Goal: Information Seeking & Learning: Learn about a topic

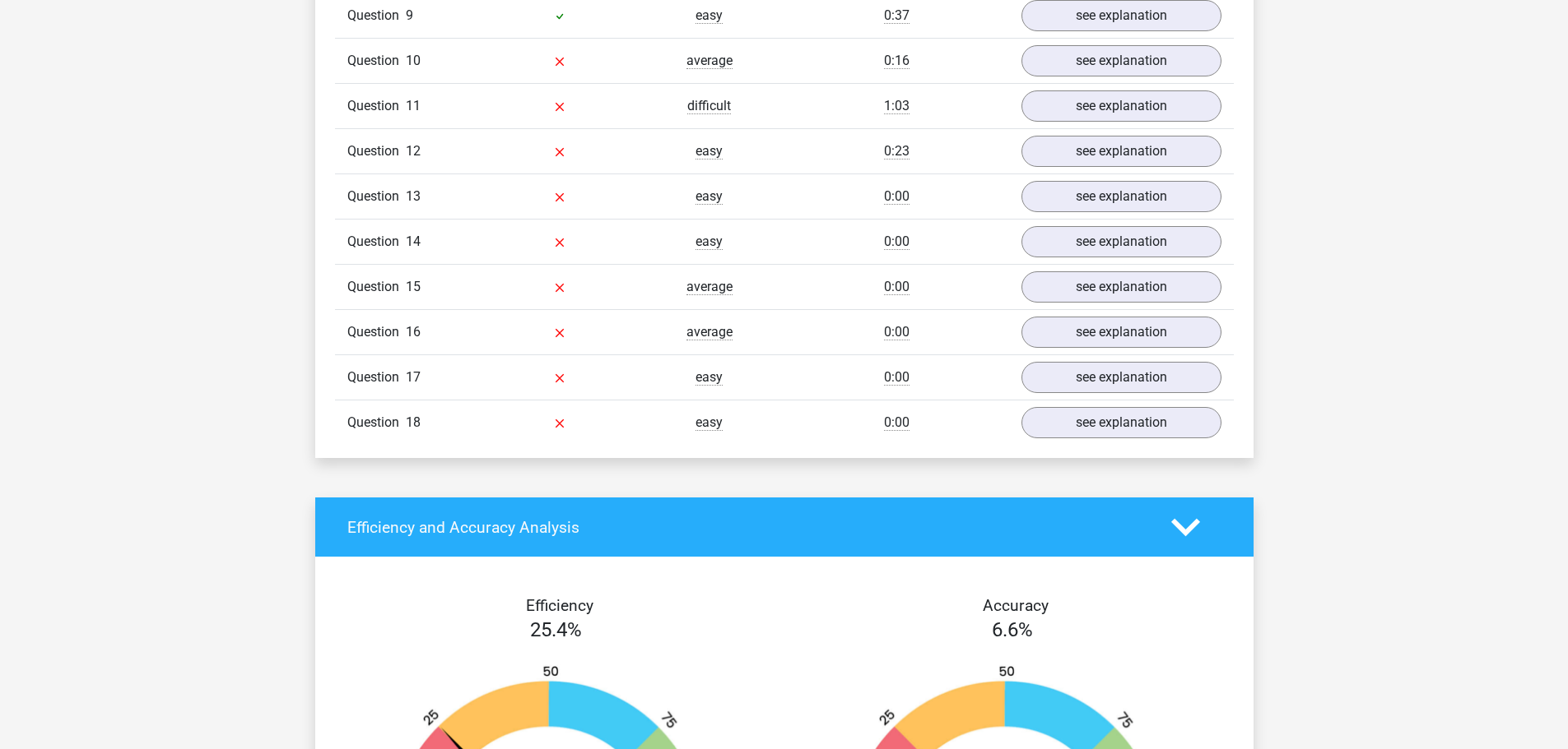
scroll to position [1810, 0]
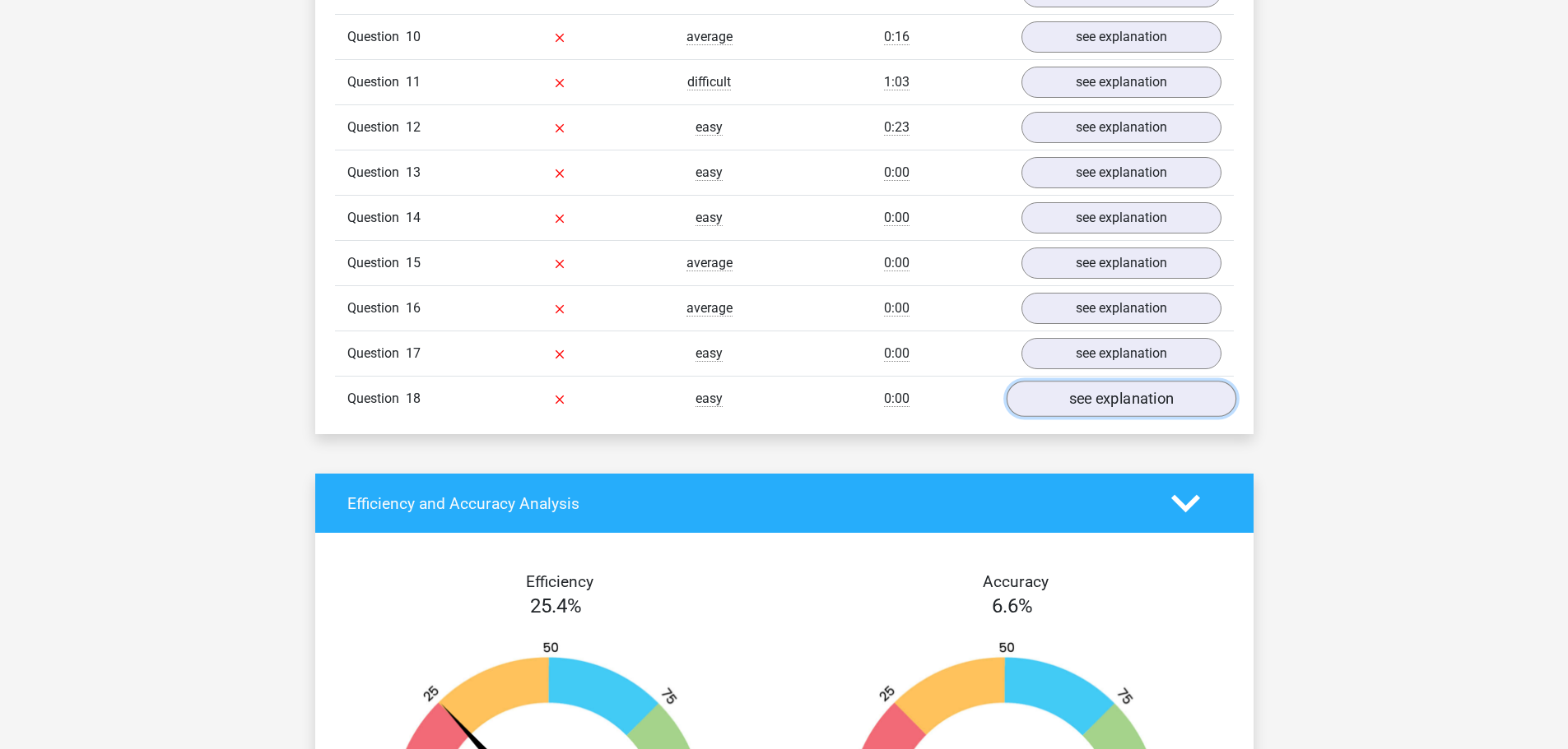
click at [1076, 382] on link "see explanation" at bounding box center [1120, 400] width 229 height 36
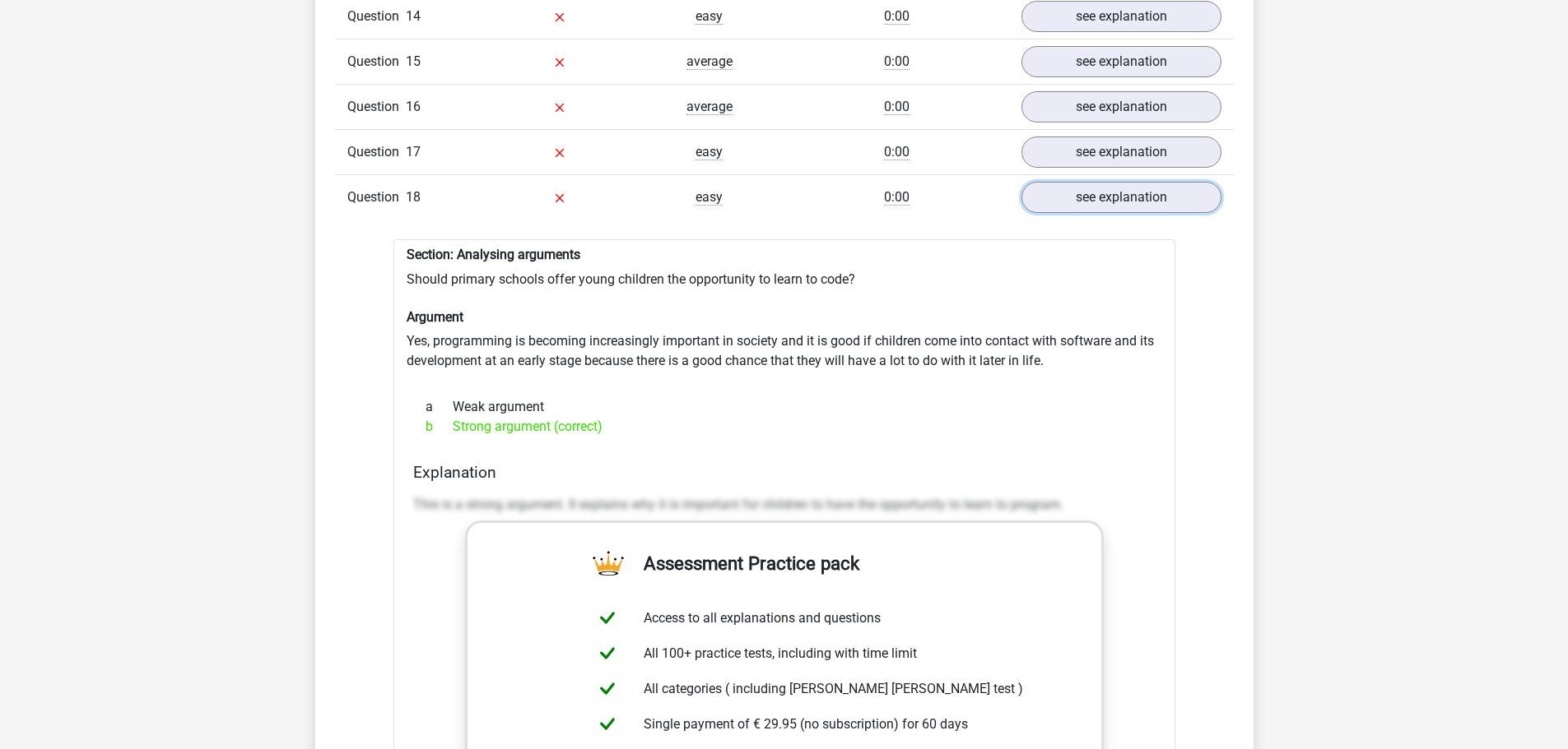
scroll to position [2139, 0]
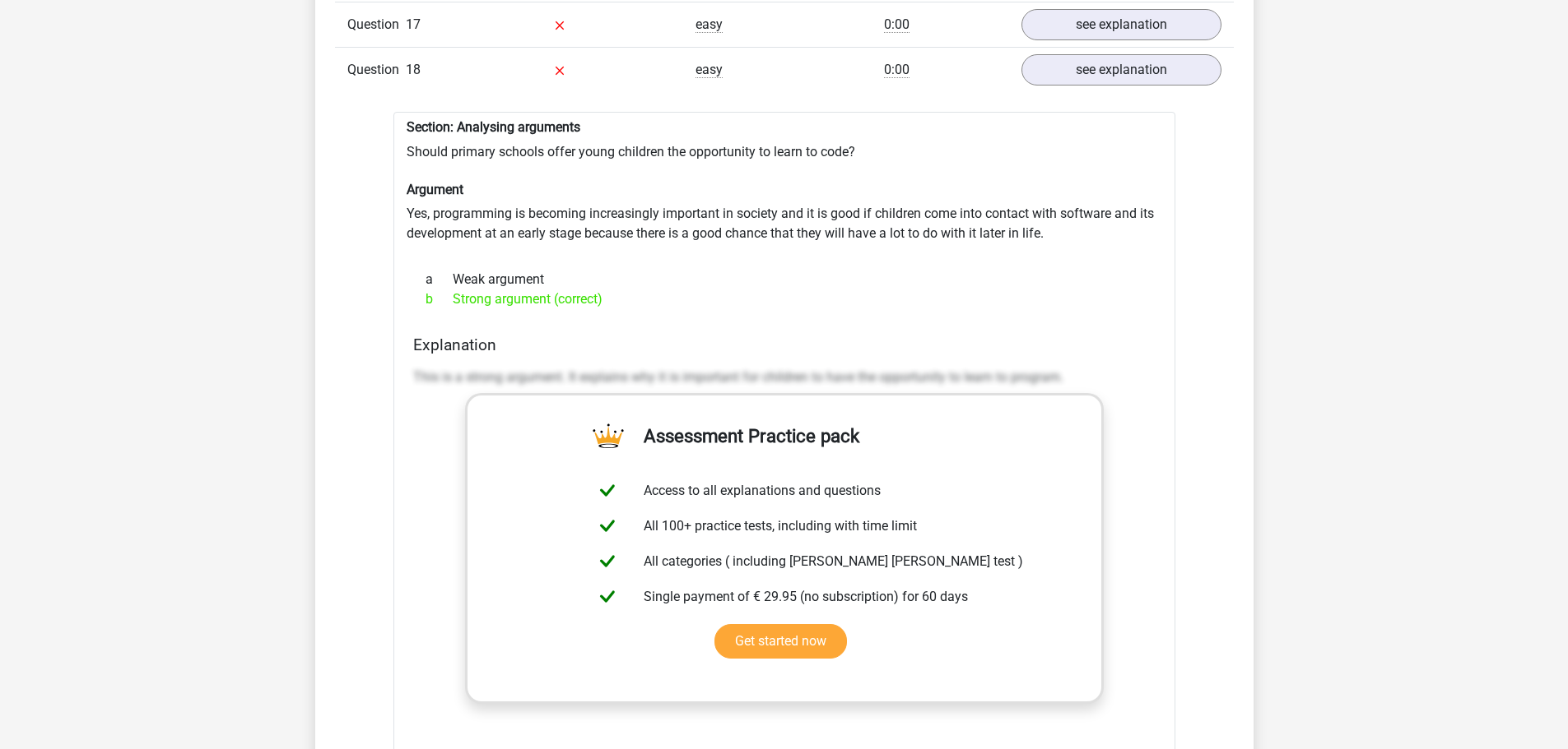
click at [1212, 382] on div "Question 1 easy 0:41 see explanation Section: Analysing arguments Is it good fo…" at bounding box center [784, 104] width 874 height 1652
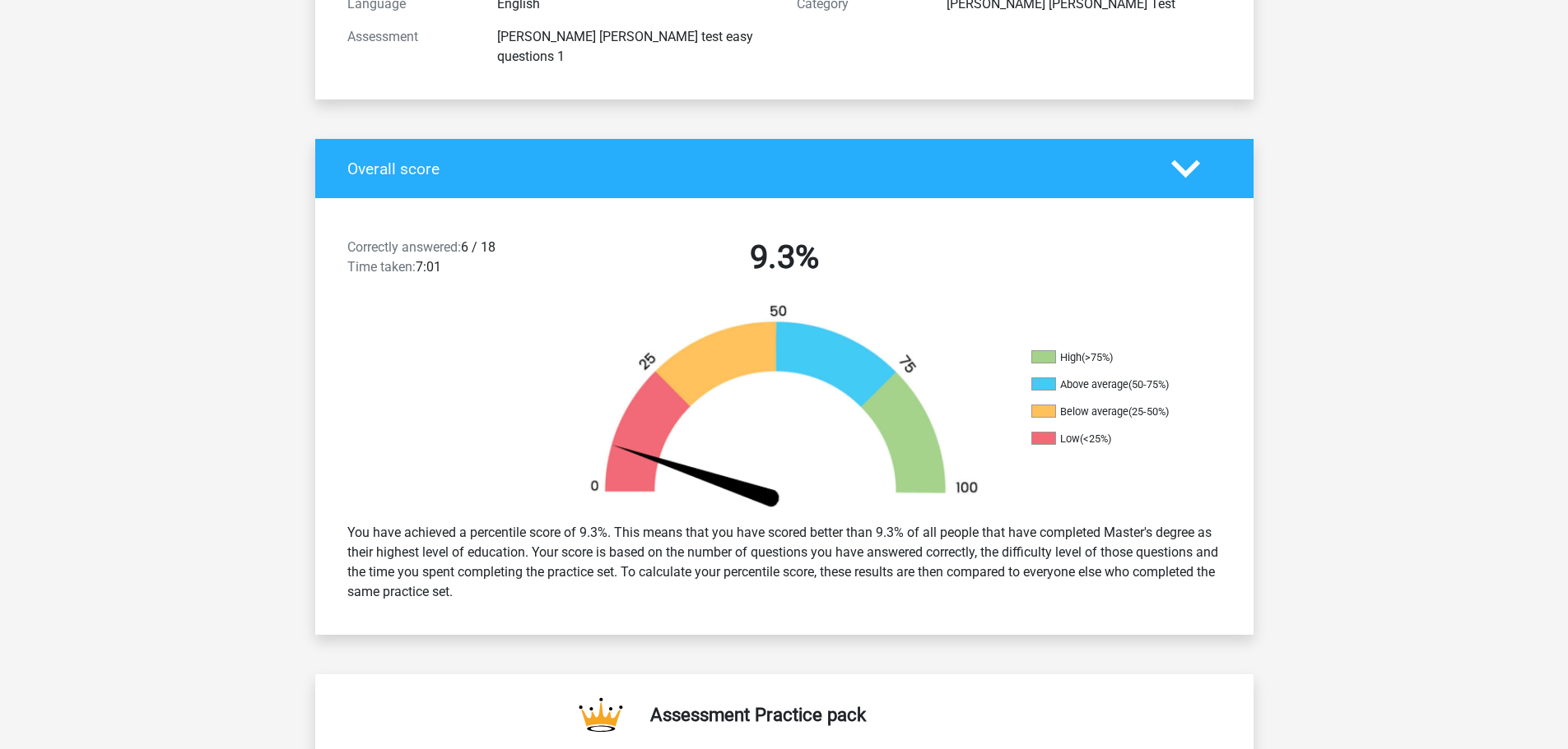
scroll to position [0, 0]
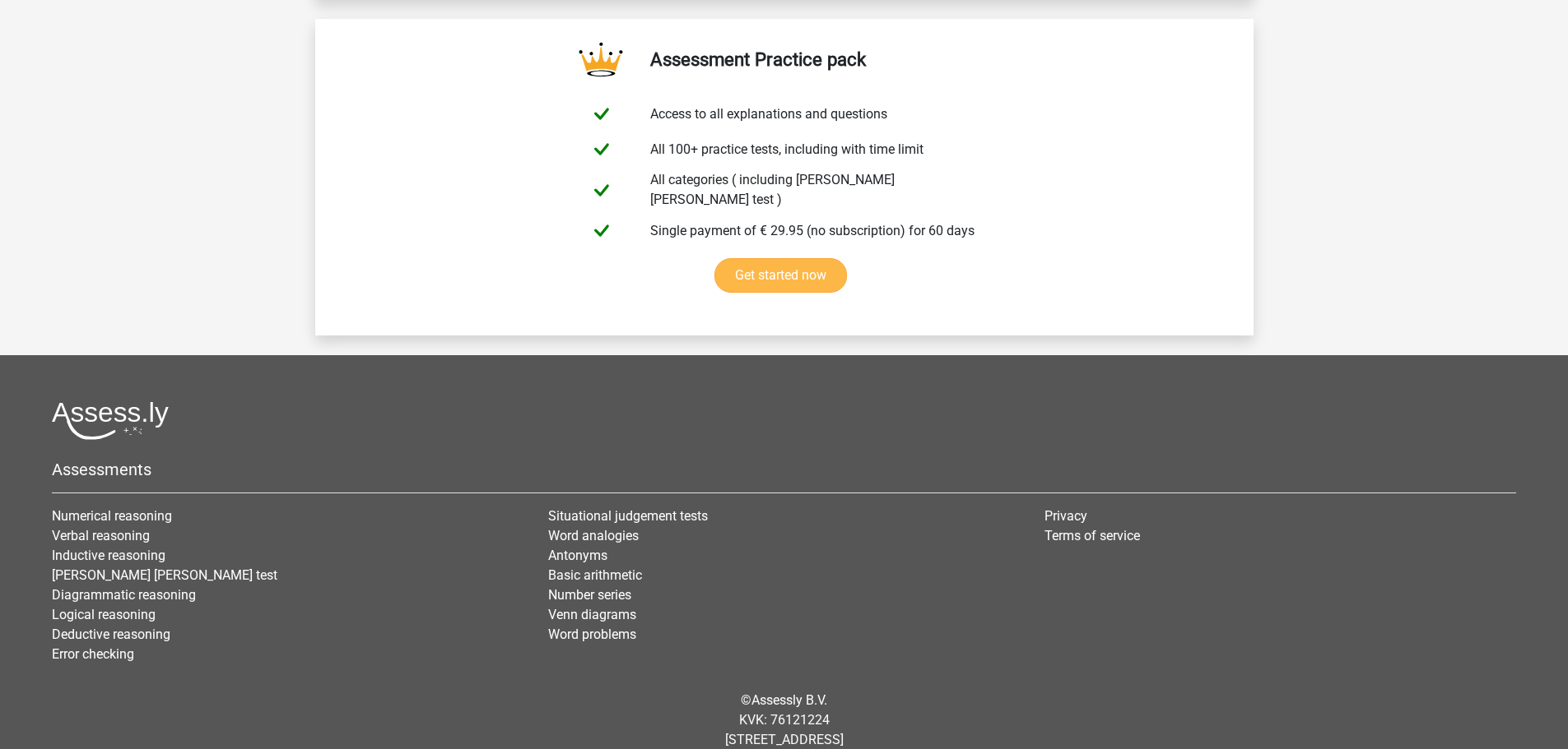
scroll to position [2849, 0]
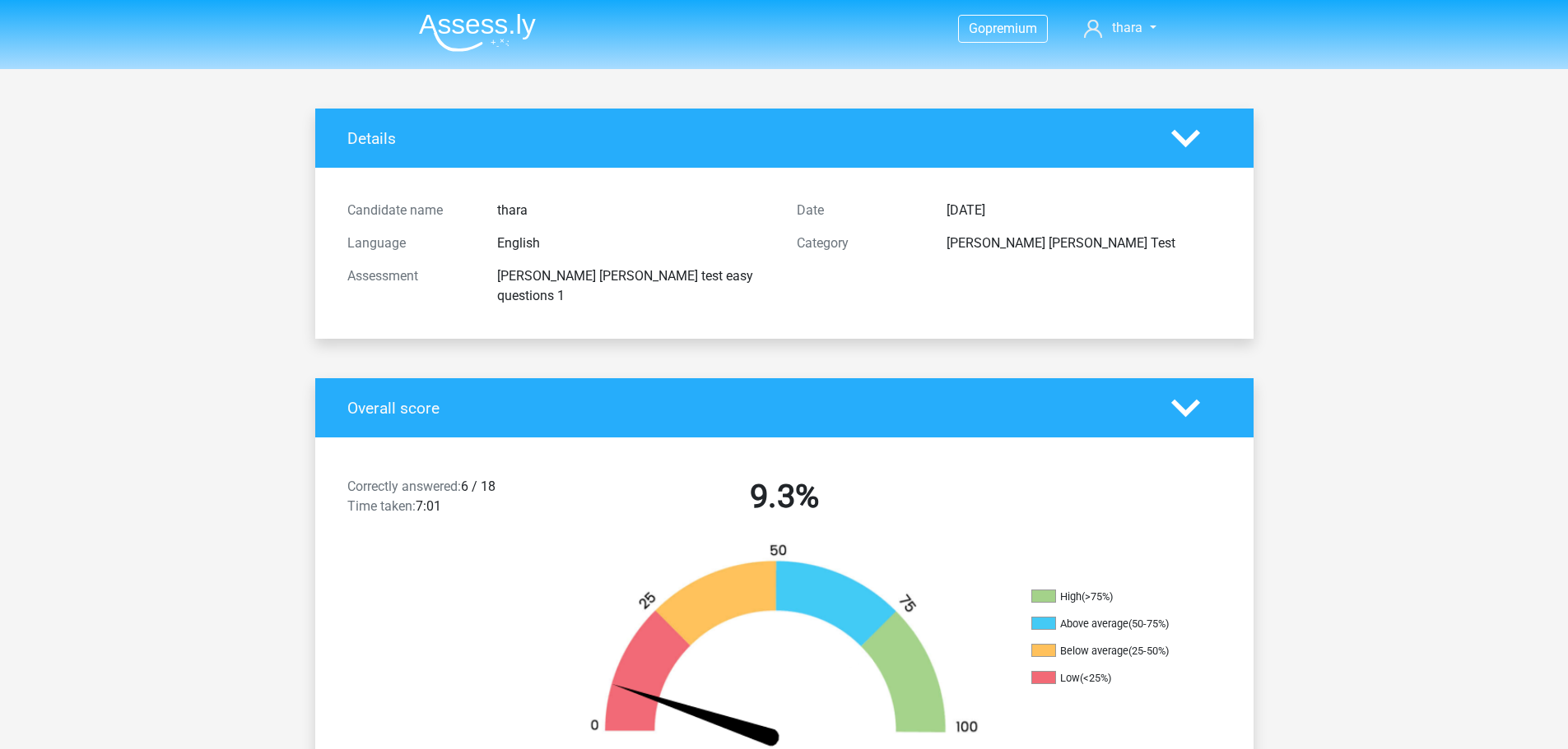
click at [625, 39] on nav "Go premium thara thariniamaran@gmail.com" at bounding box center [784, 29] width 757 height 53
click at [1180, 140] on polygon at bounding box center [1185, 138] width 28 height 18
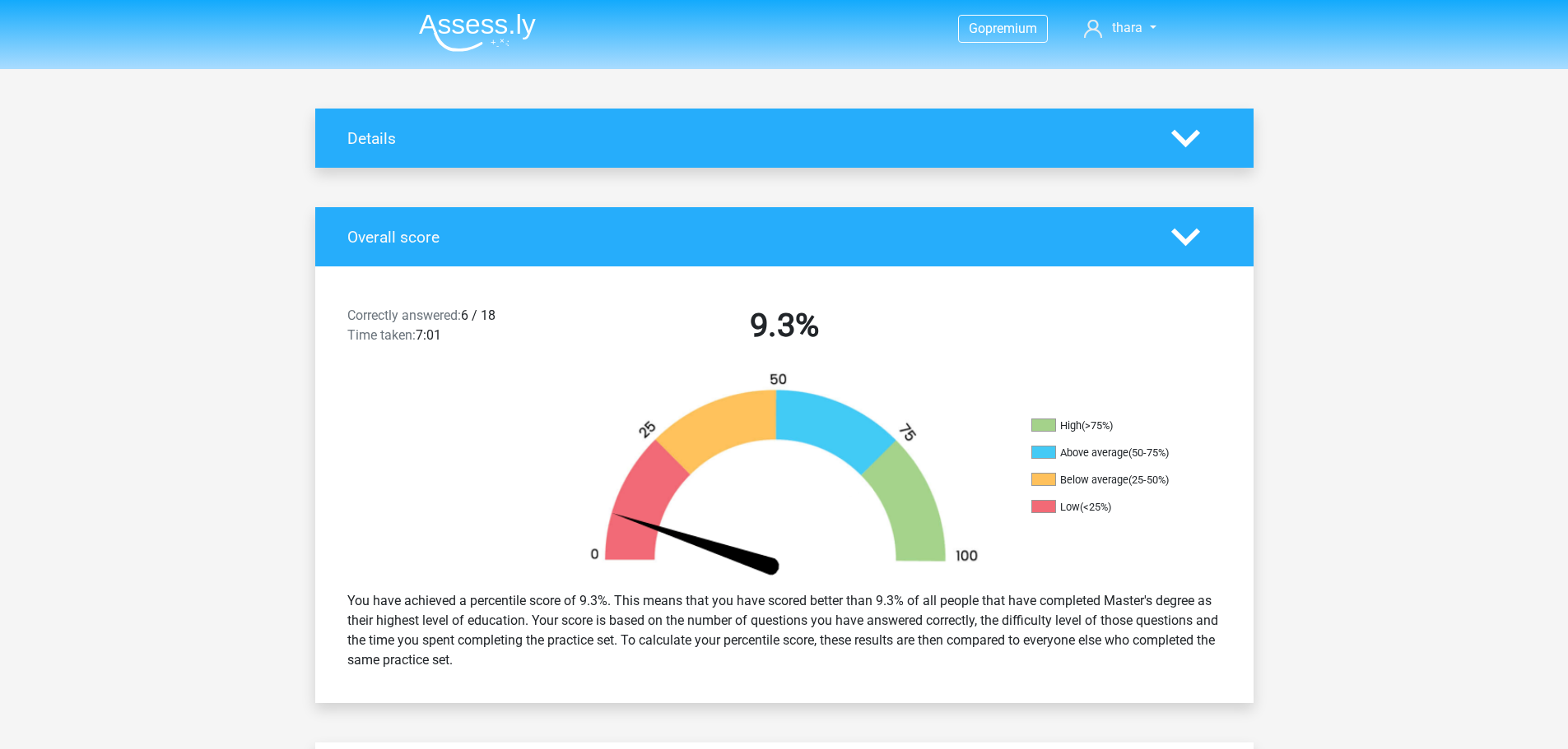
click at [1181, 235] on icon at bounding box center [1185, 237] width 28 height 28
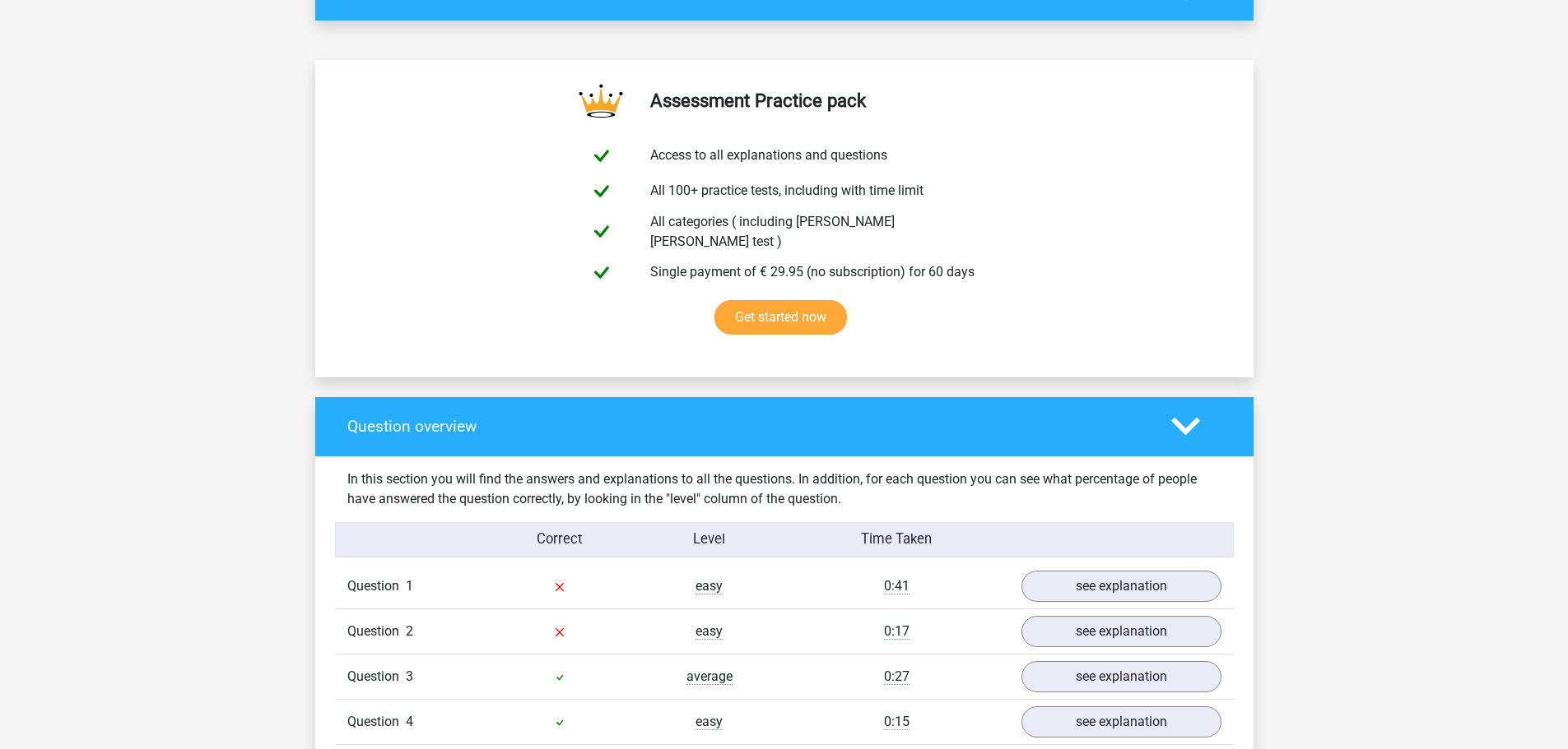
scroll to position [247, 0]
click at [1198, 420] on icon at bounding box center [1185, 426] width 28 height 28
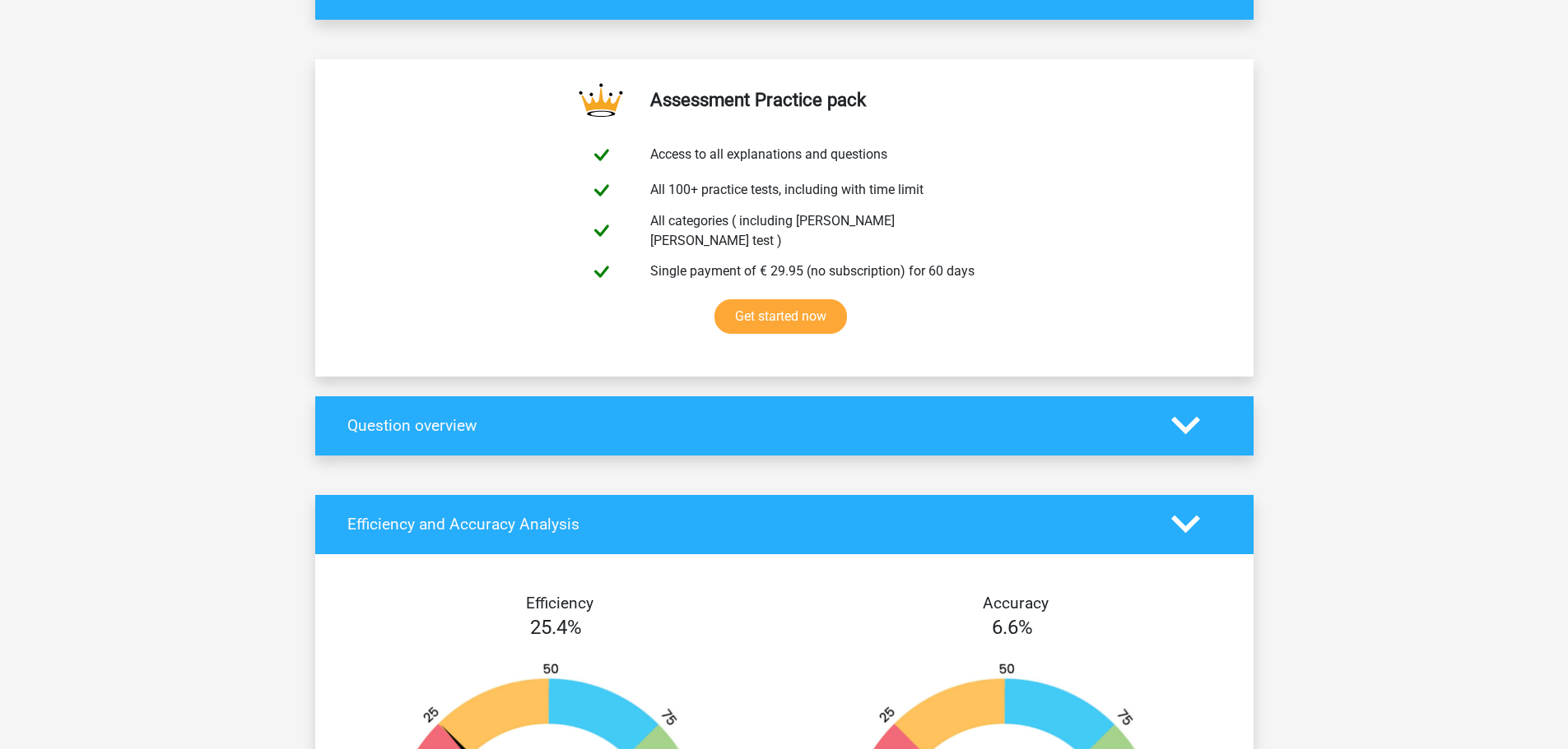
scroll to position [658, 0]
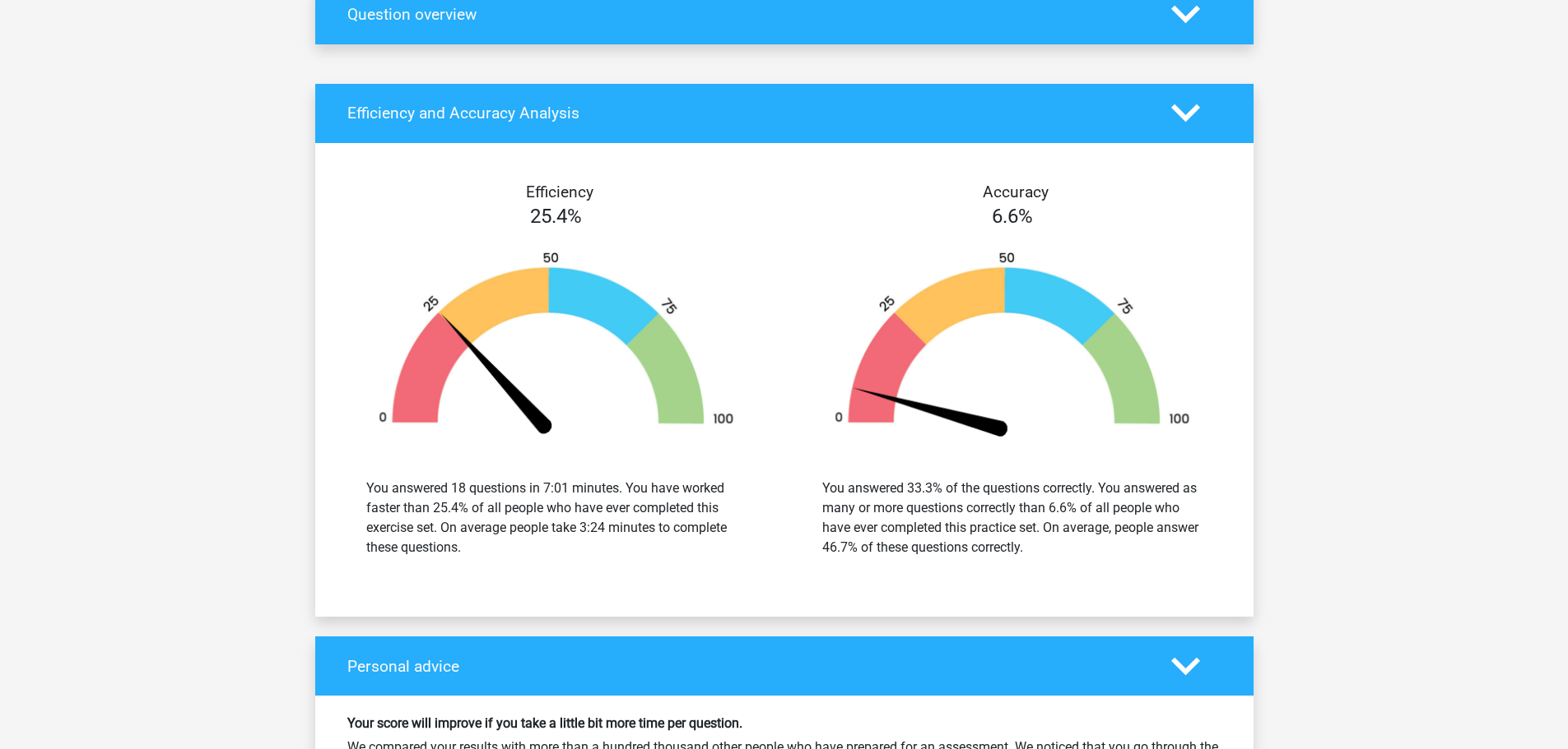
click at [1171, 100] on icon at bounding box center [1185, 113] width 28 height 28
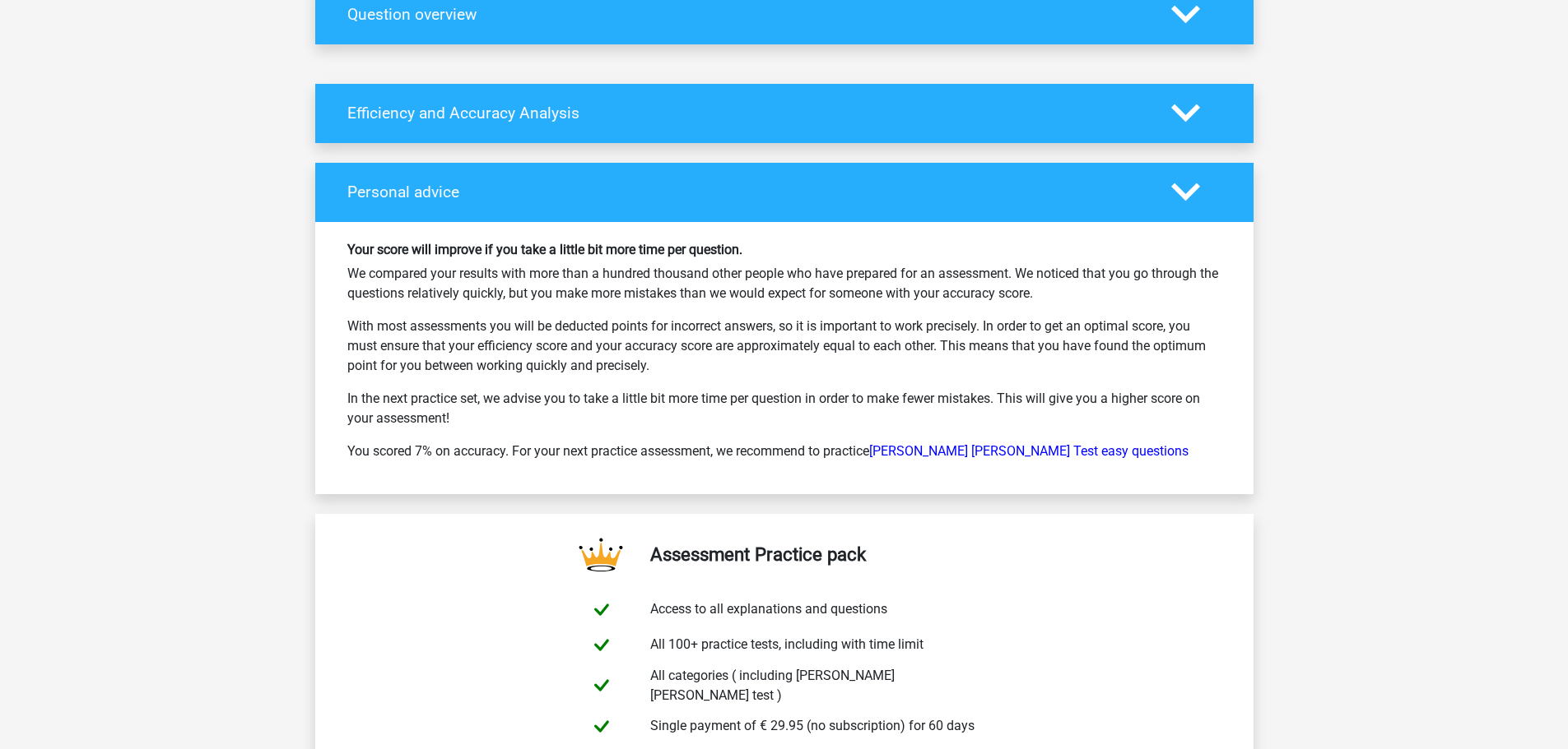
click at [1178, 188] on icon at bounding box center [1185, 192] width 28 height 28
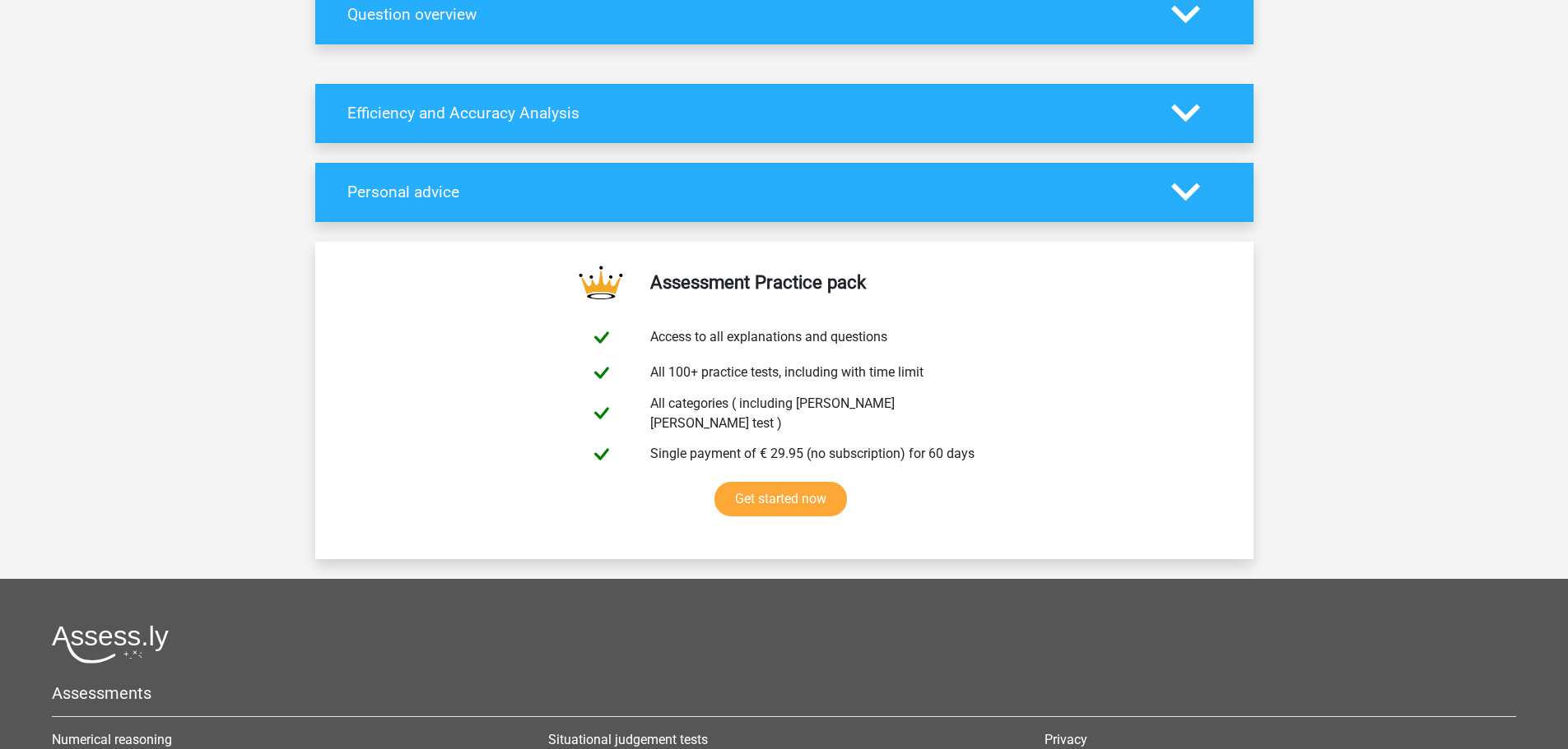
click at [1178, 178] on icon at bounding box center [1185, 192] width 28 height 28
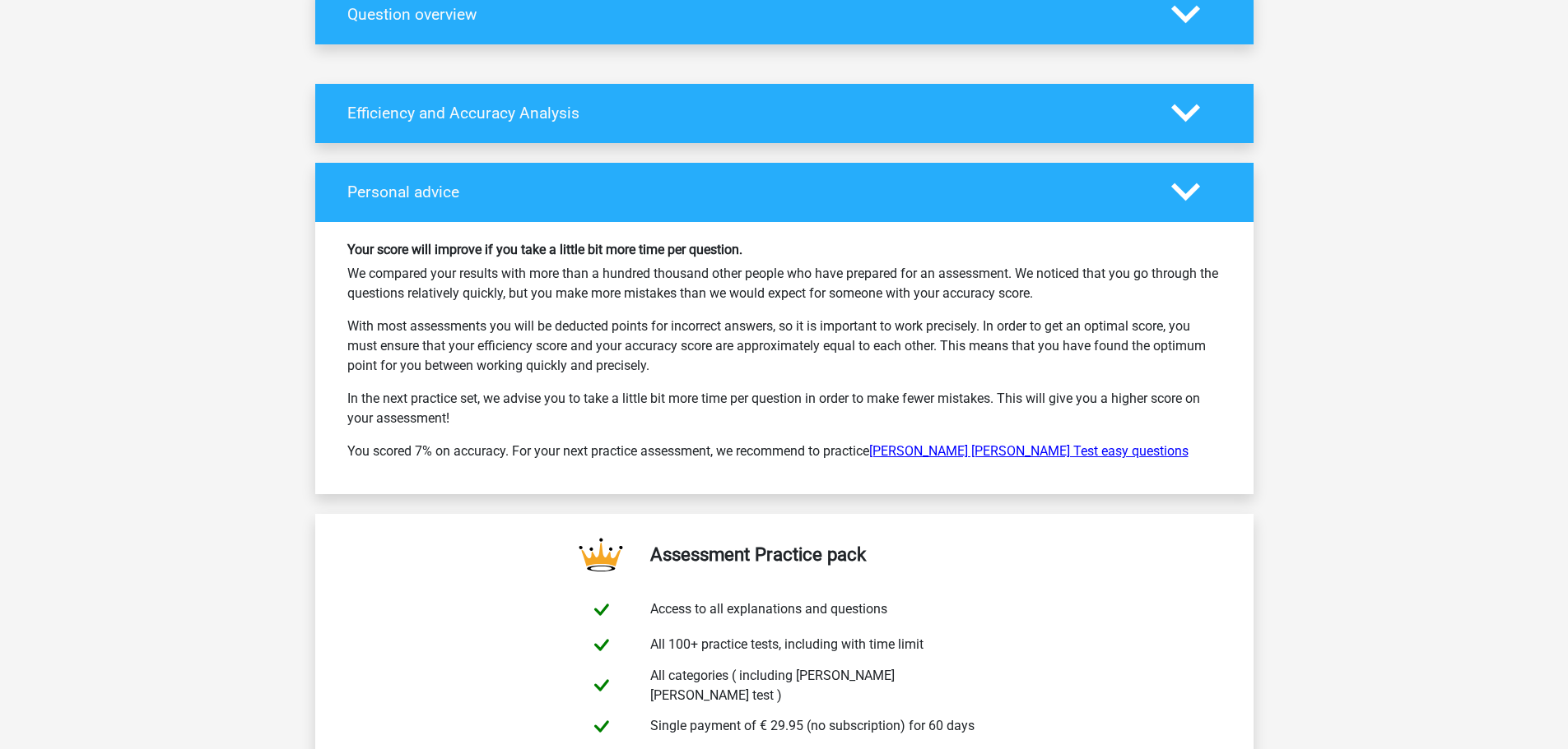
click at [1028, 443] on link "[PERSON_NAME] [PERSON_NAME] Test easy questions" at bounding box center [1028, 451] width 319 height 16
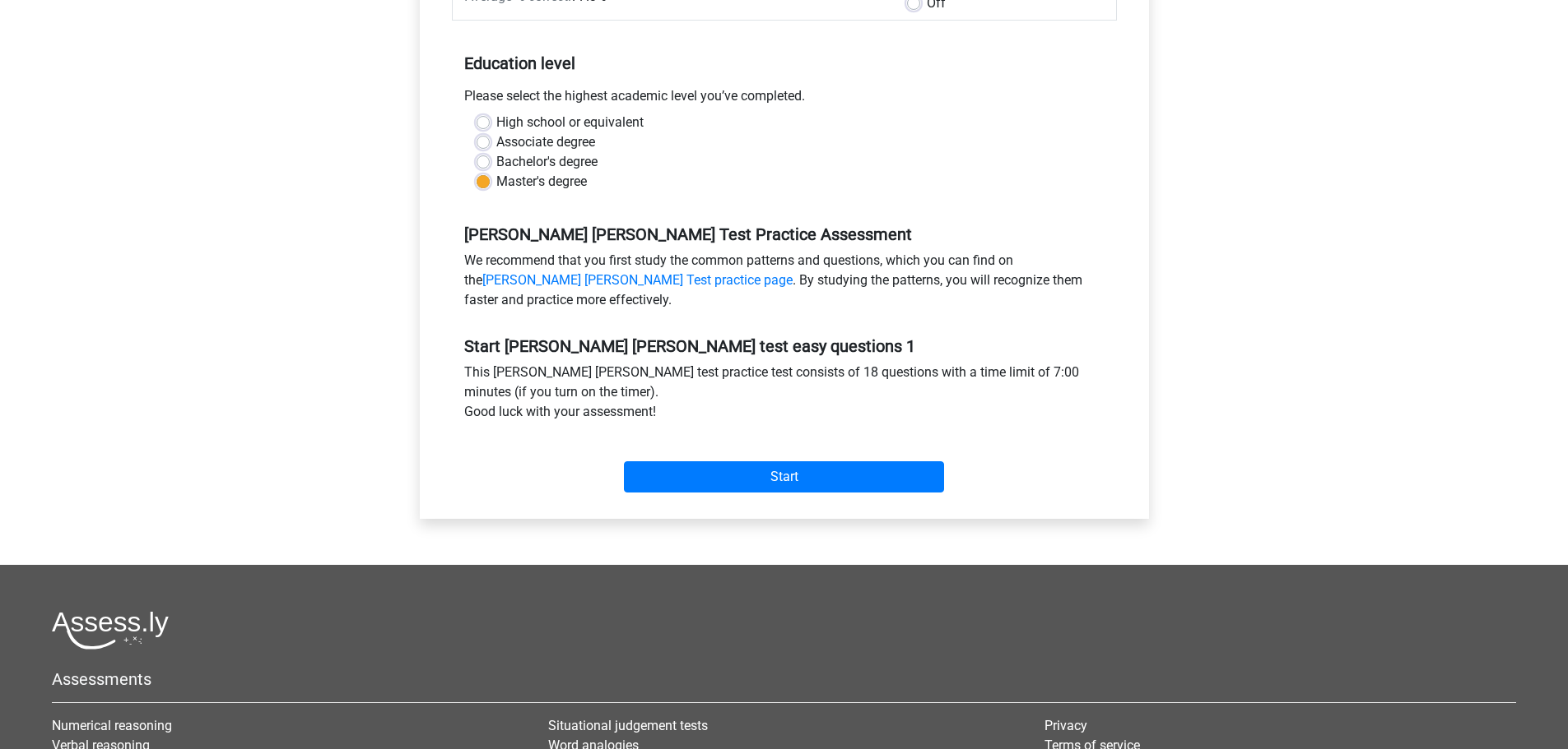
scroll to position [329, 0]
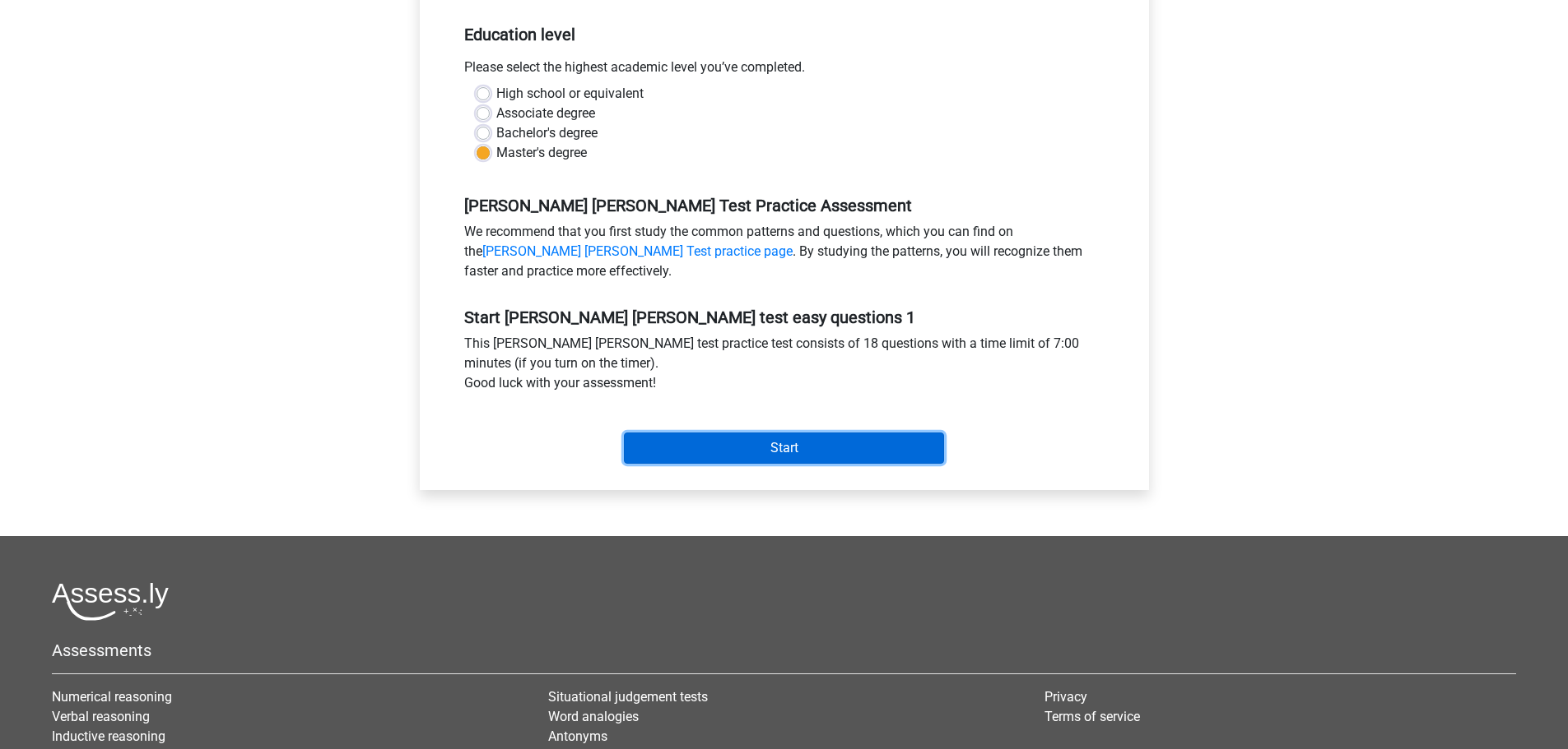
click at [756, 450] on input "Start" at bounding box center [784, 448] width 320 height 31
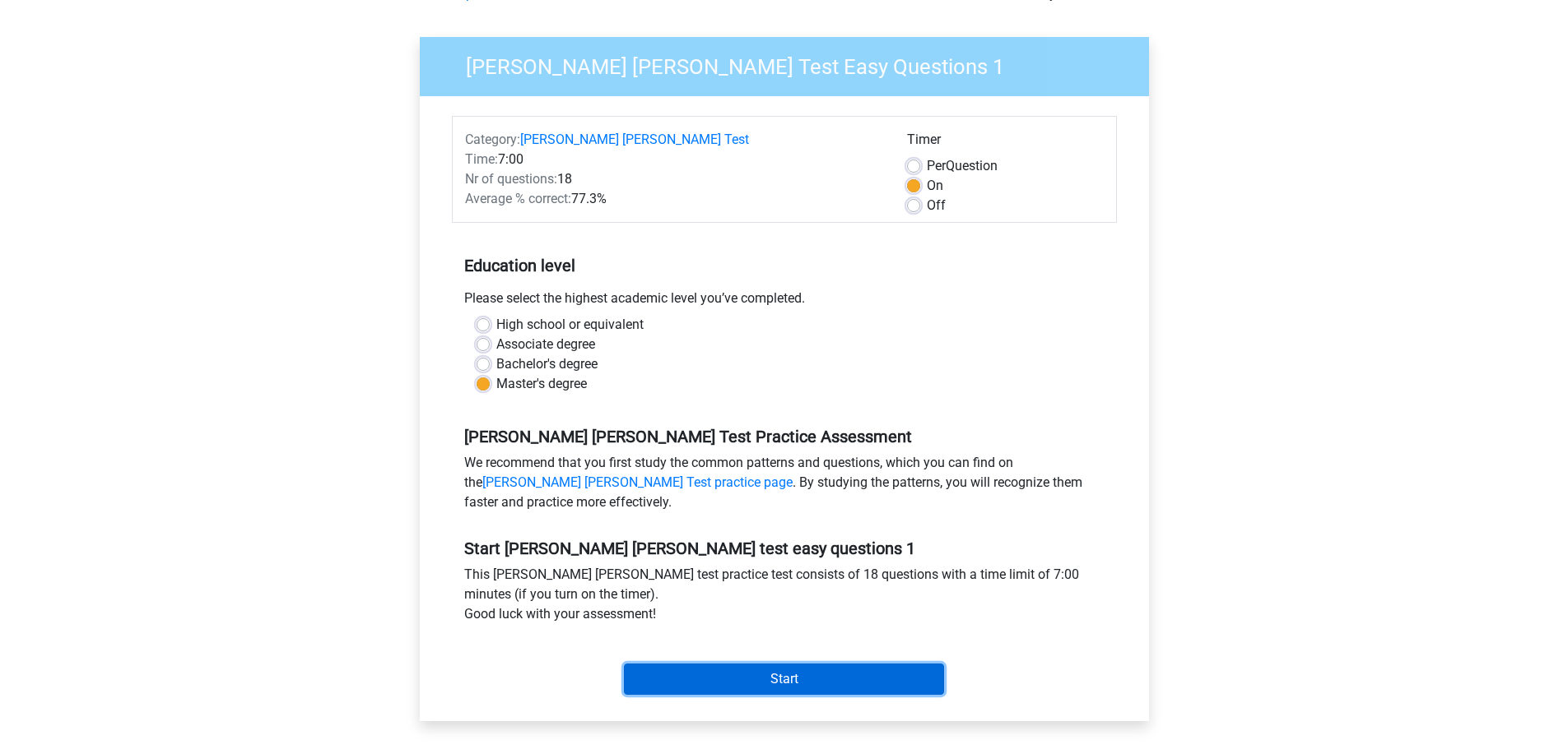
scroll to position [0, 0]
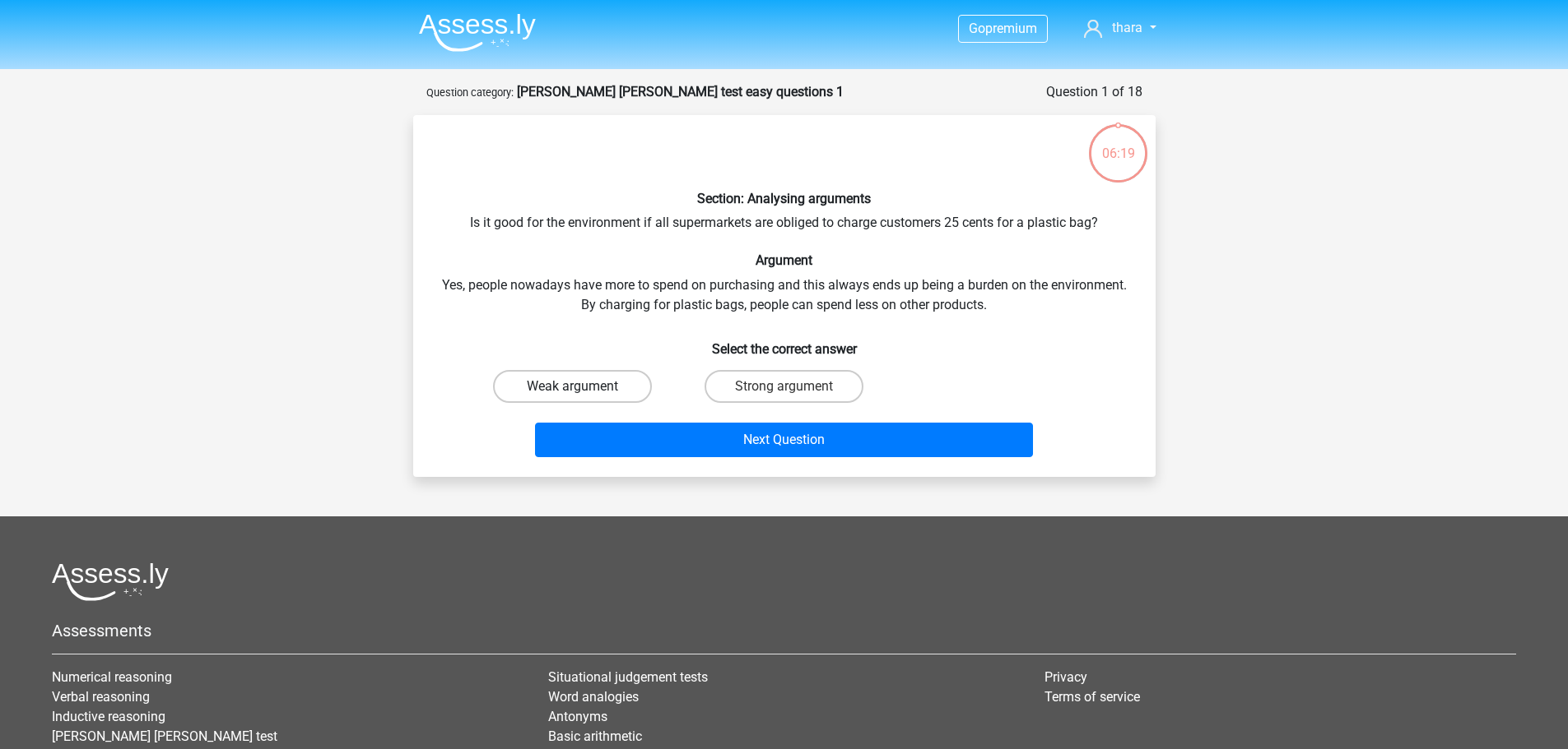
click at [626, 387] on label "Weak argument" at bounding box center [572, 386] width 159 height 33
click at [582, 387] on input "Weak argument" at bounding box center [577, 392] width 11 height 11
radio input "true"
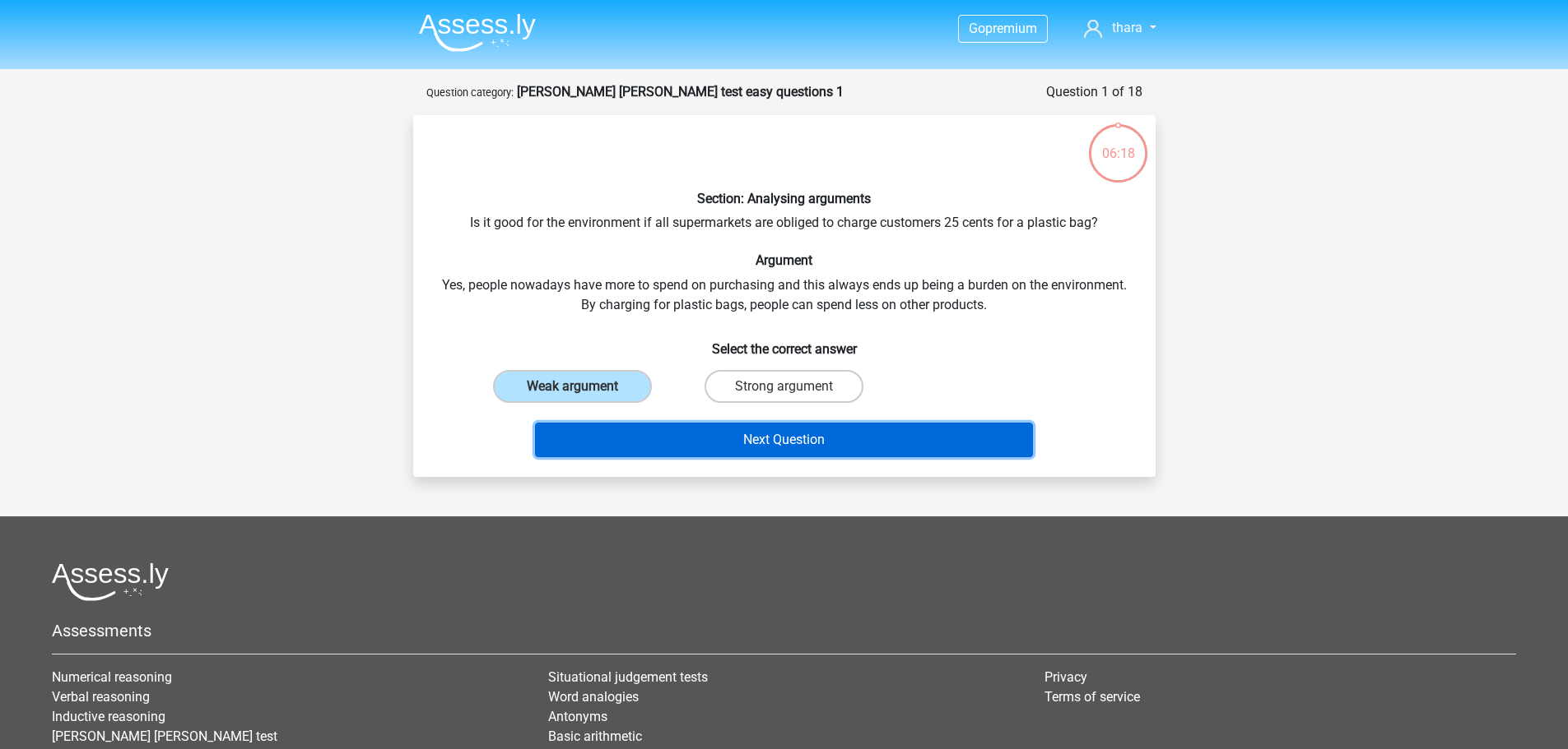
click at [760, 433] on button "Next Question" at bounding box center [784, 440] width 498 height 35
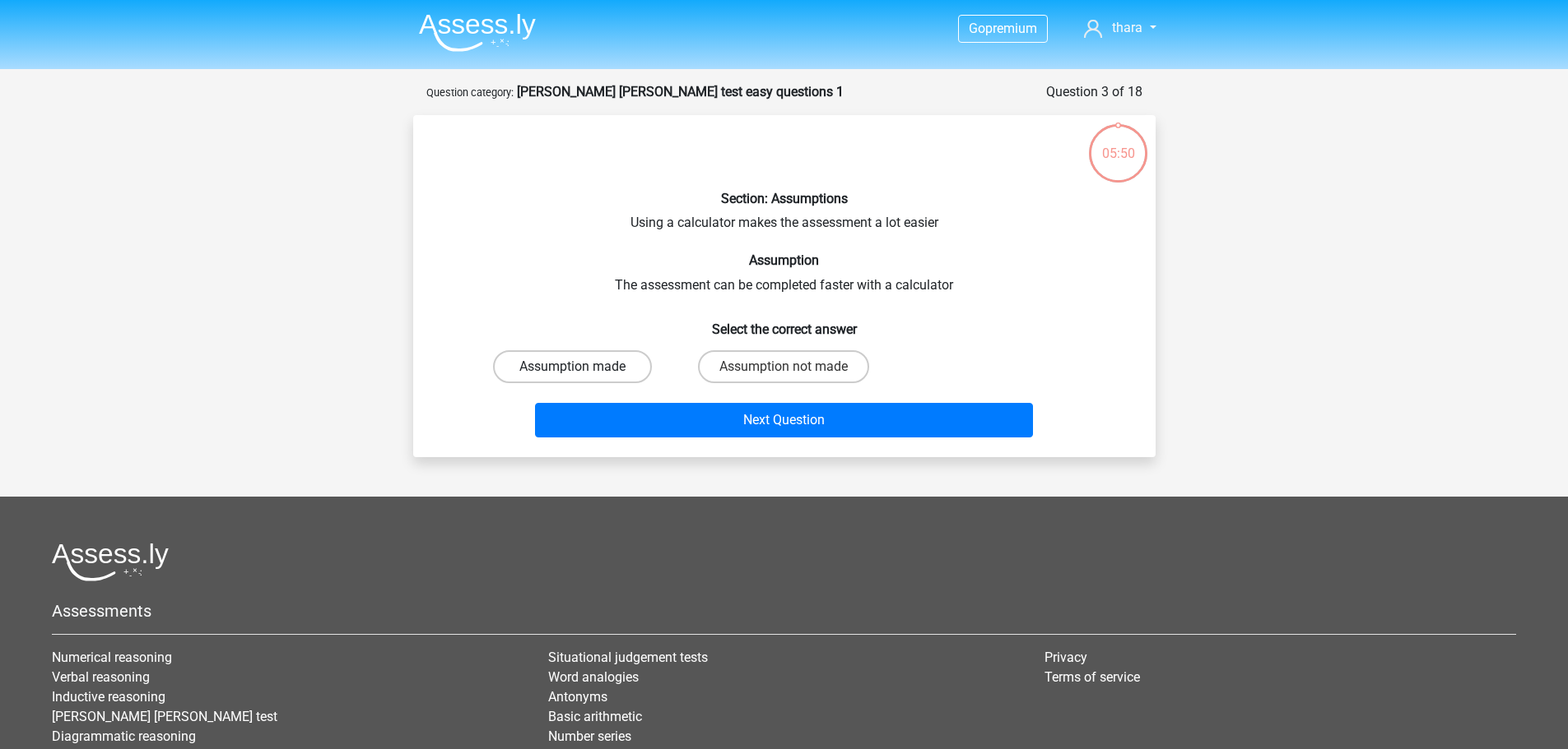
click at [614, 369] on label "Assumption made" at bounding box center [572, 366] width 159 height 33
click at [582, 369] on input "Assumption made" at bounding box center [577, 372] width 11 height 11
radio input "true"
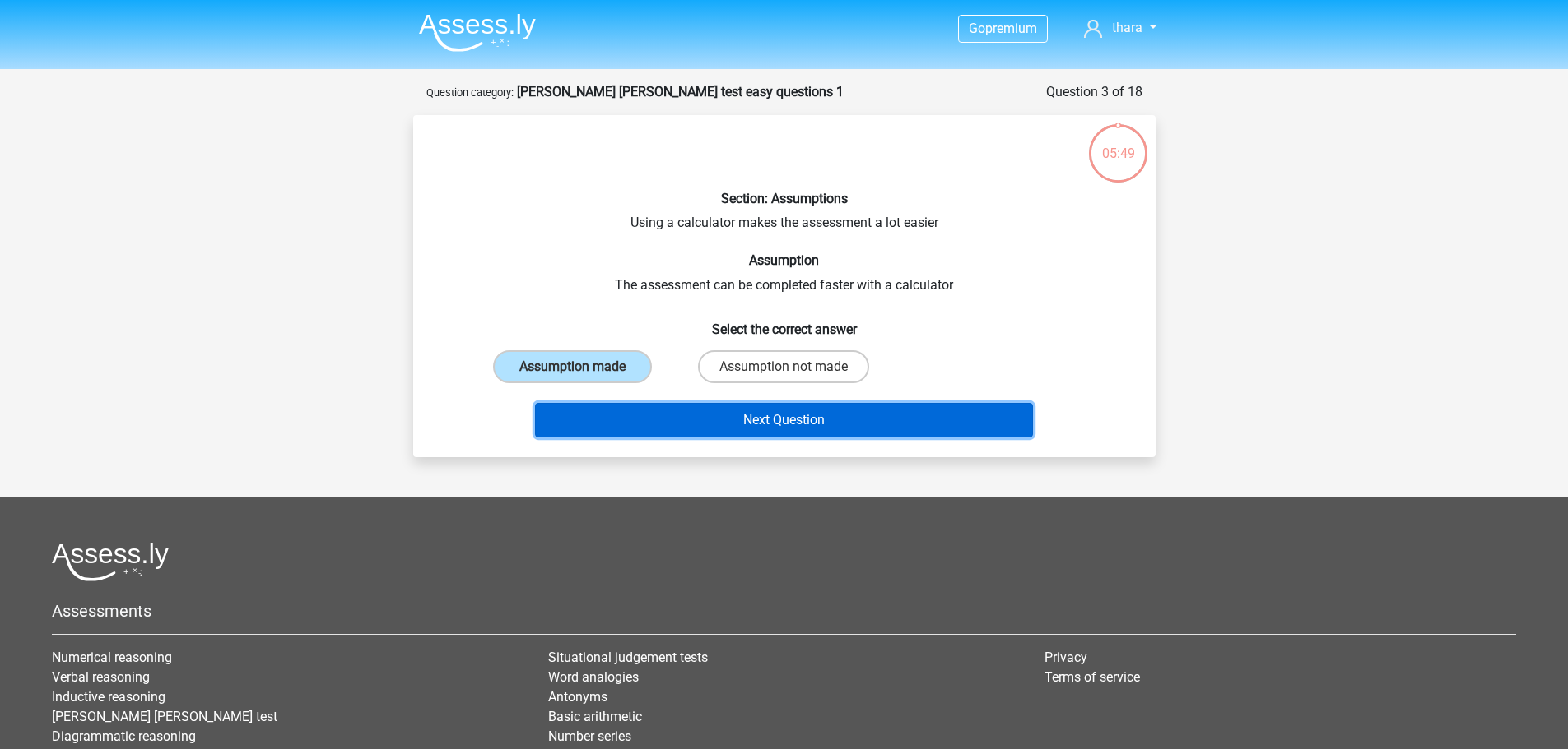
click at [743, 433] on button "Next Question" at bounding box center [784, 420] width 498 height 35
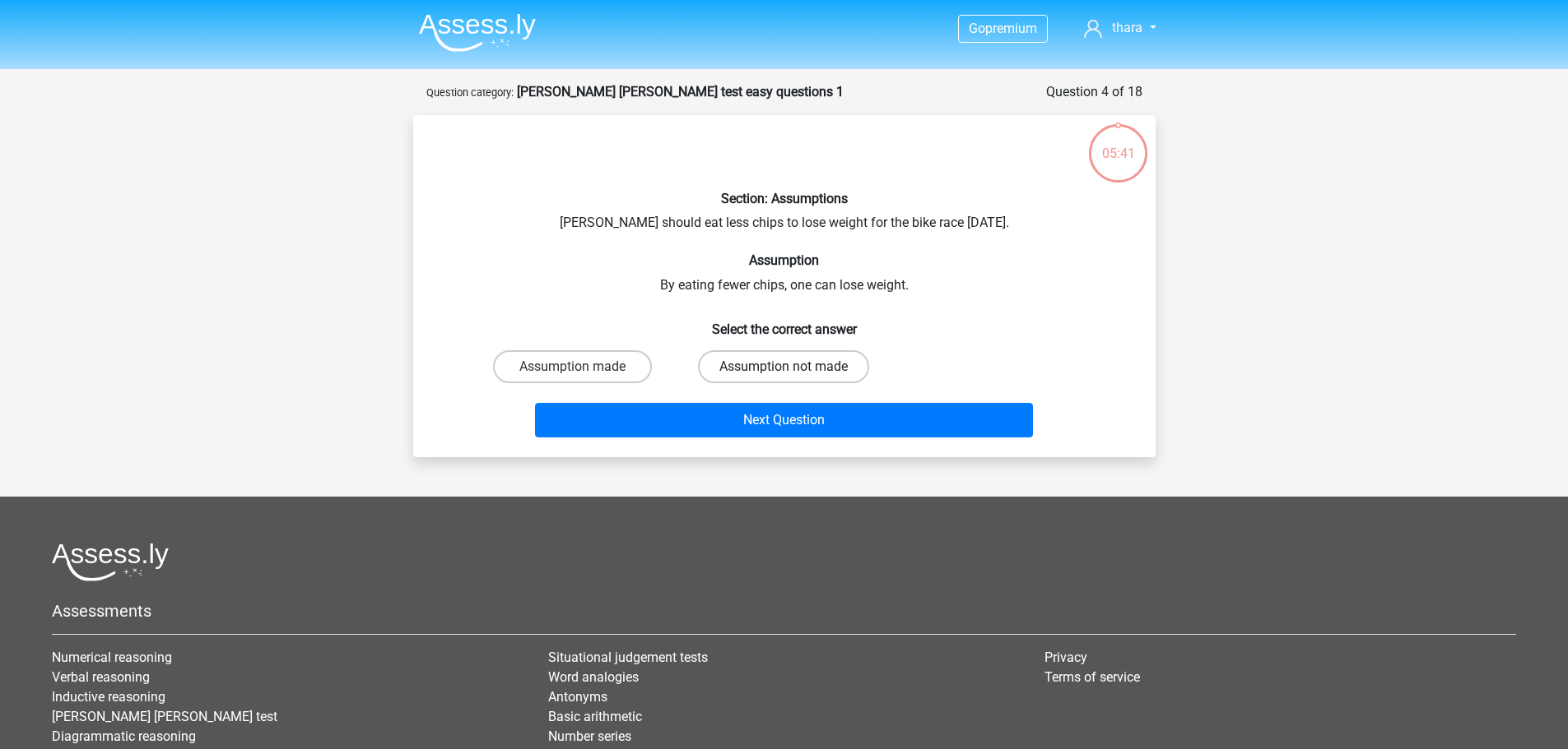
click at [781, 377] on label "Assumption not made" at bounding box center [783, 366] width 172 height 33
click at [783, 377] on input "Assumption not made" at bounding box center [788, 372] width 11 height 11
radio input "true"
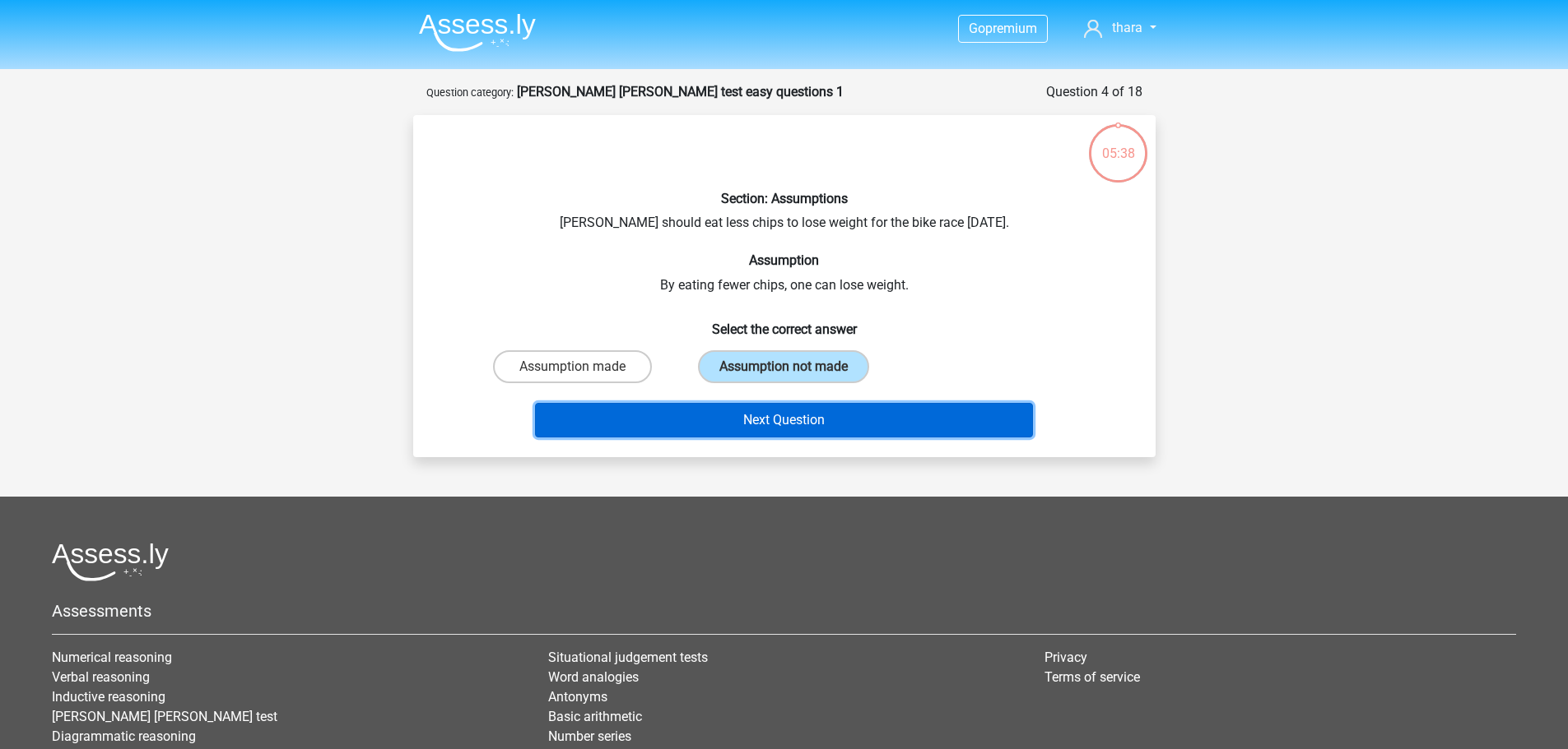
click at [789, 416] on button "Next Question" at bounding box center [784, 420] width 498 height 35
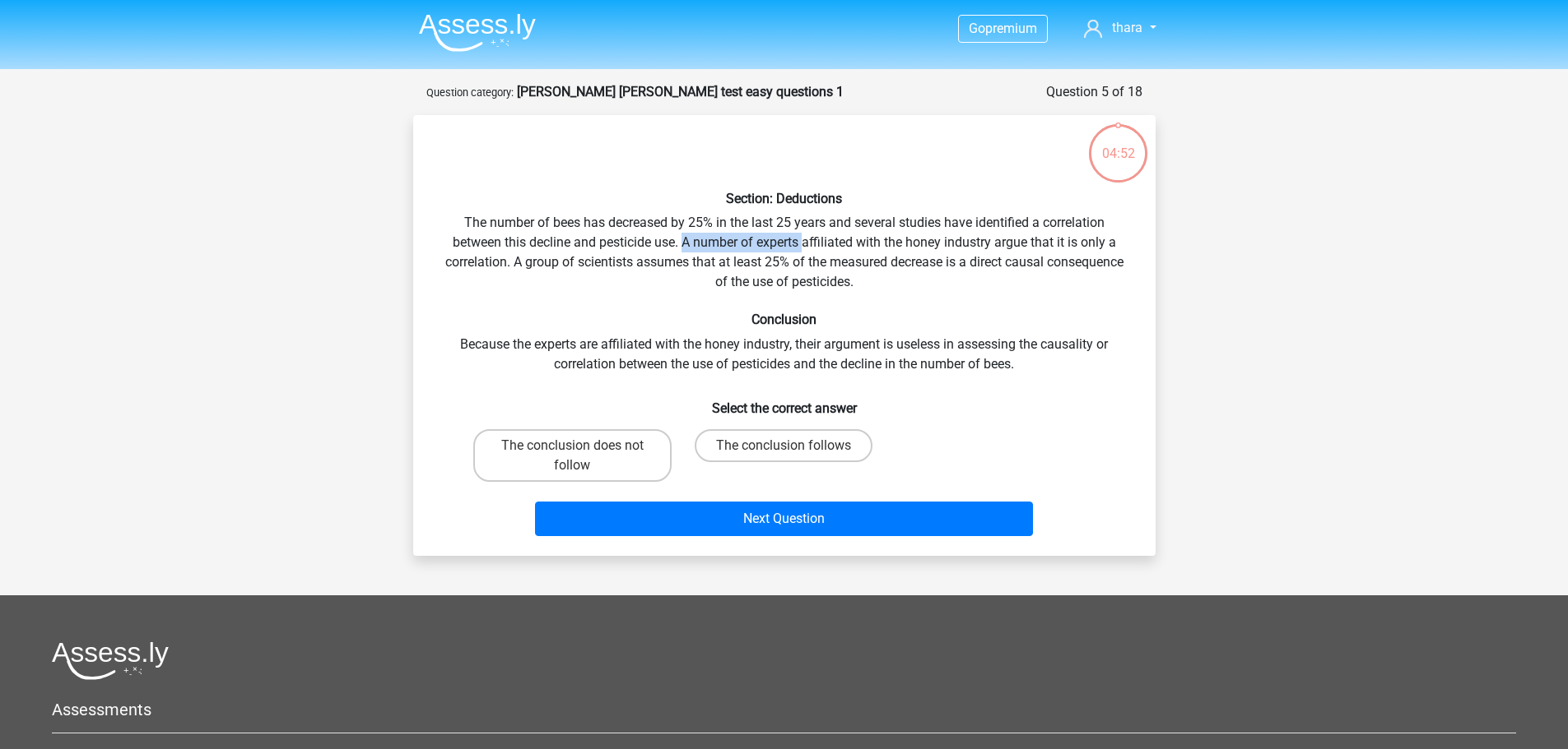
drag, startPoint x: 682, startPoint y: 246, endPoint x: 804, endPoint y: 249, distance: 122.0
click at [804, 249] on div "Section: Deductions The number of bees has decreased by 25% in the last 25 year…" at bounding box center [784, 335] width 729 height 415
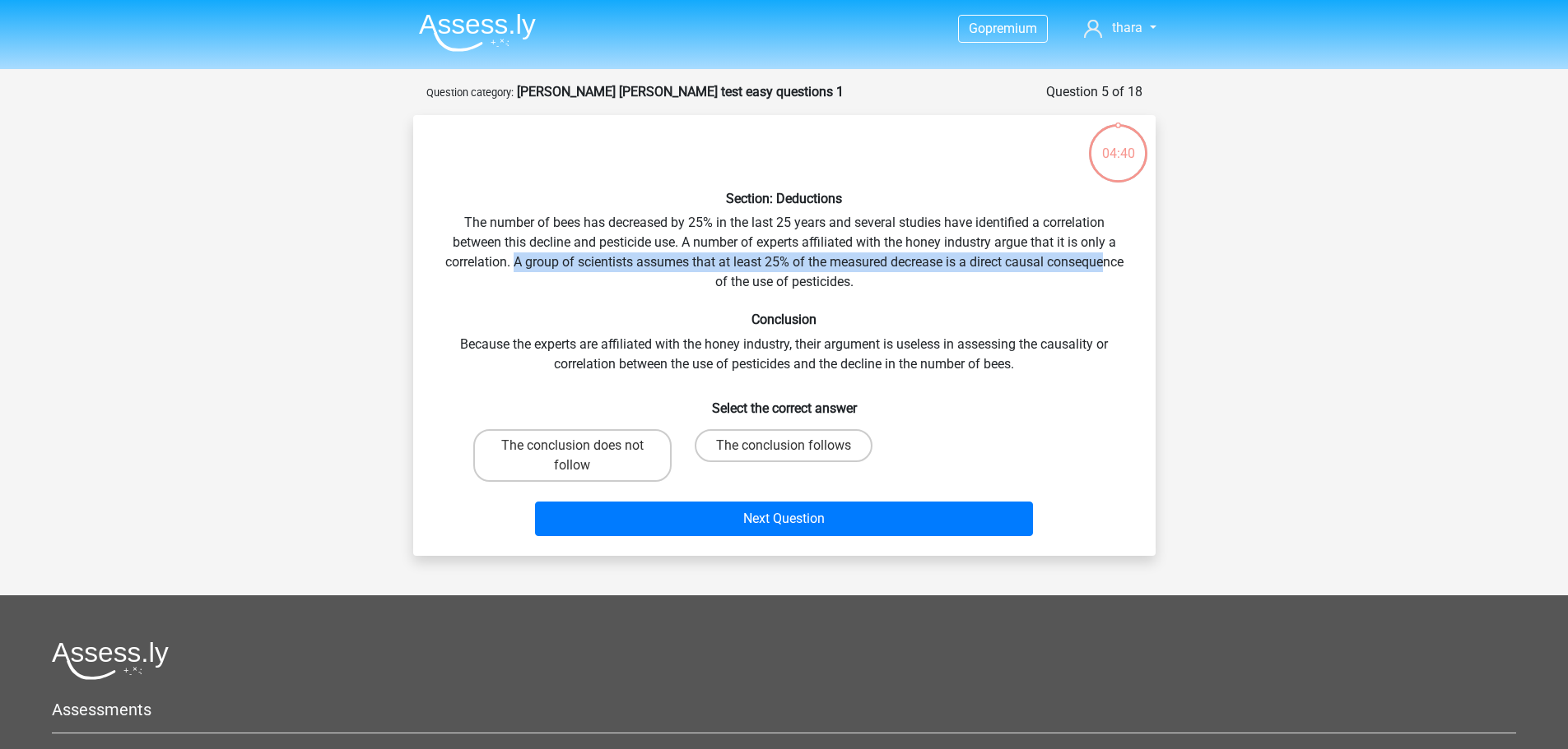
drag, startPoint x: 511, startPoint y: 263, endPoint x: 1108, endPoint y: 267, distance: 597.0
click at [1108, 267] on div "Section: Deductions The number of bees has decreased by 25% in the last 25 year…" at bounding box center [784, 335] width 729 height 415
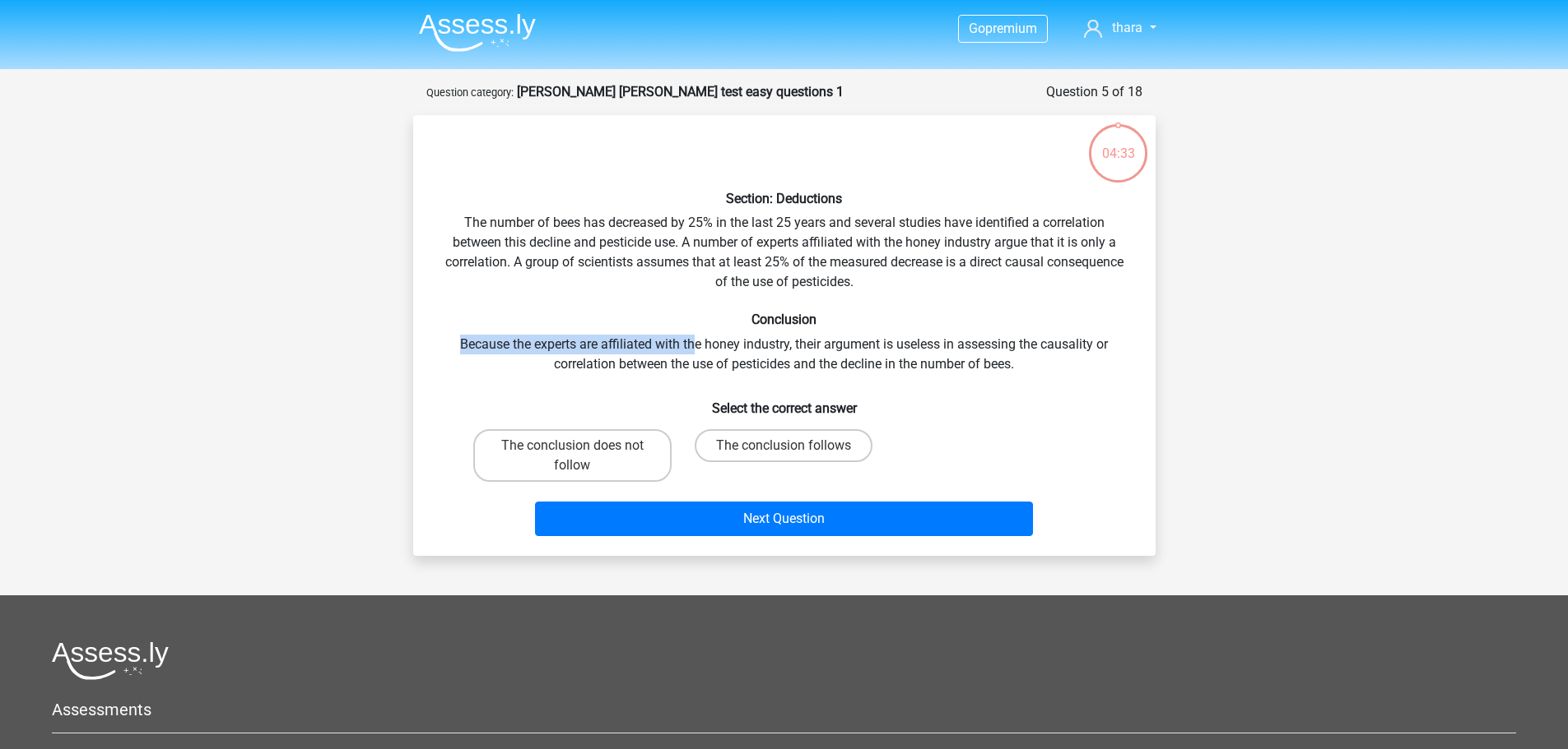
drag, startPoint x: 492, startPoint y: 345, endPoint x: 692, endPoint y: 354, distance: 200.2
click at [692, 354] on div "Section: Deductions The number of bees has decreased by 25% in the last 25 year…" at bounding box center [784, 335] width 729 height 415
drag, startPoint x: 590, startPoint y: 371, endPoint x: 751, endPoint y: 370, distance: 161.0
click at [751, 370] on div "Section: Deductions The number of bees has decreased by 25% in the last 25 year…" at bounding box center [784, 335] width 729 height 415
click at [788, 450] on input "The conclusion follows" at bounding box center [788, 451] width 11 height 11
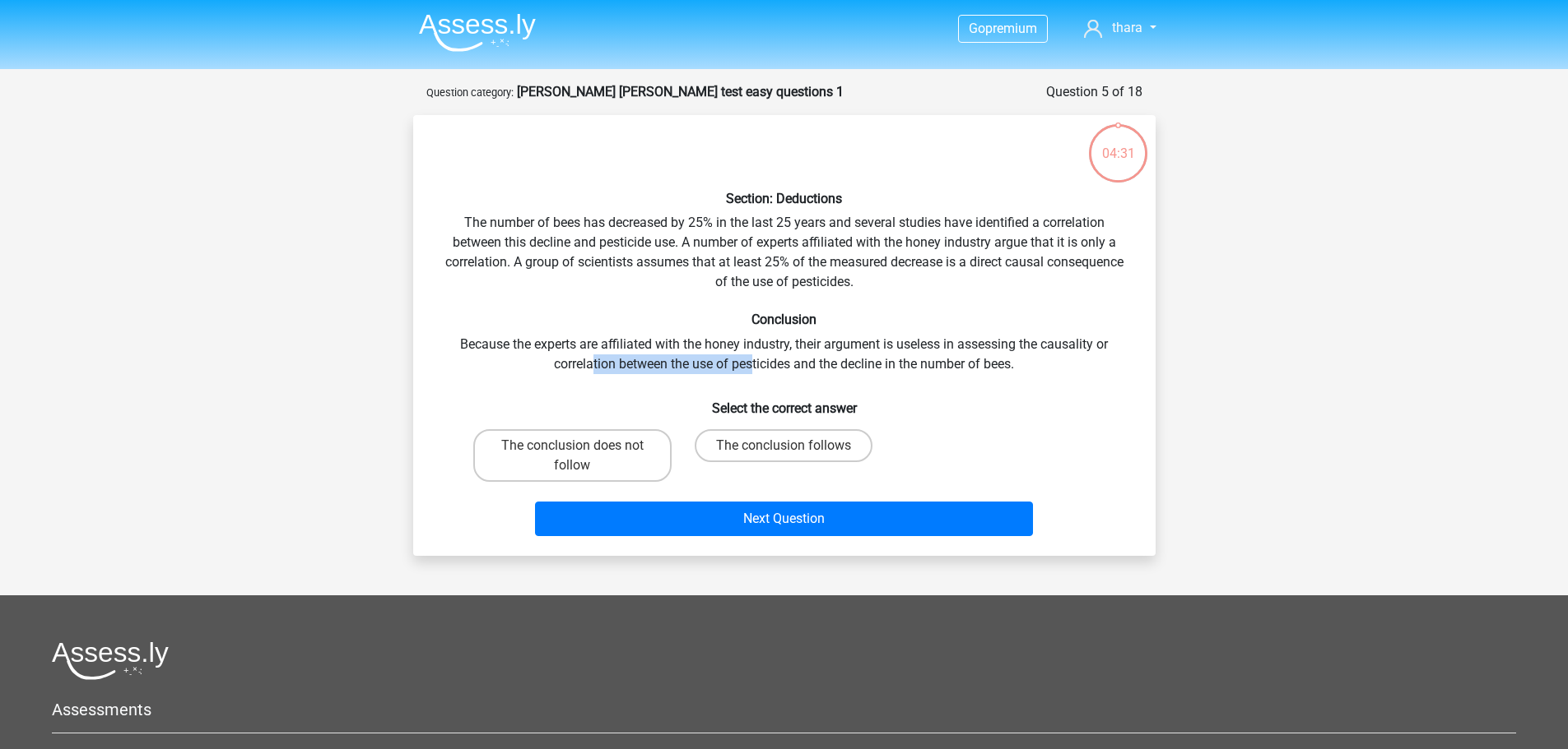
radio input "true"
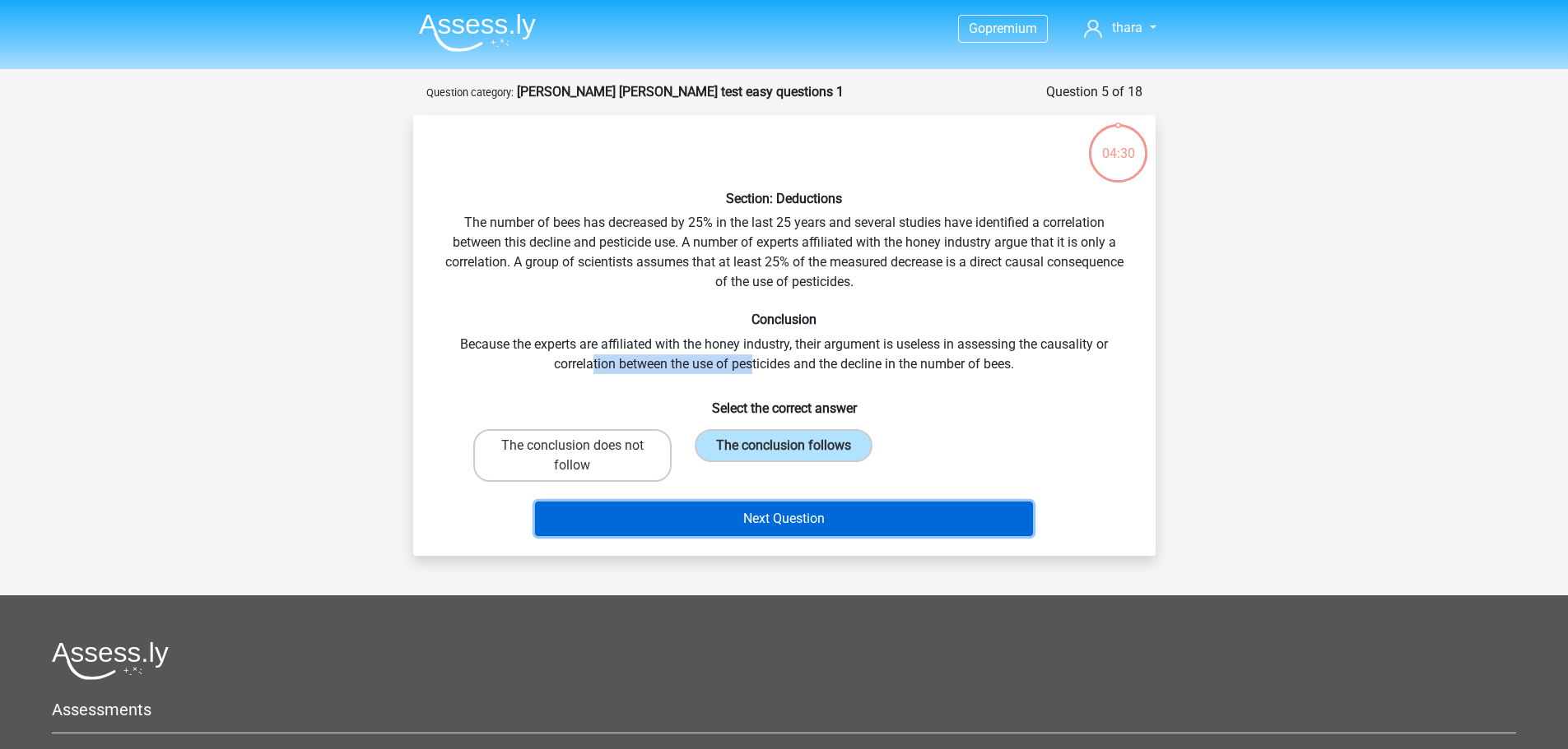
click at [781, 525] on button "Next Question" at bounding box center [784, 519] width 498 height 35
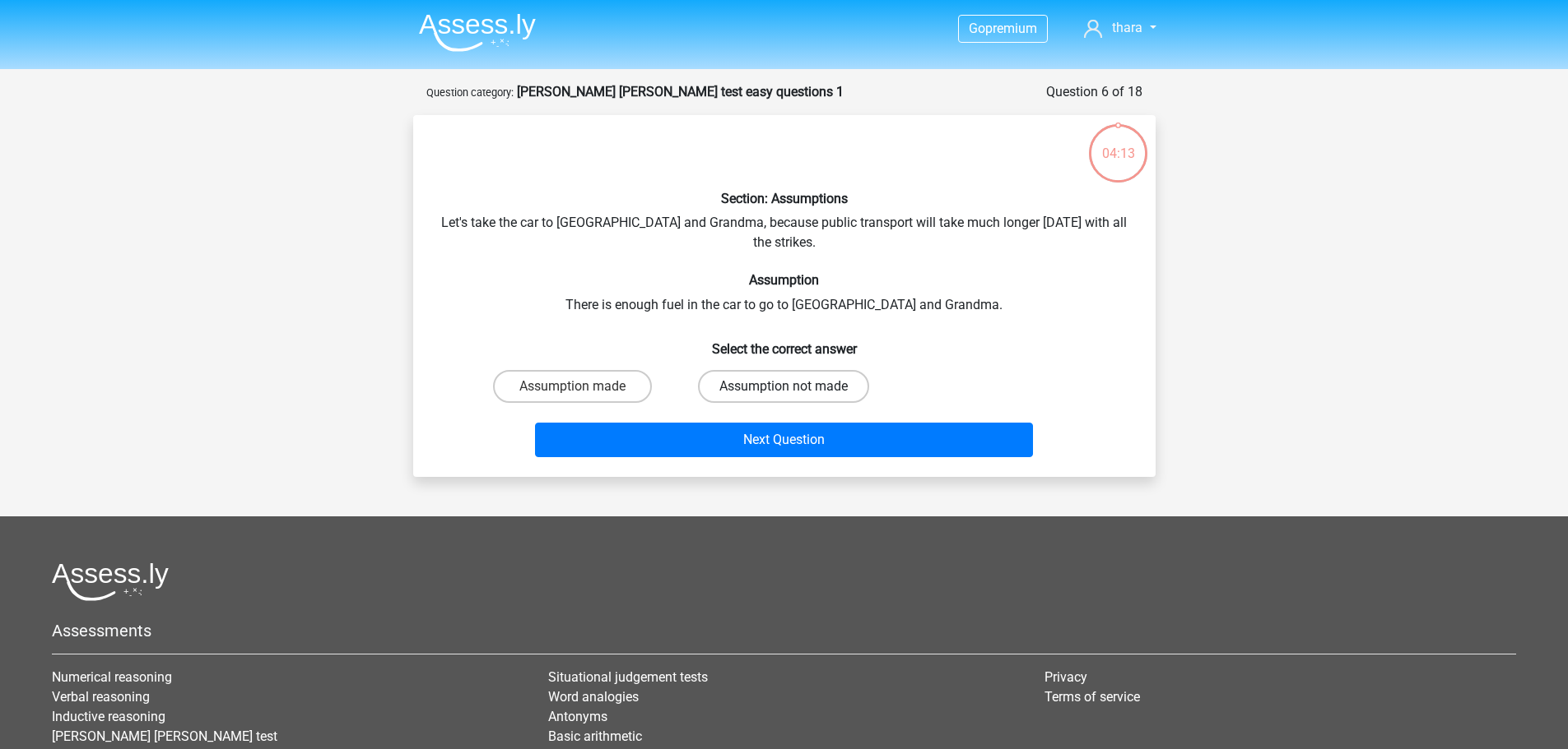
click at [764, 371] on label "Assumption not made" at bounding box center [783, 386] width 172 height 33
click at [783, 386] on input "Assumption not made" at bounding box center [788, 392] width 11 height 11
radio input "true"
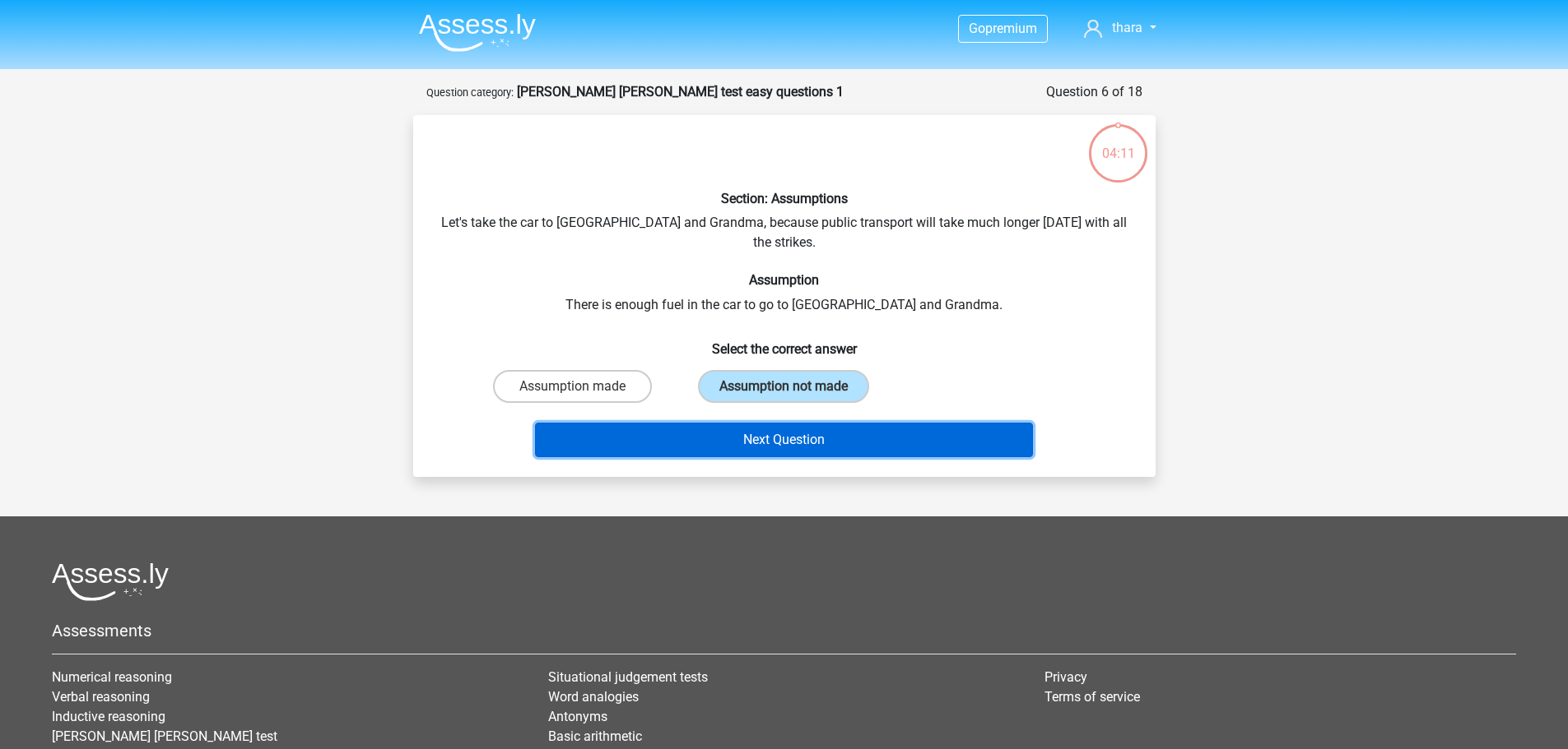
click at [757, 423] on button "Next Question" at bounding box center [784, 440] width 498 height 35
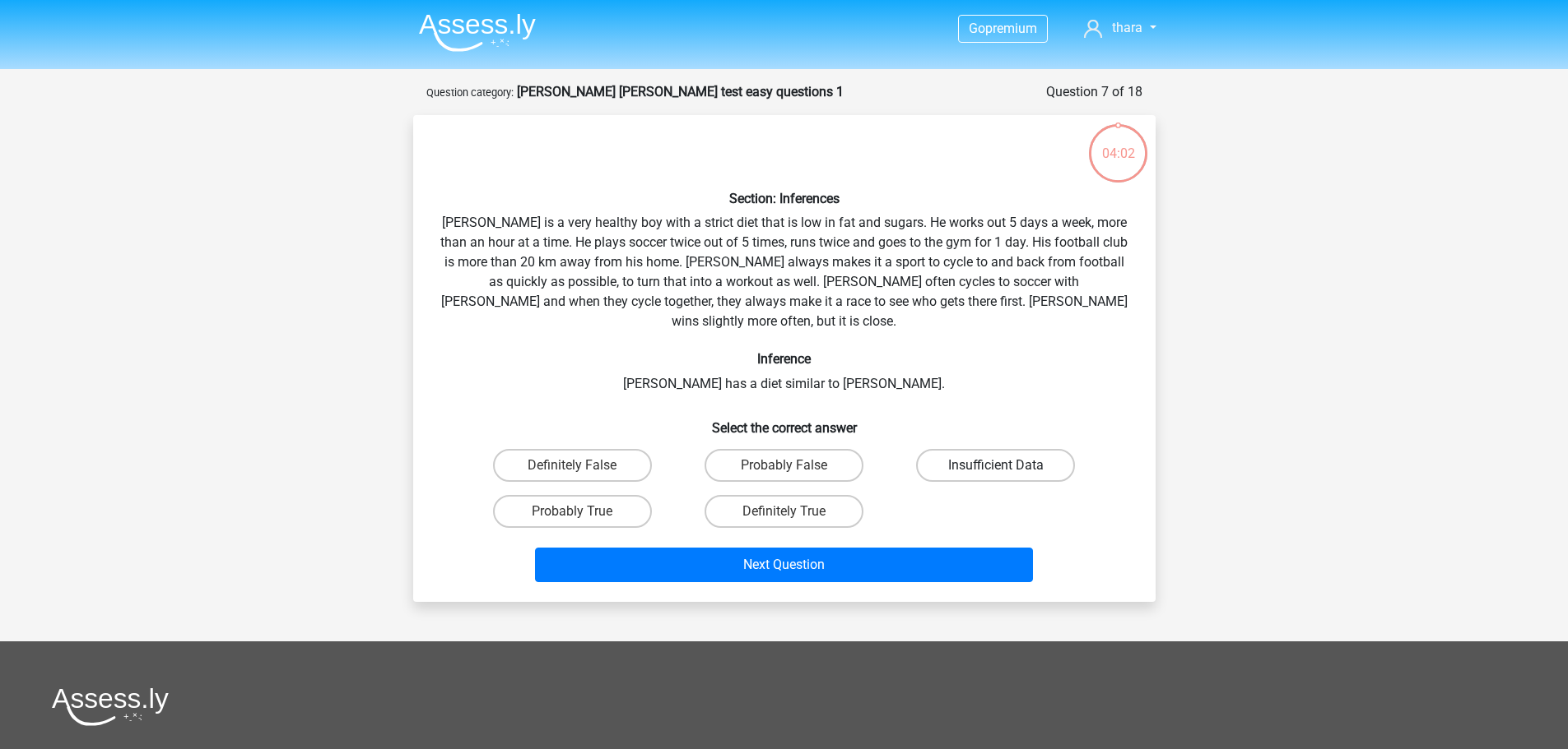
click at [982, 449] on label "Insufficient Data" at bounding box center [995, 465] width 159 height 33
click at [996, 466] on input "Insufficient Data" at bounding box center [1001, 471] width 11 height 11
radio input "true"
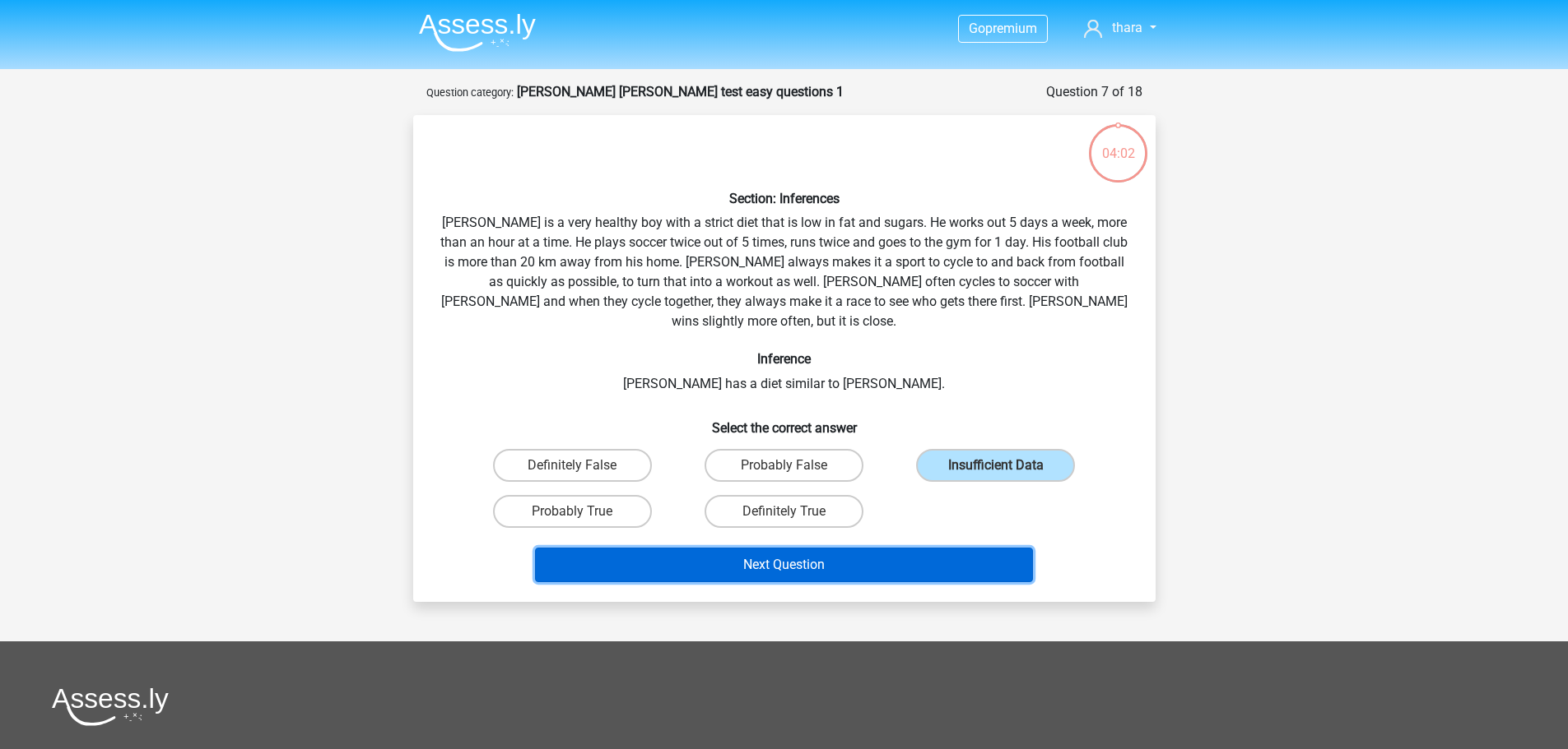
click at [859, 548] on button "Next Question" at bounding box center [784, 565] width 498 height 35
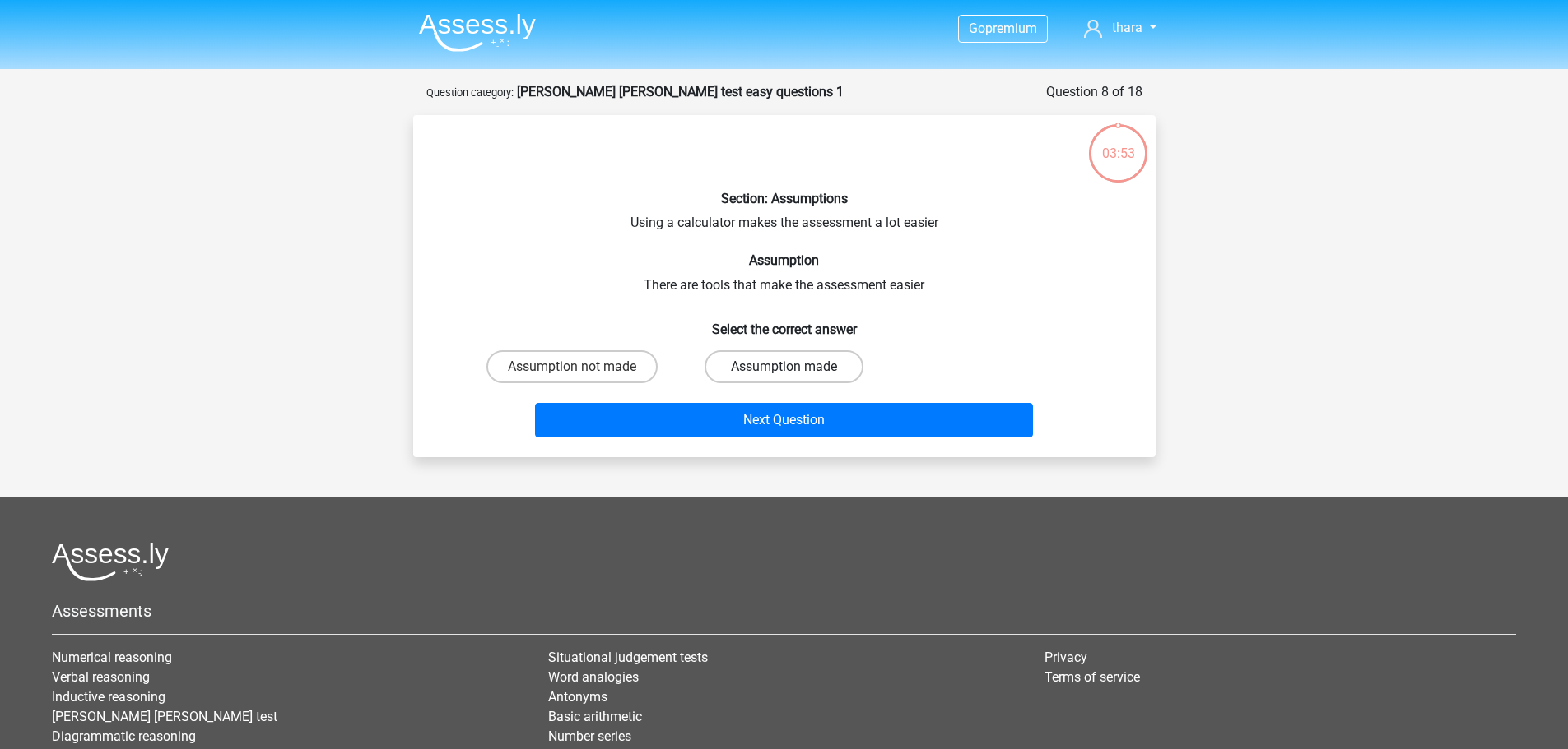
click at [751, 376] on label "Assumption made" at bounding box center [783, 366] width 159 height 33
click at [783, 376] on input "Assumption made" at bounding box center [788, 372] width 11 height 11
radio input "true"
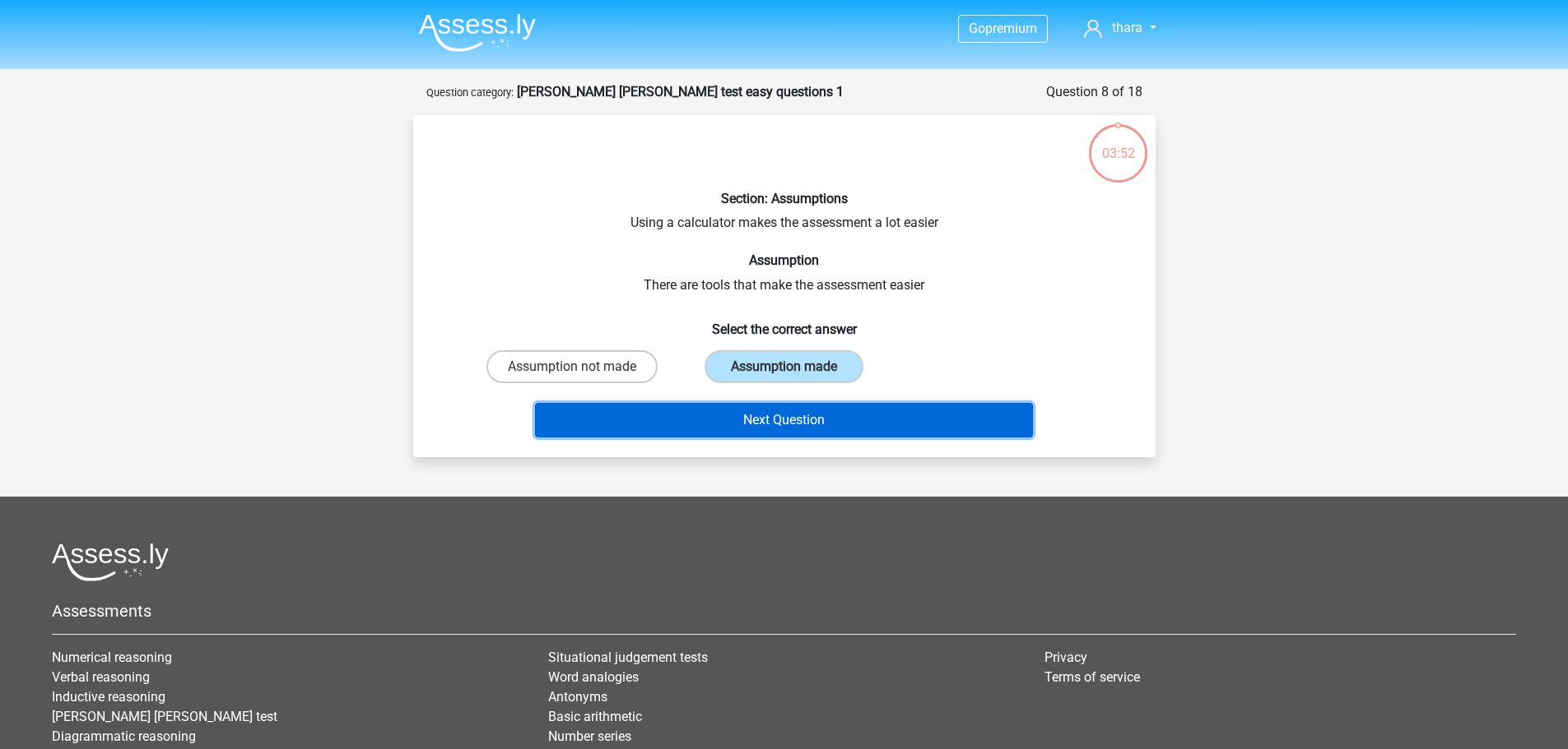
click at [774, 415] on button "Next Question" at bounding box center [784, 420] width 498 height 35
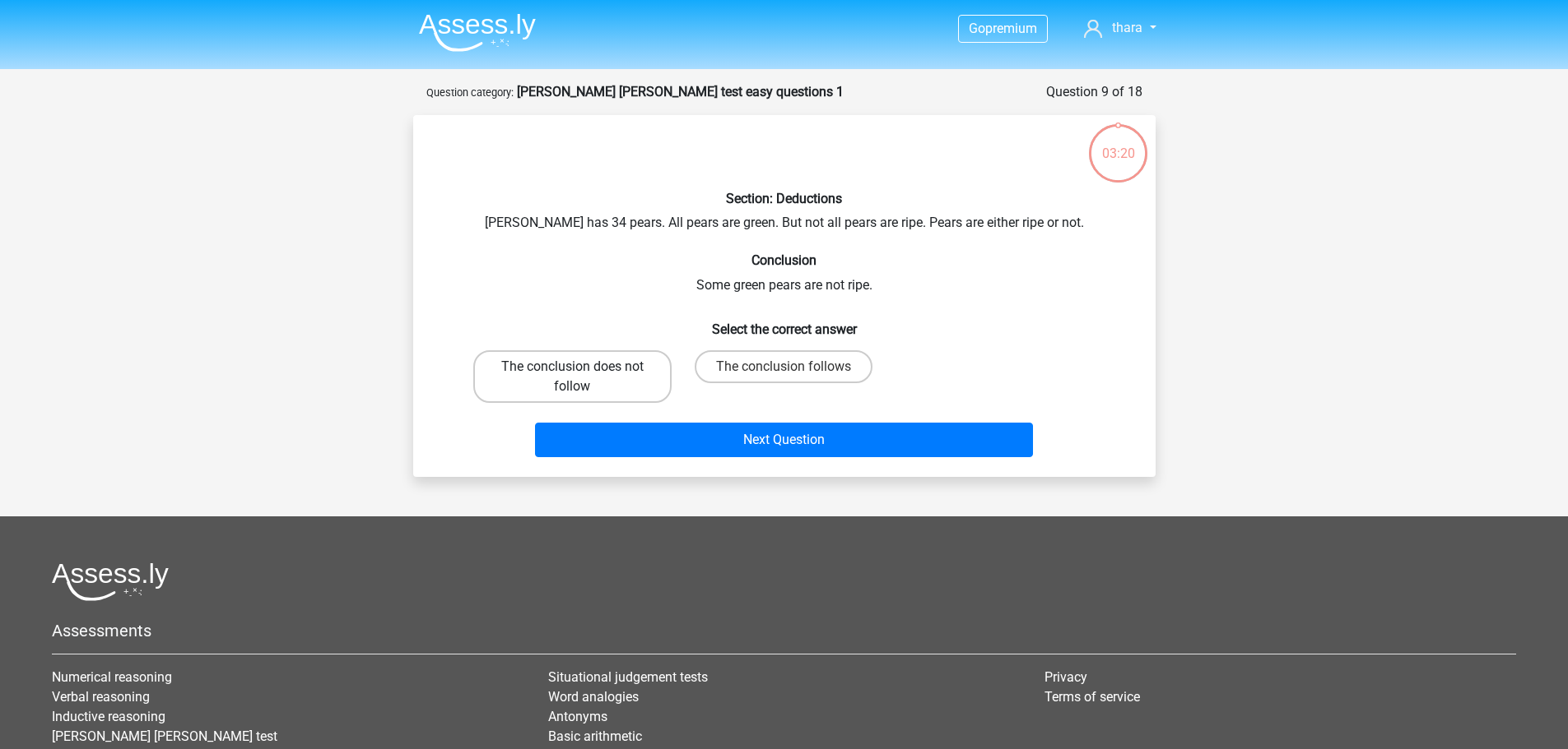
click at [654, 377] on label "The conclusion does not follow" at bounding box center [572, 376] width 198 height 52
click at [582, 377] on input "The conclusion does not follow" at bounding box center [577, 372] width 11 height 11
radio input "true"
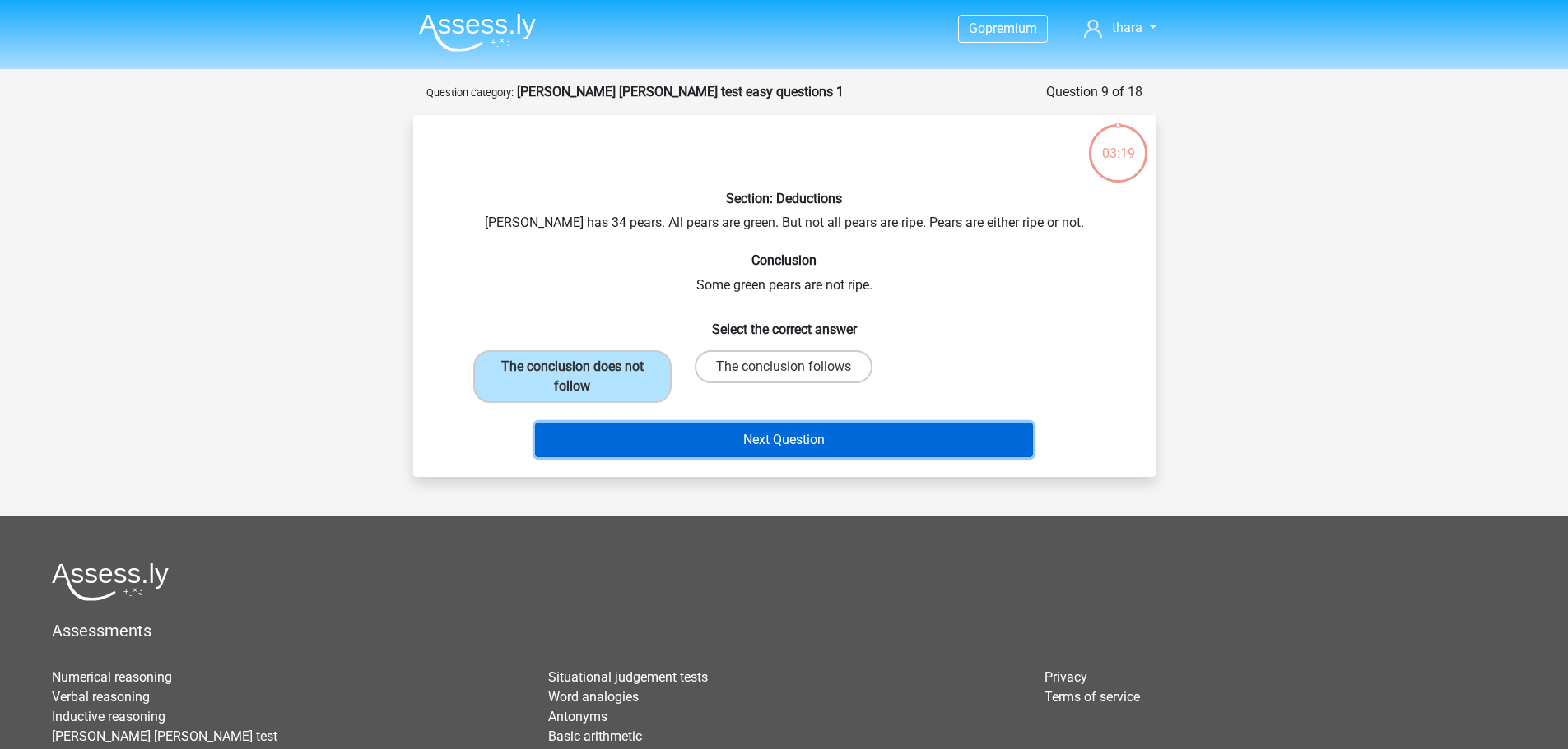
click at [764, 442] on button "Next Question" at bounding box center [784, 440] width 498 height 35
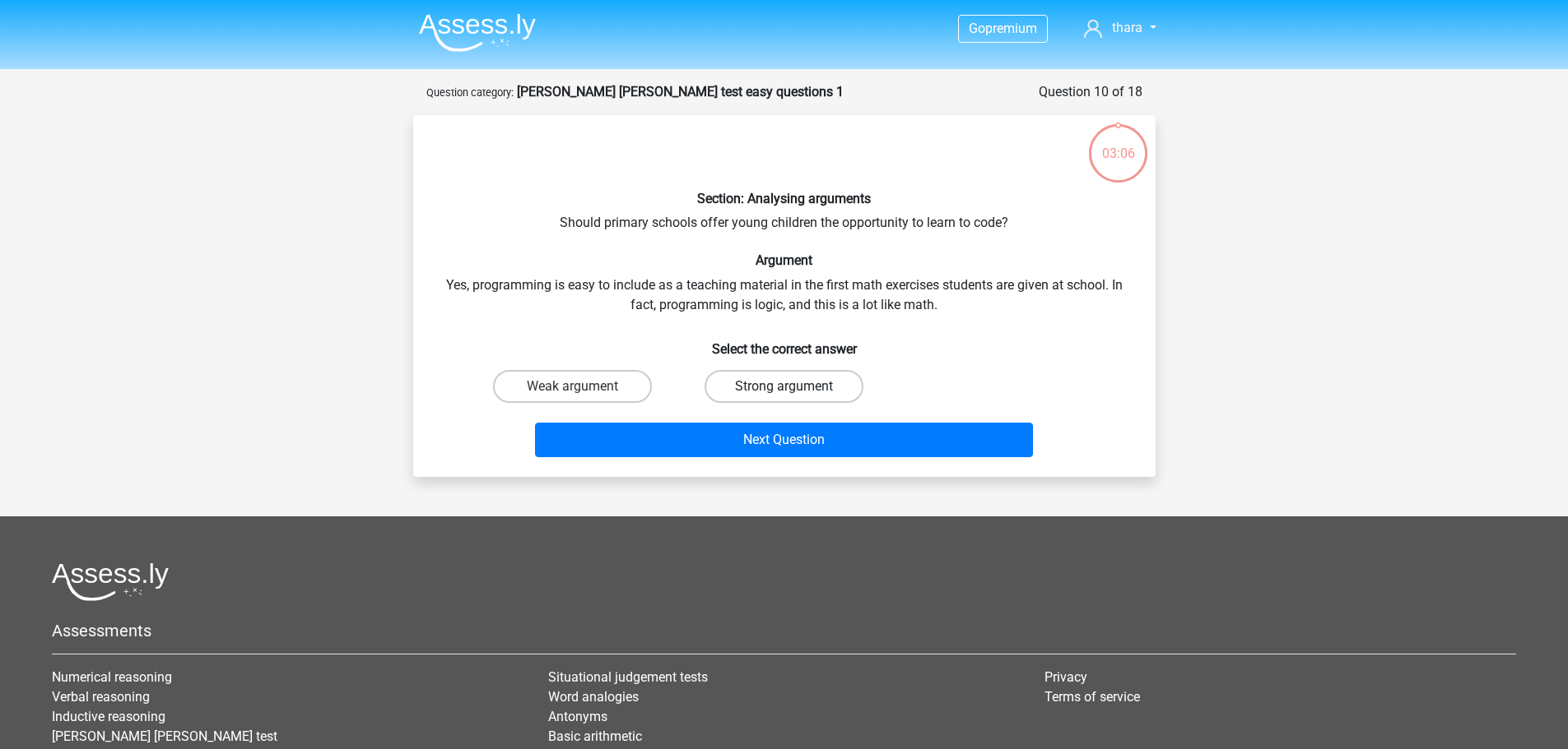
click at [767, 390] on label "Strong argument" at bounding box center [783, 386] width 159 height 33
click at [783, 390] on input "Strong argument" at bounding box center [788, 392] width 11 height 11
radio input "true"
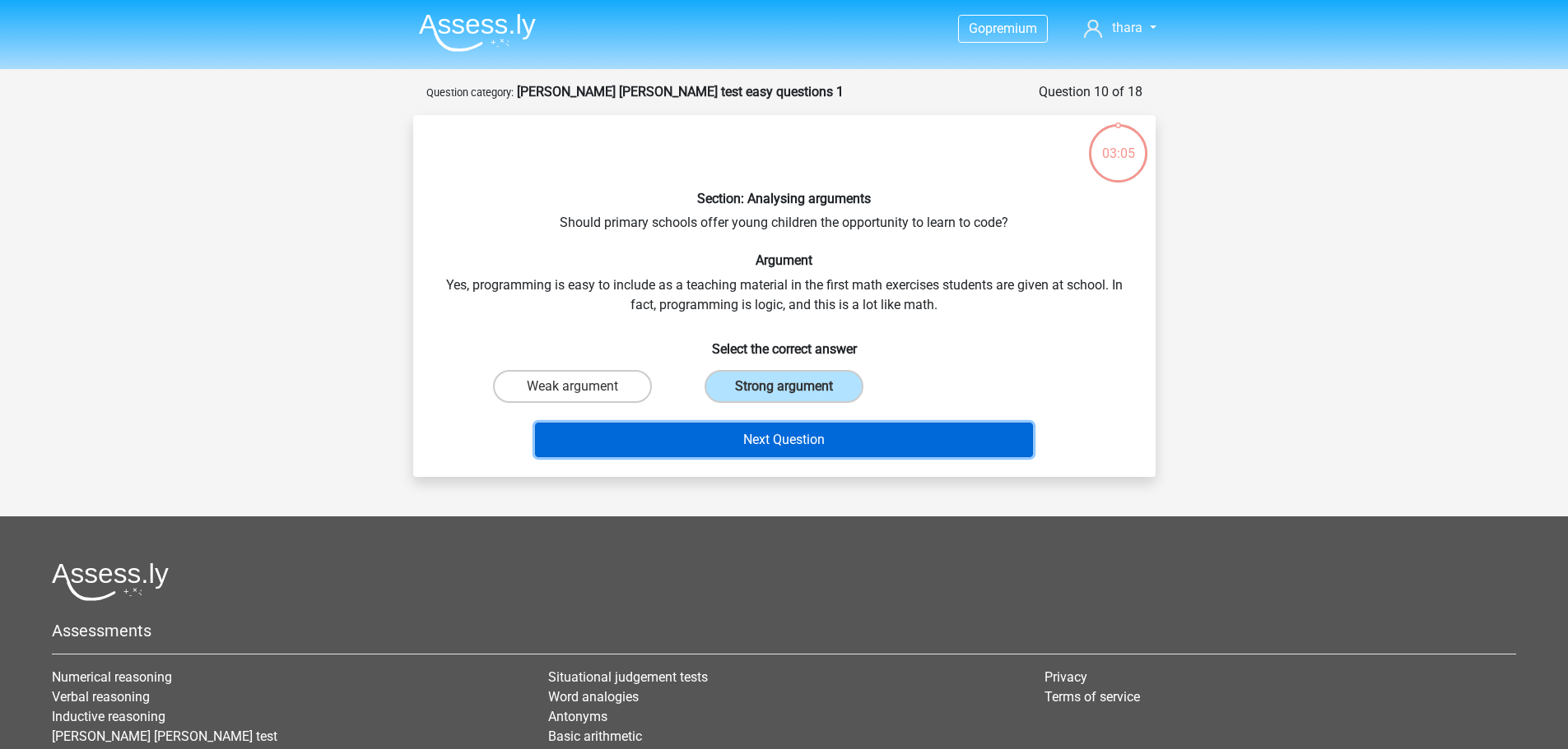
click at [776, 443] on button "Next Question" at bounding box center [784, 440] width 498 height 35
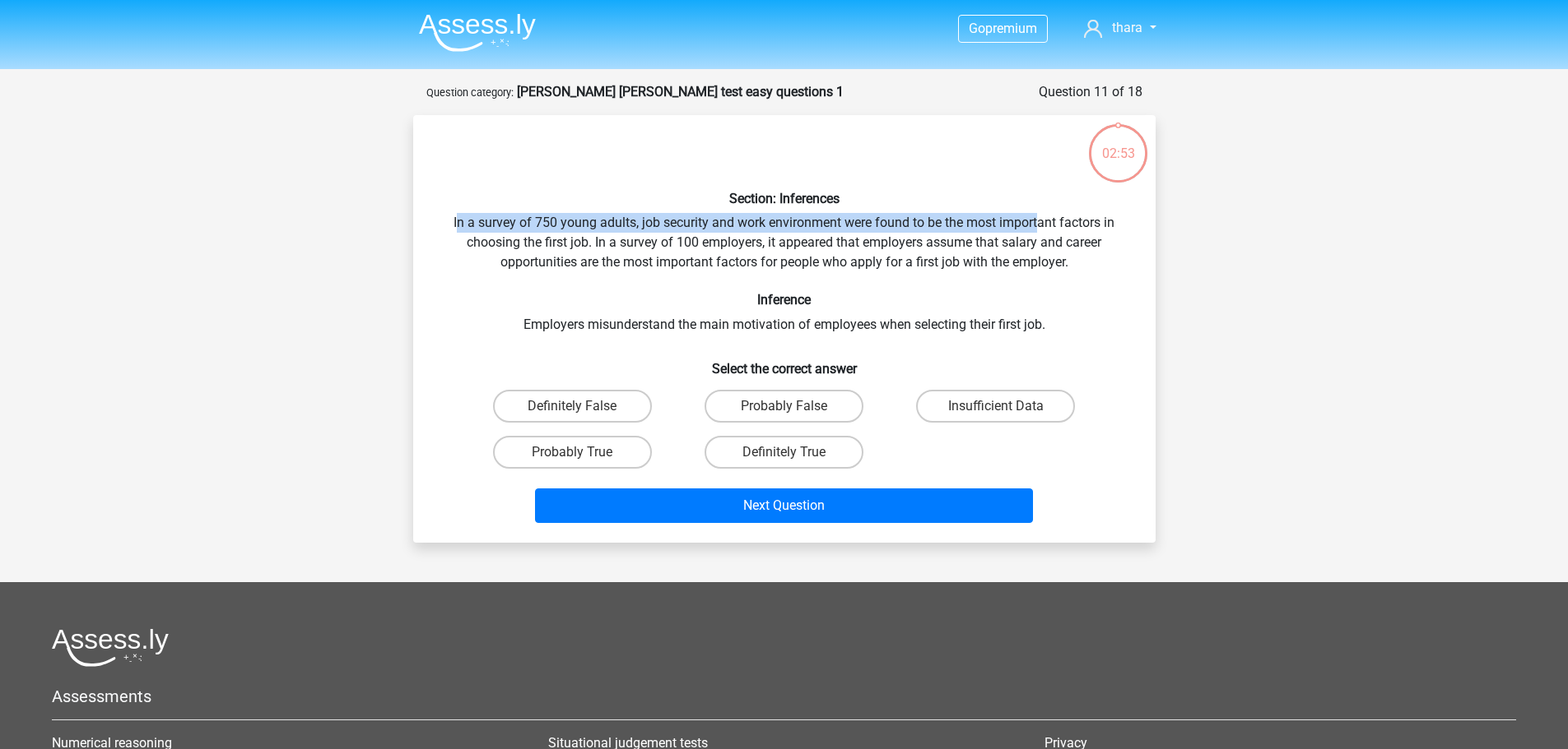
drag, startPoint x: 457, startPoint y: 223, endPoint x: 1038, endPoint y: 216, distance: 581.0
click at [1038, 216] on div "Section: Inferences In a survey of 750 young adults, job security and work envi…" at bounding box center [784, 329] width 729 height 402
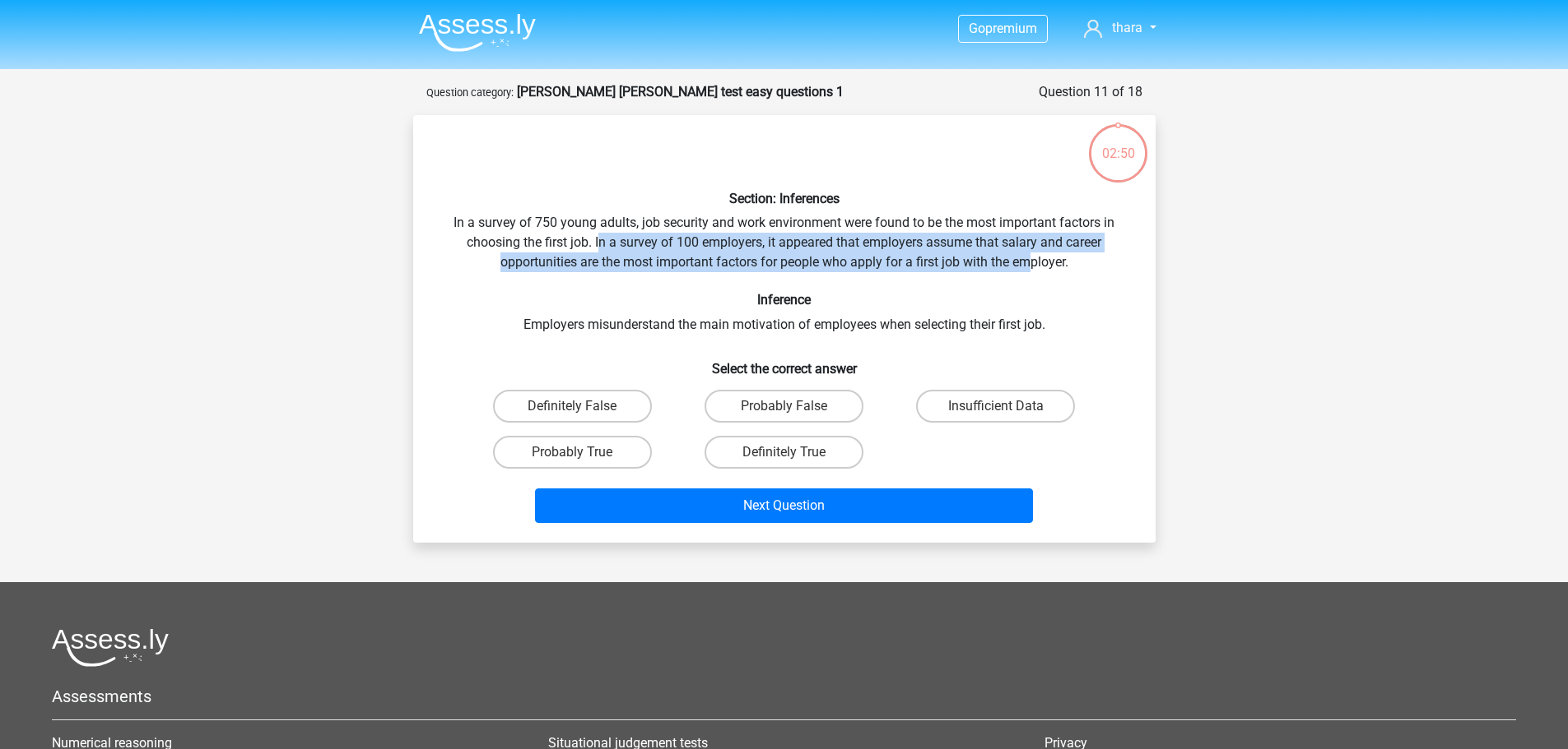
drag, startPoint x: 597, startPoint y: 239, endPoint x: 1028, endPoint y: 254, distance: 431.3
click at [1028, 254] on div "Section: Inferences In a survey of 750 young adults, job security and work envi…" at bounding box center [784, 329] width 729 height 402
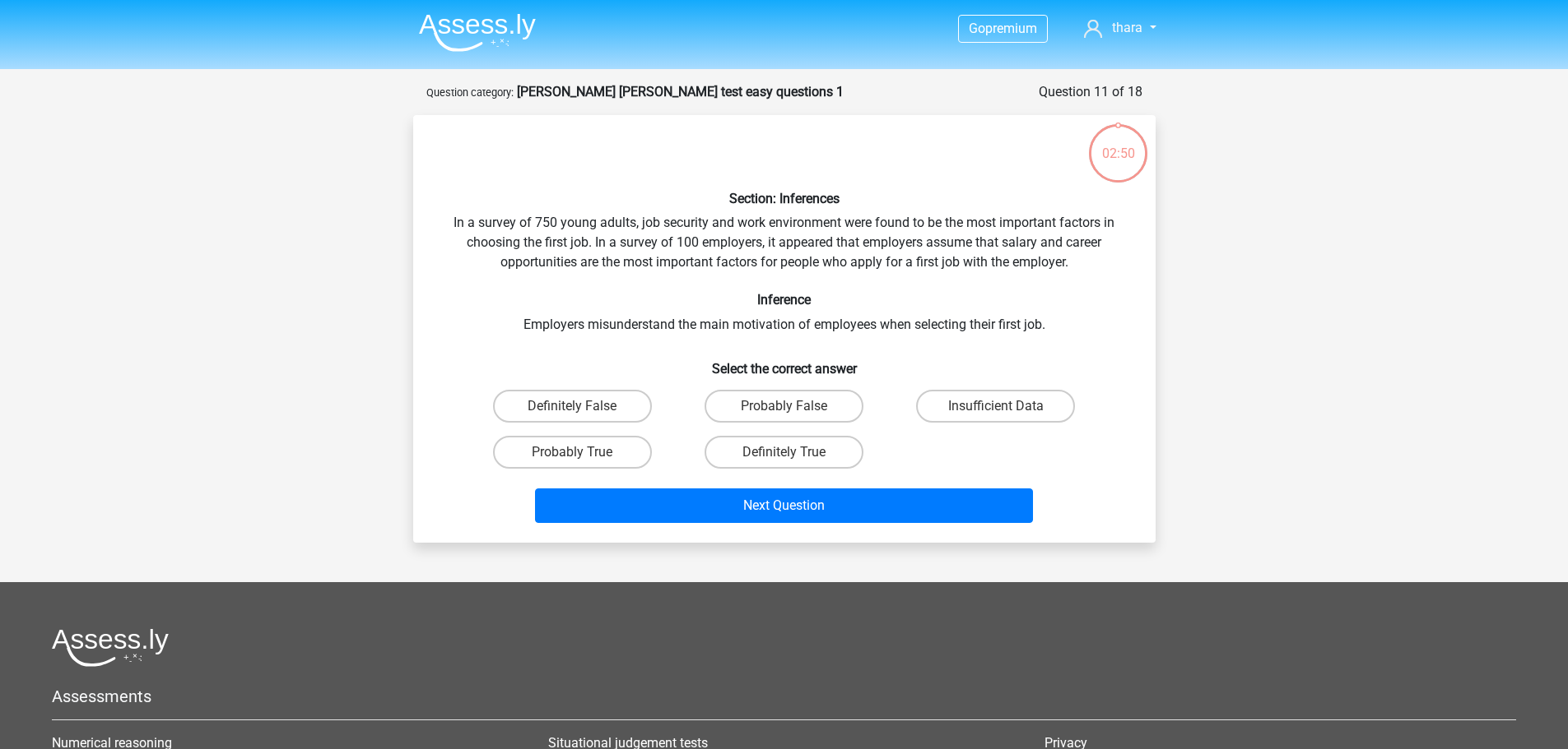
click at [1020, 296] on h6 "Inference" at bounding box center [784, 300] width 690 height 16
drag, startPoint x: 590, startPoint y: 265, endPoint x: 876, endPoint y: 265, distance: 286.0
click at [876, 265] on div "Section: Inferences In a survey of 750 young adults, job security and work envi…" at bounding box center [784, 329] width 729 height 402
drag, startPoint x: 587, startPoint y: 331, endPoint x: 844, endPoint y: 333, distance: 257.0
click at [844, 333] on div "Section: Inferences In a survey of 750 young adults, job security and work envi…" at bounding box center [784, 329] width 729 height 402
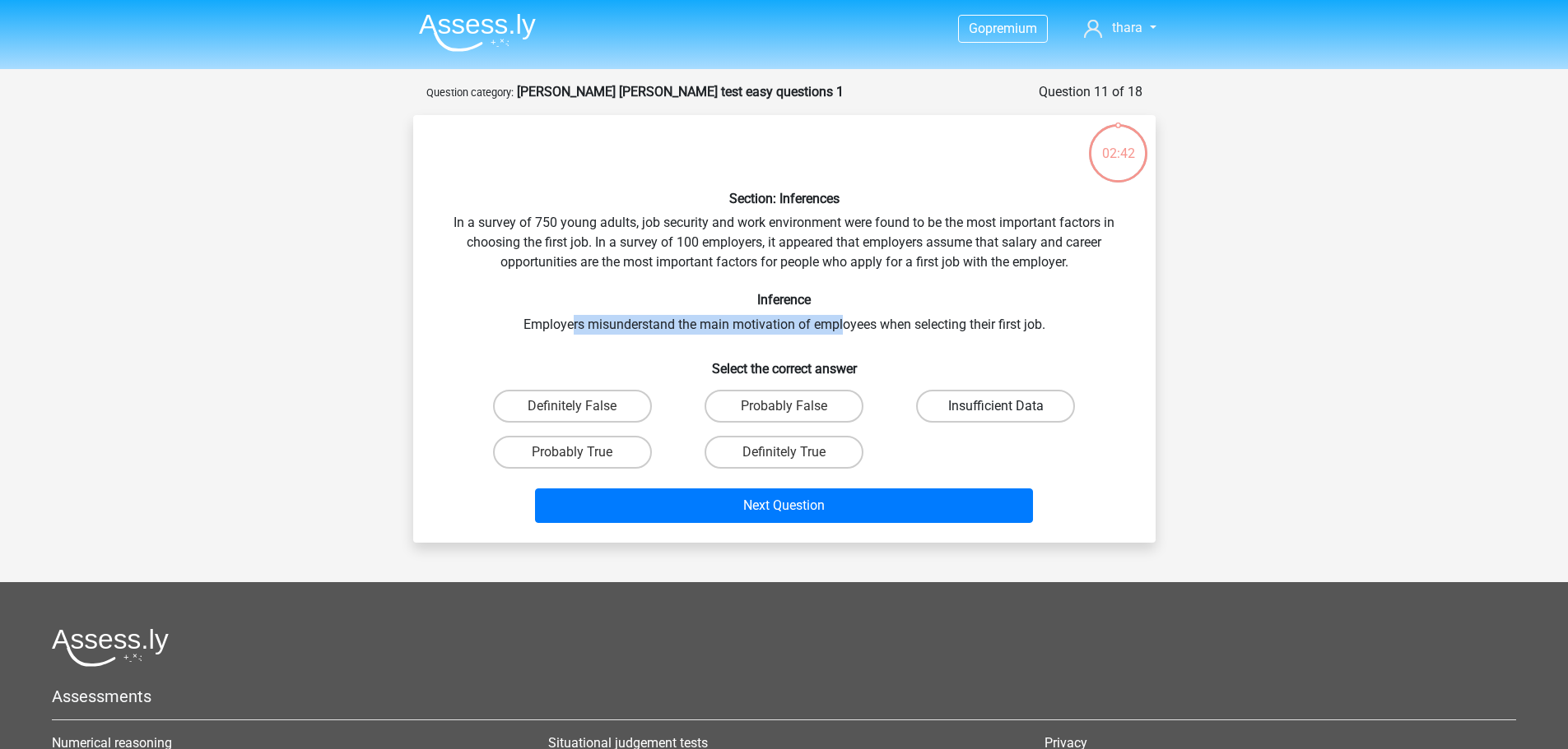
click at [982, 404] on label "Insufficient Data" at bounding box center [995, 406] width 159 height 33
click at [996, 406] on input "Insufficient Data" at bounding box center [1001, 411] width 11 height 11
radio input "true"
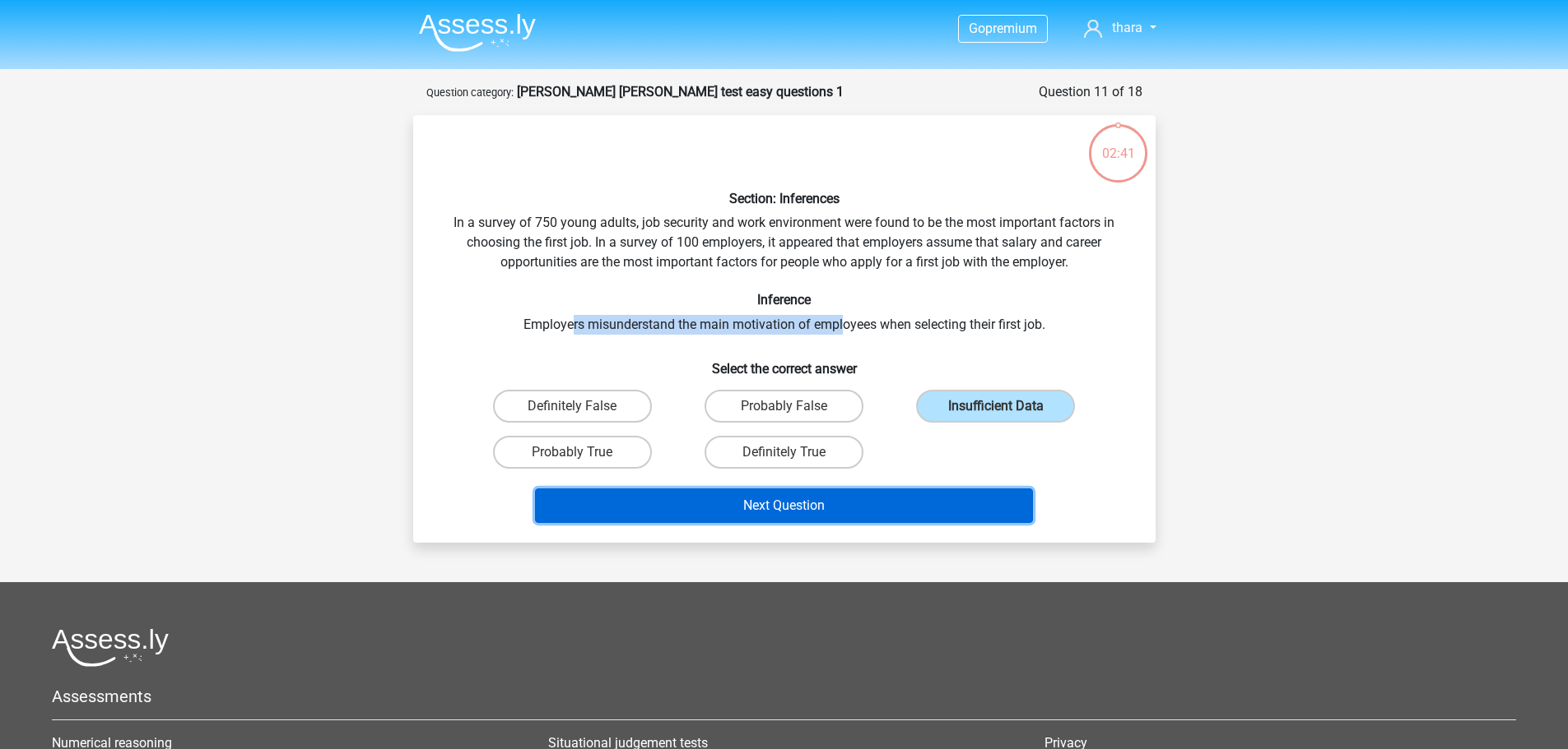
click at [854, 510] on button "Next Question" at bounding box center [784, 506] width 498 height 35
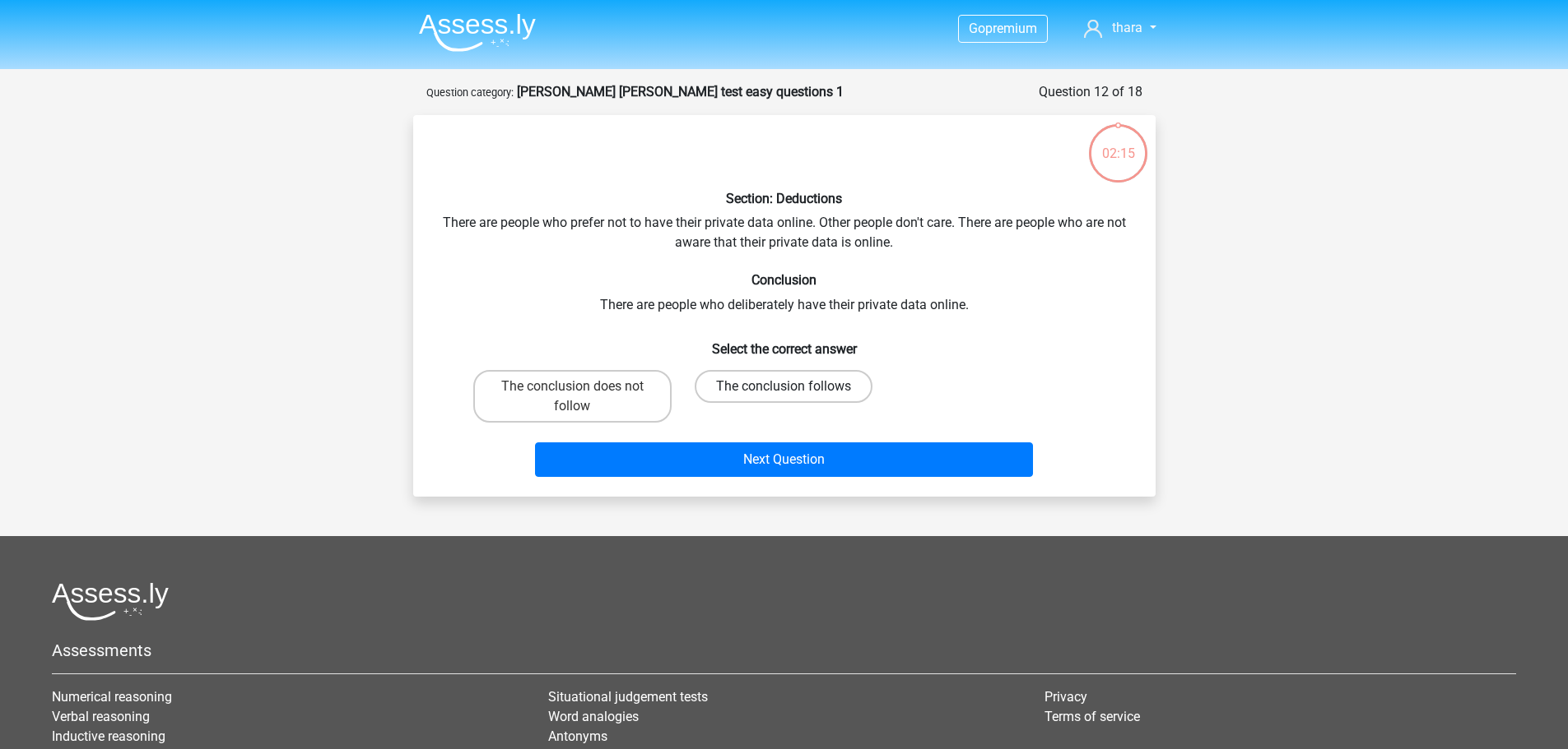
click at [804, 389] on label "The conclusion follows" at bounding box center [783, 386] width 178 height 33
click at [794, 389] on input "The conclusion follows" at bounding box center [788, 392] width 11 height 11
radio input "true"
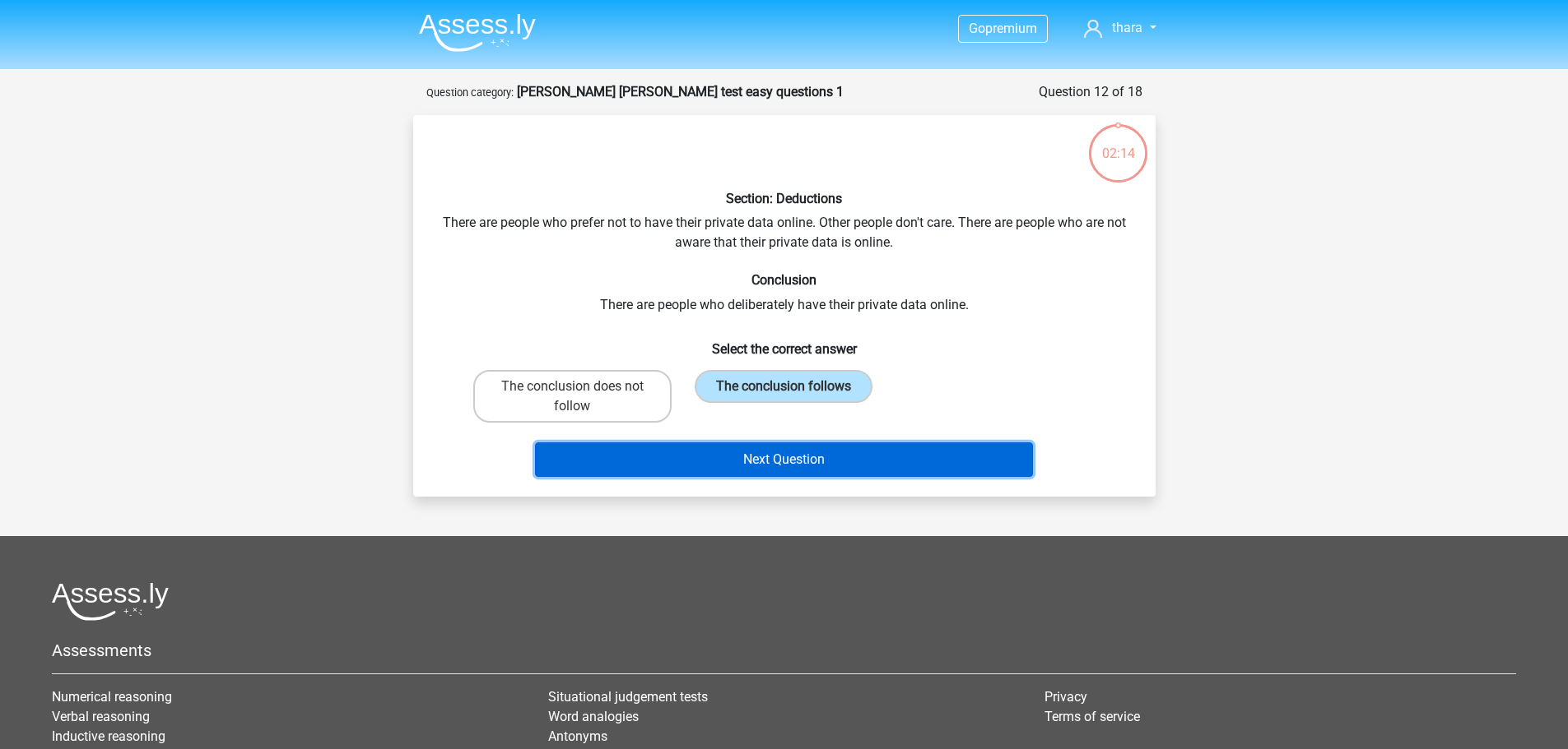
click at [800, 448] on button "Next Question" at bounding box center [784, 459] width 498 height 35
click at [768, 466] on button "Next Question" at bounding box center [784, 459] width 498 height 35
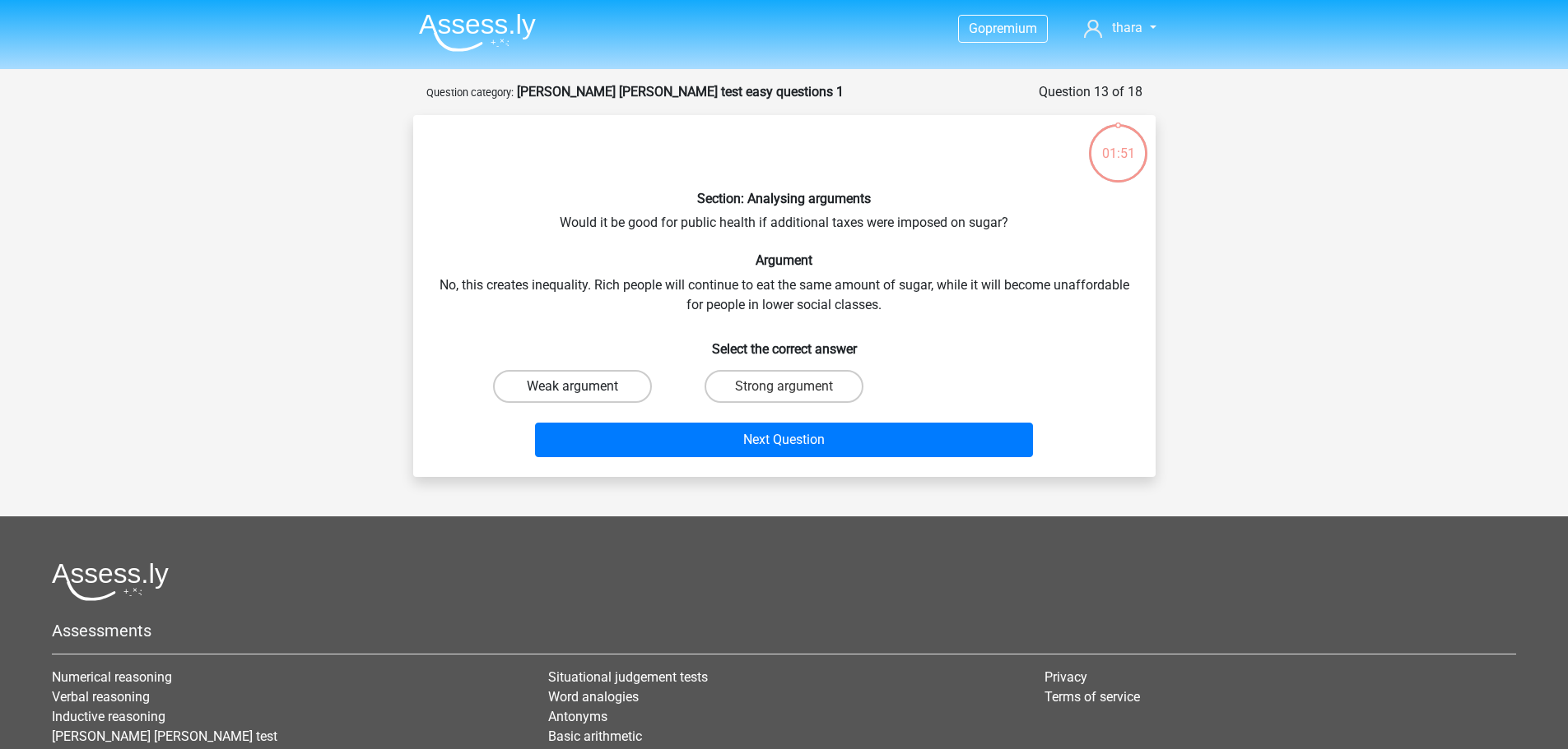
click at [618, 395] on label "Weak argument" at bounding box center [572, 386] width 159 height 33
click at [582, 395] on input "Weak argument" at bounding box center [577, 392] width 11 height 11
radio input "true"
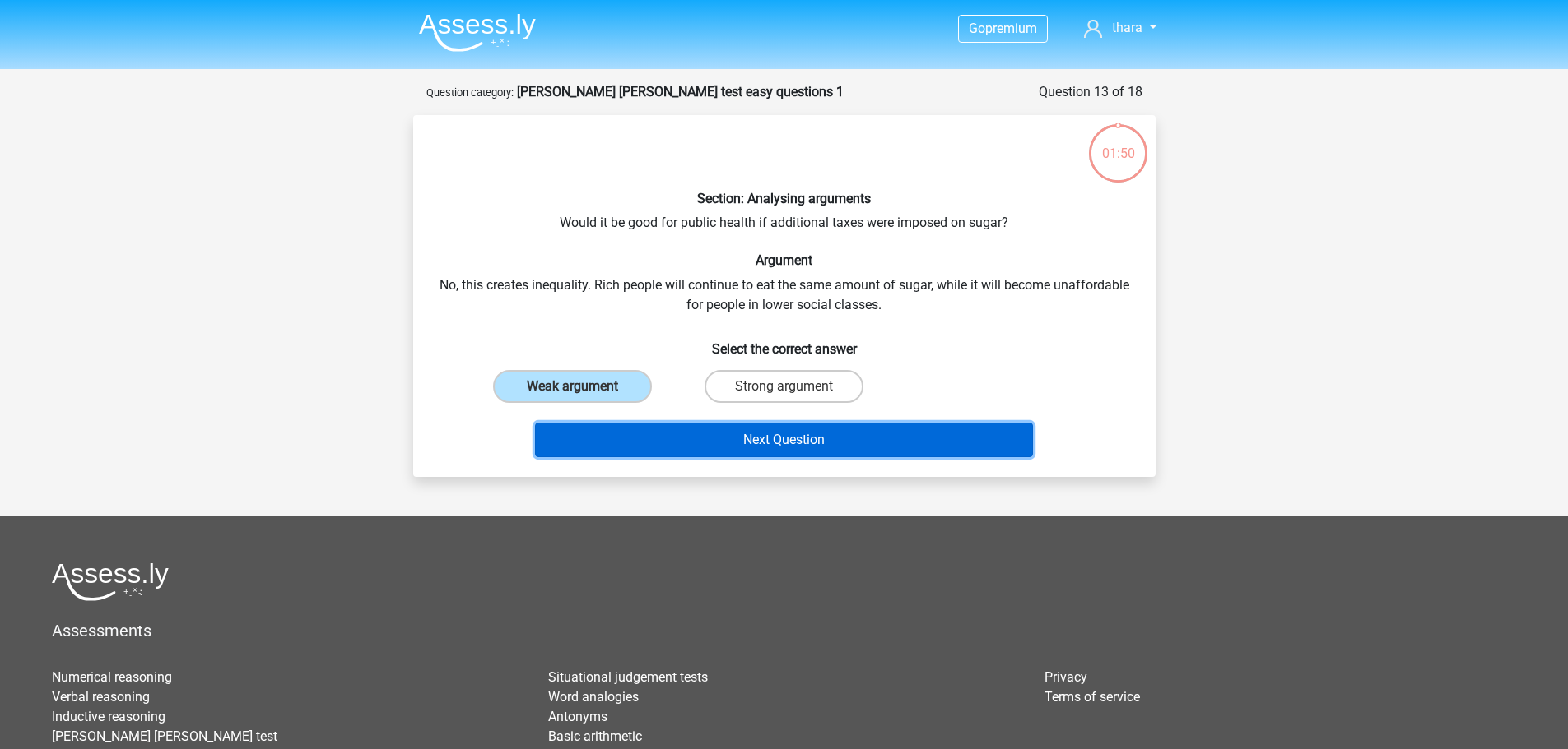
click at [730, 445] on button "Next Question" at bounding box center [784, 440] width 498 height 35
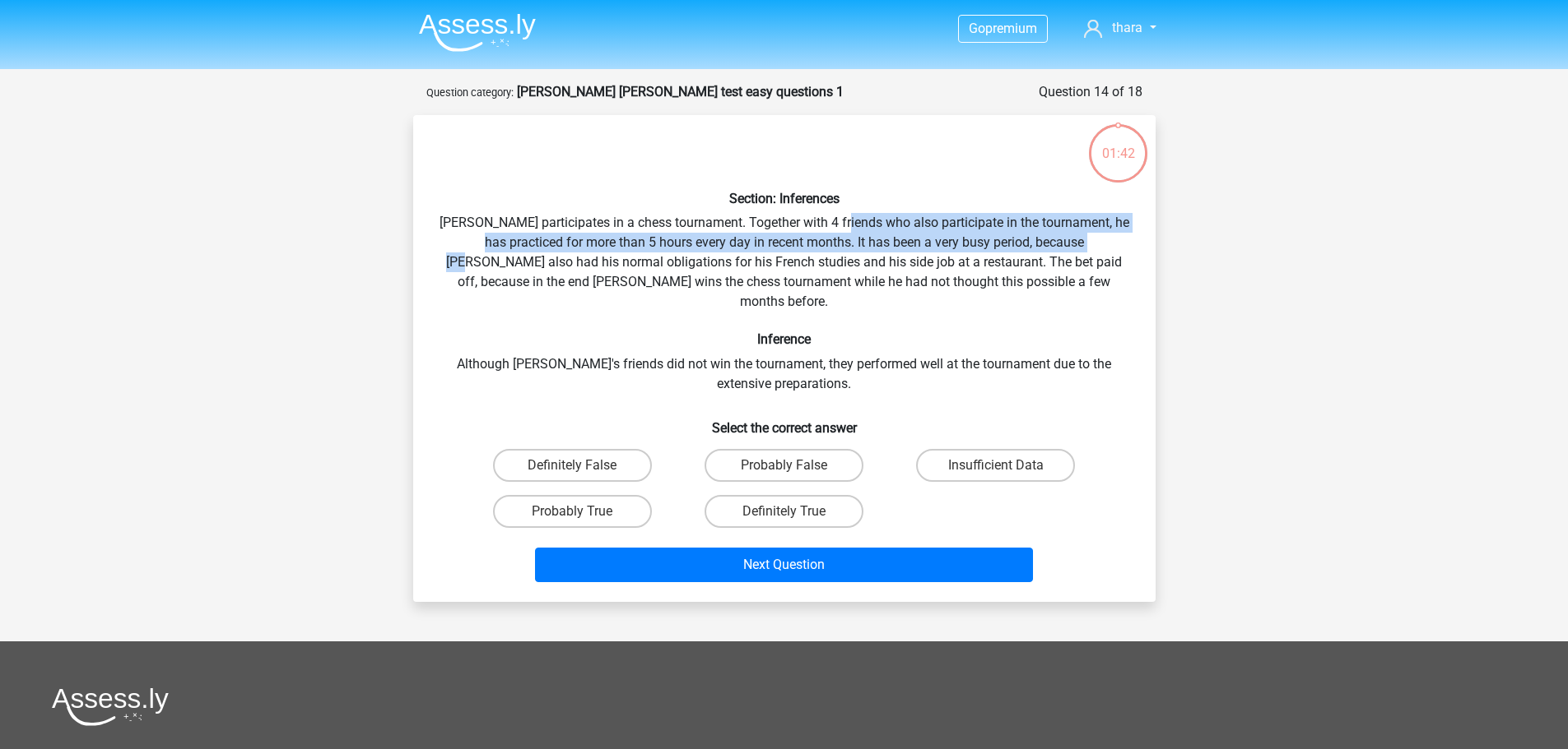
drag, startPoint x: 888, startPoint y: 224, endPoint x: 1099, endPoint y: 244, distance: 211.9
click at [1099, 244] on div "Section: Inferences Pablo participates in a chess tournament. Together with 4 f…" at bounding box center [784, 358] width 729 height 460
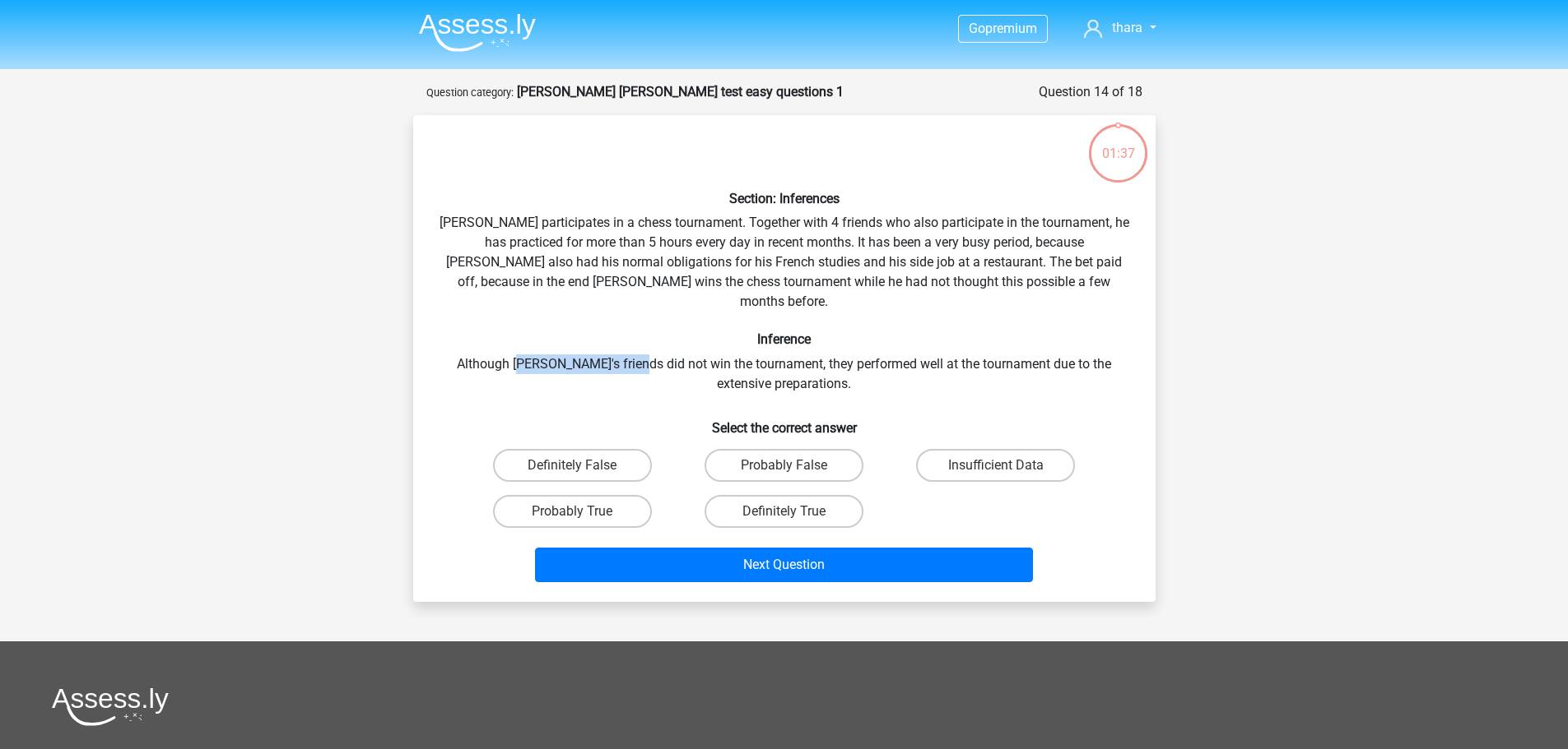
drag, startPoint x: 522, startPoint y: 348, endPoint x: 628, endPoint y: 344, distance: 106.1
click at [628, 344] on div "Section: Inferences Pablo participates in a chess tournament. Together with 4 f…" at bounding box center [784, 358] width 729 height 460
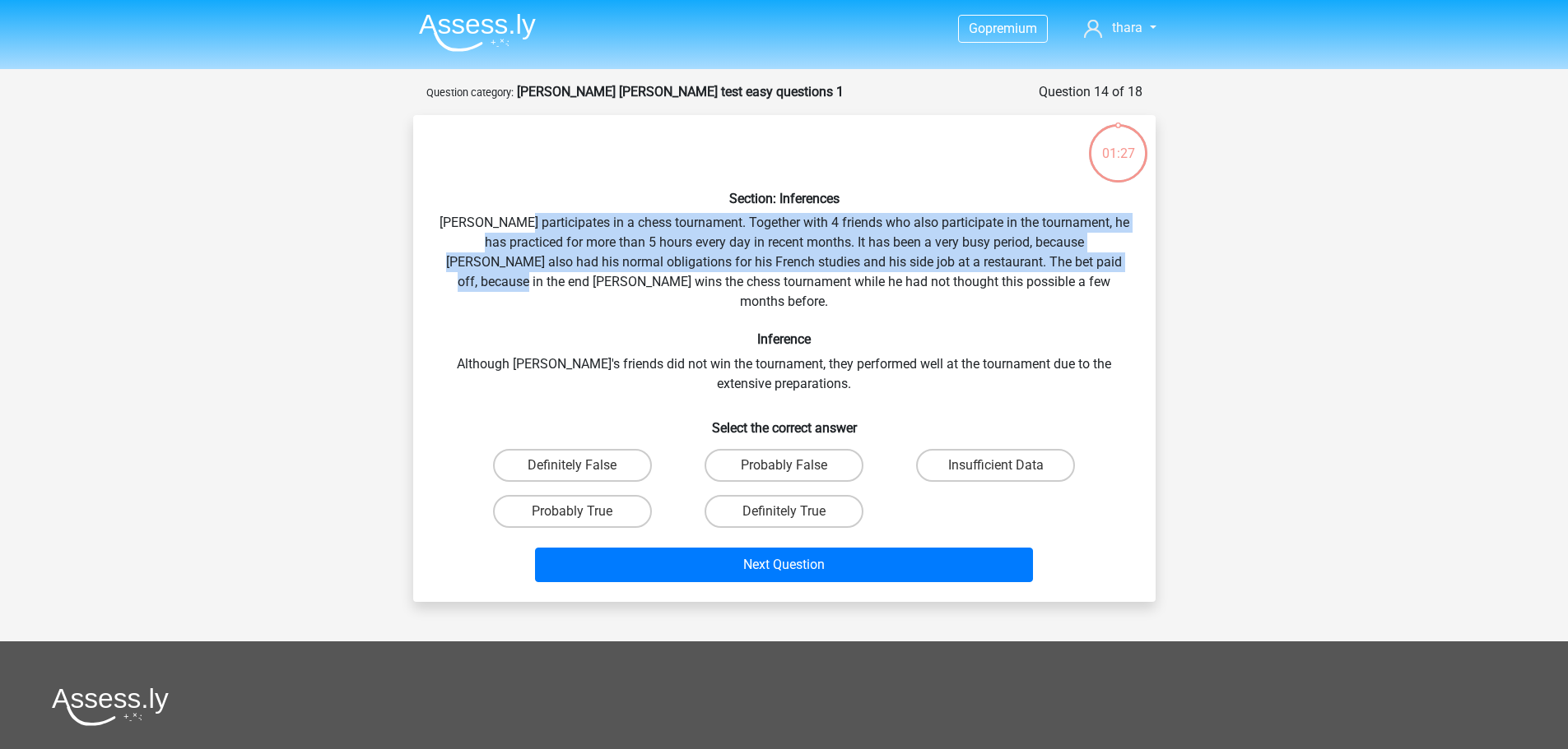
drag, startPoint x: 527, startPoint y: 239, endPoint x: 538, endPoint y: 276, distance: 38.6
click at [538, 276] on div "Section: Inferences Pablo participates in a chess tournament. Together with 4 f…" at bounding box center [784, 358] width 729 height 460
click at [800, 458] on label "Probably False" at bounding box center [783, 465] width 159 height 33
click at [794, 466] on input "Probably False" at bounding box center [788, 471] width 11 height 11
radio input "true"
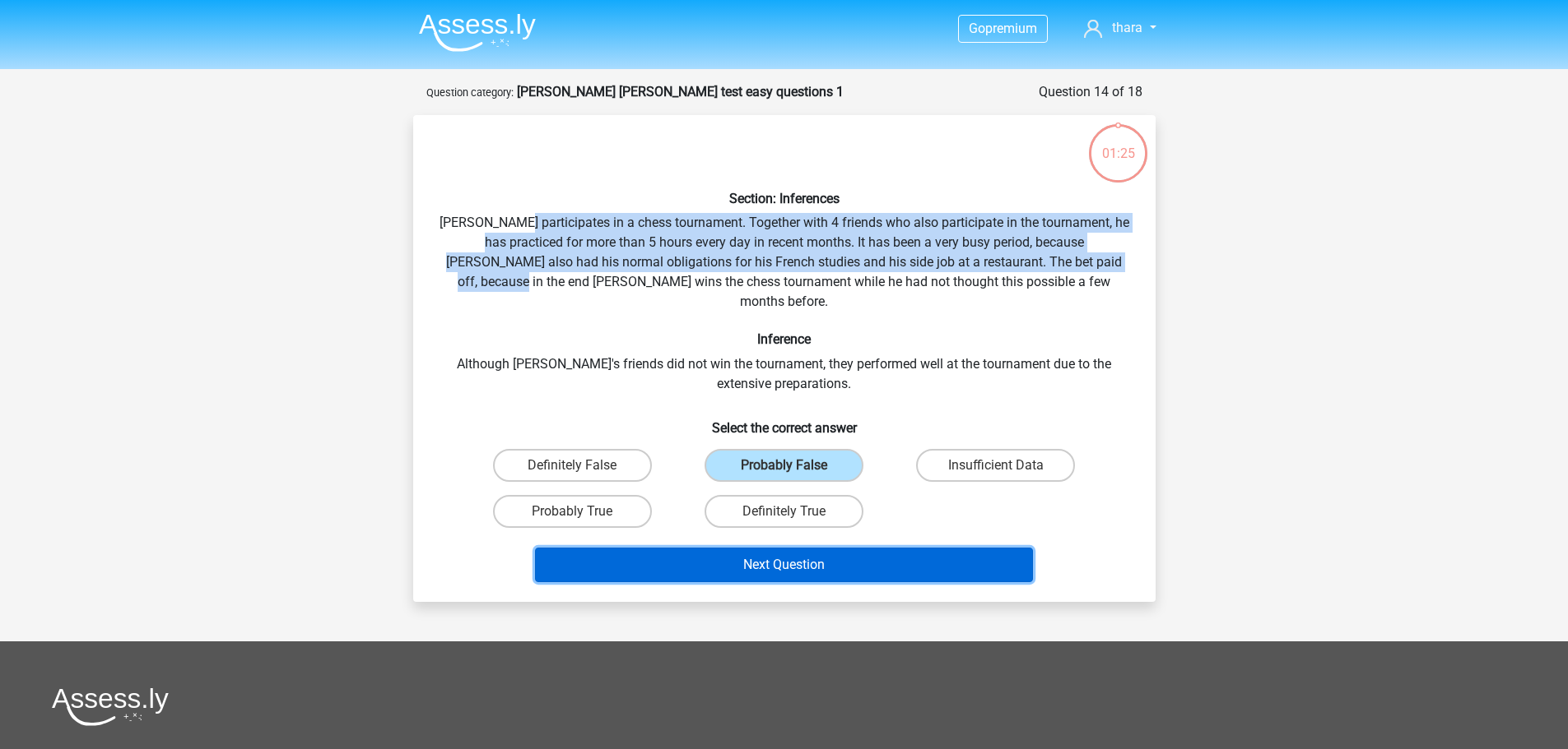
click at [798, 558] on button "Next Question" at bounding box center [784, 565] width 498 height 35
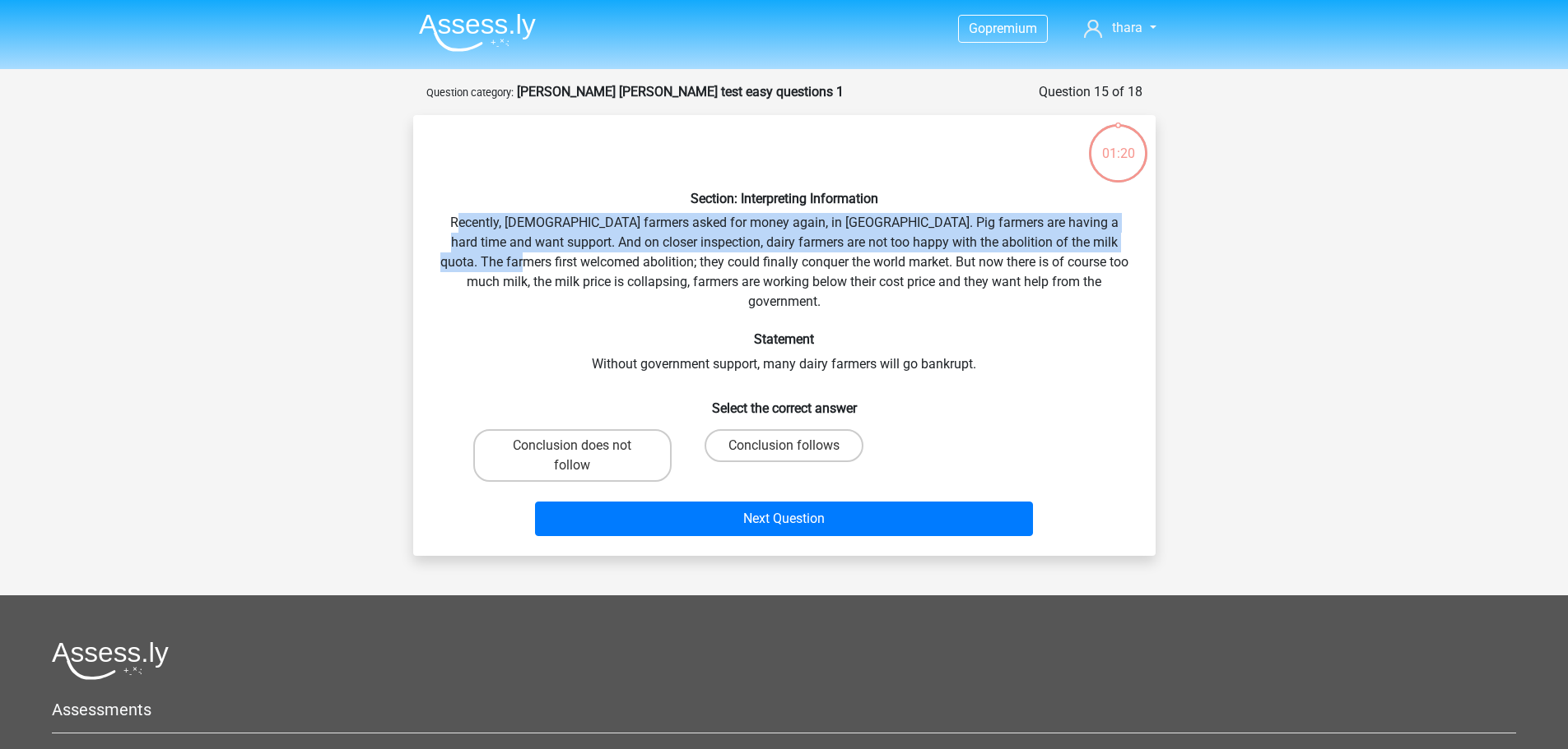
drag, startPoint x: 449, startPoint y: 224, endPoint x: 511, endPoint y: 270, distance: 77.2
click at [511, 270] on div "Section: Interpreting Information Recently, European farmers asked for money ag…" at bounding box center [784, 335] width 729 height 415
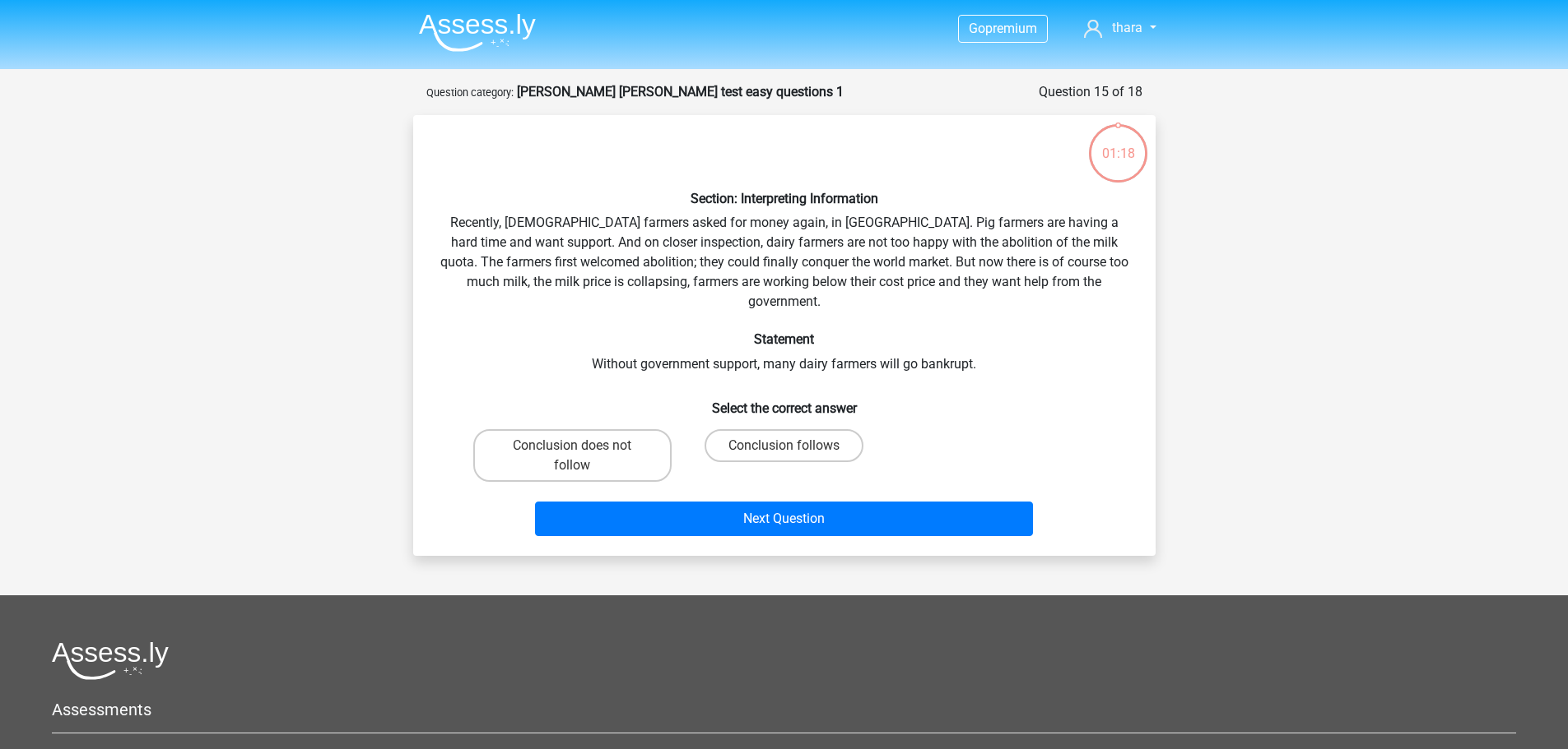
click at [607, 307] on div "Section: Interpreting Information Recently, European farmers asked for money ag…" at bounding box center [784, 335] width 729 height 415
drag, startPoint x: 506, startPoint y: 225, endPoint x: 724, endPoint y: 219, distance: 218.1
click at [724, 219] on div "Section: Interpreting Information Recently, European farmers asked for money ag…" at bounding box center [784, 335] width 729 height 415
drag, startPoint x: 509, startPoint y: 244, endPoint x: 805, endPoint y: 247, distance: 296.0
click at [805, 247] on div "Section: Interpreting Information Recently, European farmers asked for money ag…" at bounding box center [784, 335] width 729 height 415
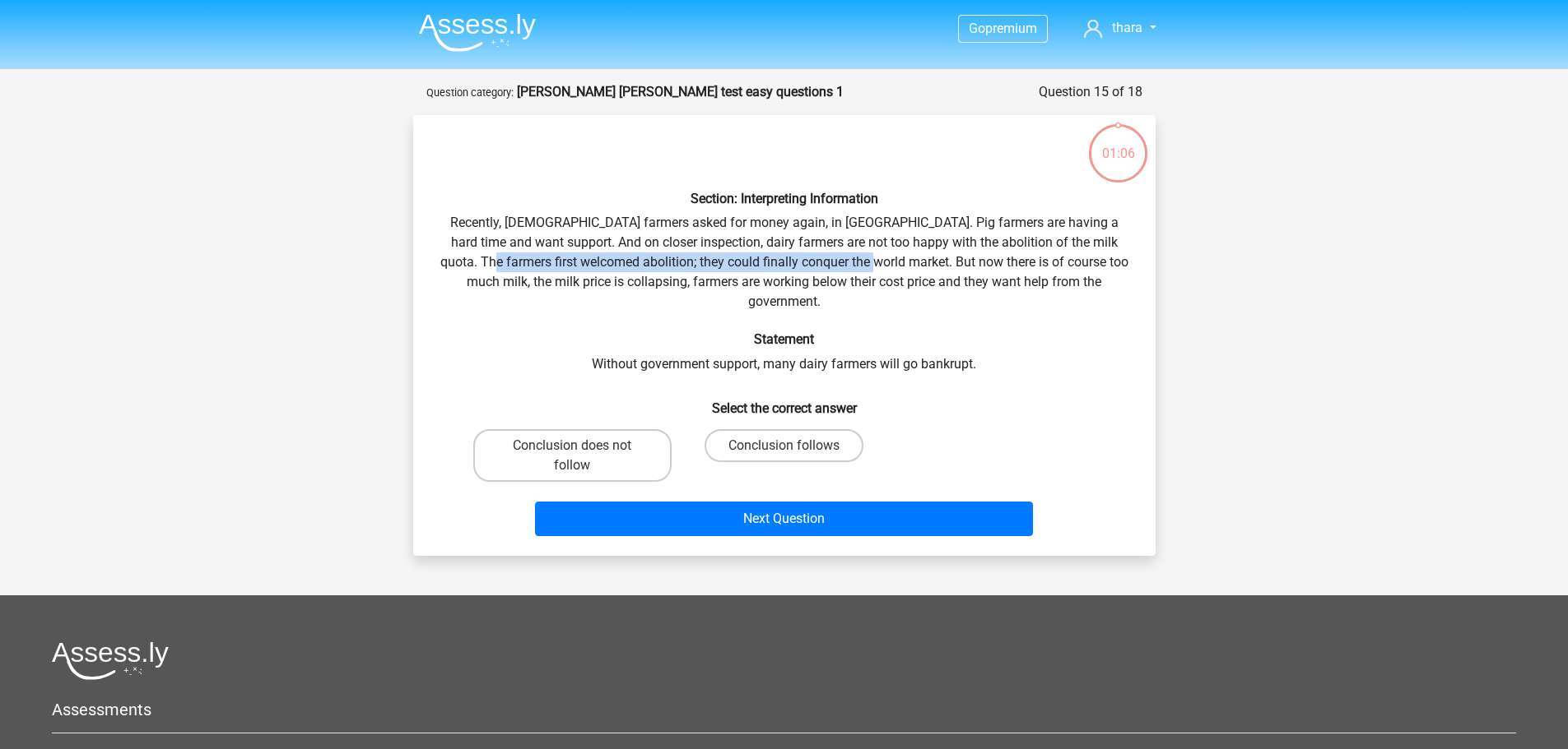
drag, startPoint x: 470, startPoint y: 260, endPoint x: 860, endPoint y: 259, distance: 390.0
click at [860, 259] on div "Section: Interpreting Information Recently, European farmers asked for money ag…" at bounding box center [784, 335] width 729 height 415
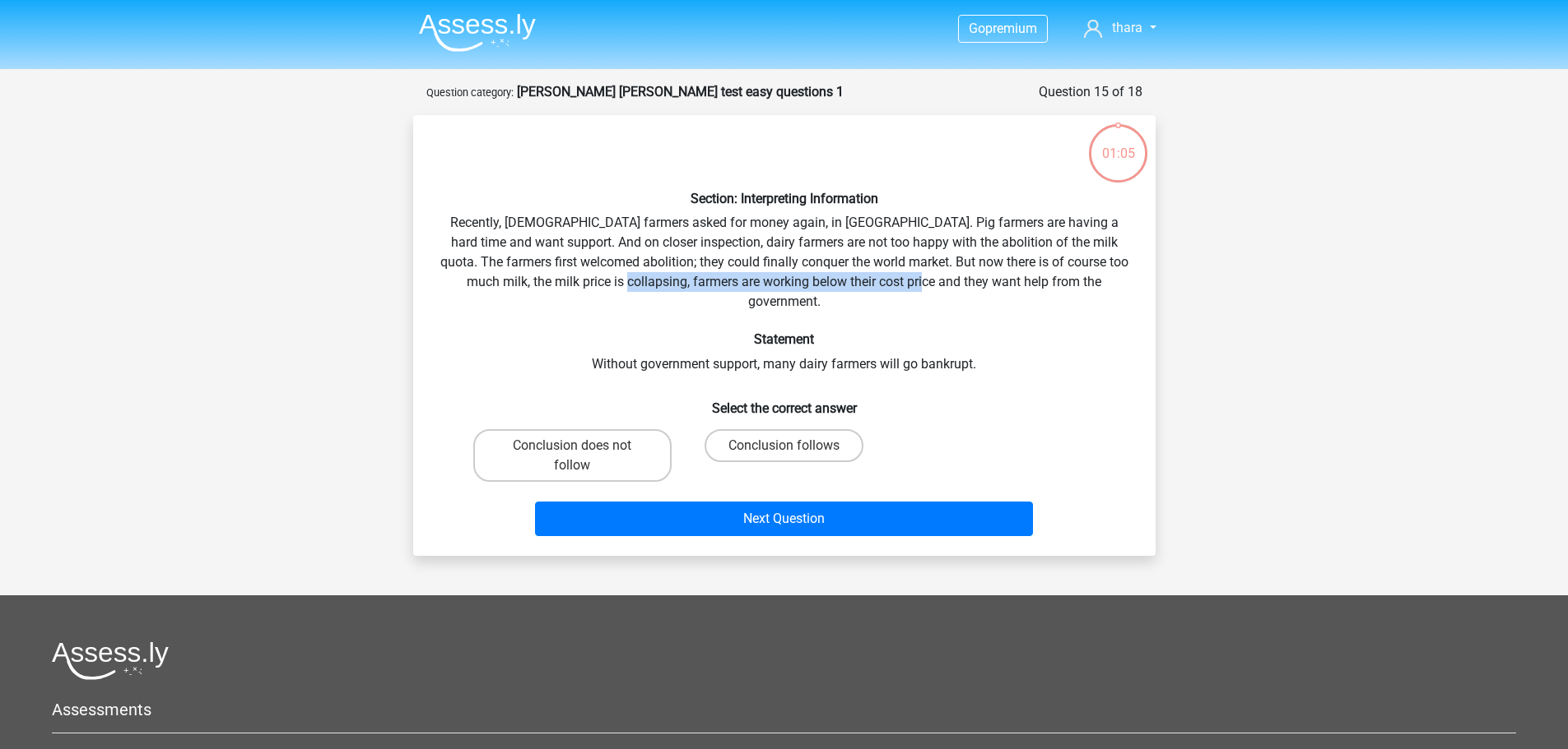
drag, startPoint x: 748, startPoint y: 284, endPoint x: 943, endPoint y: 284, distance: 195.0
click at [943, 284] on div "Section: Interpreting Information Recently, European farmers asked for money ag…" at bounding box center [784, 335] width 729 height 415
click at [1039, 342] on div "Section: Interpreting Information Recently, European farmers asked for money ag…" at bounding box center [784, 335] width 729 height 415
click at [759, 429] on label "Conclusion follows" at bounding box center [783, 445] width 159 height 33
click at [783, 446] on input "Conclusion follows" at bounding box center [788, 451] width 11 height 11
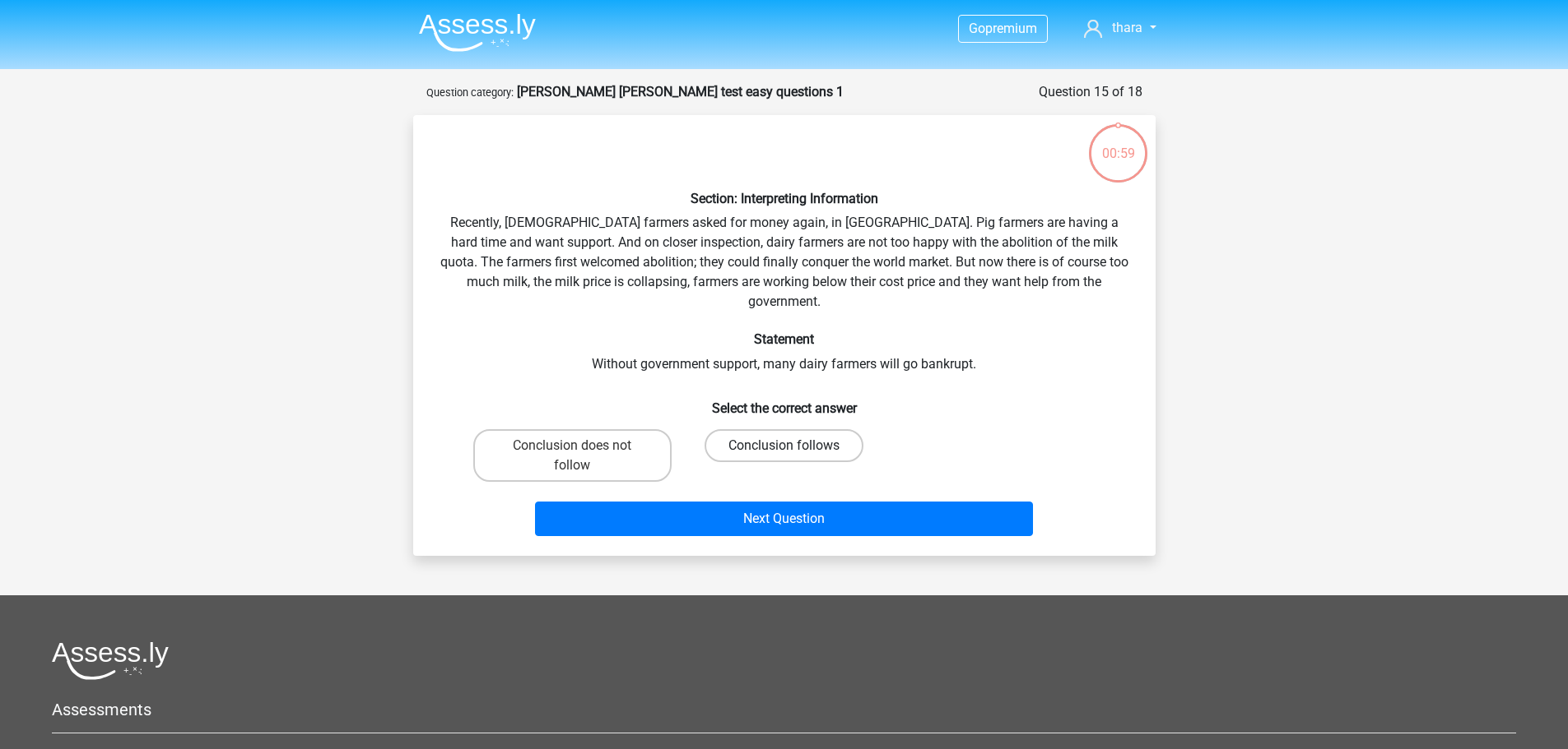
radio input "true"
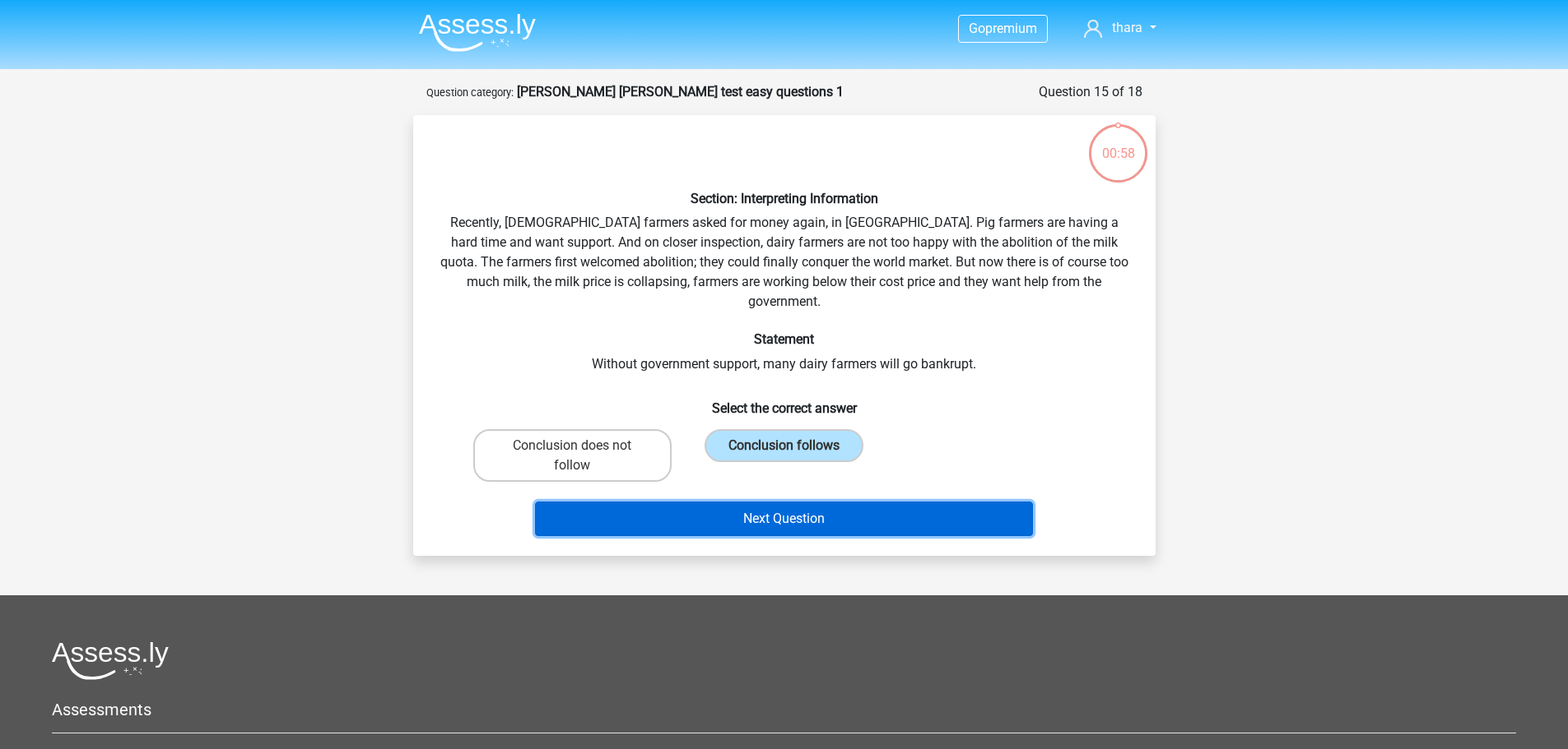
click at [752, 502] on button "Next Question" at bounding box center [784, 519] width 498 height 35
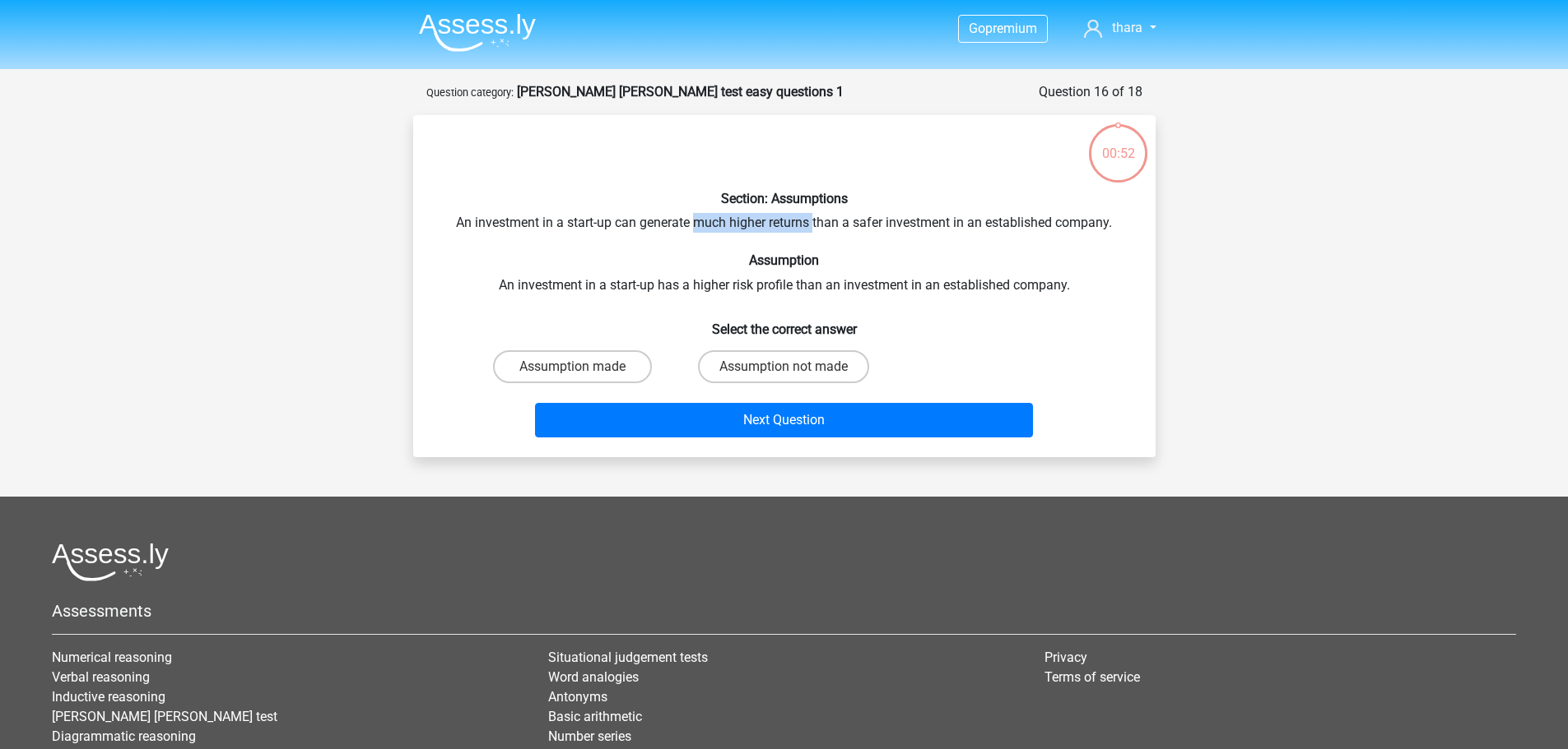
drag, startPoint x: 698, startPoint y: 225, endPoint x: 815, endPoint y: 216, distance: 117.3
click at [815, 216] on div "Section: Assumptions An investment in a start-up can generate much higher retur…" at bounding box center [784, 285] width 729 height 315
click at [604, 373] on label "Assumption made" at bounding box center [572, 366] width 159 height 33
click at [582, 373] on input "Assumption made" at bounding box center [577, 372] width 11 height 11
radio input "true"
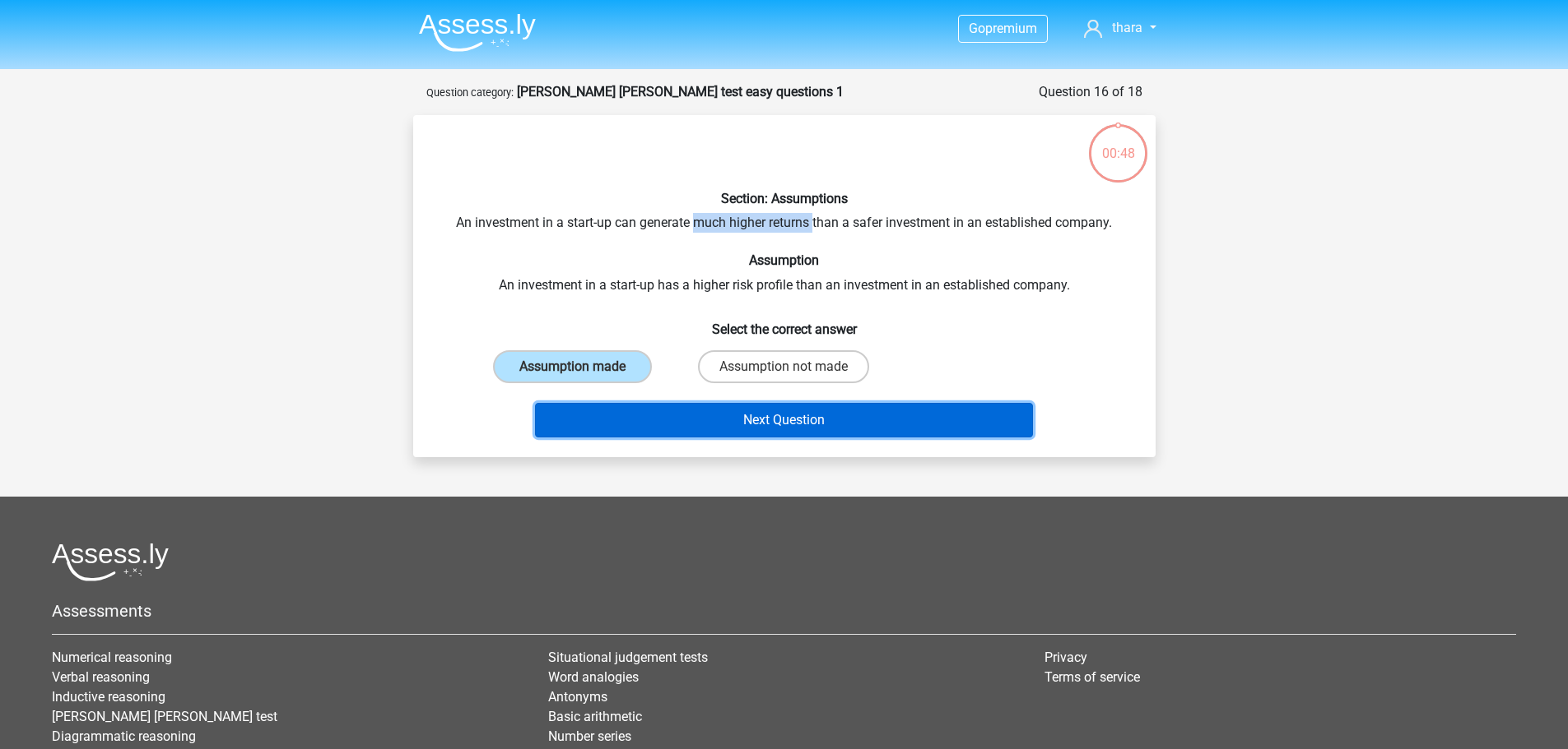
click at [704, 430] on button "Next Question" at bounding box center [784, 420] width 498 height 35
click at [808, 408] on button "Next Question" at bounding box center [784, 420] width 498 height 35
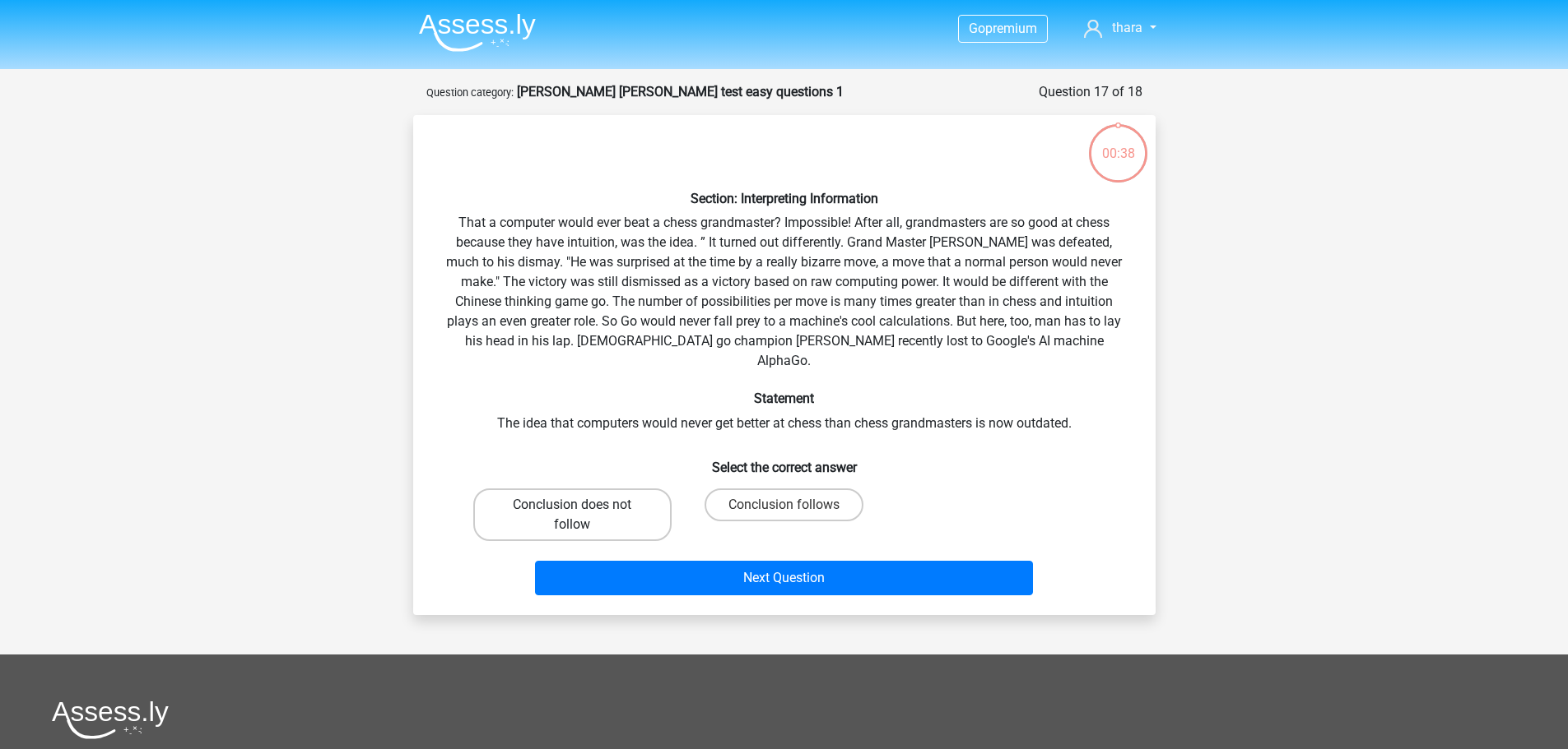
click at [620, 507] on label "Conclusion does not follow" at bounding box center [572, 514] width 198 height 52
click at [582, 507] on input "Conclusion does not follow" at bounding box center [577, 510] width 11 height 11
radio input "true"
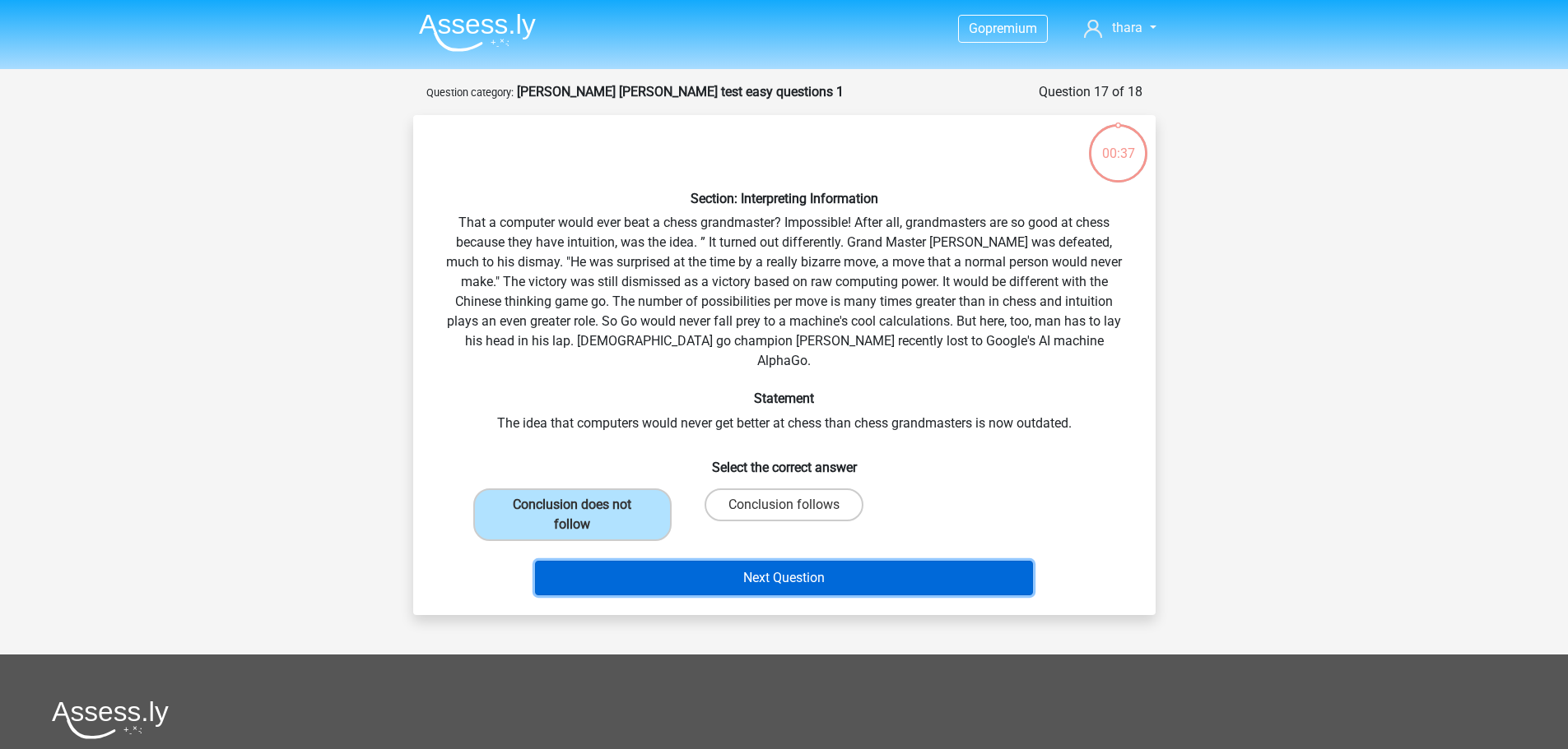
click at [758, 570] on button "Next Question" at bounding box center [784, 578] width 498 height 35
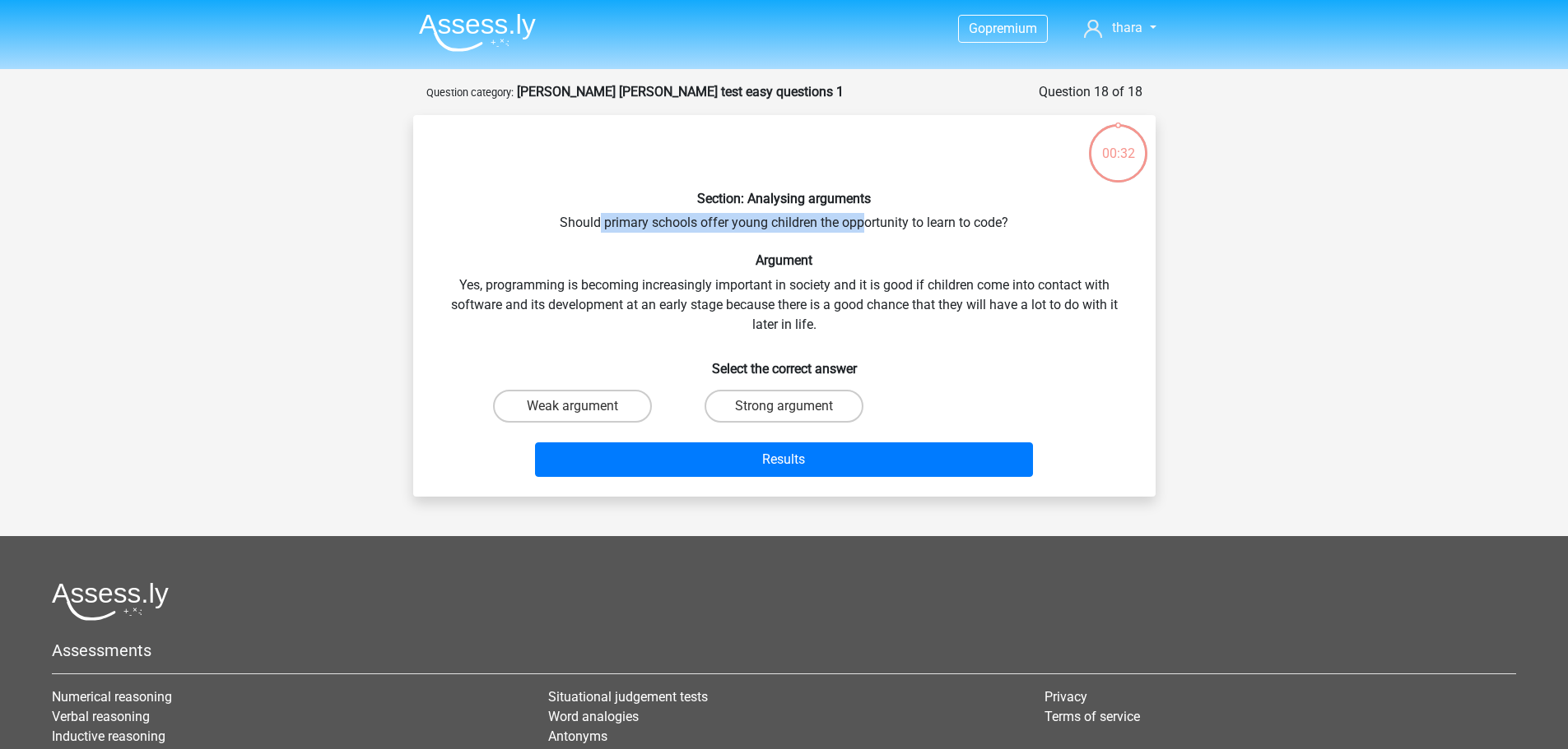
drag, startPoint x: 601, startPoint y: 218, endPoint x: 863, endPoint y: 211, distance: 262.1
click at [863, 211] on div "Section: Analysing arguments Should primary schools offer young children the op…" at bounding box center [784, 306] width 729 height 355
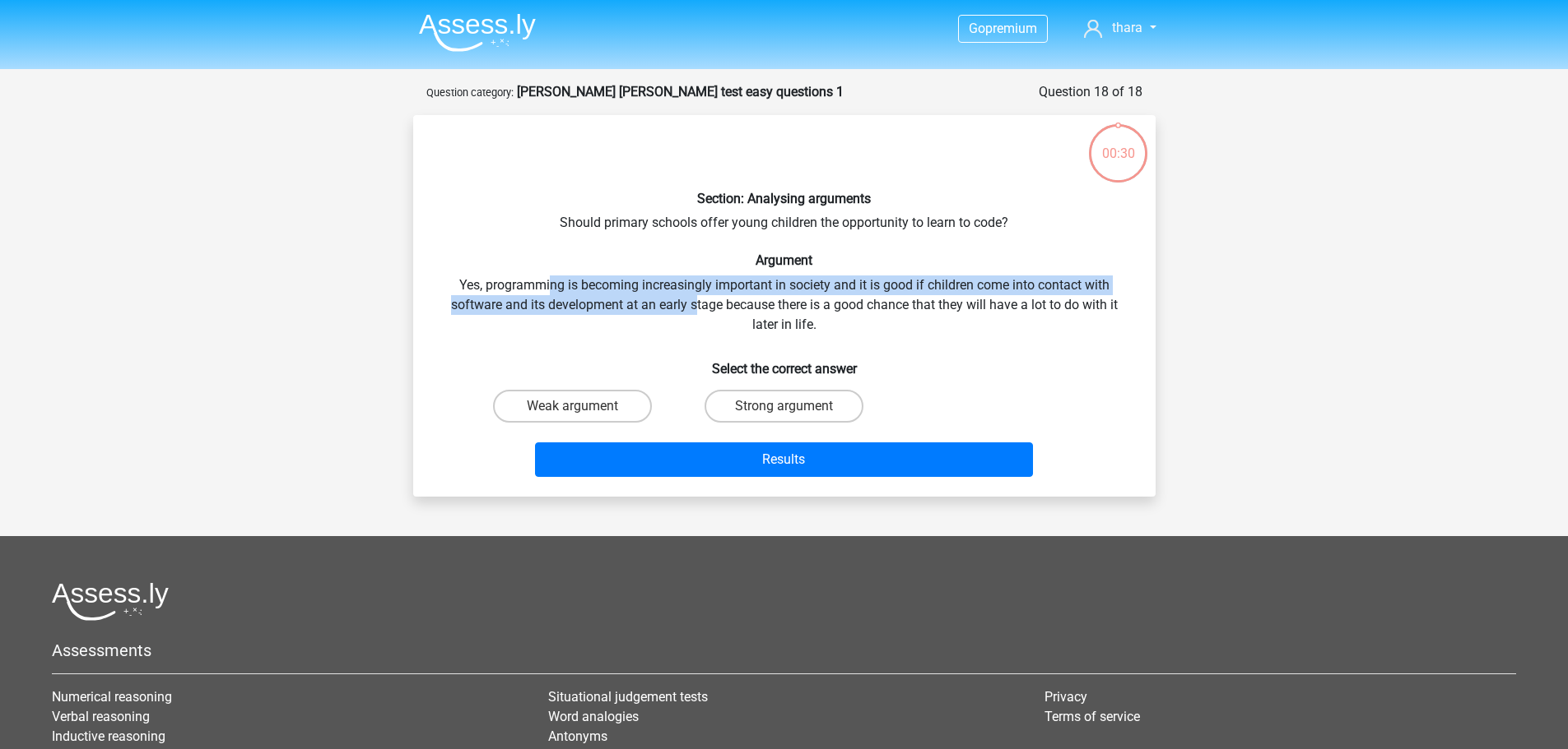
drag, startPoint x: 548, startPoint y: 289, endPoint x: 693, endPoint y: 302, distance: 145.6
click at [693, 302] on div "Section: Analysing arguments Should primary schools offer young children the op…" at bounding box center [784, 306] width 729 height 355
click at [760, 417] on label "Strong argument" at bounding box center [783, 406] width 159 height 33
click at [783, 417] on input "Strong argument" at bounding box center [788, 411] width 11 height 11
radio input "true"
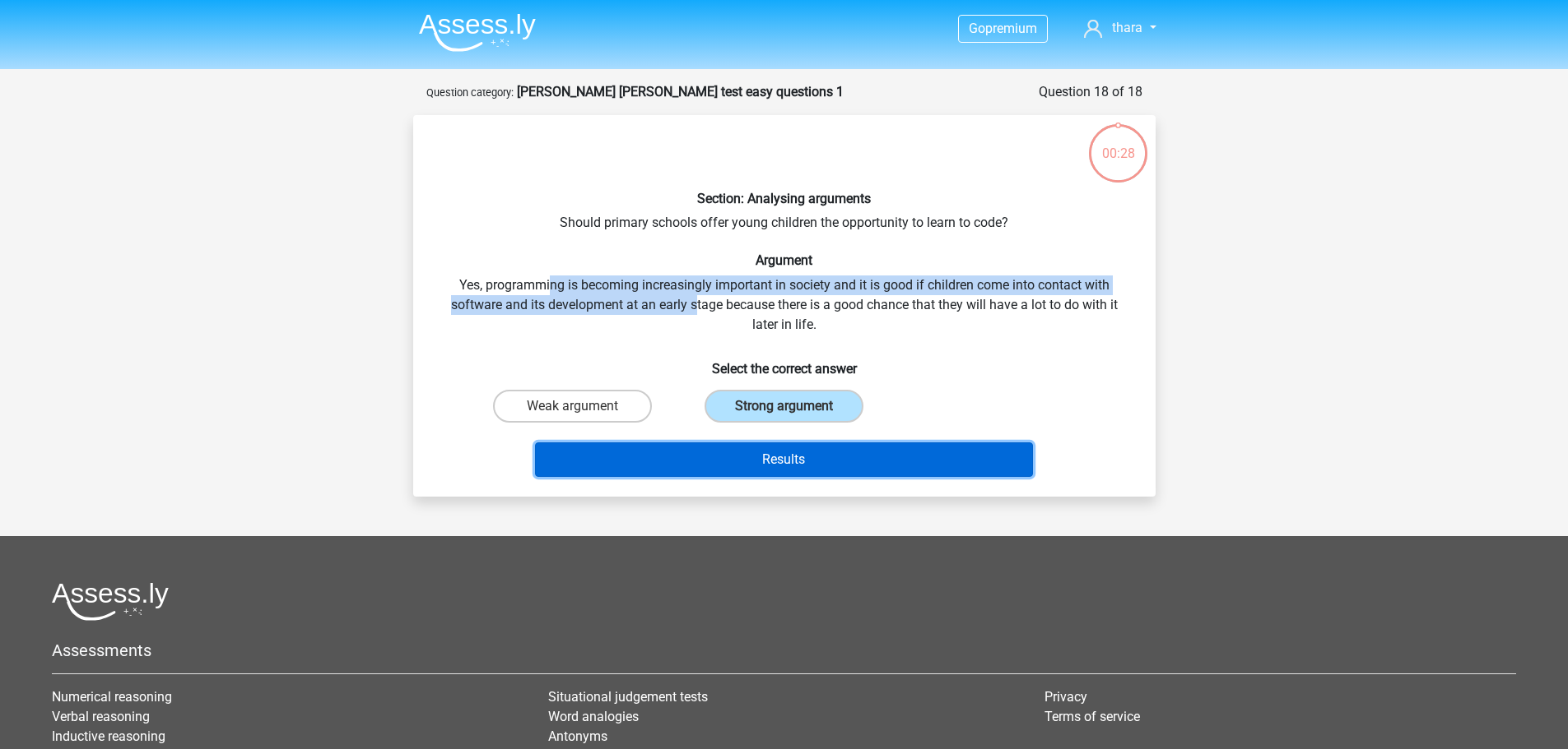
click at [770, 456] on button "Results" at bounding box center [784, 459] width 498 height 35
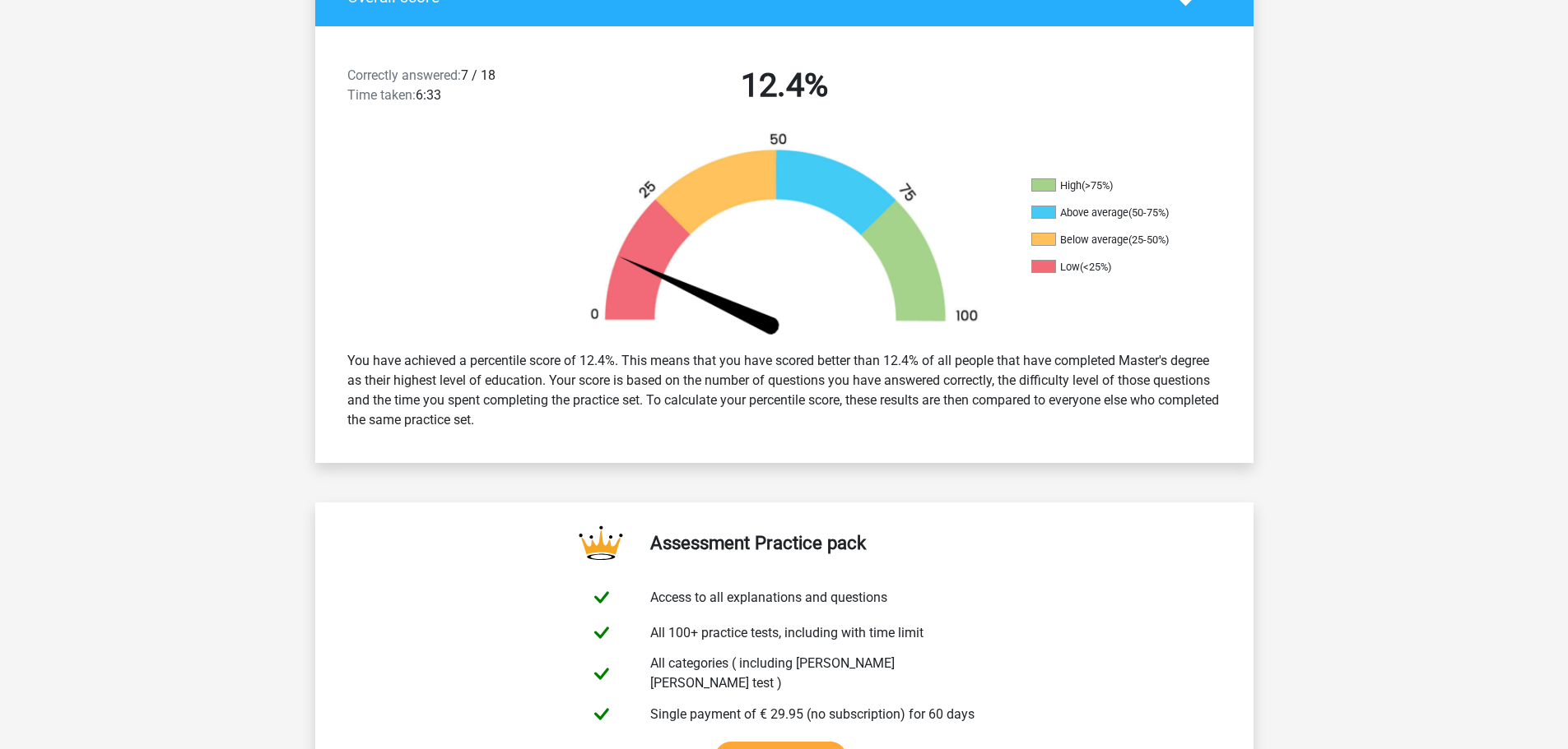
scroll to position [164, 0]
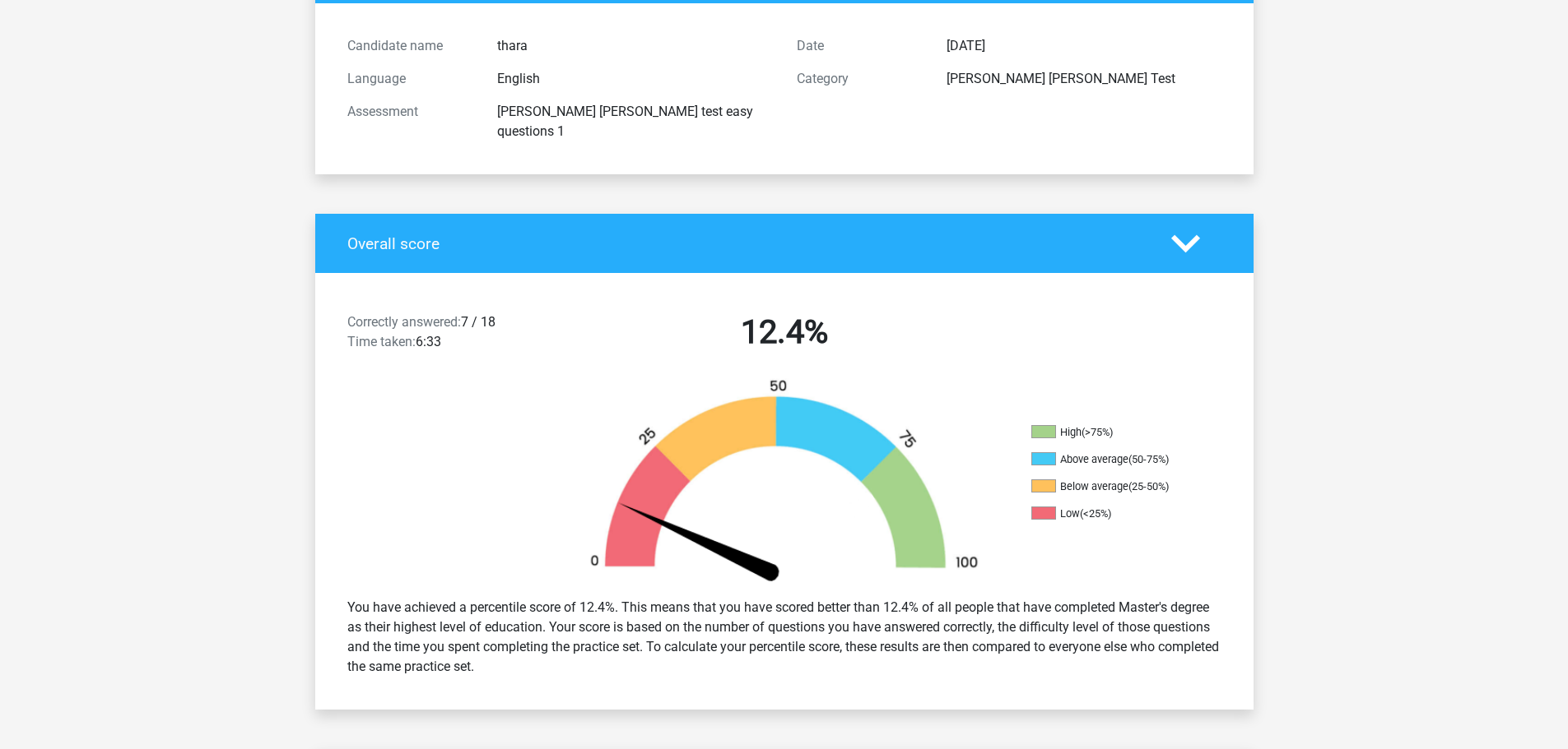
click at [1179, 235] on polygon at bounding box center [1185, 243] width 28 height 18
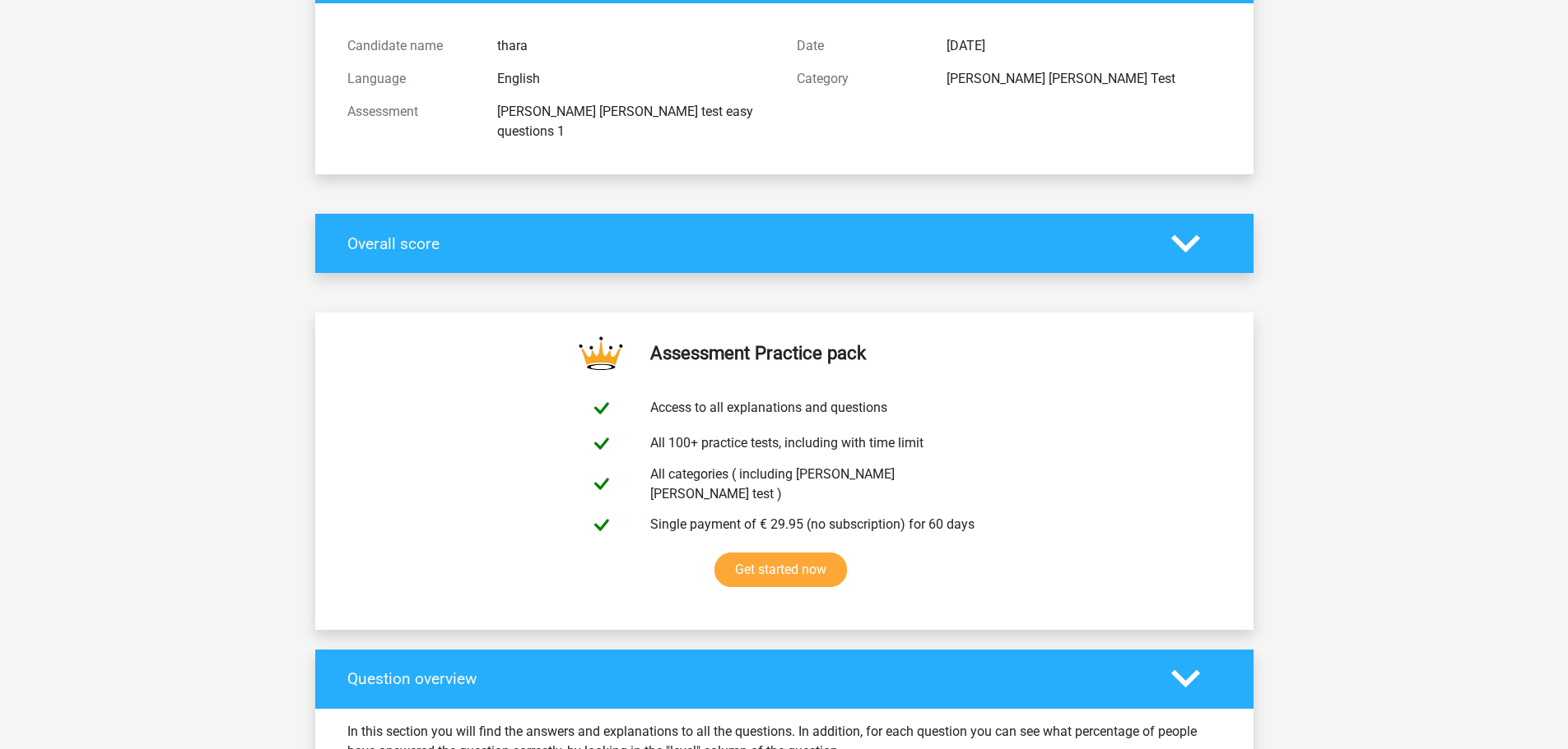
click at [1197, 229] on icon at bounding box center [1185, 243] width 28 height 28
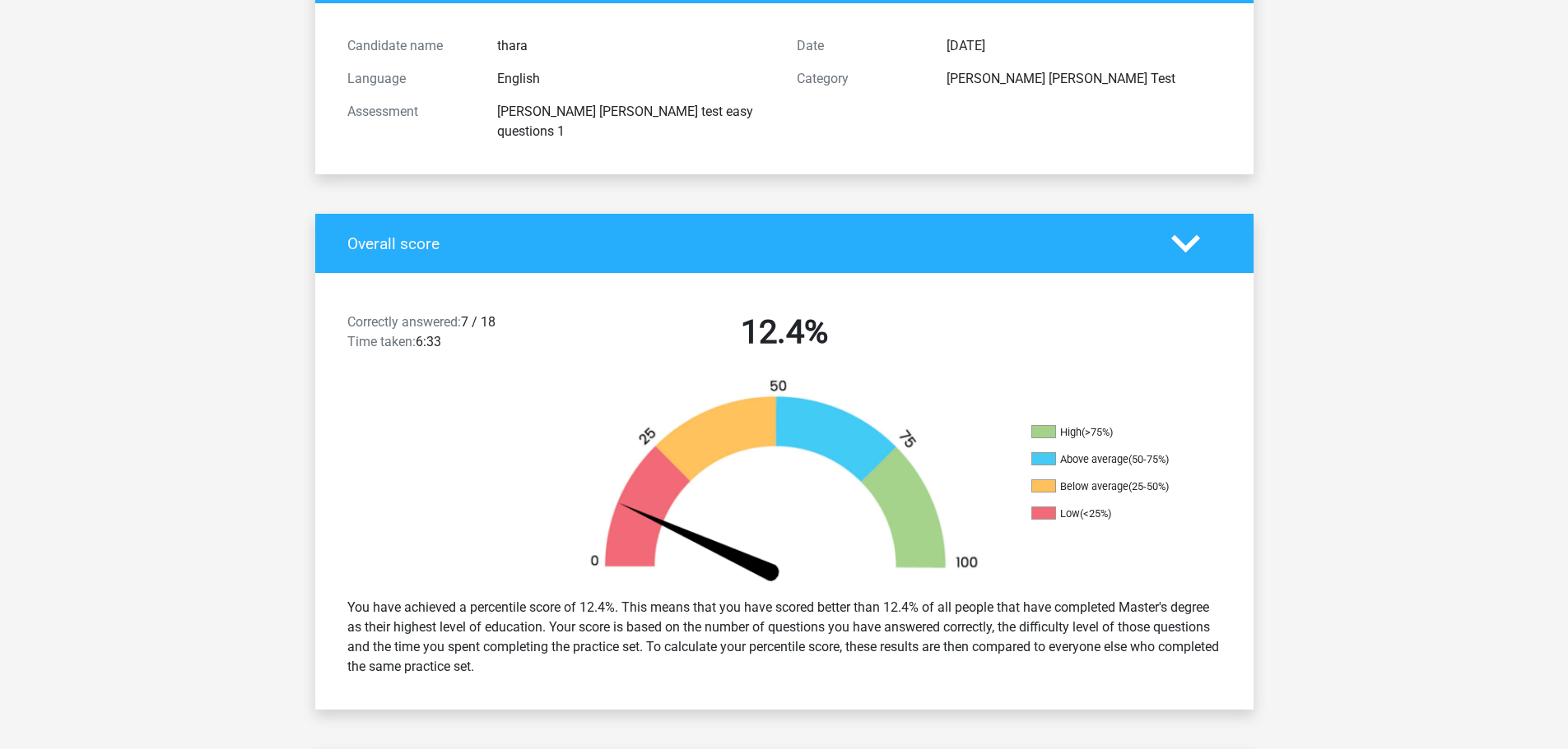
click at [1189, 214] on div "Overall score" at bounding box center [784, 243] width 938 height 60
click at [1187, 229] on icon at bounding box center [1185, 243] width 28 height 28
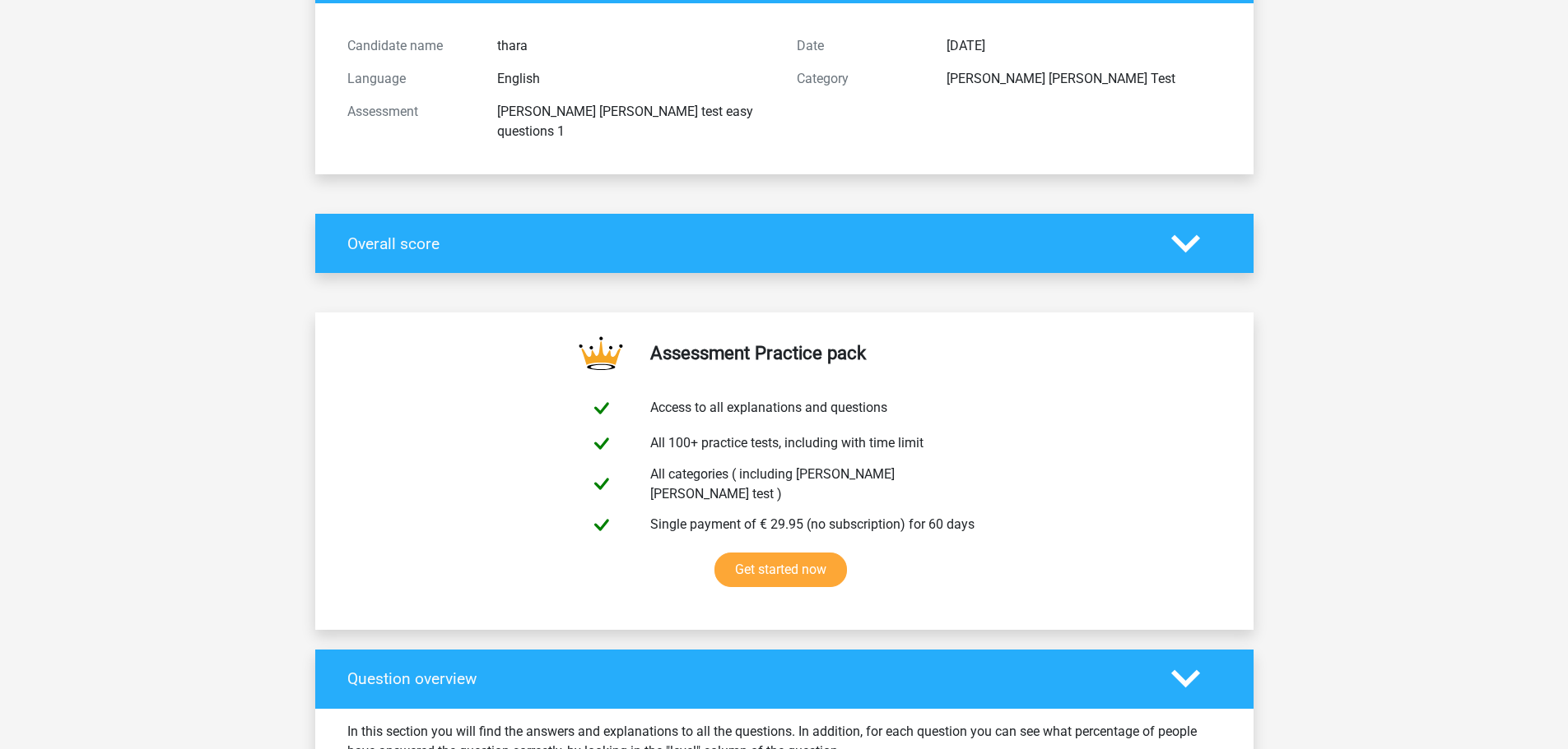
click at [1195, 665] on icon at bounding box center [1185, 679] width 28 height 28
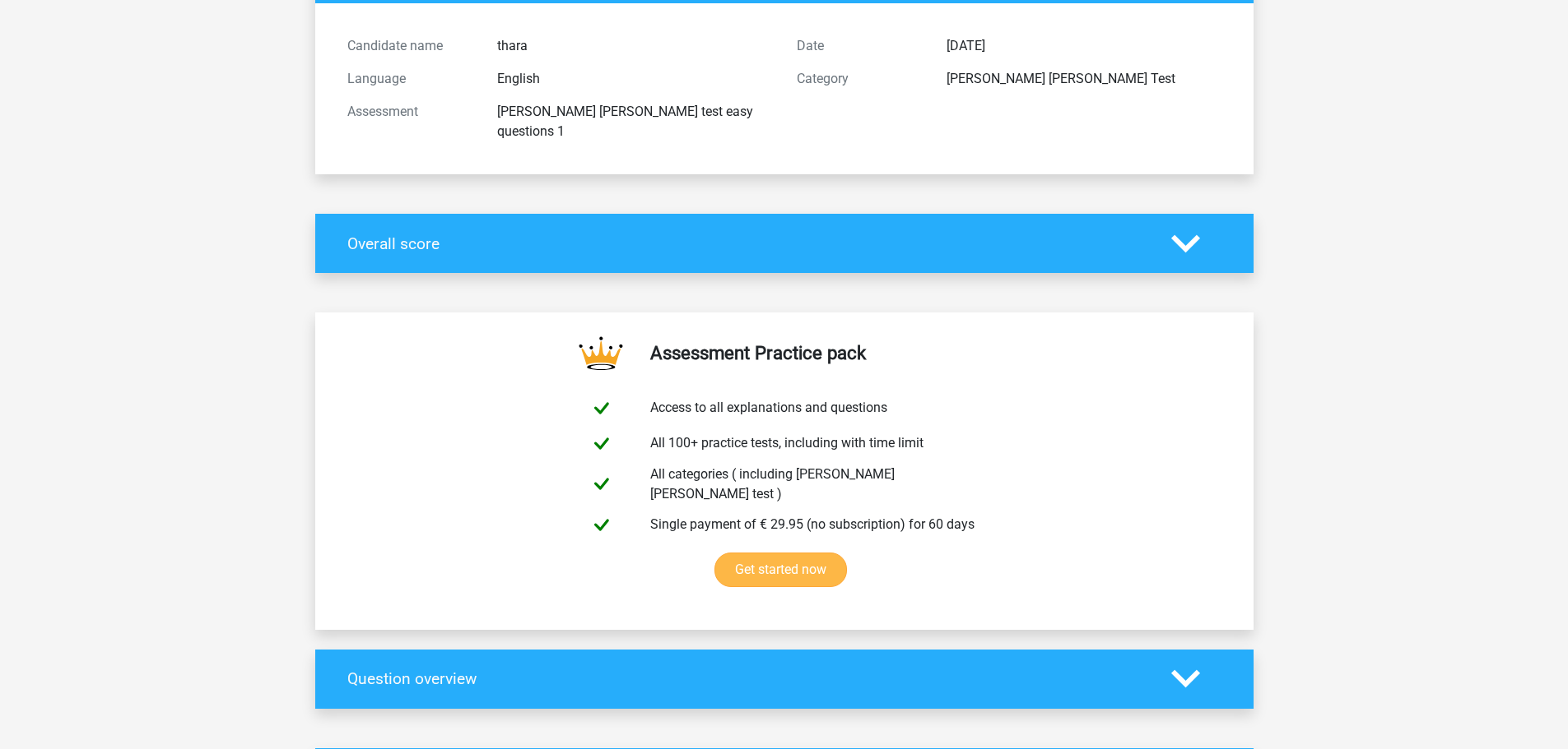
scroll to position [493, 0]
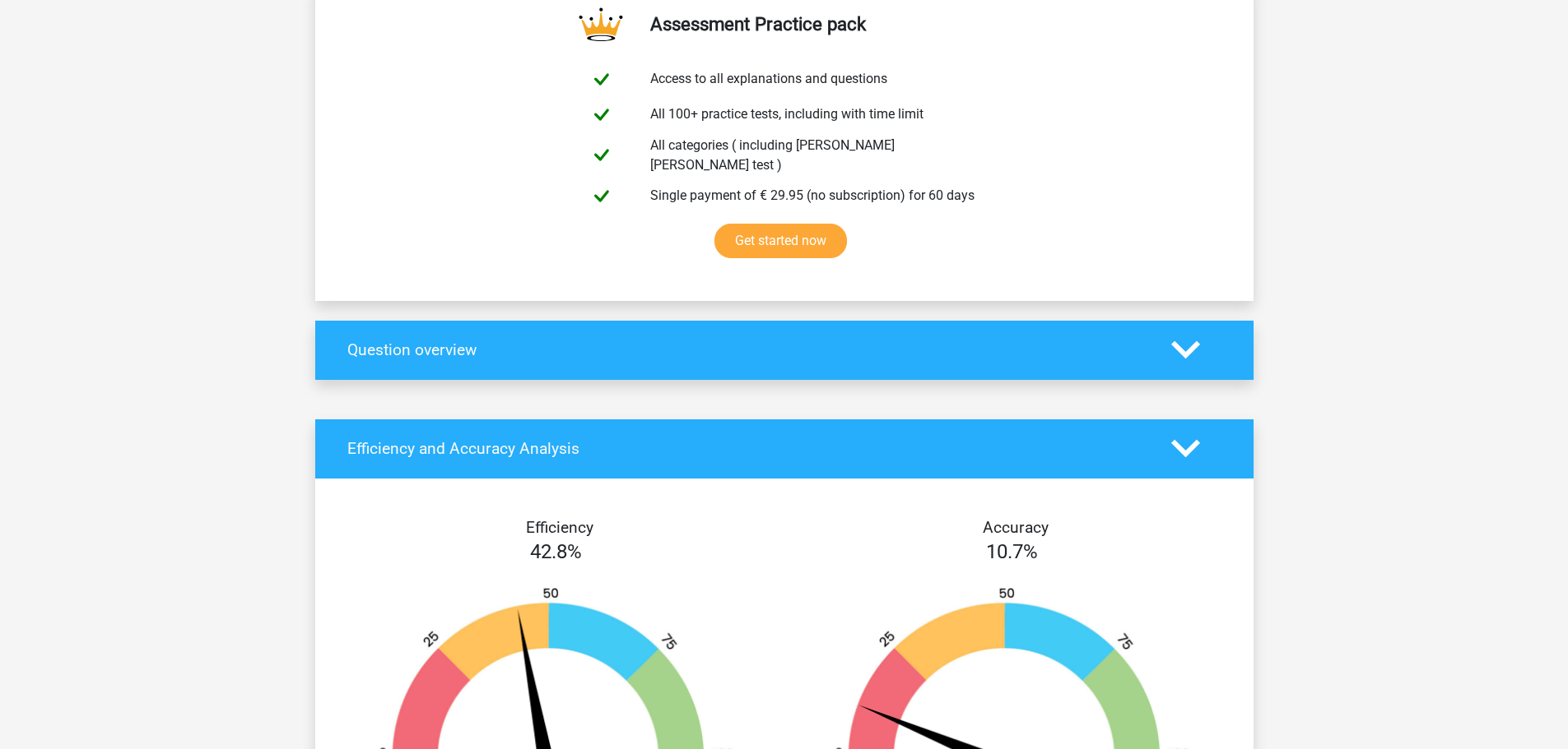
click at [1180, 336] on icon at bounding box center [1185, 350] width 28 height 28
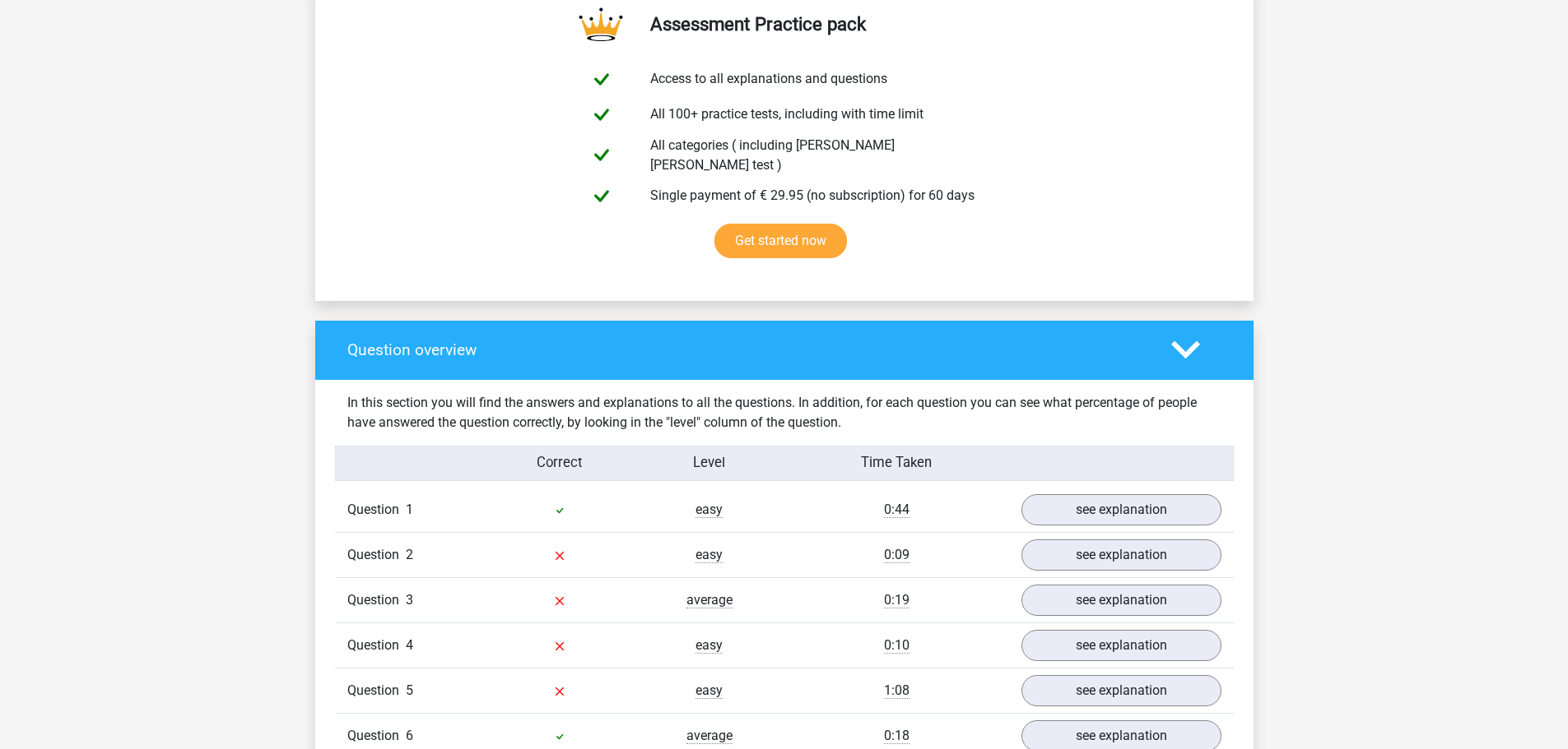
click at [1180, 336] on icon at bounding box center [1185, 350] width 28 height 28
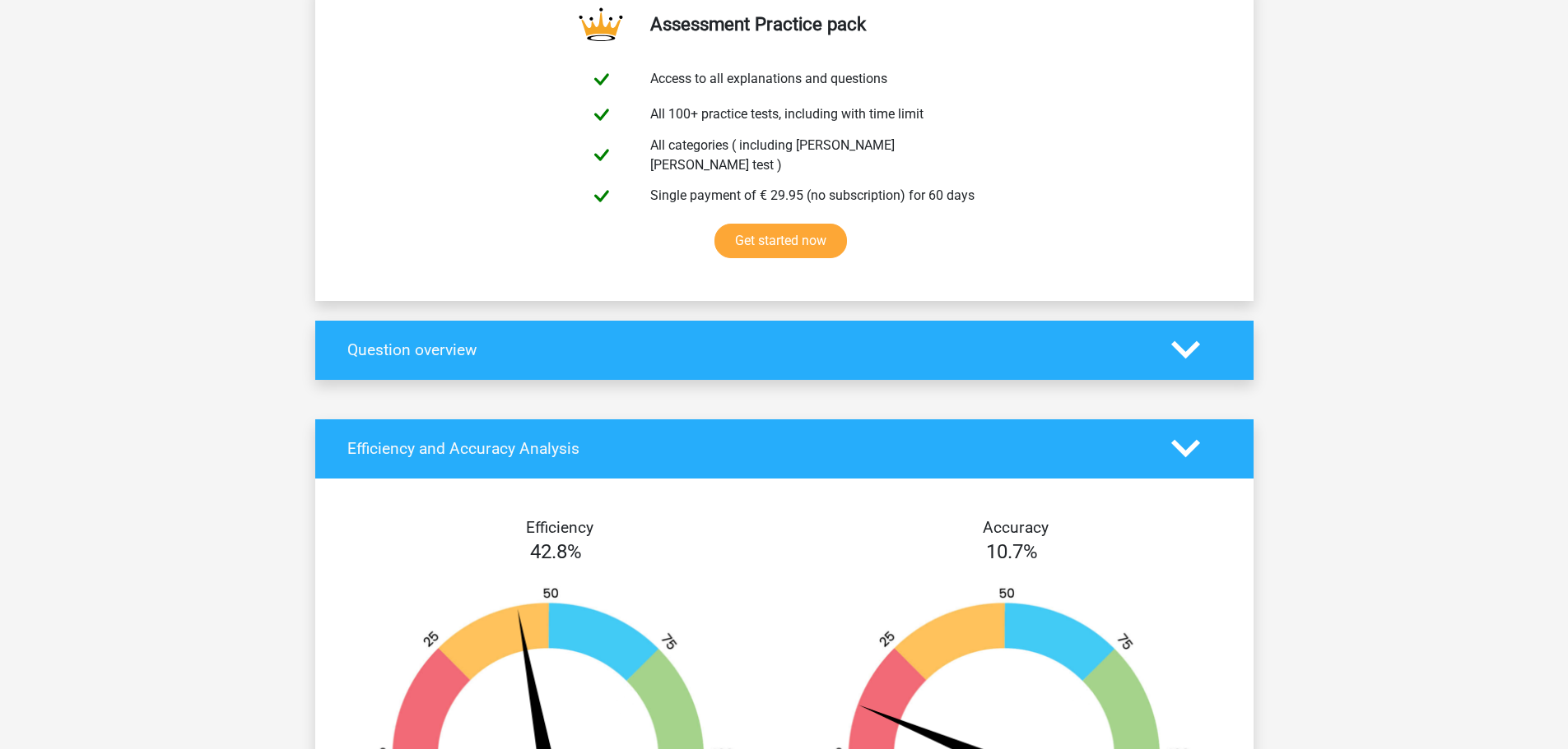
click at [1192, 440] on polygon at bounding box center [1185, 449] width 28 height 18
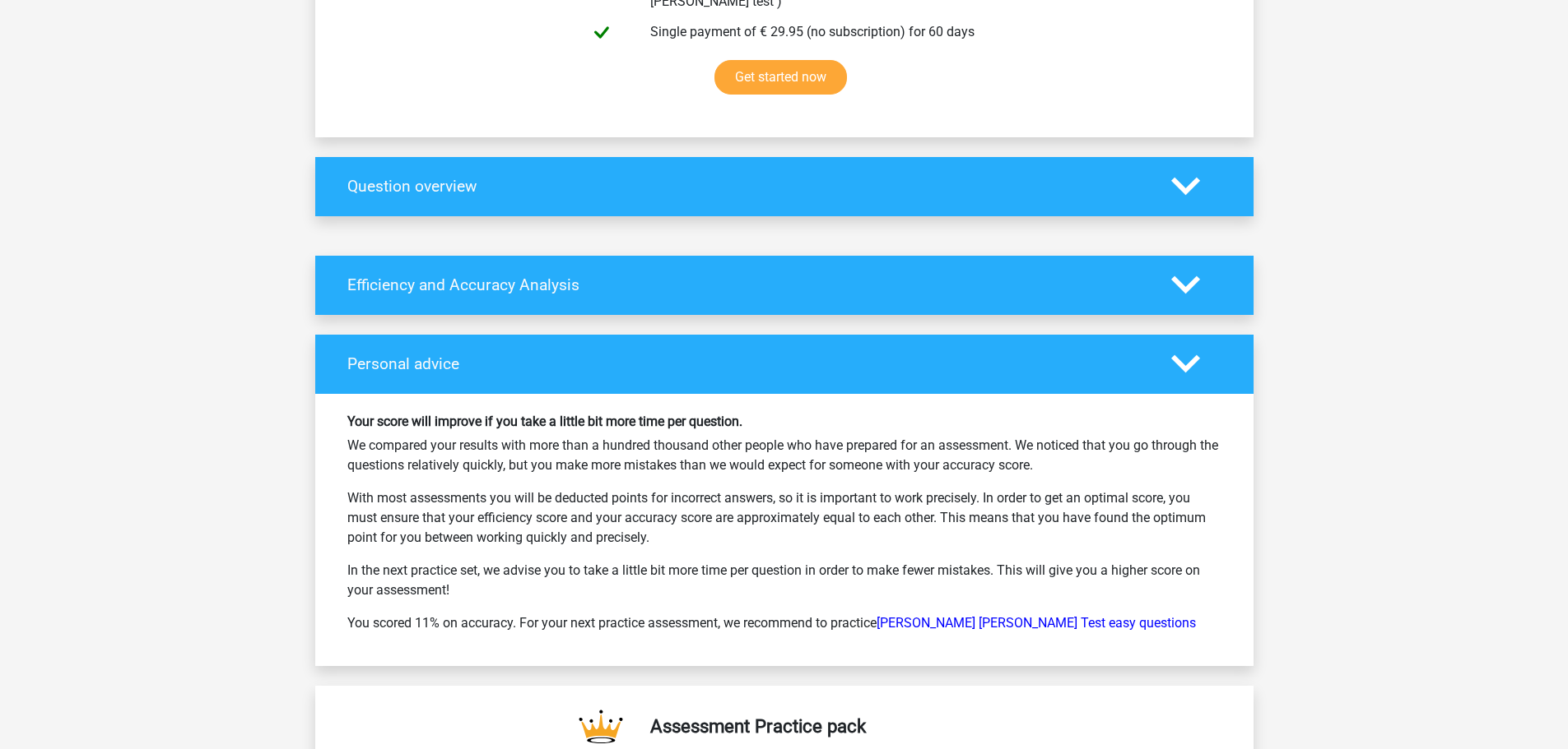
scroll to position [658, 0]
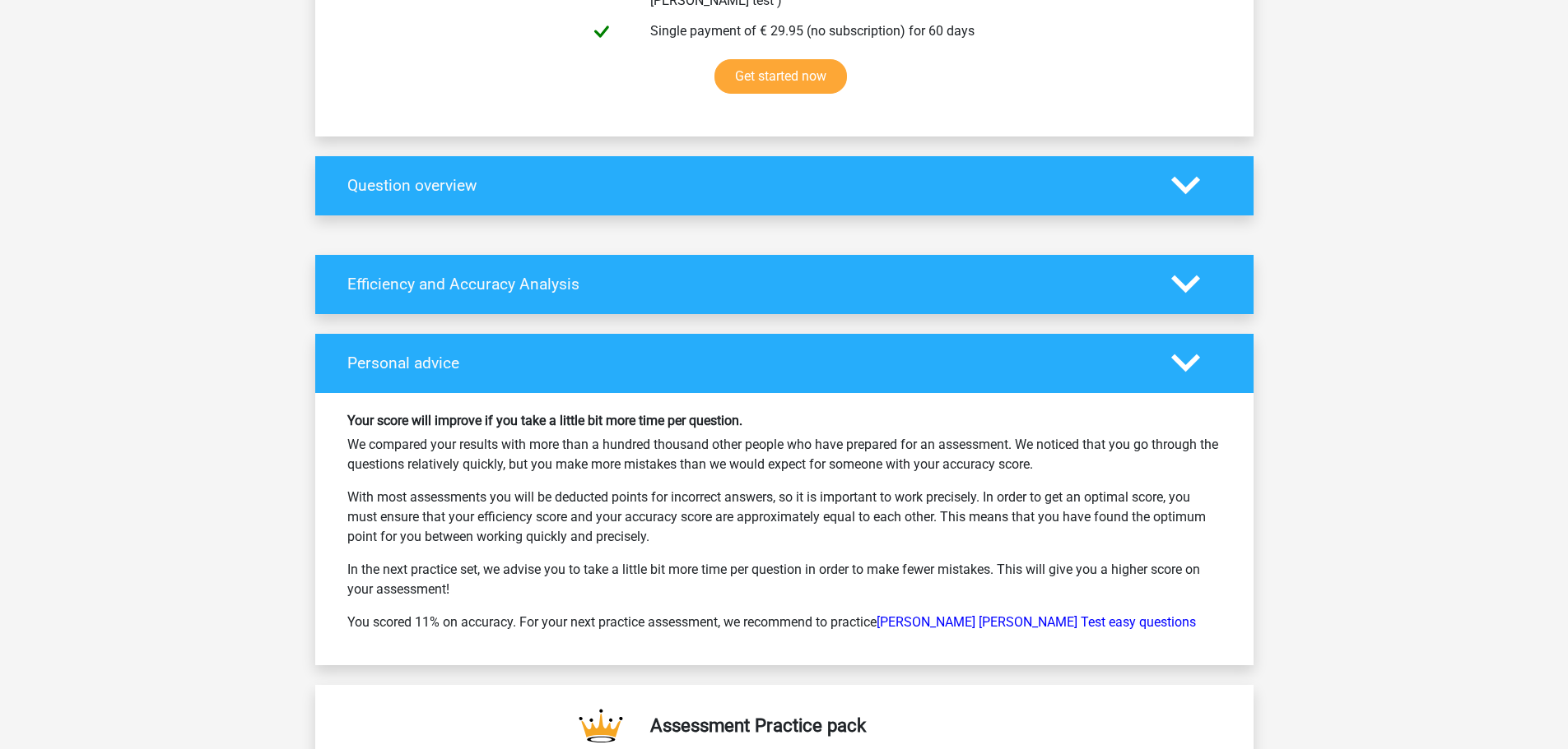
click at [1185, 355] on polygon at bounding box center [1185, 363] width 28 height 18
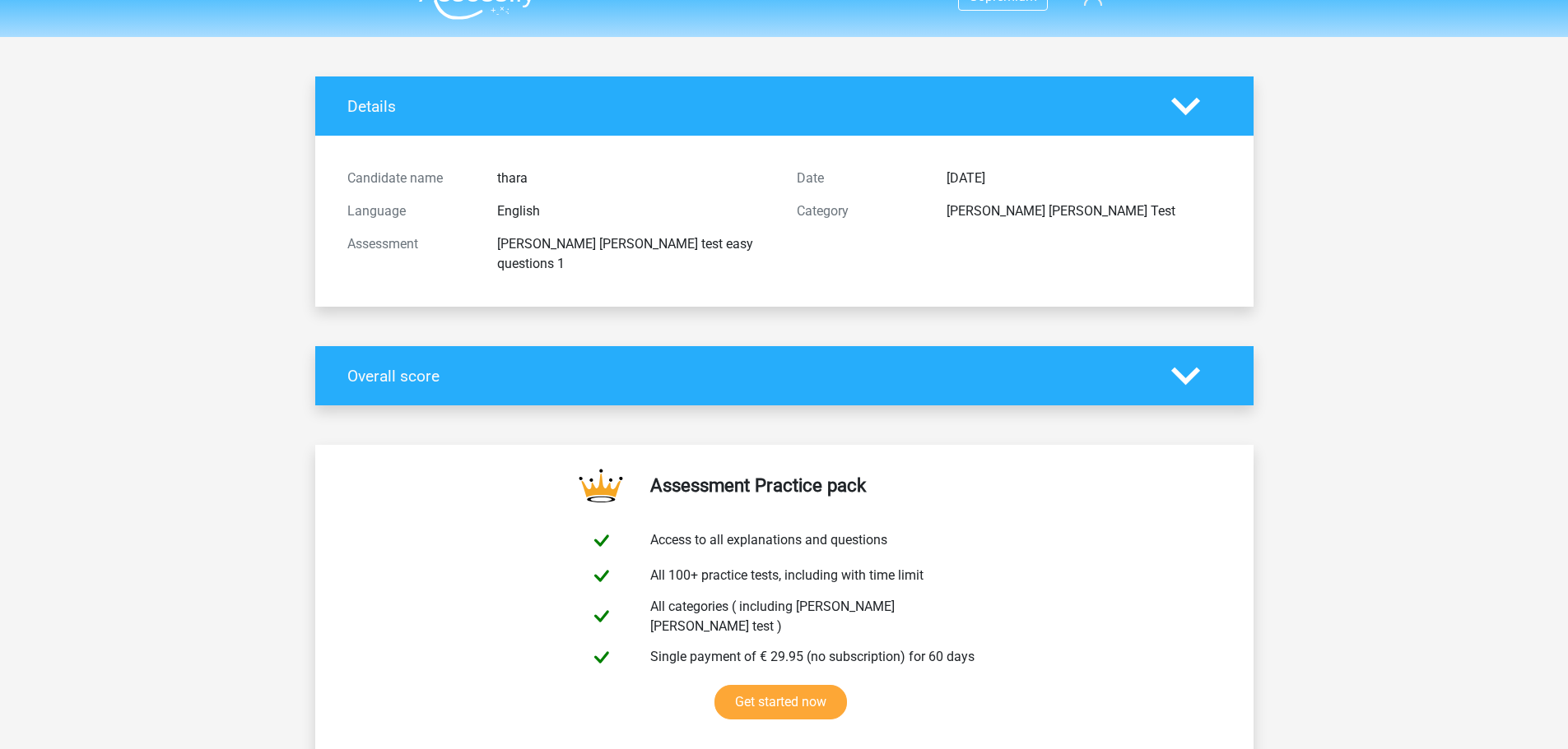
scroll to position [0, 0]
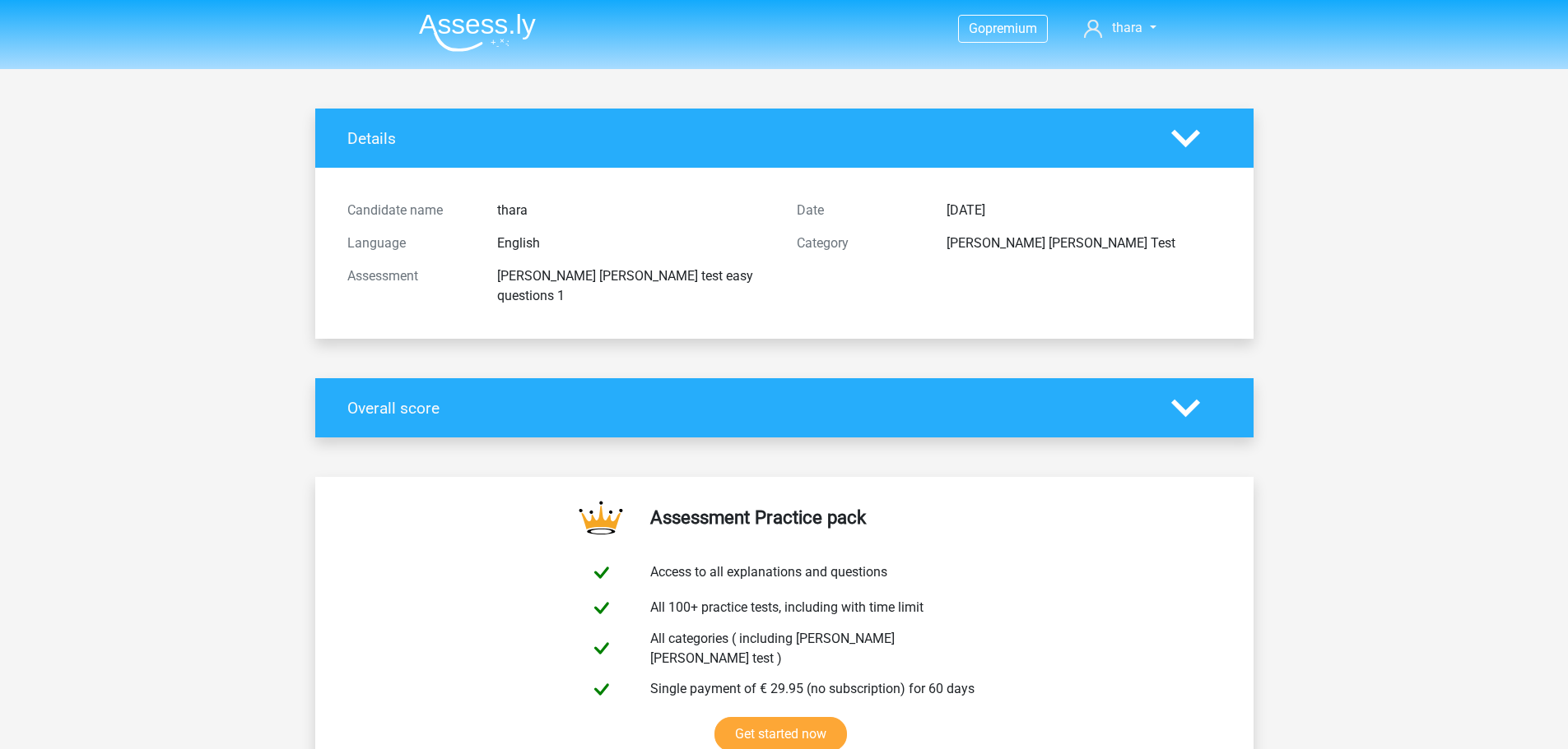
drag, startPoint x: 1212, startPoint y: 382, endPoint x: 1192, endPoint y: 394, distance: 23.3
click at [1209, 394] on div at bounding box center [1196, 408] width 75 height 28
click at [1185, 399] on polygon at bounding box center [1185, 408] width 28 height 18
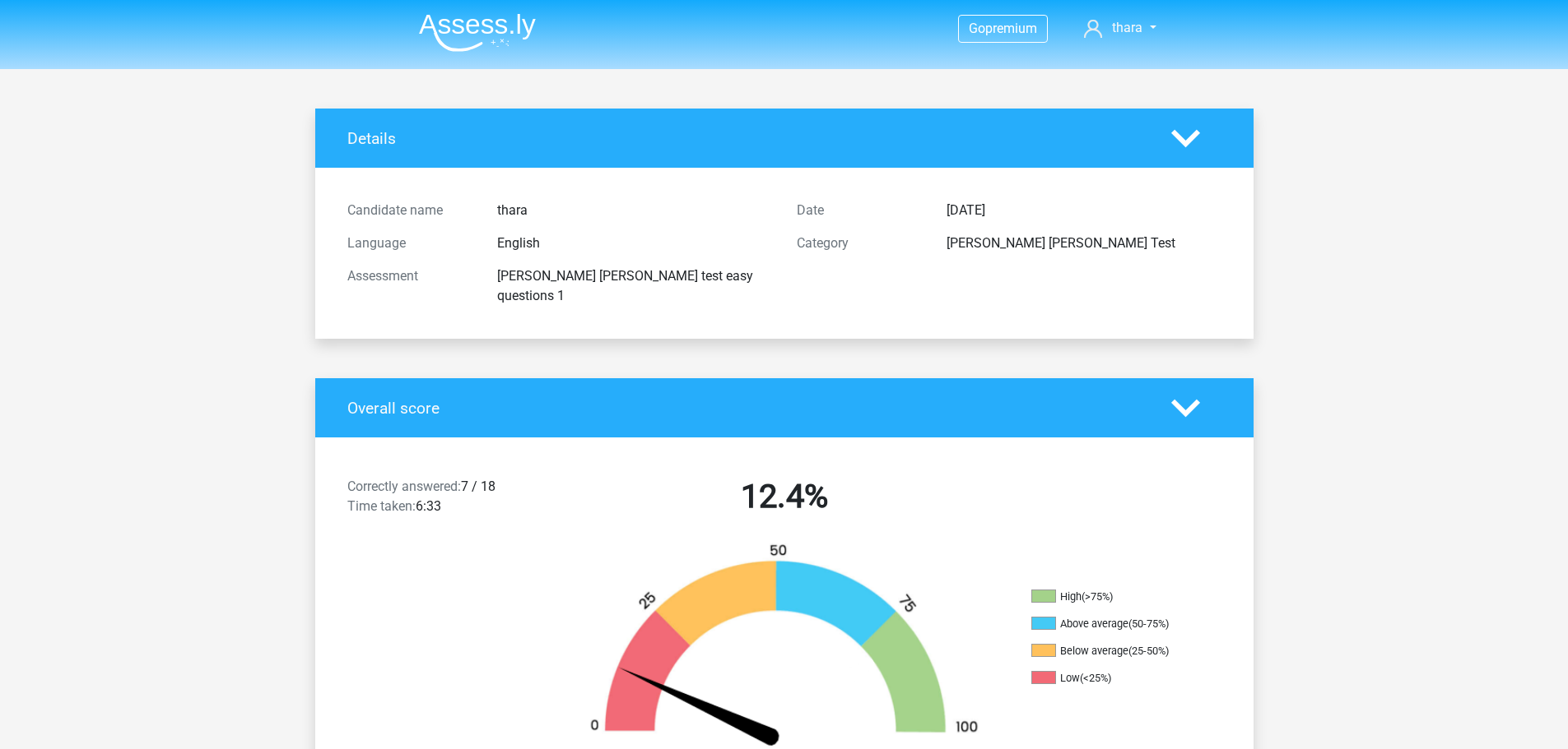
click at [1185, 399] on polygon at bounding box center [1185, 408] width 28 height 18
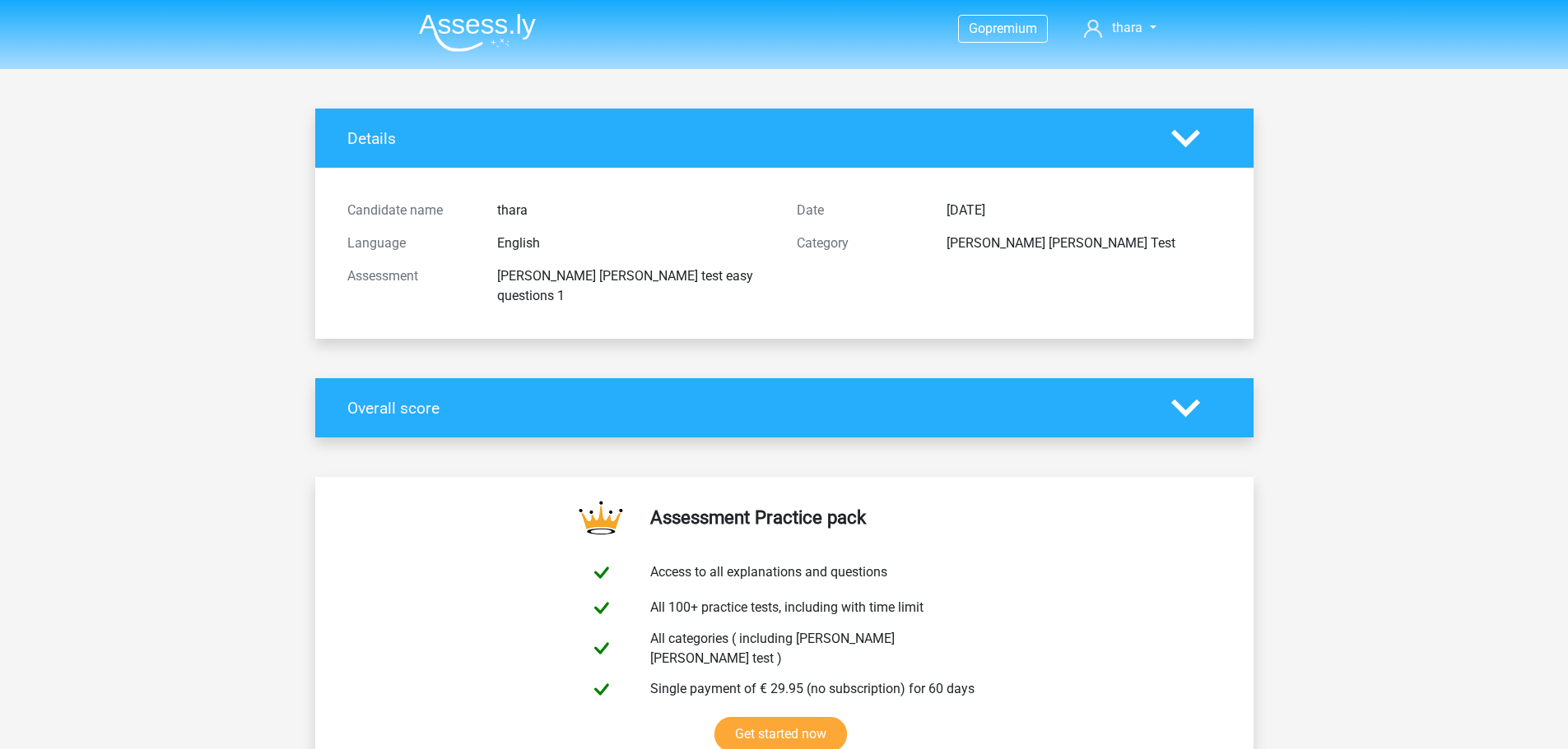
click at [1161, 137] on div at bounding box center [1196, 139] width 75 height 28
click at [1183, 137] on icon at bounding box center [1185, 139] width 28 height 28
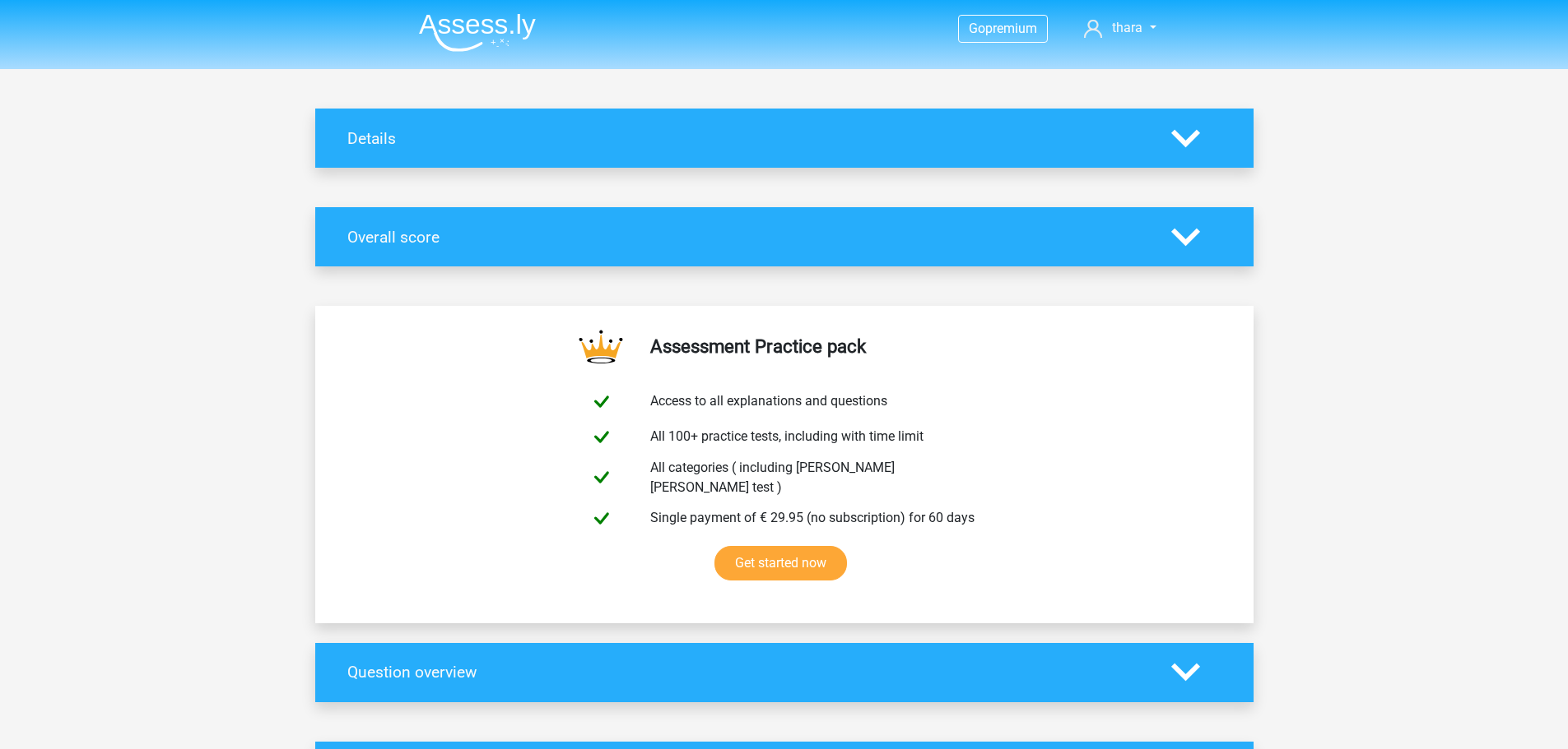
click at [1187, 138] on icon at bounding box center [1185, 139] width 28 height 28
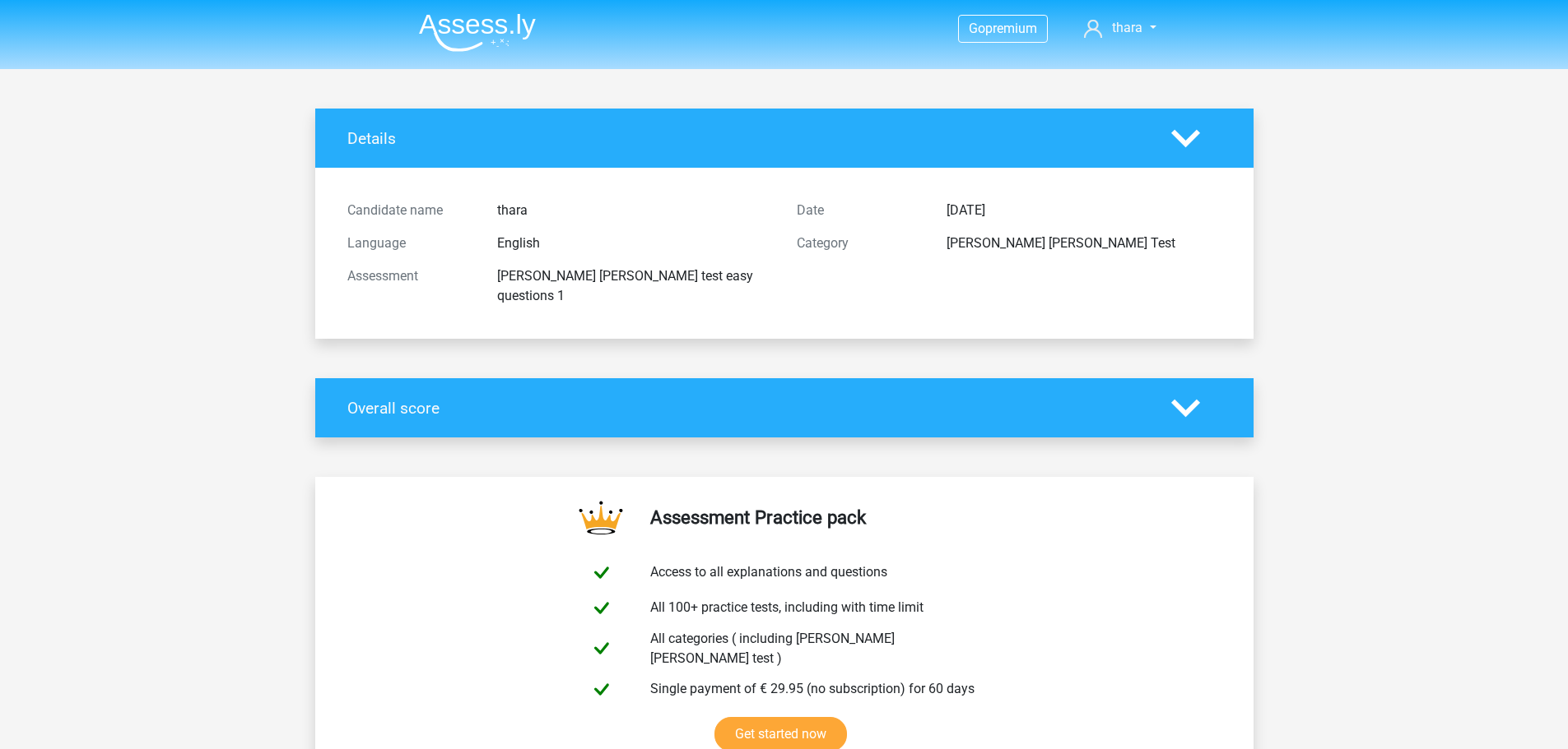
click at [1186, 394] on icon at bounding box center [1185, 408] width 28 height 28
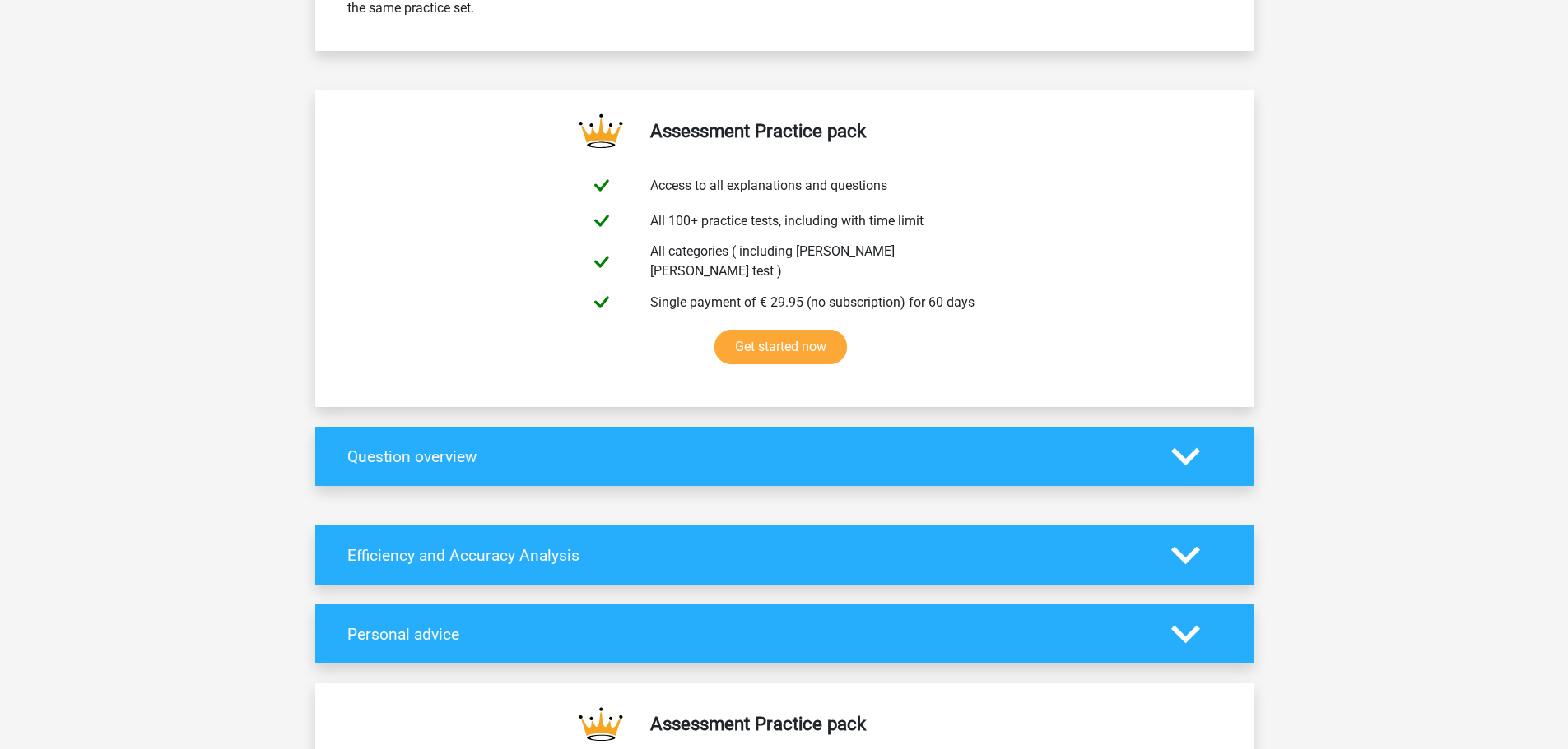
scroll to position [823, 0]
click at [1204, 443] on div at bounding box center [1196, 458] width 75 height 28
click at [1180, 449] on polygon at bounding box center [1185, 458] width 28 height 18
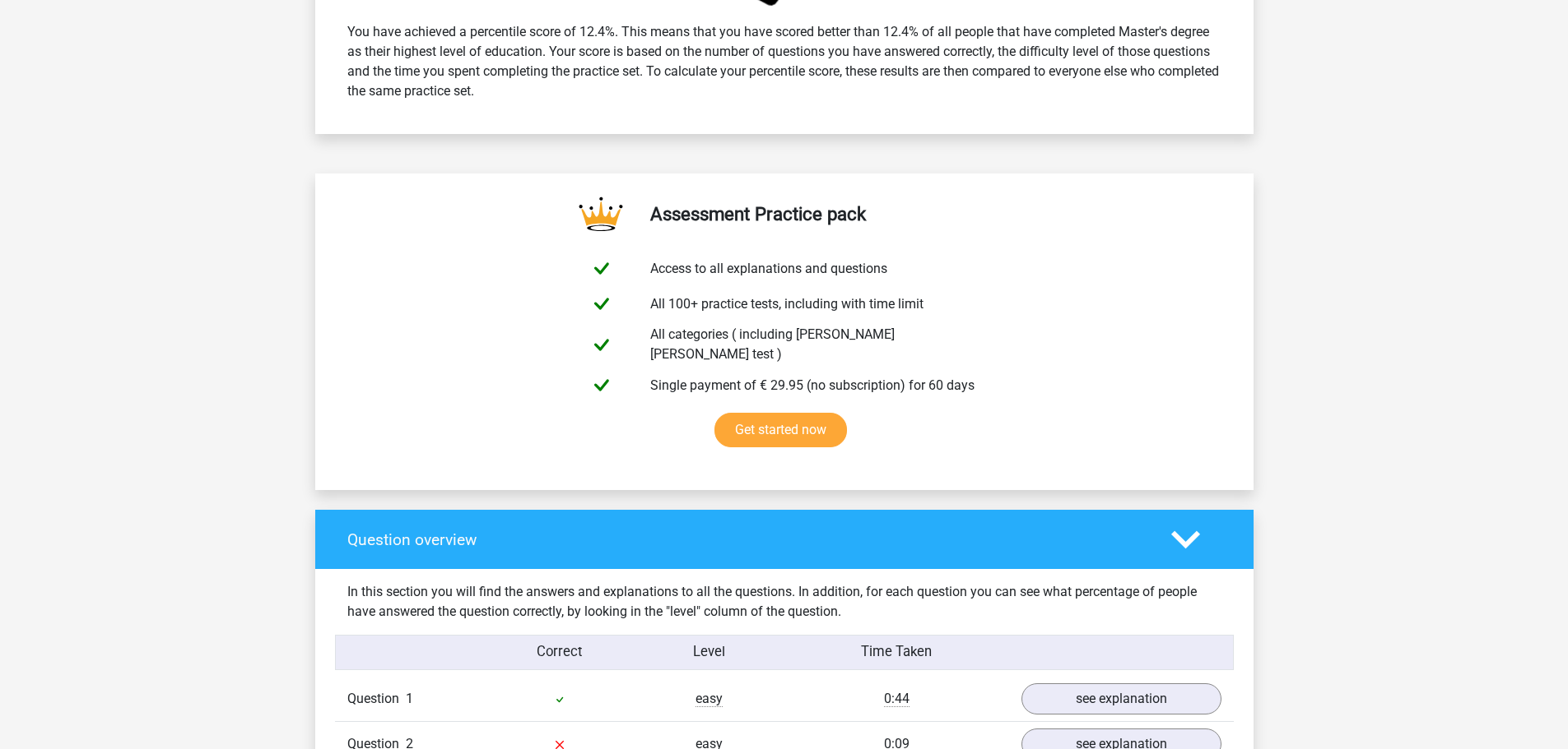
scroll to position [329, 0]
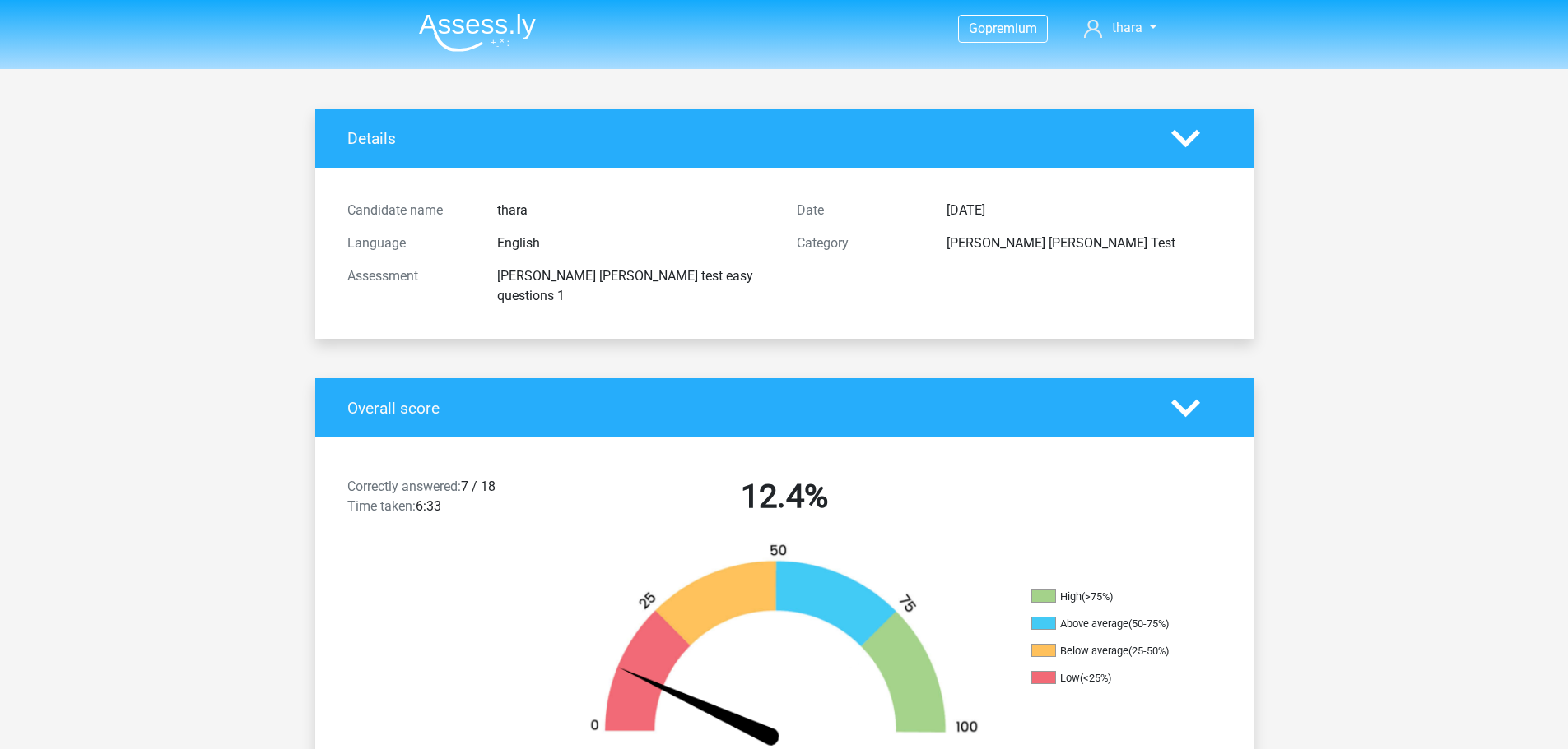
scroll to position [329, 0]
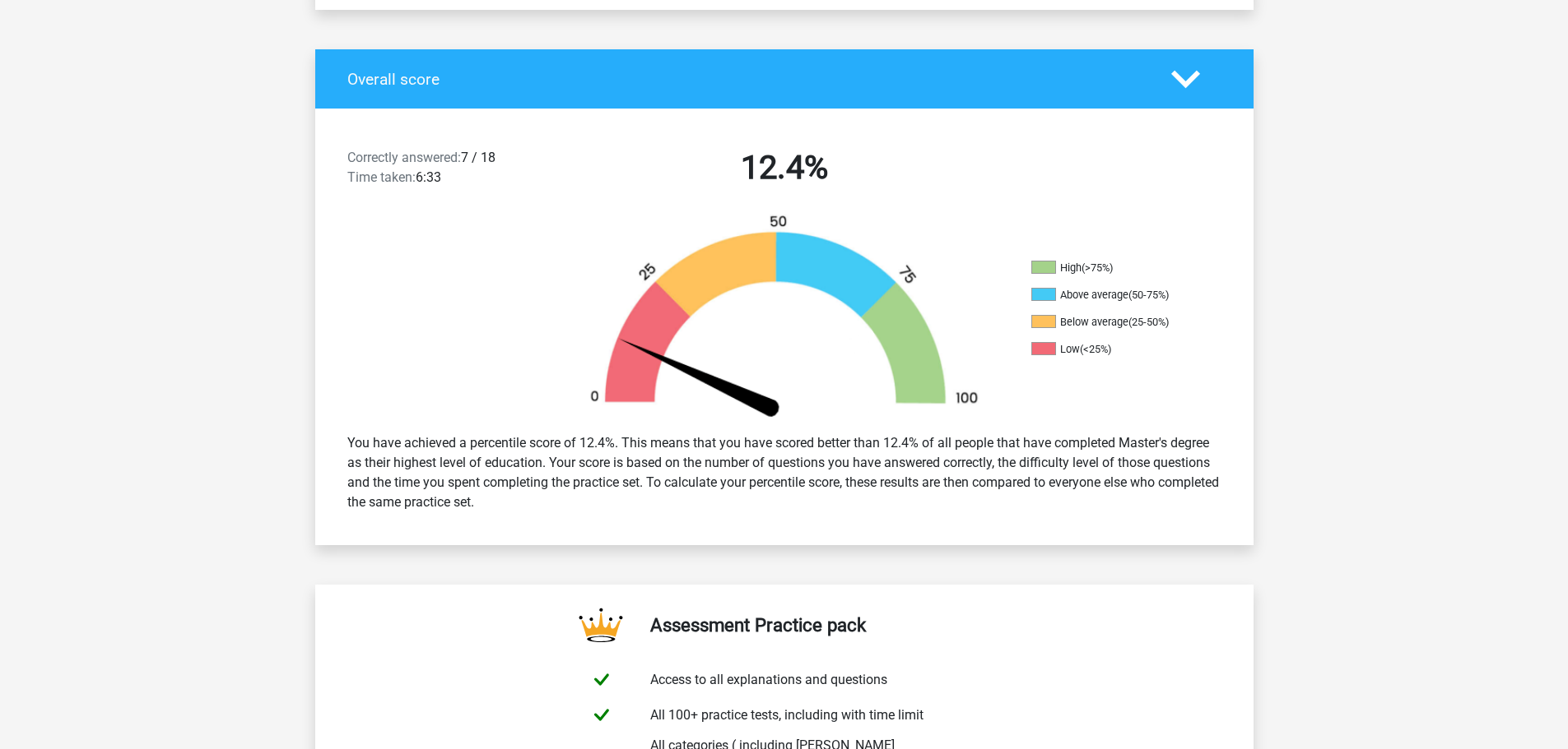
click at [1160, 67] on div at bounding box center [1196, 79] width 75 height 28
click at [1174, 70] on polygon at bounding box center [1185, 79] width 28 height 18
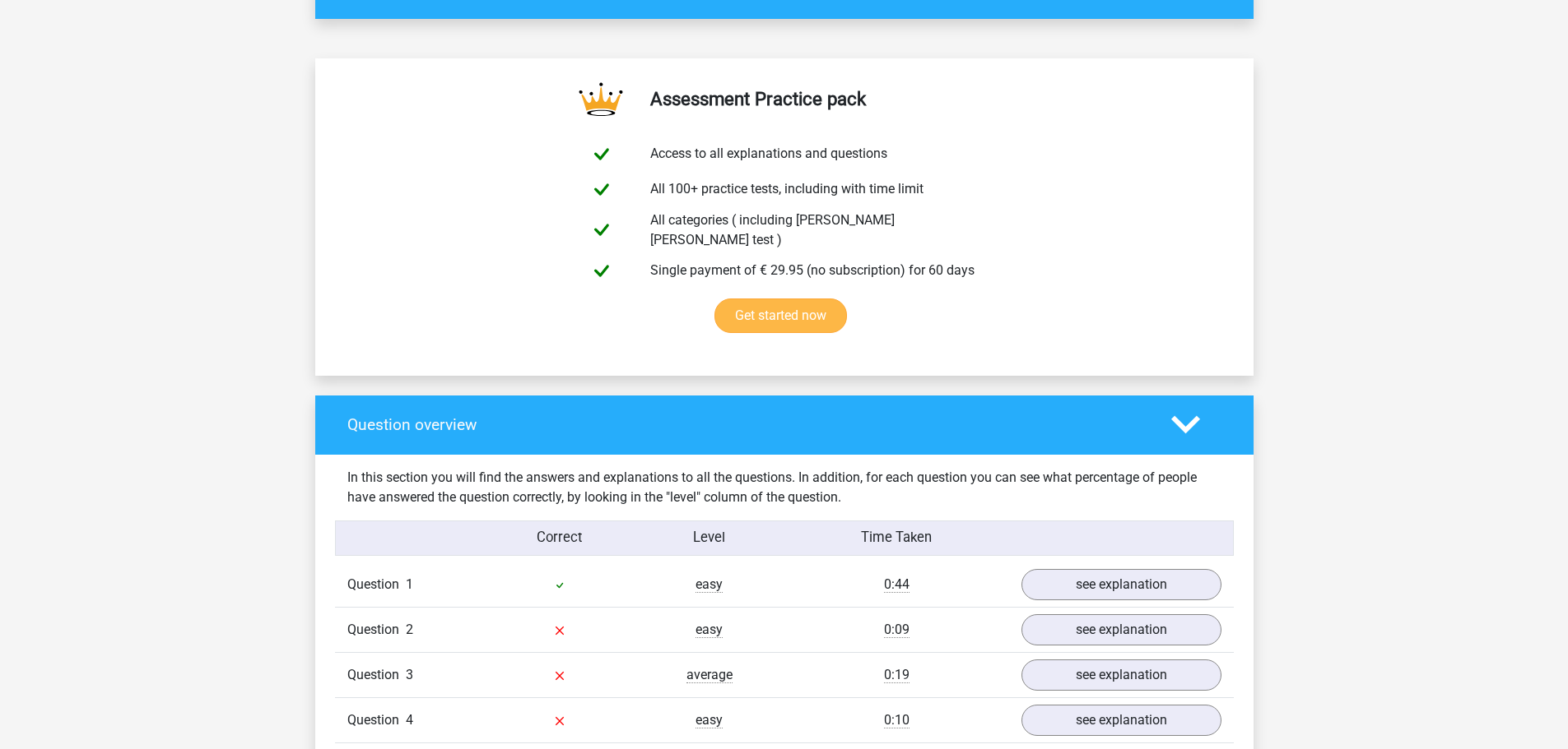
scroll to position [576, 0]
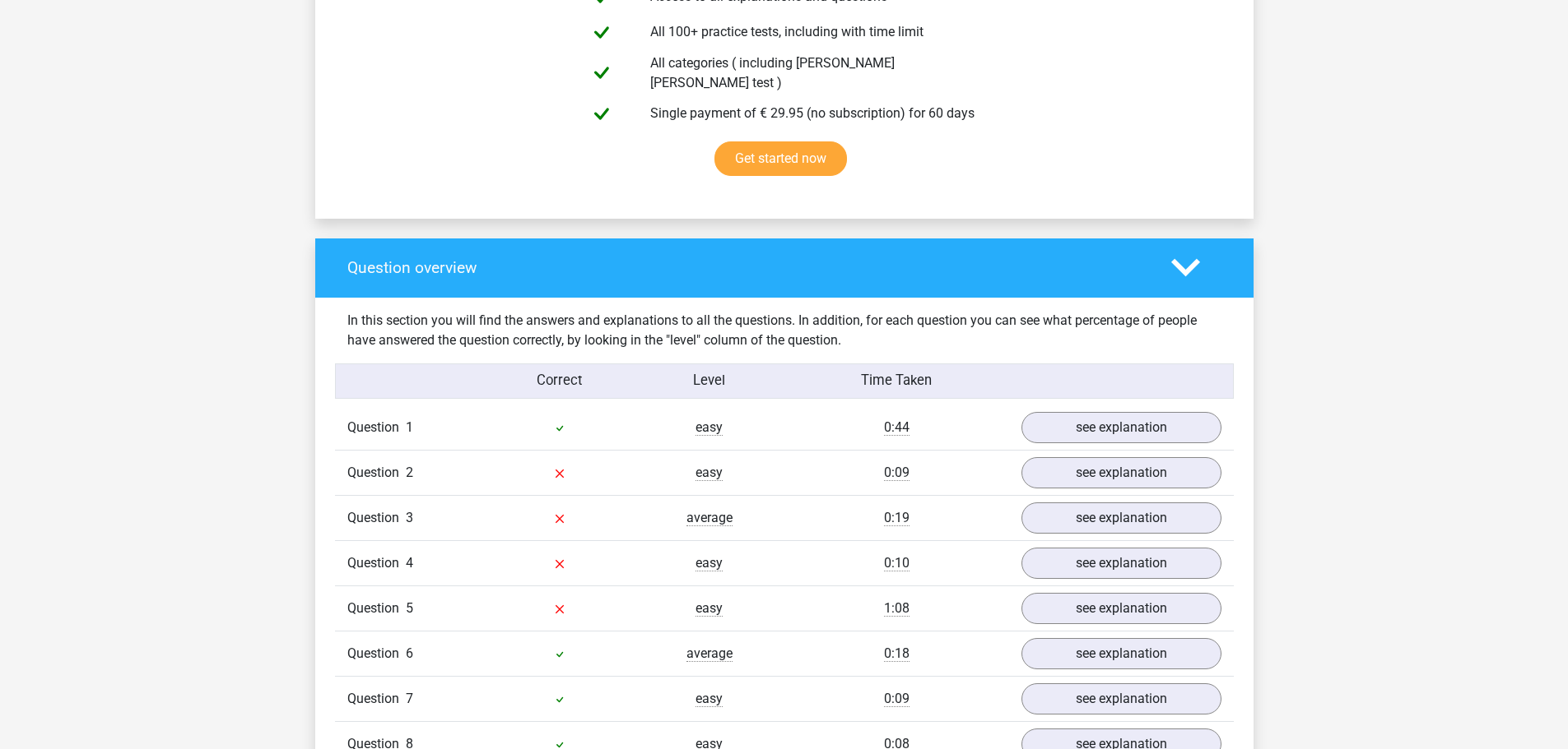
click at [1180, 259] on polygon at bounding box center [1185, 268] width 28 height 18
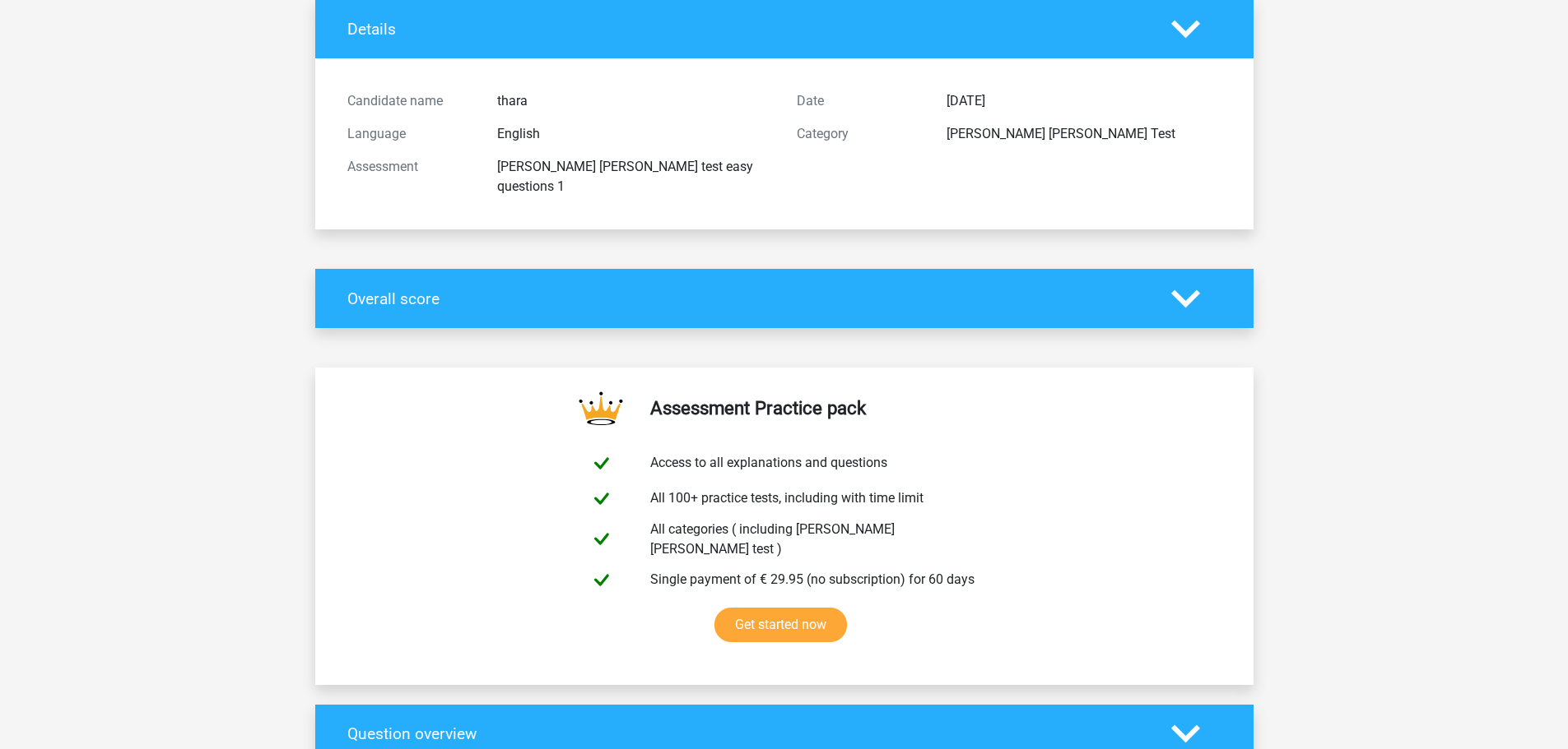
scroll to position [0, 0]
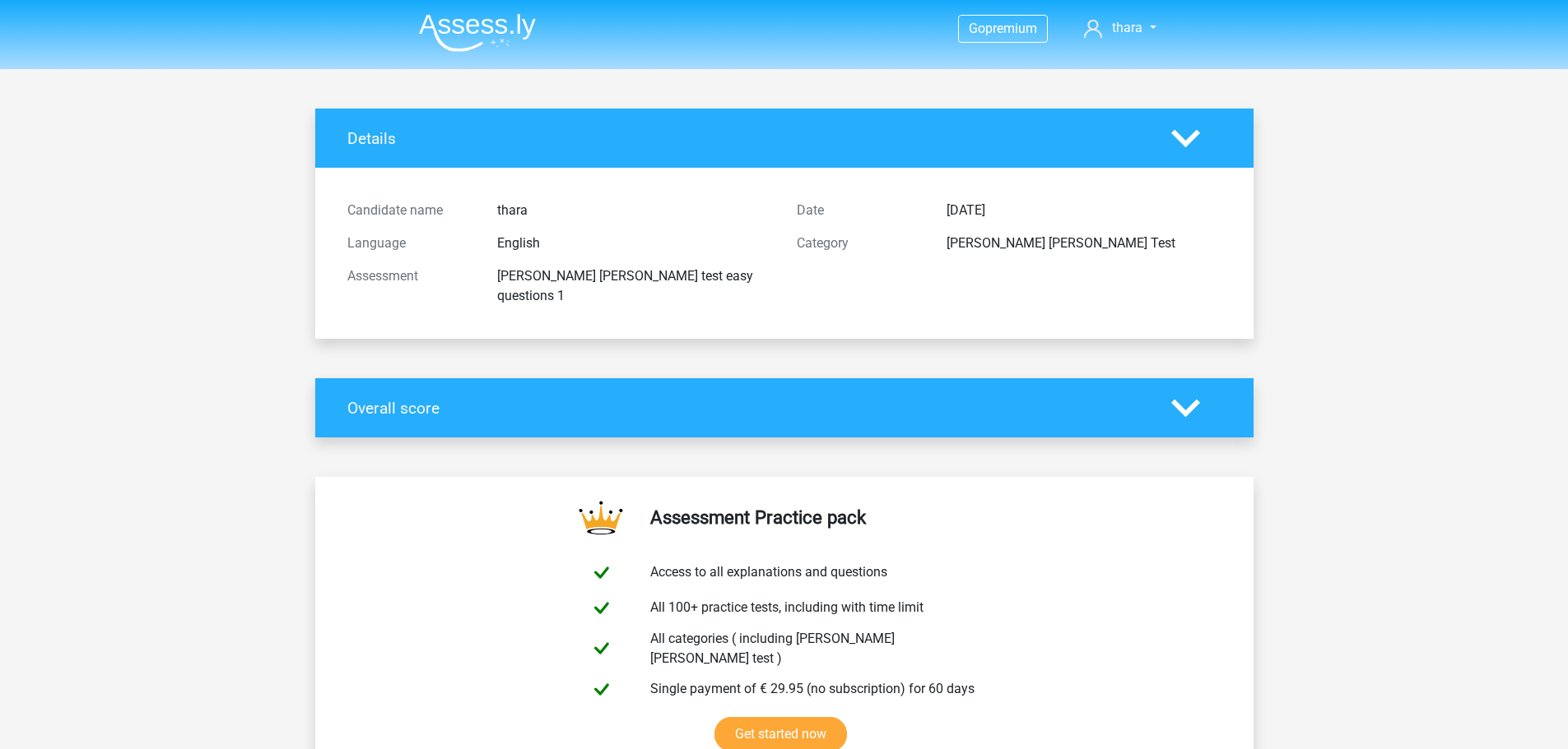
click at [726, 267] on div "watson glaser test easy questions 1" at bounding box center [634, 286] width 300 height 39
click at [510, 259] on div "Language English" at bounding box center [559, 243] width 449 height 33
click at [1020, 167] on div "Details" at bounding box center [784, 138] width 938 height 60
click at [733, 115] on div "Details" at bounding box center [784, 138] width 938 height 60
click at [735, 155] on div "Details" at bounding box center [784, 138] width 938 height 60
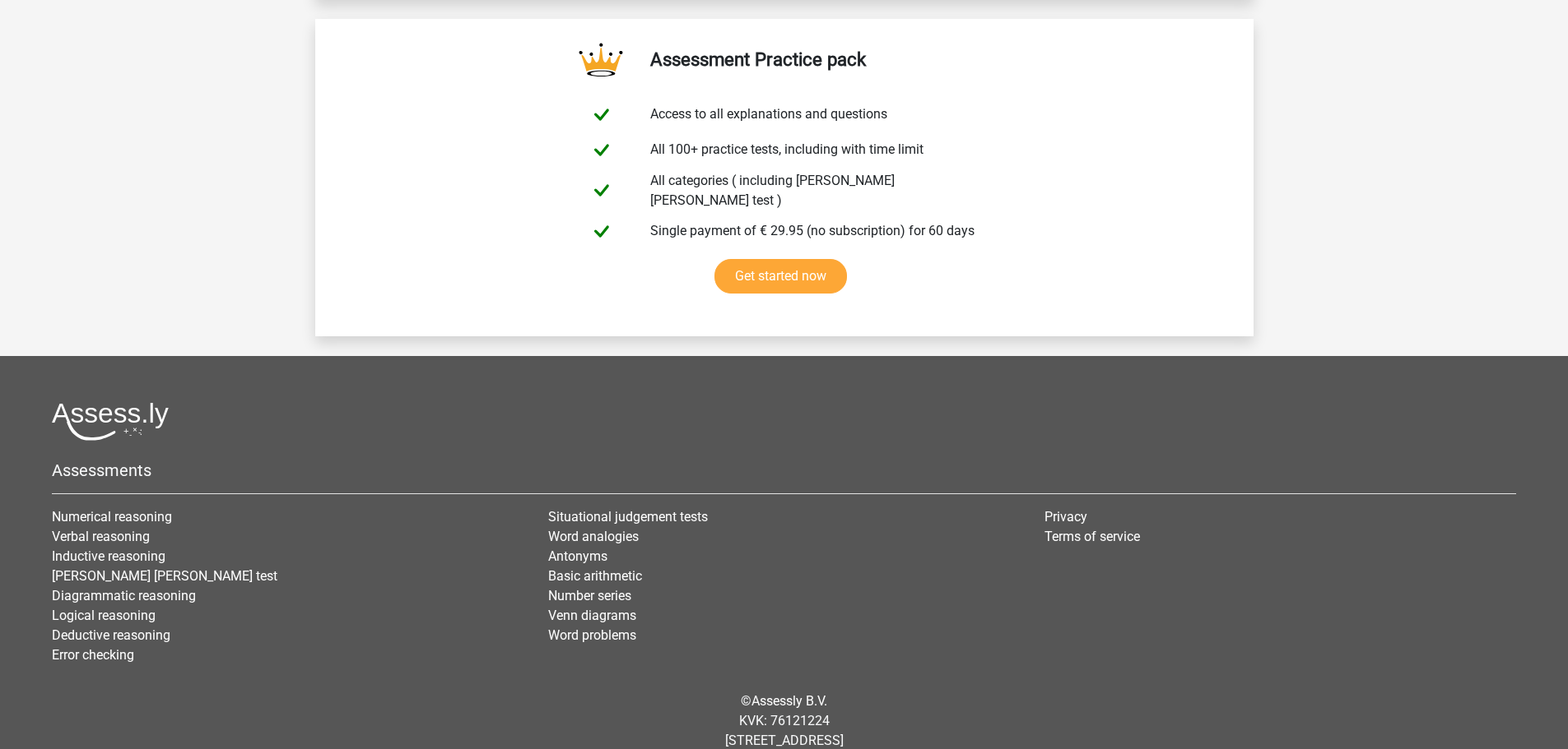
scroll to position [1304, 0]
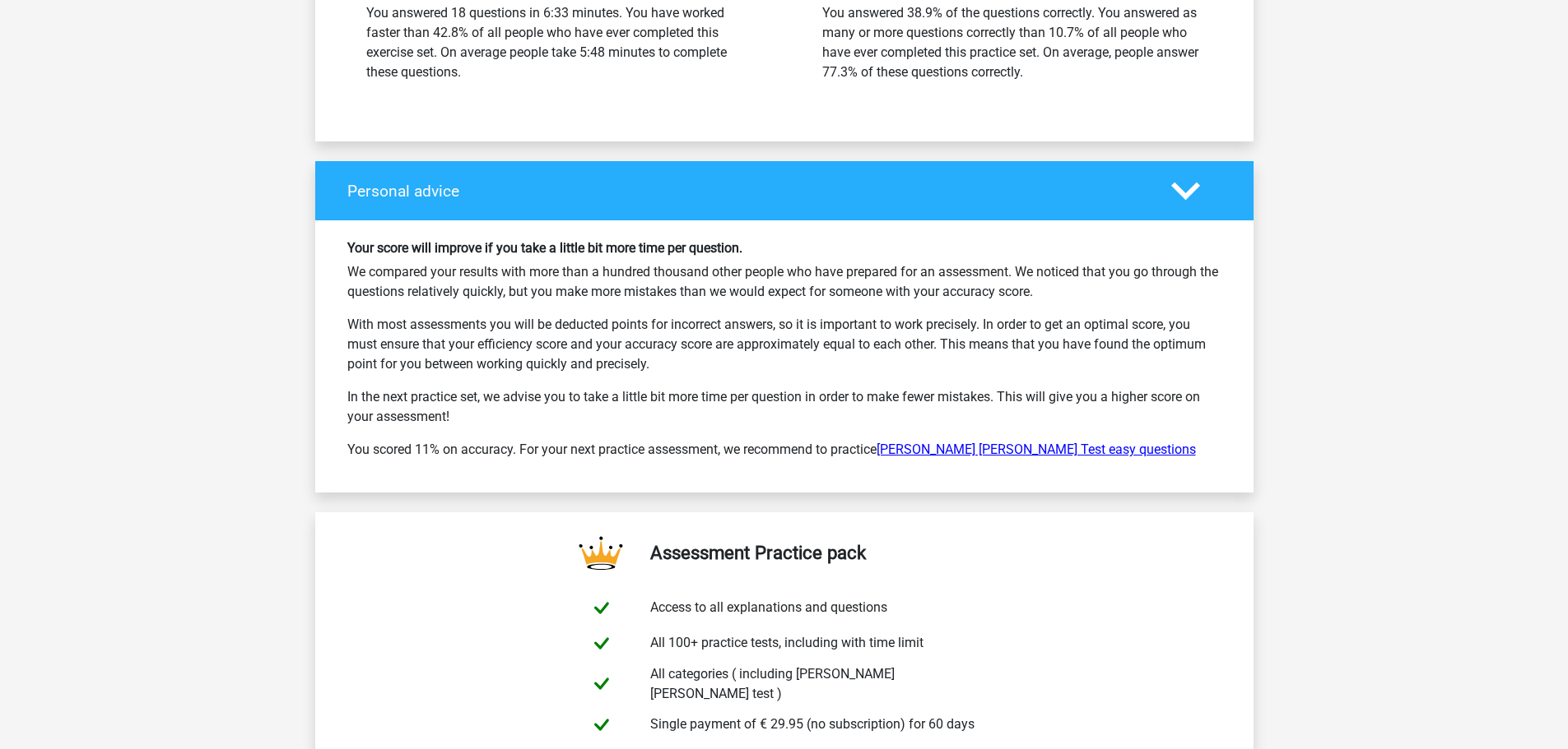
click at [1026, 442] on link "Watson Glaser Test easy questions" at bounding box center [1036, 450] width 319 height 16
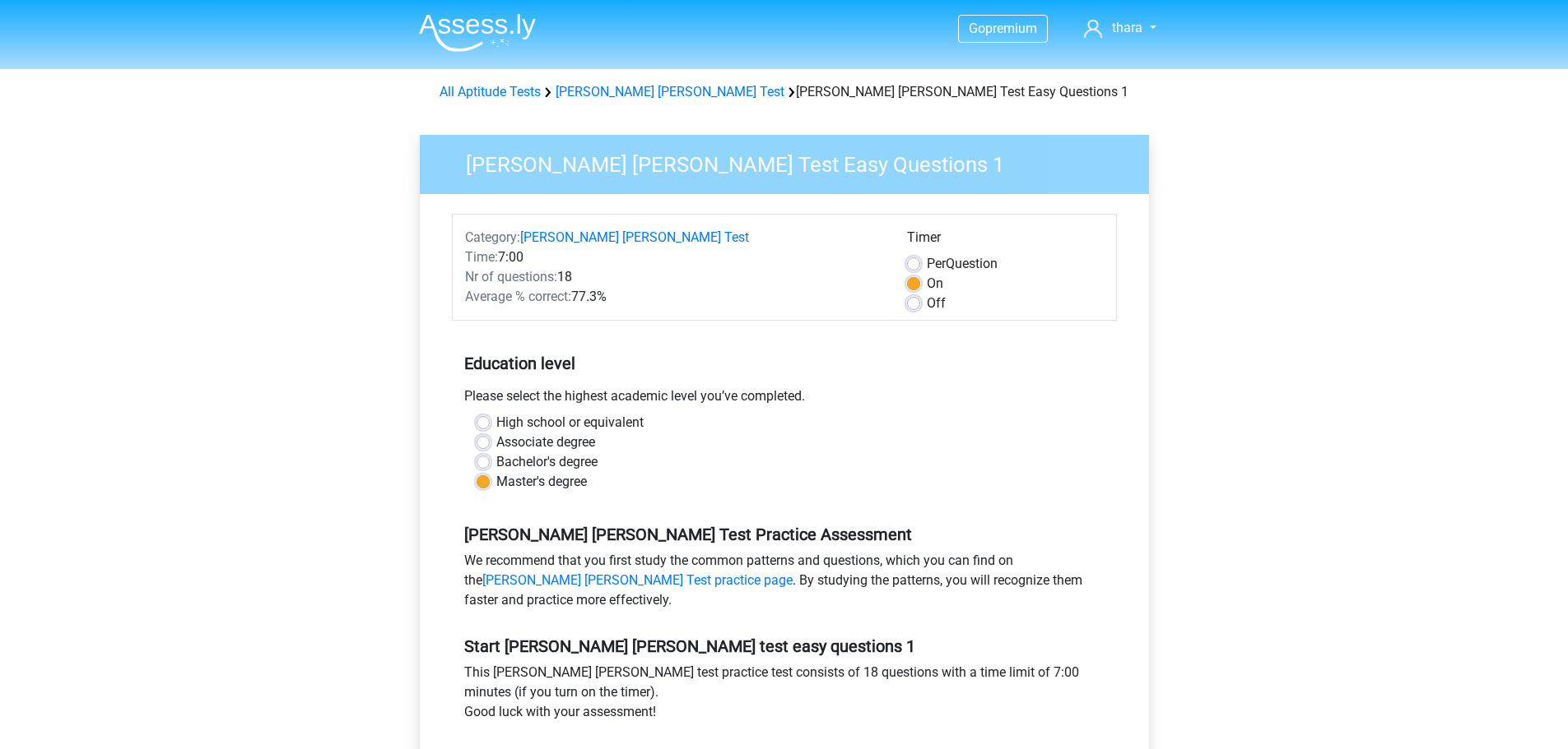
click at [926, 303] on label "Off" at bounding box center [935, 303] width 19 height 20
click at [914, 303] on input "Off" at bounding box center [913, 301] width 13 height 17
radio input "true"
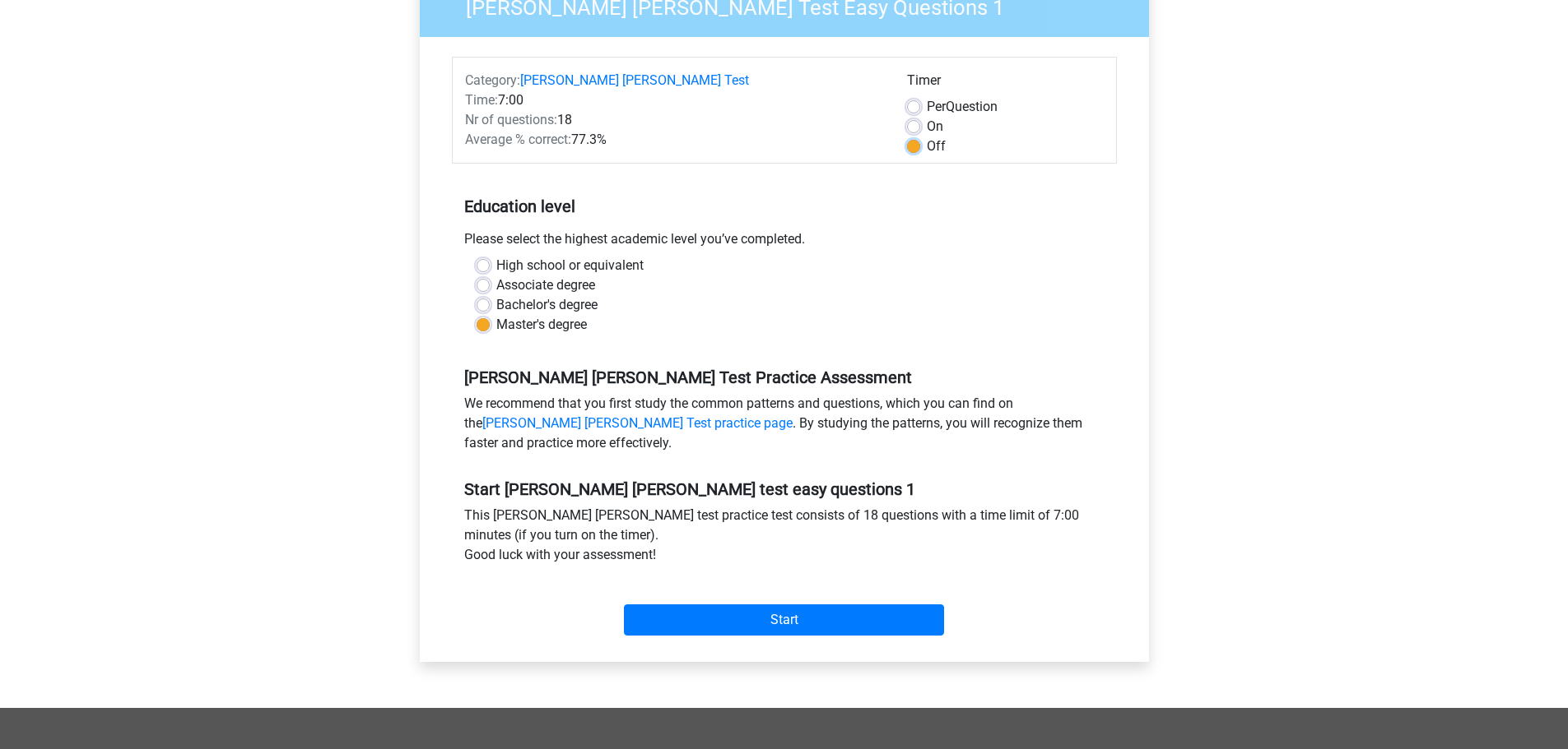
scroll to position [247, 0]
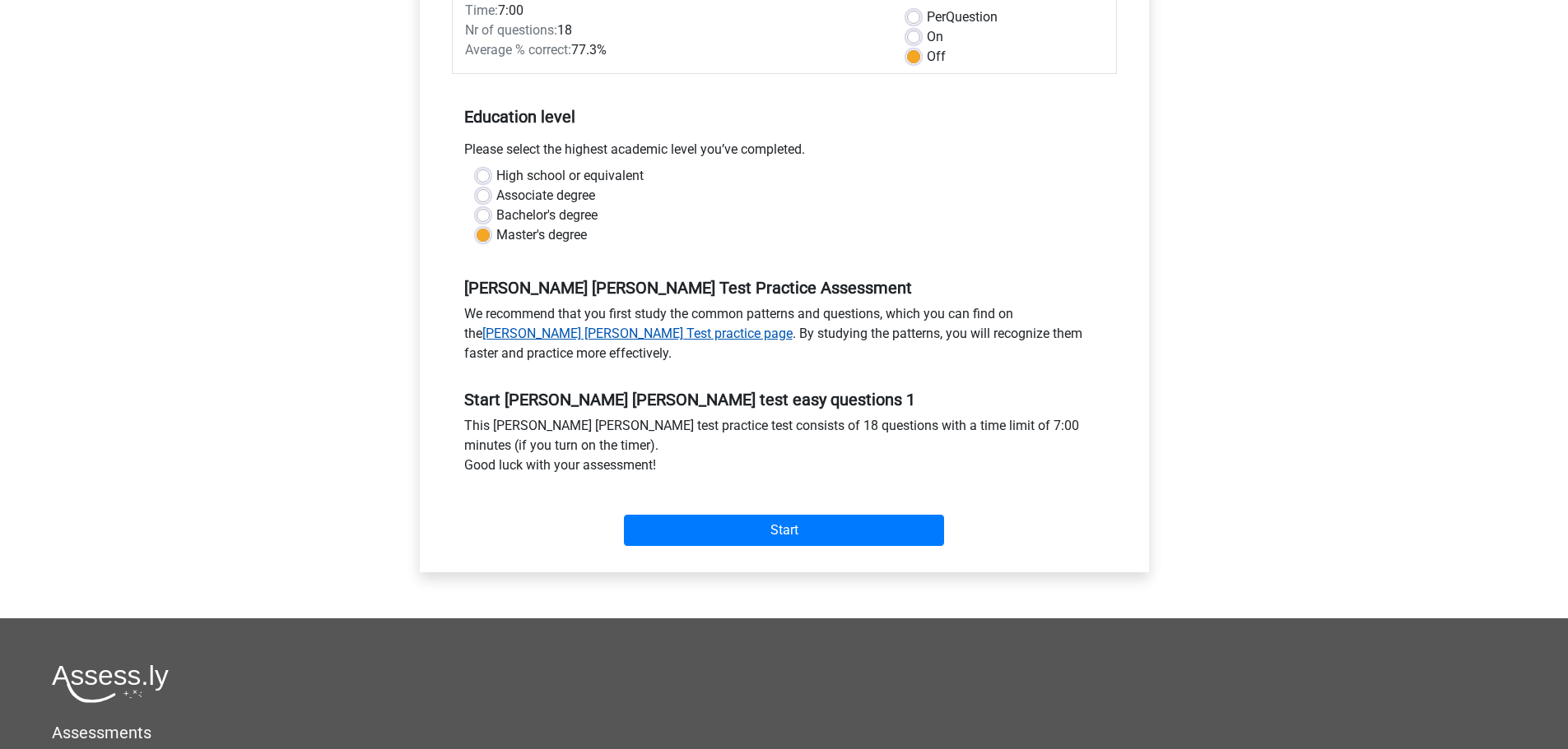
click at [566, 331] on link "[PERSON_NAME] [PERSON_NAME] Test practice page" at bounding box center [636, 334] width 310 height 16
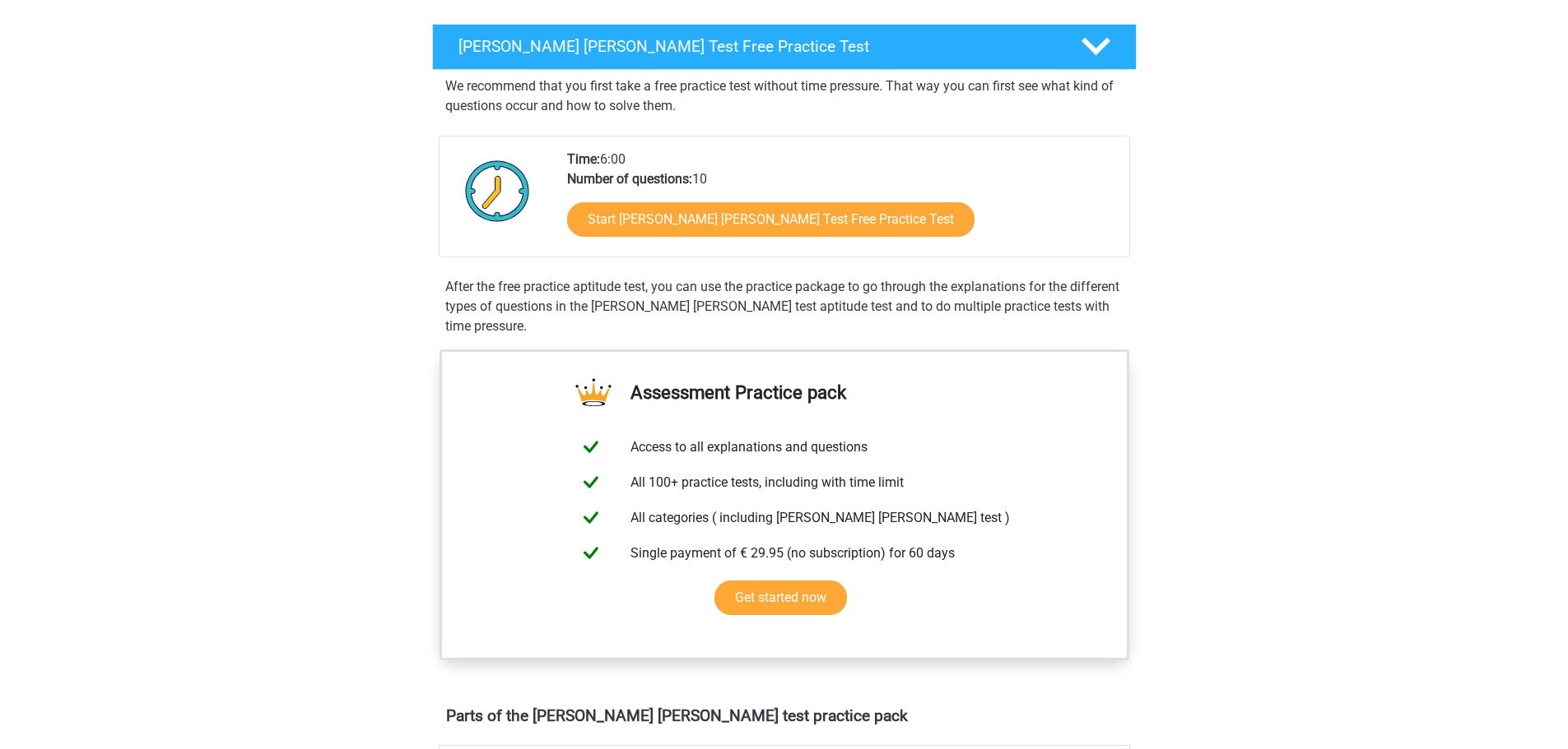
scroll to position [740, 0]
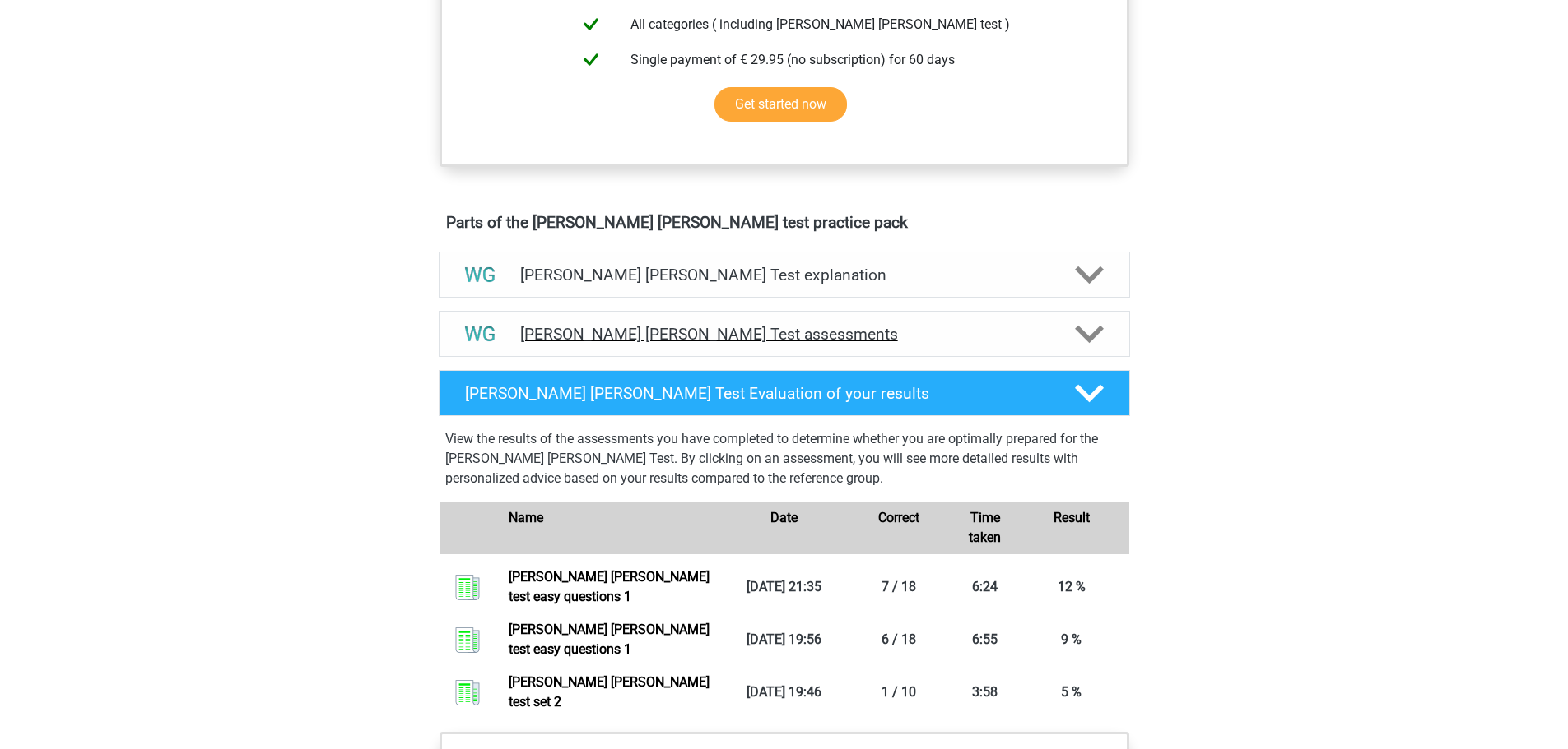
click at [674, 330] on h4 "[PERSON_NAME] [PERSON_NAME] Test assessments" at bounding box center [784, 334] width 528 height 19
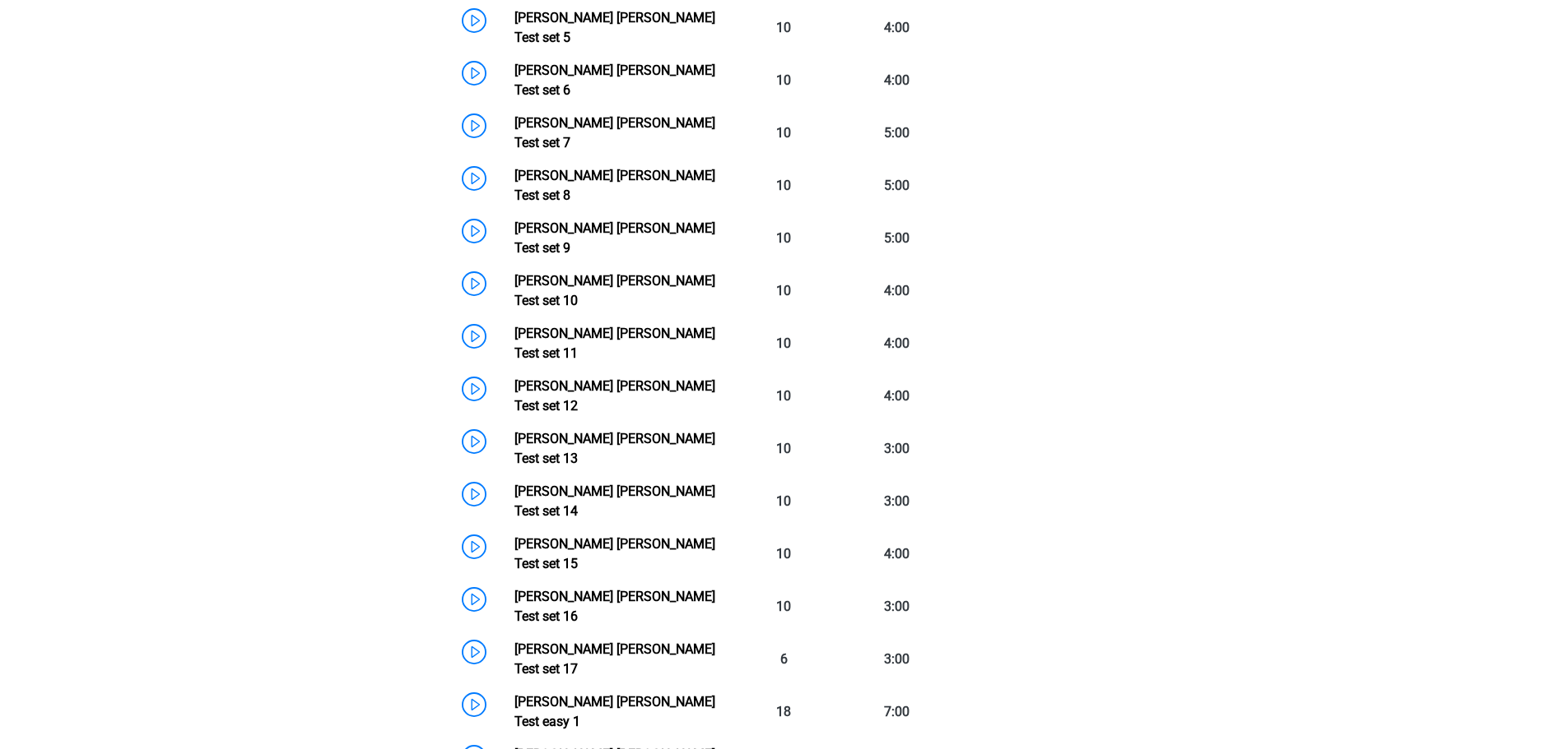
scroll to position [1151, 0]
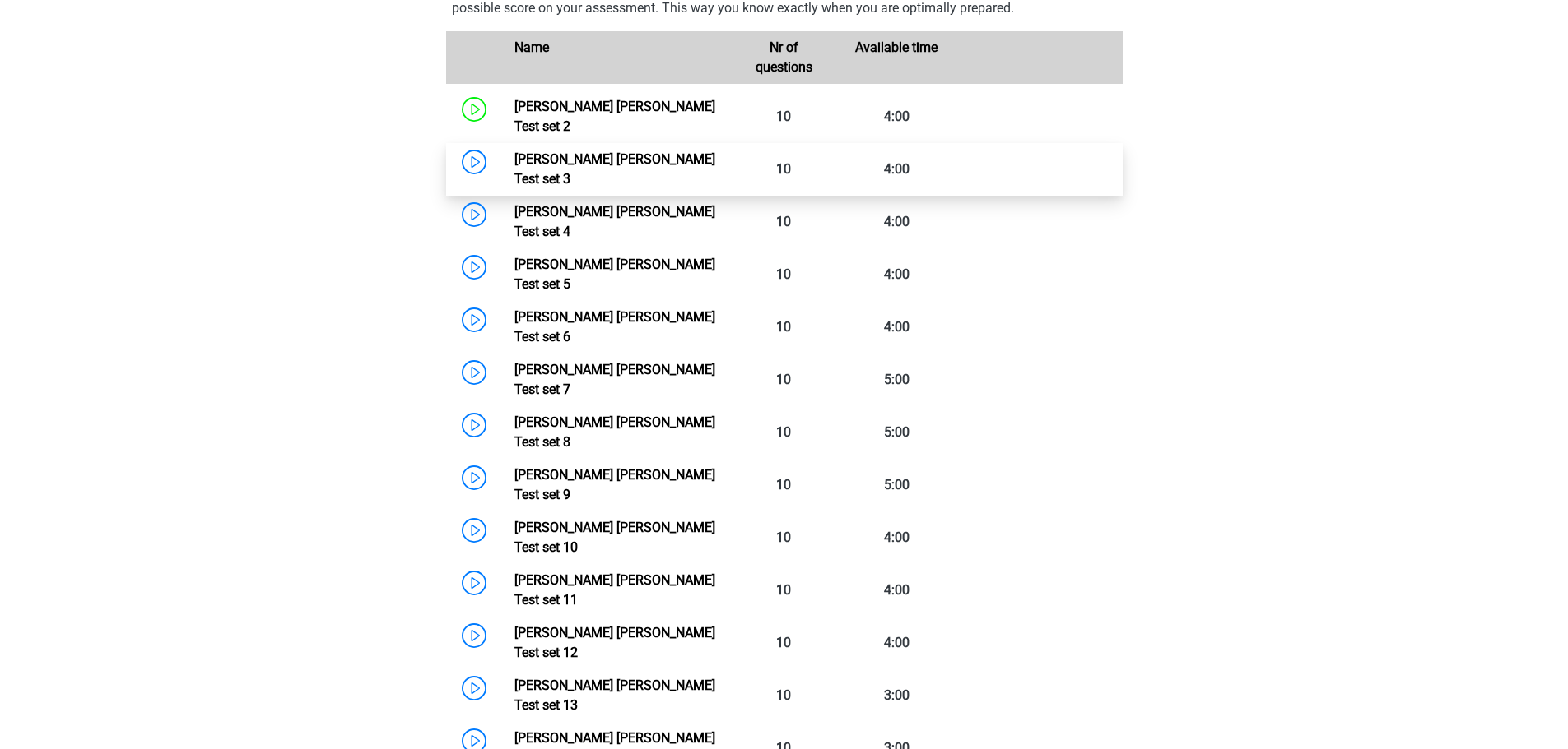
click at [515, 151] on link "Watson Glaser Test set 3" at bounding box center [615, 169] width 201 height 36
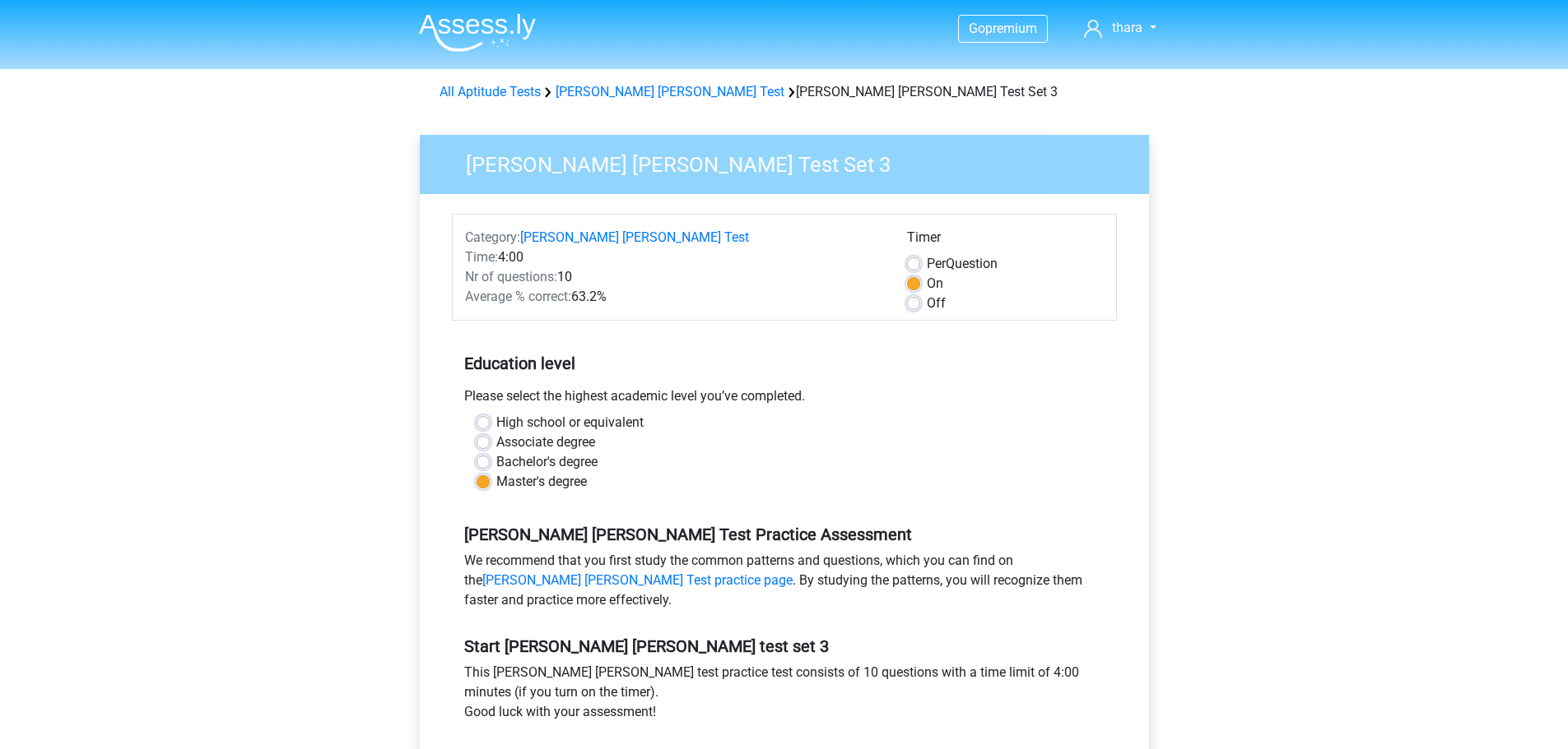
click at [926, 299] on label "Off" at bounding box center [935, 303] width 19 height 20
click at [909, 299] on input "Off" at bounding box center [913, 301] width 13 height 17
radio input "true"
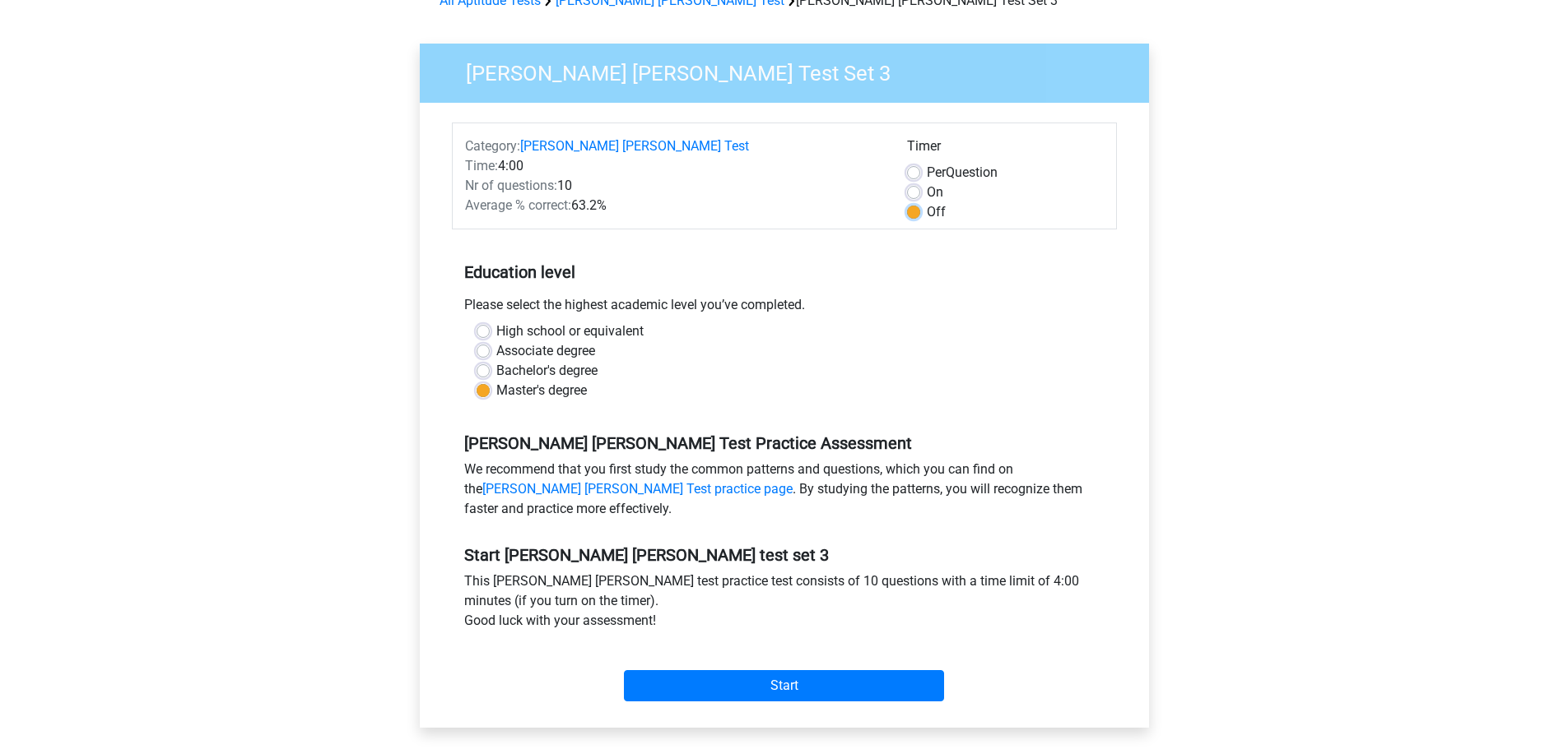
scroll to position [247, 0]
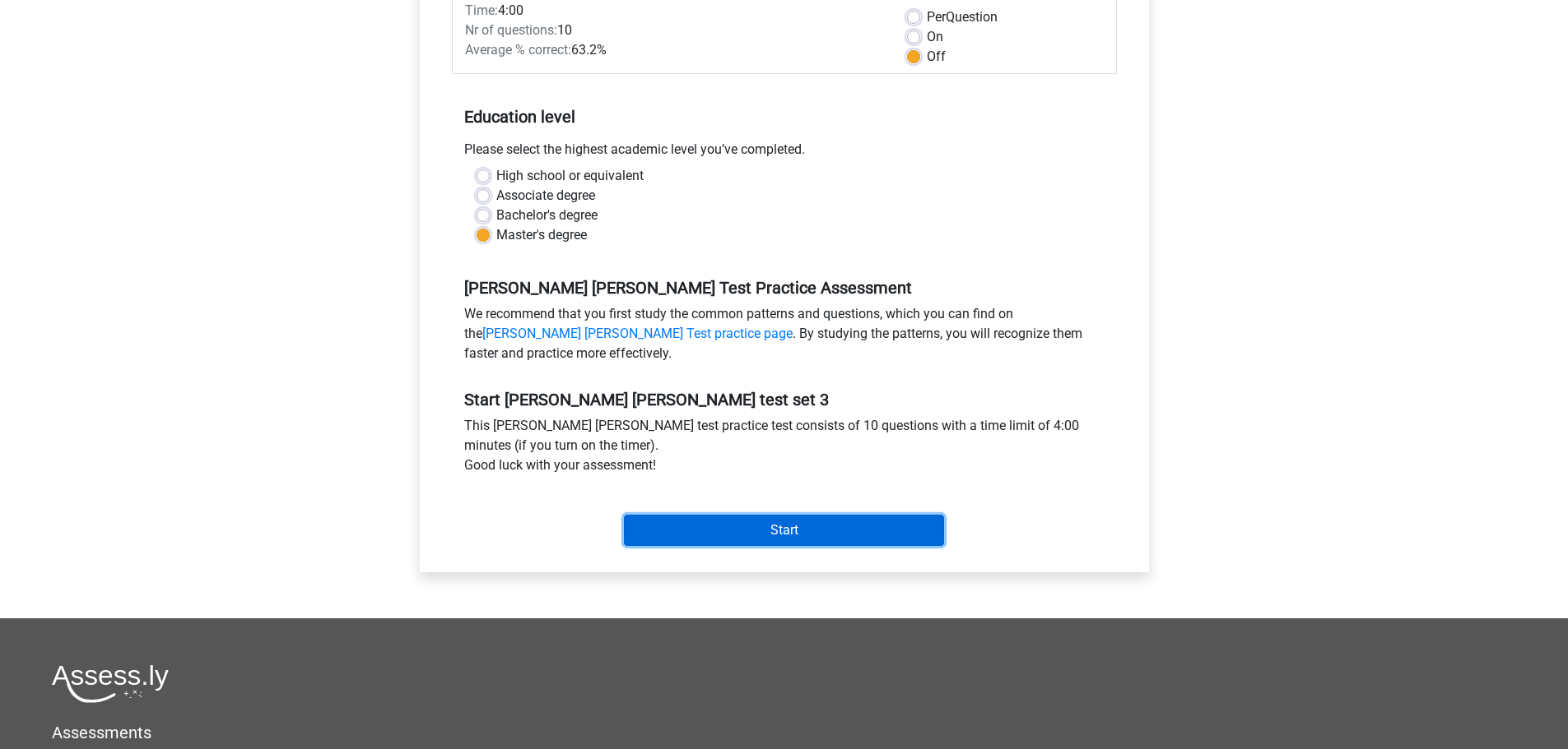
click at [765, 535] on input "Start" at bounding box center [784, 530] width 320 height 31
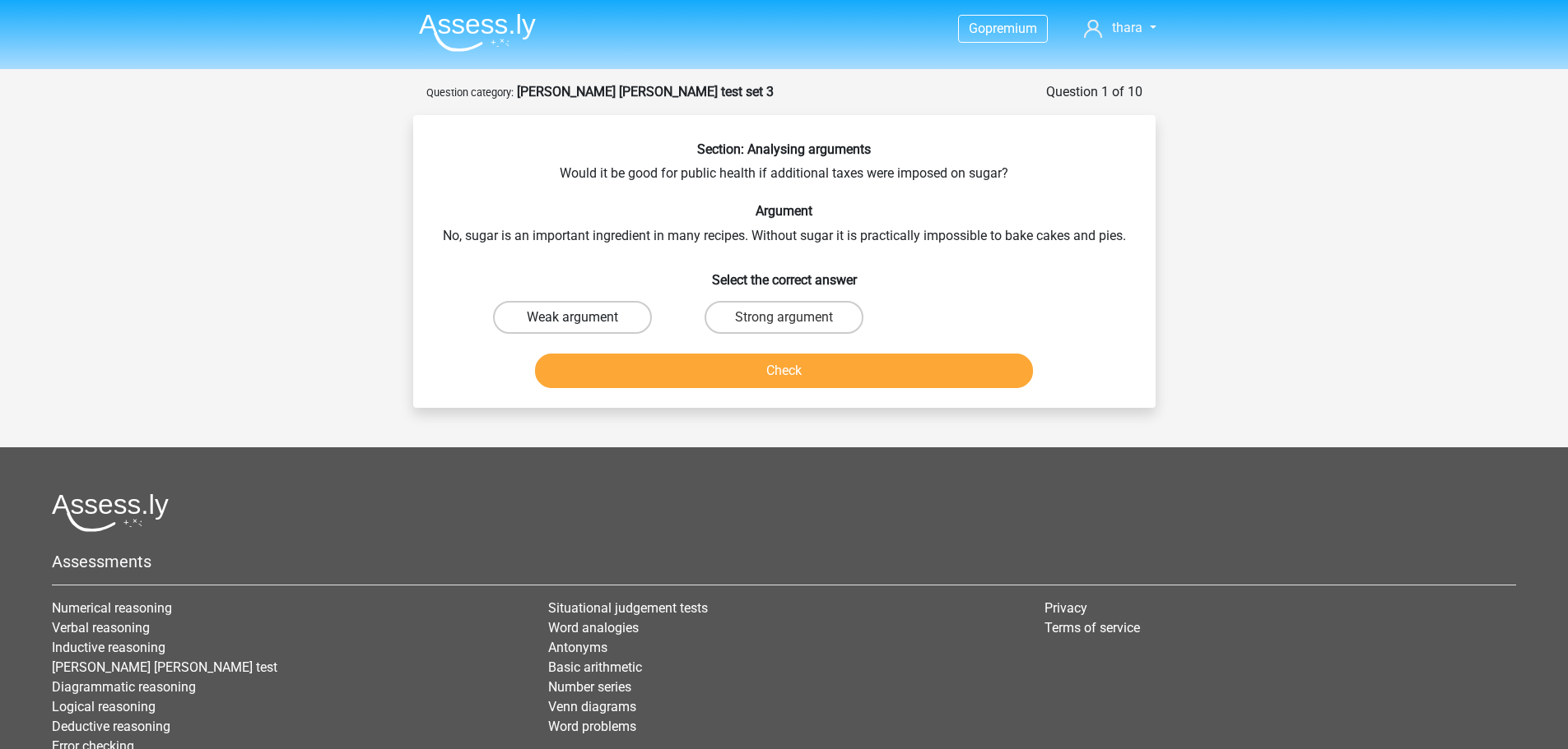
click at [622, 318] on label "Weak argument" at bounding box center [572, 317] width 159 height 33
click at [582, 318] on input "Weak argument" at bounding box center [577, 323] width 11 height 11
radio input "true"
click at [680, 366] on button "Check" at bounding box center [784, 371] width 498 height 35
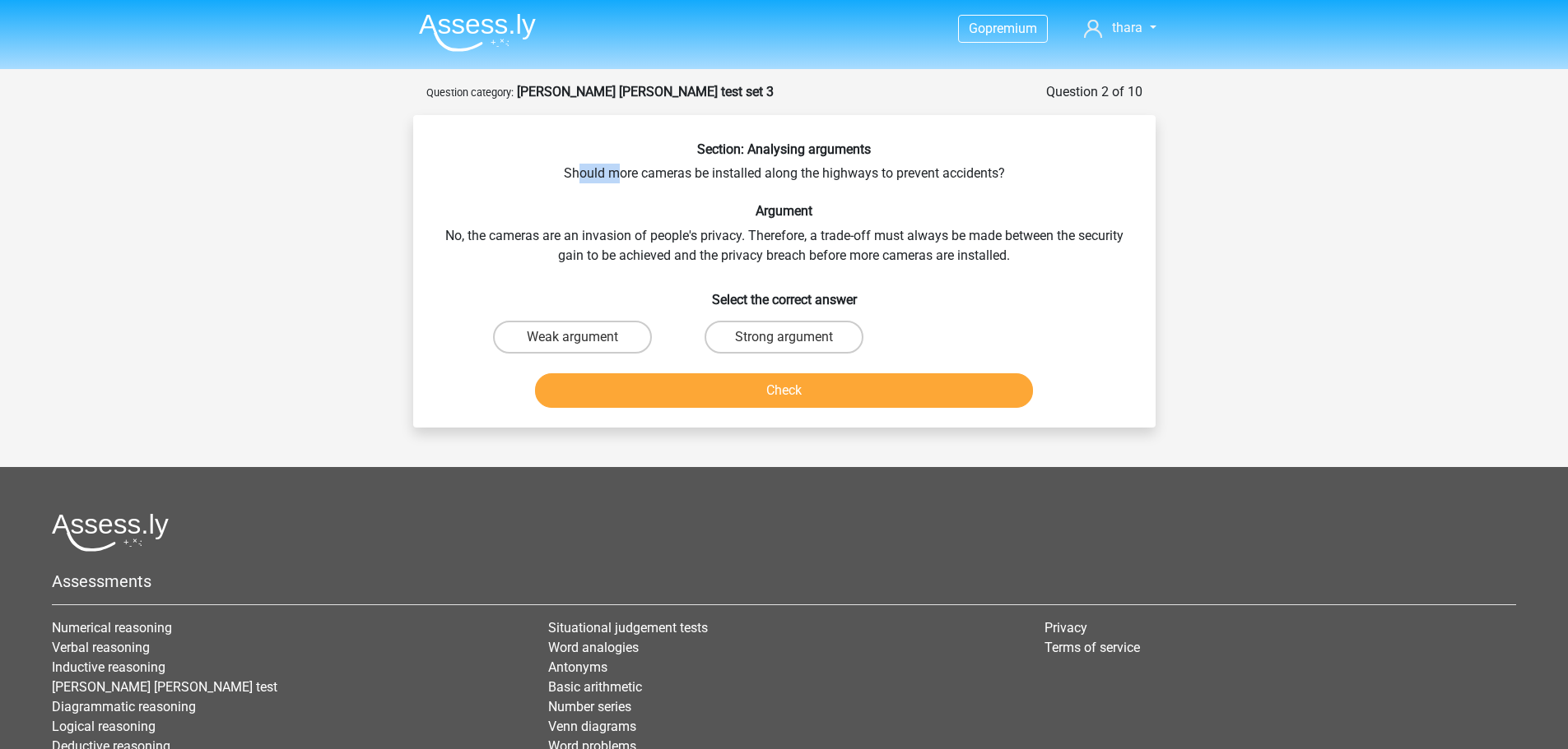
drag, startPoint x: 581, startPoint y: 171, endPoint x: 615, endPoint y: 171, distance: 34.0
click at [615, 171] on div "Section: Analysing arguments Should more cameras be installed along the highway…" at bounding box center [784, 277] width 729 height 273
drag, startPoint x: 475, startPoint y: 235, endPoint x: 696, endPoint y: 232, distance: 221.0
click at [696, 232] on div "Section: Analysing arguments Should more cameras be installed along the highway…" at bounding box center [784, 277] width 729 height 273
click at [771, 243] on div "Section: Analysing arguments Should more cameras be installed along the highway…" at bounding box center [784, 277] width 729 height 273
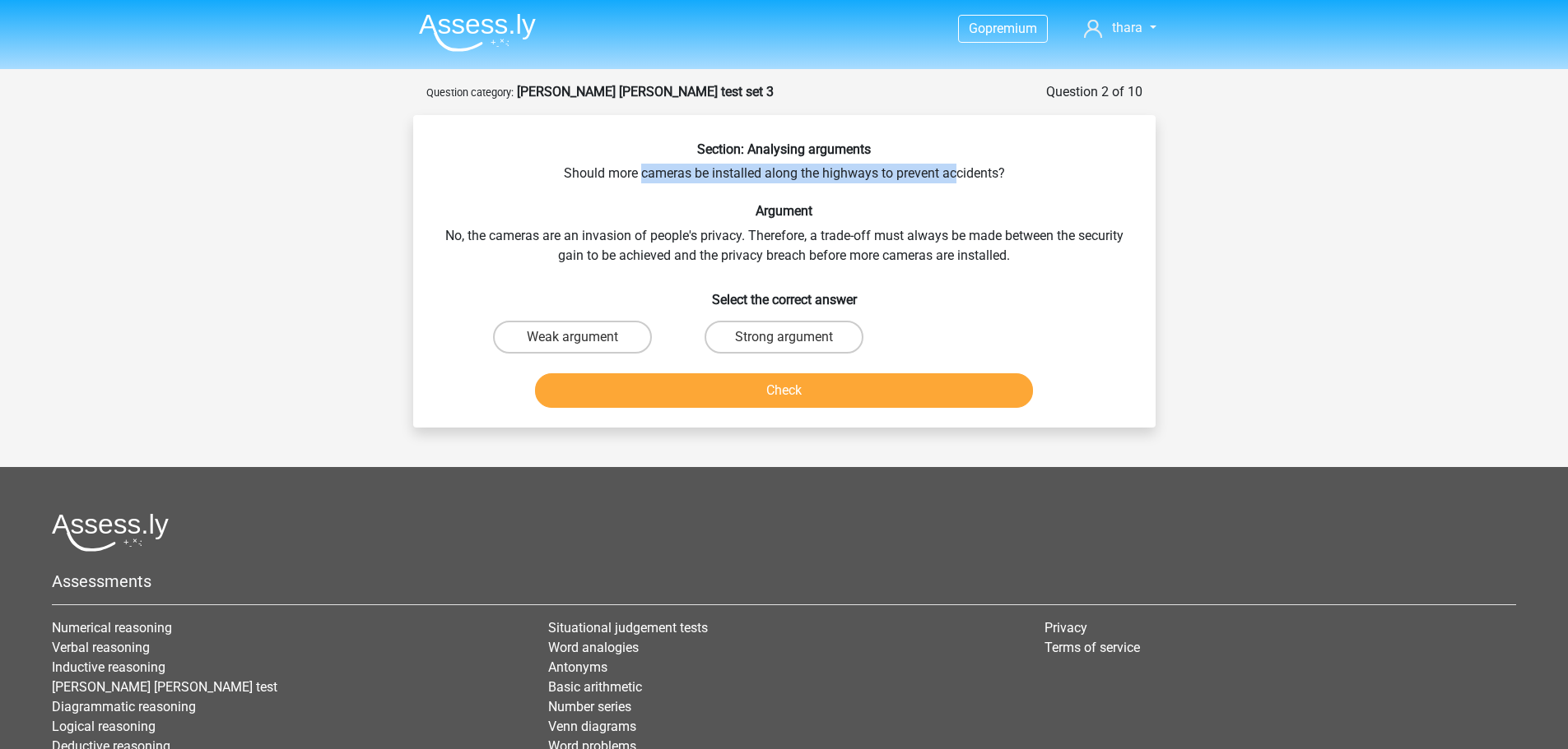
drag, startPoint x: 641, startPoint y: 170, endPoint x: 956, endPoint y: 171, distance: 315.0
click at [956, 171] on div "Section: Analysing arguments Should more cameras be installed along the highway…" at bounding box center [784, 277] width 729 height 273
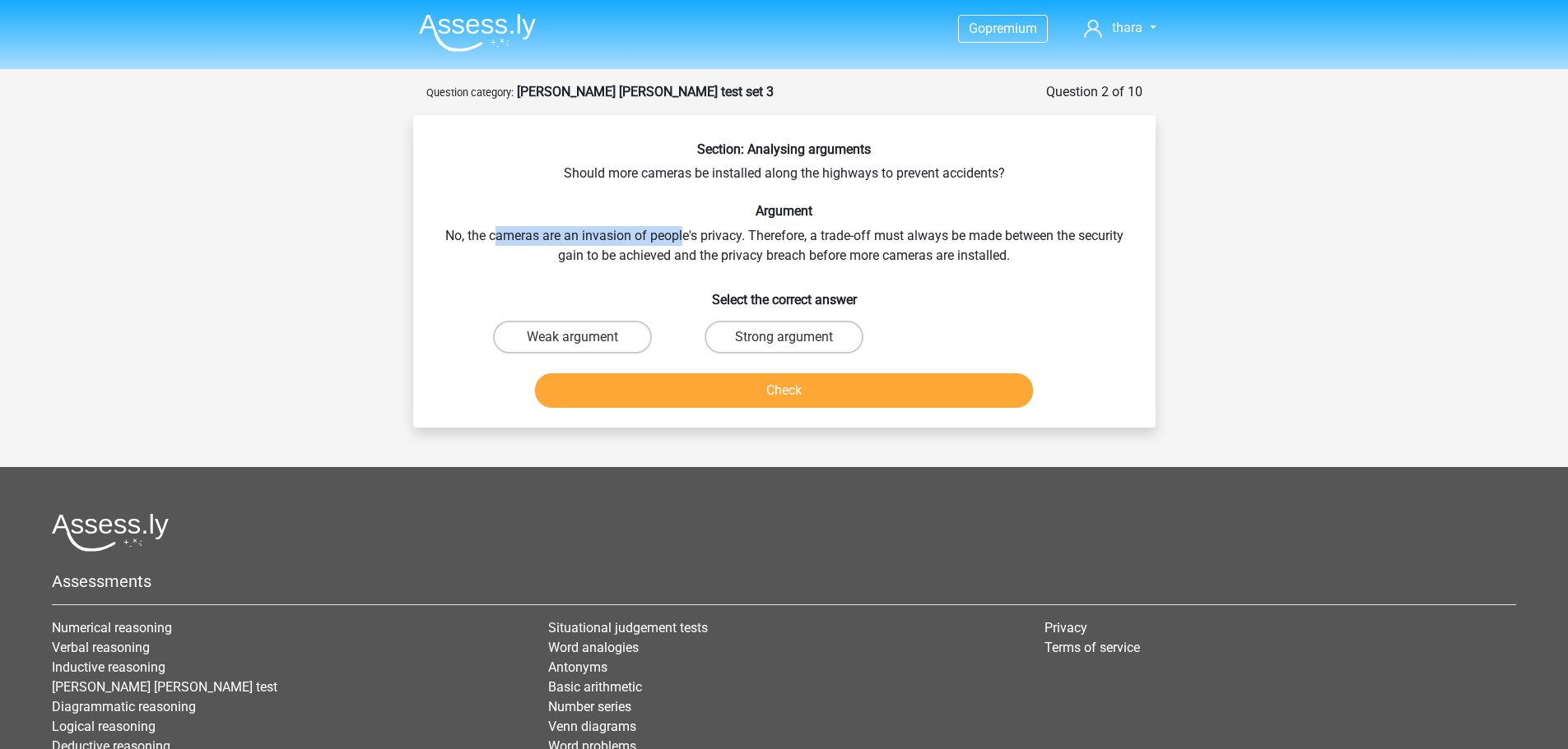
drag, startPoint x: 495, startPoint y: 235, endPoint x: 681, endPoint y: 239, distance: 186.0
click at [681, 239] on div "Section: Analysing arguments Should more cameras be installed along the highway…" at bounding box center [784, 277] width 729 height 273
drag, startPoint x: 595, startPoint y: 258, endPoint x: 746, endPoint y: 261, distance: 151.0
click at [746, 261] on div "Section: Analysing arguments Should more cameras be installed along the highway…" at bounding box center [784, 277] width 729 height 273
click at [564, 348] on label "Weak argument" at bounding box center [572, 337] width 159 height 33
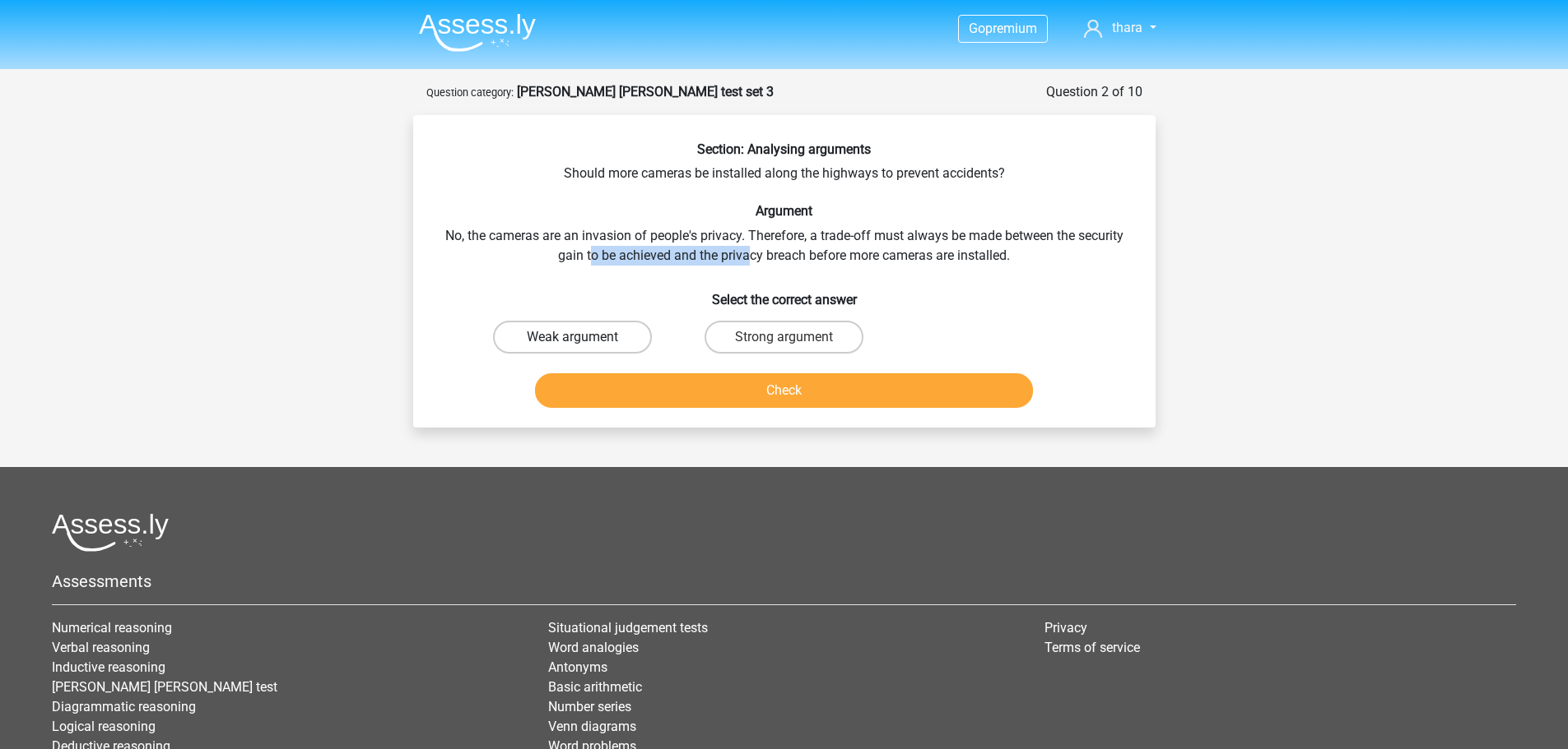
click at [572, 348] on input "Weak argument" at bounding box center [577, 343] width 11 height 11
radio input "true"
click at [700, 404] on button "Check" at bounding box center [784, 390] width 498 height 35
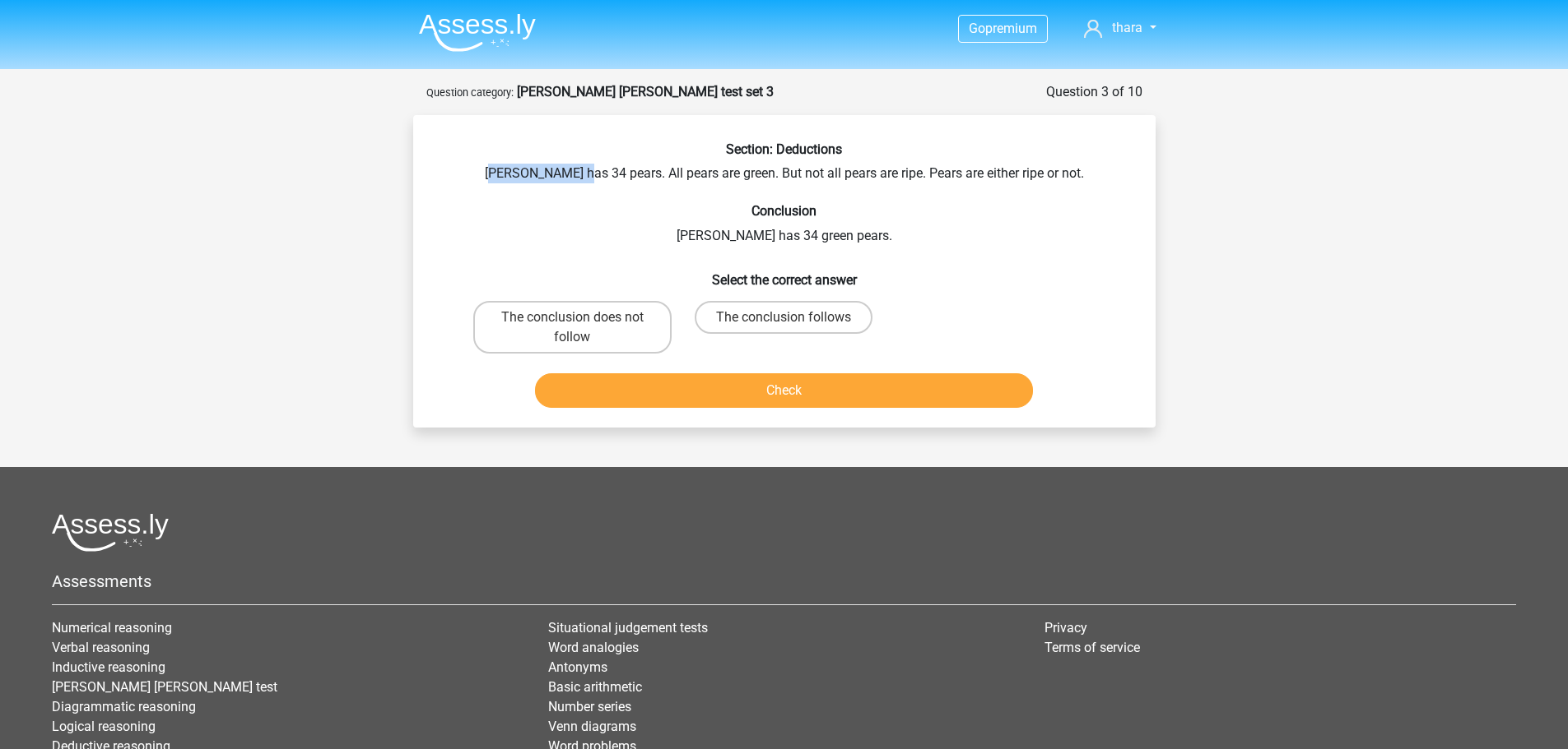
drag, startPoint x: 524, startPoint y: 171, endPoint x: 606, endPoint y: 170, distance: 82.0
click at [606, 170] on div "Section: Deductions [PERSON_NAME] has 34 pears. All pears are green. But not al…" at bounding box center [784, 277] width 729 height 273
drag, startPoint x: 628, startPoint y: 172, endPoint x: 868, endPoint y: 171, distance: 240.0
click at [868, 171] on div "Section: Deductions [PERSON_NAME] has 34 pears. All pears are green. But not al…" at bounding box center [784, 277] width 729 height 273
click at [748, 320] on label "The conclusion follows" at bounding box center [783, 317] width 178 height 33
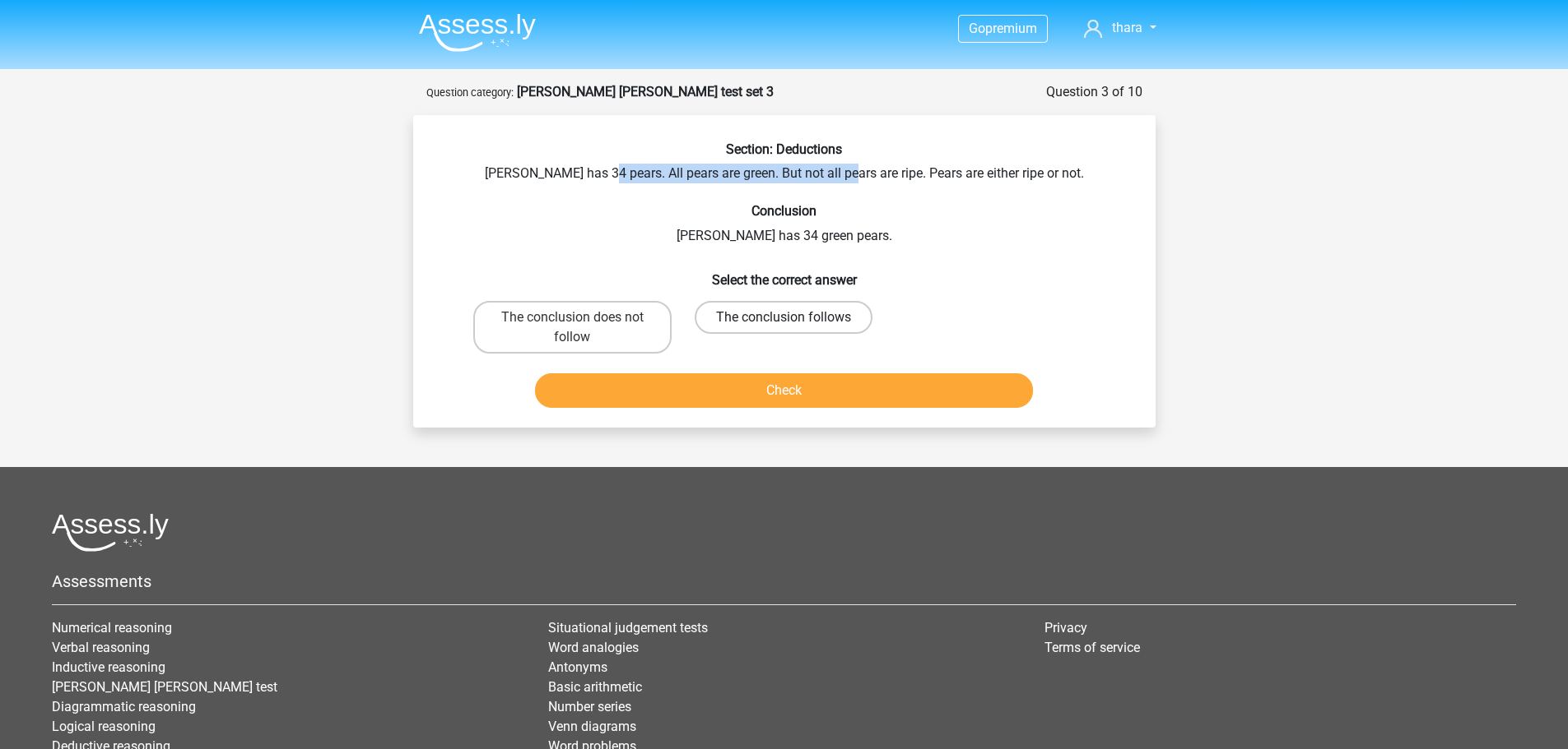
click at [783, 320] on input "The conclusion follows" at bounding box center [788, 323] width 11 height 11
radio input "true"
click at [743, 394] on button "Check" at bounding box center [784, 390] width 498 height 35
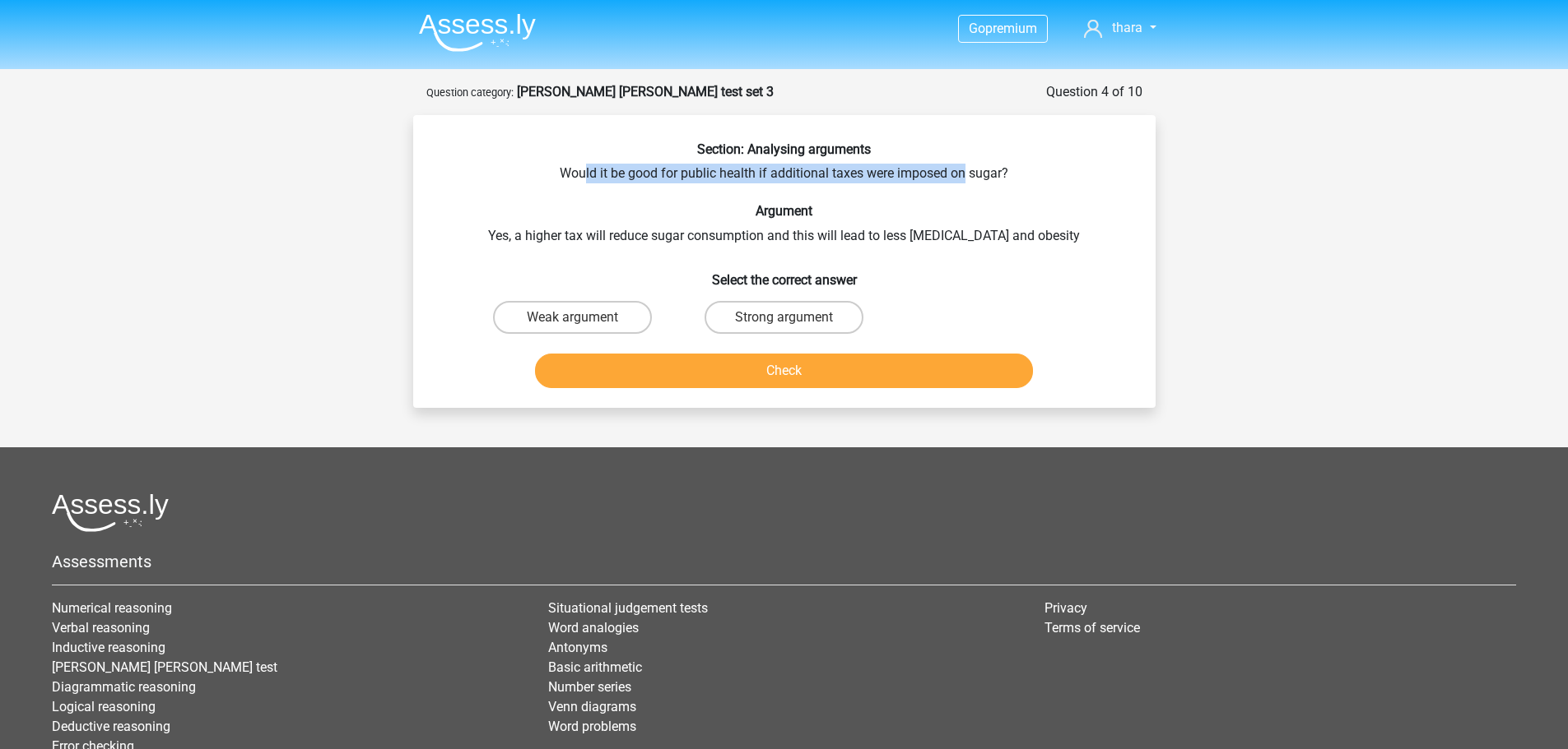
drag, startPoint x: 587, startPoint y: 171, endPoint x: 964, endPoint y: 169, distance: 377.0
click at [964, 169] on div "Section: Analysing arguments Would it be good for public health if additional t…" at bounding box center [784, 267] width 729 height 253
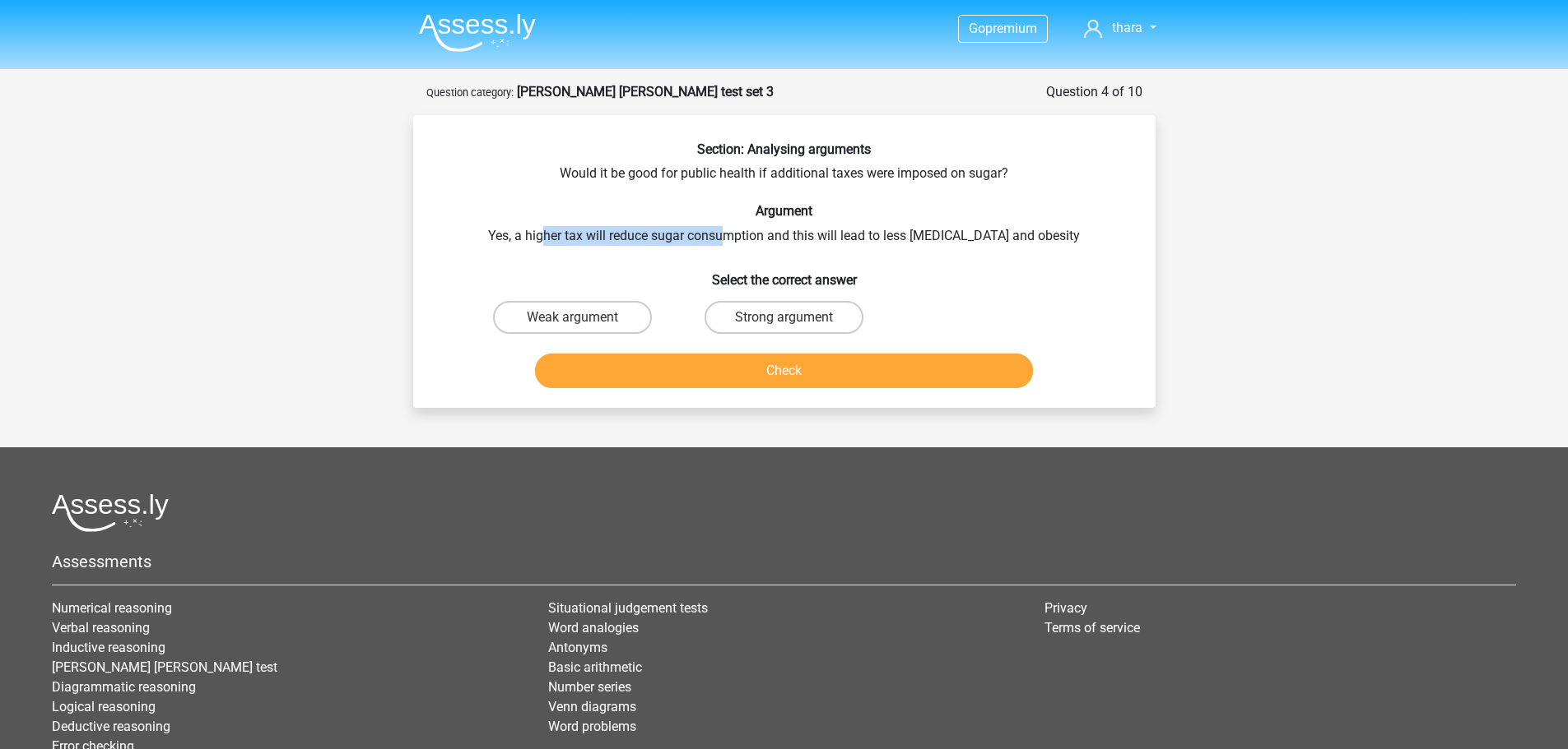
drag, startPoint x: 601, startPoint y: 229, endPoint x: 748, endPoint y: 233, distance: 147.1
click at [748, 233] on div "Section: Analysing arguments Would it be good for public health if additional t…" at bounding box center [784, 267] width 729 height 253
click at [773, 315] on label "Strong argument" at bounding box center [783, 317] width 159 height 33
click at [783, 317] on input "Strong argument" at bounding box center [788, 323] width 11 height 11
radio input "true"
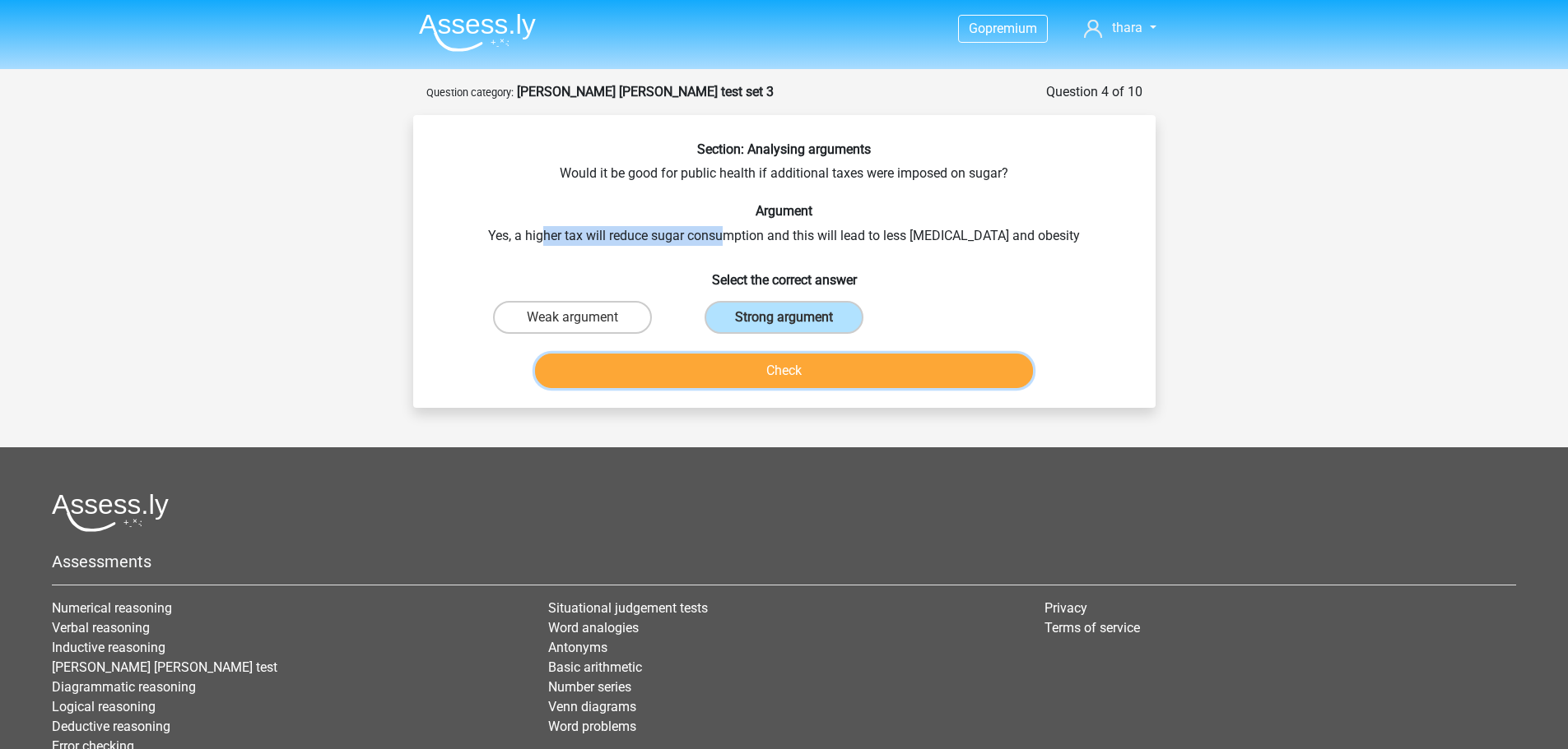
click at [794, 365] on button "Check" at bounding box center [784, 371] width 498 height 35
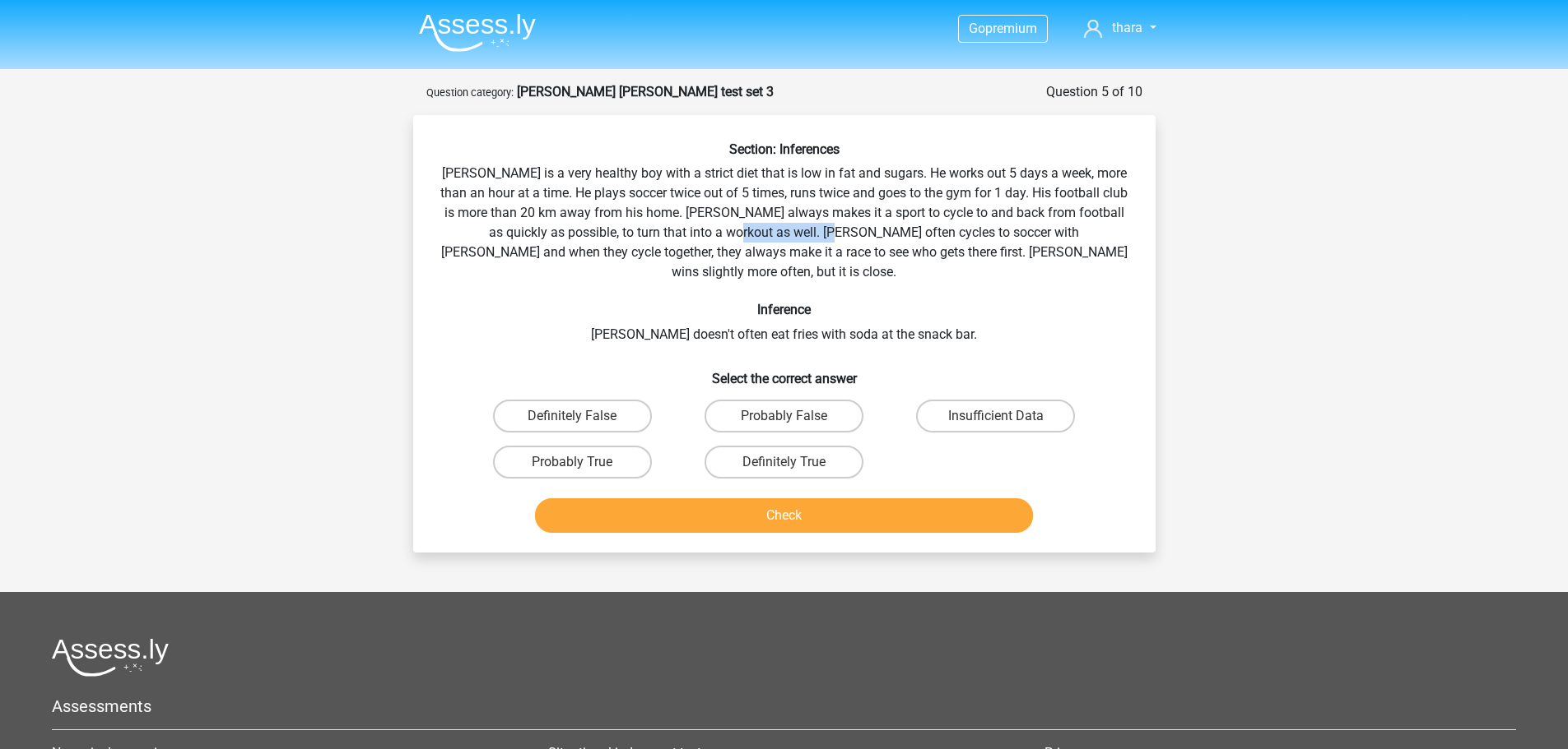
drag, startPoint x: 707, startPoint y: 229, endPoint x: 811, endPoint y: 229, distance: 104.0
click at [811, 229] on div "Section: Inferences [PERSON_NAME] is a very healthy boy with a strict diet that…" at bounding box center [784, 340] width 729 height 398
click at [918, 251] on div "Section: Inferences [PERSON_NAME] is a very healthy boy with a strict diet that…" at bounding box center [784, 340] width 729 height 398
drag, startPoint x: 523, startPoint y: 251, endPoint x: 644, endPoint y: 243, distance: 121.3
click at [644, 243] on div "Section: Inferences [PERSON_NAME] is a very healthy boy with a strict diet that…" at bounding box center [784, 340] width 729 height 398
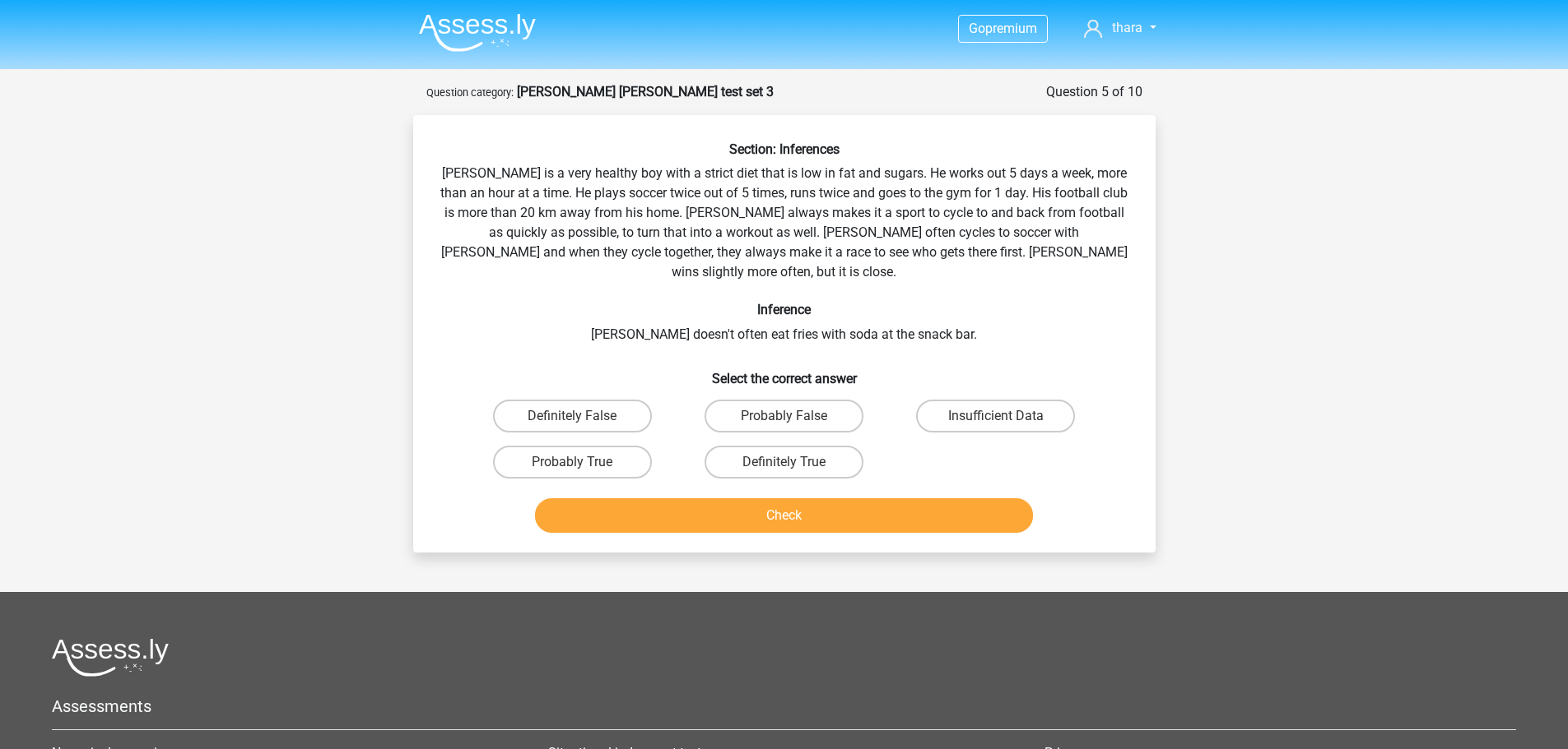
click at [657, 303] on div "Section: Inferences [PERSON_NAME] is a very healthy boy with a strict diet that…" at bounding box center [784, 340] width 729 height 398
click at [826, 446] on label "Definitely True" at bounding box center [783, 462] width 159 height 33
click at [794, 462] on input "Definitely True" at bounding box center [788, 467] width 11 height 11
radio input "true"
click at [804, 499] on button "Check" at bounding box center [784, 515] width 498 height 35
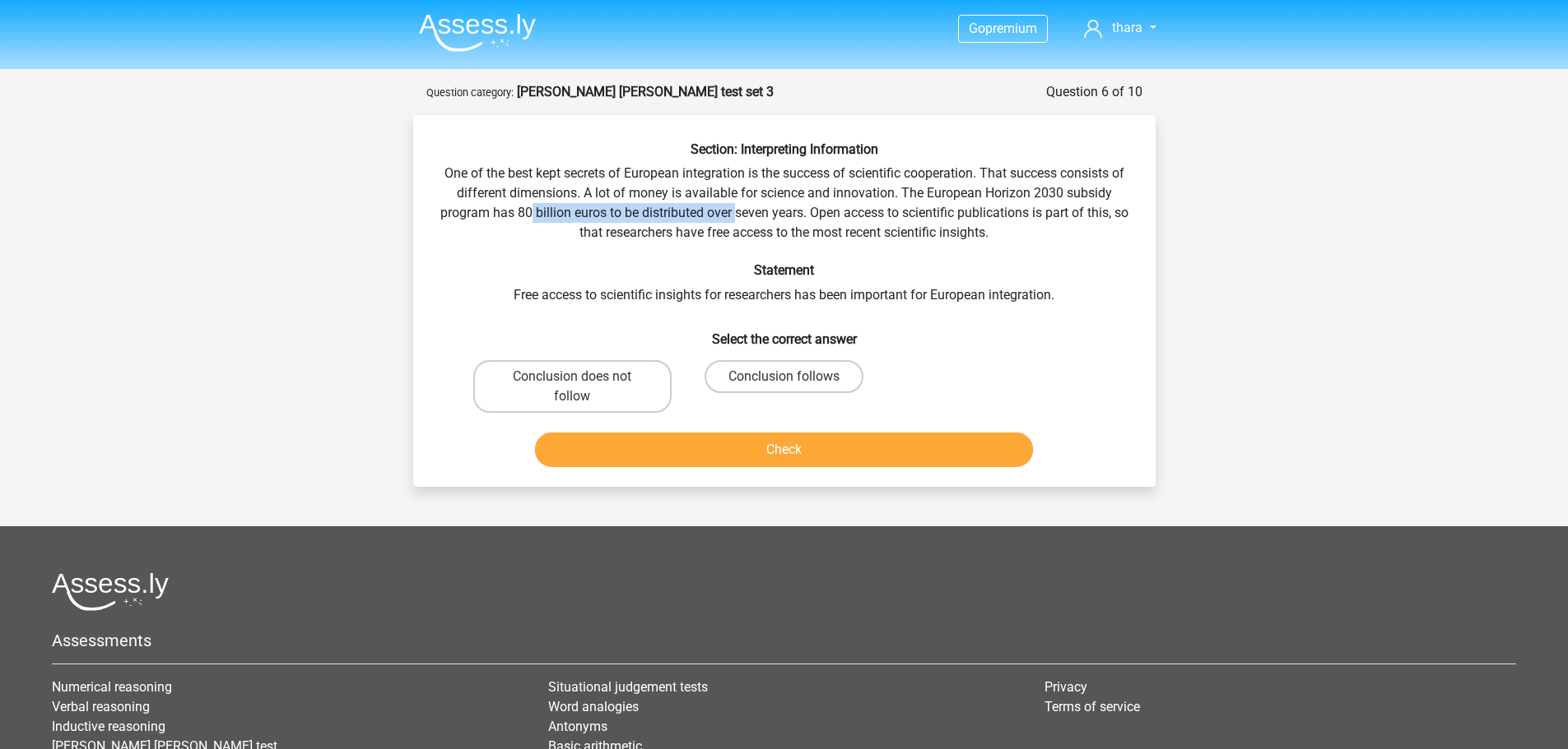
drag, startPoint x: 537, startPoint y: 214, endPoint x: 742, endPoint y: 207, distance: 205.1
click at [742, 207] on div "Section: Interpreting Information One of the best kept secrets of European inte…" at bounding box center [784, 307] width 729 height 332
drag, startPoint x: 866, startPoint y: 210, endPoint x: 1012, endPoint y: 207, distance: 146.0
click at [1012, 207] on div "Section: Interpreting Information One of the best kept secrets of European inte…" at bounding box center [784, 307] width 729 height 332
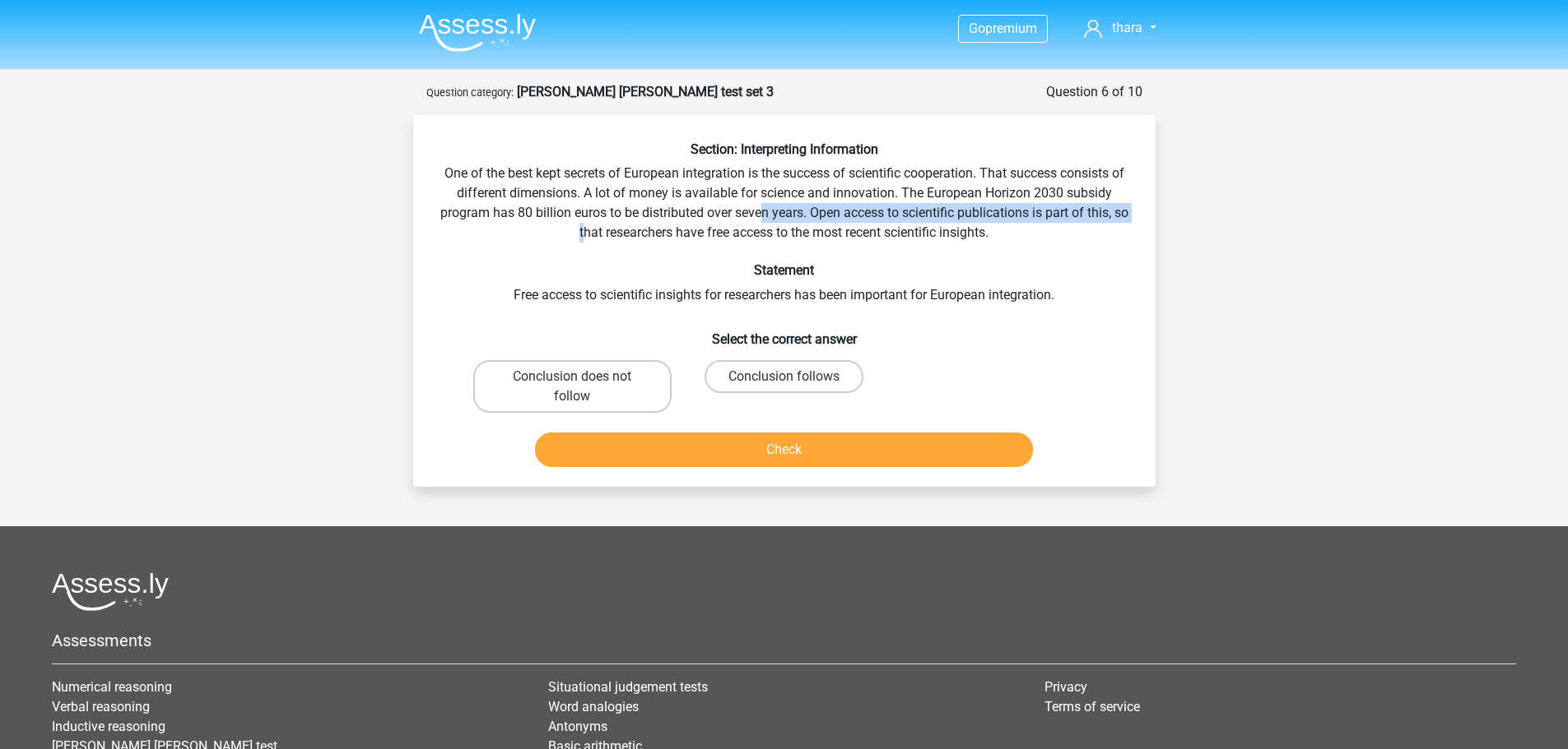
drag, startPoint x: 591, startPoint y: 236, endPoint x: 770, endPoint y: 223, distance: 179.5
click at [770, 223] on div "Section: Interpreting Information One of the best kept secrets of European inte…" at bounding box center [784, 307] width 729 height 332
click at [894, 235] on div "Section: Interpreting Information One of the best kept secrets of European inte…" at bounding box center [784, 307] width 729 height 332
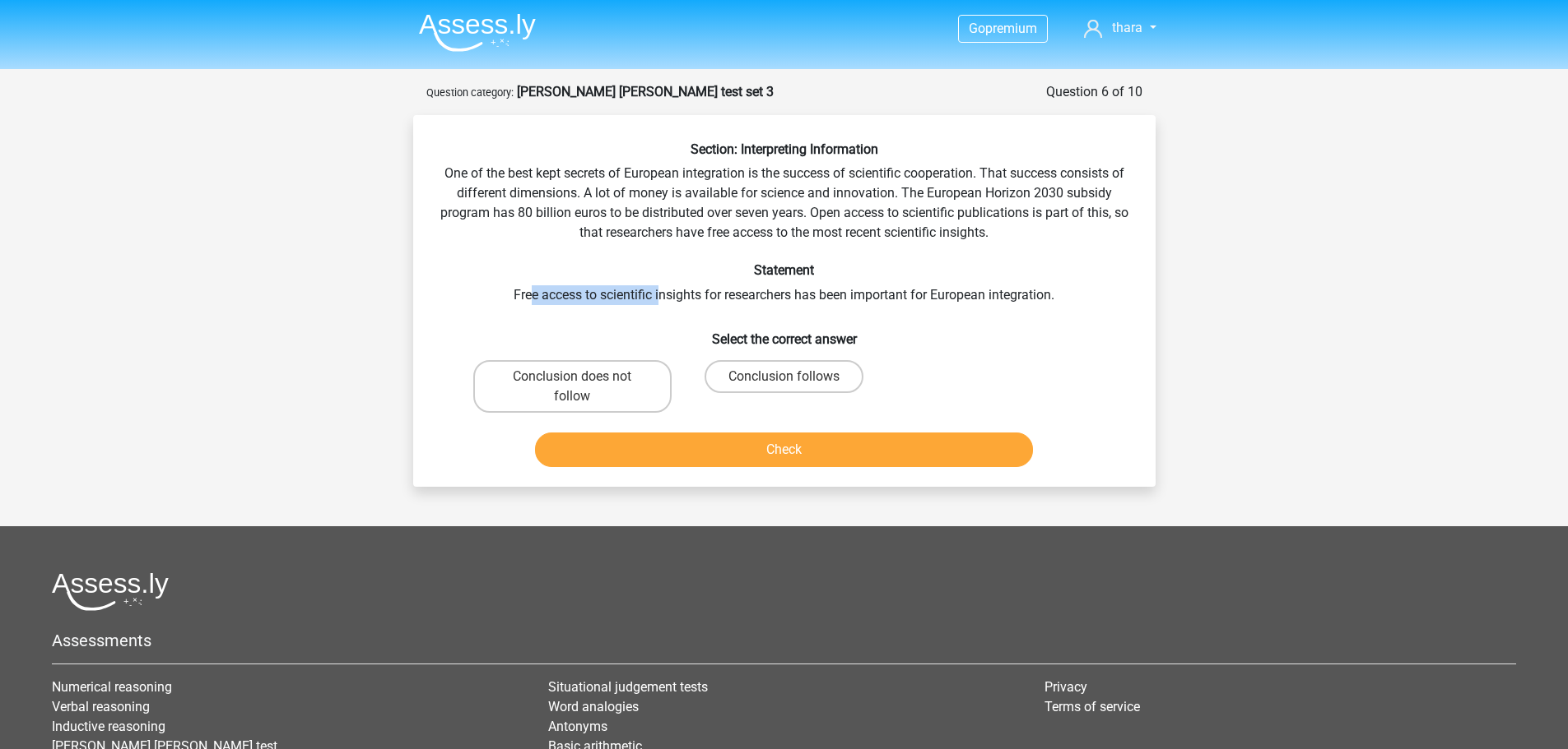
drag, startPoint x: 528, startPoint y: 298, endPoint x: 658, endPoint y: 293, distance: 130.1
click at [658, 293] on div "Section: Interpreting Information One of the best kept secrets of European inte…" at bounding box center [784, 307] width 729 height 332
click at [761, 369] on label "Conclusion follows" at bounding box center [783, 376] width 159 height 33
click at [783, 377] on input "Conclusion follows" at bounding box center [788, 382] width 11 height 11
radio input "true"
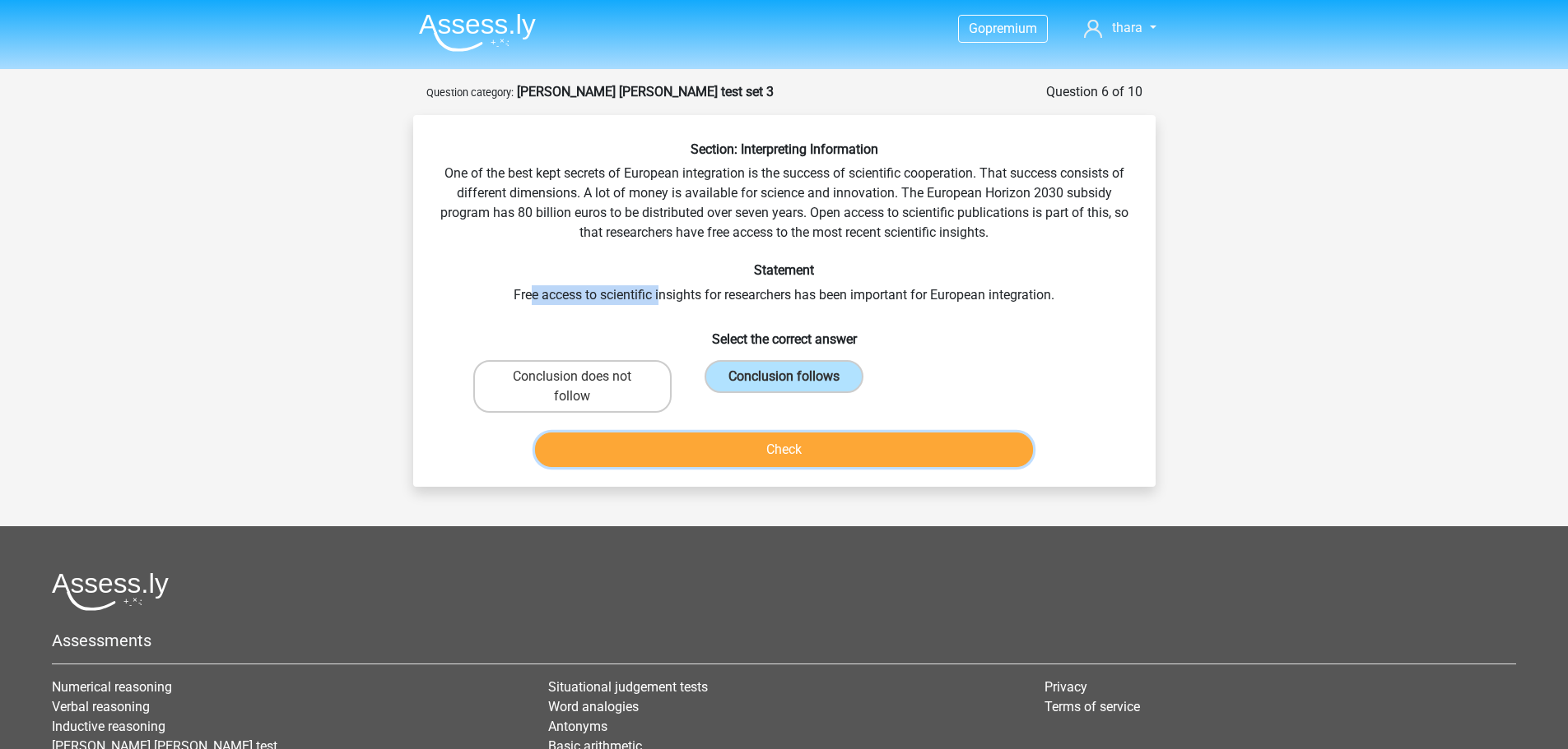
click at [768, 456] on button "Check" at bounding box center [784, 450] width 498 height 35
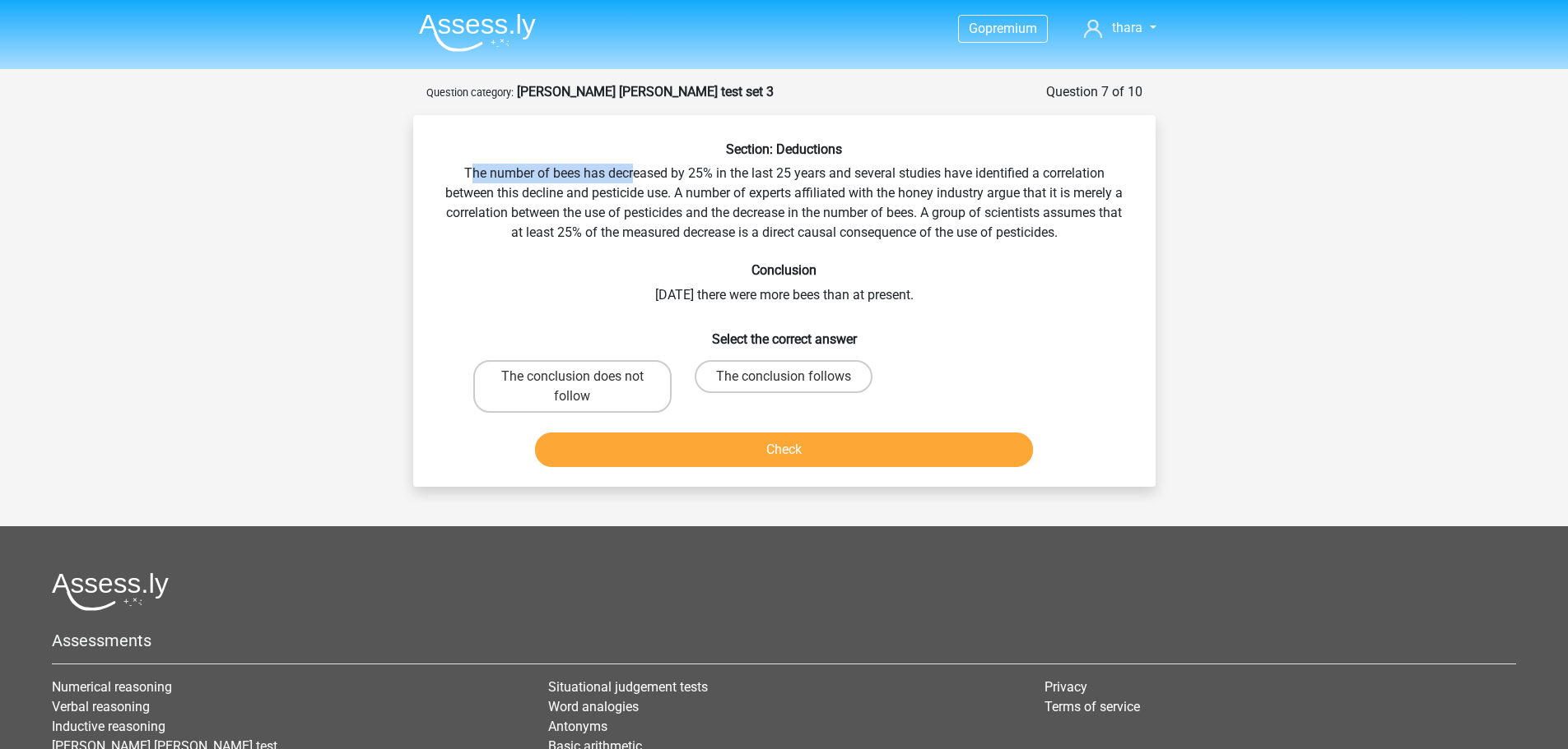
drag, startPoint x: 468, startPoint y: 170, endPoint x: 634, endPoint y: 167, distance: 166.0
click at [634, 167] on div "Section: Deductions The number of bees has decreased by 25% in the last 25 year…" at bounding box center [784, 307] width 729 height 332
click at [658, 221] on div "Section: Deductions The number of bees has decreased by 25% in the last 25 year…" at bounding box center [784, 307] width 729 height 332
drag, startPoint x: 482, startPoint y: 170, endPoint x: 602, endPoint y: 163, distance: 120.2
click at [602, 163] on div "Section: Deductions The number of bees has decreased by 25% in the last 25 year…" at bounding box center [784, 307] width 729 height 332
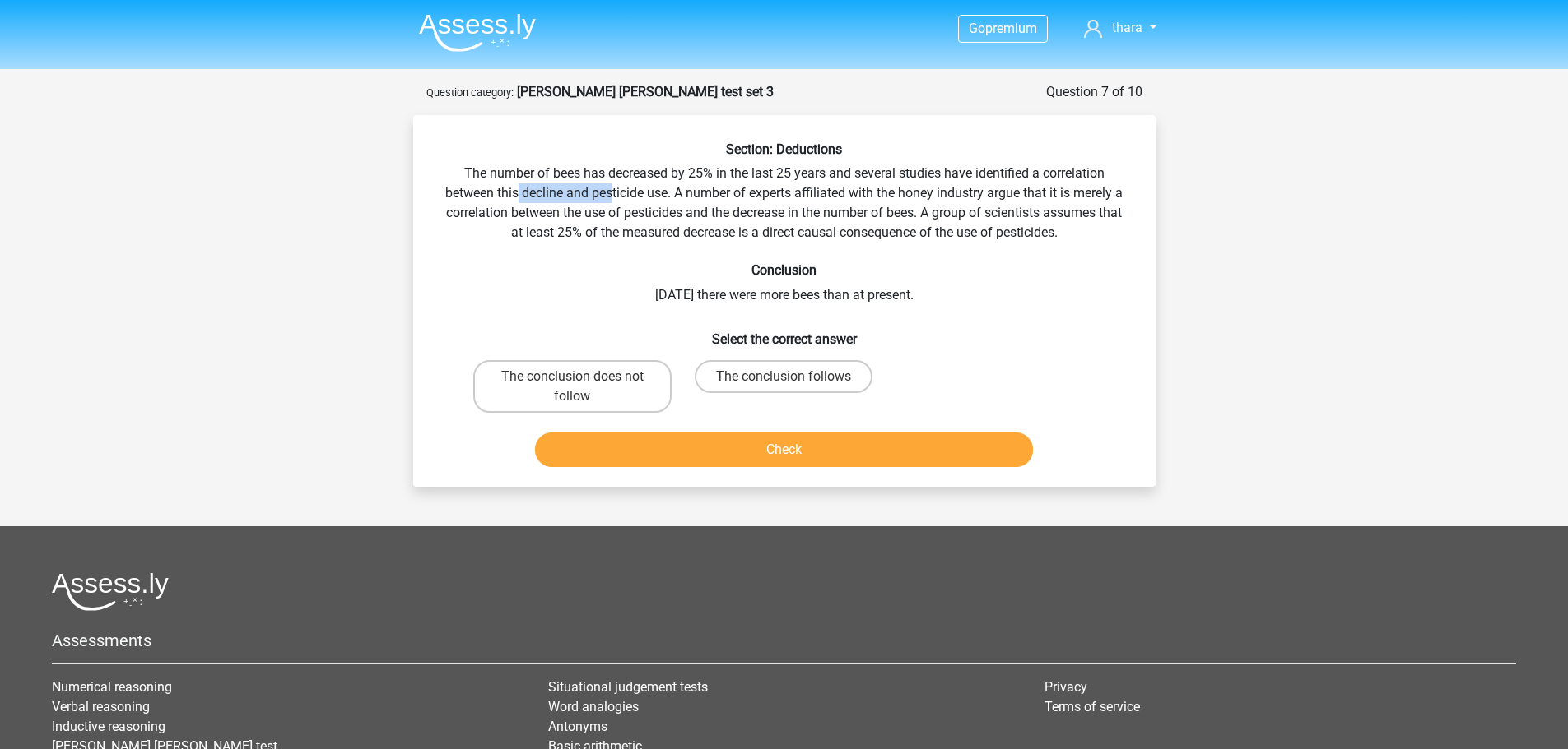
drag, startPoint x: 515, startPoint y: 196, endPoint x: 612, endPoint y: 193, distance: 97.0
click at [612, 193] on div "Section: Deductions The number of bees has decreased by 25% in the last 25 year…" at bounding box center [784, 307] width 729 height 332
drag, startPoint x: 715, startPoint y: 188, endPoint x: 904, endPoint y: 179, distance: 189.2
click at [904, 179] on div "Section: Deductions The number of bees has decreased by 25% in the last 25 year…" at bounding box center [784, 307] width 729 height 332
click at [748, 216] on div "Section: Deductions The number of bees has decreased by 25% in the last 25 year…" at bounding box center [784, 307] width 729 height 332
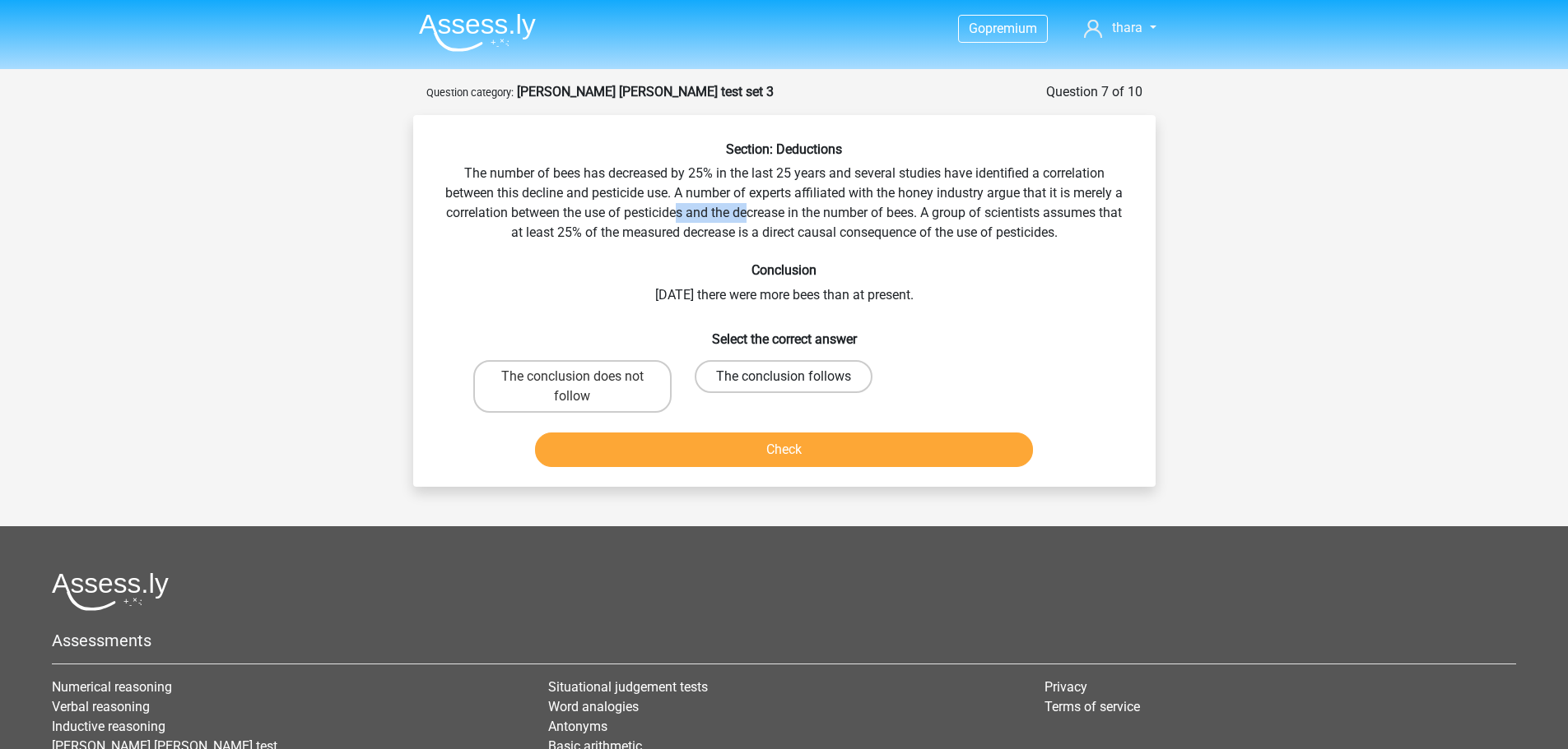
click at [759, 374] on label "The conclusion follows" at bounding box center [783, 376] width 178 height 33
click at [783, 377] on input "The conclusion follows" at bounding box center [788, 382] width 11 height 11
radio input "true"
click at [775, 471] on div "Check" at bounding box center [784, 453] width 636 height 41
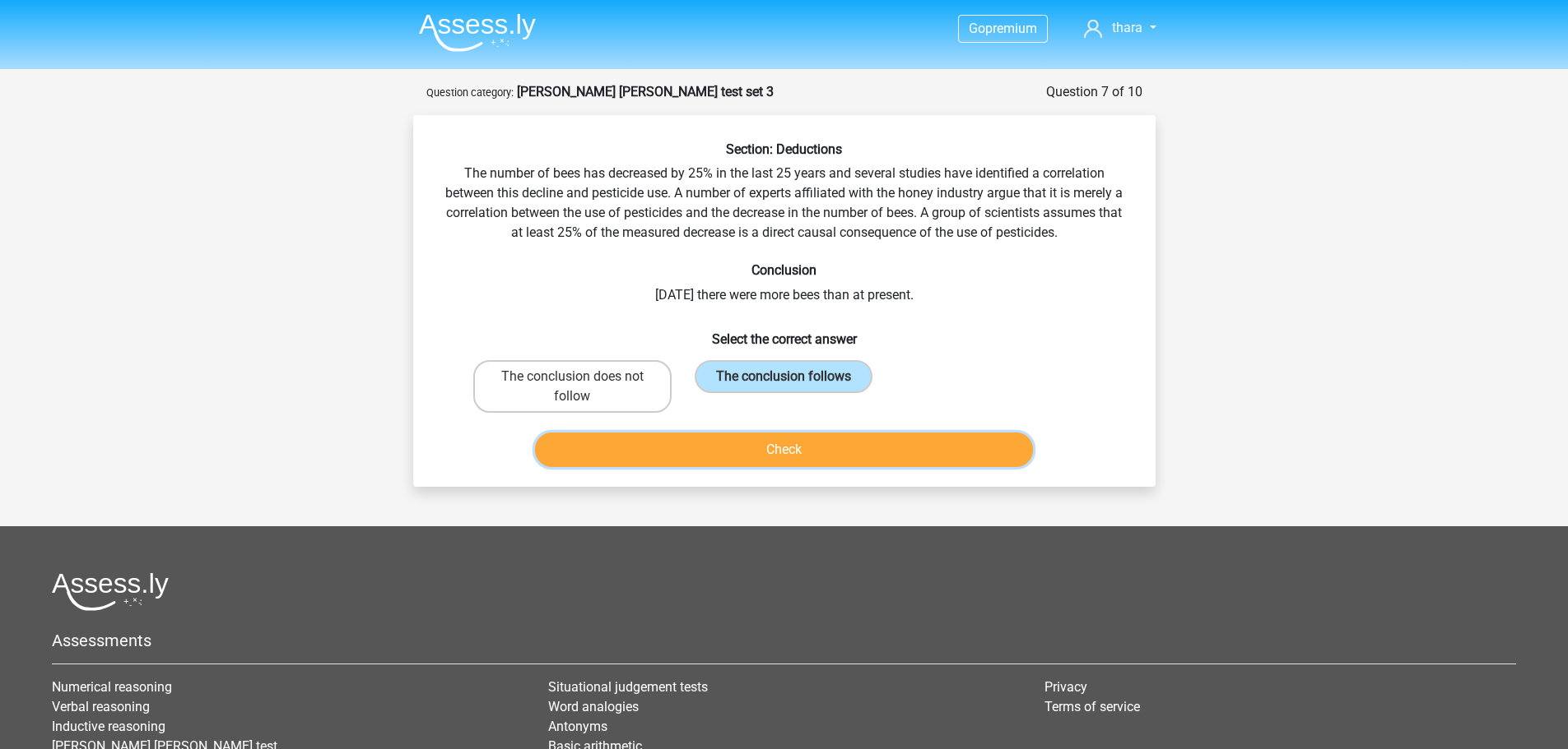
click at [772, 453] on button "Check" at bounding box center [784, 450] width 498 height 35
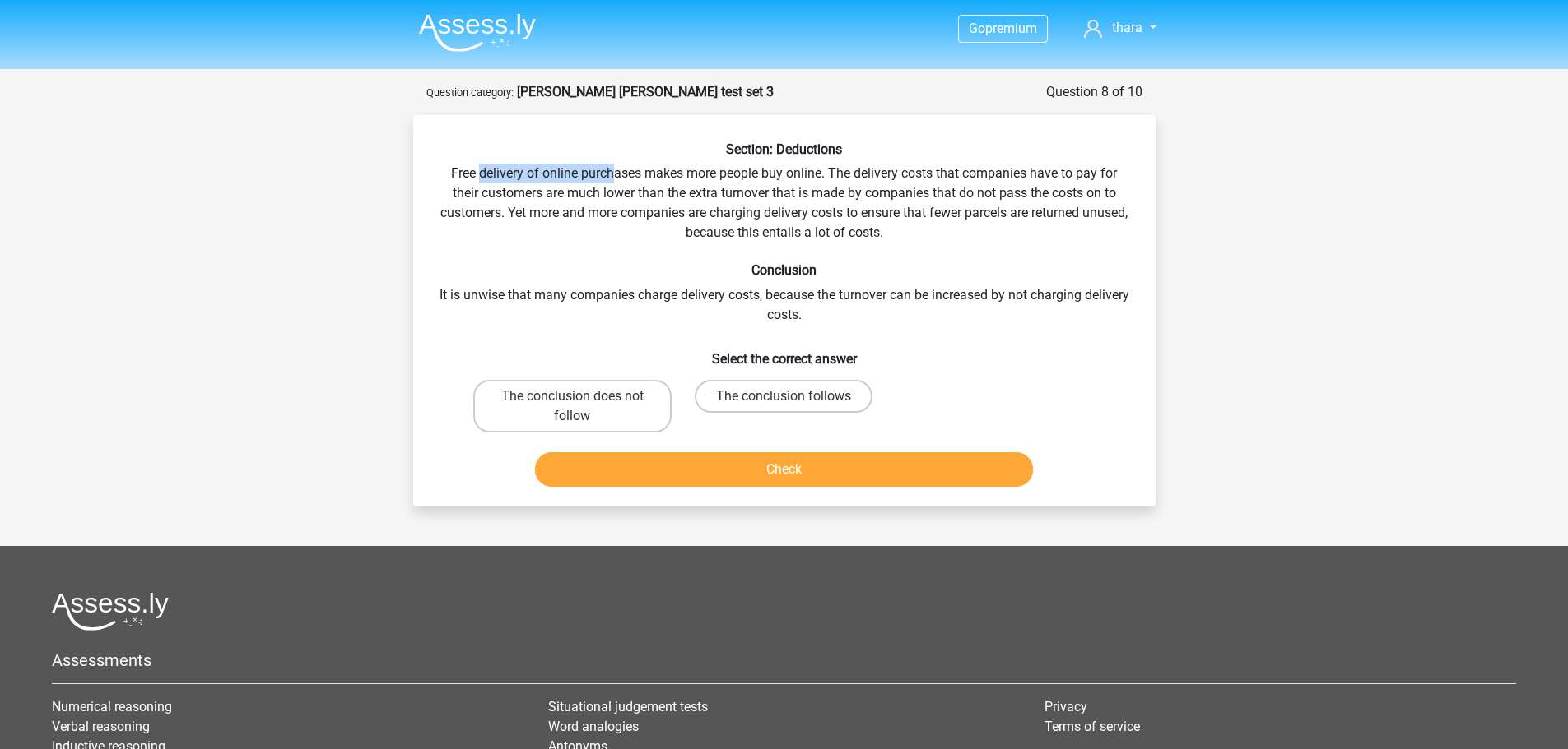
drag, startPoint x: 478, startPoint y: 169, endPoint x: 612, endPoint y: 161, distance: 134.2
click at [612, 161] on div "Section: Deductions Free delivery of online purchases makes more people buy onl…" at bounding box center [784, 317] width 729 height 352
drag, startPoint x: 469, startPoint y: 197, endPoint x: 611, endPoint y: 188, distance: 142.3
click at [611, 188] on div "Section: Deductions Free delivery of online purchases makes more people buy onl…" at bounding box center [784, 317] width 729 height 352
click at [788, 399] on input "The conclusion follows" at bounding box center [788, 402] width 11 height 11
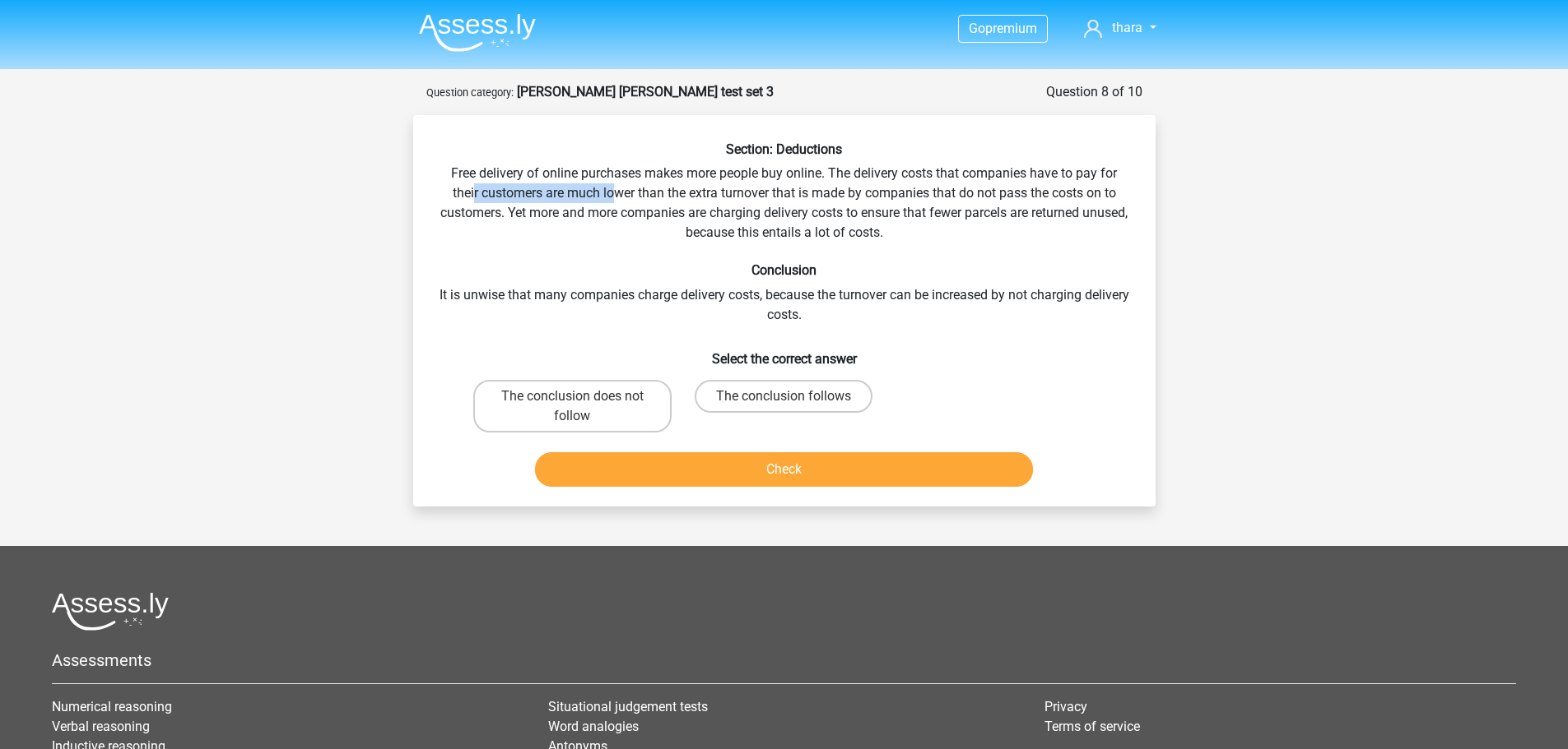
radio input "true"
click at [795, 471] on button "Check" at bounding box center [784, 469] width 498 height 35
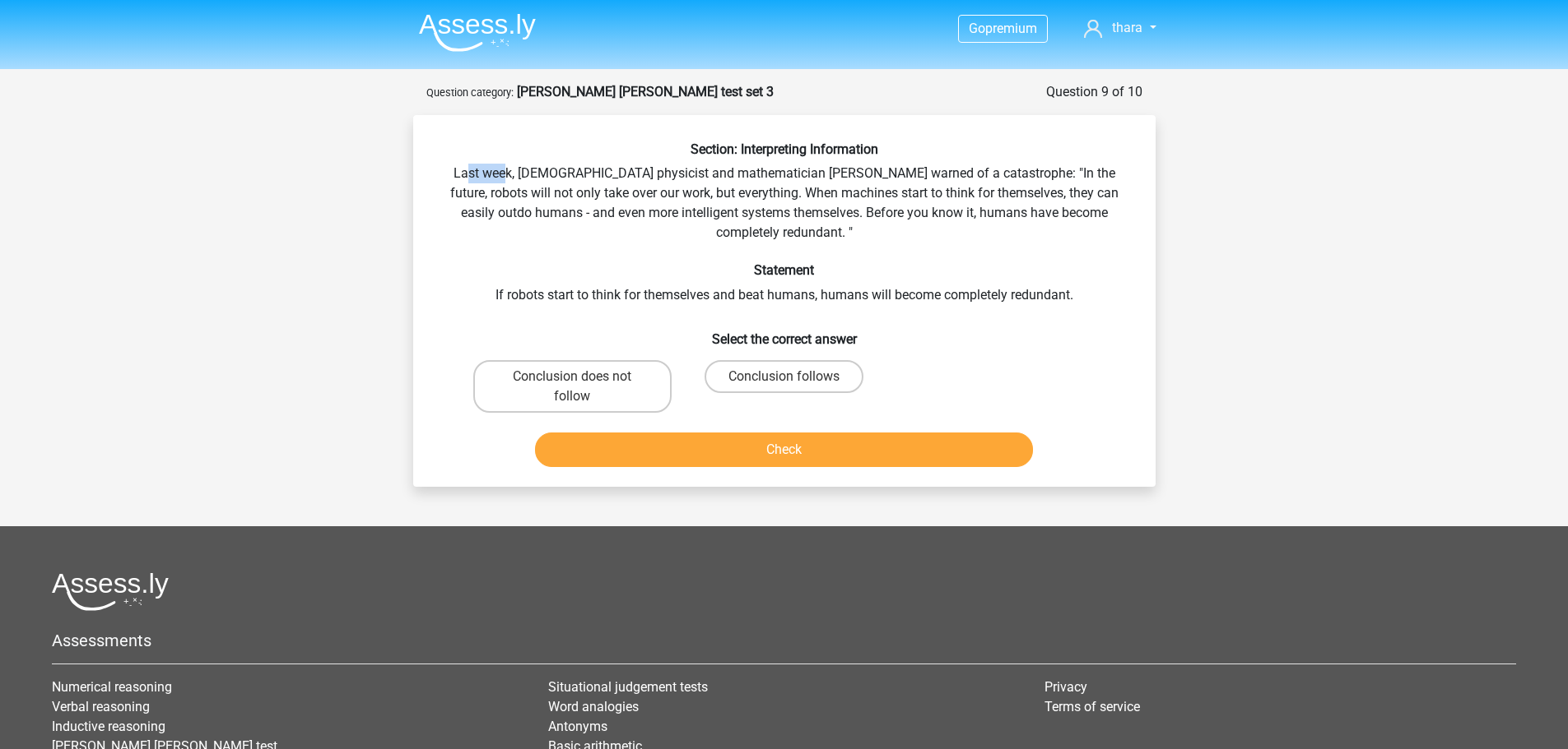
drag, startPoint x: 460, startPoint y: 171, endPoint x: 502, endPoint y: 171, distance: 42.0
click at [502, 171] on div "Section: Interpreting Information Last week, [DEMOGRAPHIC_DATA] physicist and m…" at bounding box center [784, 307] width 729 height 332
drag, startPoint x: 538, startPoint y: 171, endPoint x: 804, endPoint y: 170, distance: 266.0
click at [804, 170] on div "Section: Interpreting Information Last week, [DEMOGRAPHIC_DATA] physicist and m…" at bounding box center [784, 307] width 729 height 332
drag, startPoint x: 472, startPoint y: 194, endPoint x: 680, endPoint y: 187, distance: 208.1
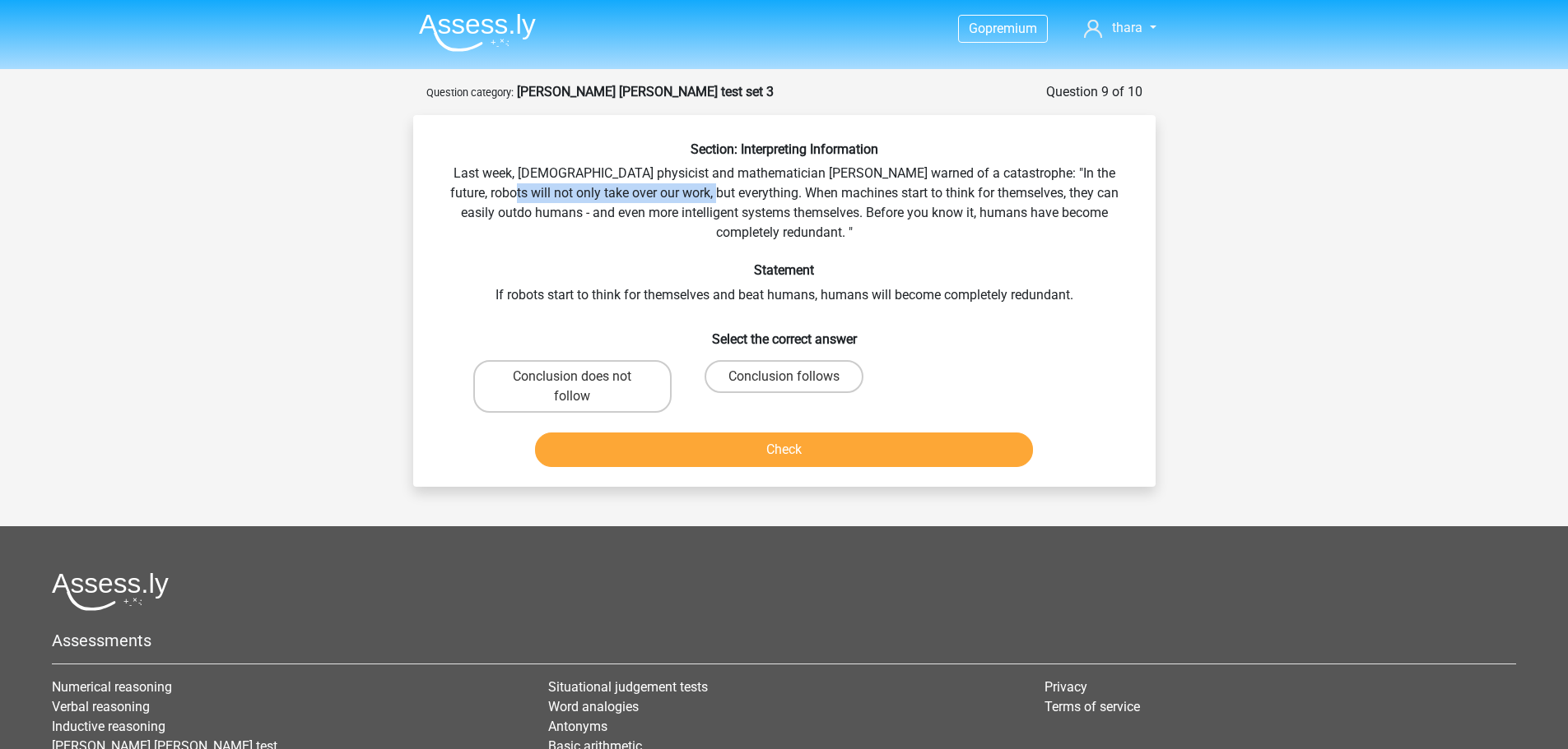
click at [680, 187] on div "Section: Interpreting Information Last week, [DEMOGRAPHIC_DATA] physicist and m…" at bounding box center [784, 307] width 729 height 332
drag, startPoint x: 536, startPoint y: 213, endPoint x: 775, endPoint y: 212, distance: 239.0
click at [775, 212] on div "Section: Interpreting Information Last week, [DEMOGRAPHIC_DATA] physicist and m…" at bounding box center [784, 307] width 729 height 332
click at [609, 207] on div "Section: Interpreting Information Last week, [DEMOGRAPHIC_DATA] physicist and m…" at bounding box center [784, 307] width 729 height 332
click at [779, 366] on label "Conclusion follows" at bounding box center [783, 376] width 159 height 33
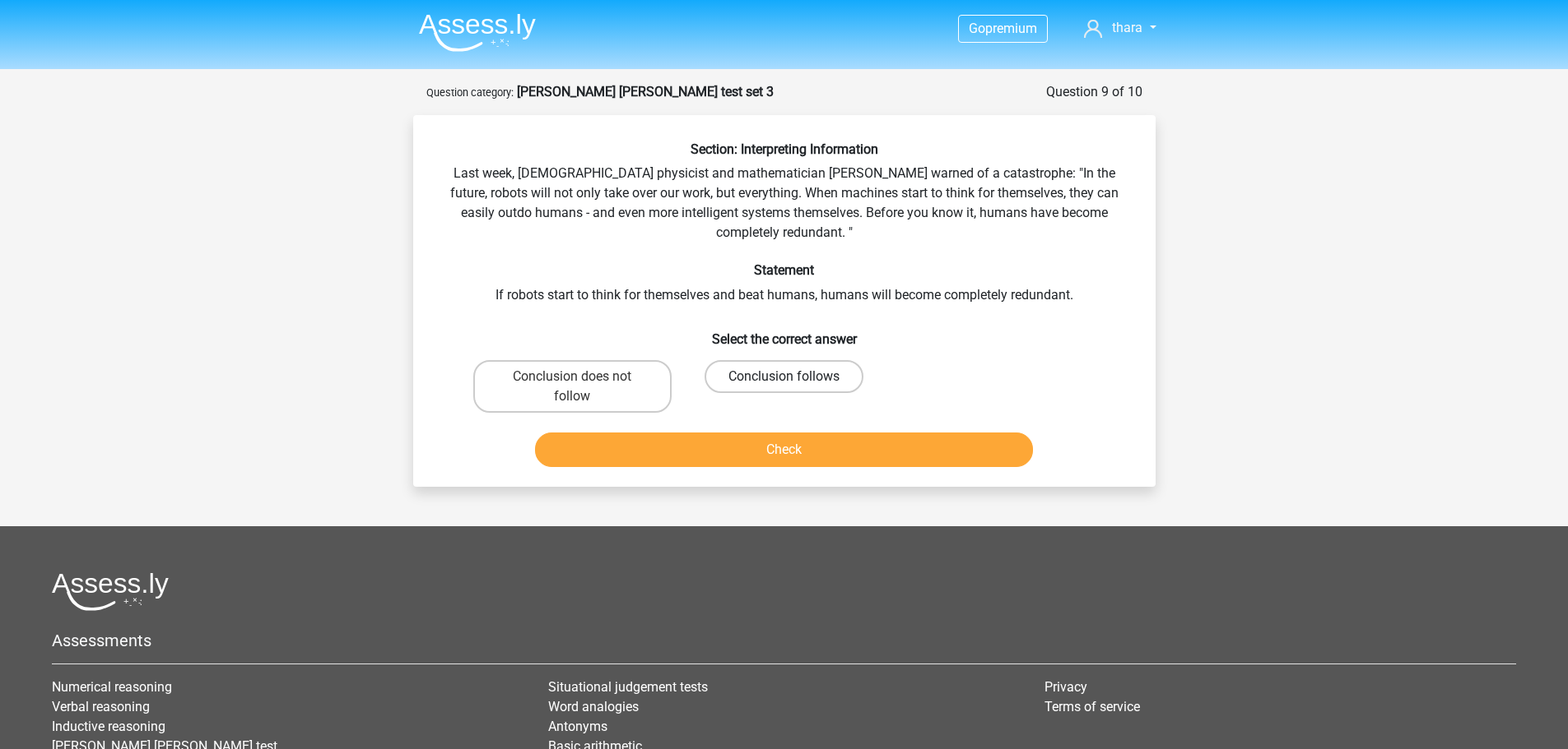
click at [783, 377] on input "Conclusion follows" at bounding box center [788, 382] width 11 height 11
radio input "true"
click at [779, 460] on button "Check" at bounding box center [784, 450] width 498 height 35
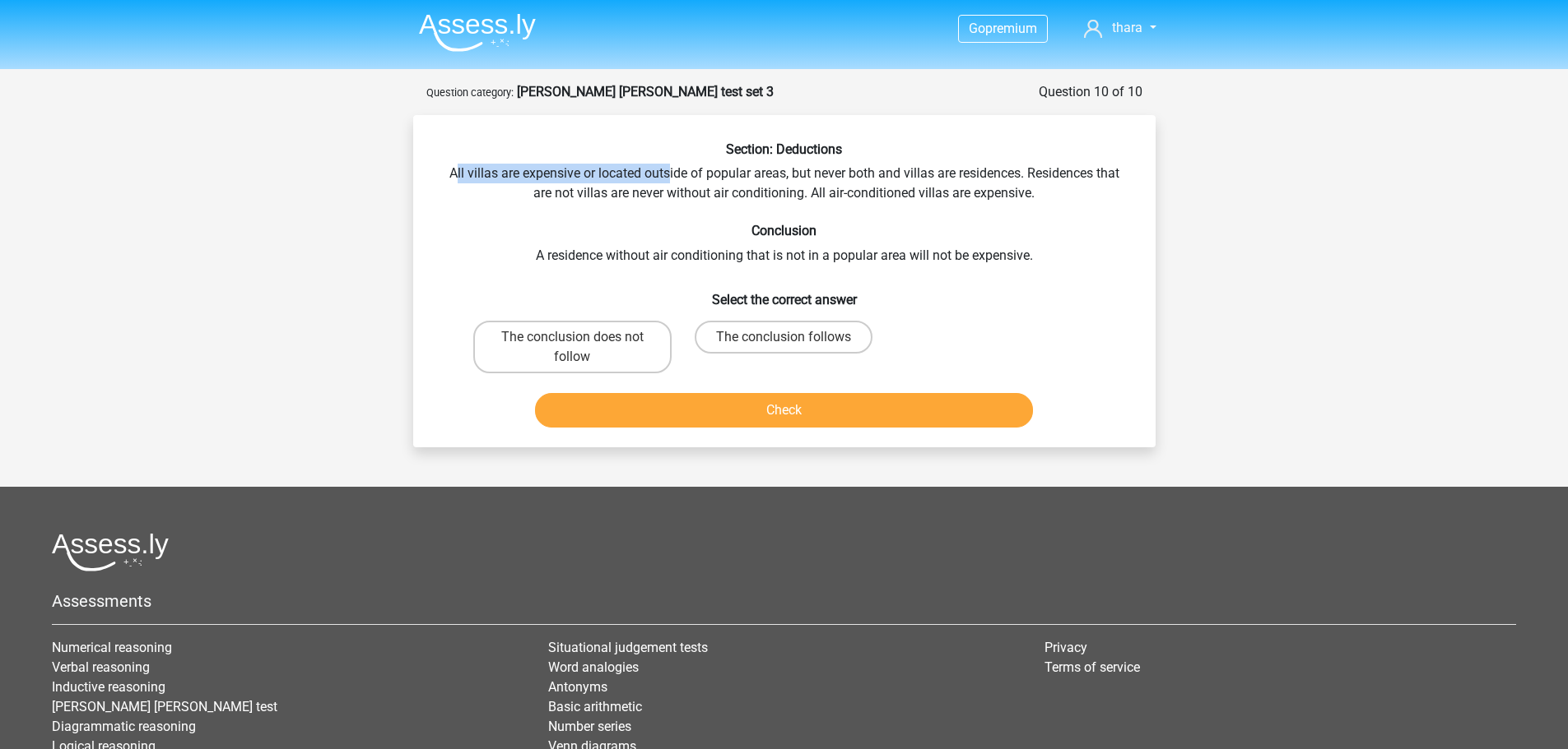
drag, startPoint x: 452, startPoint y: 170, endPoint x: 666, endPoint y: 165, distance: 214.1
click at [666, 165] on div "Section: Deductions All villas are expensive or located outside of popular area…" at bounding box center [784, 288] width 729 height 293
drag, startPoint x: 543, startPoint y: 195, endPoint x: 772, endPoint y: 193, distance: 229.0
click at [772, 193] on div "Section: Deductions All villas are expensive or located outside of popular area…" at bounding box center [784, 288] width 729 height 293
drag, startPoint x: 618, startPoint y: 257, endPoint x: 717, endPoint y: 256, distance: 99.0
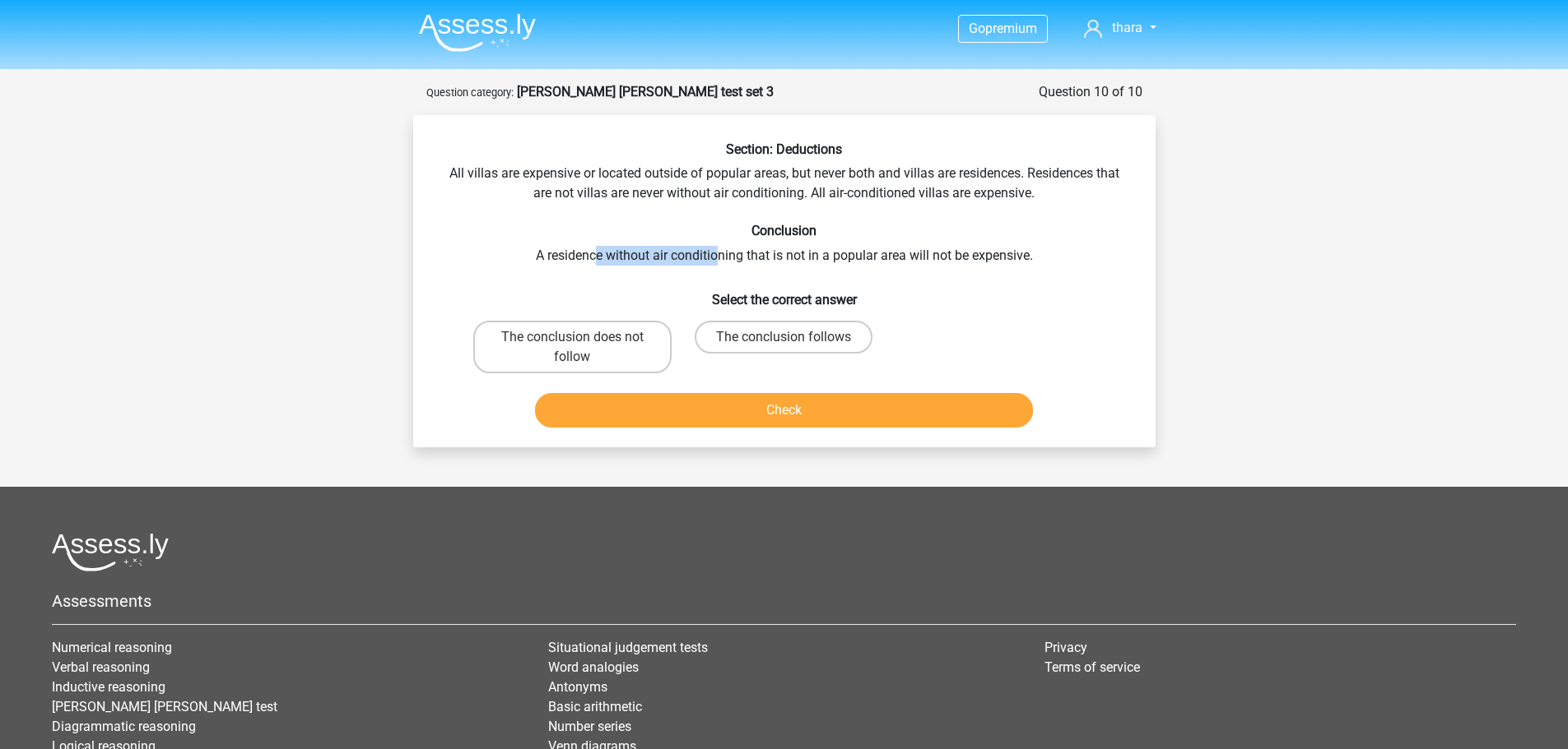
click at [717, 256] on div "Section: Deductions All villas are expensive or located outside of popular area…" at bounding box center [784, 288] width 729 height 293
drag, startPoint x: 460, startPoint y: 173, endPoint x: 752, endPoint y: 163, distance: 292.2
click at [752, 163] on div "Section: Deductions All villas are expensive or located outside of popular area…" at bounding box center [784, 288] width 729 height 293
click at [828, 332] on label "The conclusion follows" at bounding box center [783, 337] width 178 height 33
click at [794, 338] on input "The conclusion follows" at bounding box center [788, 343] width 11 height 11
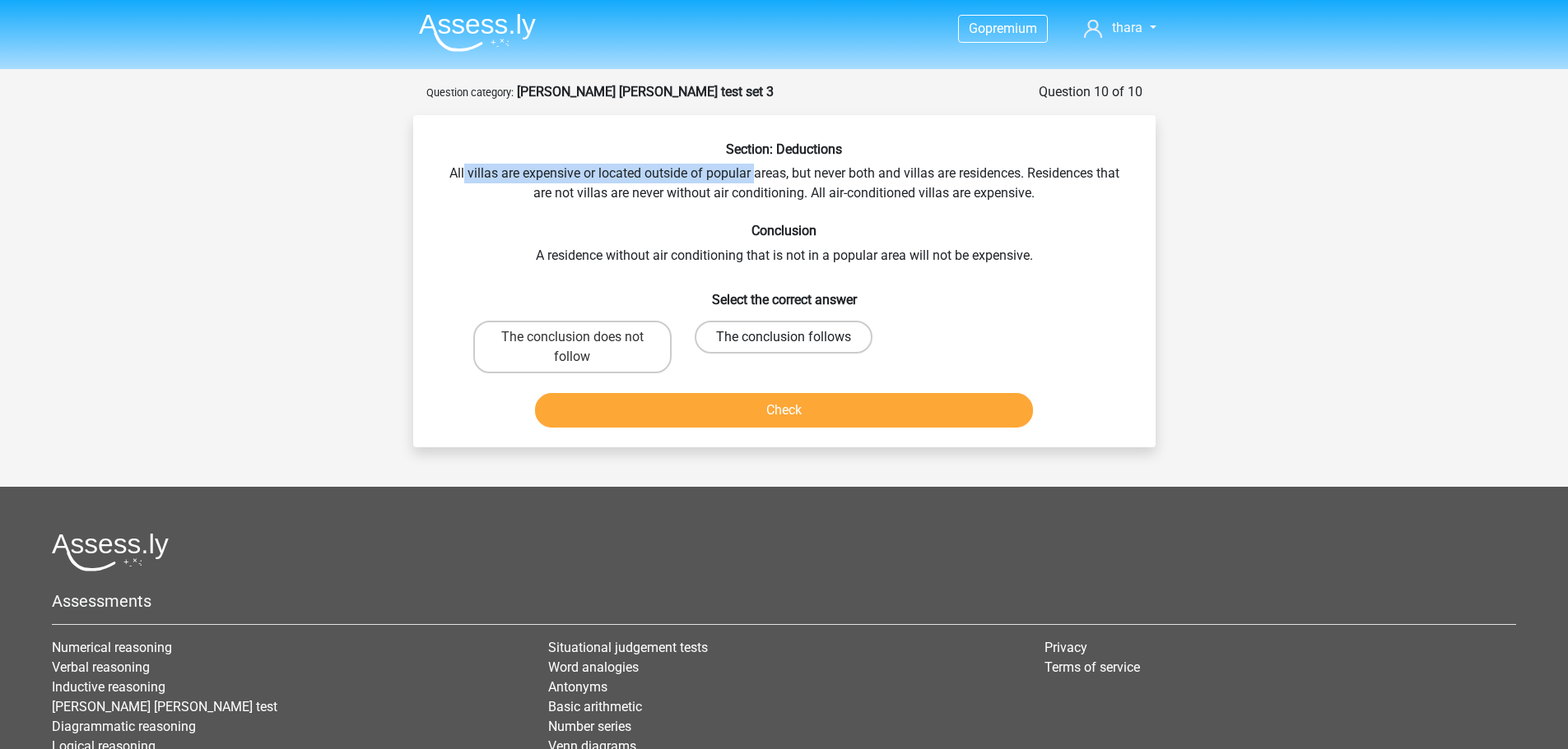
radio input "true"
click at [817, 418] on button "Check" at bounding box center [784, 410] width 498 height 35
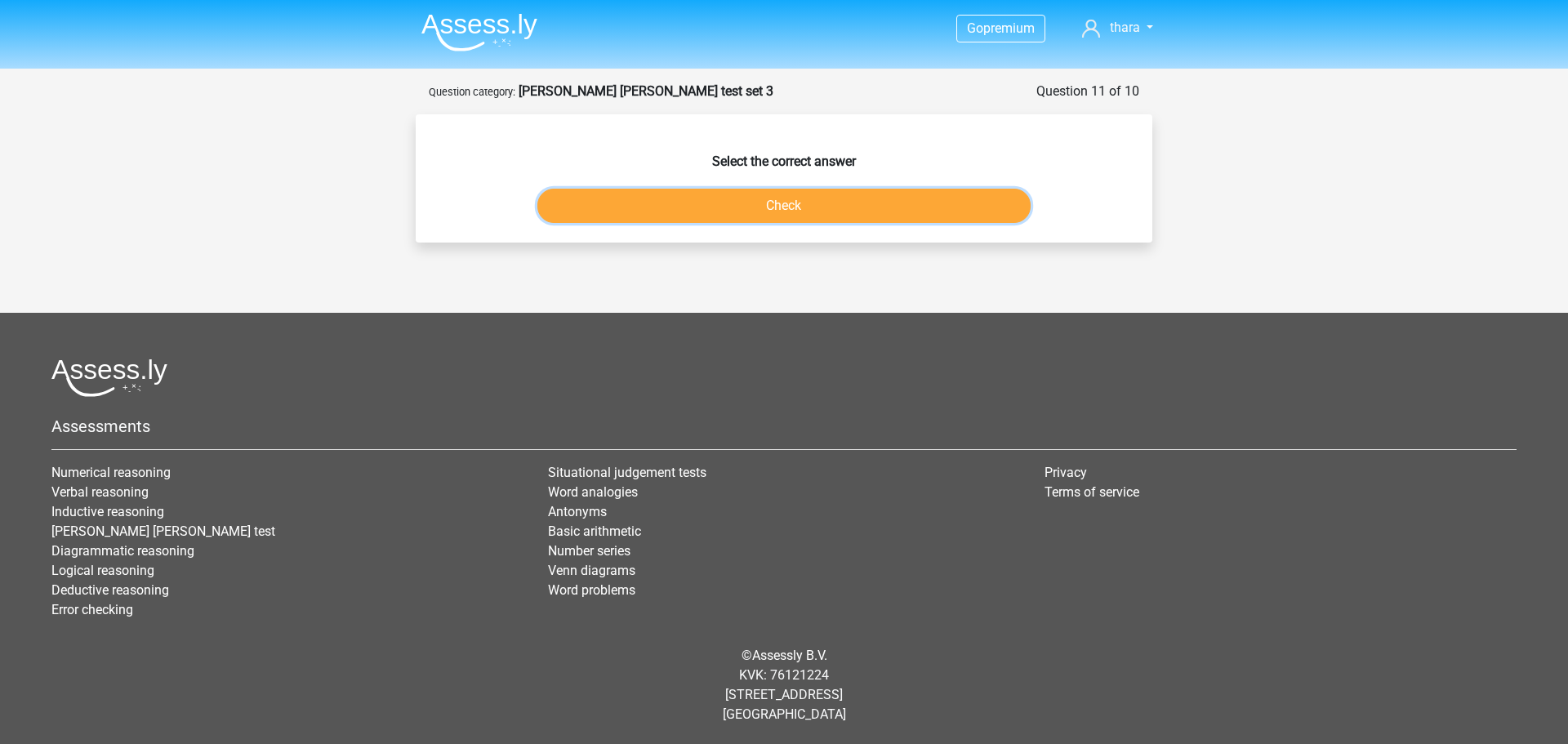
click at [815, 199] on button "Check" at bounding box center [784, 206] width 494 height 34
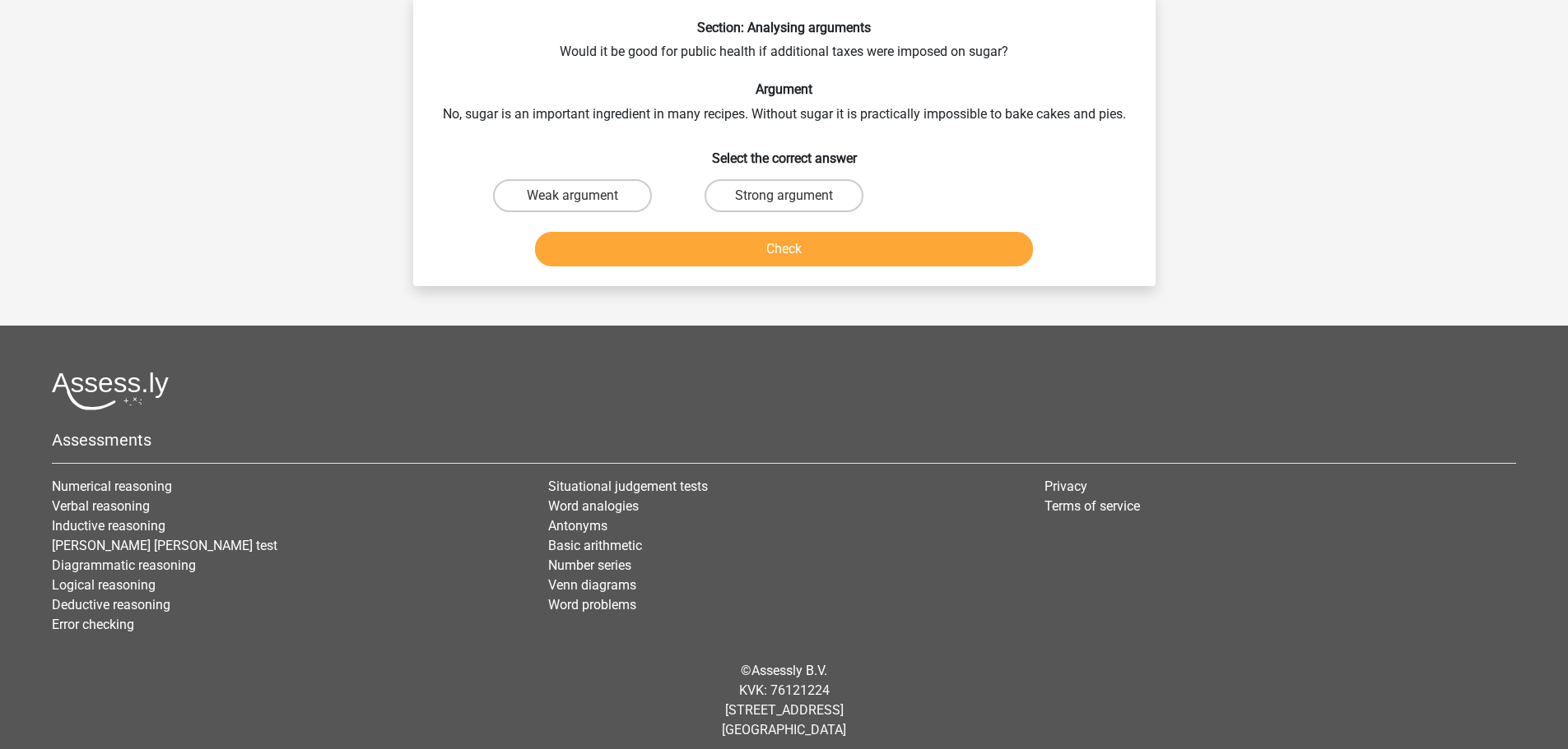
scroll to position [132, 0]
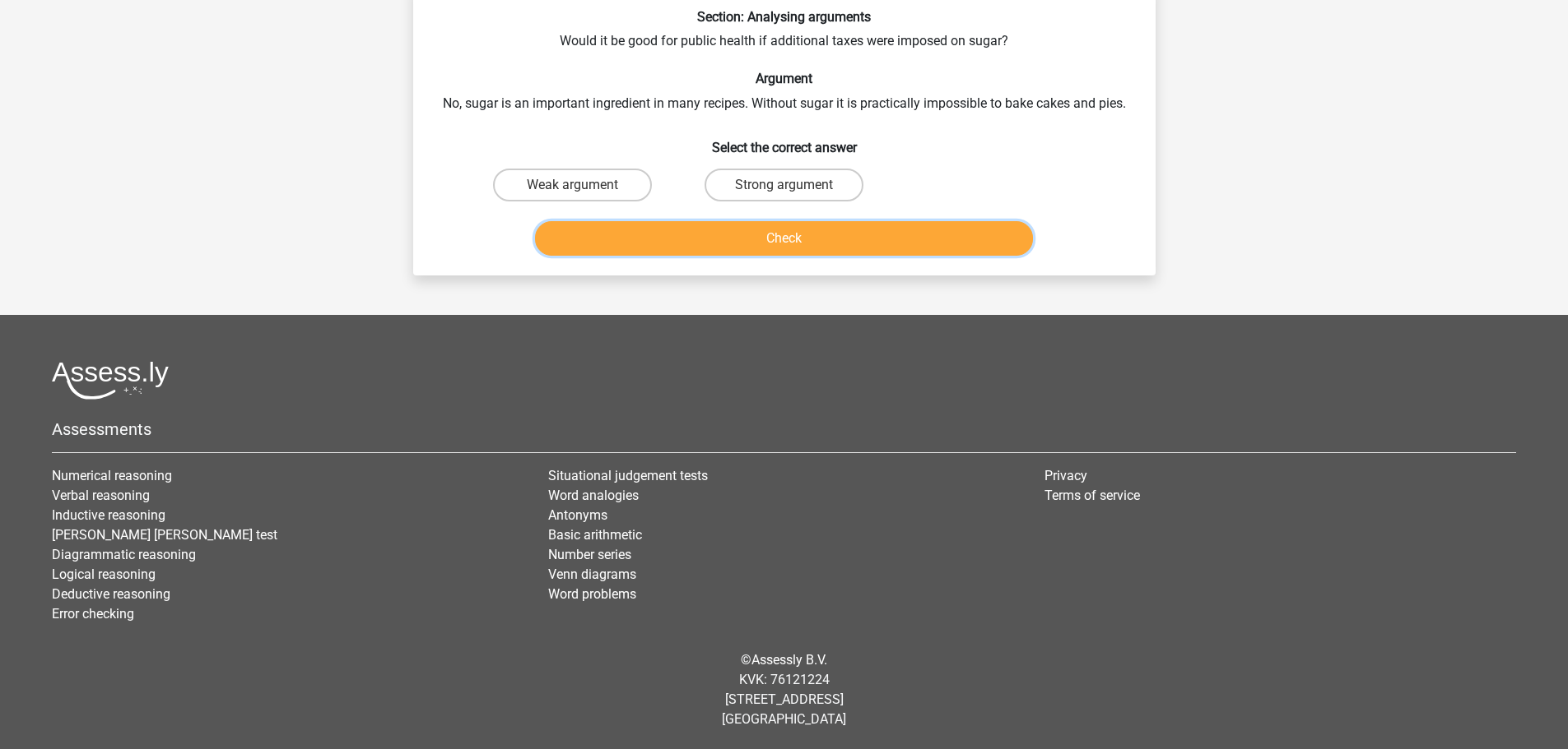
click at [829, 238] on button "Check" at bounding box center [784, 238] width 498 height 35
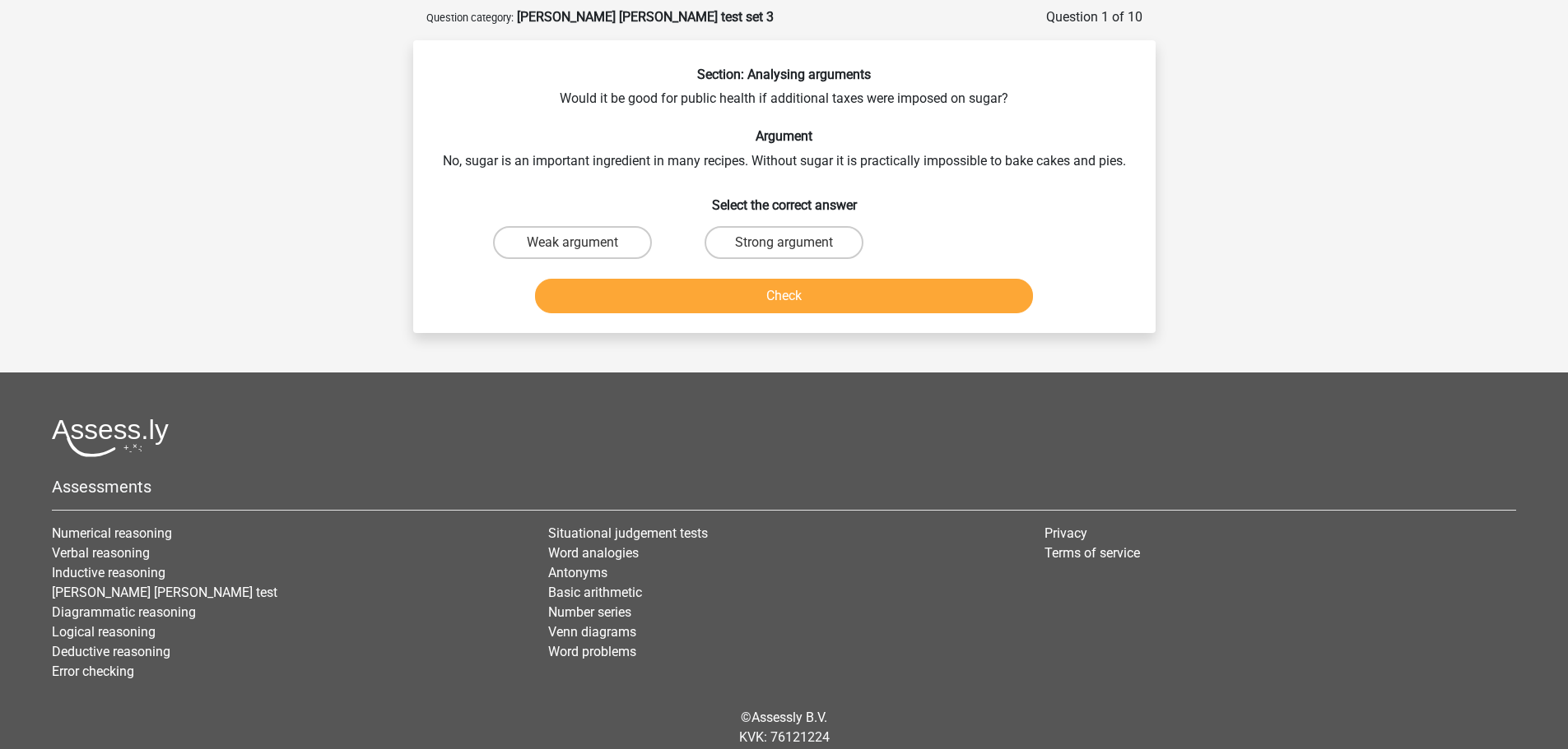
scroll to position [0, 0]
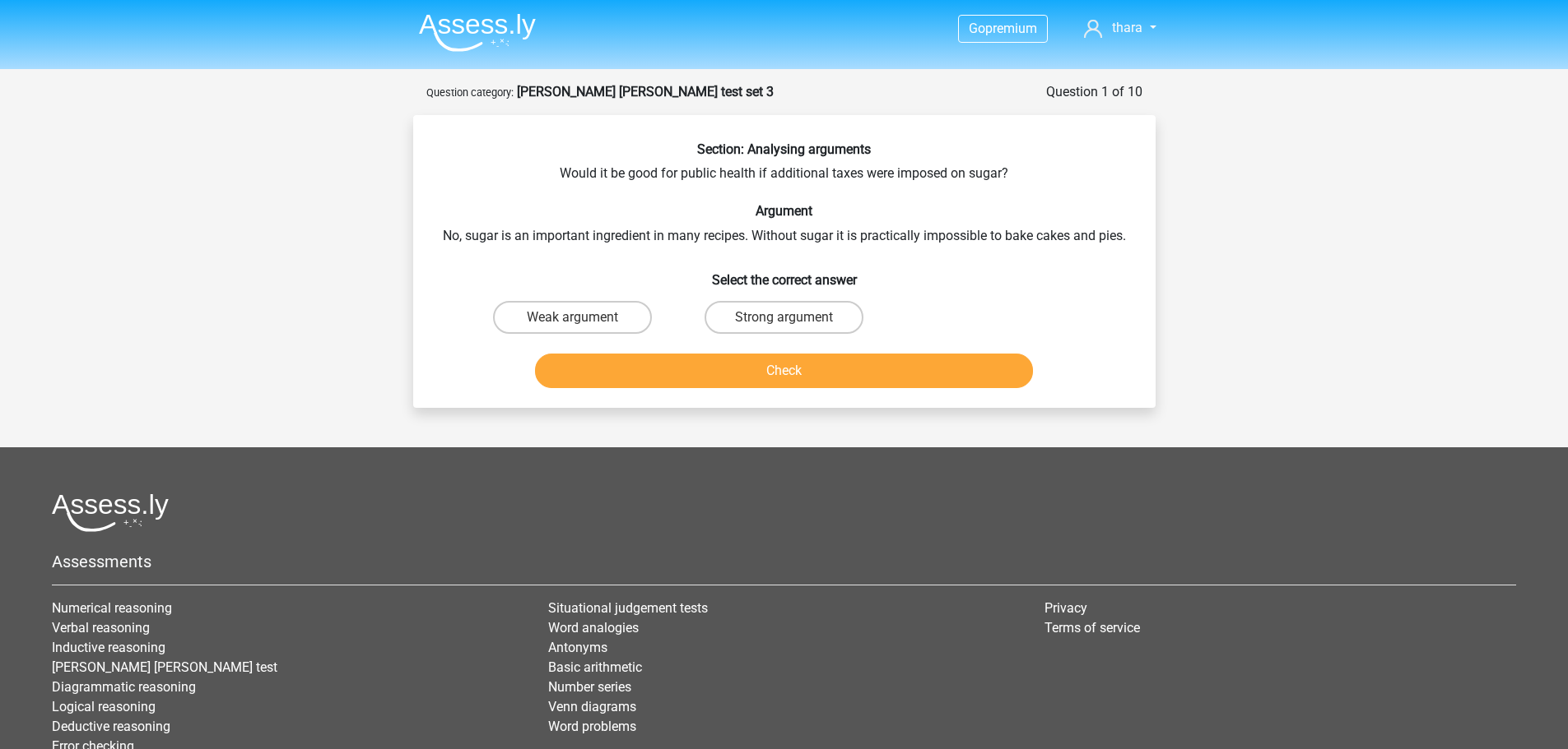
click at [759, 183] on div "Section: Analysing arguments Would it be good for public health if additional t…" at bounding box center [784, 267] width 729 height 253
drag, startPoint x: 526, startPoint y: 93, endPoint x: 646, endPoint y: 88, distance: 120.1
click at [646, 88] on strong "[PERSON_NAME] [PERSON_NAME] test set 3" at bounding box center [644, 92] width 257 height 16
click at [689, 201] on div "Section: Analysing arguments Would it be good for public health if additional t…" at bounding box center [784, 267] width 729 height 253
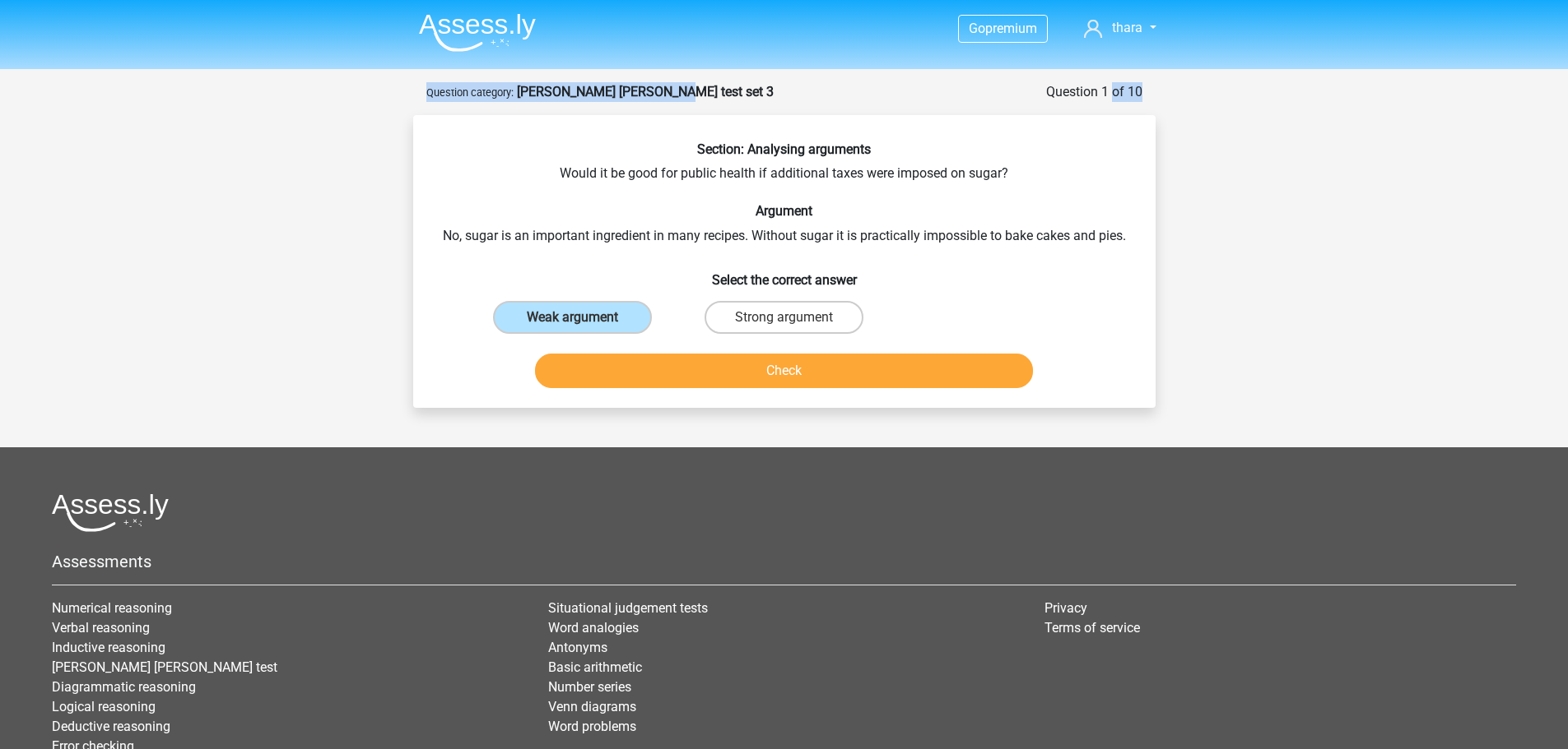
drag, startPoint x: 1078, startPoint y: 85, endPoint x: 1259, endPoint y: 76, distance: 181.2
click at [1259, 76] on div "Go premium thara thariniamaran@gmail.com" at bounding box center [784, 441] width 1568 height 881
click at [802, 306] on label "Strong argument" at bounding box center [783, 317] width 159 height 33
click at [794, 317] on input "Strong argument" at bounding box center [788, 323] width 11 height 11
radio input "true"
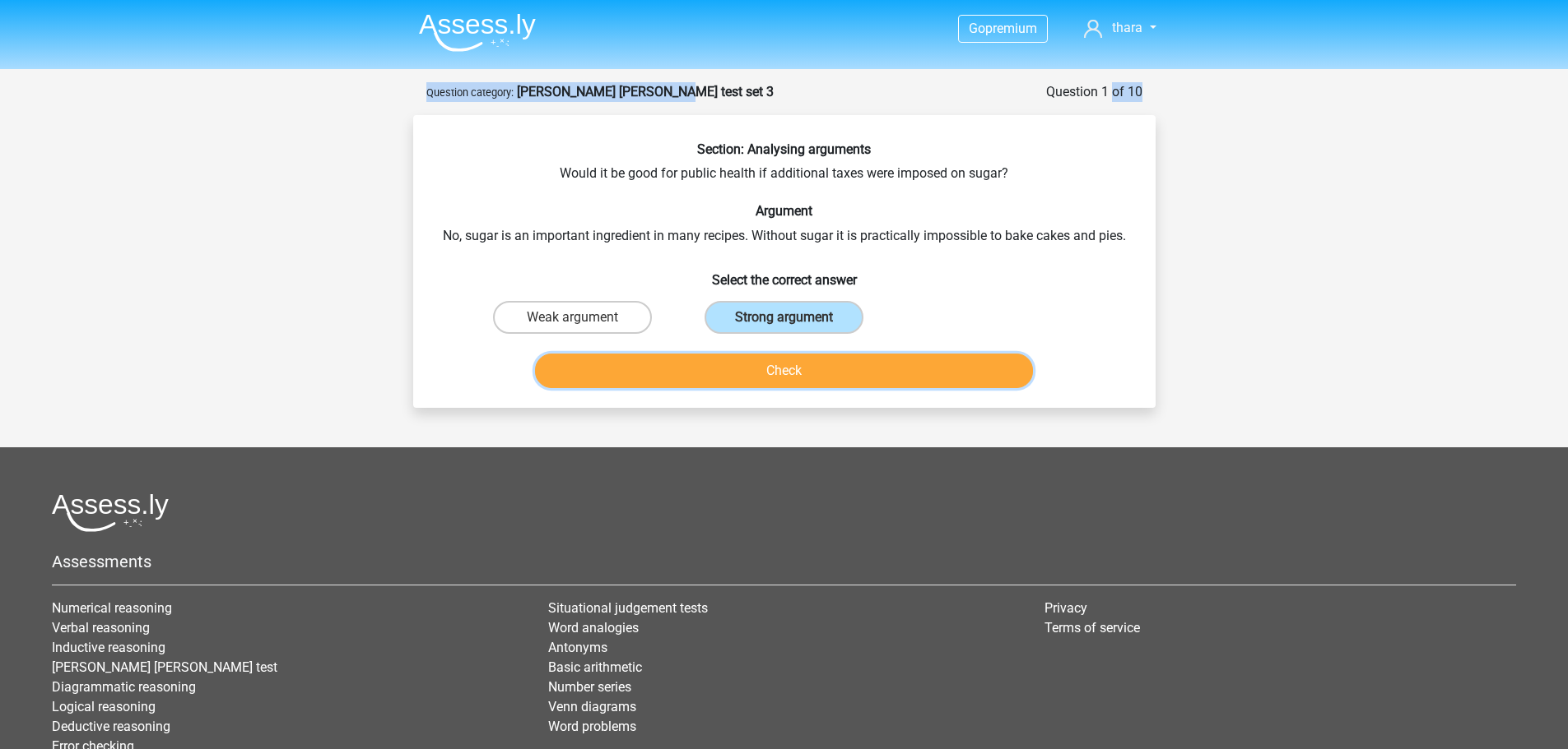
click at [793, 369] on button "Check" at bounding box center [784, 371] width 498 height 35
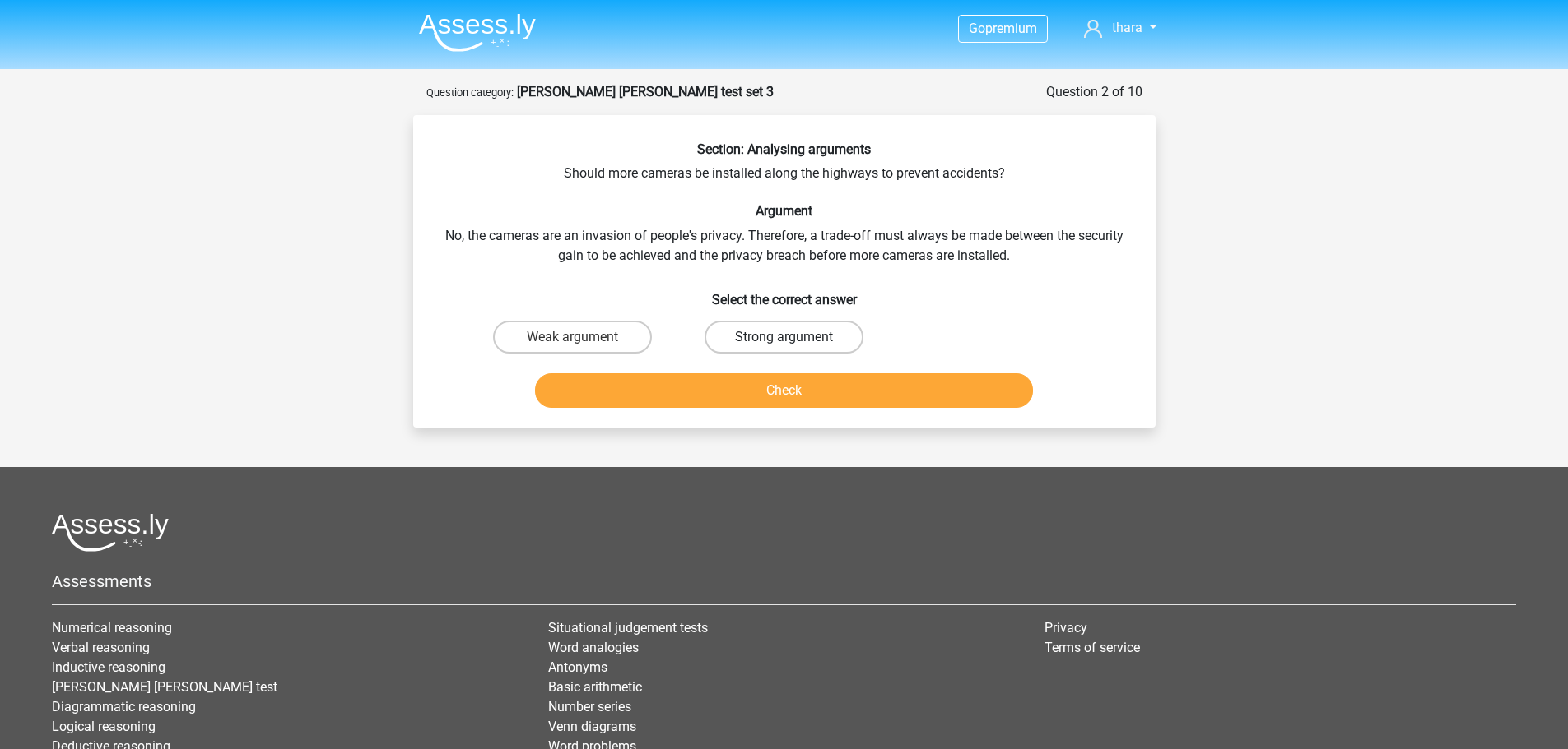
click at [745, 338] on label "Strong argument" at bounding box center [783, 337] width 159 height 33
click at [783, 338] on input "Strong argument" at bounding box center [788, 343] width 11 height 11
radio input "true"
click at [750, 371] on div "Check" at bounding box center [784, 386] width 690 height 54
click at [748, 394] on button "Check" at bounding box center [784, 390] width 498 height 35
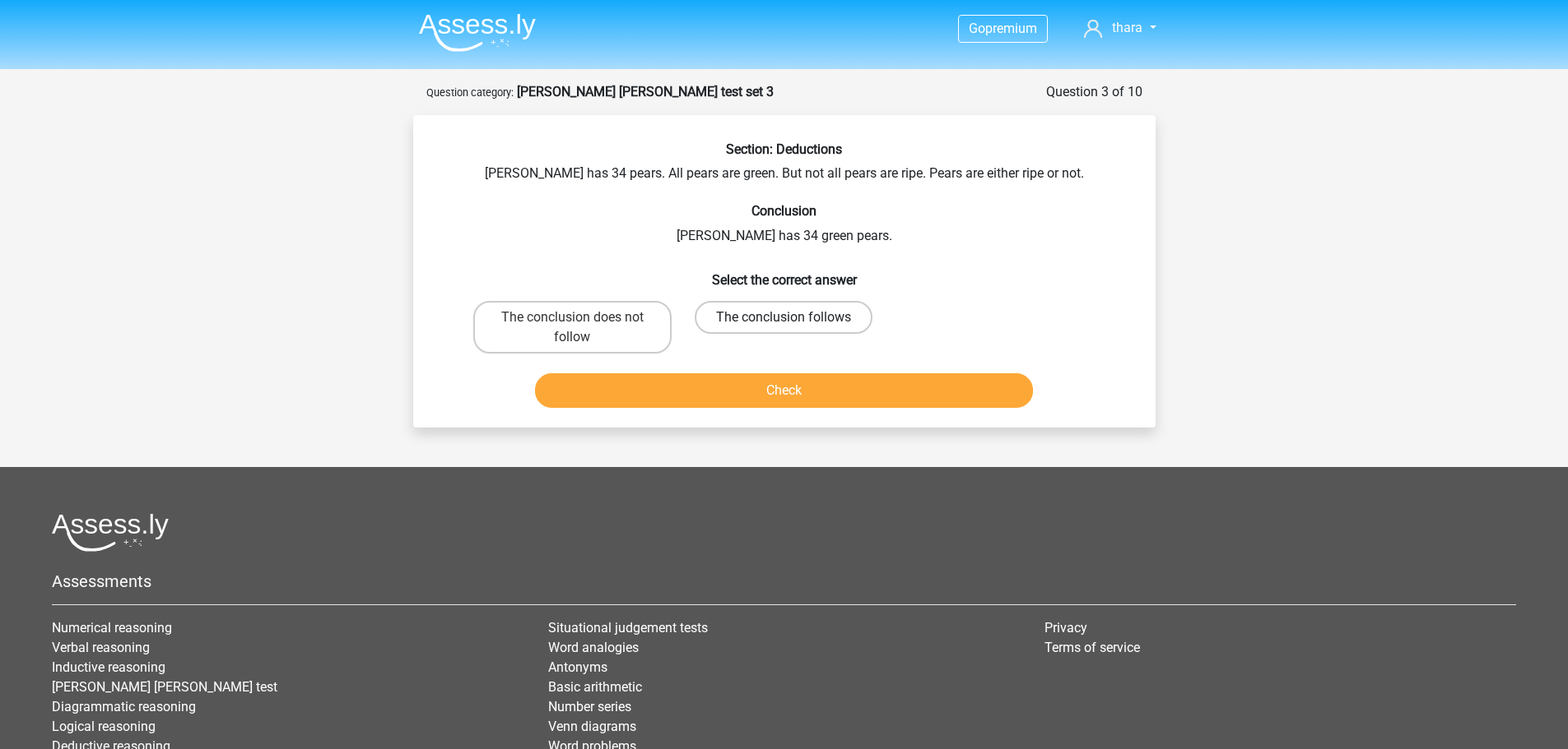
click at [760, 323] on label "The conclusion follows" at bounding box center [783, 317] width 178 height 33
click at [783, 323] on input "The conclusion follows" at bounding box center [788, 323] width 11 height 11
radio input "true"
click at [776, 391] on button "Check" at bounding box center [784, 390] width 498 height 35
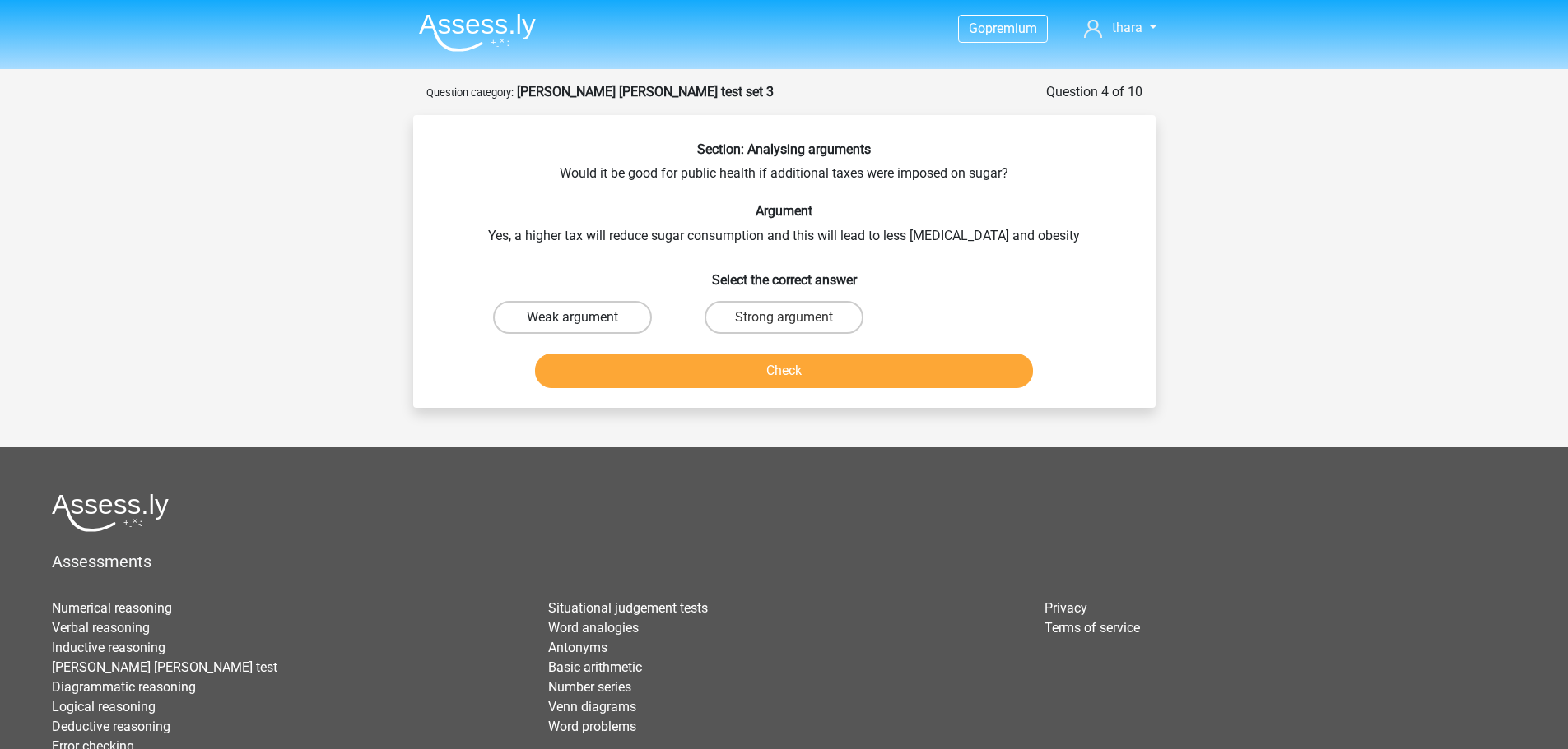
click at [604, 311] on label "Weak argument" at bounding box center [572, 317] width 159 height 33
click at [582, 317] on input "Weak argument" at bounding box center [577, 323] width 11 height 11
radio input "true"
click at [788, 405] on div "Section: Analysing arguments Would it be good for public health if additional t…" at bounding box center [784, 262] width 742 height 293
click at [786, 359] on button "Check" at bounding box center [784, 371] width 498 height 35
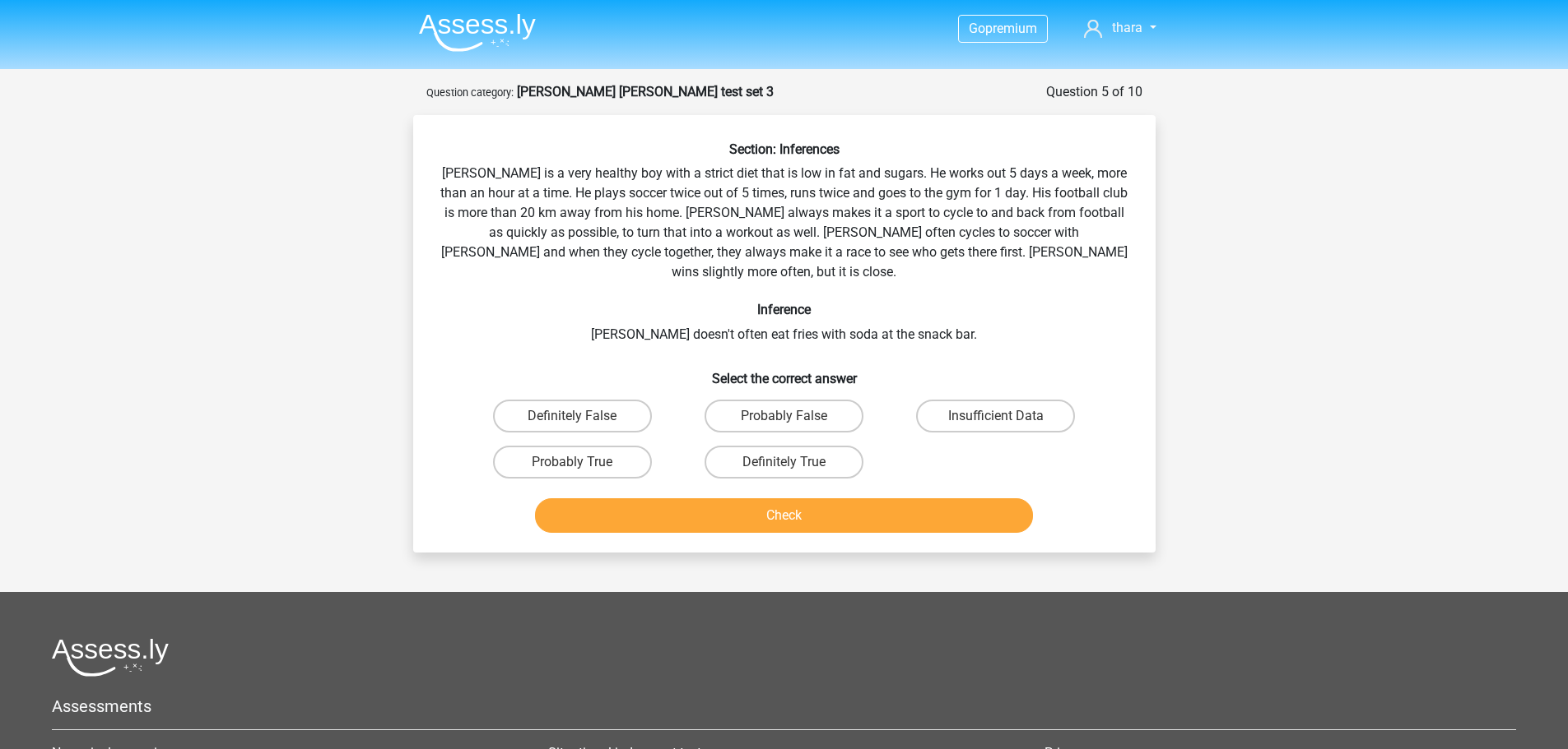
click at [787, 462] on input "Definitely True" at bounding box center [788, 467] width 11 height 11
radio input "true"
click at [789, 499] on button "Check" at bounding box center [784, 515] width 498 height 35
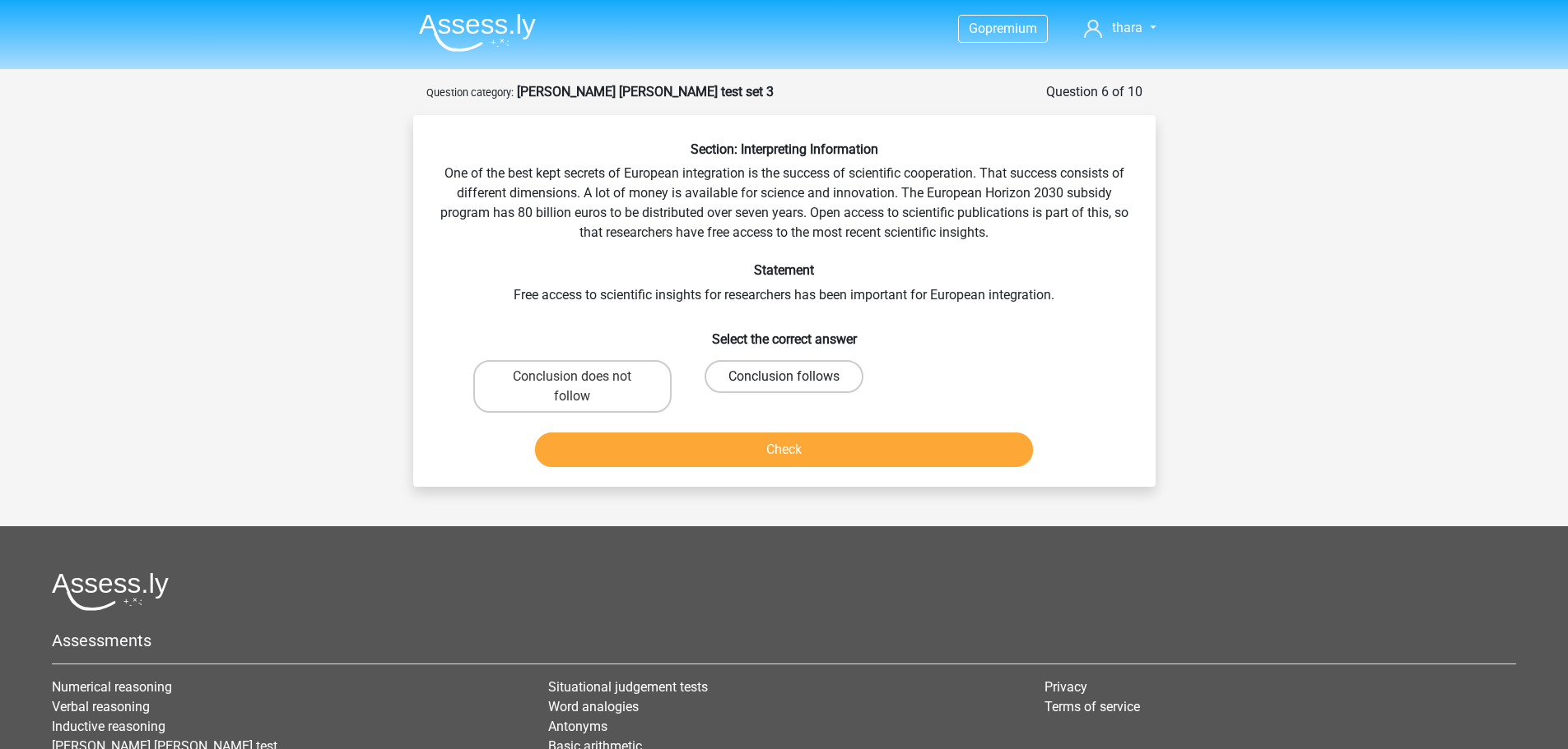
click at [787, 369] on label "Conclusion follows" at bounding box center [783, 376] width 159 height 33
click at [787, 377] on input "Conclusion follows" at bounding box center [788, 382] width 11 height 11
radio input "true"
click at [787, 441] on button "Check" at bounding box center [784, 450] width 498 height 35
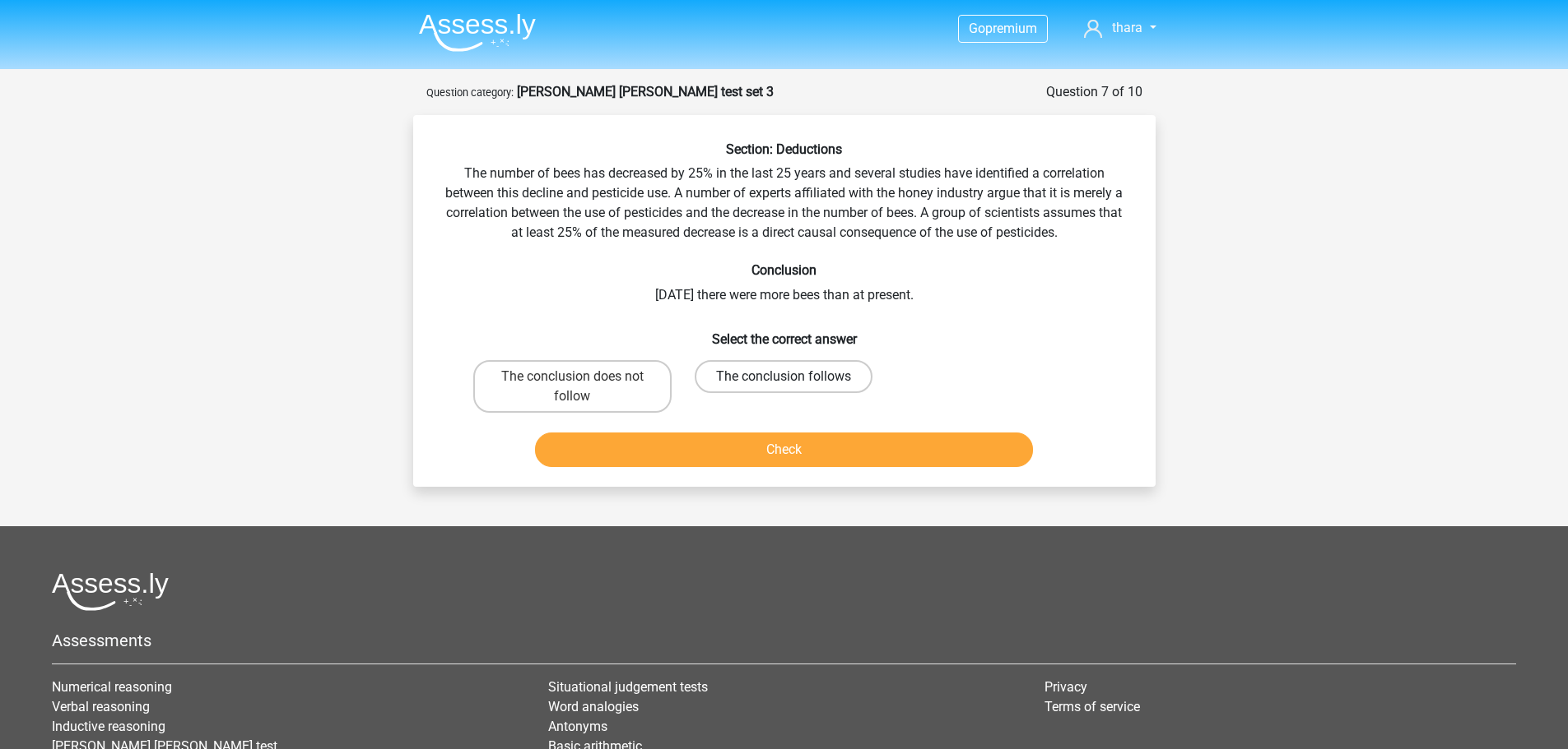
click at [795, 379] on label "The conclusion follows" at bounding box center [783, 376] width 178 height 33
click at [794, 379] on input "The conclusion follows" at bounding box center [788, 382] width 11 height 11
radio input "true"
click at [803, 454] on button "Check" at bounding box center [784, 450] width 498 height 35
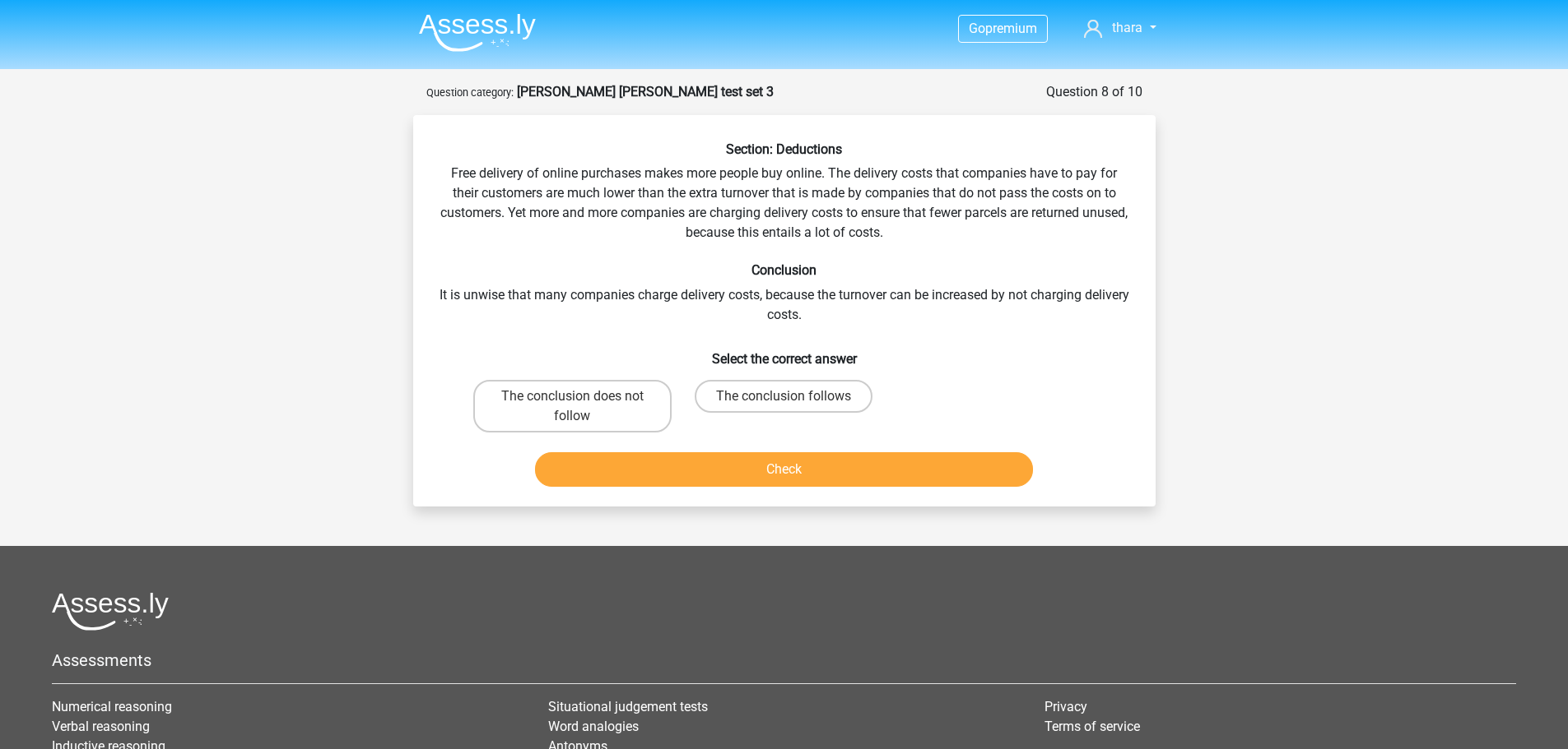
click at [786, 398] on input "The conclusion follows" at bounding box center [788, 402] width 11 height 11
radio input "true"
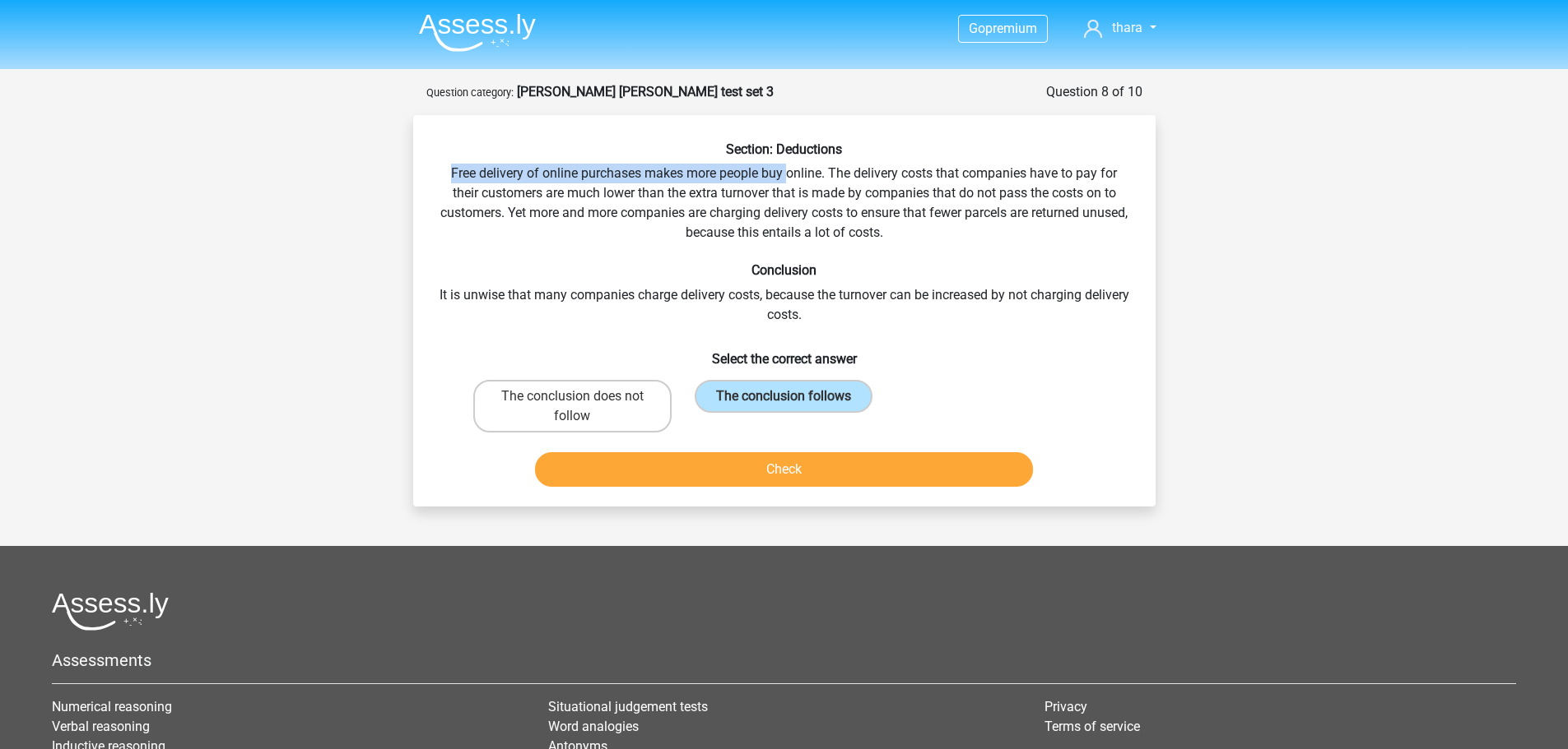
drag, startPoint x: 452, startPoint y: 165, endPoint x: 790, endPoint y: 171, distance: 338.1
click at [790, 171] on div "Section: Deductions Free delivery of online purchases makes more people buy onl…" at bounding box center [784, 317] width 729 height 352
drag, startPoint x: 832, startPoint y: 176, endPoint x: 1005, endPoint y: 178, distance: 173.0
click at [1005, 178] on div "Section: Deductions Free delivery of online purchases makes more people buy onl…" at bounding box center [784, 317] width 729 height 352
drag, startPoint x: 460, startPoint y: 195, endPoint x: 830, endPoint y: 193, distance: 370.0
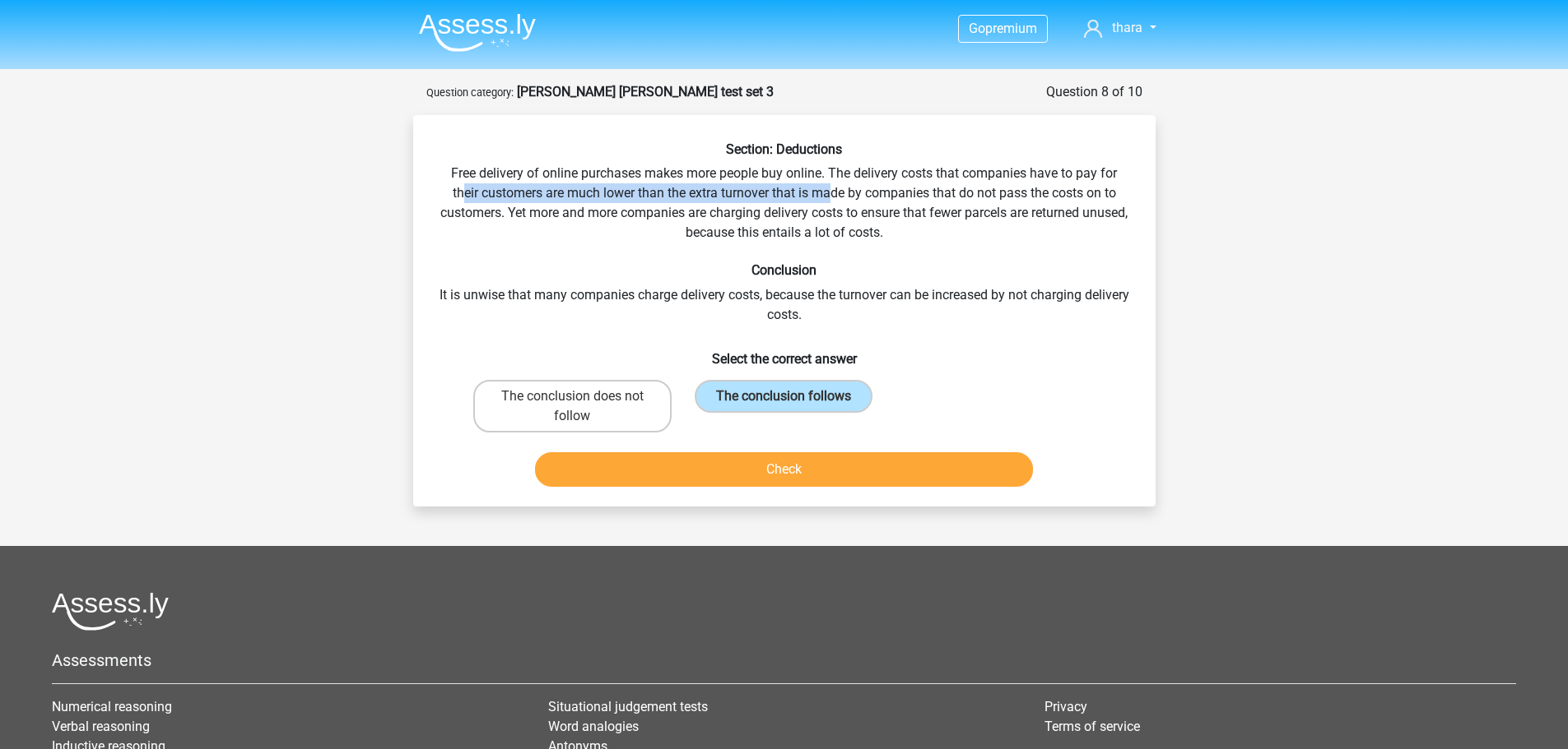
click at [830, 193] on div "Section: Deductions Free delivery of online purchases makes more people buy onl…" at bounding box center [784, 317] width 729 height 352
click at [549, 404] on label "The conclusion does not follow" at bounding box center [572, 406] width 198 height 52
click at [572, 404] on input "The conclusion does not follow" at bounding box center [577, 402] width 11 height 11
radio input "true"
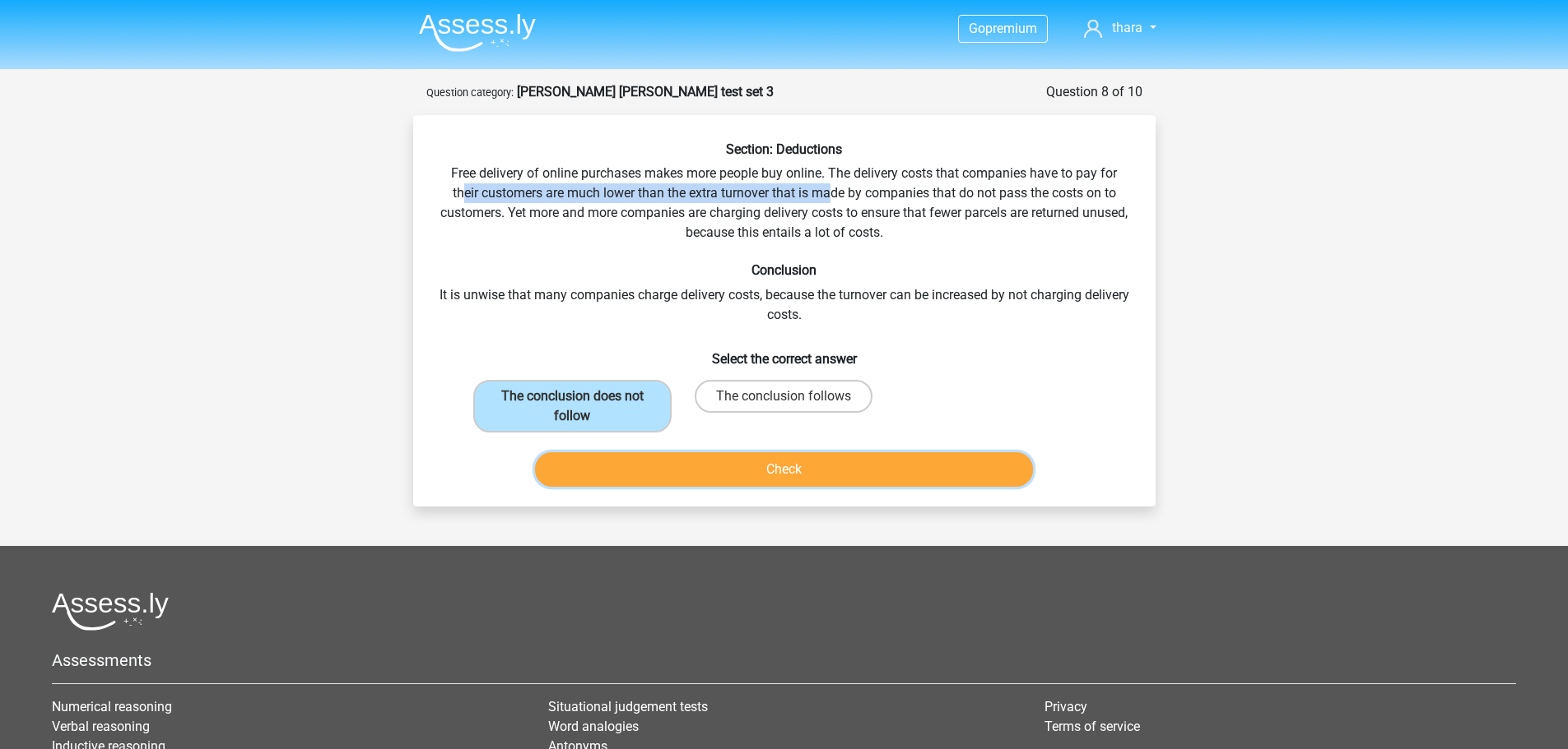
click at [762, 460] on button "Check" at bounding box center [784, 469] width 498 height 35
click at [804, 465] on button "Check" at bounding box center [784, 469] width 498 height 35
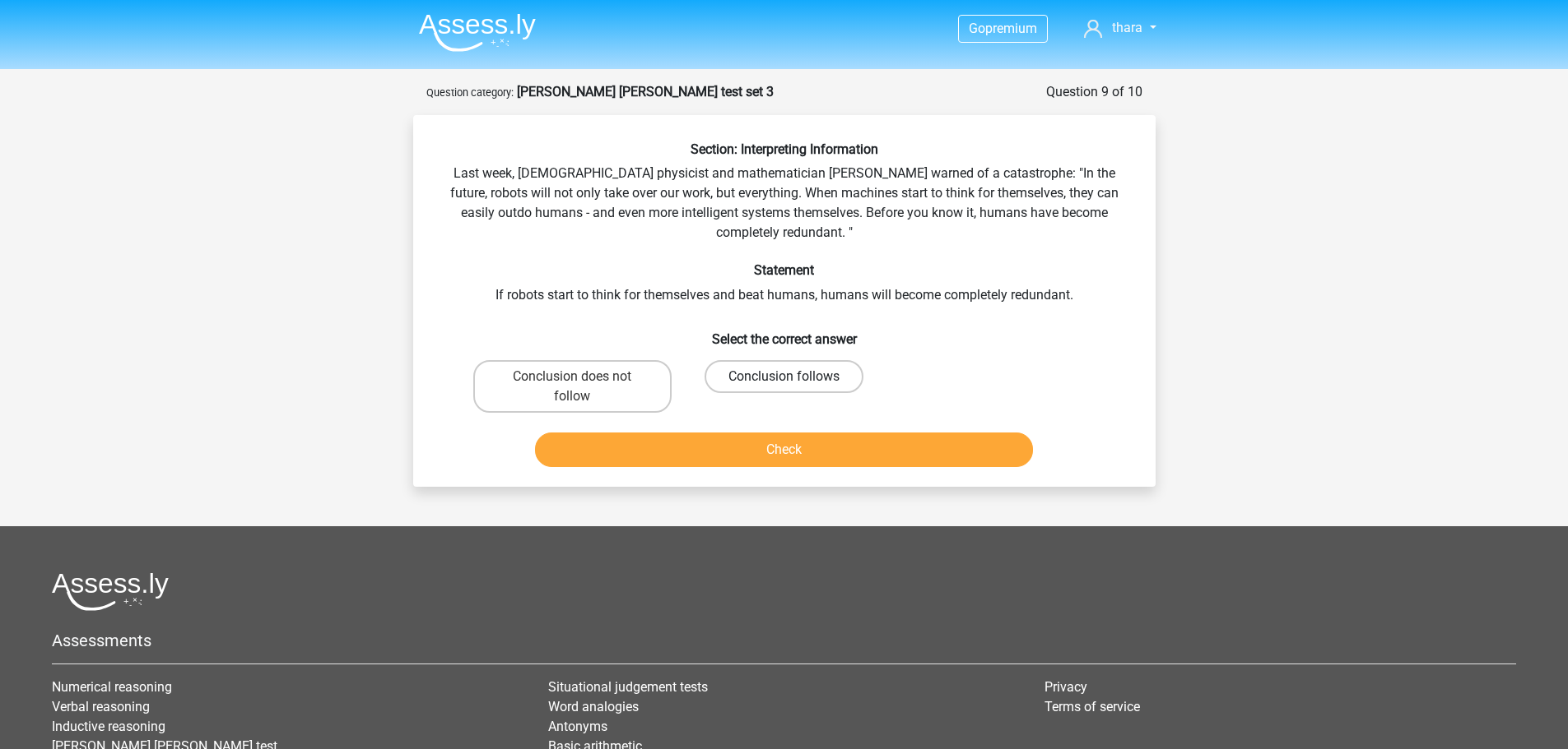
click at [826, 378] on label "Conclusion follows" at bounding box center [783, 376] width 159 height 33
click at [794, 378] on input "Conclusion follows" at bounding box center [788, 382] width 11 height 11
radio input "true"
click at [829, 449] on button "Check" at bounding box center [784, 450] width 498 height 35
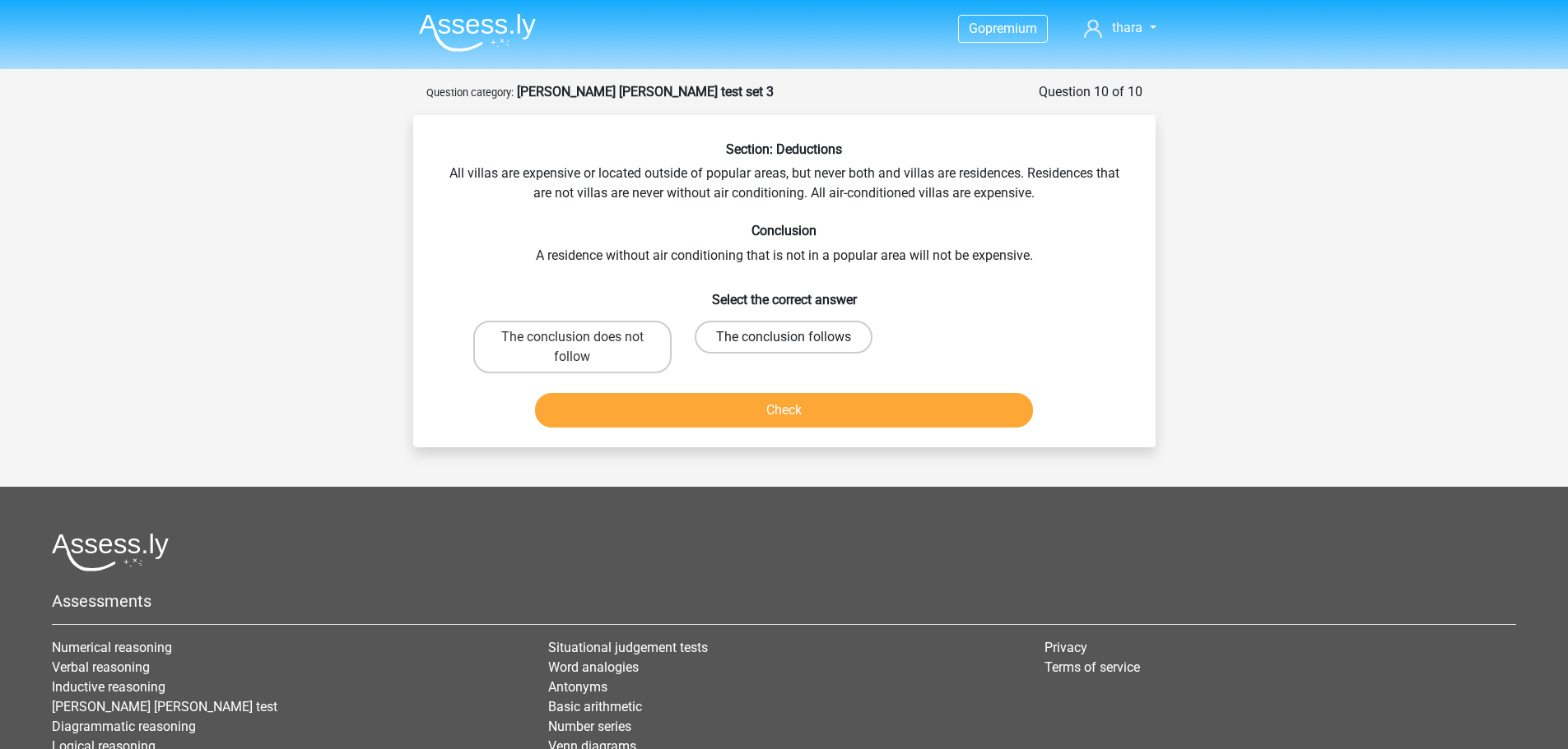
click at [777, 338] on label "The conclusion follows" at bounding box center [783, 337] width 178 height 33
click at [783, 338] on input "The conclusion follows" at bounding box center [788, 343] width 11 height 11
radio input "true"
click at [777, 402] on button "Check" at bounding box center [784, 410] width 498 height 35
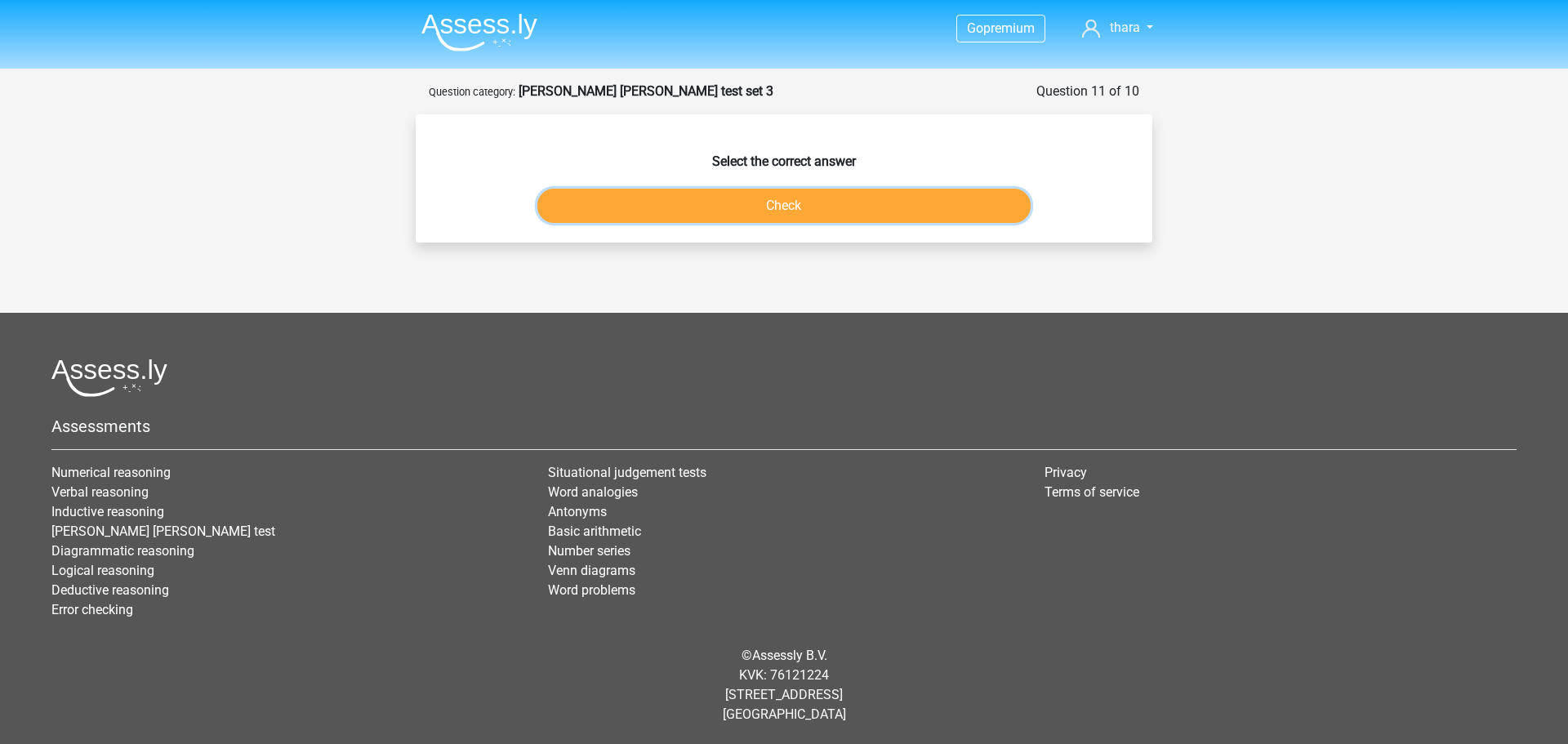
click at [801, 207] on button "Check" at bounding box center [784, 206] width 494 height 34
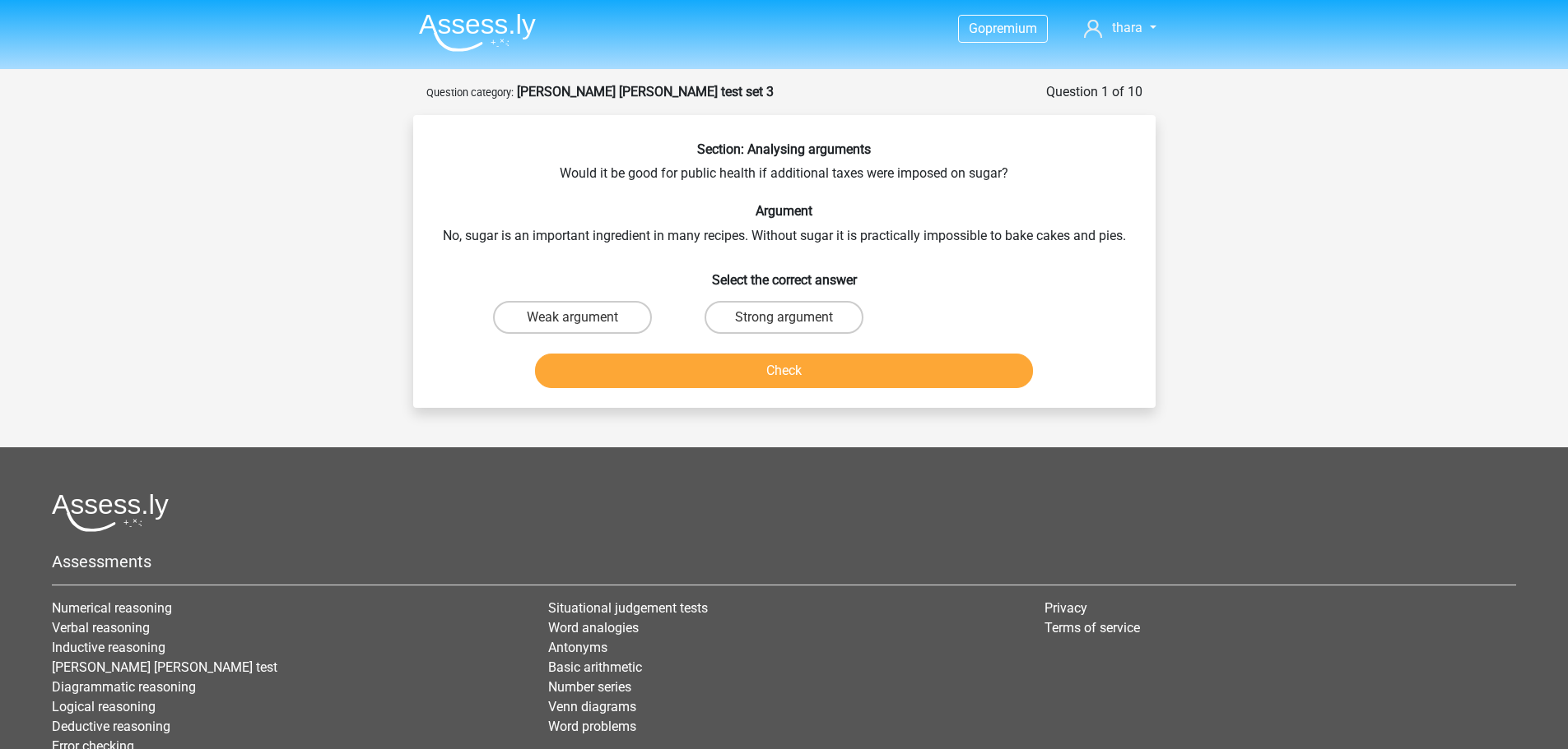
scroll to position [132, 0]
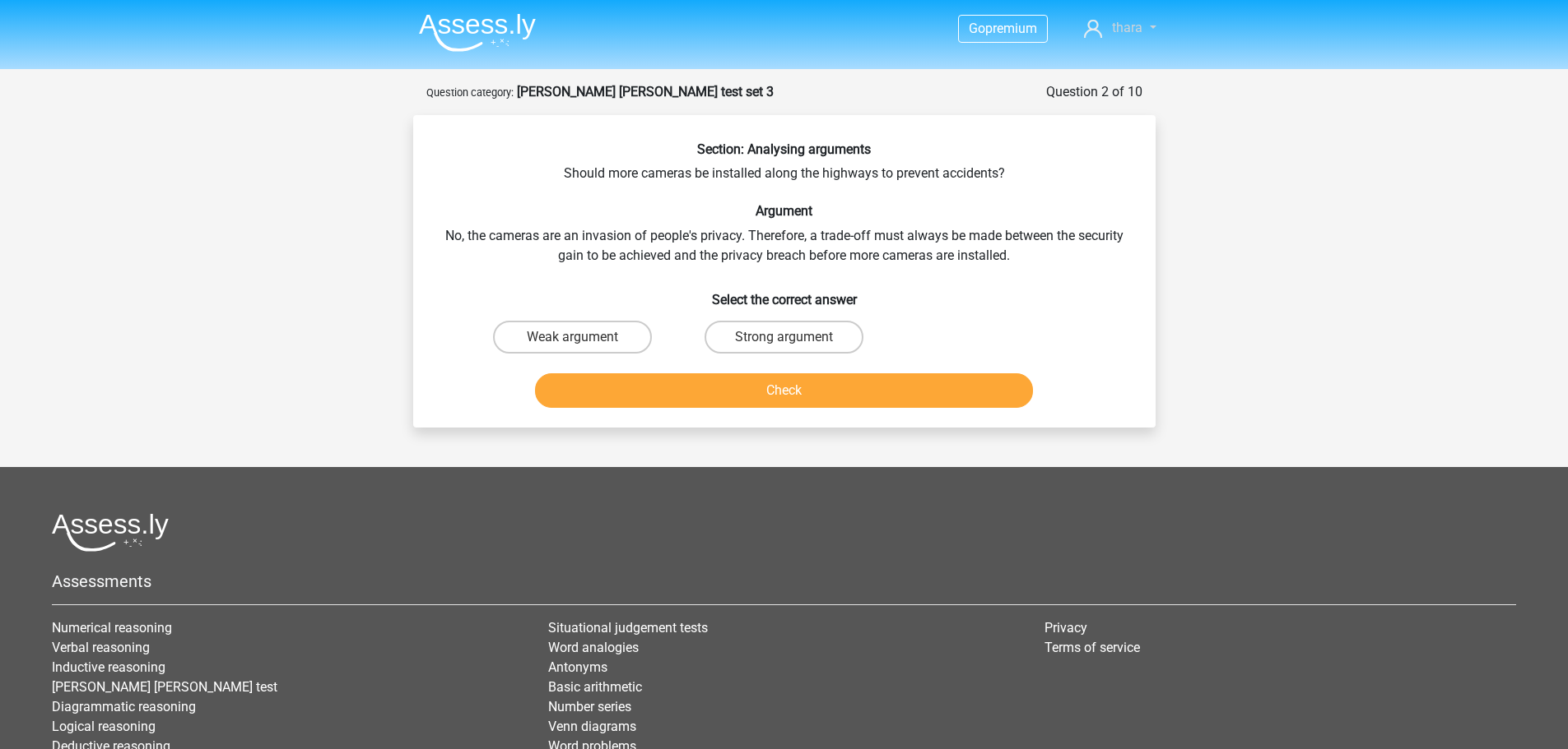
click at [1145, 23] on link "thara" at bounding box center [1119, 28] width 84 height 20
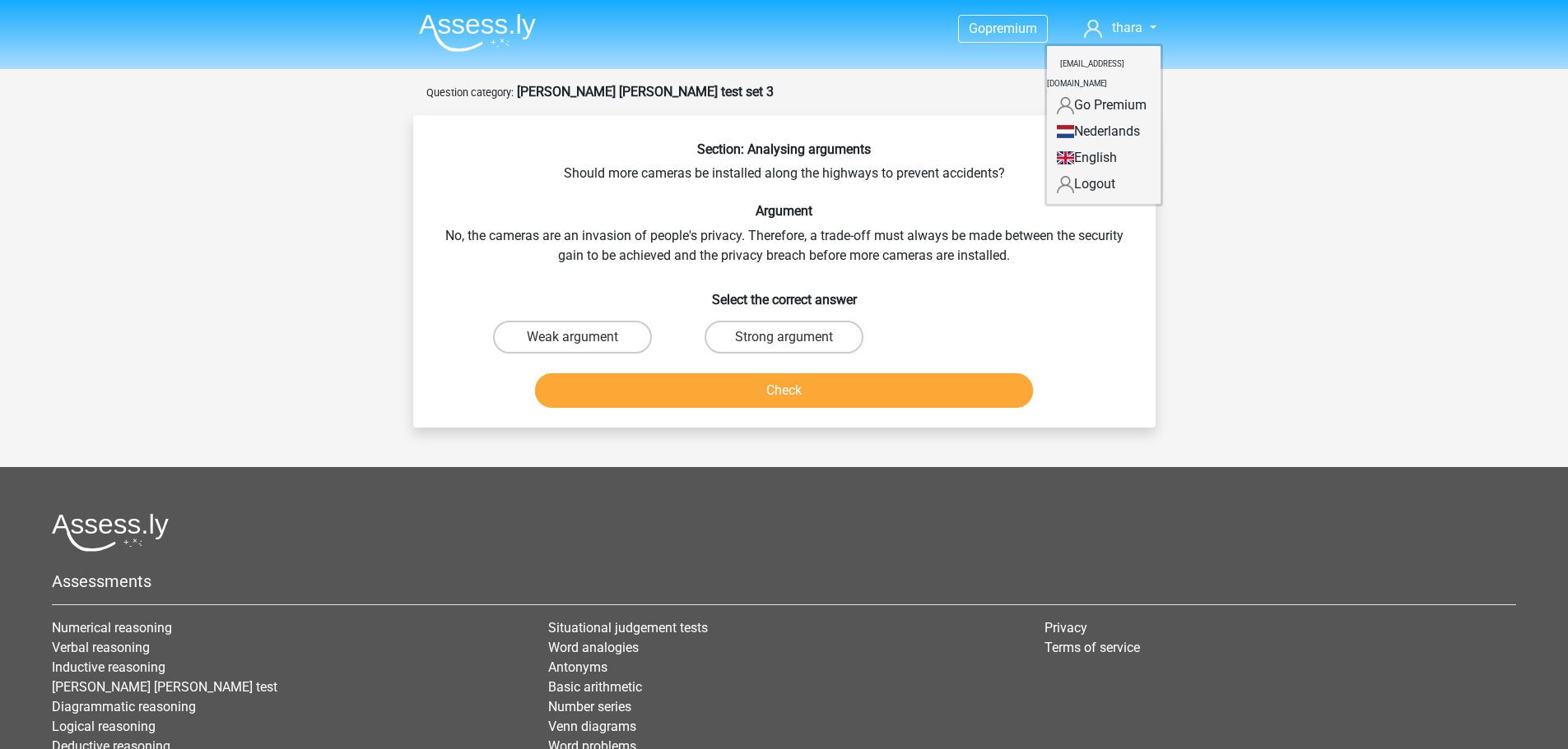
click at [1267, 136] on div "Go premium [GEOGRAPHIC_DATA] [EMAIL_ADDRESS][DOMAIN_NAME]" at bounding box center [784, 450] width 1568 height 902
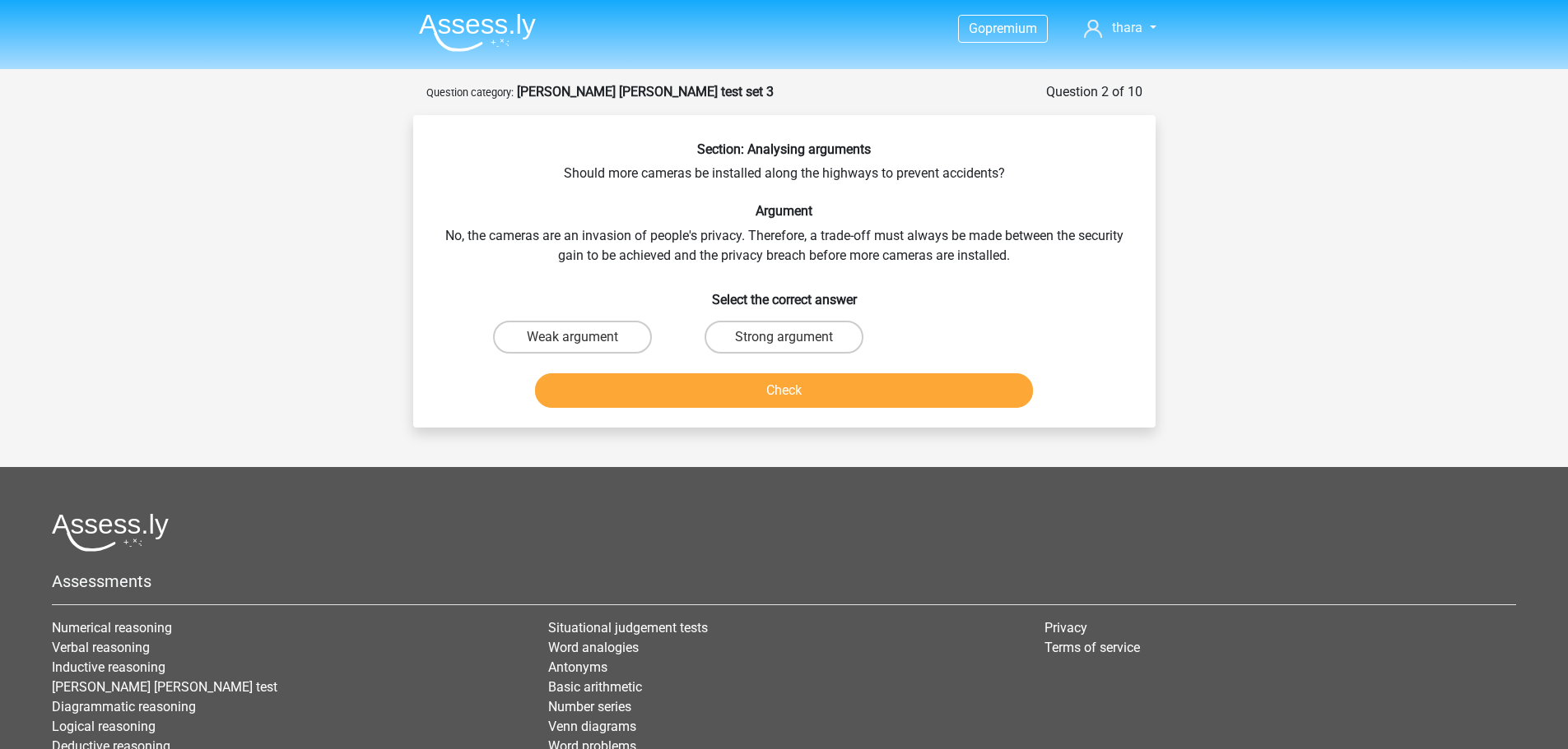
click at [594, 94] on strong "[PERSON_NAME] [PERSON_NAME] test set 3" at bounding box center [644, 92] width 257 height 16
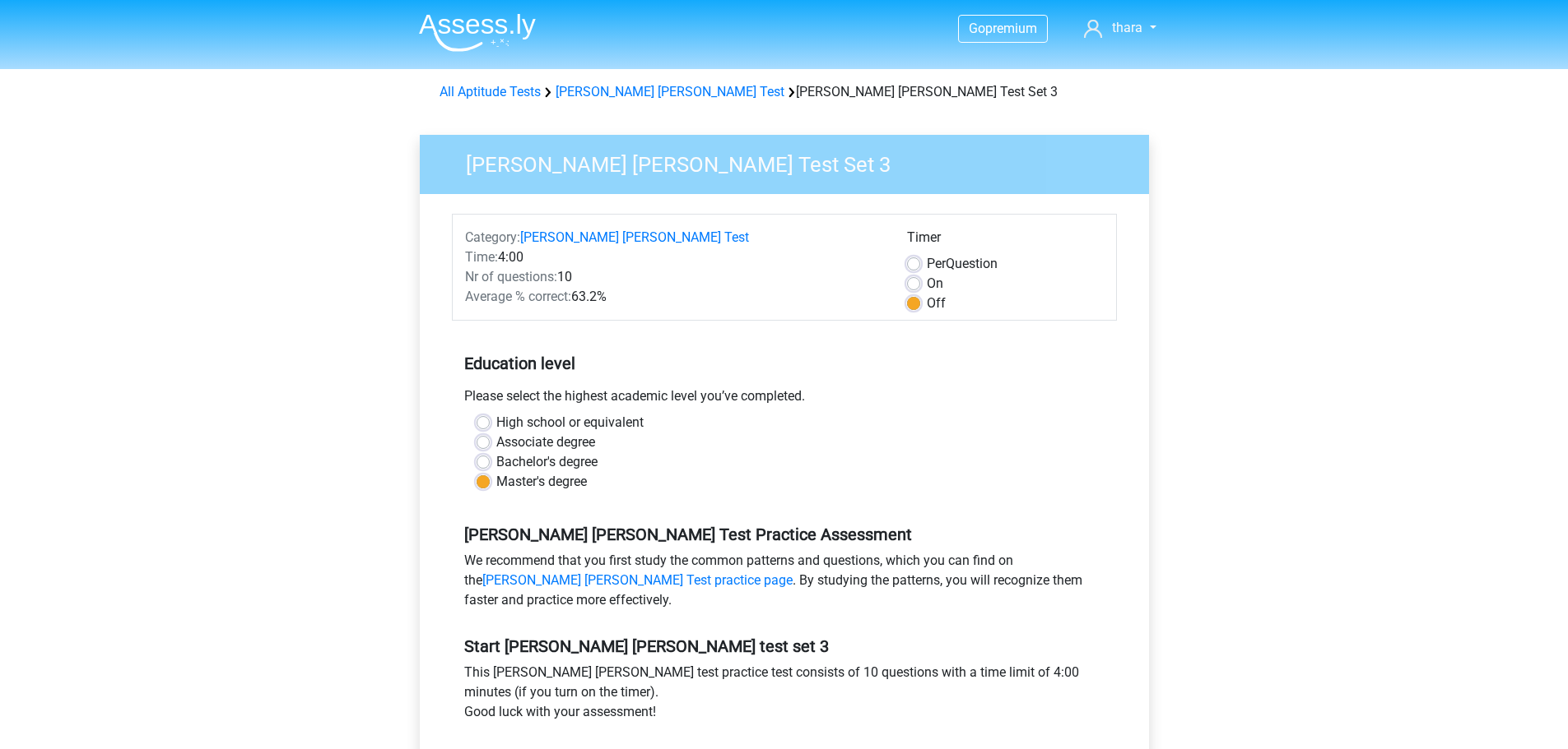
click at [902, 260] on div "Timer Per Question On Off" at bounding box center [1004, 270] width 221 height 85
click at [926, 260] on label "Per Question" at bounding box center [962, 264] width 71 height 20
click at [911, 260] on input "Per Question" at bounding box center [913, 262] width 13 height 17
radio input "true"
click at [926, 278] on label "On" at bounding box center [934, 283] width 17 height 20
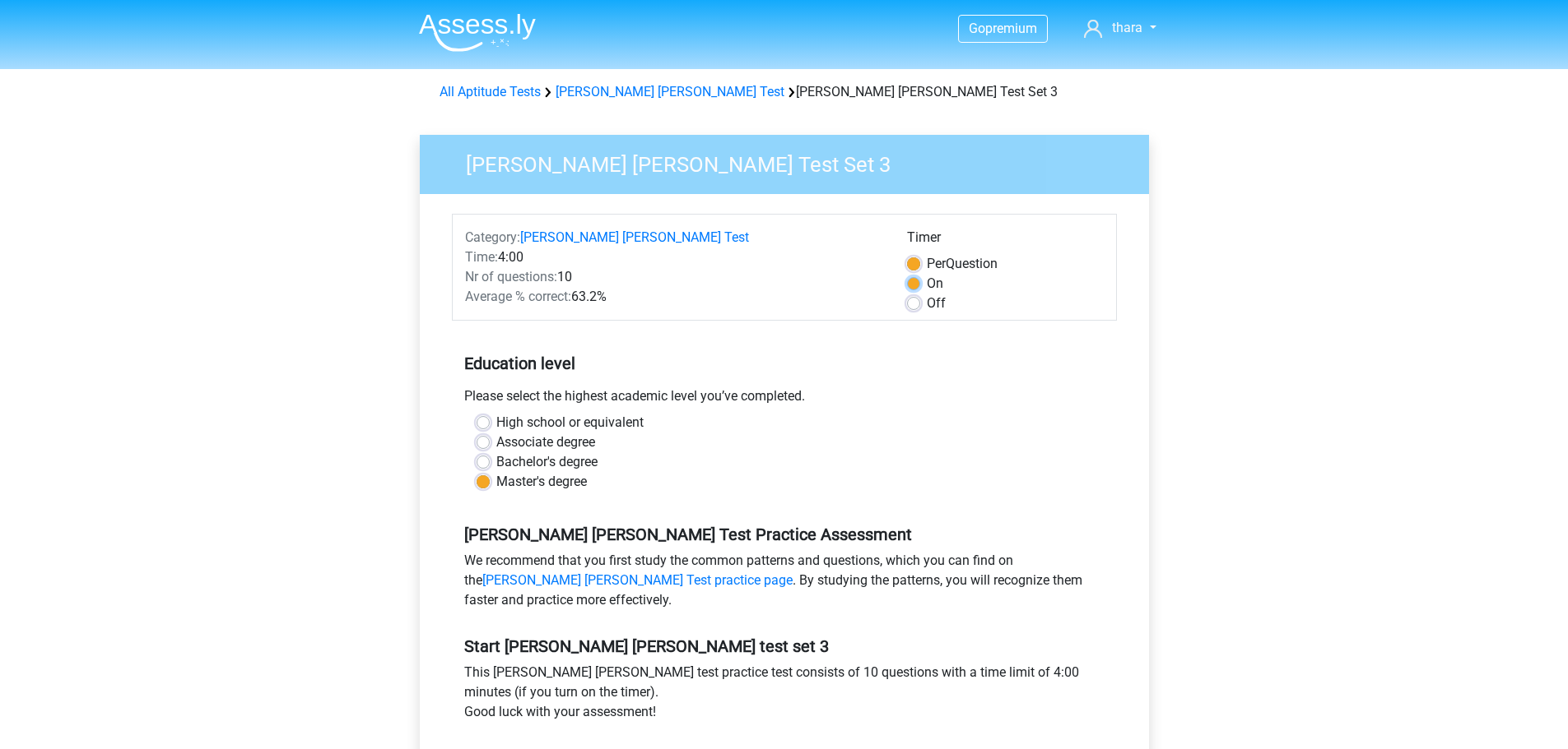
click at [919, 278] on input "On" at bounding box center [913, 282] width 13 height 17
radio input "true"
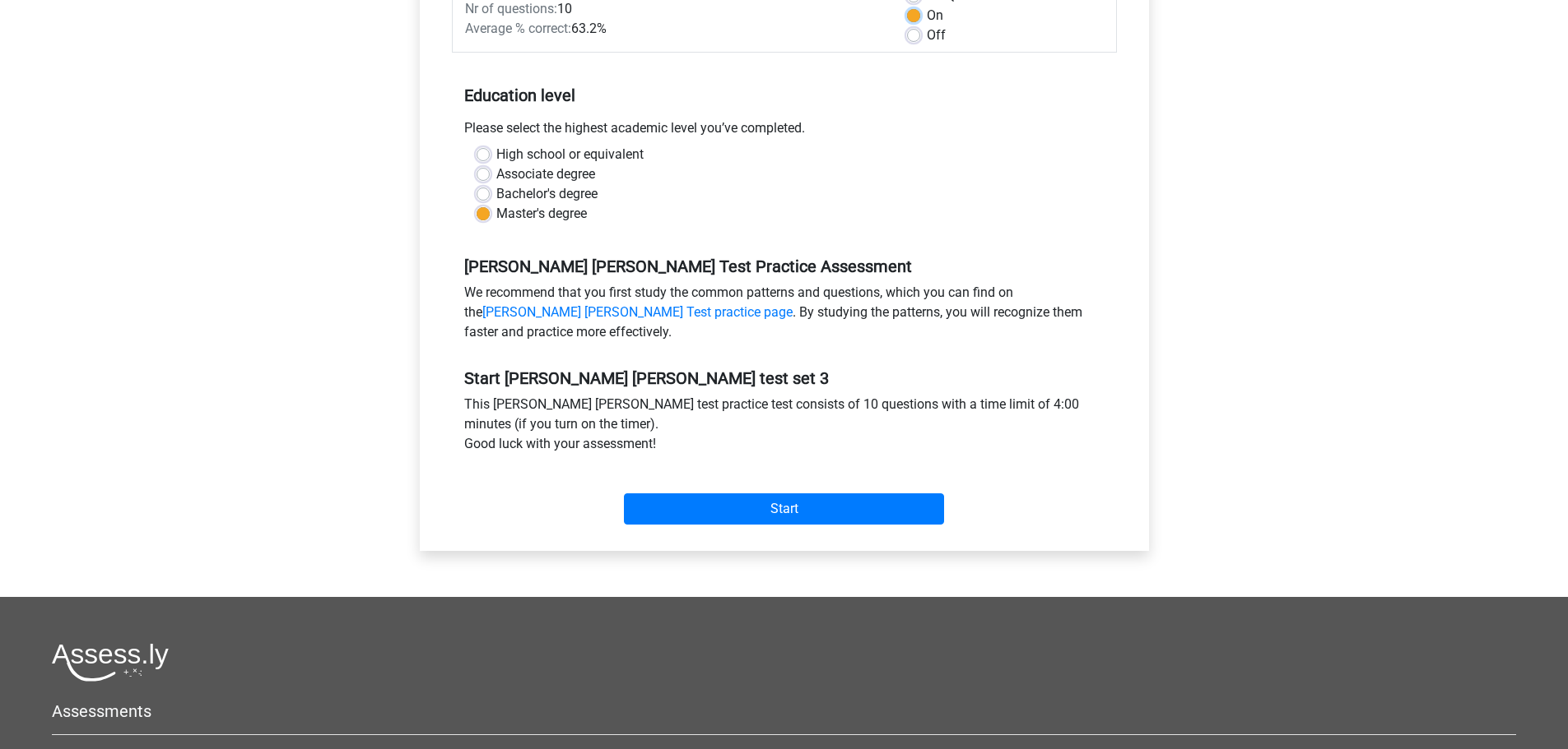
scroll to position [247, 0]
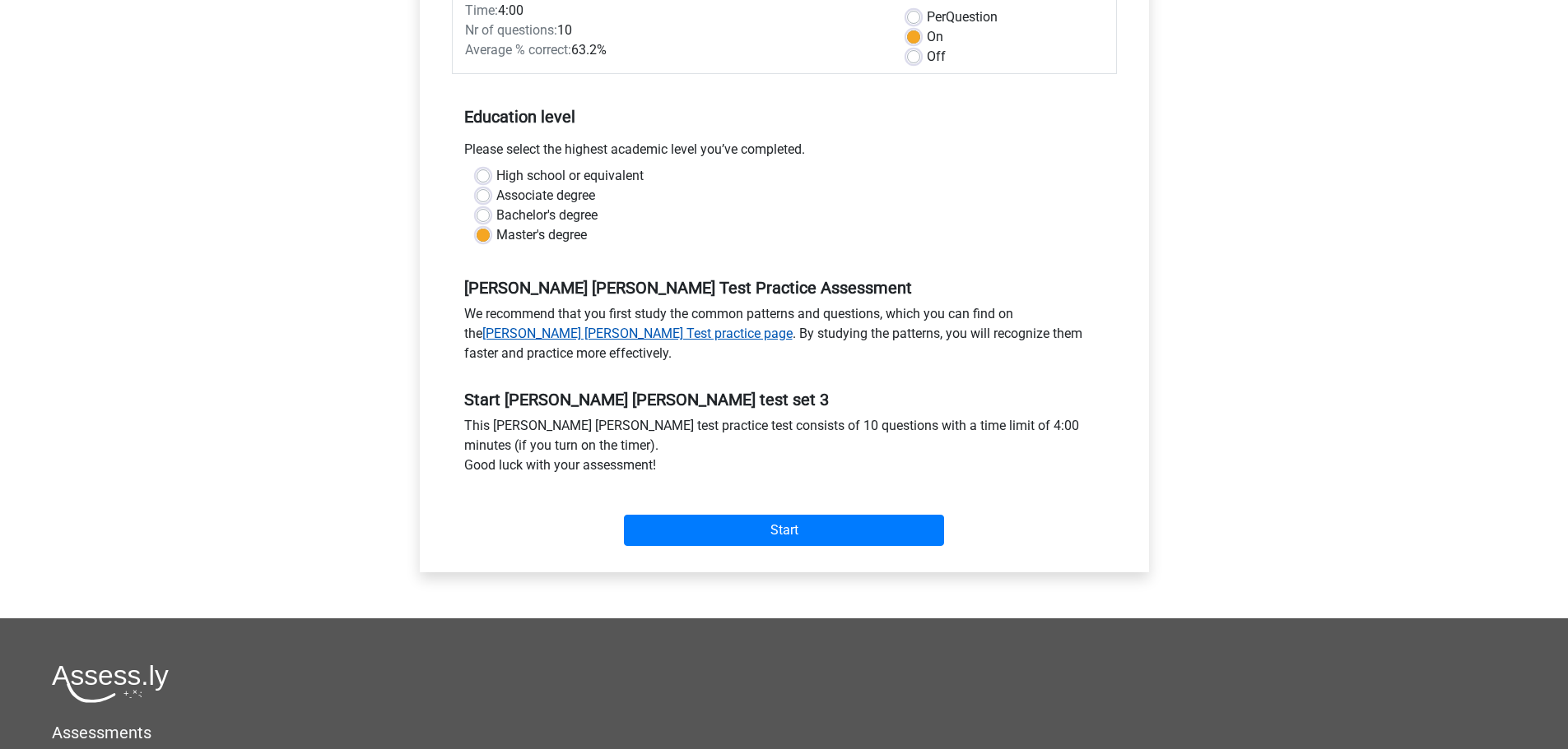
click at [538, 329] on link "Watson Glaser Test practice page" at bounding box center [636, 334] width 310 height 16
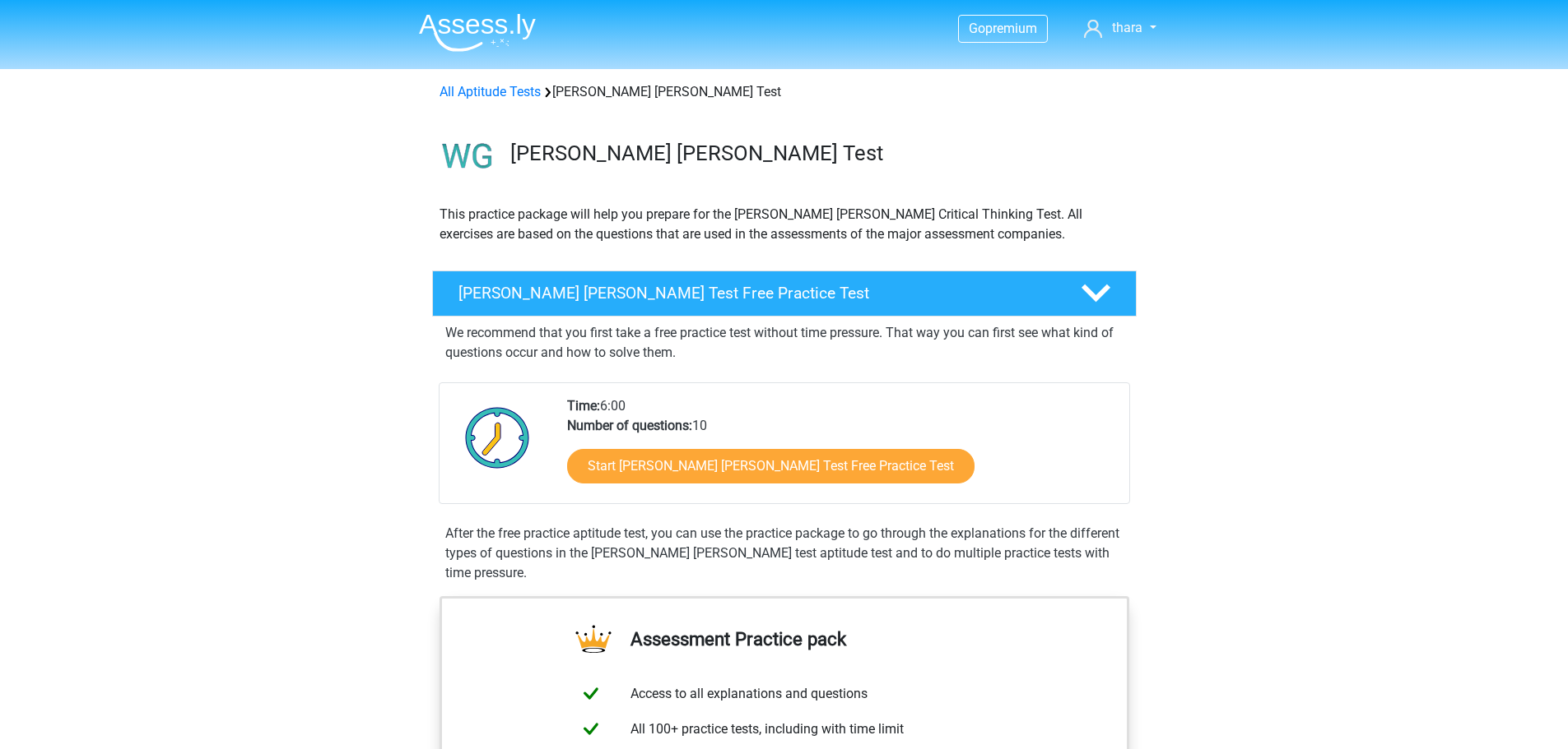
scroll to position [1151, 0]
click at [596, 291] on h4 "[PERSON_NAME] [PERSON_NAME] Test Free Practice Test" at bounding box center [756, 292] width 596 height 19
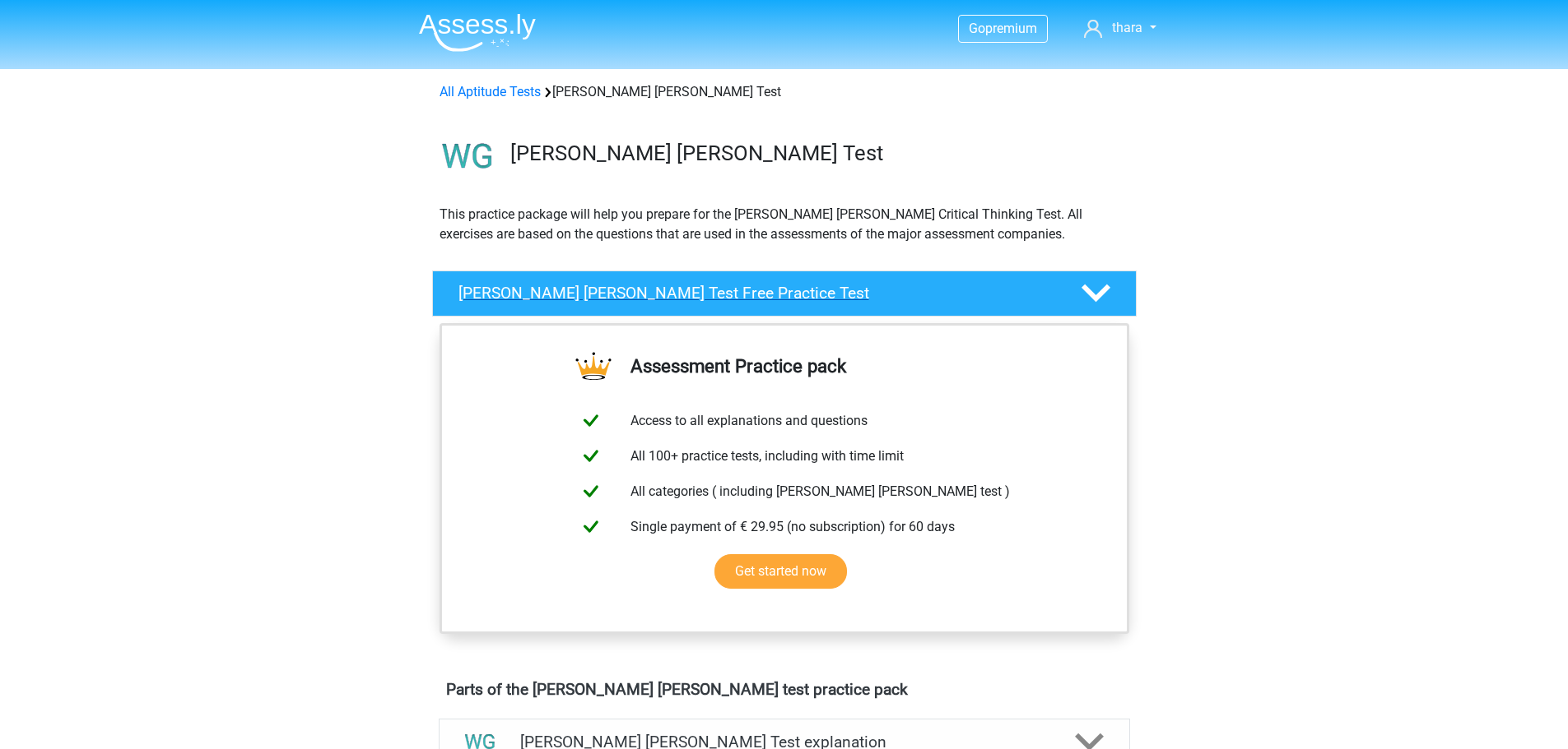
click at [596, 291] on h4 "[PERSON_NAME] [PERSON_NAME] Test Free Practice Test" at bounding box center [756, 292] width 596 height 19
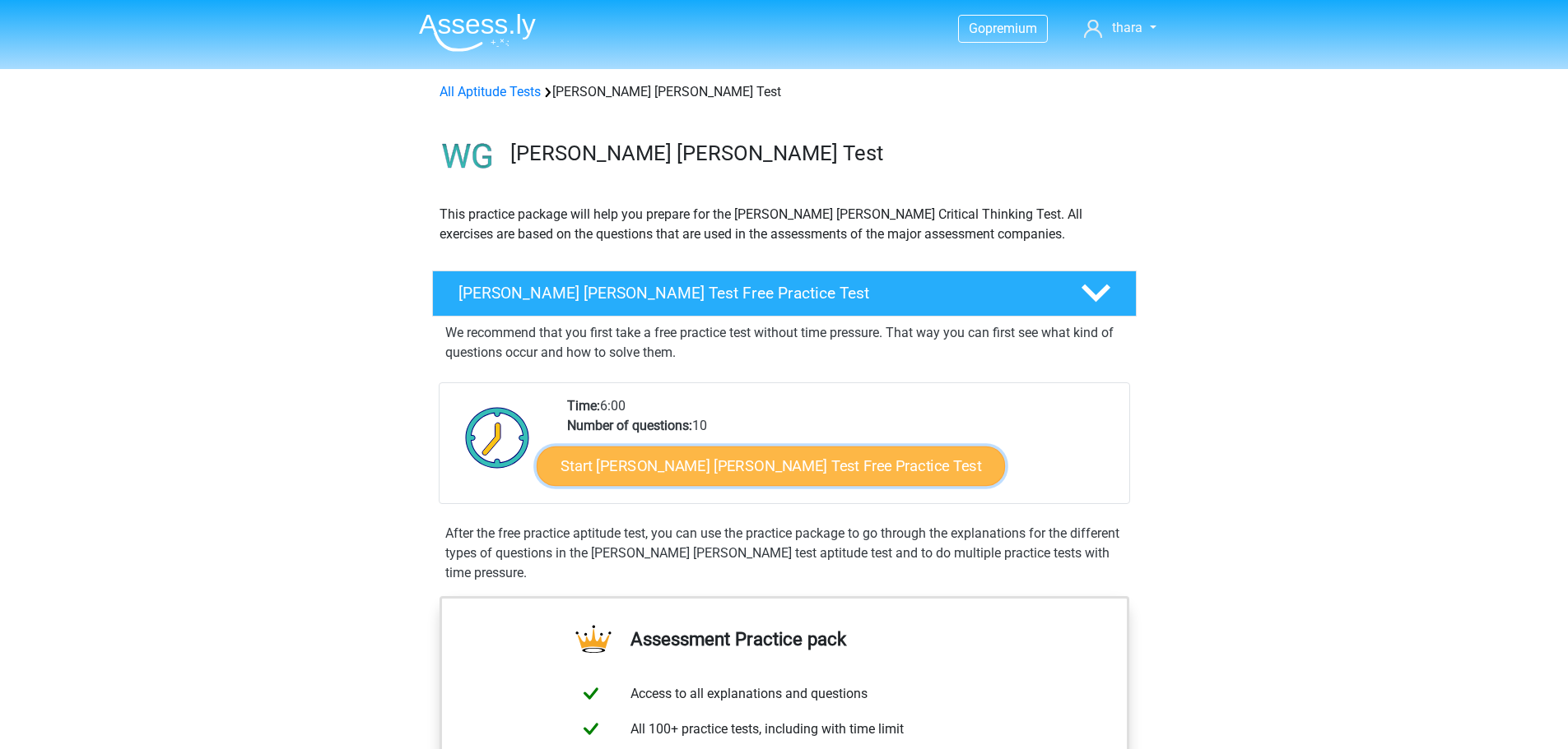
click at [750, 468] on link "Start [PERSON_NAME] [PERSON_NAME] Test Free Practice Test" at bounding box center [771, 466] width 468 height 39
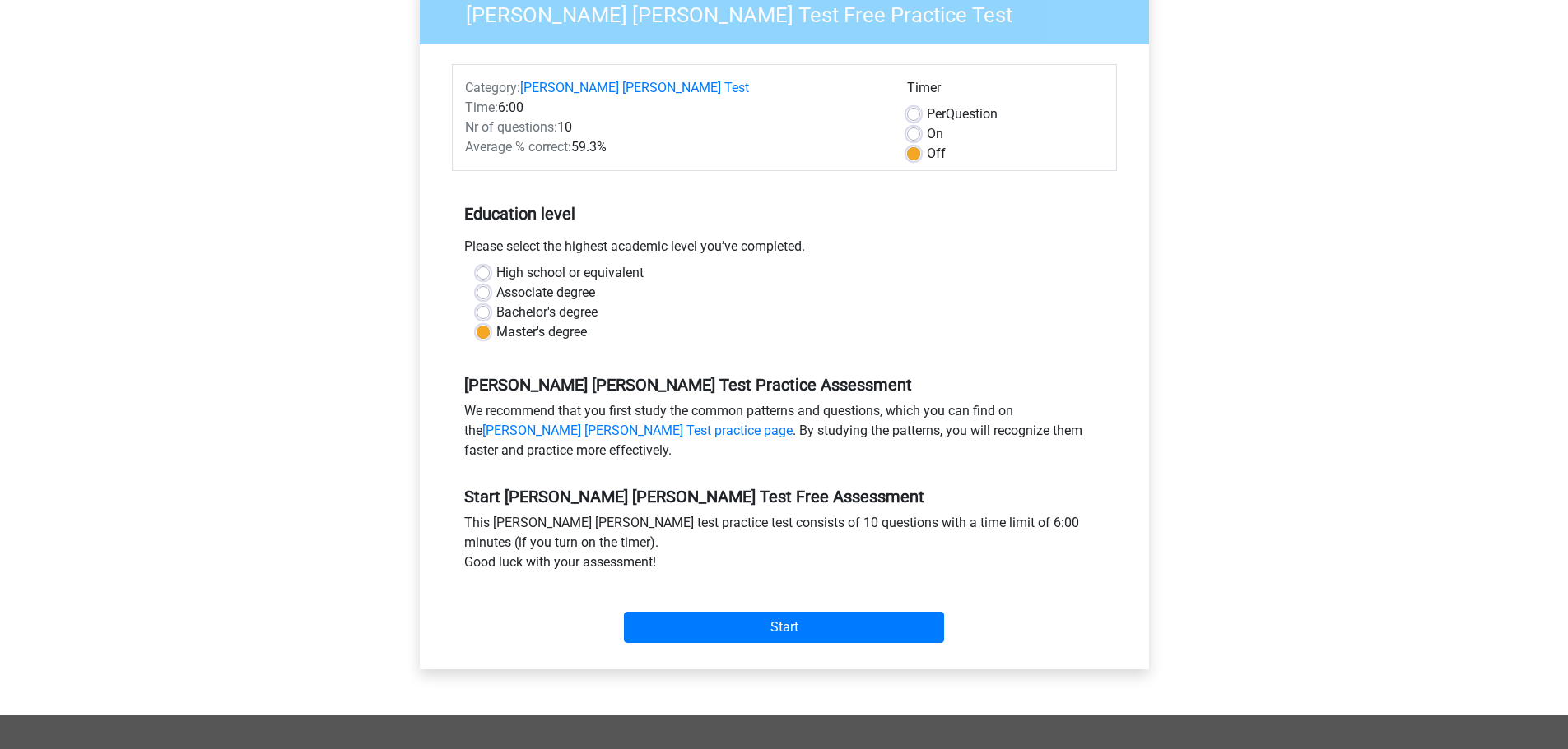
scroll to position [164, 0]
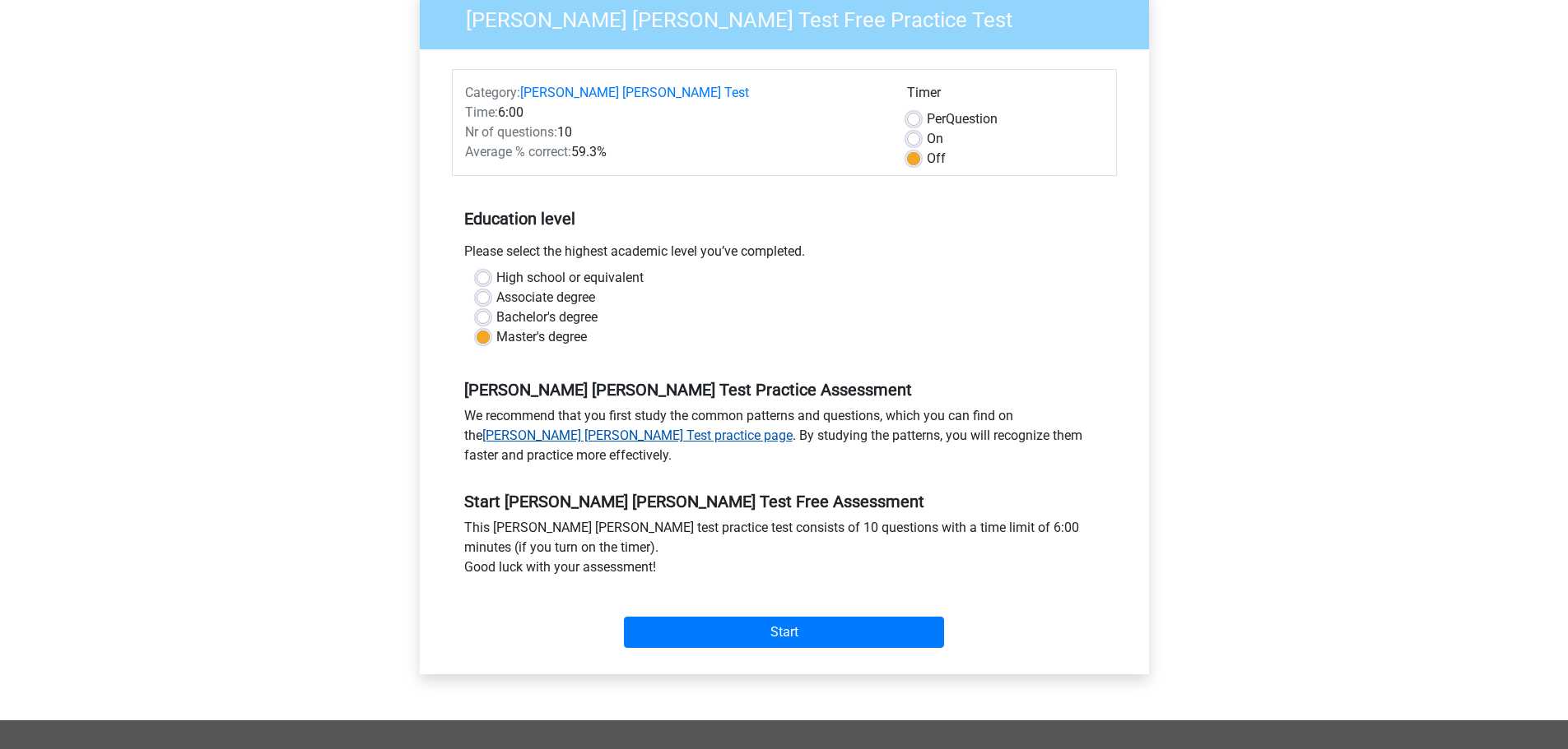
click at [580, 427] on link "Watson Glaser Test practice page" at bounding box center [636, 435] width 310 height 16
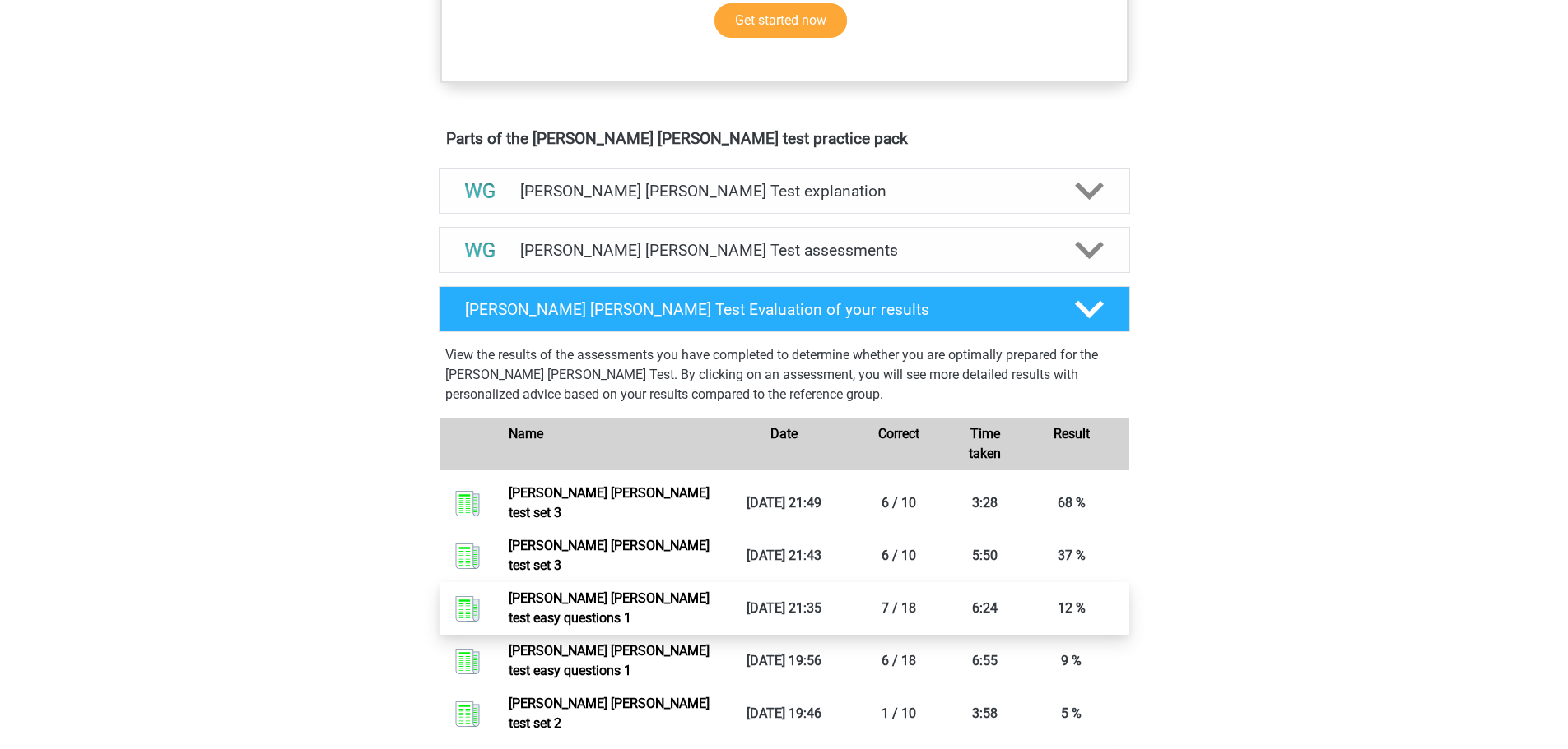
scroll to position [823, 0]
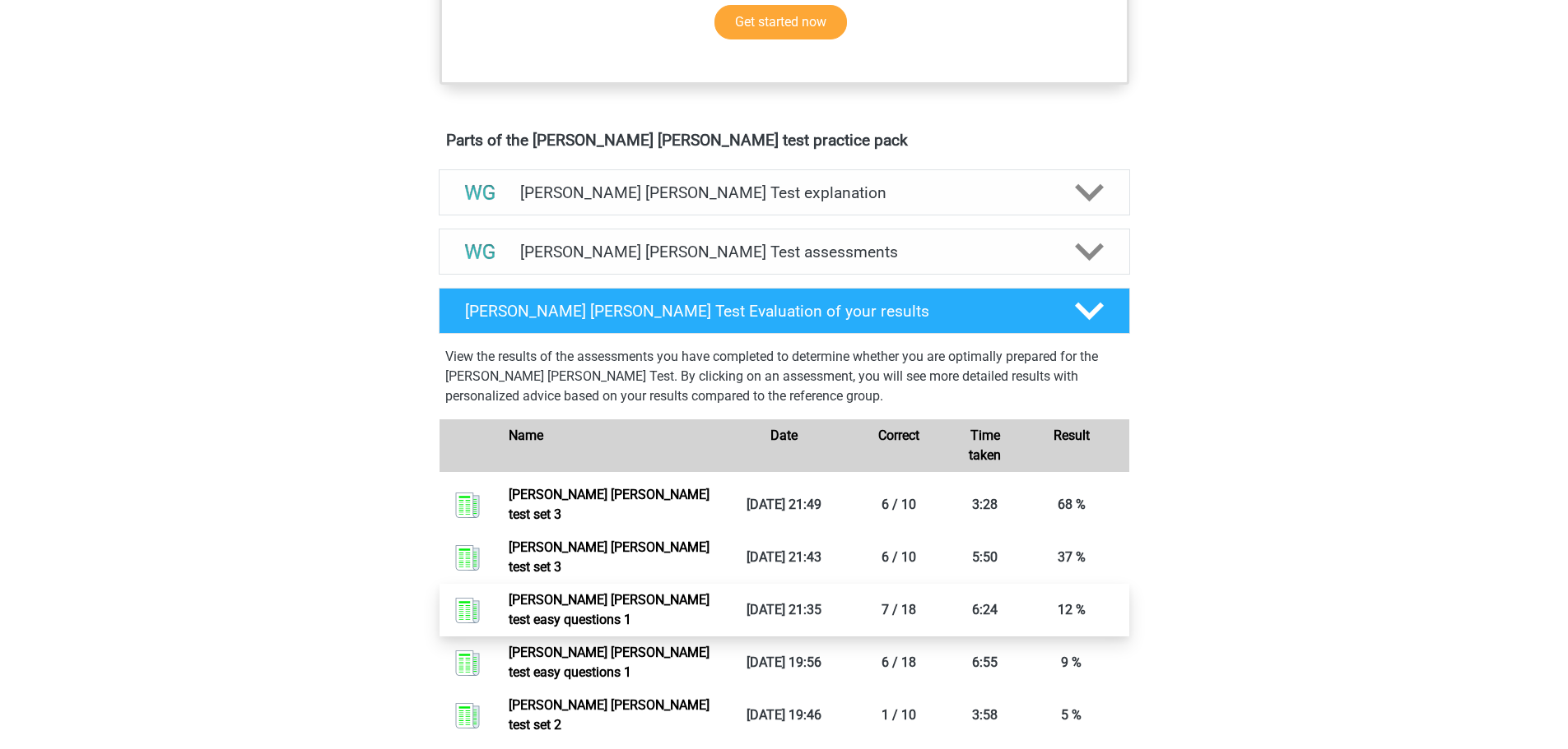
click at [575, 327] on div "Watson Glaser Test Evaluation of your results" at bounding box center [784, 311] width 692 height 46
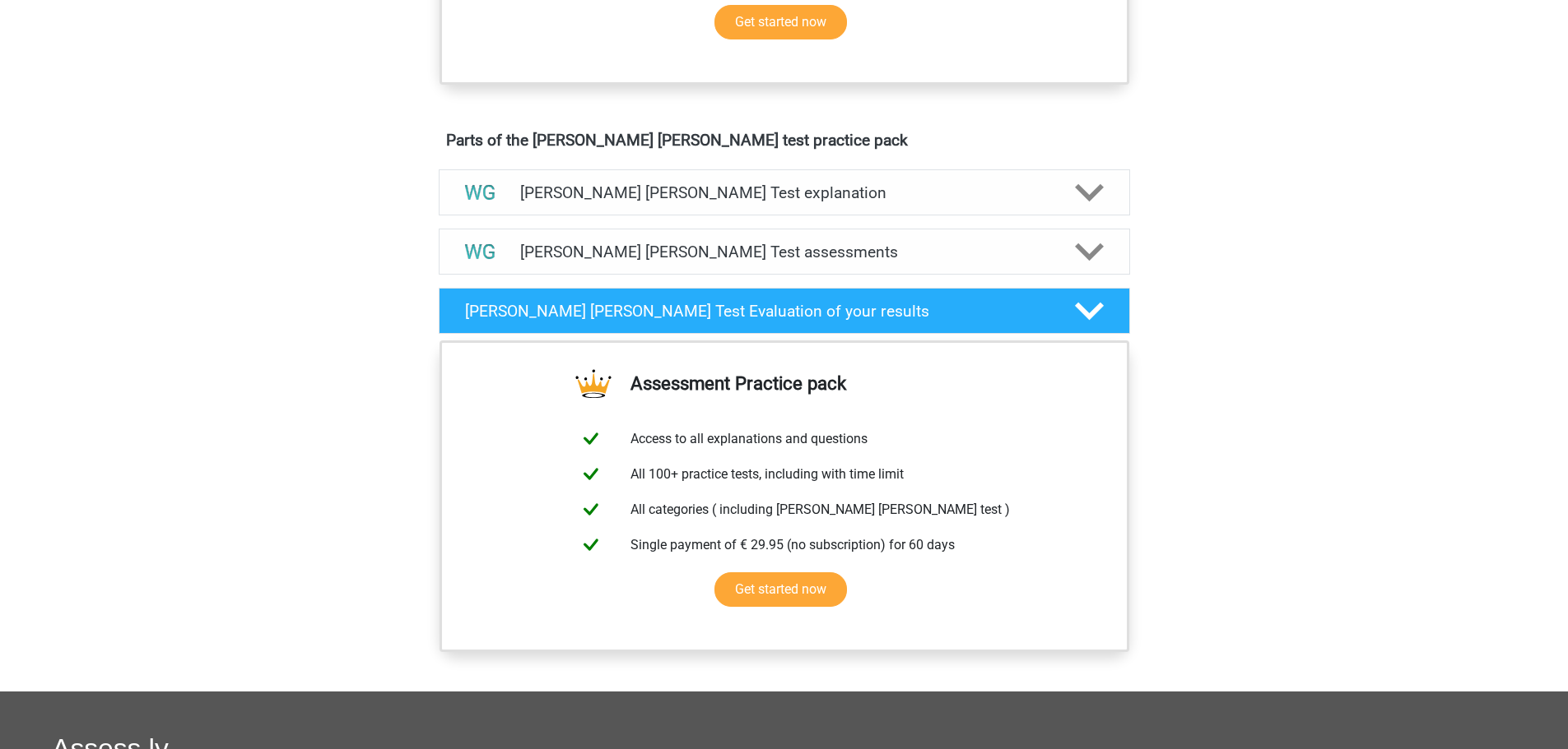
click at [575, 327] on div "Watson Glaser Test Evaluation of your results" at bounding box center [784, 311] width 692 height 46
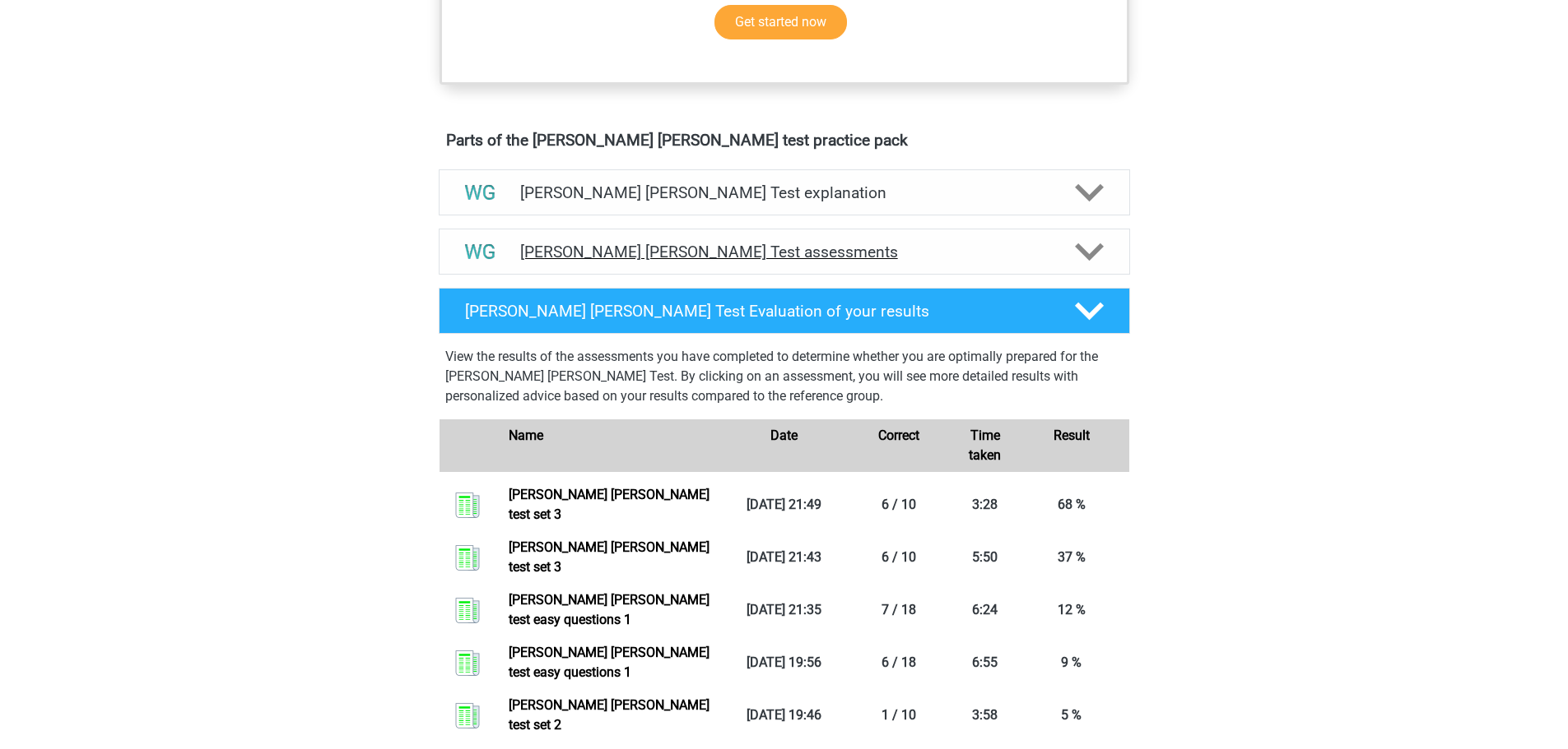
click at [619, 251] on h4 "Watson Glaser Test assessments" at bounding box center [784, 251] width 528 height 19
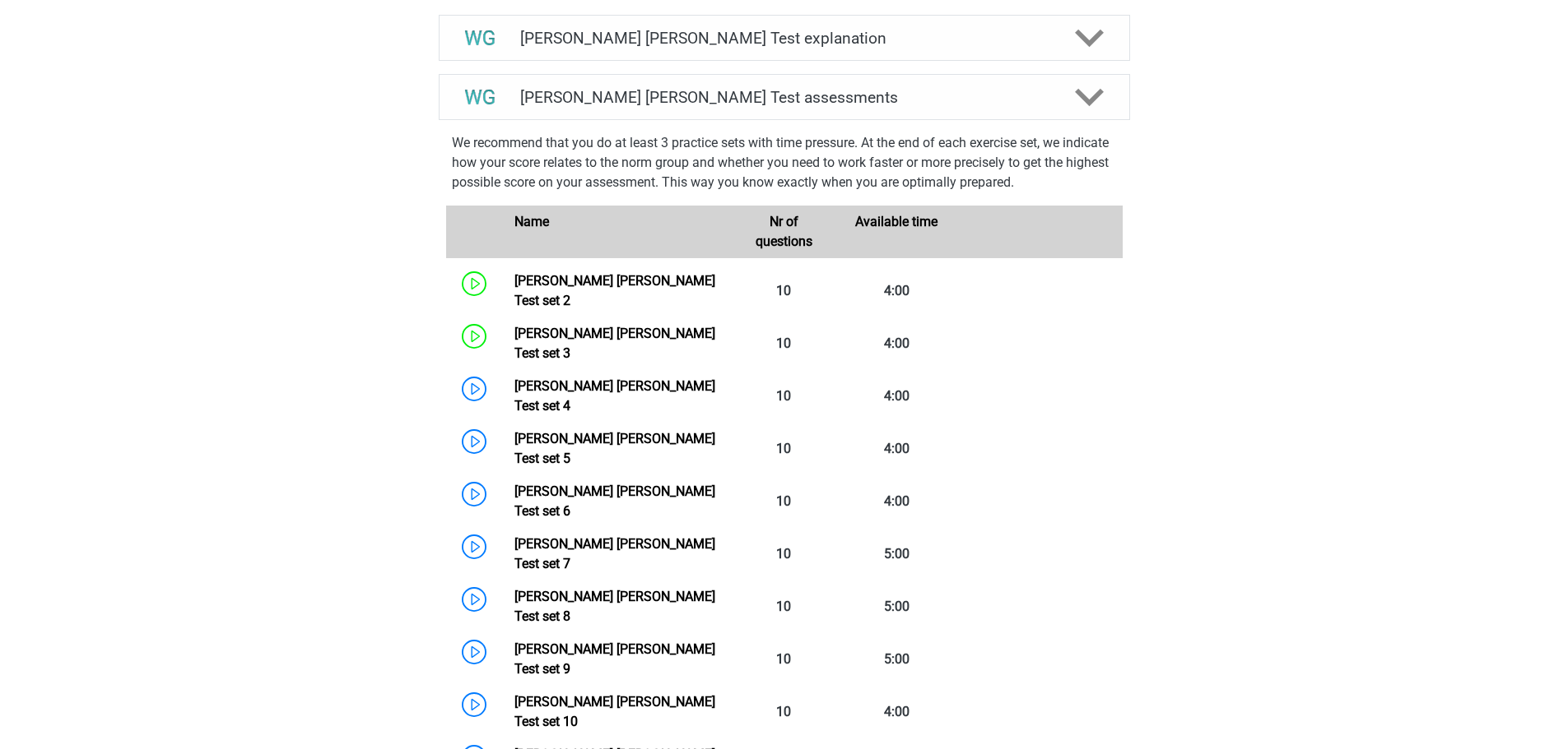
scroll to position [1069, 0]
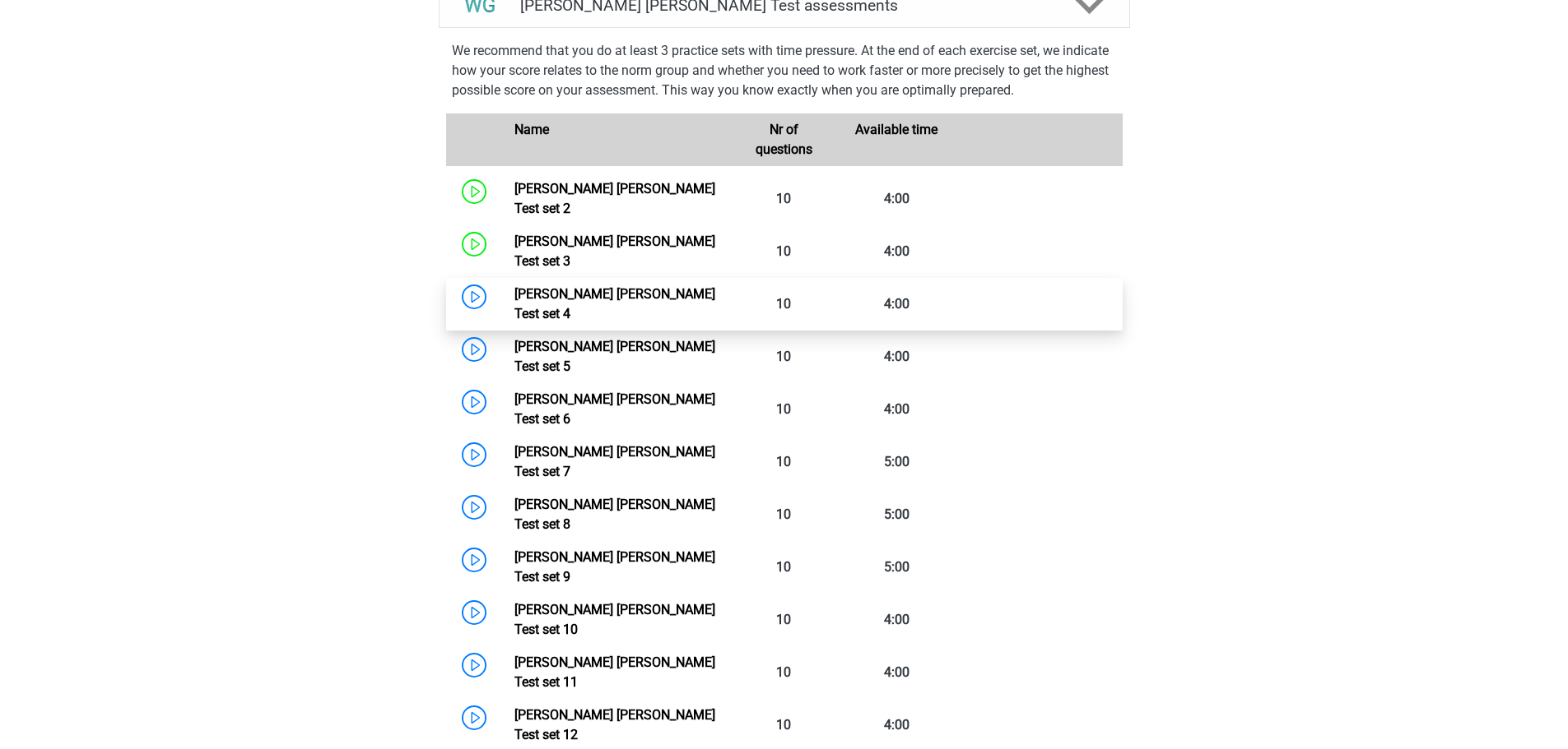
click at [515, 286] on link "Watson Glaser Test set 4" at bounding box center [615, 304] width 201 height 36
click at [247, 372] on div "Go premium thara thariniamaran@gmail.com" at bounding box center [784, 718] width 1568 height 3574
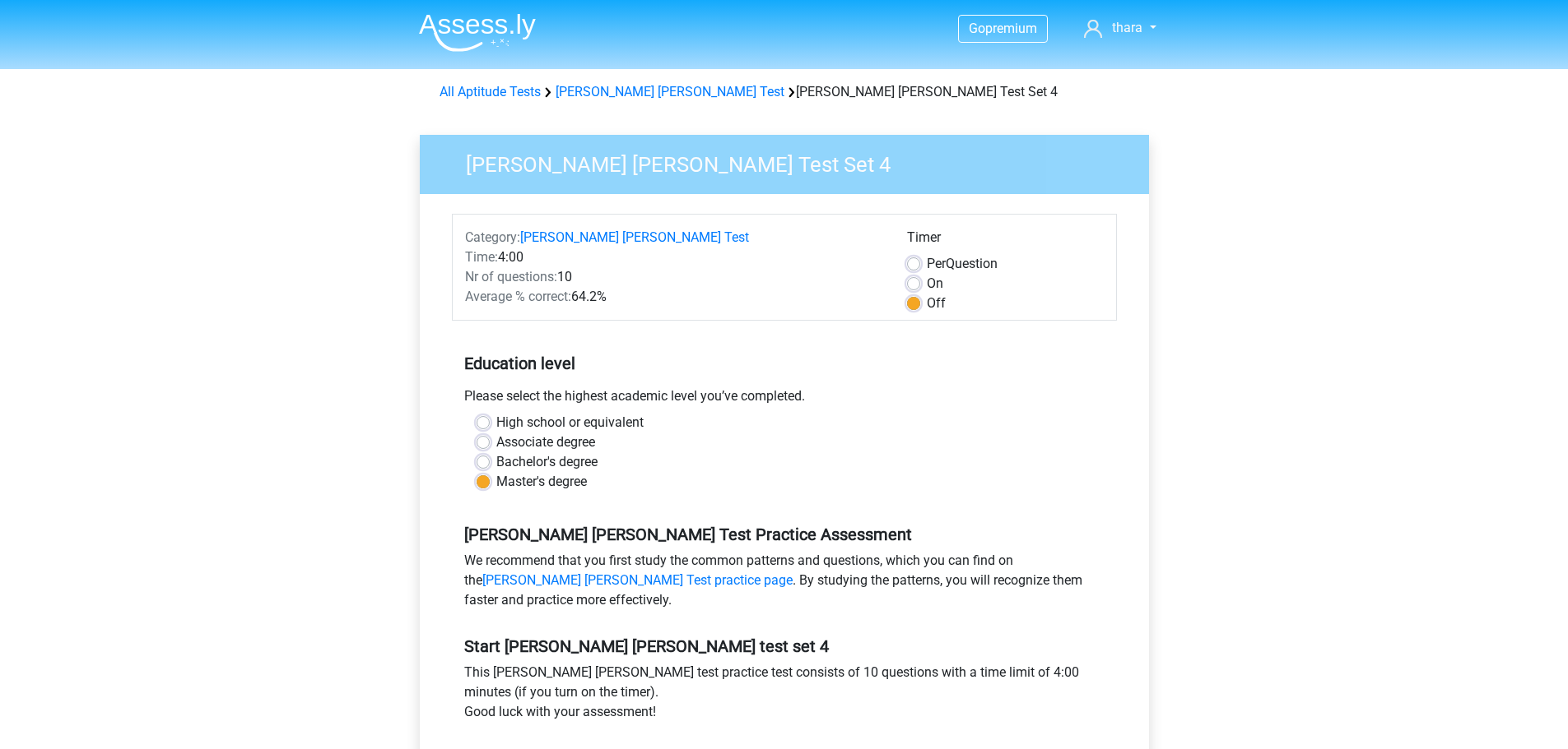
click at [926, 283] on label "On" at bounding box center [934, 283] width 17 height 20
click at [916, 283] on input "On" at bounding box center [913, 282] width 13 height 17
radio input "true"
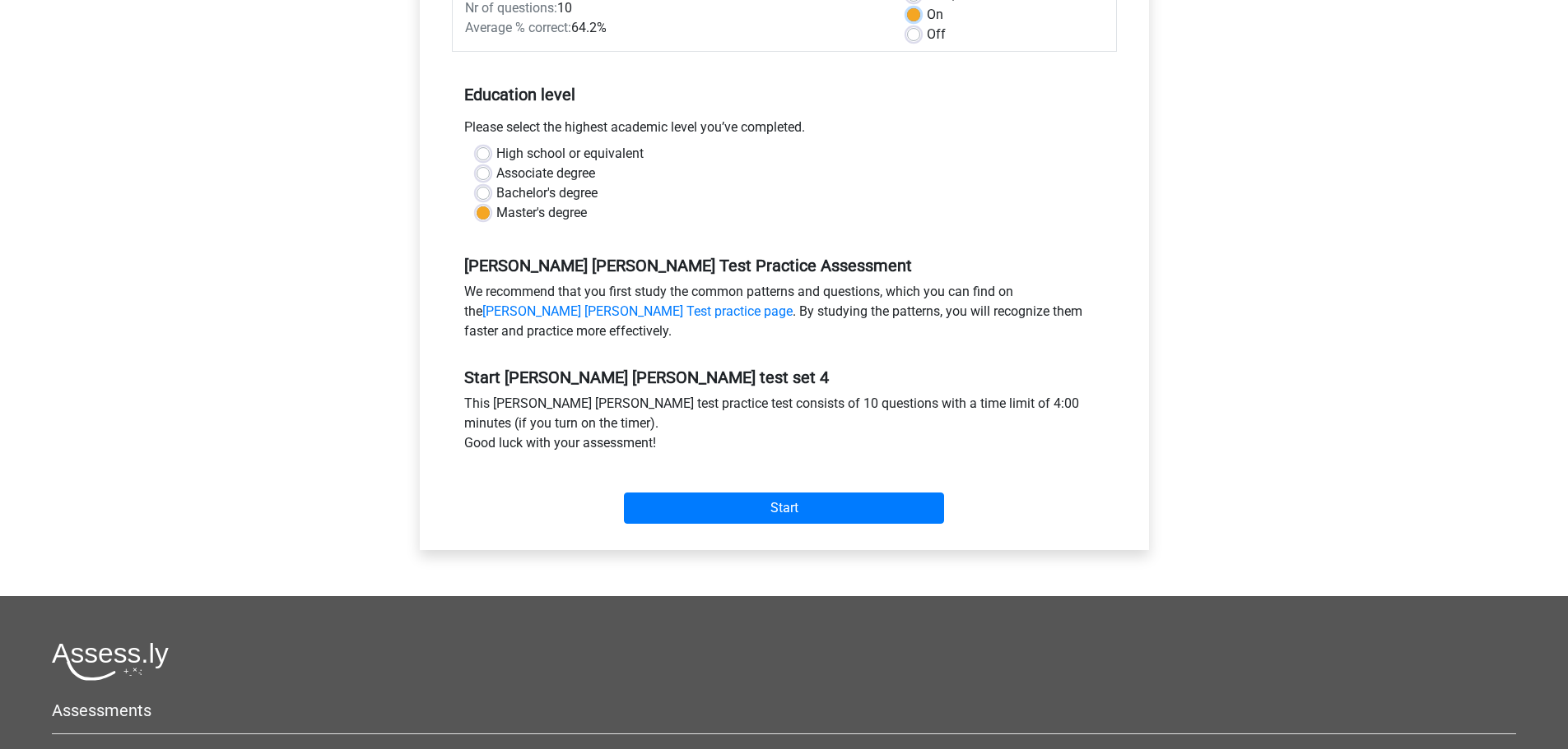
scroll to position [329, 0]
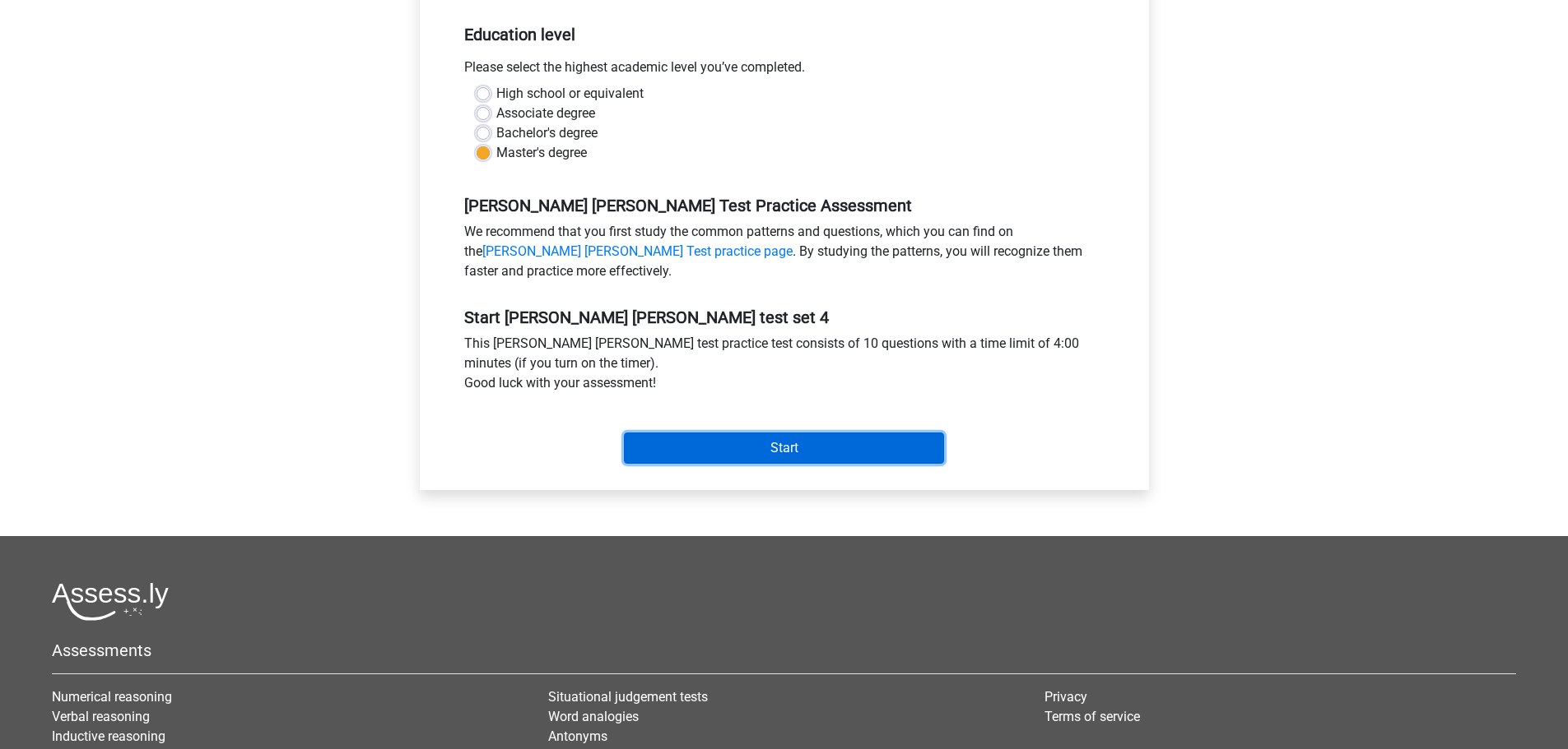
click at [700, 443] on input "Start" at bounding box center [784, 448] width 320 height 31
click at [588, 242] on div "We recommend that you first study the common patterns and questions, which you …" at bounding box center [784, 255] width 665 height 66
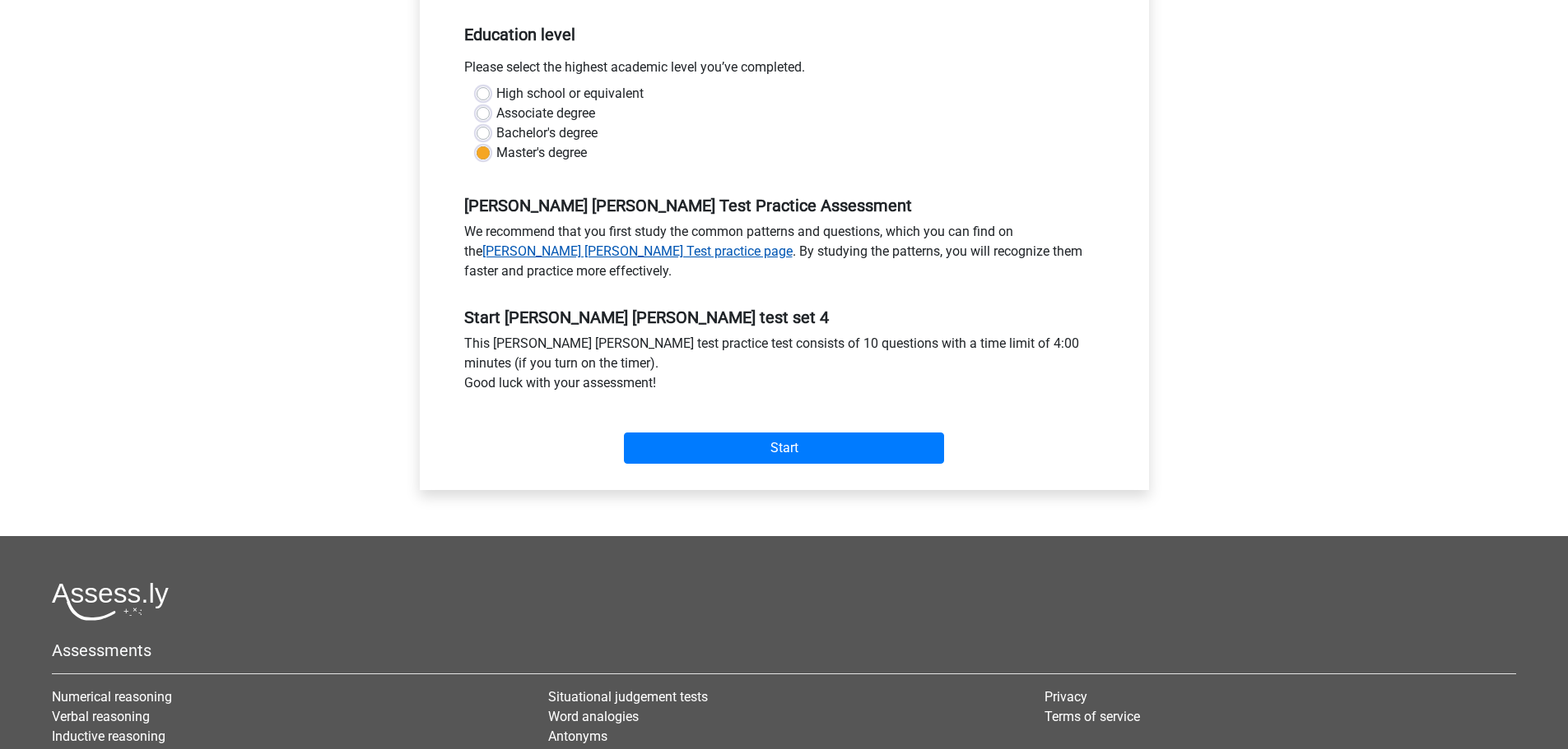
click at [584, 249] on link "[PERSON_NAME] [PERSON_NAME] Test practice page" at bounding box center [636, 251] width 310 height 16
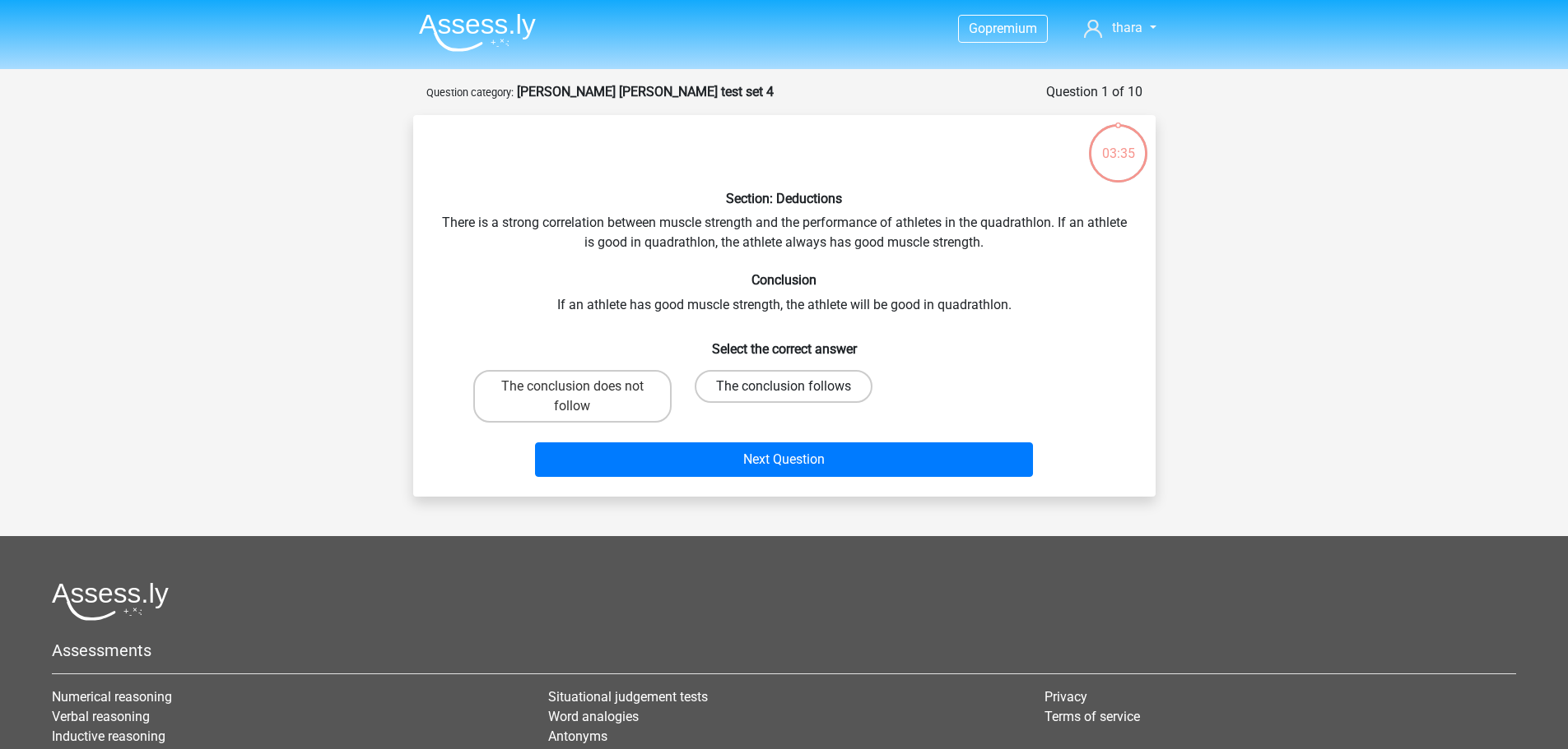
click at [796, 388] on label "The conclusion follows" at bounding box center [783, 386] width 178 height 33
click at [794, 388] on input "The conclusion follows" at bounding box center [788, 392] width 11 height 11
radio input "true"
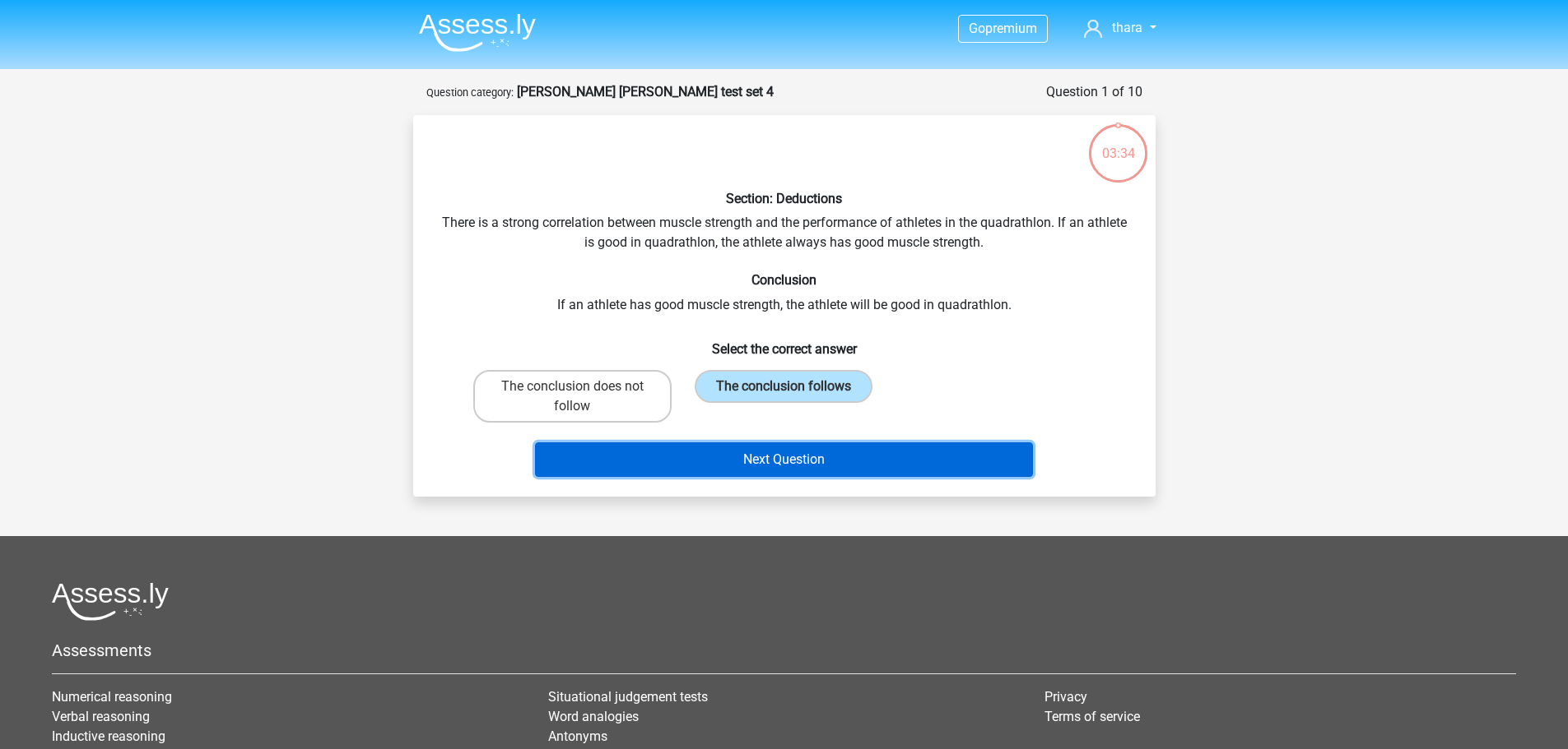
drag, startPoint x: 801, startPoint y: 449, endPoint x: 803, endPoint y: 462, distance: 13.2
click at [801, 454] on button "Next Question" at bounding box center [784, 459] width 498 height 35
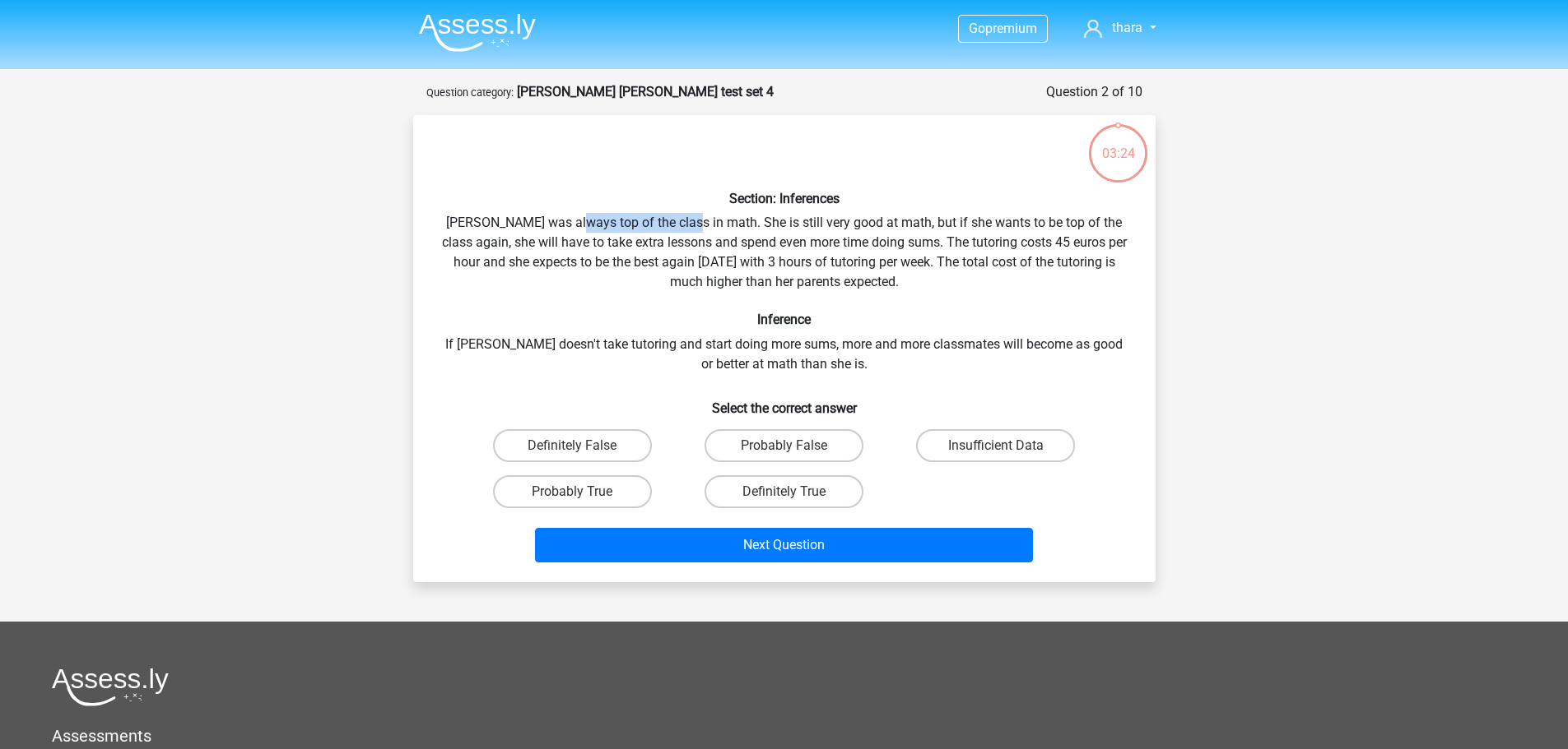
drag, startPoint x: 567, startPoint y: 222, endPoint x: 680, endPoint y: 221, distance: 113.0
click at [680, 221] on div "Section: Inferences [PERSON_NAME] was always top of the class in math. She is s…" at bounding box center [784, 348] width 729 height 441
drag, startPoint x: 859, startPoint y: 224, endPoint x: 1009, endPoint y: 219, distance: 150.1
click at [1009, 219] on div "Section: Inferences [PERSON_NAME] was always top of the class in math. She is s…" at bounding box center [784, 348] width 729 height 441
drag, startPoint x: 677, startPoint y: 245, endPoint x: 737, endPoint y: 245, distance: 60.0
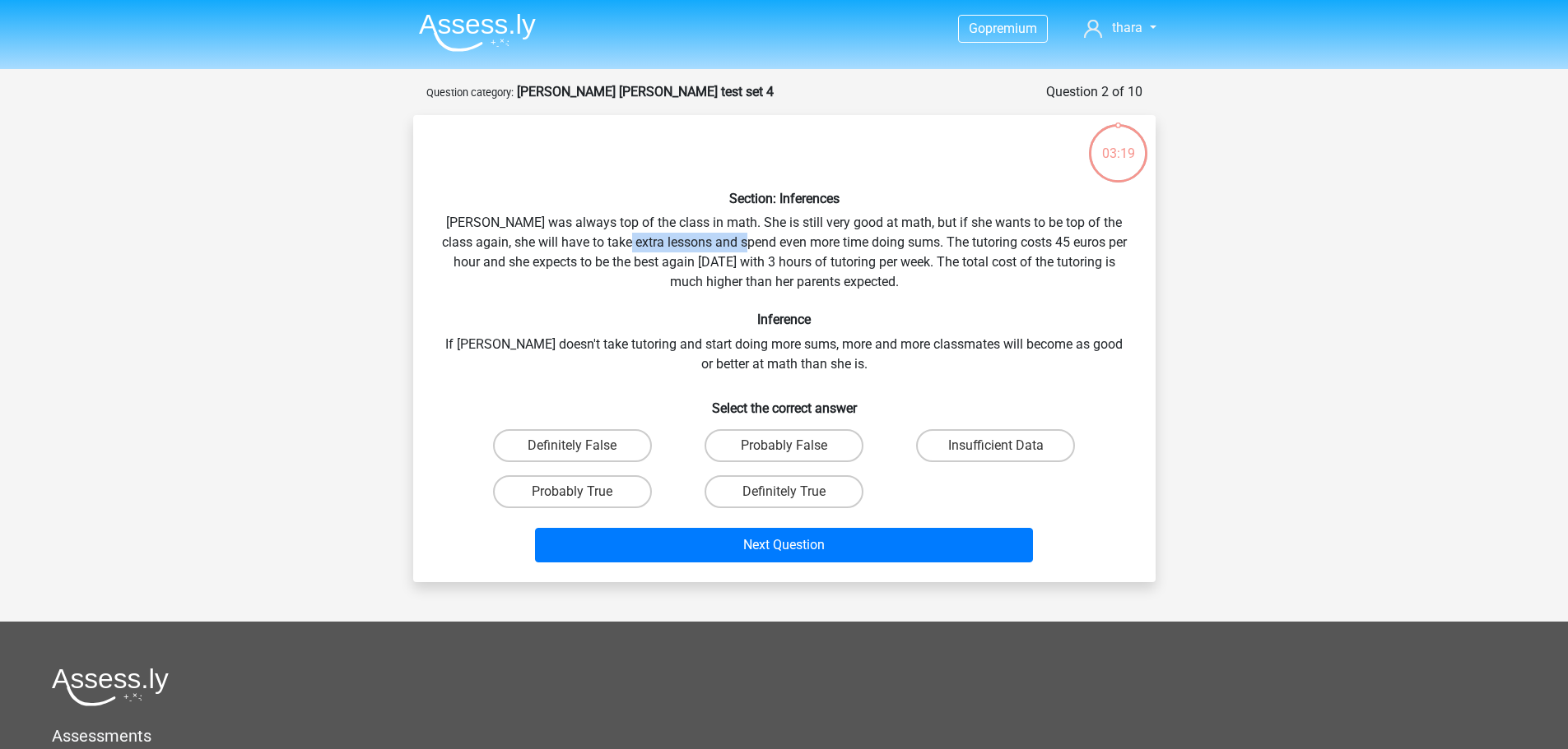
click at [737, 245] on div "Section: Inferences [PERSON_NAME] was always top of the class in math. She is s…" at bounding box center [784, 348] width 729 height 441
drag, startPoint x: 556, startPoint y: 243, endPoint x: 620, endPoint y: 243, distance: 64.0
click at [620, 243] on div "Section: Inferences [PERSON_NAME] was always top of the class in math. She is s…" at bounding box center [784, 348] width 729 height 441
drag, startPoint x: 504, startPoint y: 344, endPoint x: 629, endPoint y: 347, distance: 125.0
click at [629, 347] on div "Section: Inferences [PERSON_NAME] was always top of the class in math. She is s…" at bounding box center [784, 348] width 729 height 441
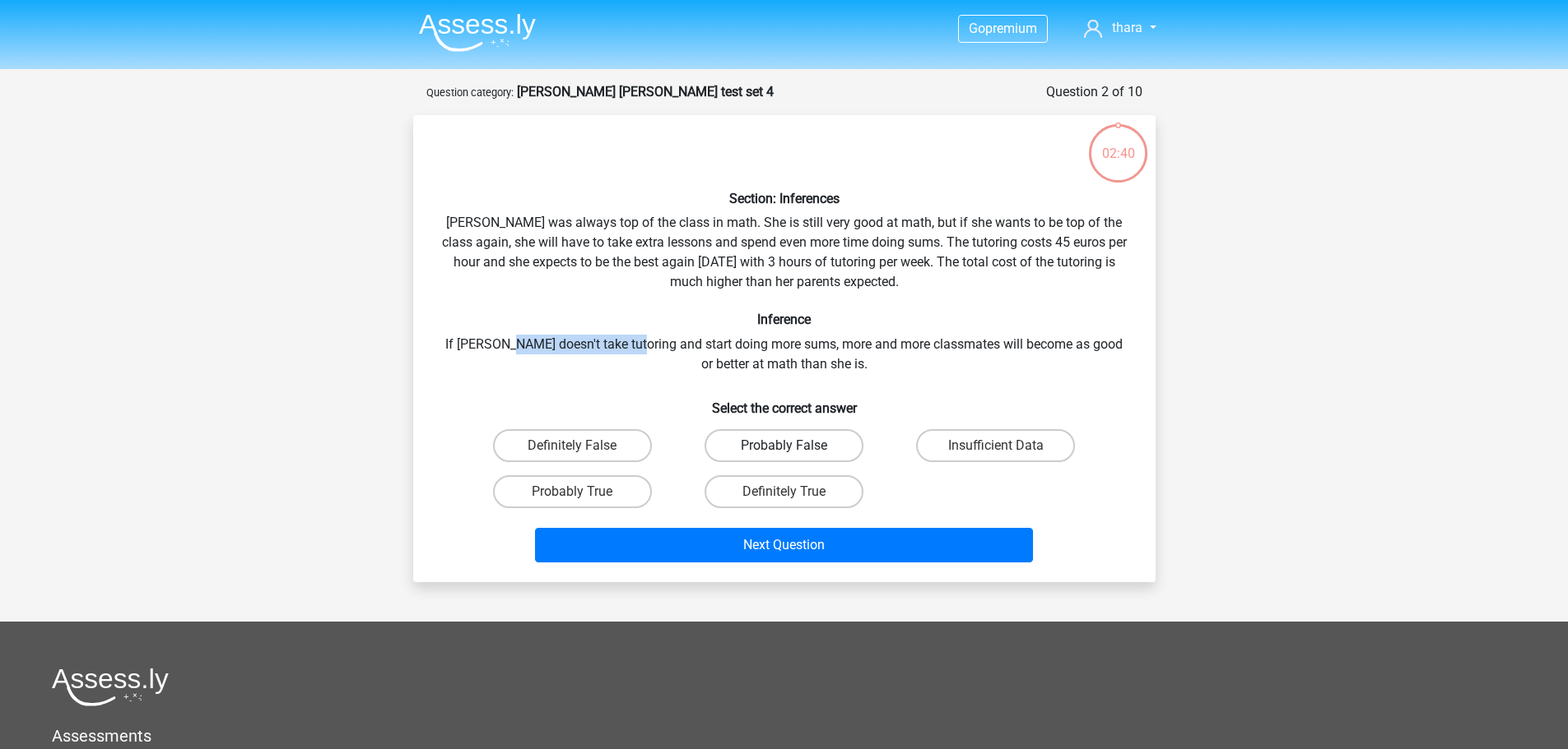
click at [815, 451] on label "Probably False" at bounding box center [783, 445] width 159 height 33
click at [794, 451] on input "Probably False" at bounding box center [788, 451] width 11 height 11
radio input "true"
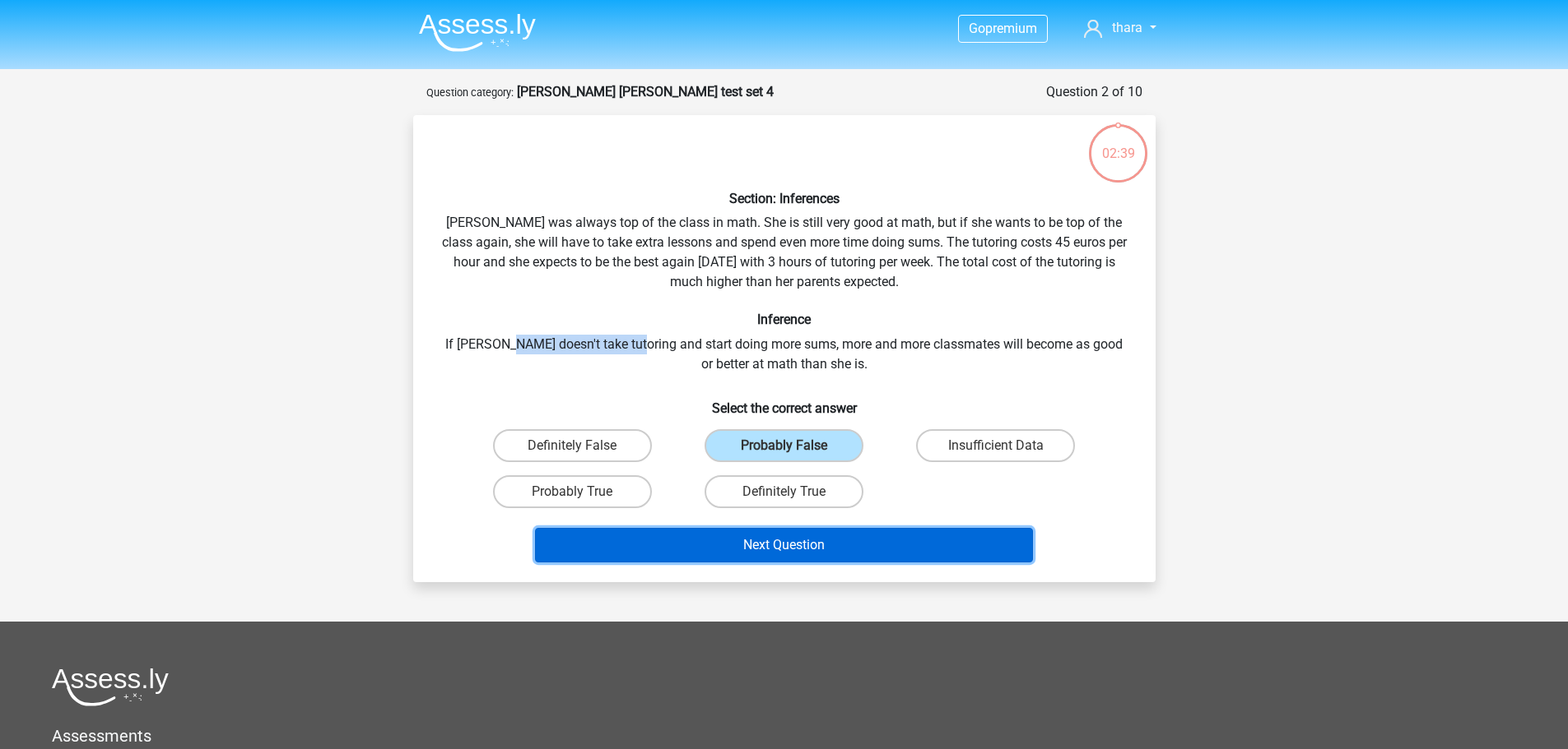
click at [829, 536] on button "Next Question" at bounding box center [784, 545] width 498 height 35
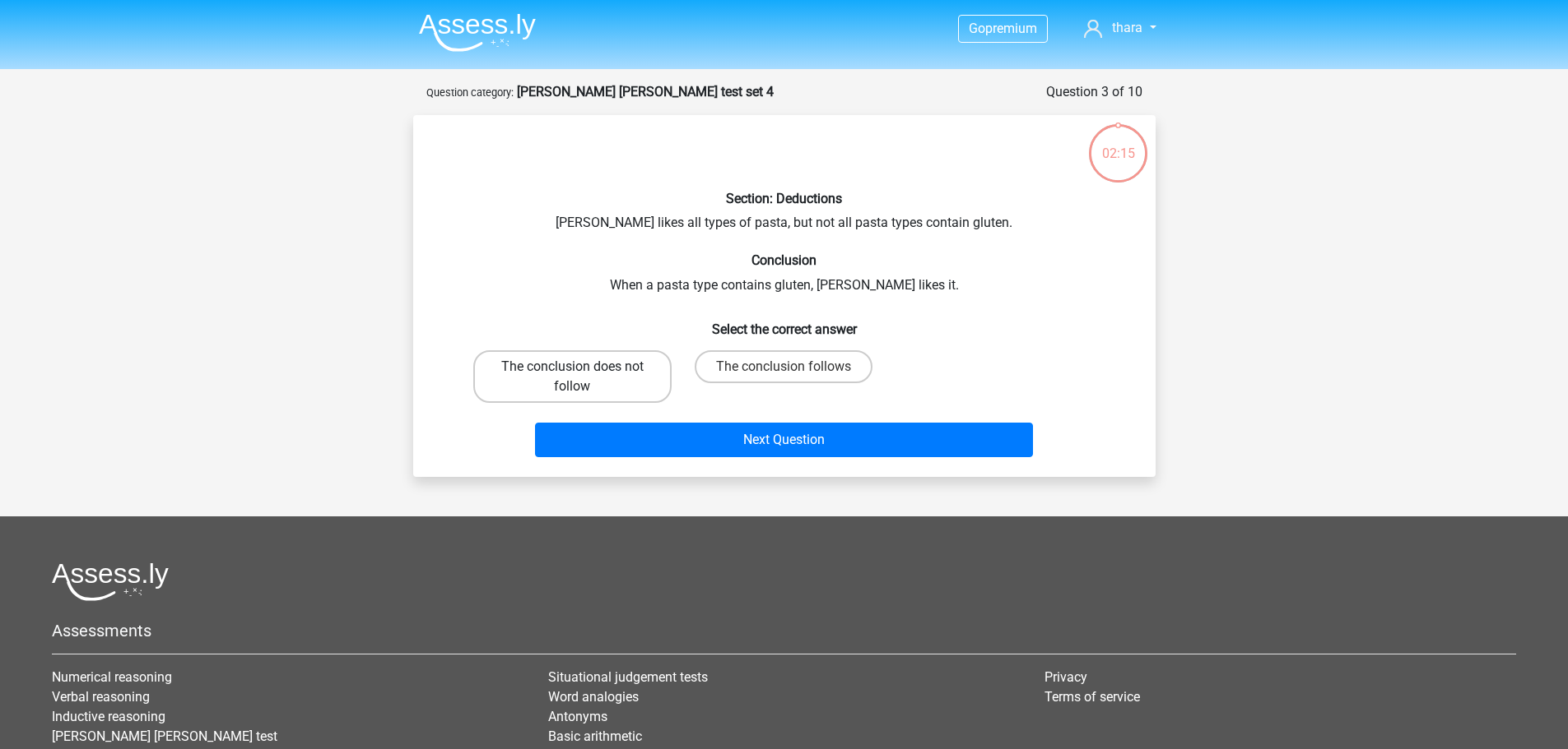
click at [591, 384] on label "The conclusion does not follow" at bounding box center [572, 376] width 198 height 52
click at [582, 378] on input "The conclusion does not follow" at bounding box center [577, 372] width 11 height 11
radio input "true"
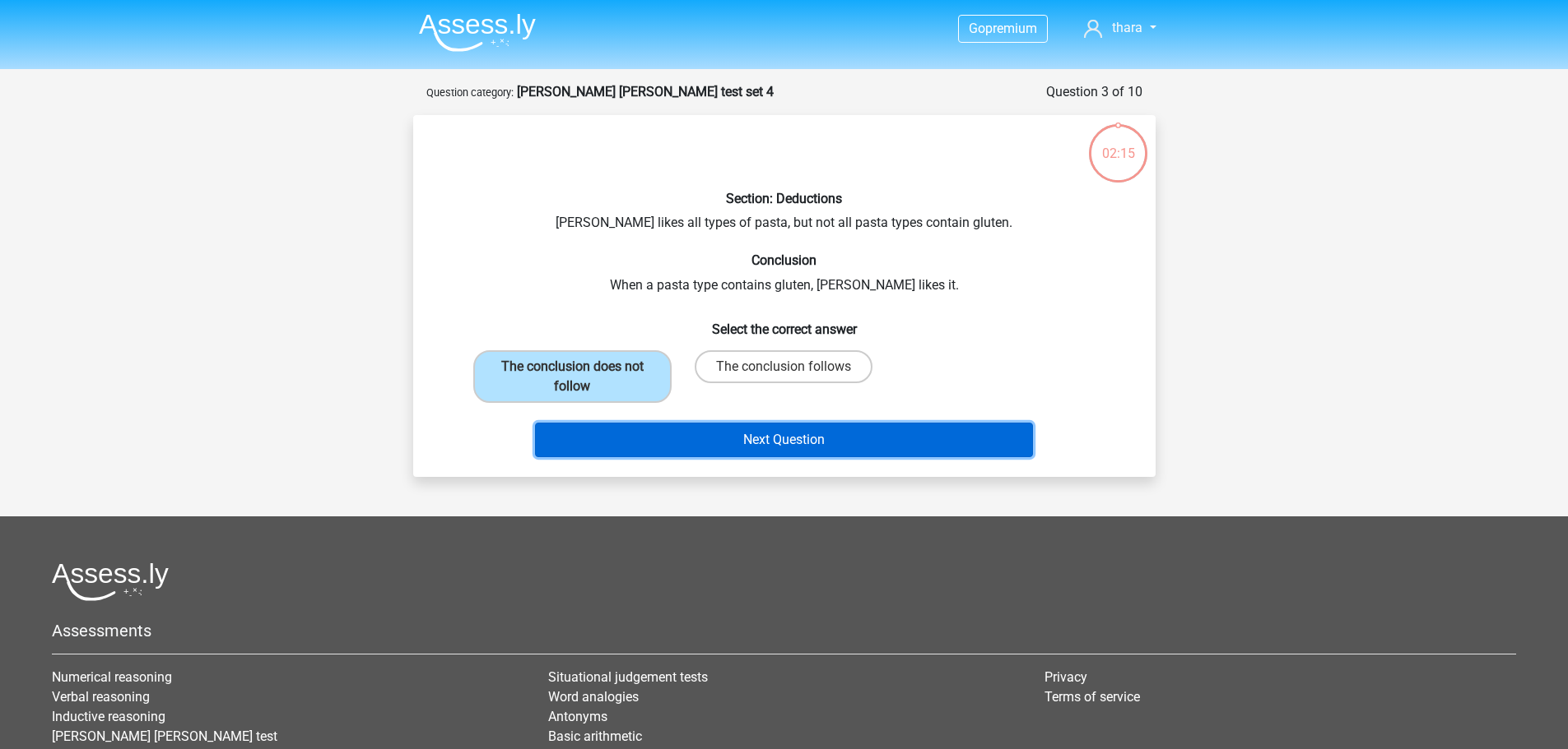
click at [681, 426] on button "Next Question" at bounding box center [784, 440] width 498 height 35
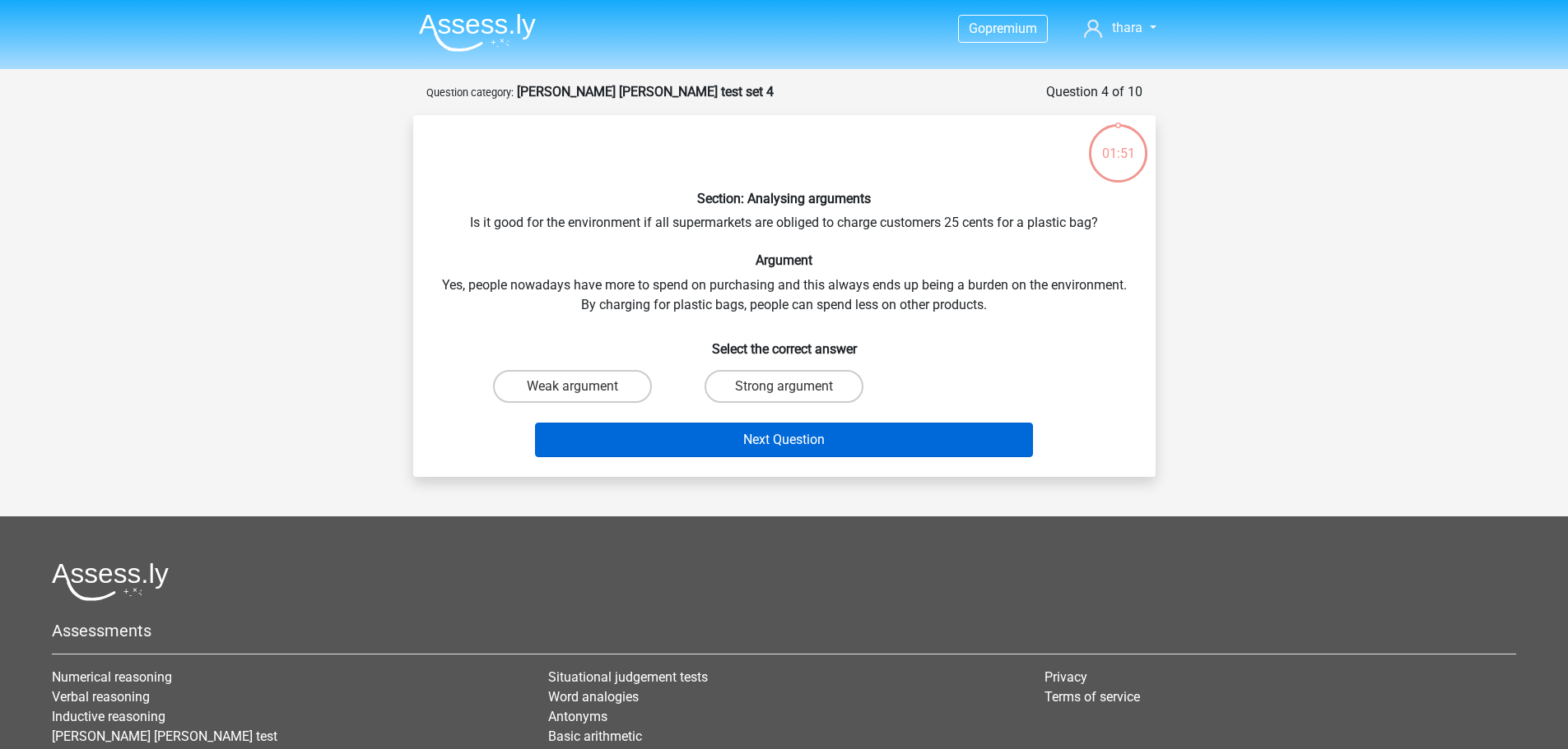
drag, startPoint x: 593, startPoint y: 381, endPoint x: 673, endPoint y: 428, distance: 92.8
click at [593, 382] on label "Weak argument" at bounding box center [572, 386] width 159 height 33
click at [582, 386] on input "Weak argument" at bounding box center [577, 392] width 11 height 11
radio input "true"
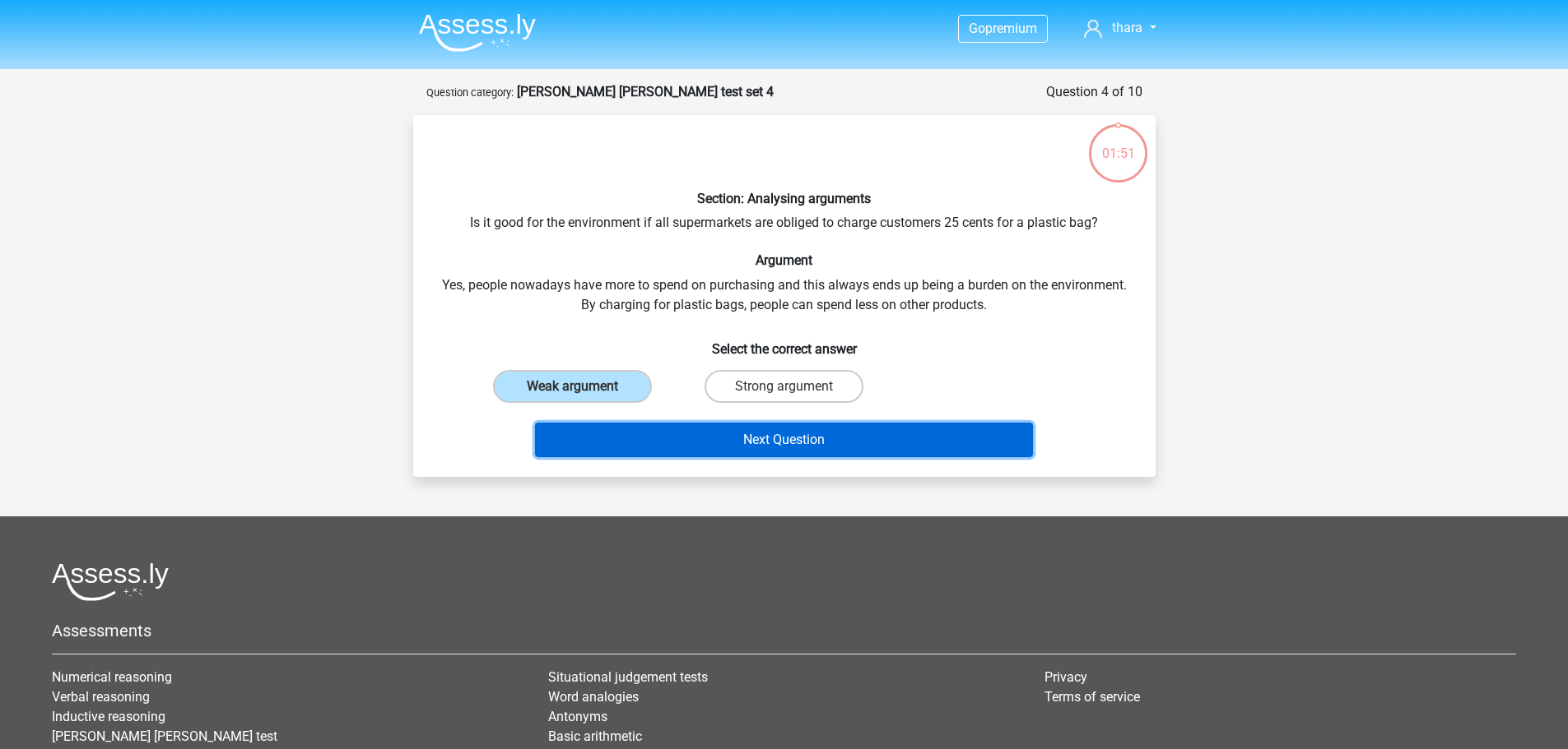
click at [678, 430] on button "Next Question" at bounding box center [784, 440] width 498 height 35
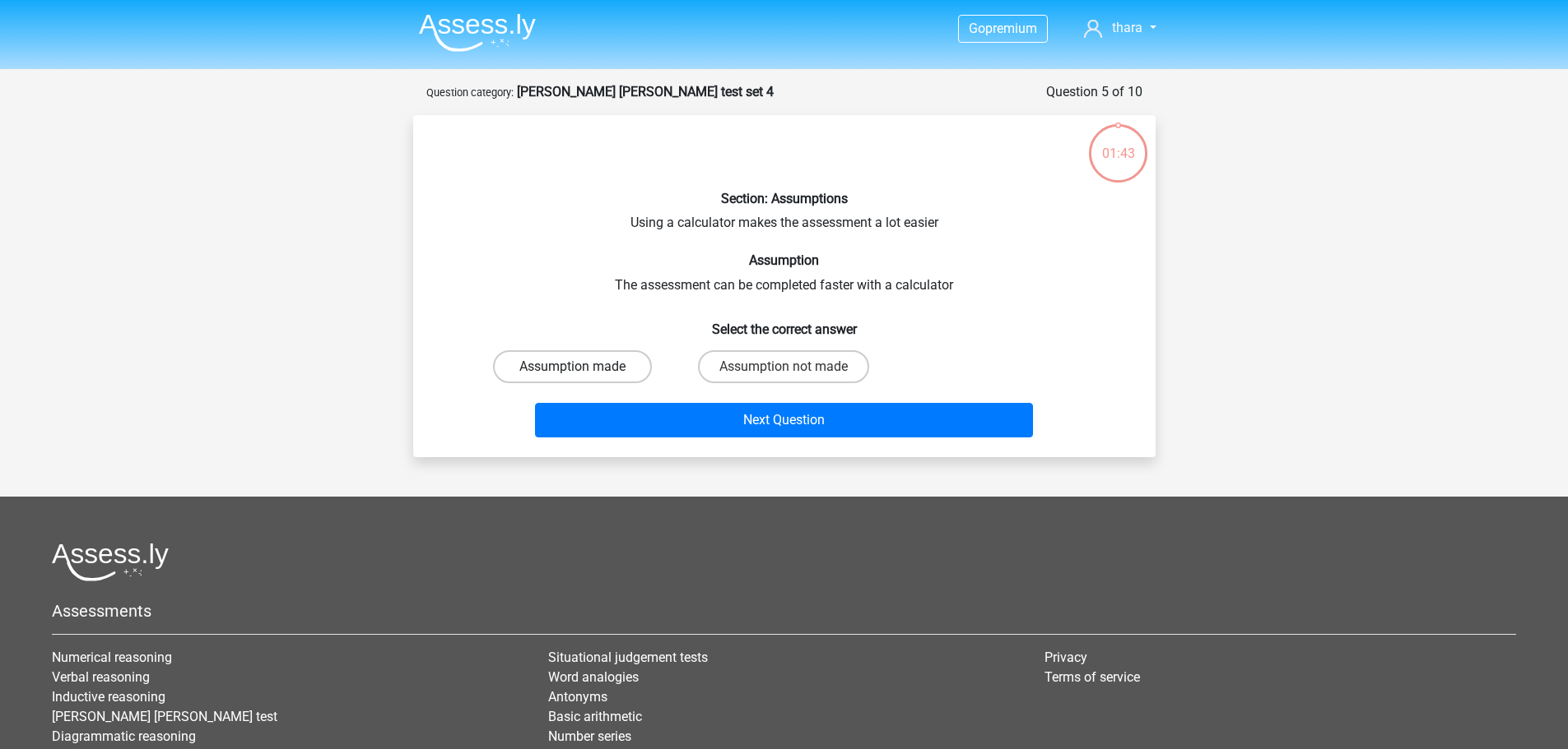
click at [615, 376] on label "Assumption made" at bounding box center [572, 366] width 159 height 33
click at [582, 376] on input "Assumption made" at bounding box center [577, 372] width 11 height 11
radio input "true"
click at [739, 399] on div "Next Question" at bounding box center [784, 417] width 690 height 54
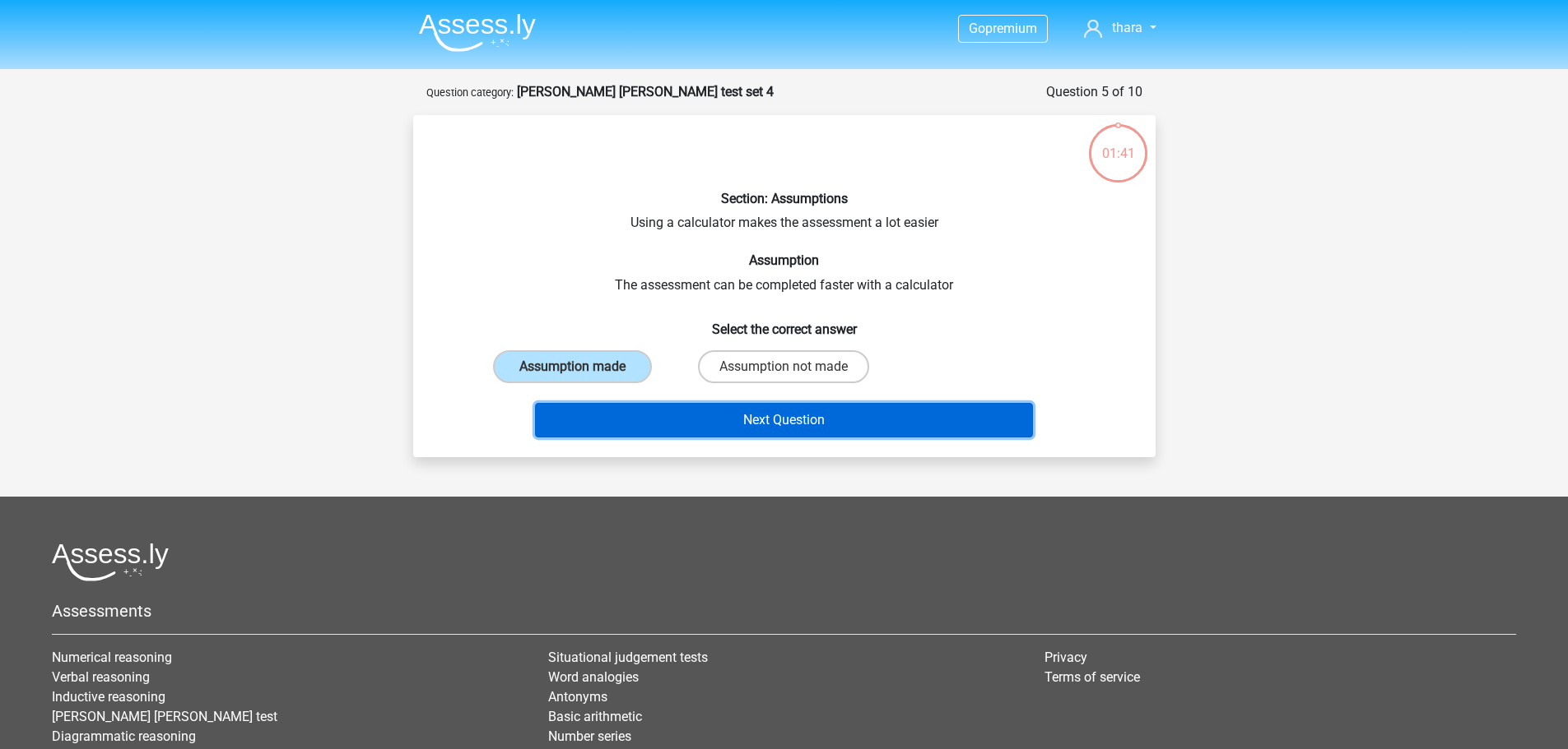
click at [750, 423] on button "Next Question" at bounding box center [784, 420] width 498 height 35
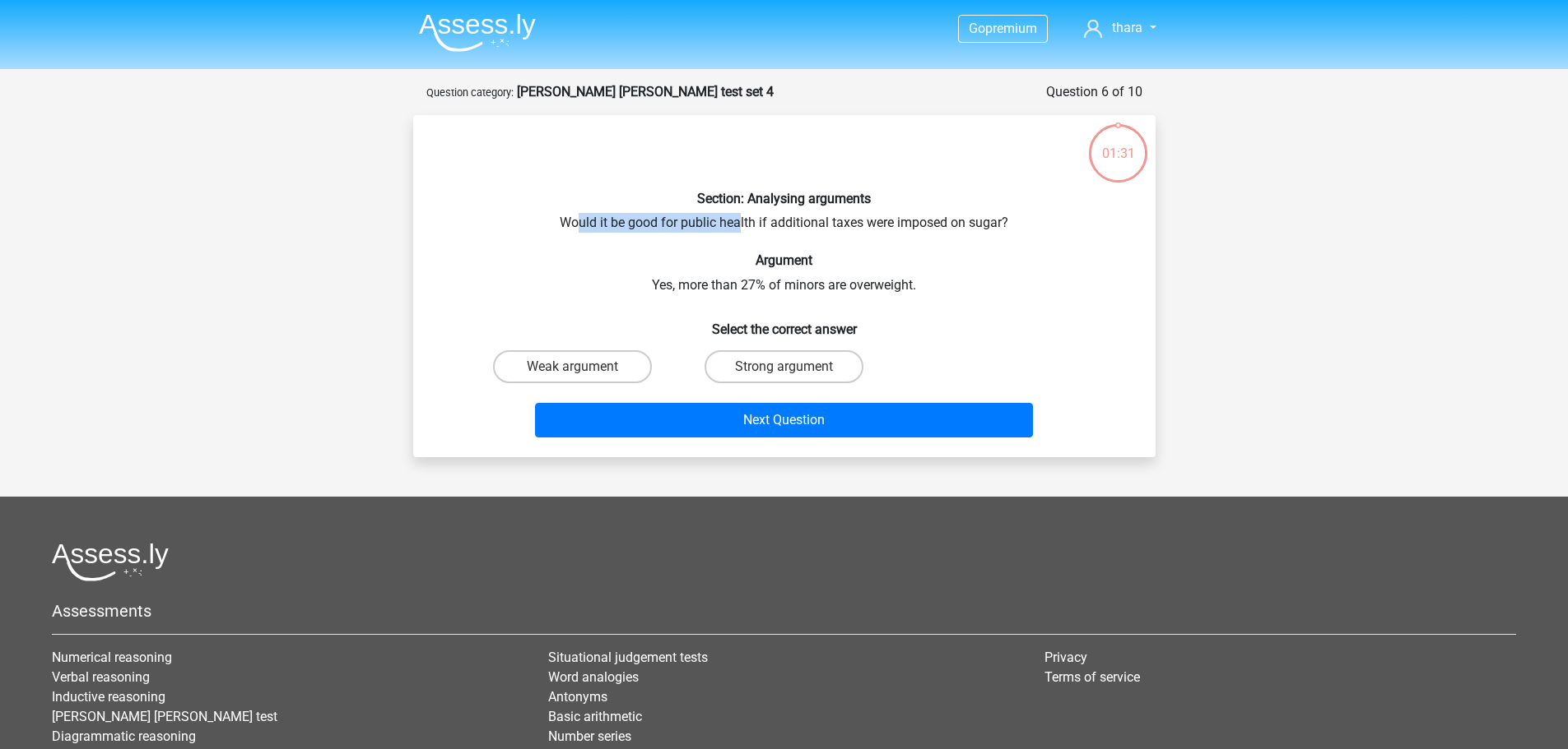
drag, startPoint x: 579, startPoint y: 224, endPoint x: 741, endPoint y: 218, distance: 162.1
click at [741, 218] on div "Section: Analysing arguments Would it be good for public health if additional t…" at bounding box center [784, 285] width 729 height 315
click at [633, 369] on label "Weak argument" at bounding box center [572, 366] width 159 height 33
click at [582, 369] on input "Weak argument" at bounding box center [577, 372] width 11 height 11
radio input "true"
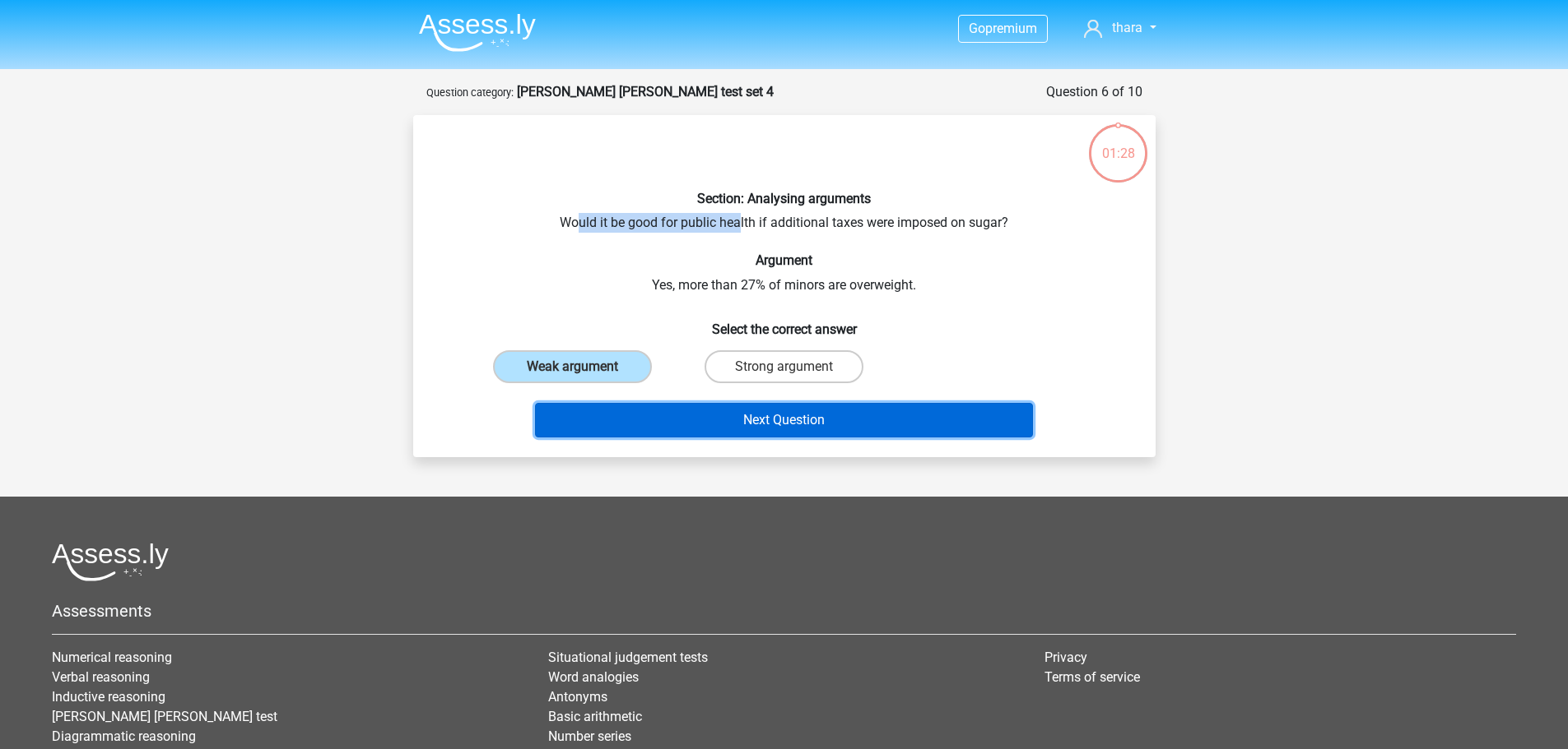
click at [748, 426] on button "Next Question" at bounding box center [784, 420] width 498 height 35
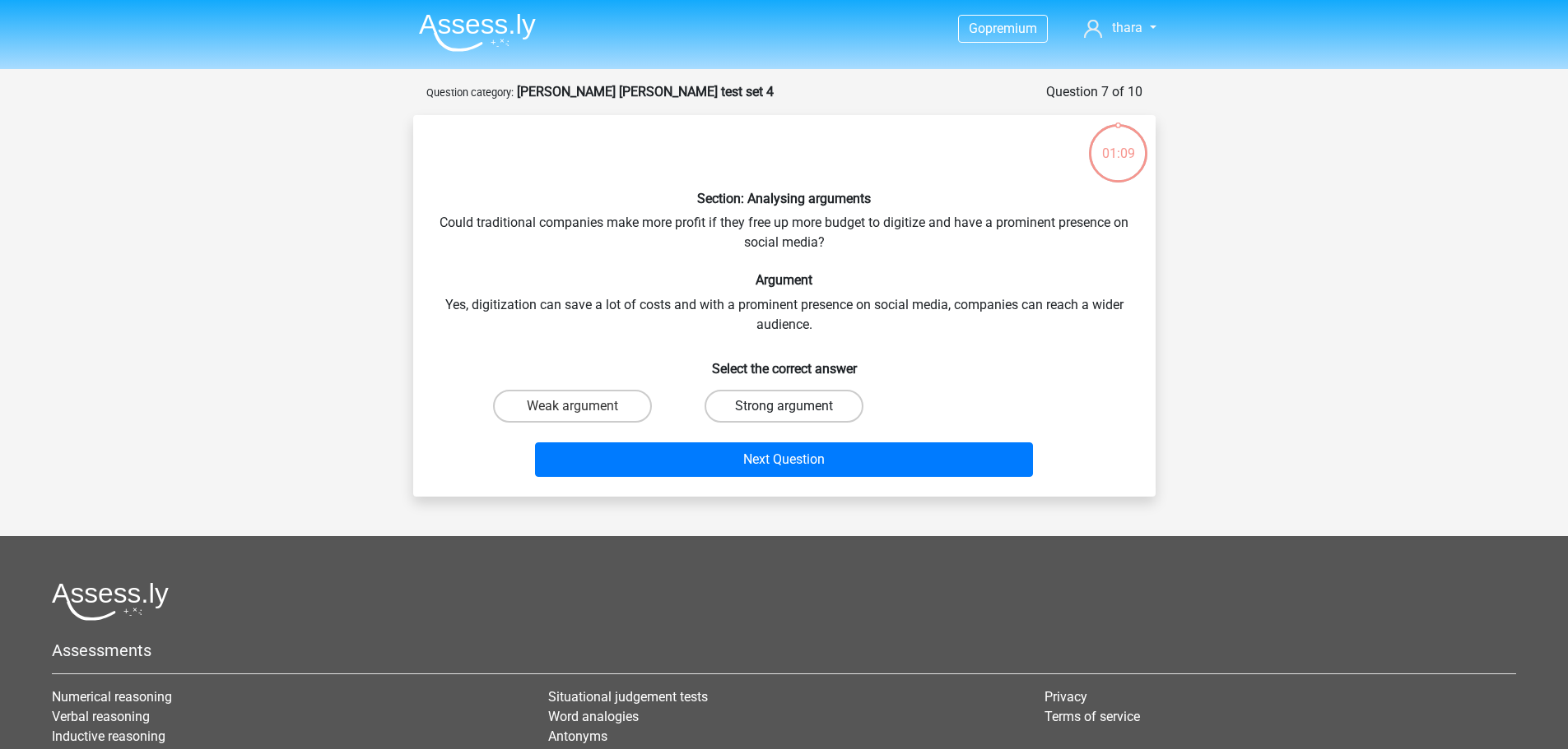
click at [803, 410] on label "Strong argument" at bounding box center [783, 406] width 159 height 33
click at [794, 410] on input "Strong argument" at bounding box center [788, 411] width 11 height 11
radio input "true"
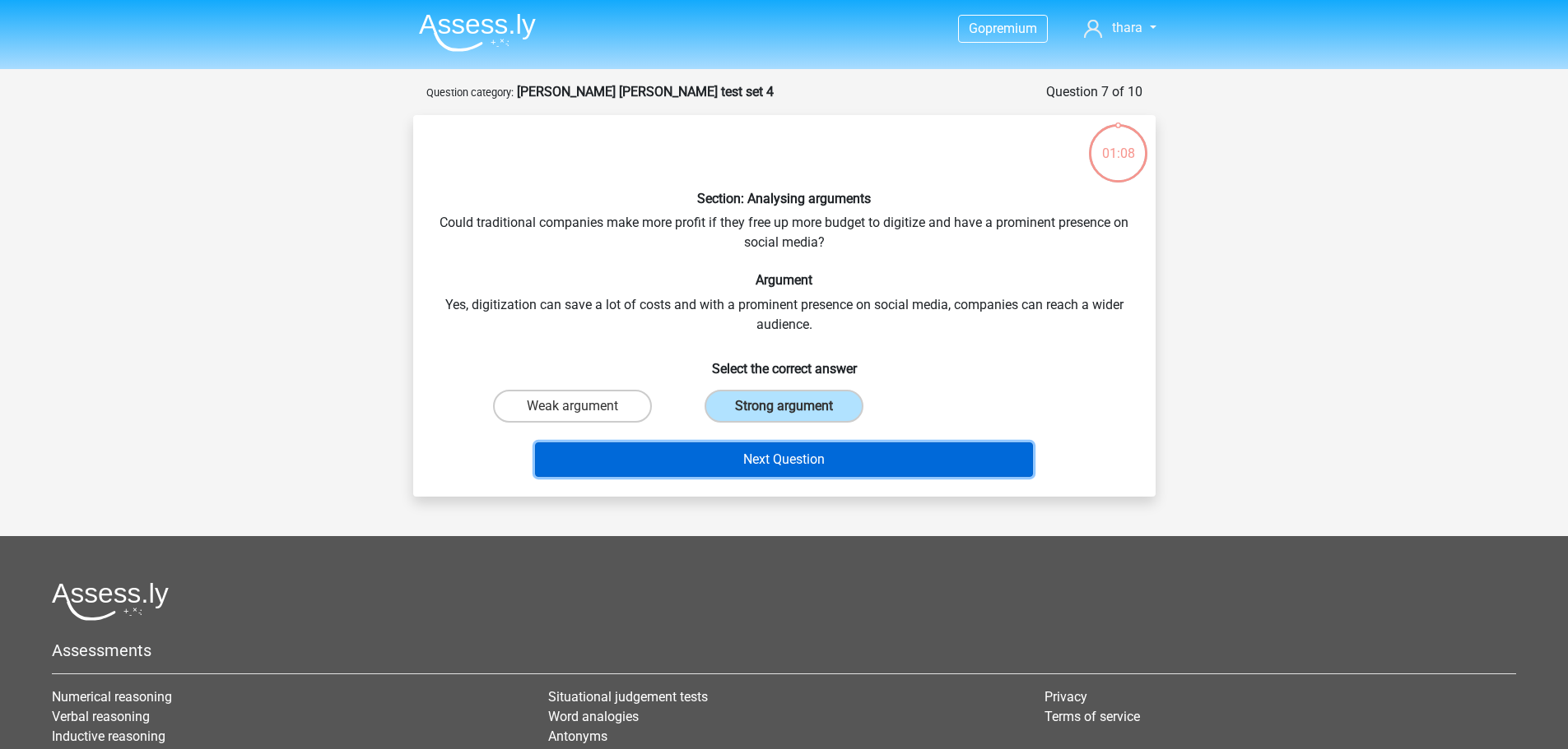
click at [803, 451] on button "Next Question" at bounding box center [784, 459] width 498 height 35
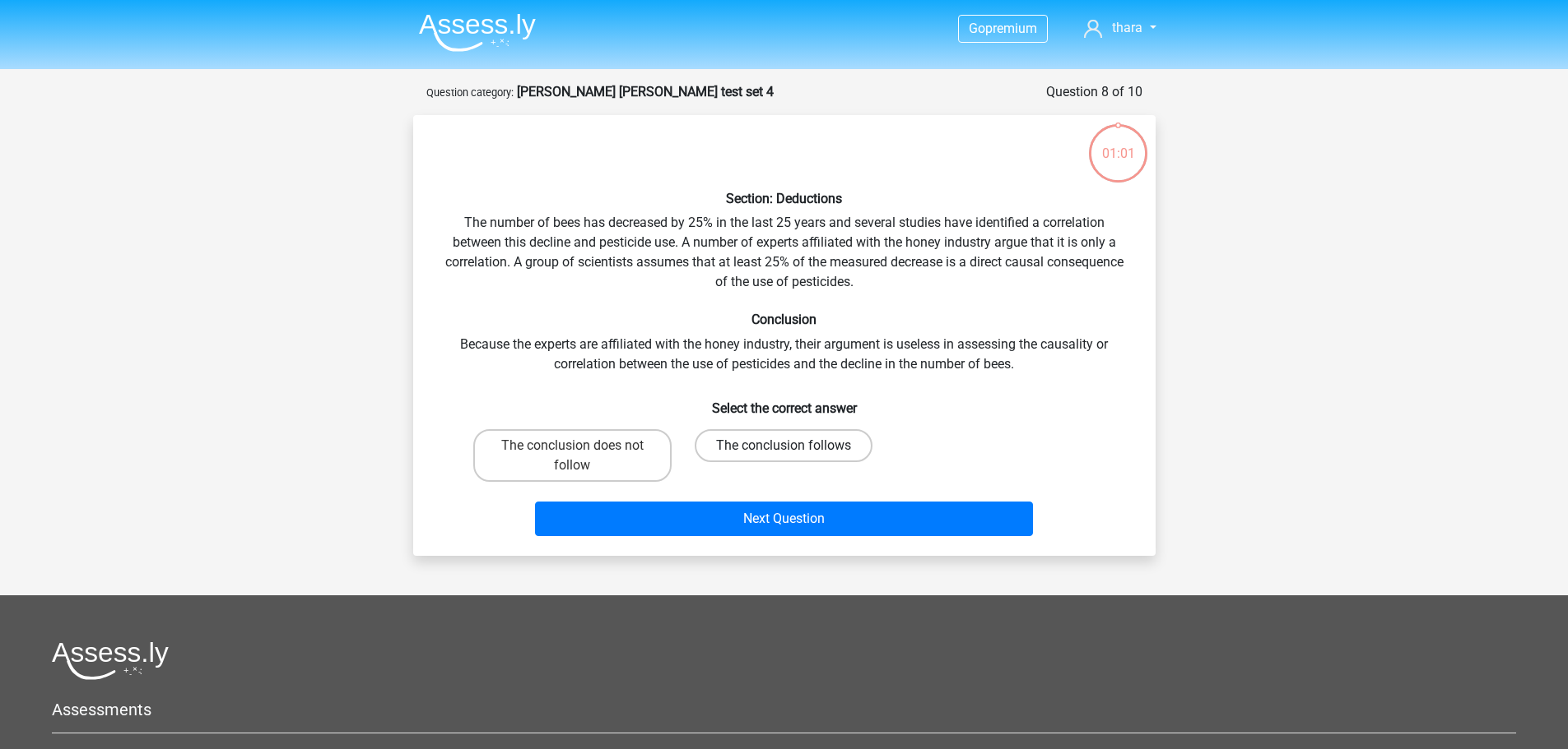
click at [766, 444] on label "The conclusion follows" at bounding box center [783, 445] width 178 height 33
click at [783, 446] on input "The conclusion follows" at bounding box center [788, 451] width 11 height 11
radio input "true"
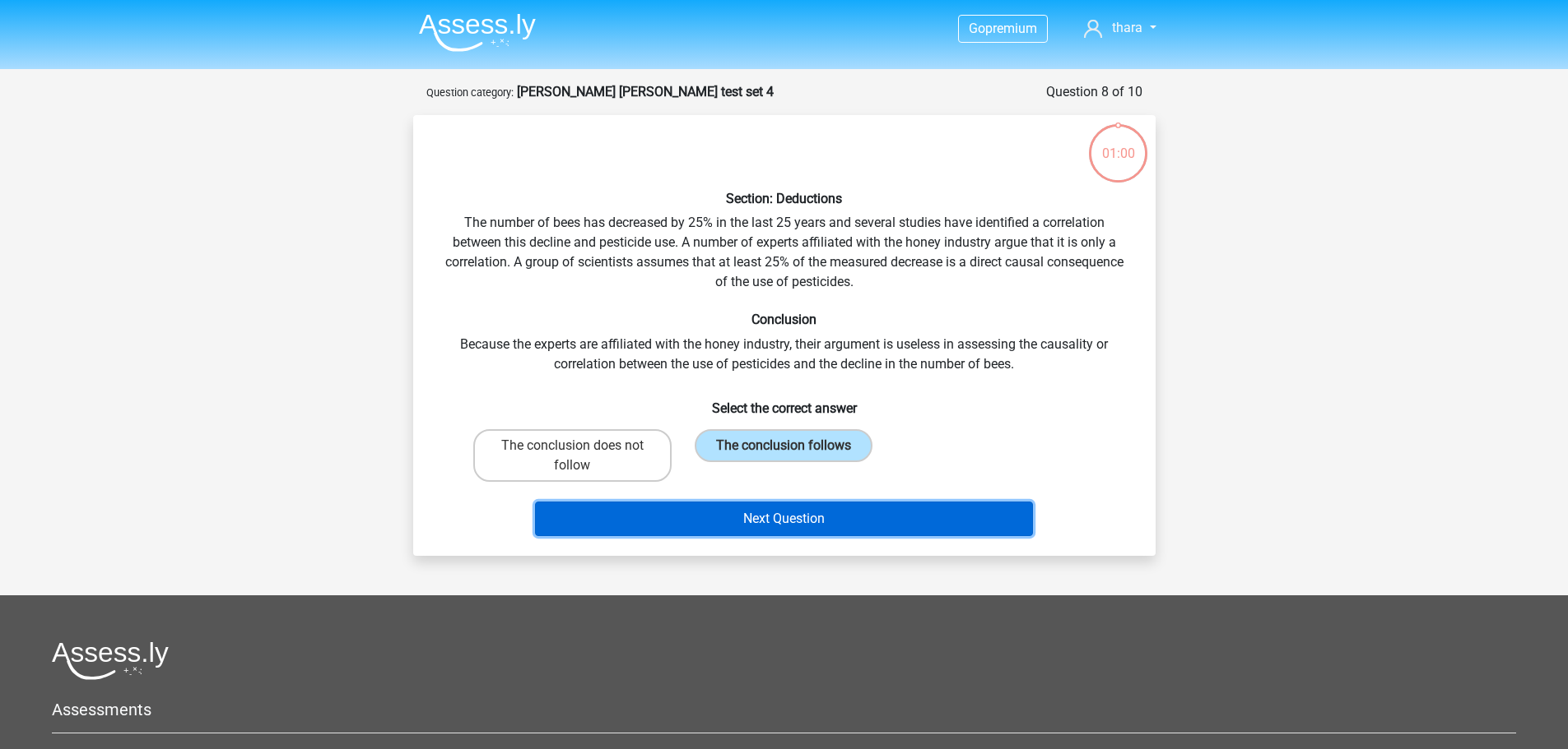
click at [774, 513] on button "Next Question" at bounding box center [784, 519] width 498 height 35
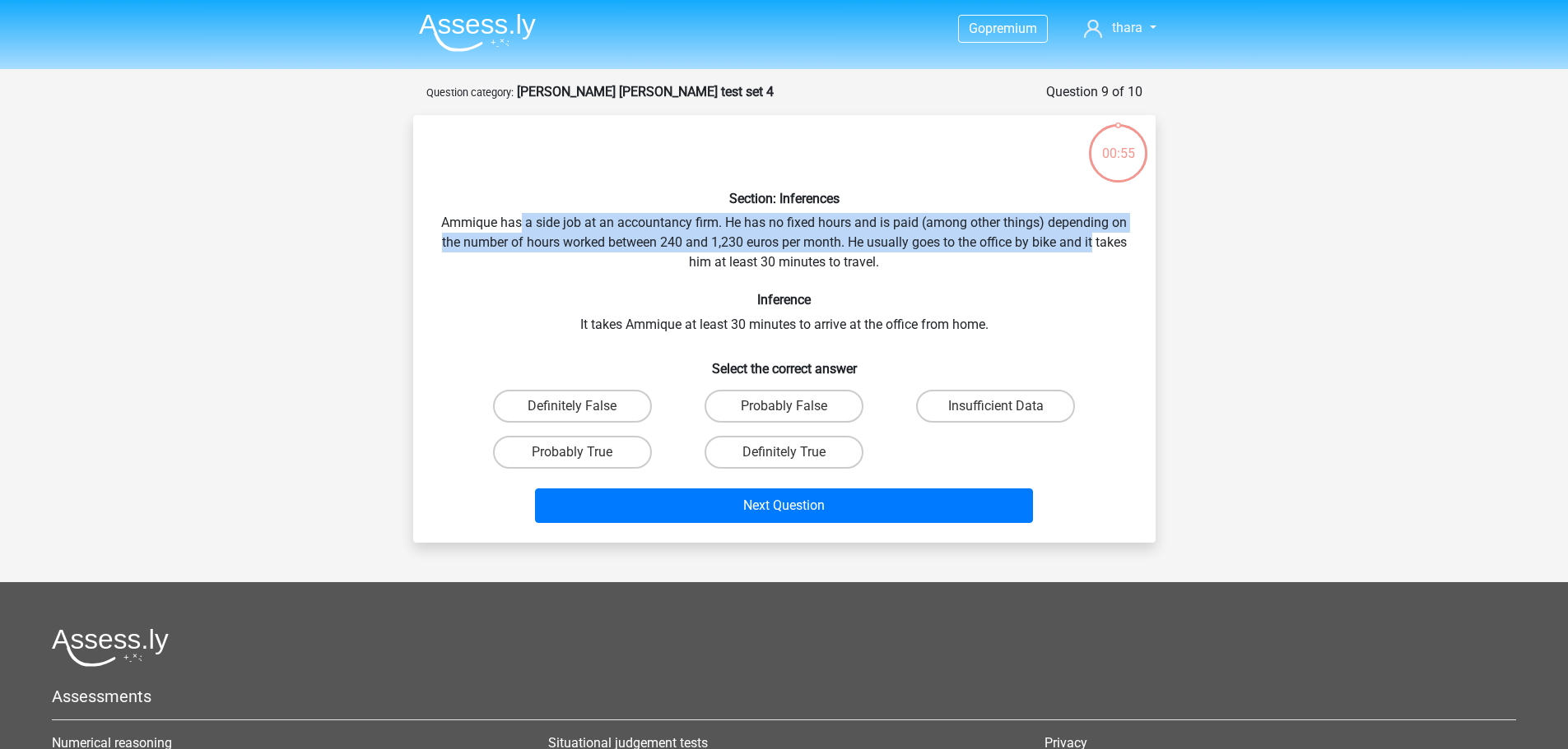
drag, startPoint x: 521, startPoint y: 229, endPoint x: 1110, endPoint y: 240, distance: 589.1
click at [1110, 240] on div "Section: Inferences Ammique has a side job at an accountancy firm. He has no fi…" at bounding box center [784, 329] width 729 height 402
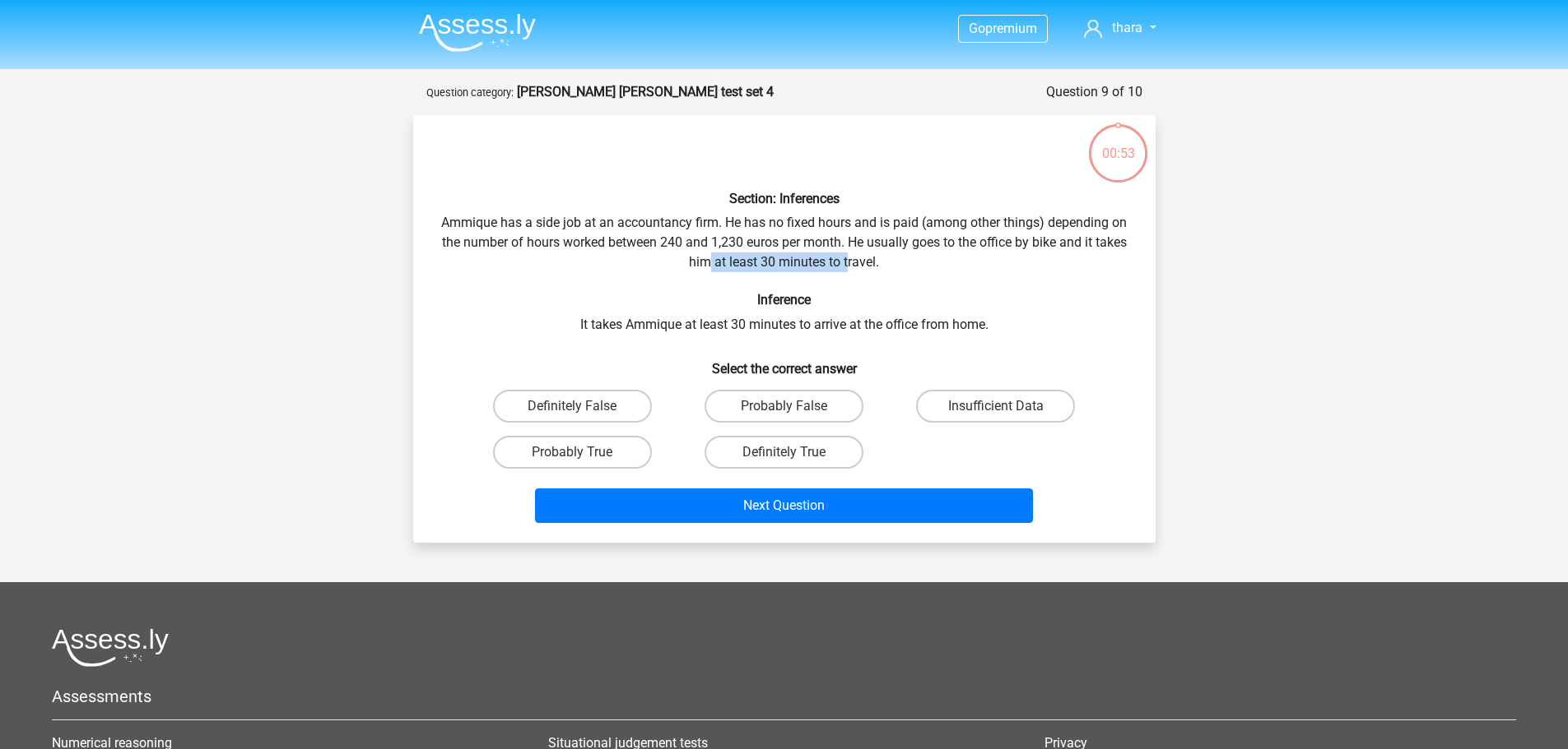
drag, startPoint x: 853, startPoint y: 263, endPoint x: 868, endPoint y: 263, distance: 15.0
click at [868, 263] on div "Section: Inferences Ammique has a side job at an accountancy firm. He has no fi…" at bounding box center [784, 329] width 729 height 402
drag, startPoint x: 641, startPoint y: 327, endPoint x: 744, endPoint y: 326, distance: 103.0
click at [744, 326] on div "Section: Inferences Ammique has a side job at an accountancy firm. He has no fi…" at bounding box center [784, 329] width 729 height 402
click at [617, 458] on label "Probably True" at bounding box center [572, 452] width 159 height 33
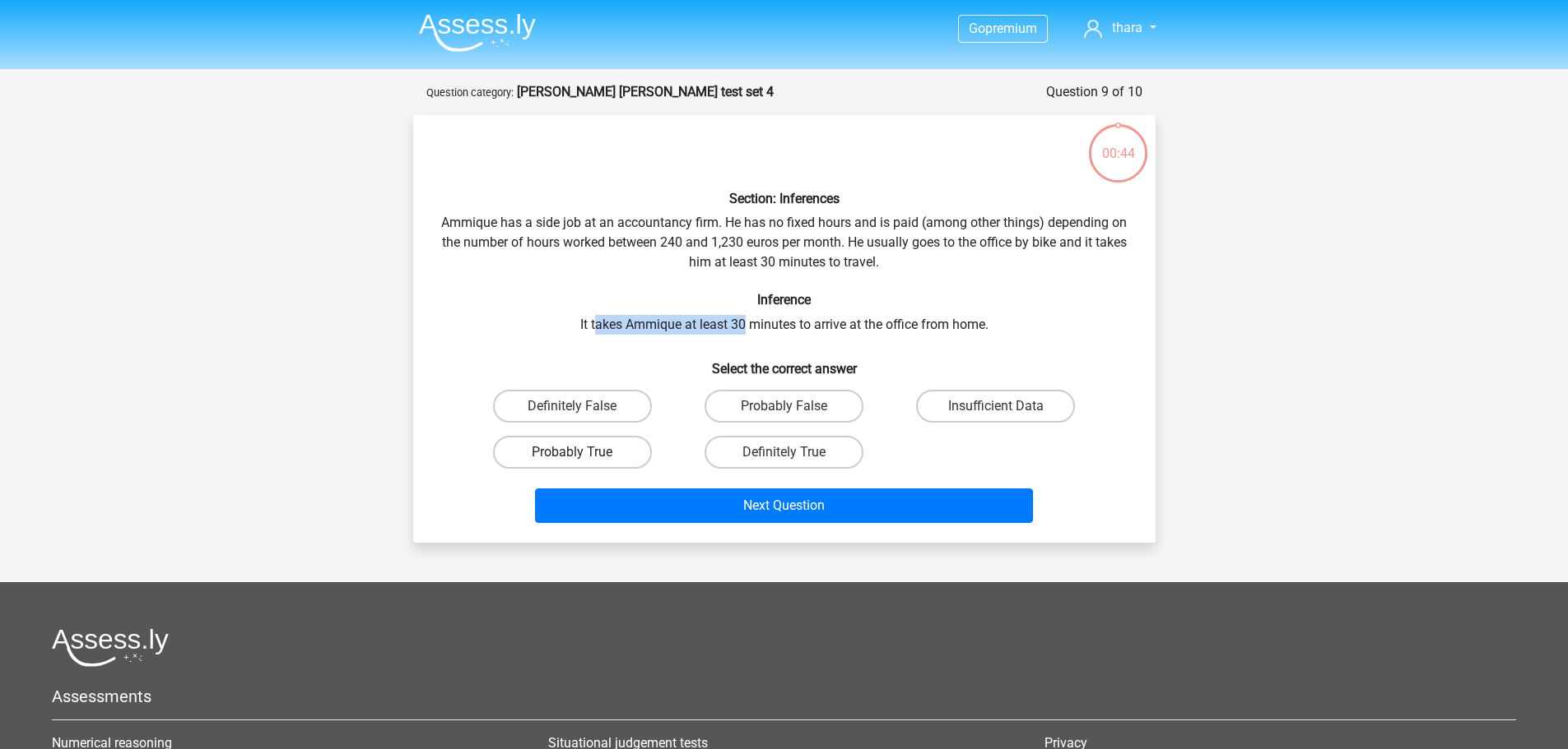
click at [582, 458] on input "Probably True" at bounding box center [577, 458] width 11 height 11
radio input "true"
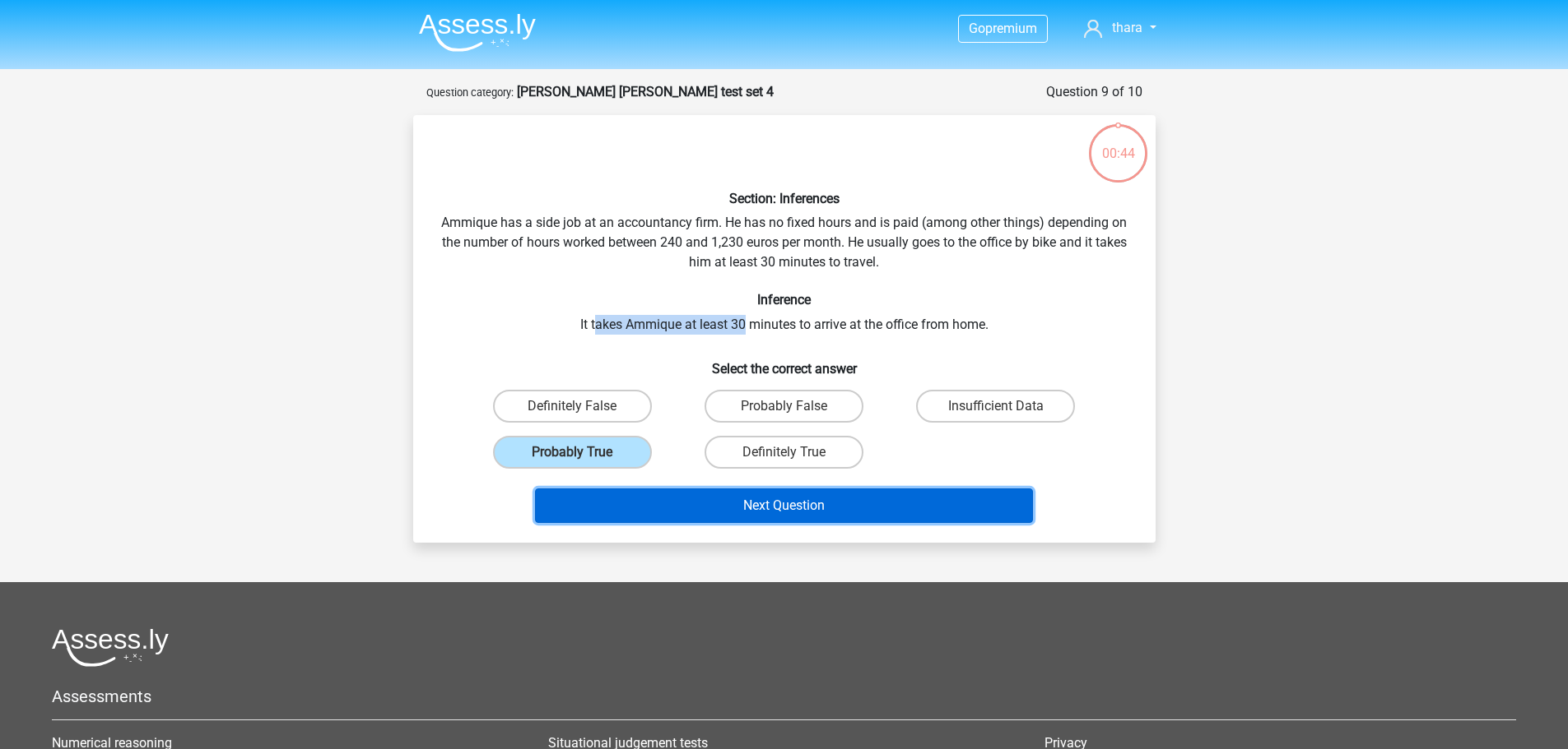
click at [685, 502] on button "Next Question" at bounding box center [784, 506] width 498 height 35
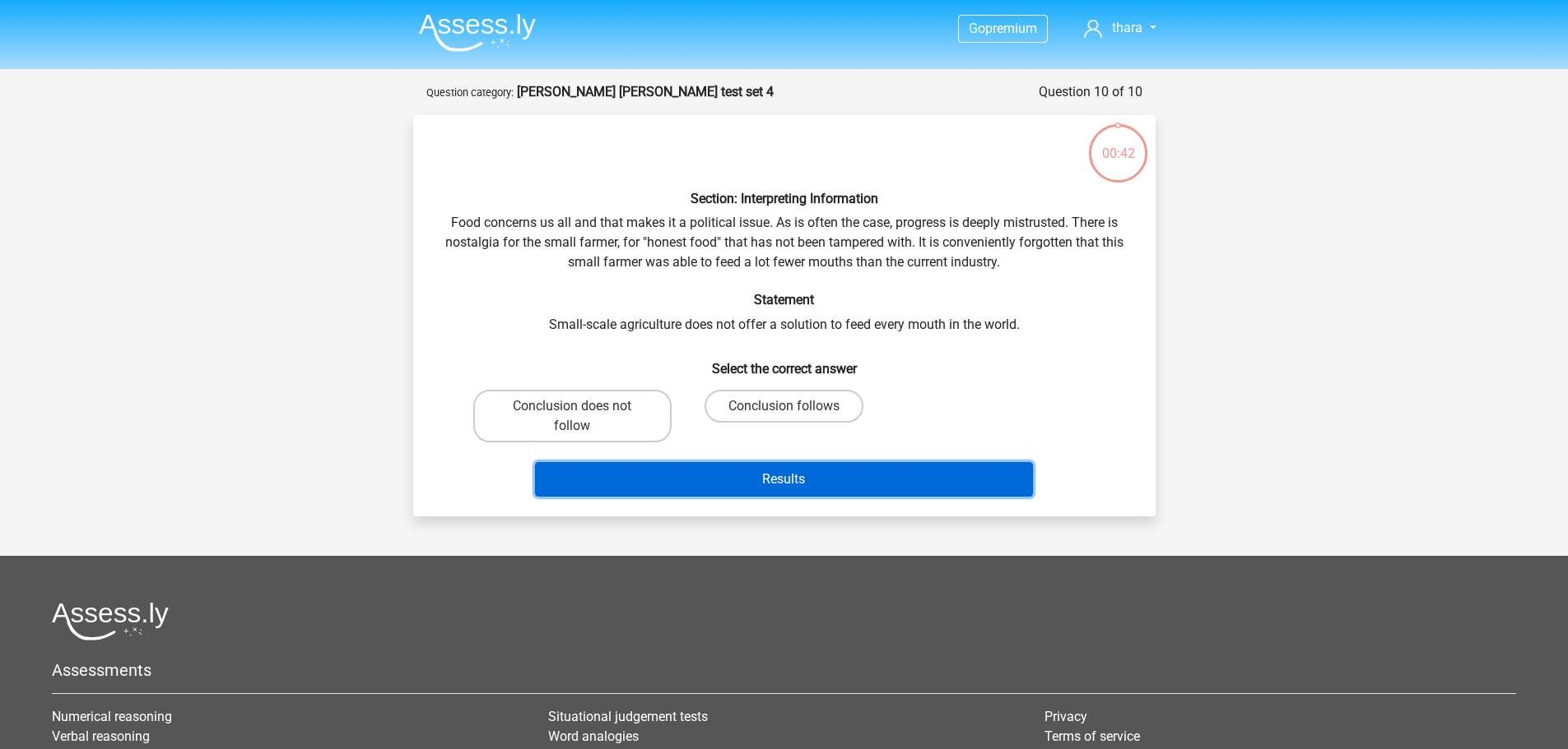
click at [804, 484] on button "Results" at bounding box center [784, 479] width 498 height 35
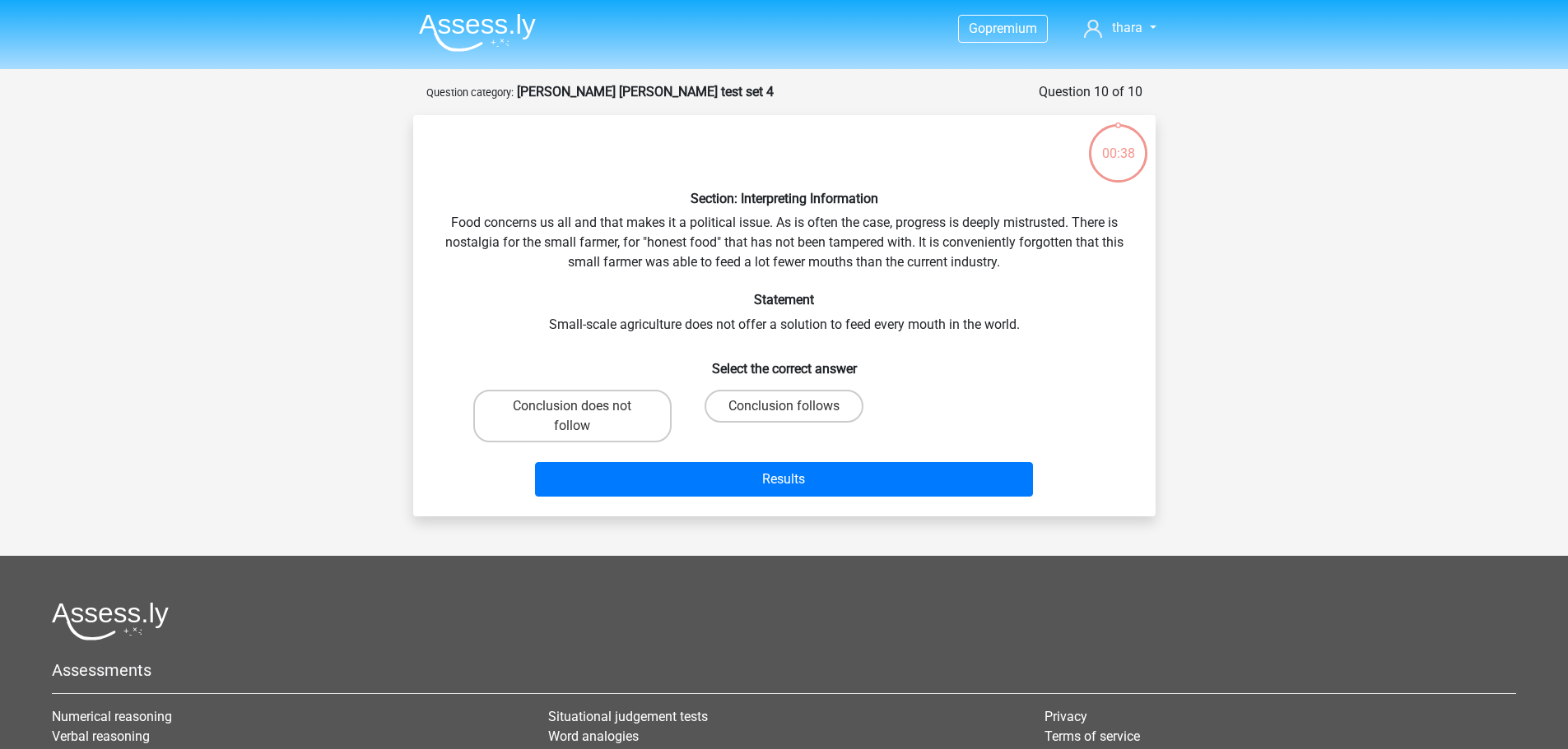
click at [613, 275] on div "Section: Interpreting Information Food concerns us all and that makes it a poli…" at bounding box center [784, 315] width 729 height 375
click at [782, 410] on label "Conclusion follows" at bounding box center [783, 406] width 159 height 33
click at [783, 410] on input "Conclusion follows" at bounding box center [788, 411] width 11 height 11
radio input "true"
click at [614, 426] on label "Conclusion does not follow" at bounding box center [572, 416] width 198 height 52
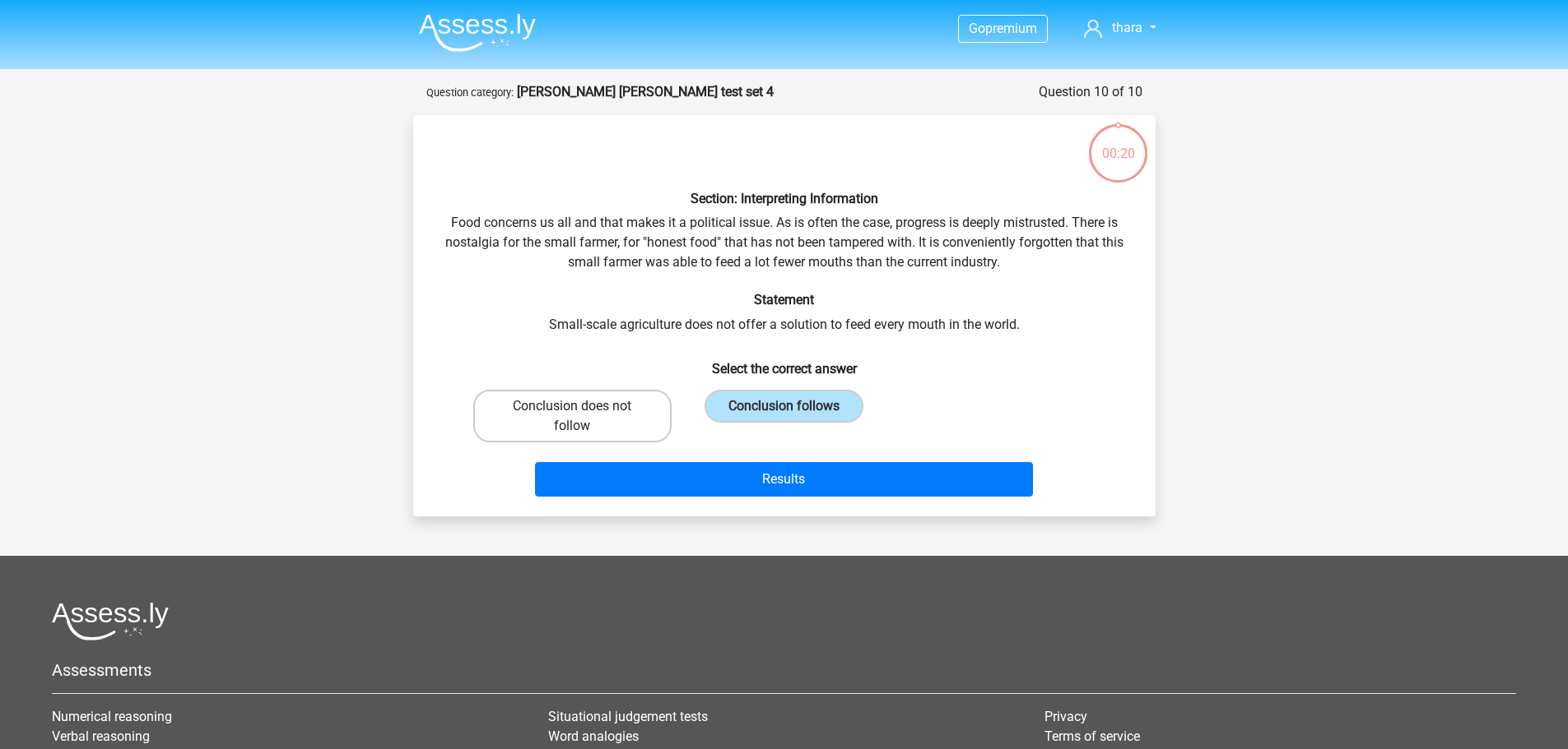
click at [582, 417] on input "Conclusion does not follow" at bounding box center [577, 411] width 11 height 11
radio input "true"
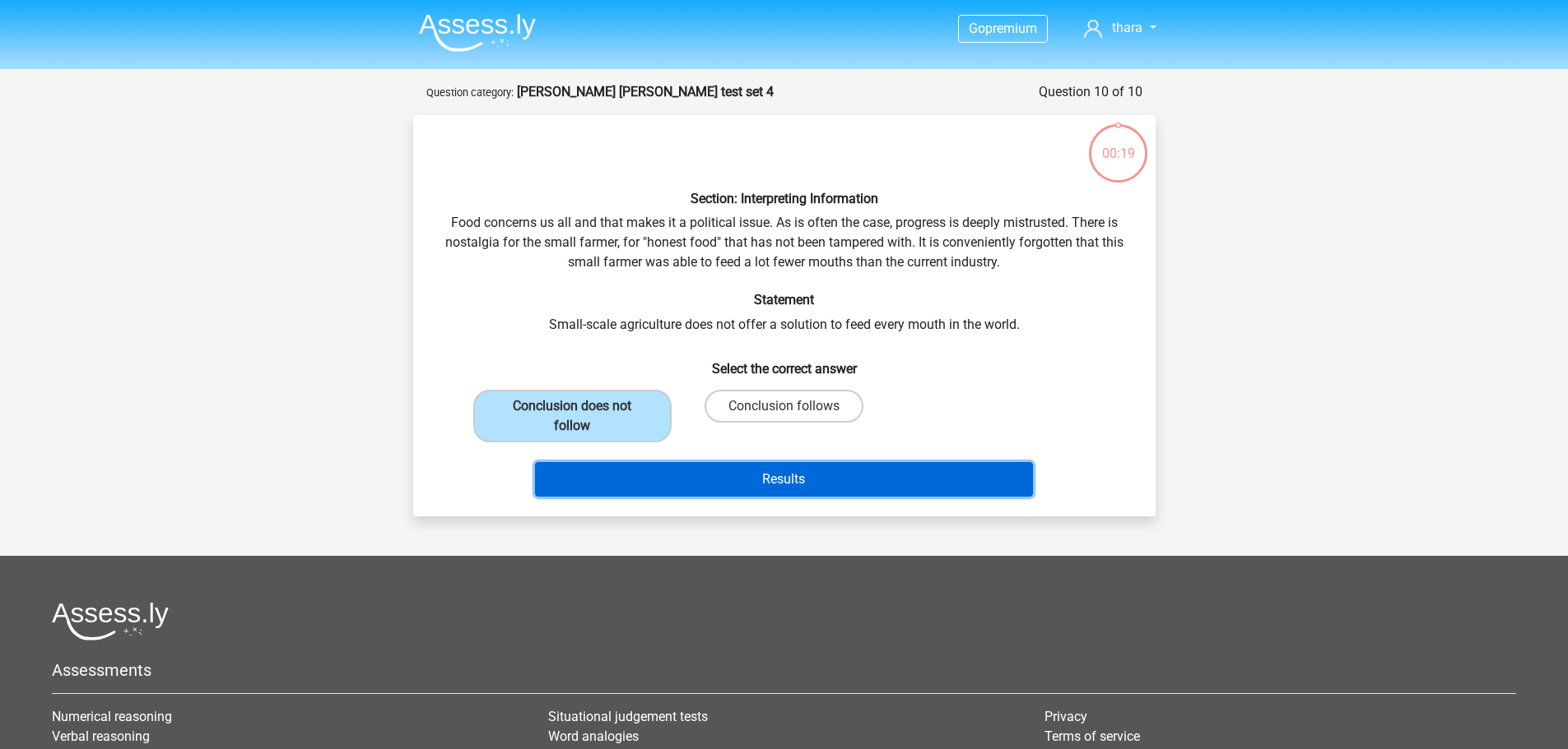
click at [685, 474] on button "Results" at bounding box center [784, 479] width 498 height 35
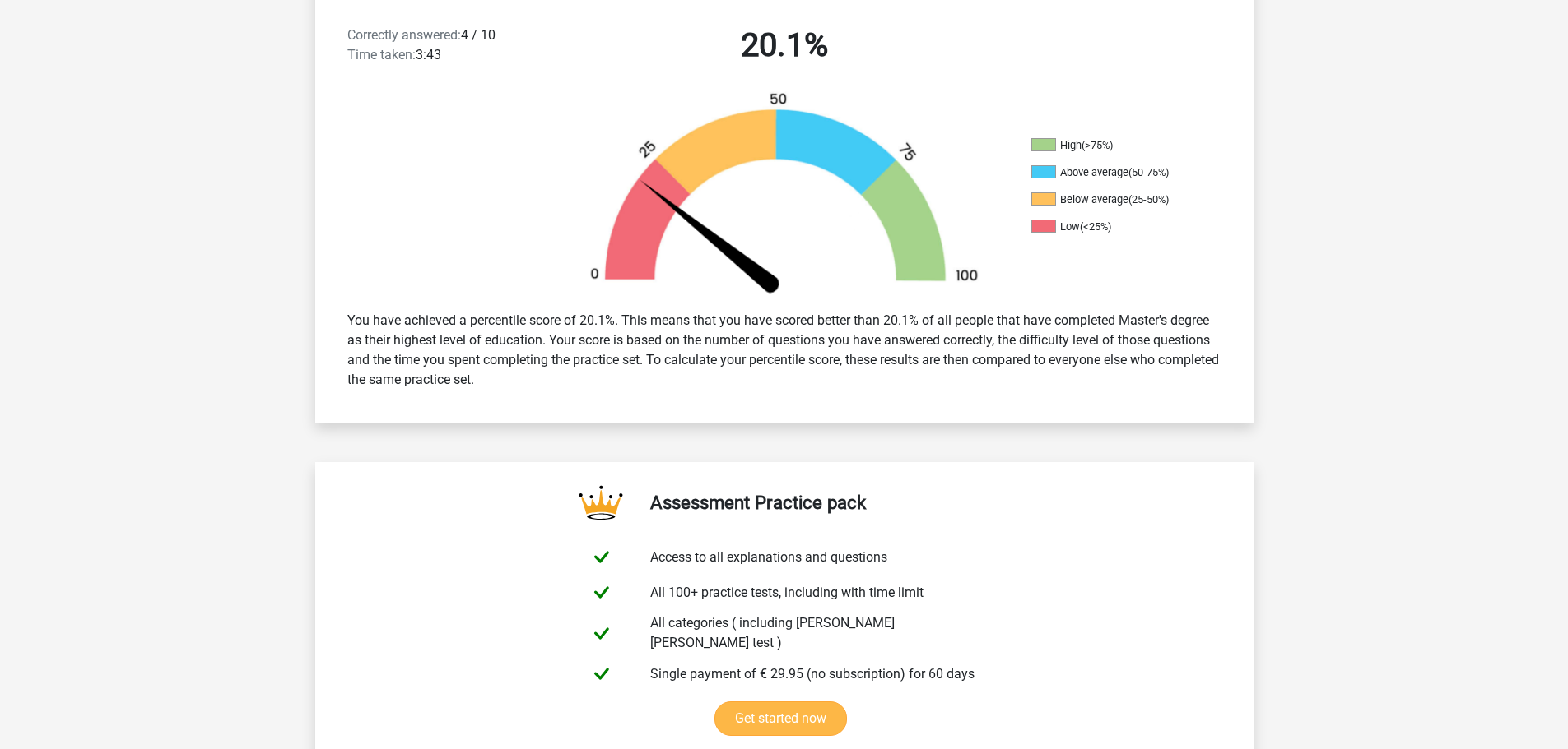
scroll to position [329, 0]
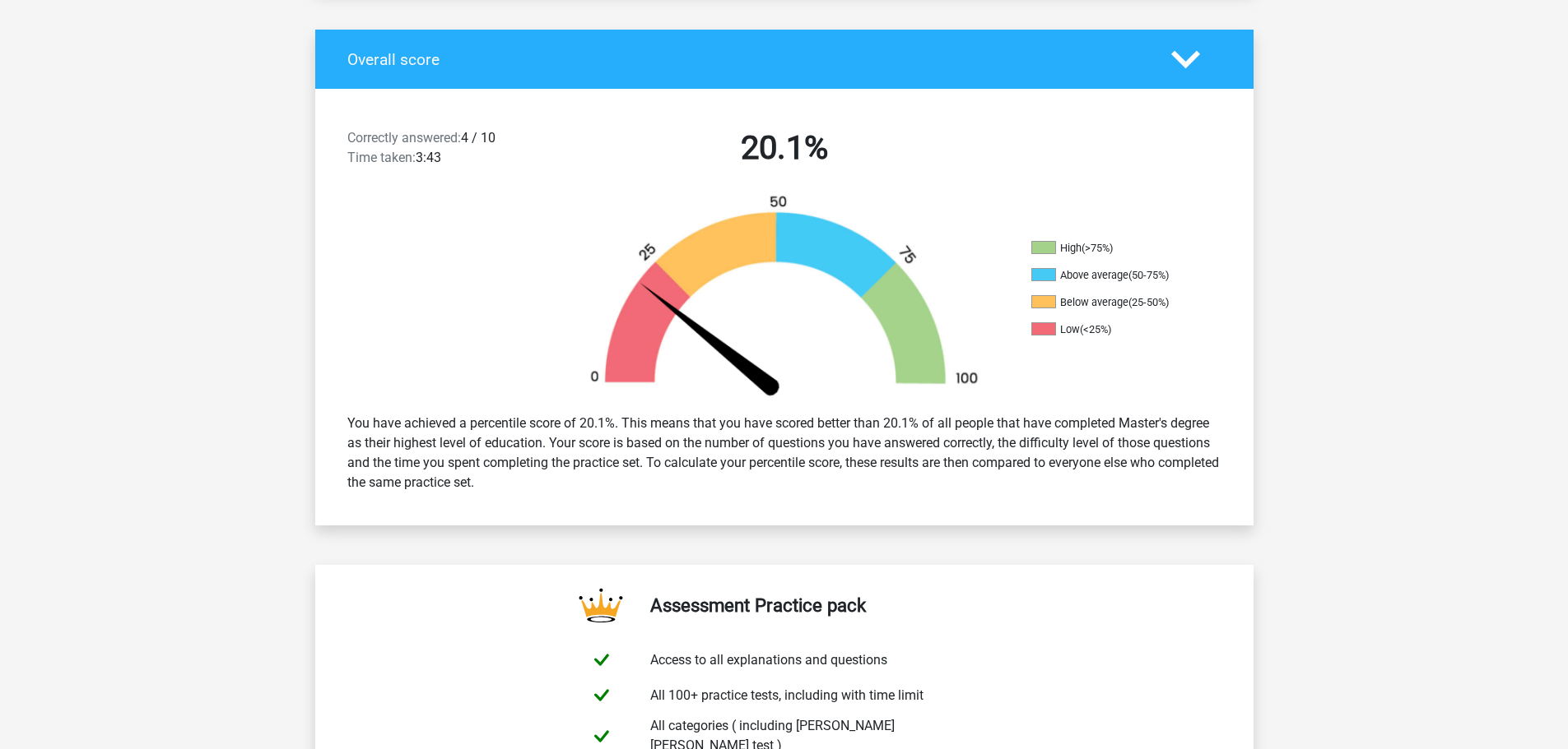
click at [1176, 63] on icon at bounding box center [1185, 60] width 28 height 28
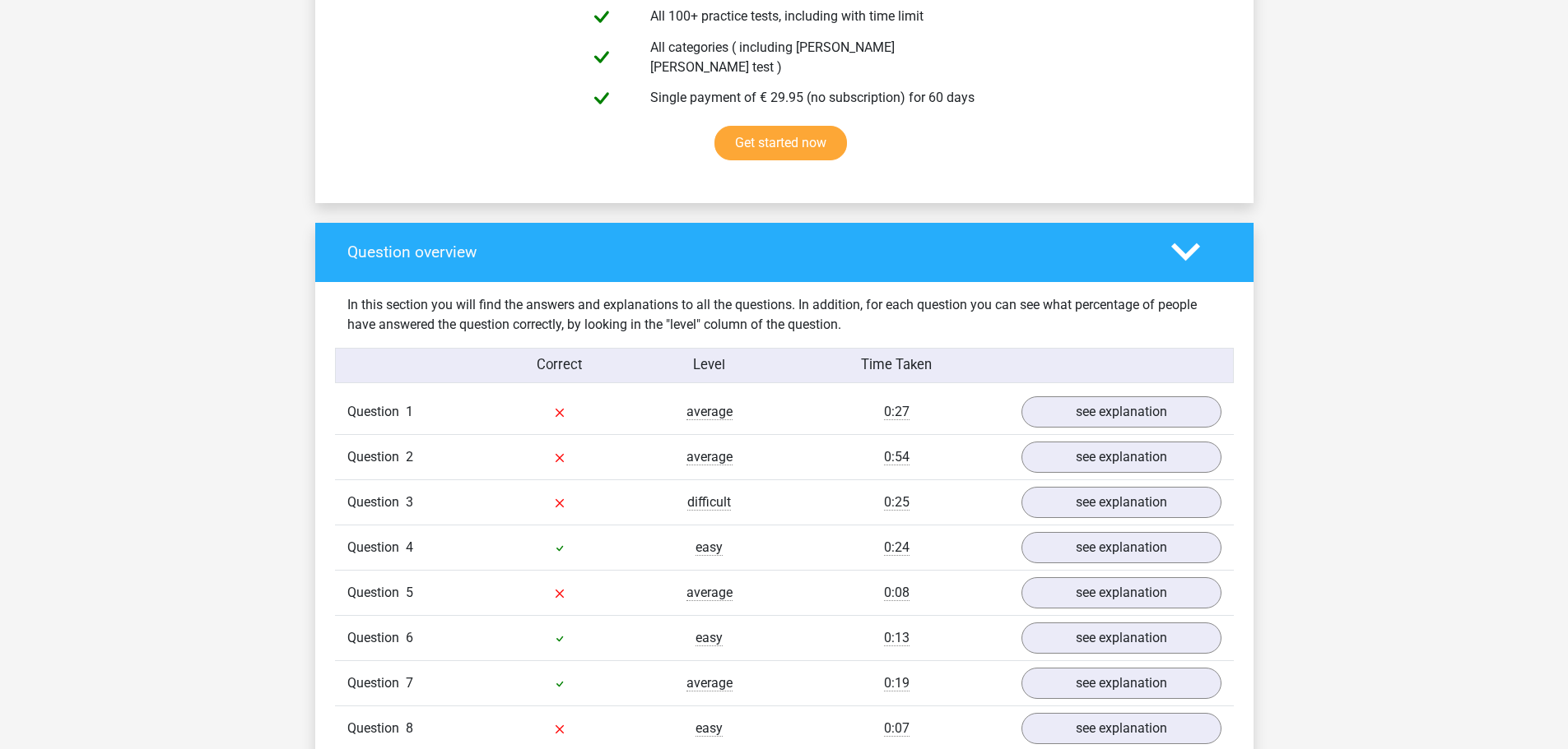
scroll to position [576, 0]
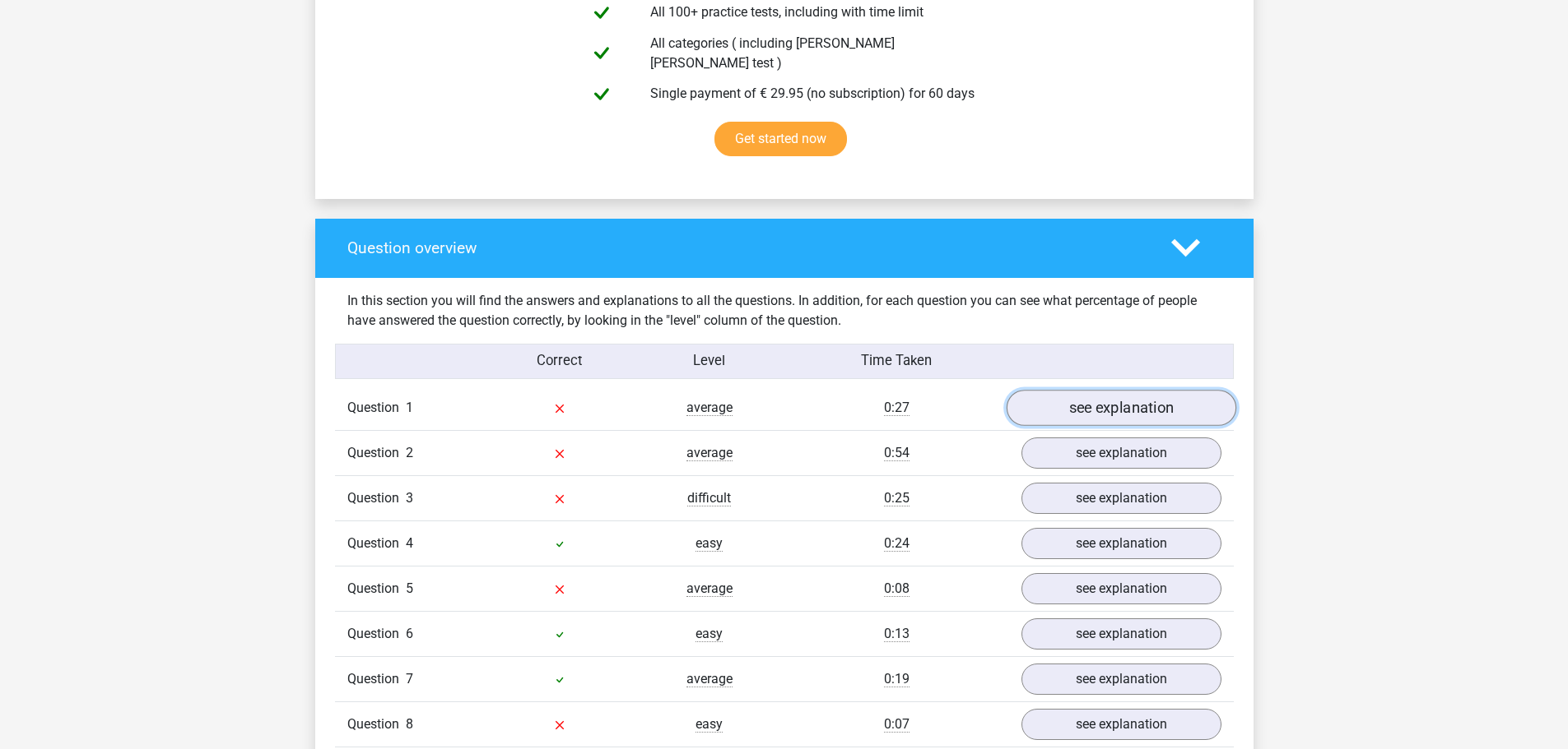
click at [1093, 402] on link "see explanation" at bounding box center [1120, 408] width 229 height 36
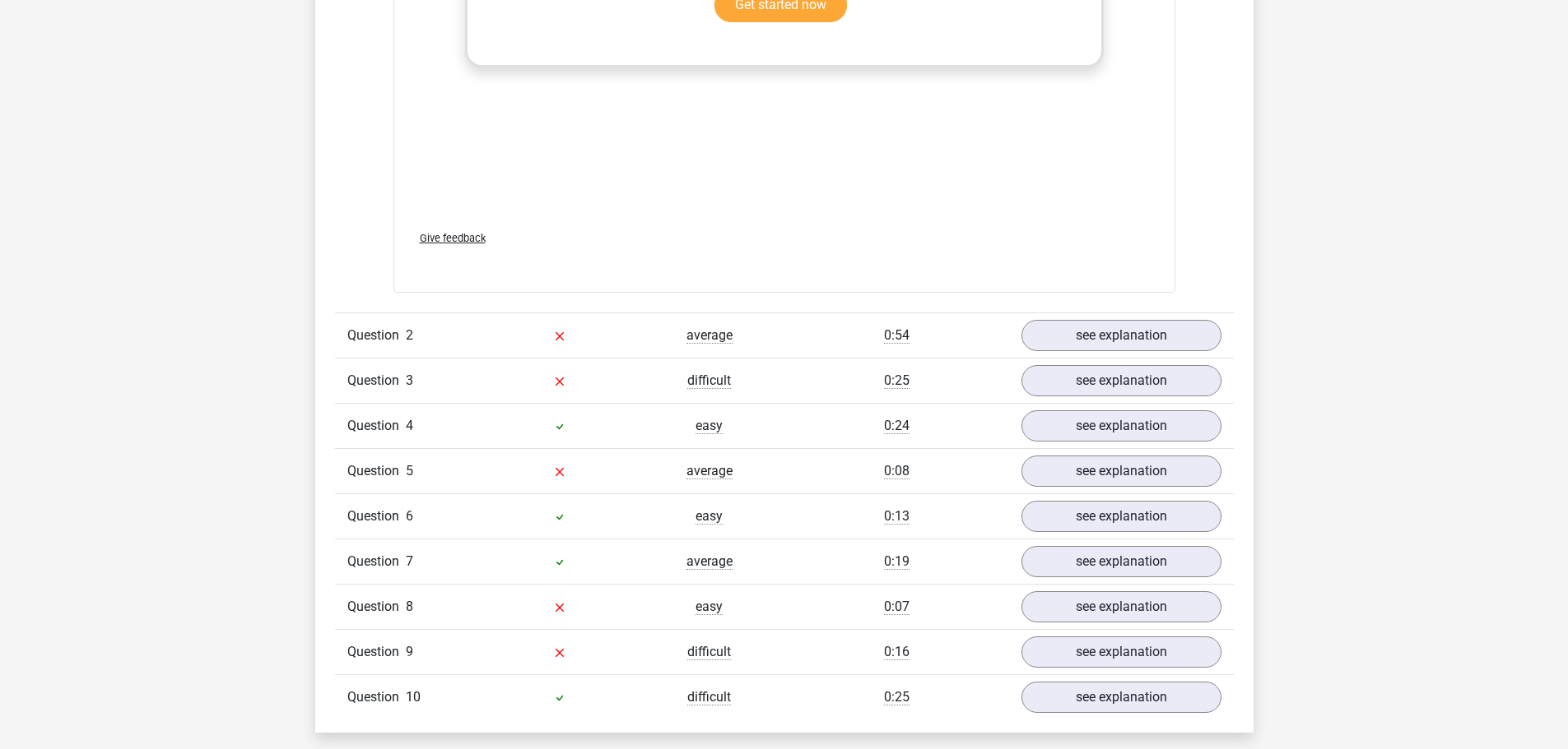
scroll to position [1563, 0]
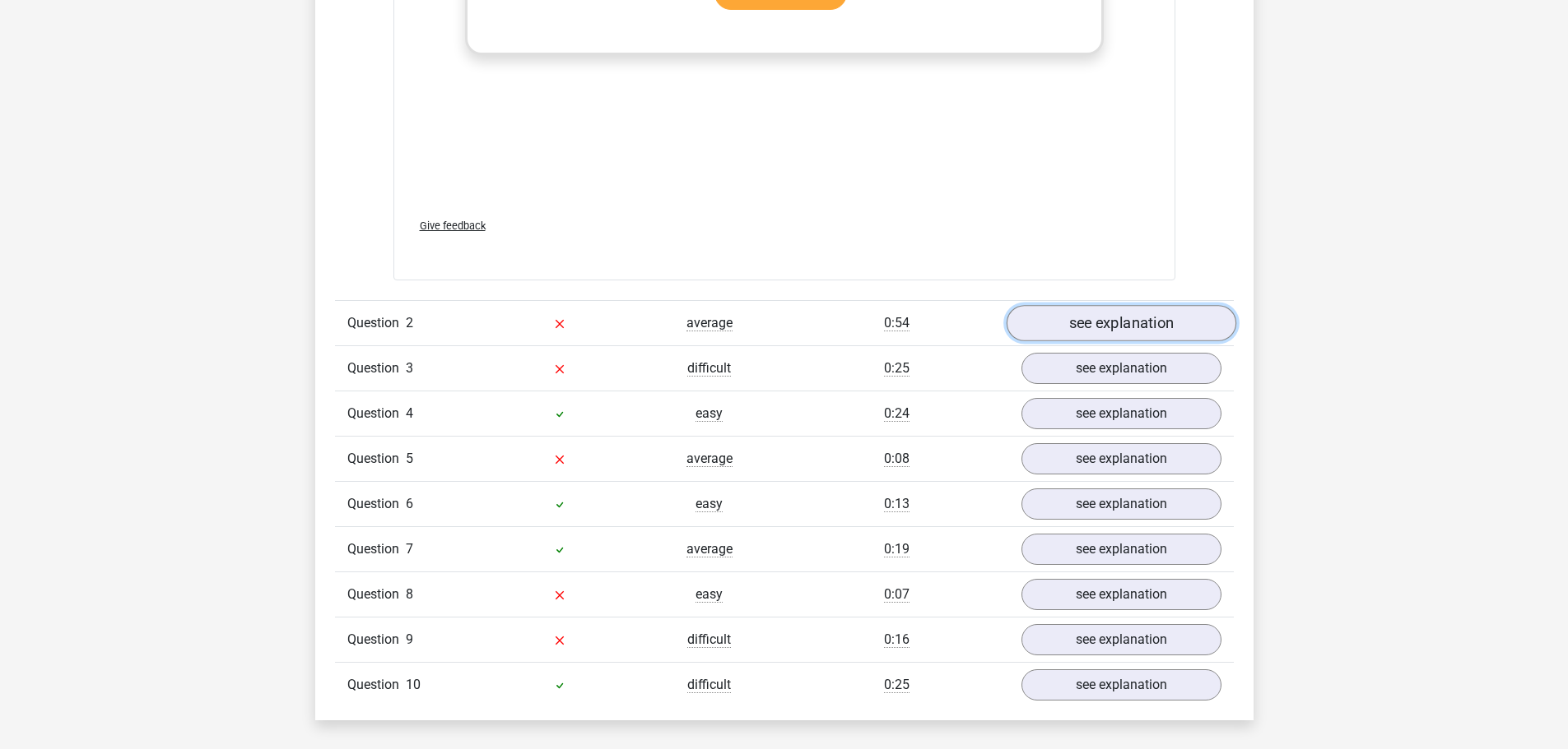
click at [1142, 315] on link "see explanation" at bounding box center [1120, 323] width 229 height 36
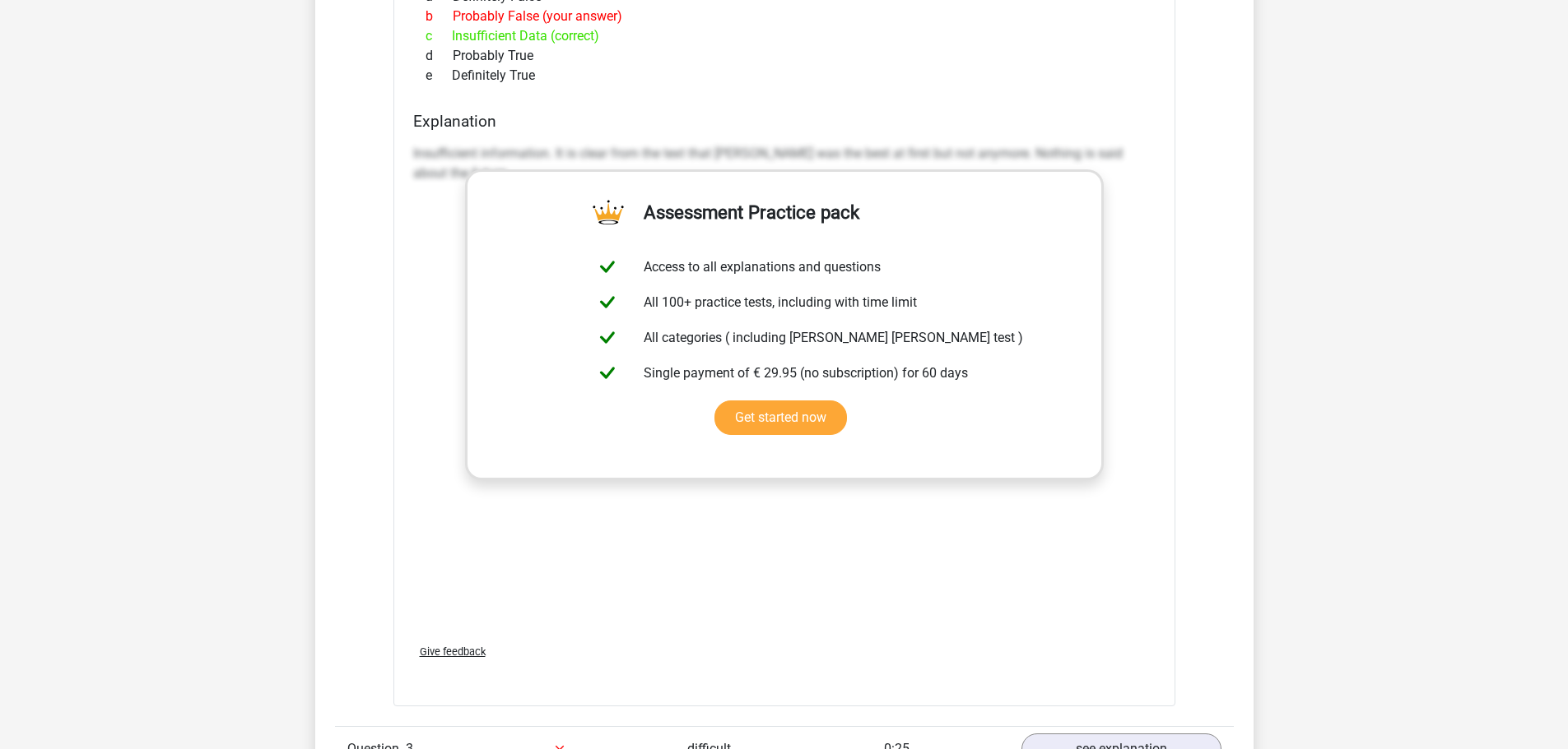
scroll to position [2550, 0]
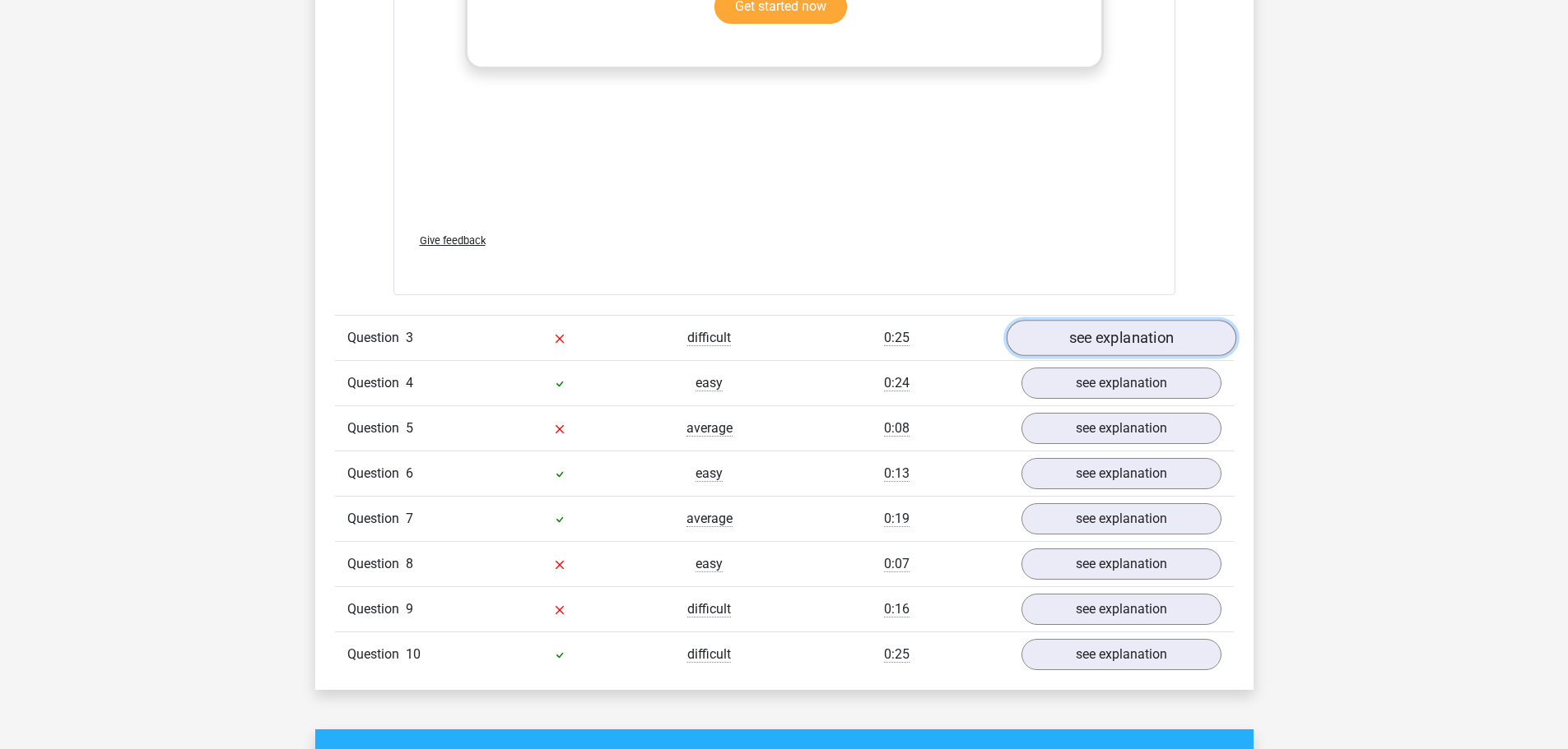
click at [1096, 339] on link "see explanation" at bounding box center [1120, 338] width 229 height 36
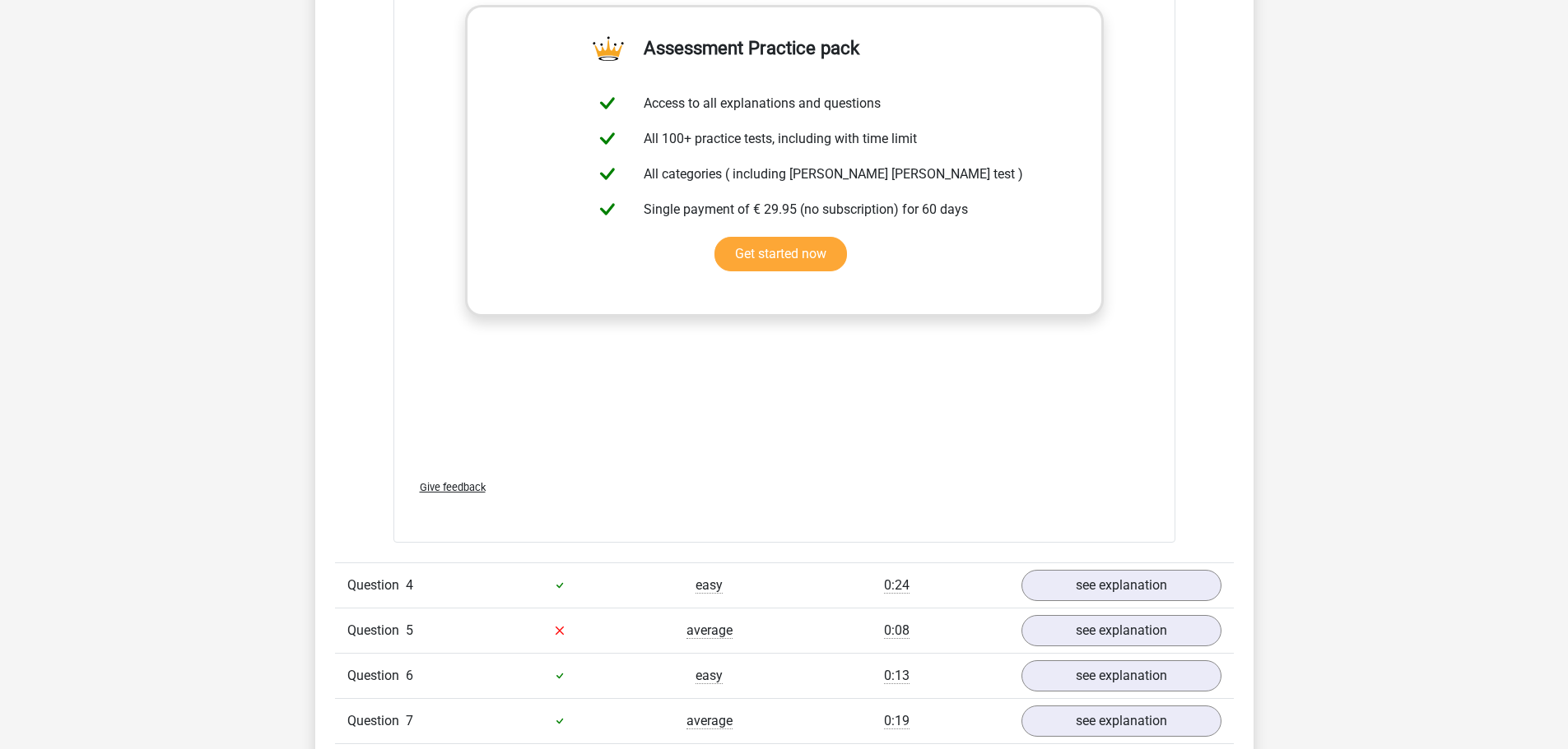
scroll to position [3373, 0]
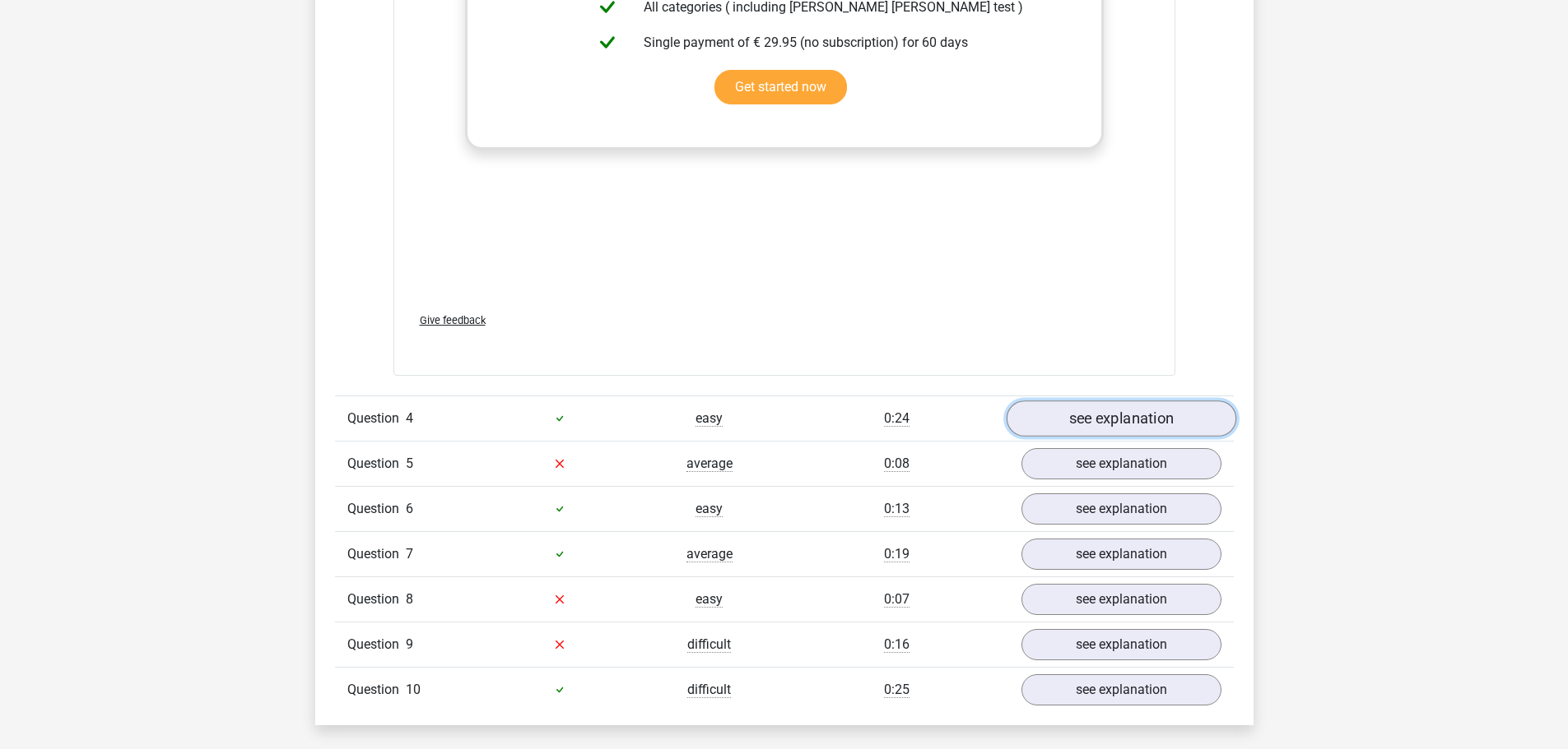
click at [1119, 434] on link "see explanation" at bounding box center [1120, 418] width 229 height 36
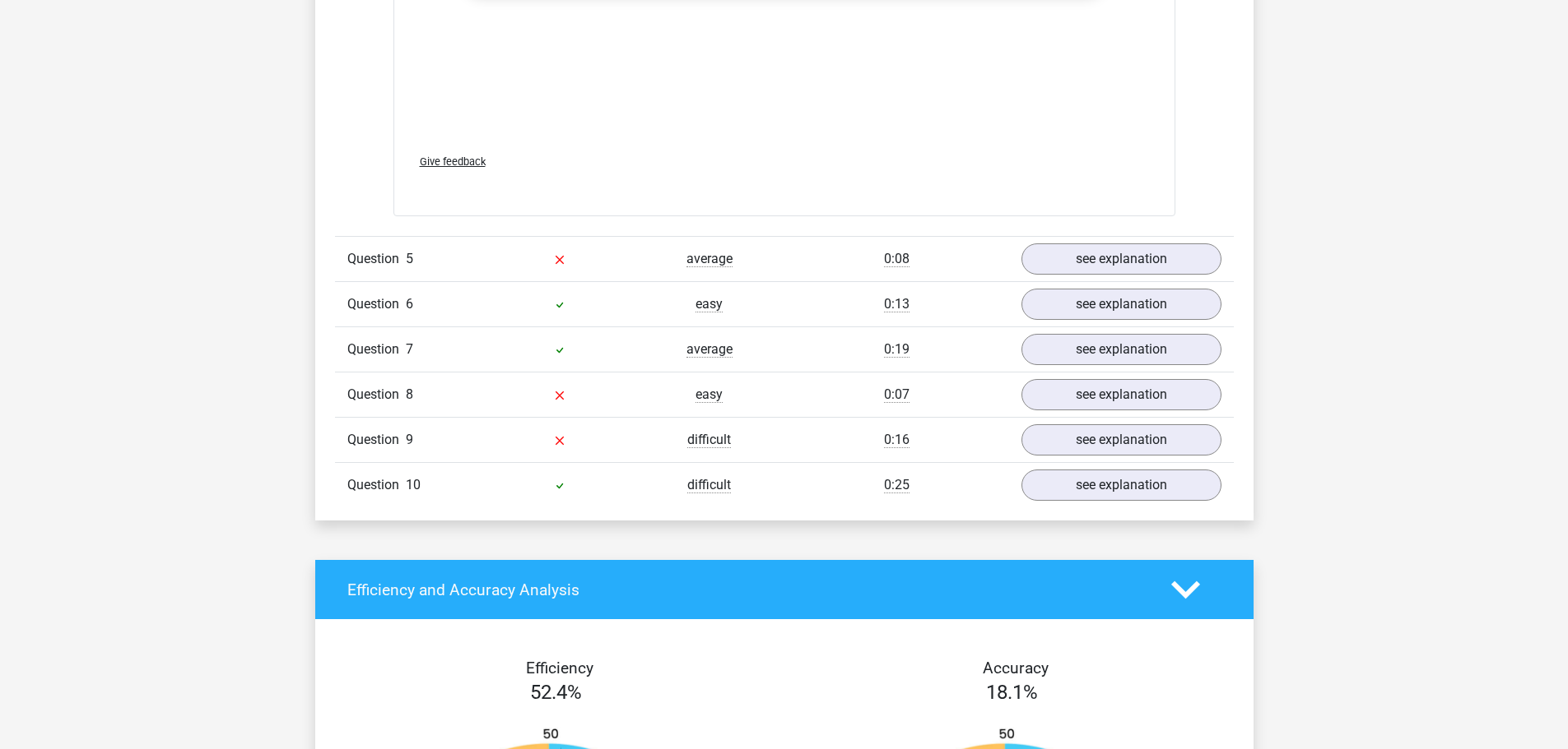
scroll to position [4442, 0]
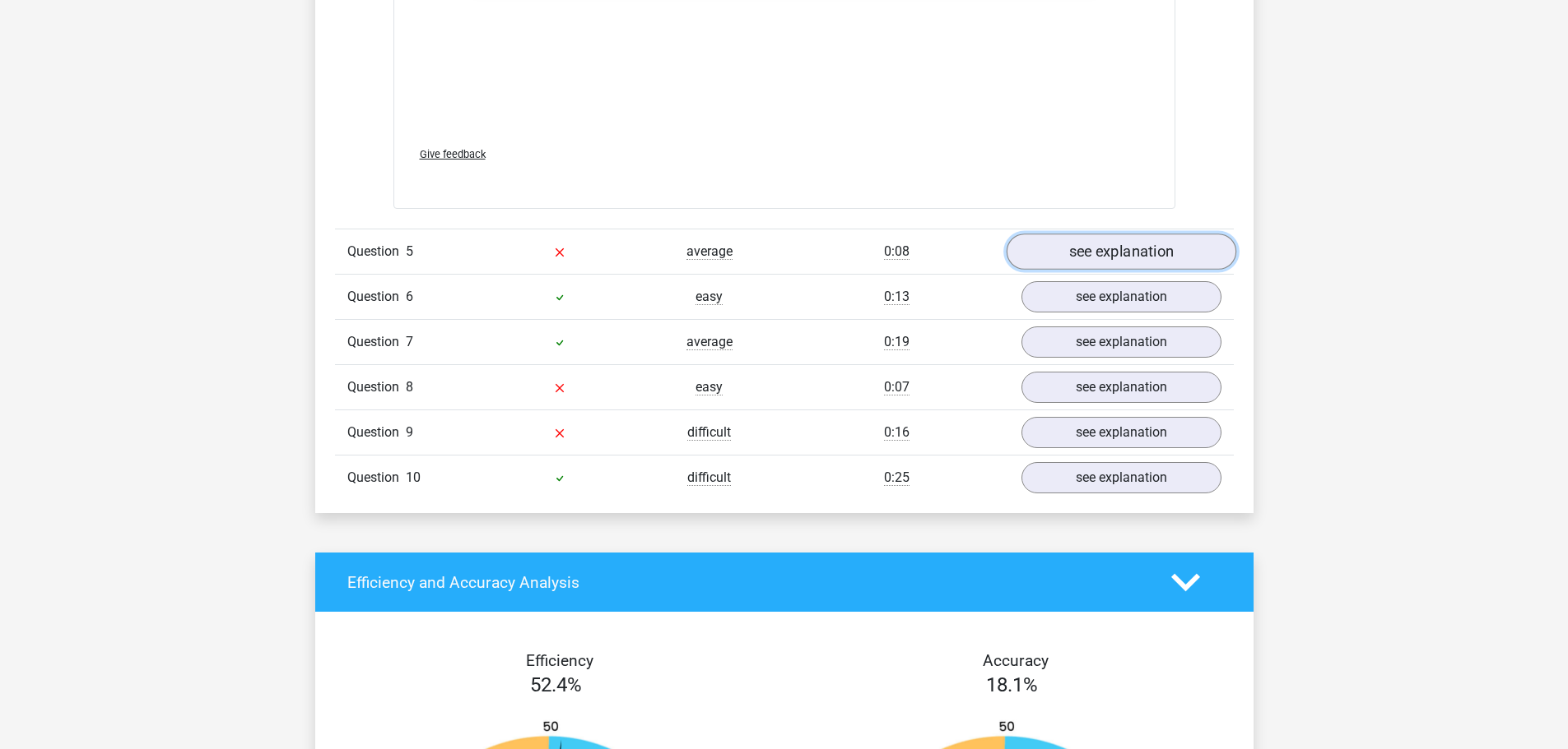
click at [1098, 262] on link "see explanation" at bounding box center [1120, 251] width 229 height 36
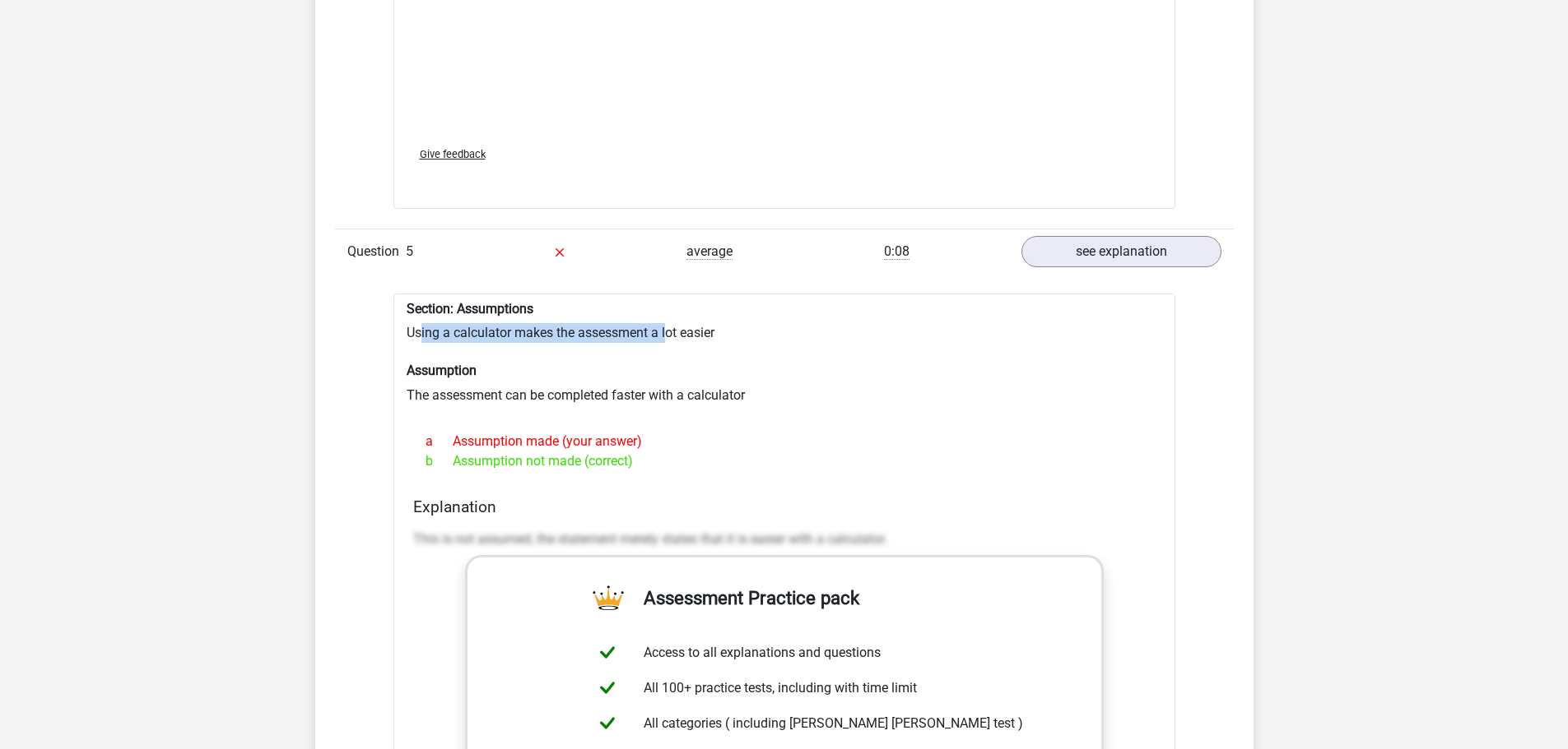
drag, startPoint x: 452, startPoint y: 339, endPoint x: 668, endPoint y: 328, distance: 216.3
click at [668, 328] on div "Section: Assumptions Using a calculator makes the assessment a lot easier Assum…" at bounding box center [784, 692] width 781 height 799
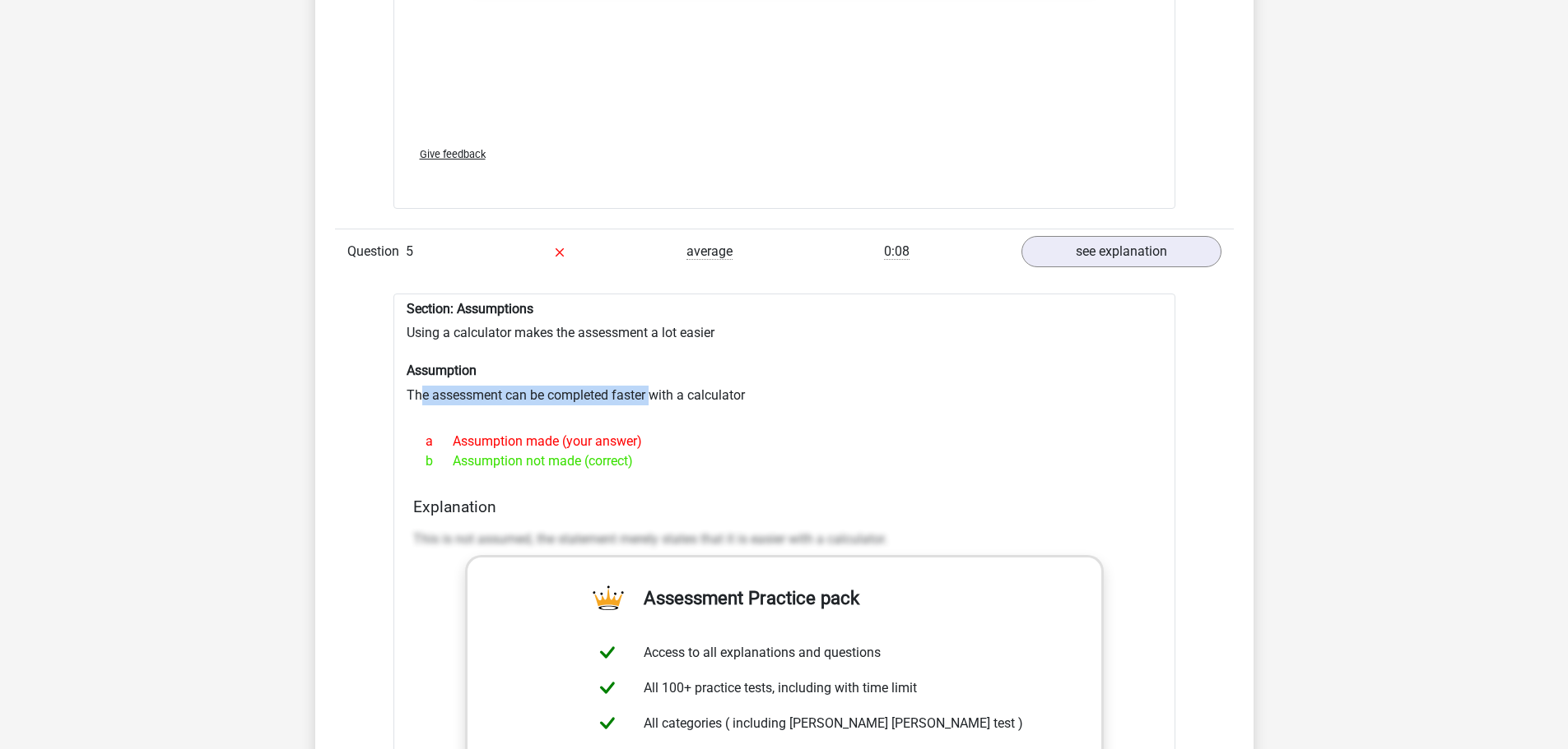
drag, startPoint x: 605, startPoint y: 391, endPoint x: 651, endPoint y: 390, distance: 46.0
click at [651, 390] on div "Section: Assumptions Using a calculator makes the assessment a lot easier Assum…" at bounding box center [784, 692] width 781 height 799
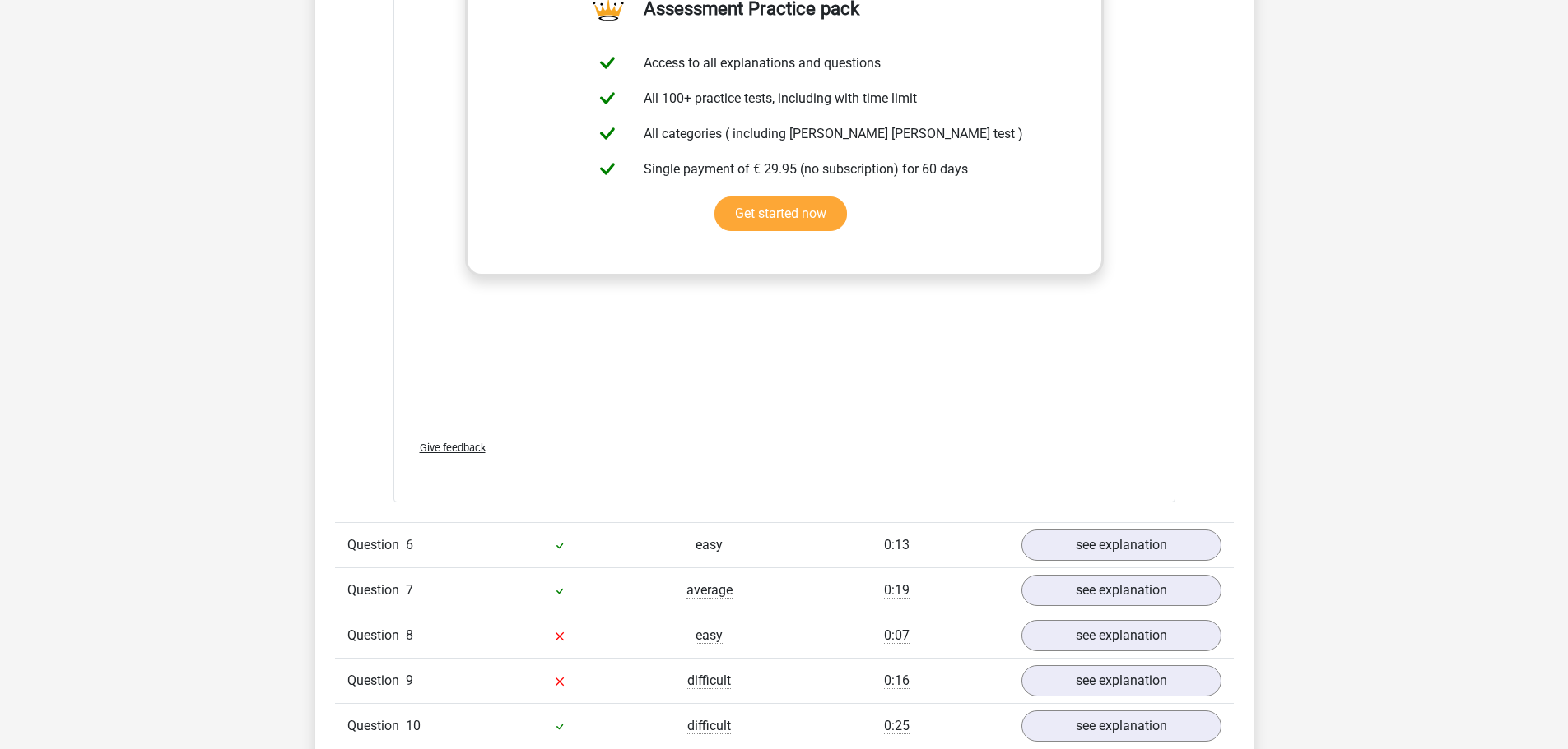
scroll to position [5182, 0]
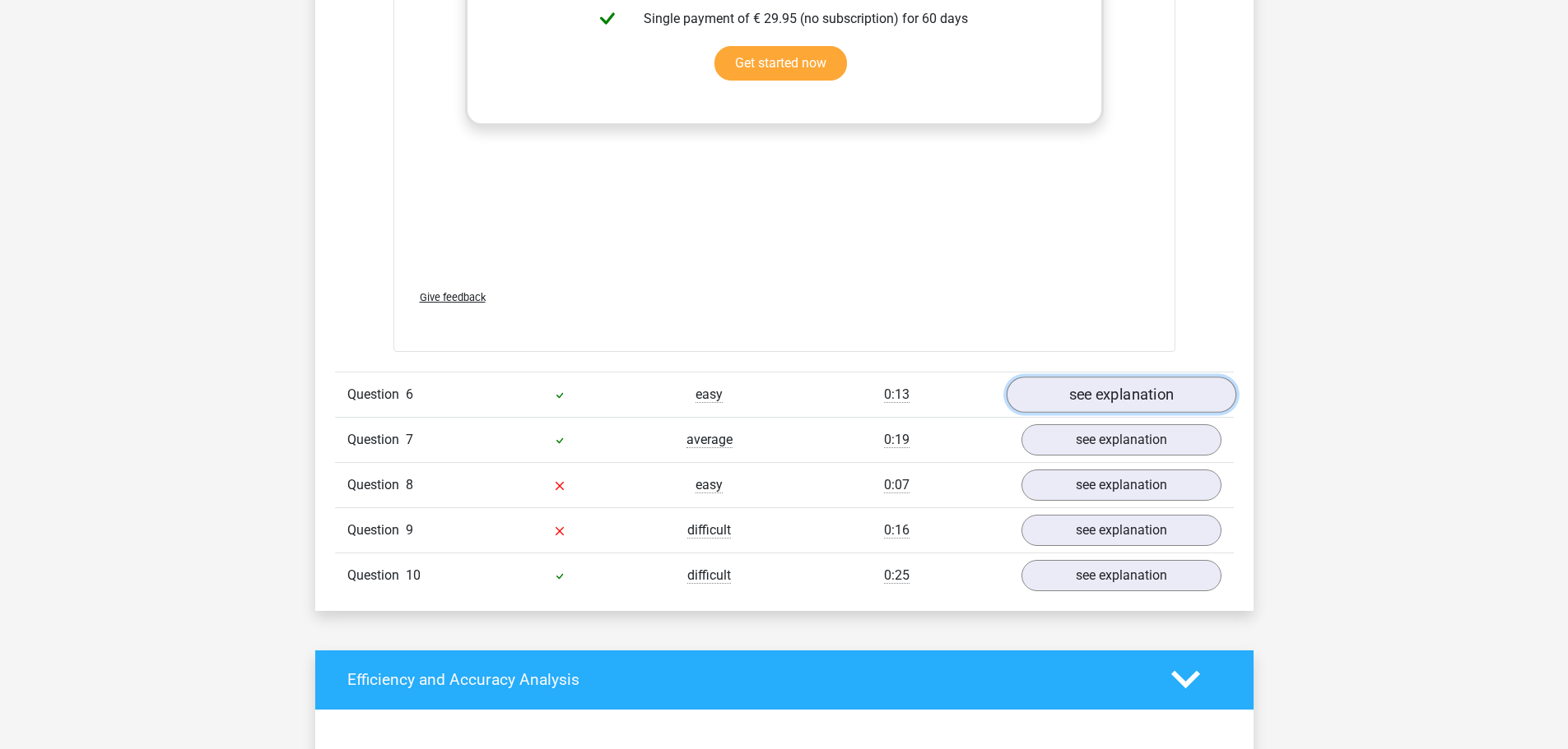
click at [1157, 413] on link "see explanation" at bounding box center [1120, 394] width 229 height 36
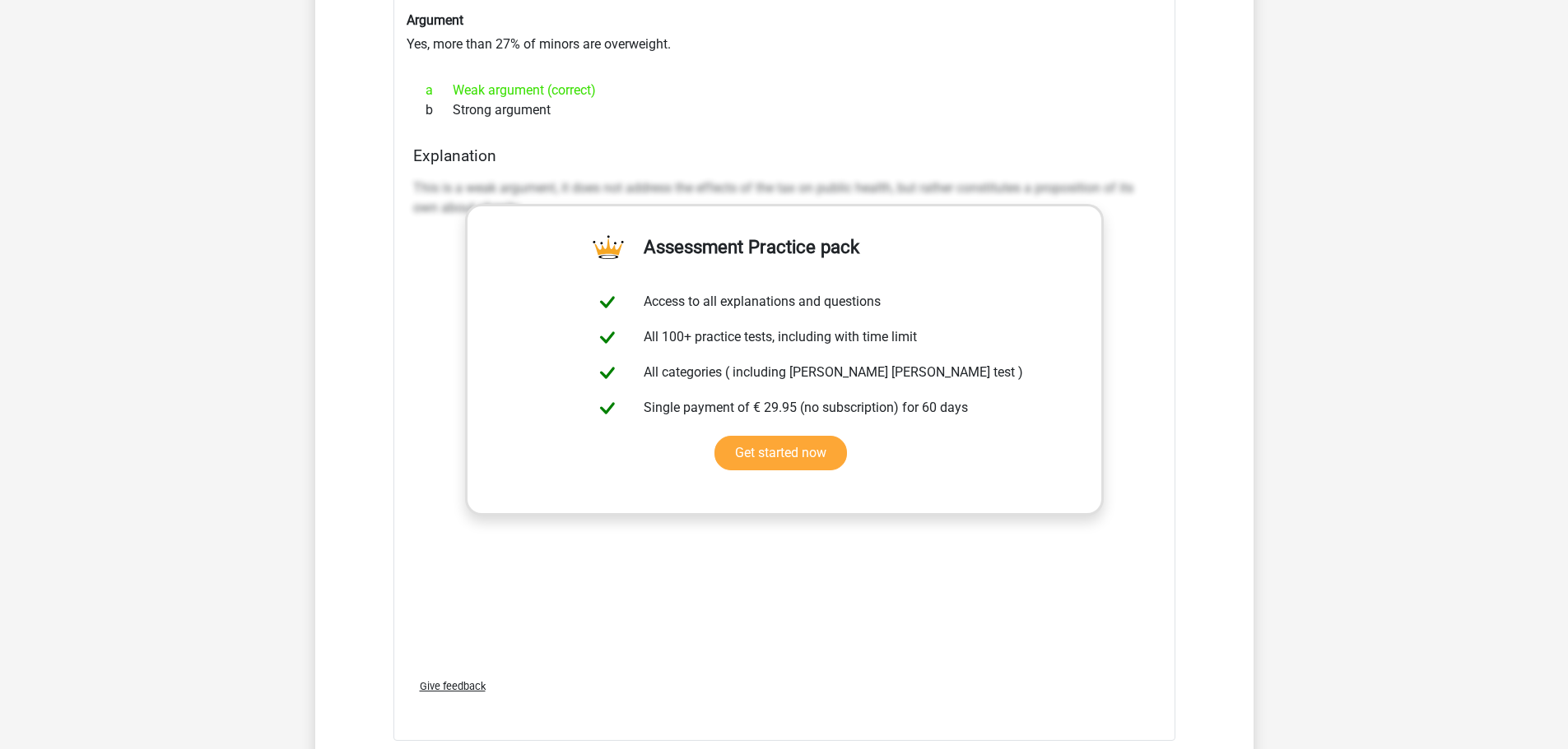
scroll to position [6004, 0]
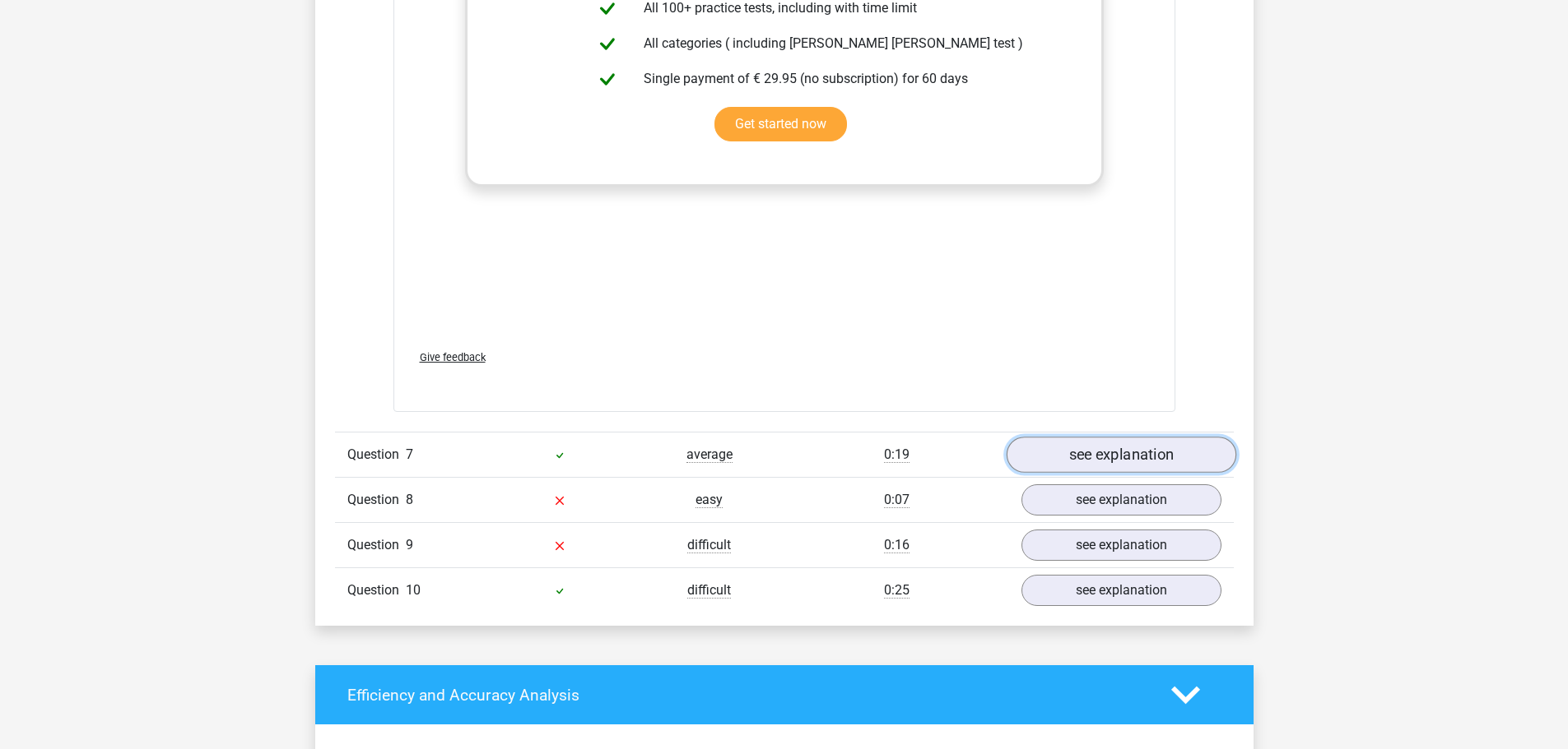
click at [1131, 453] on link "see explanation" at bounding box center [1120, 456] width 229 height 36
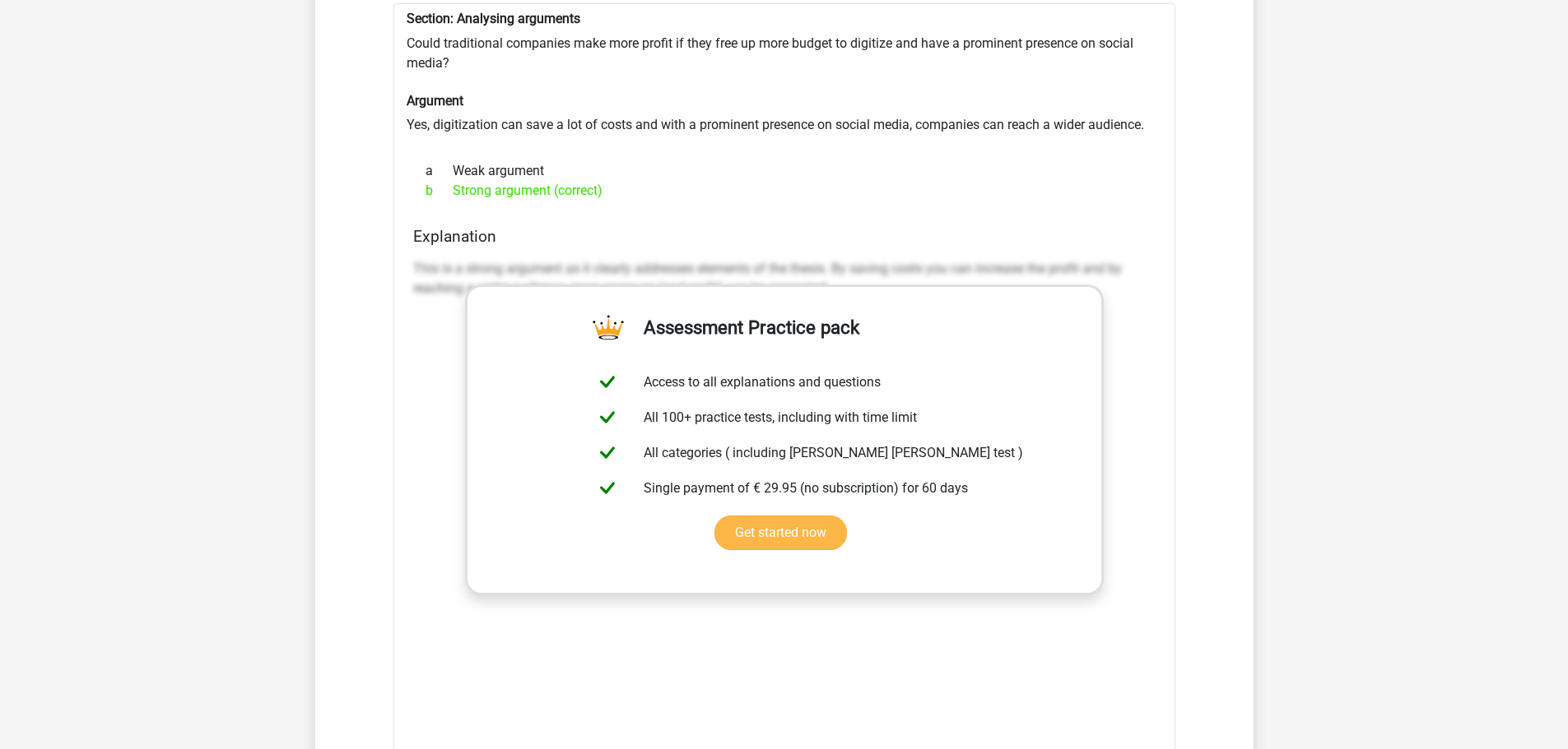
scroll to position [6909, 0]
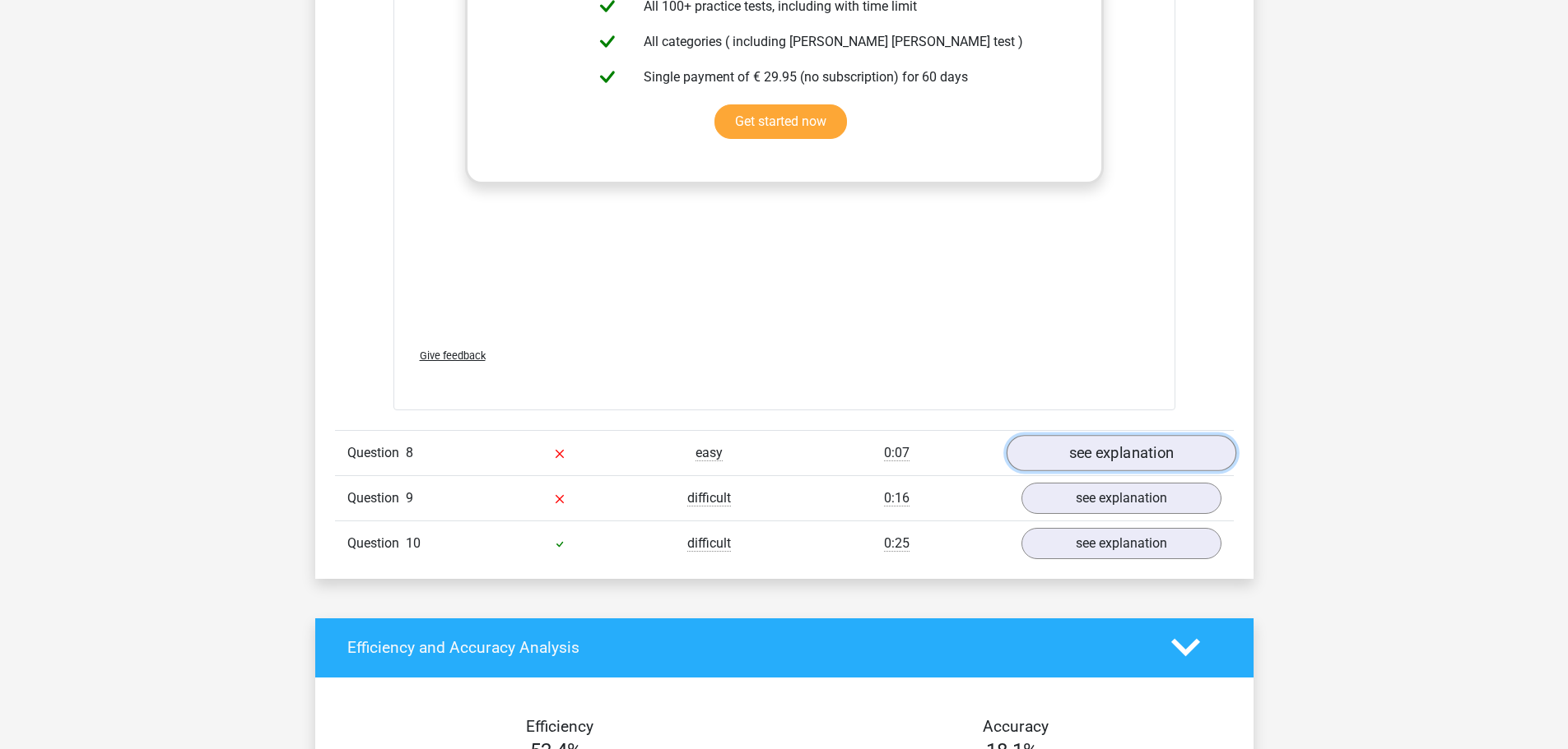
click at [1122, 446] on link "see explanation" at bounding box center [1120, 453] width 229 height 36
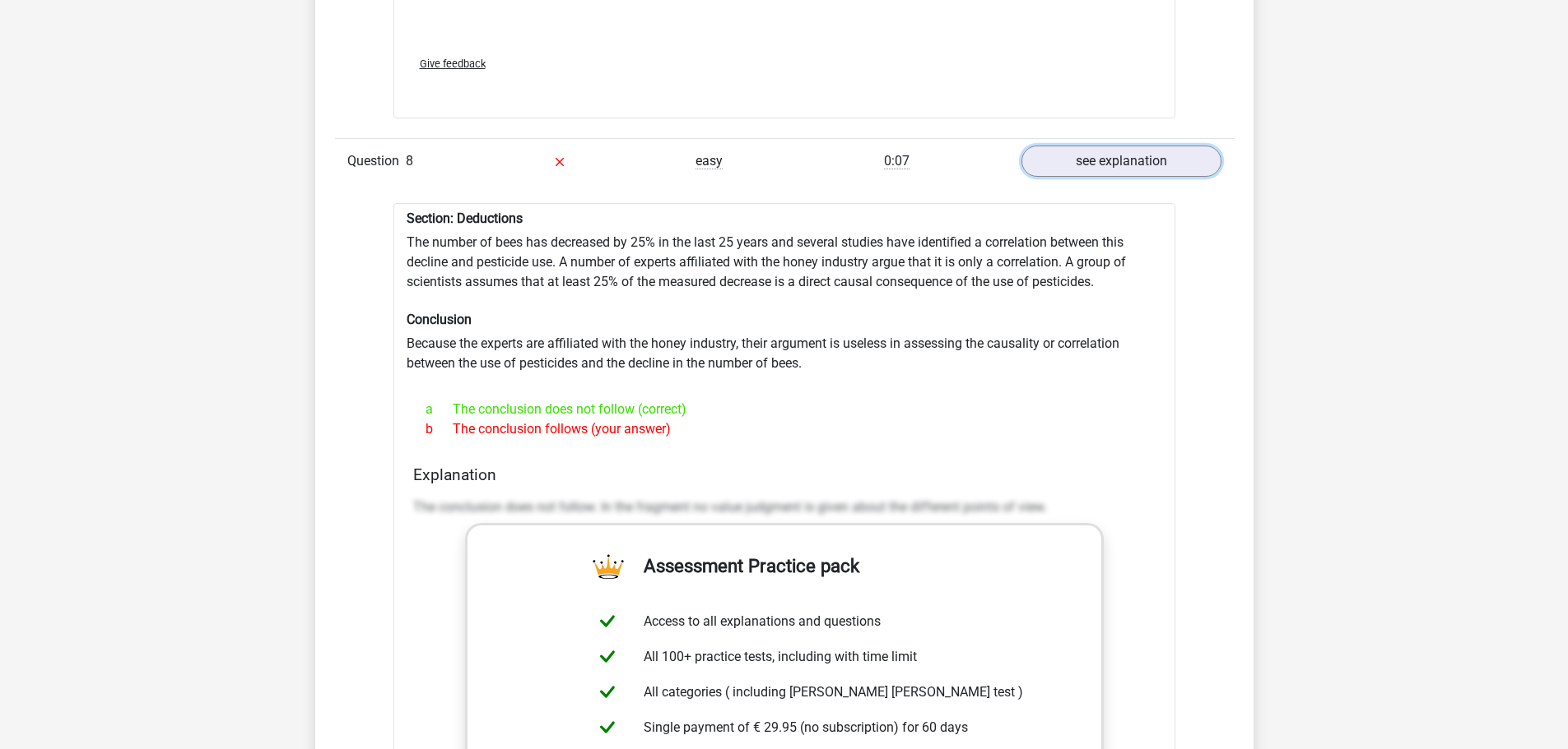
scroll to position [7320, 0]
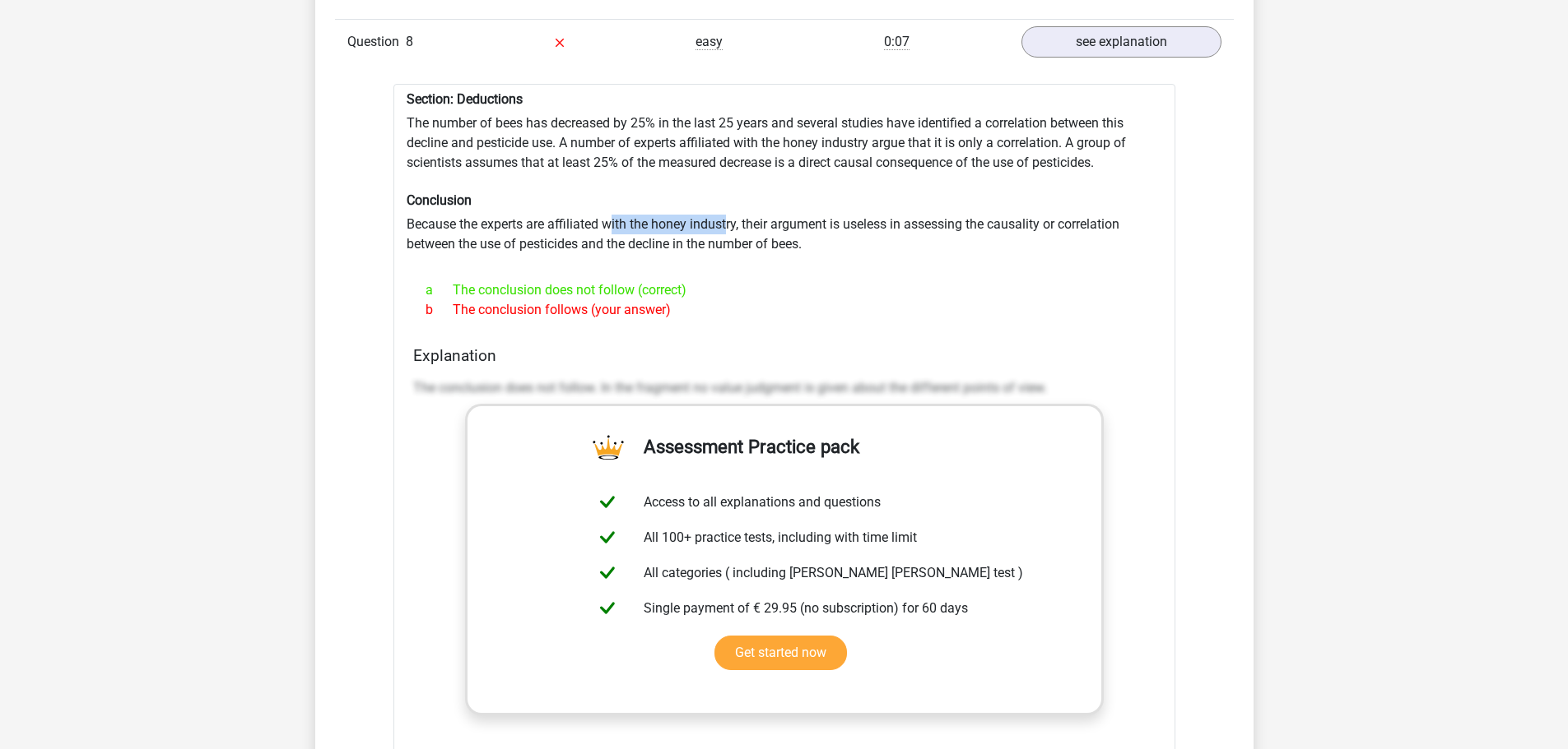
drag, startPoint x: 612, startPoint y: 232, endPoint x: 729, endPoint y: 224, distance: 117.3
click at [729, 224] on div "Section: Deductions The number of bees has decreased by 25% in the last 25 year…" at bounding box center [784, 513] width 781 height 858
click at [845, 253] on div "Section: Deductions The number of bees has decreased by 25% in the last 25 year…" at bounding box center [784, 513] width 781 height 858
drag, startPoint x: 413, startPoint y: 131, endPoint x: 554, endPoint y: 131, distance: 141.0
click at [554, 131] on div "Section: Deductions The number of bees has decreased by 25% in the last 25 year…" at bounding box center [784, 513] width 781 height 858
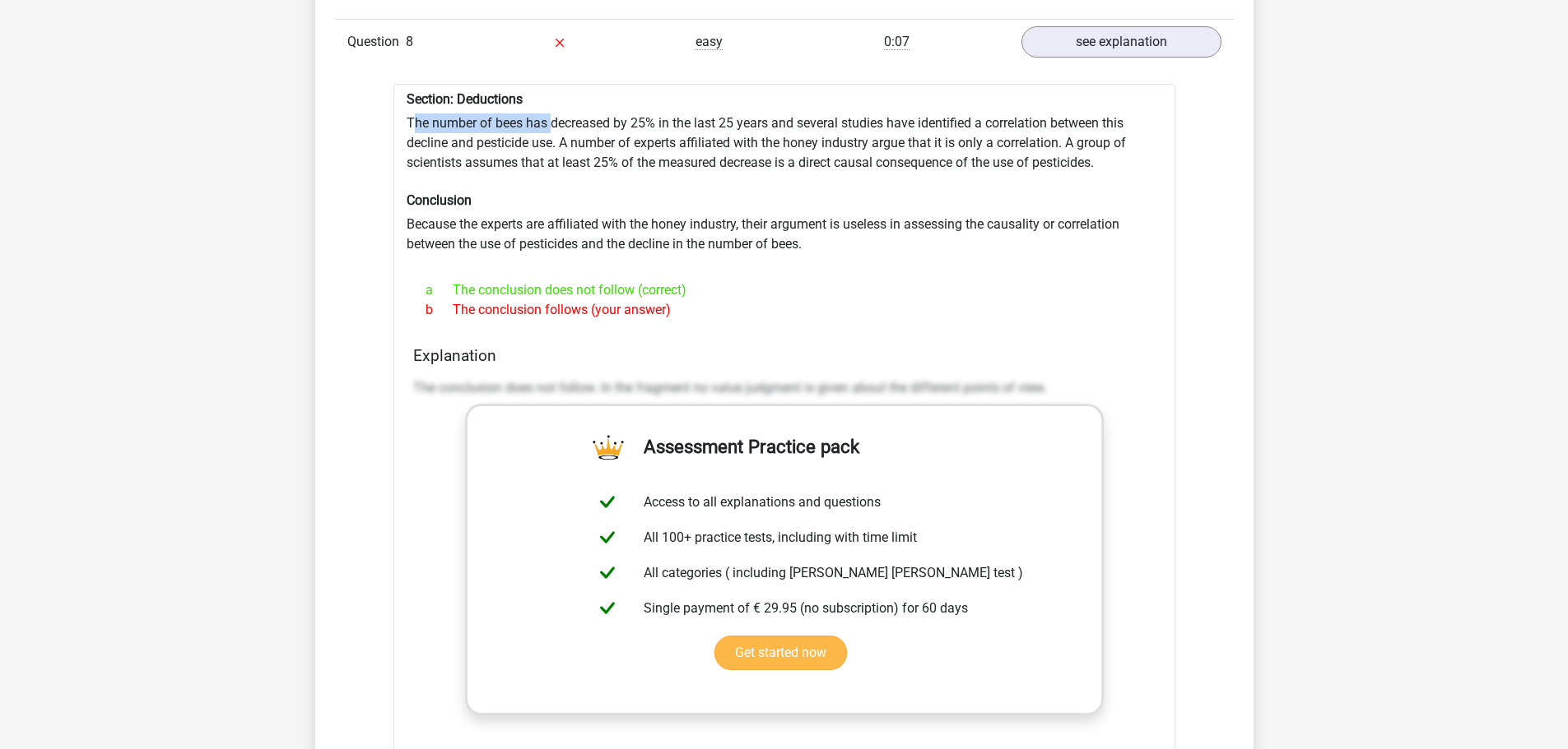
scroll to position [7896, 0]
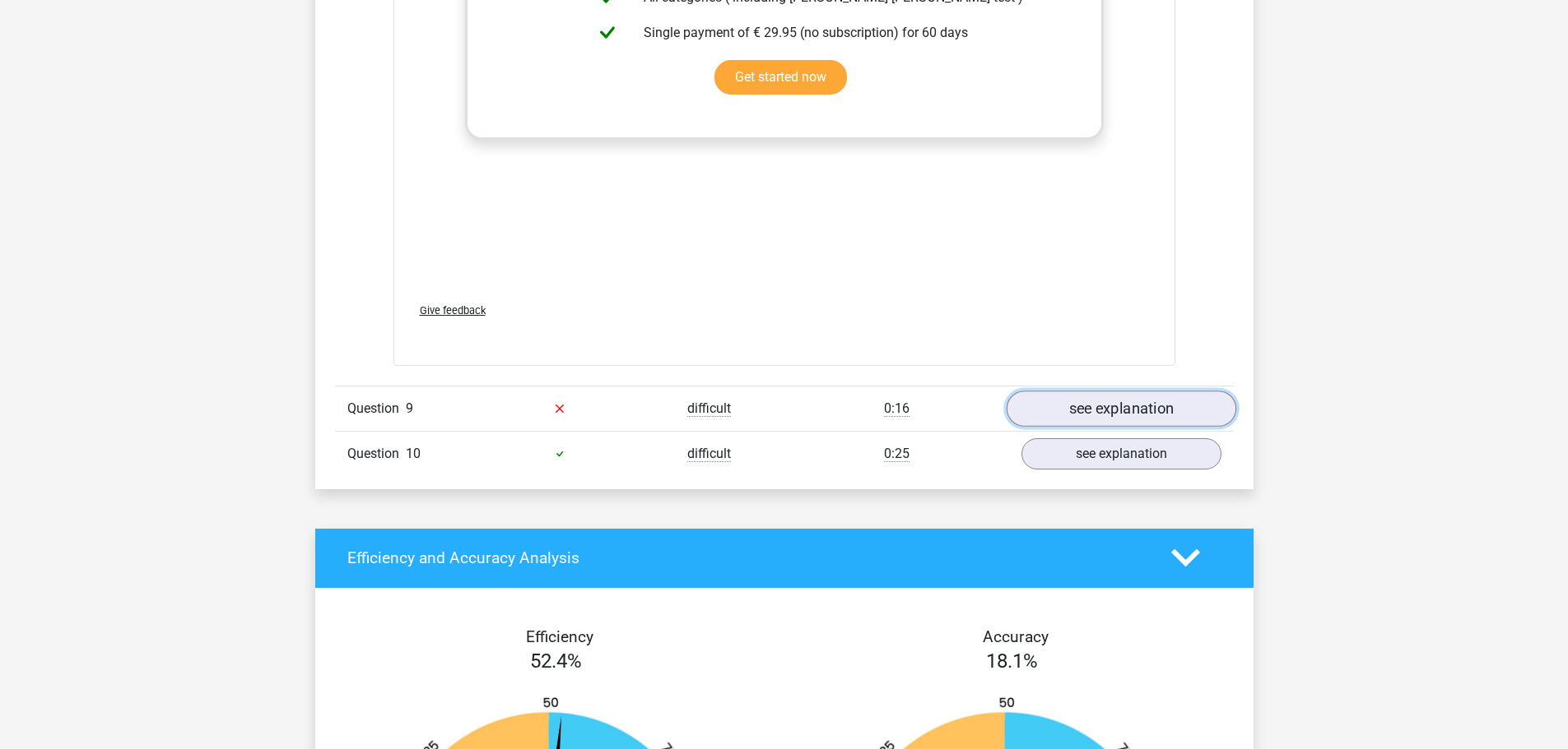
click at [1061, 416] on link "see explanation" at bounding box center [1120, 409] width 229 height 36
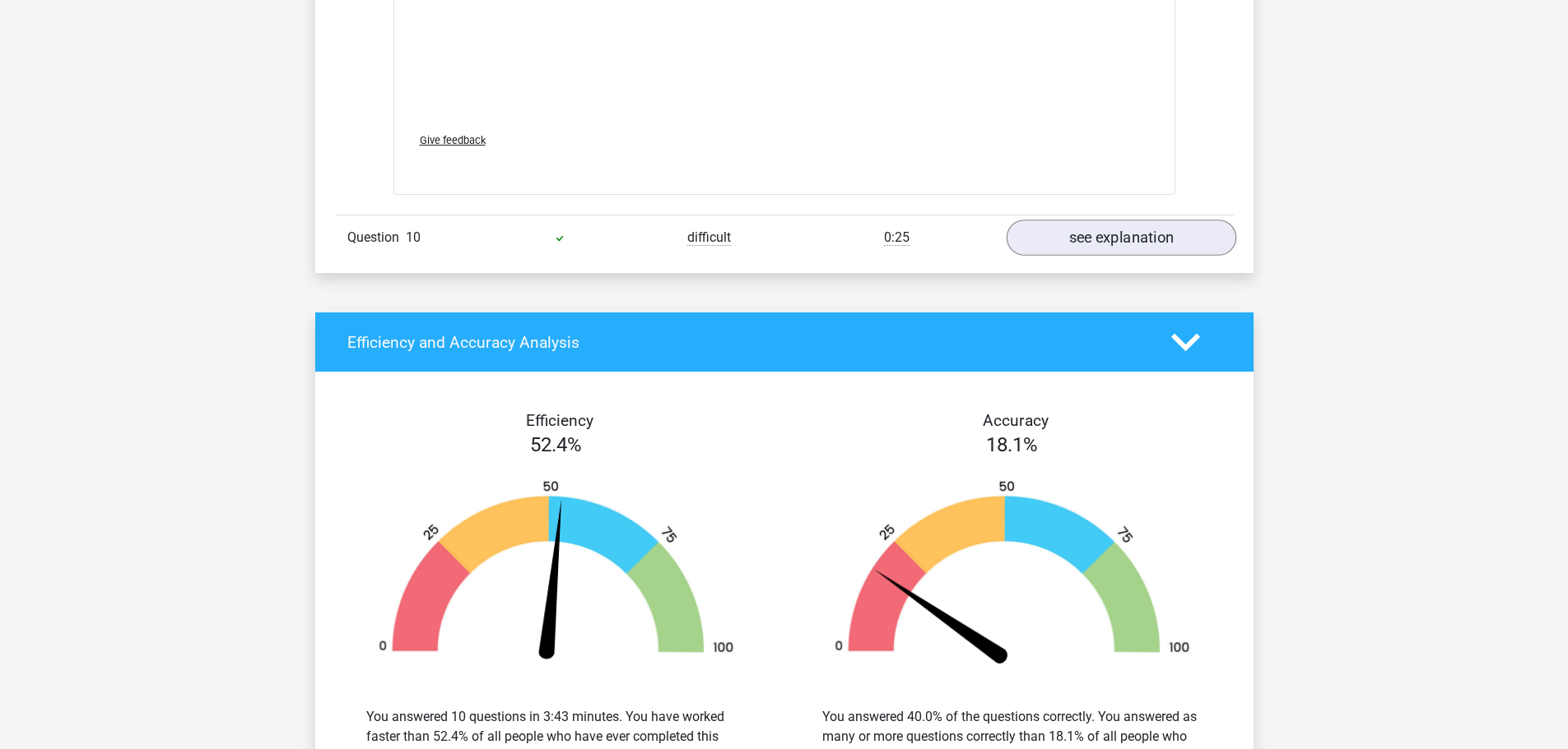
scroll to position [9213, 0]
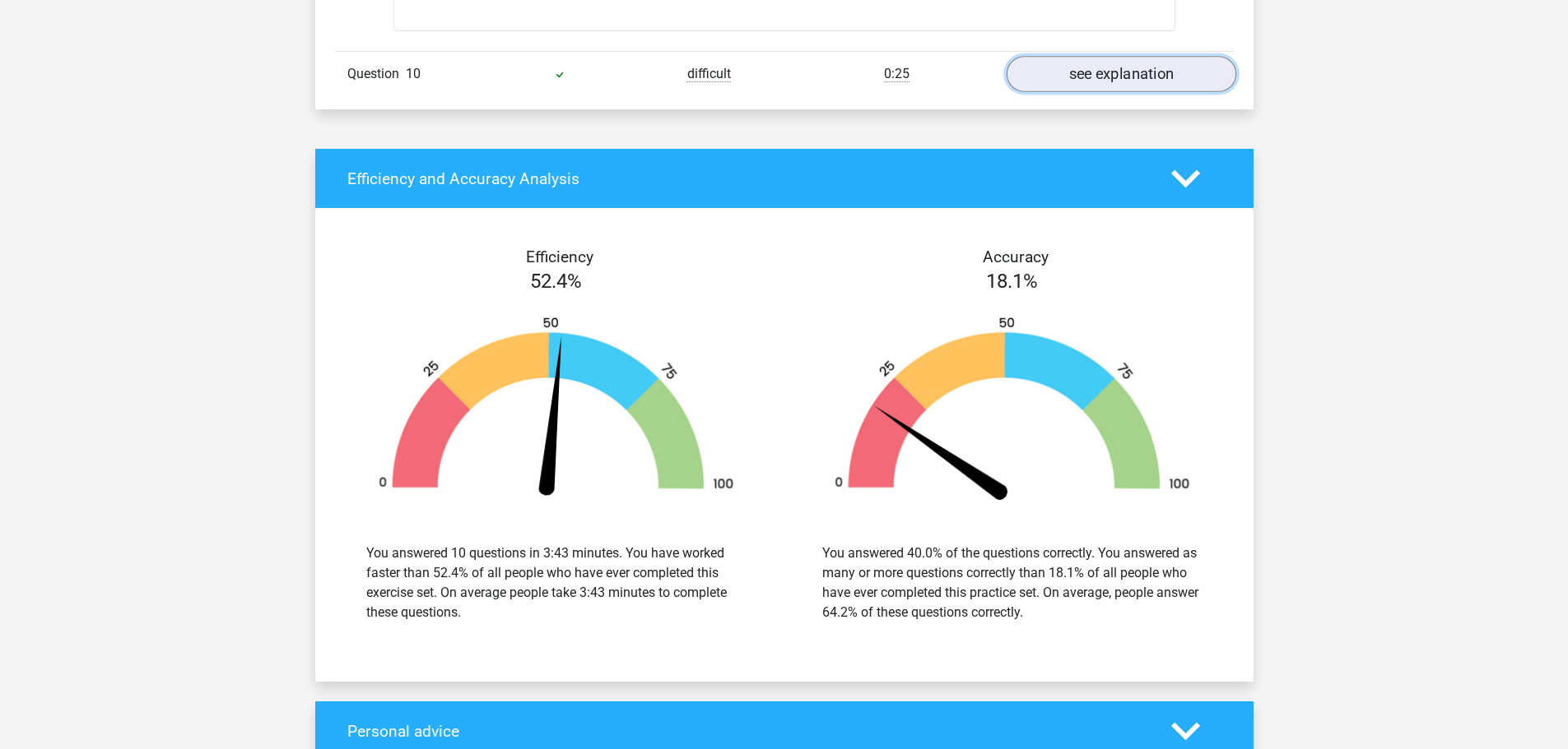
click at [1092, 84] on link "see explanation" at bounding box center [1120, 74] width 229 height 36
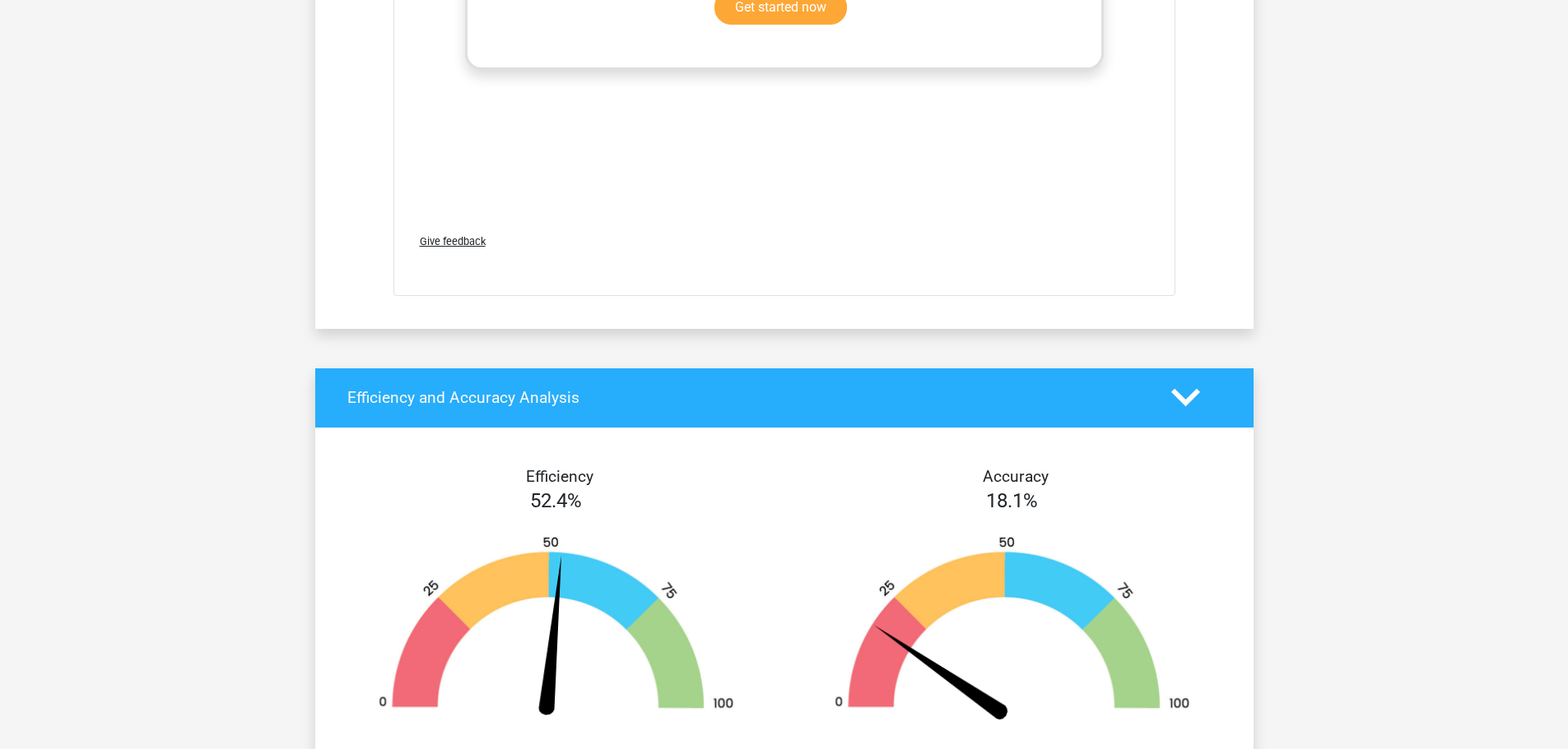
scroll to position [10282, 0]
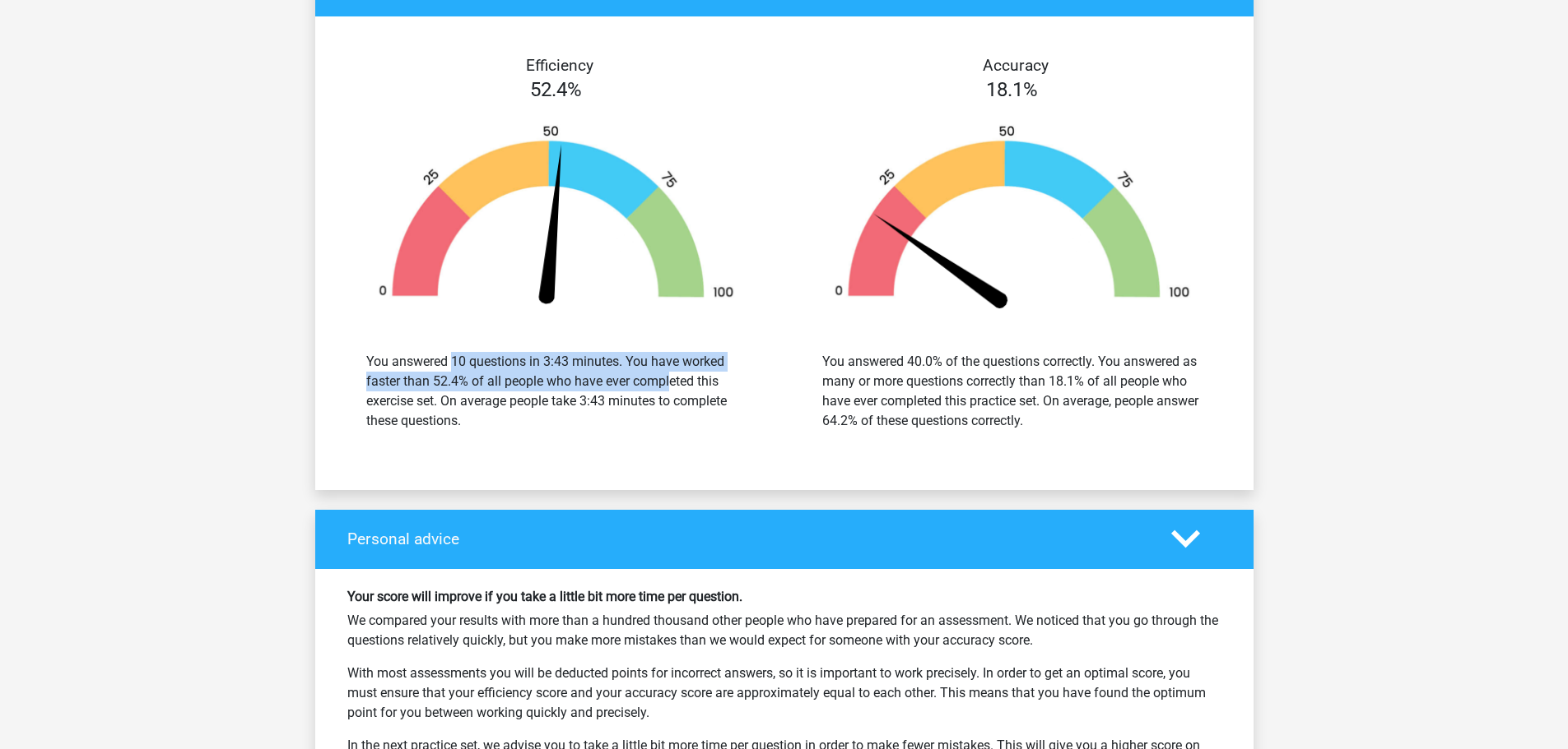
drag, startPoint x: 447, startPoint y: 374, endPoint x: 572, endPoint y: 386, distance: 125.6
click at [572, 386] on div "You answered 10 questions in 3:43 minutes. You have worked faster than 52.4% of…" at bounding box center [556, 391] width 380 height 79
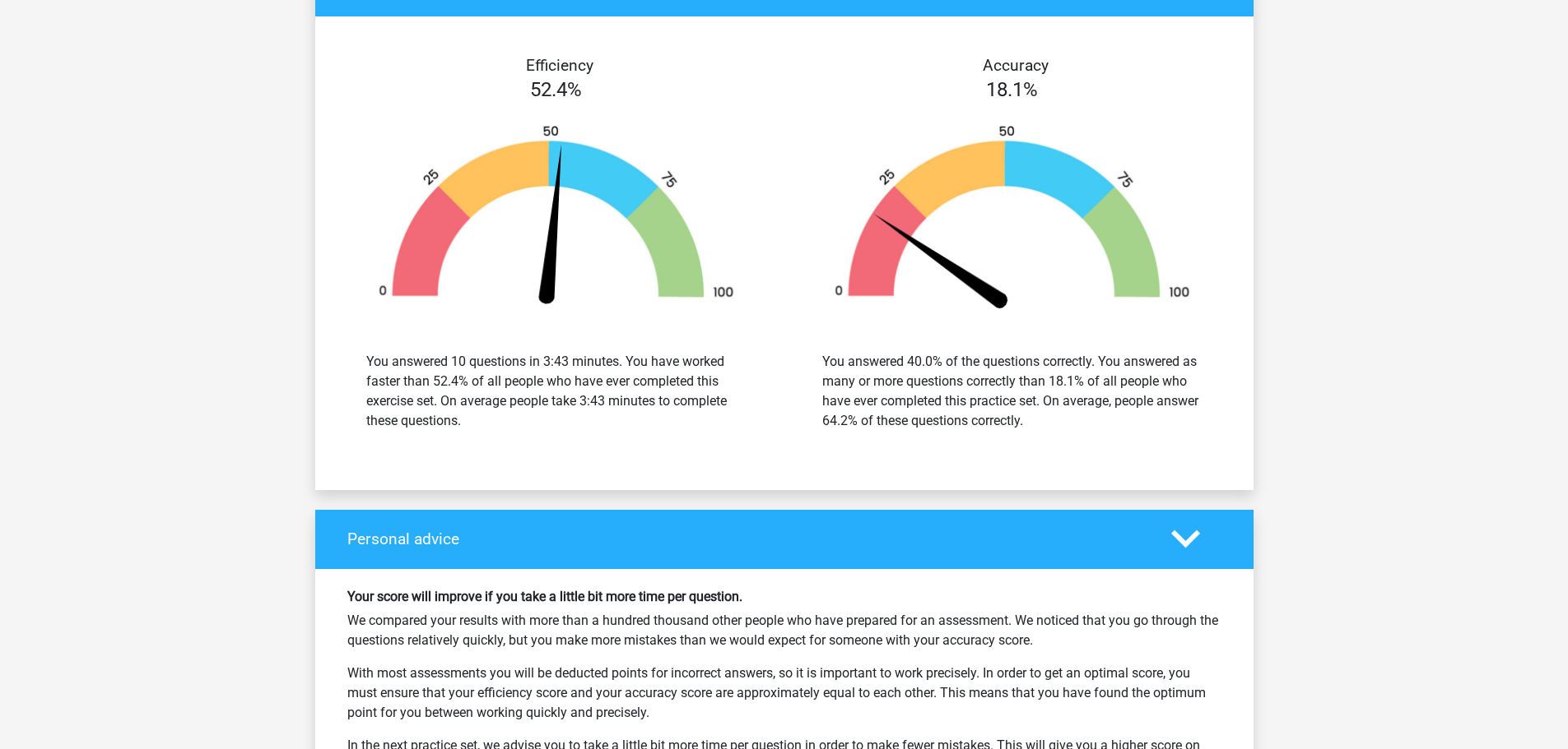
click at [584, 430] on div "You answered 10 questions in 3:43 minutes. You have worked faster than 52.4% of…" at bounding box center [556, 391] width 380 height 79
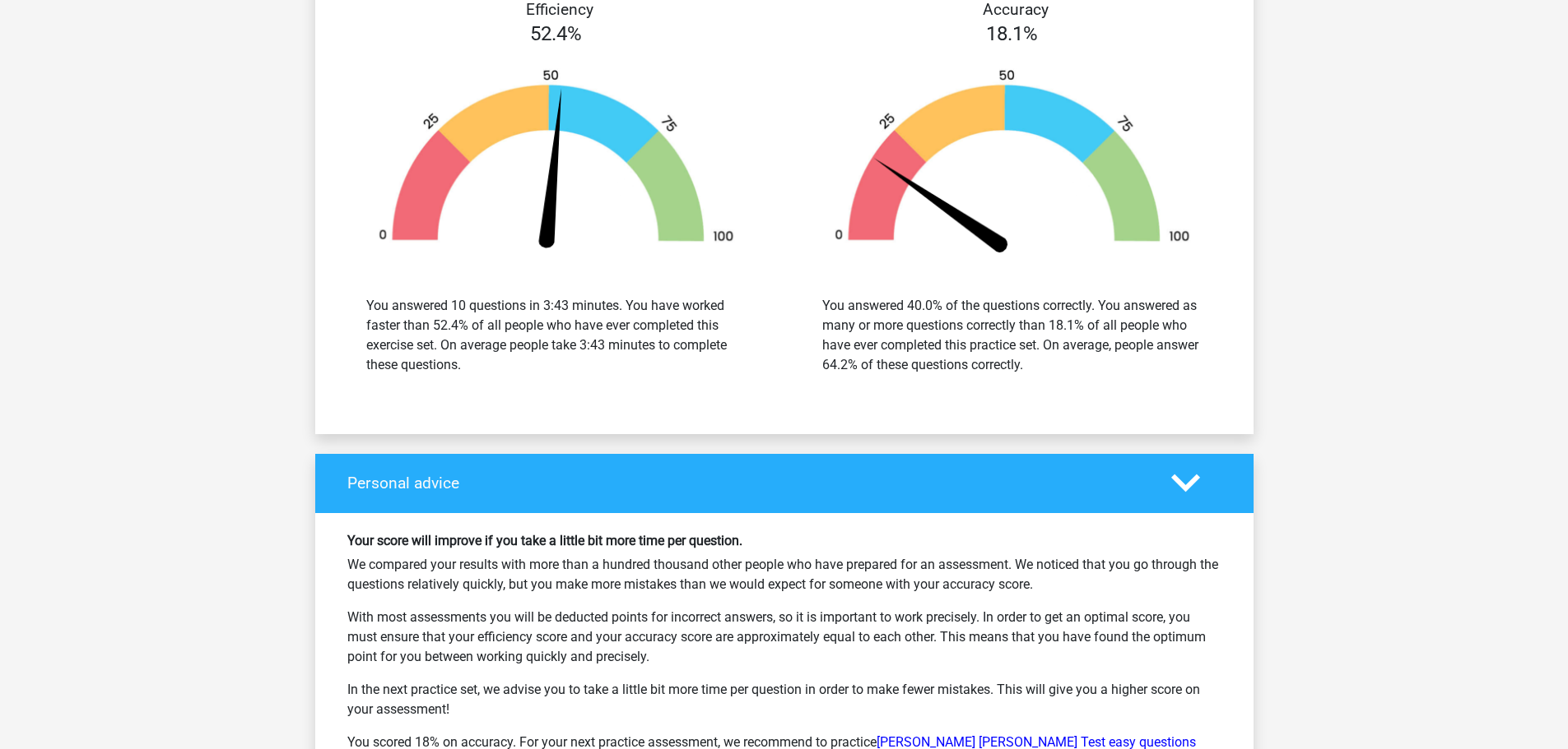
scroll to position [10364, 0]
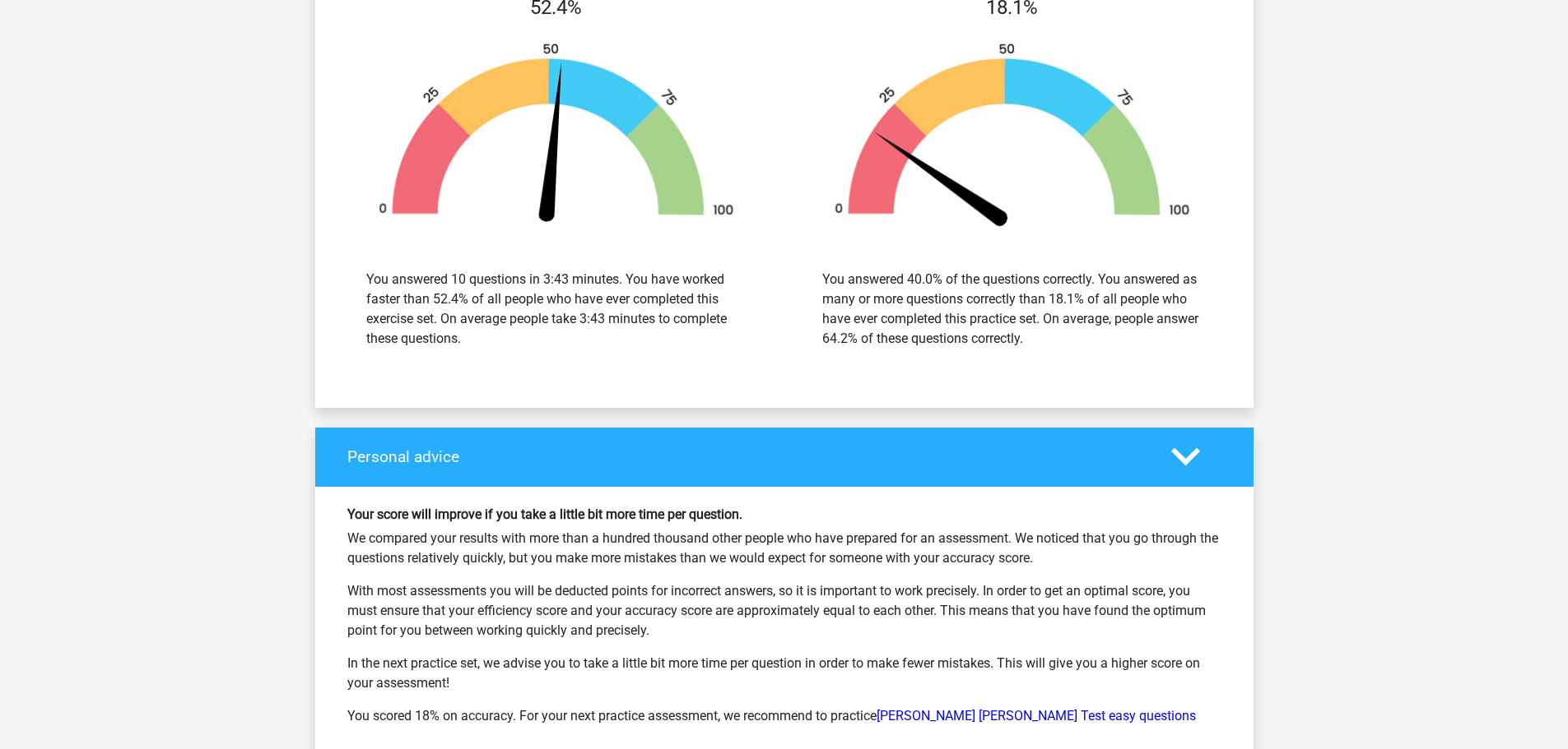
click at [1195, 465] on polygon at bounding box center [1185, 458] width 28 height 18
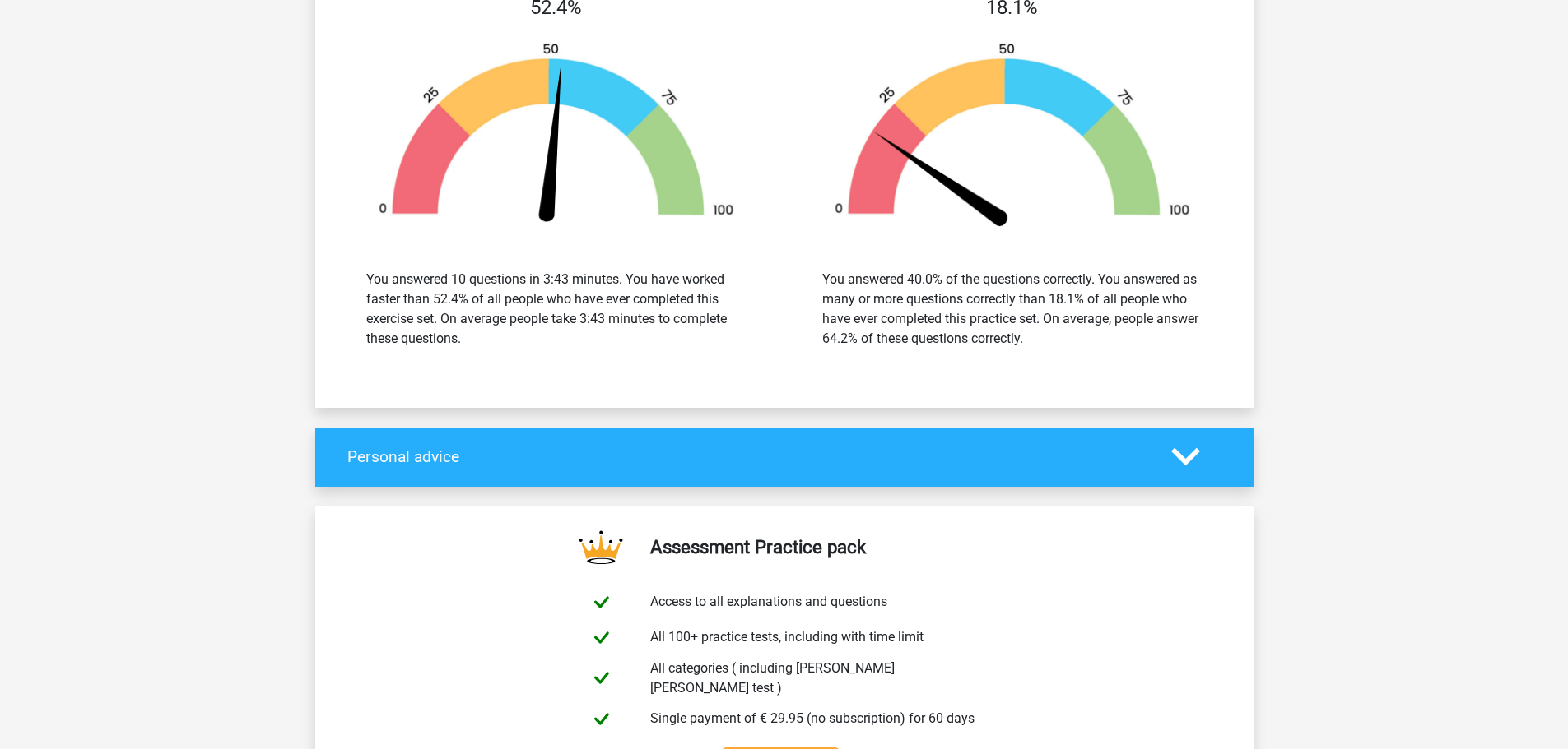
click at [1182, 454] on icon at bounding box center [1185, 457] width 28 height 28
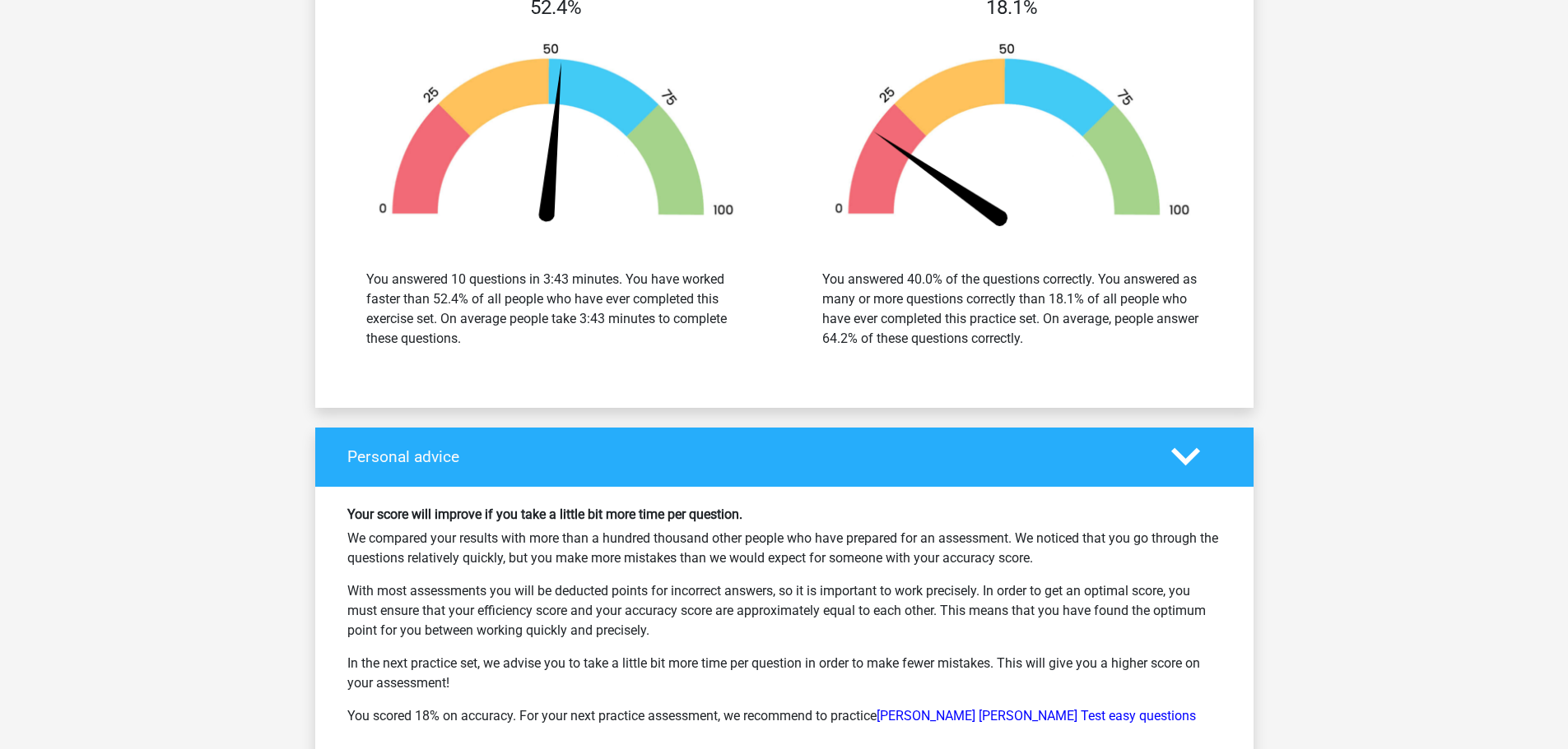
click at [1182, 454] on icon at bounding box center [1185, 457] width 28 height 28
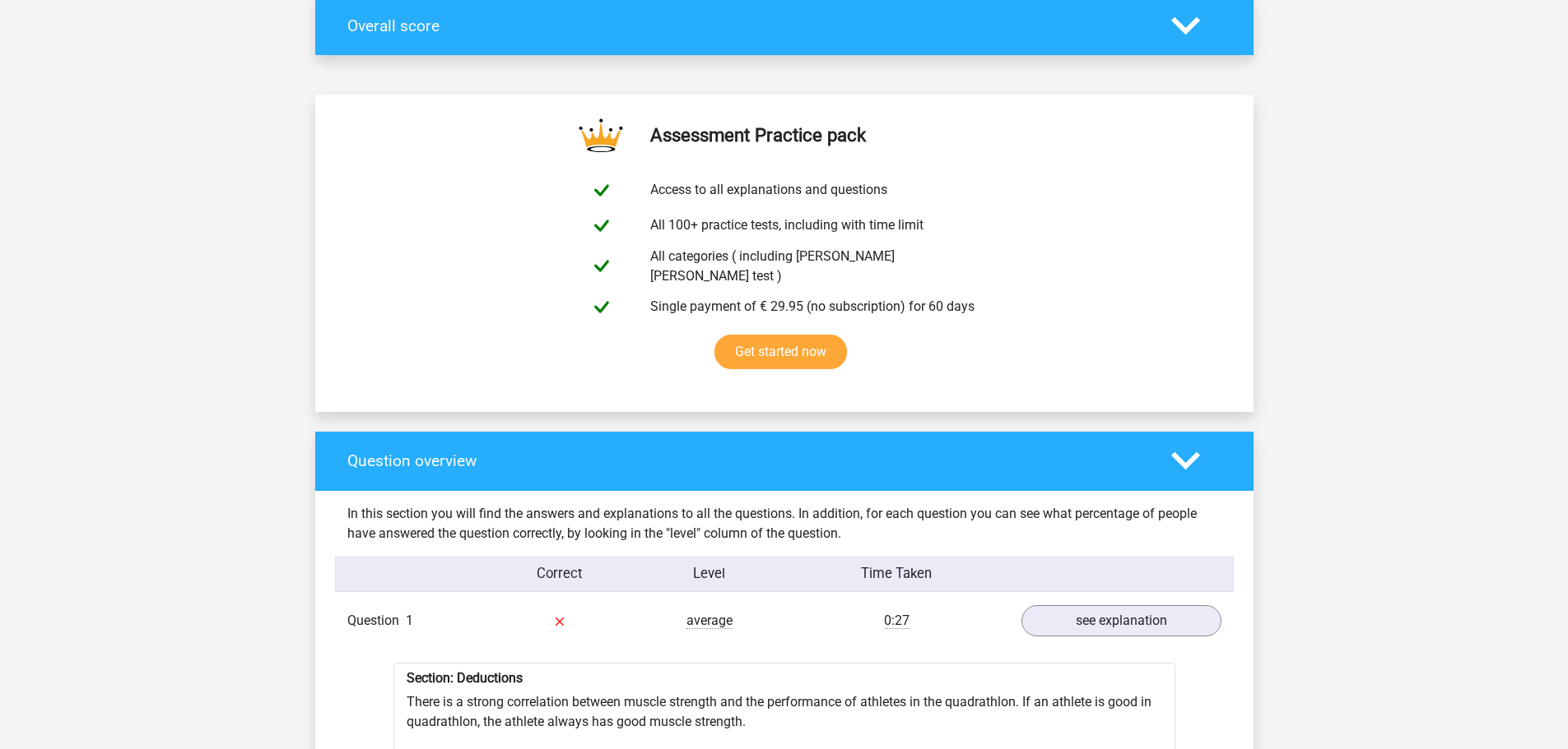
scroll to position [0, 0]
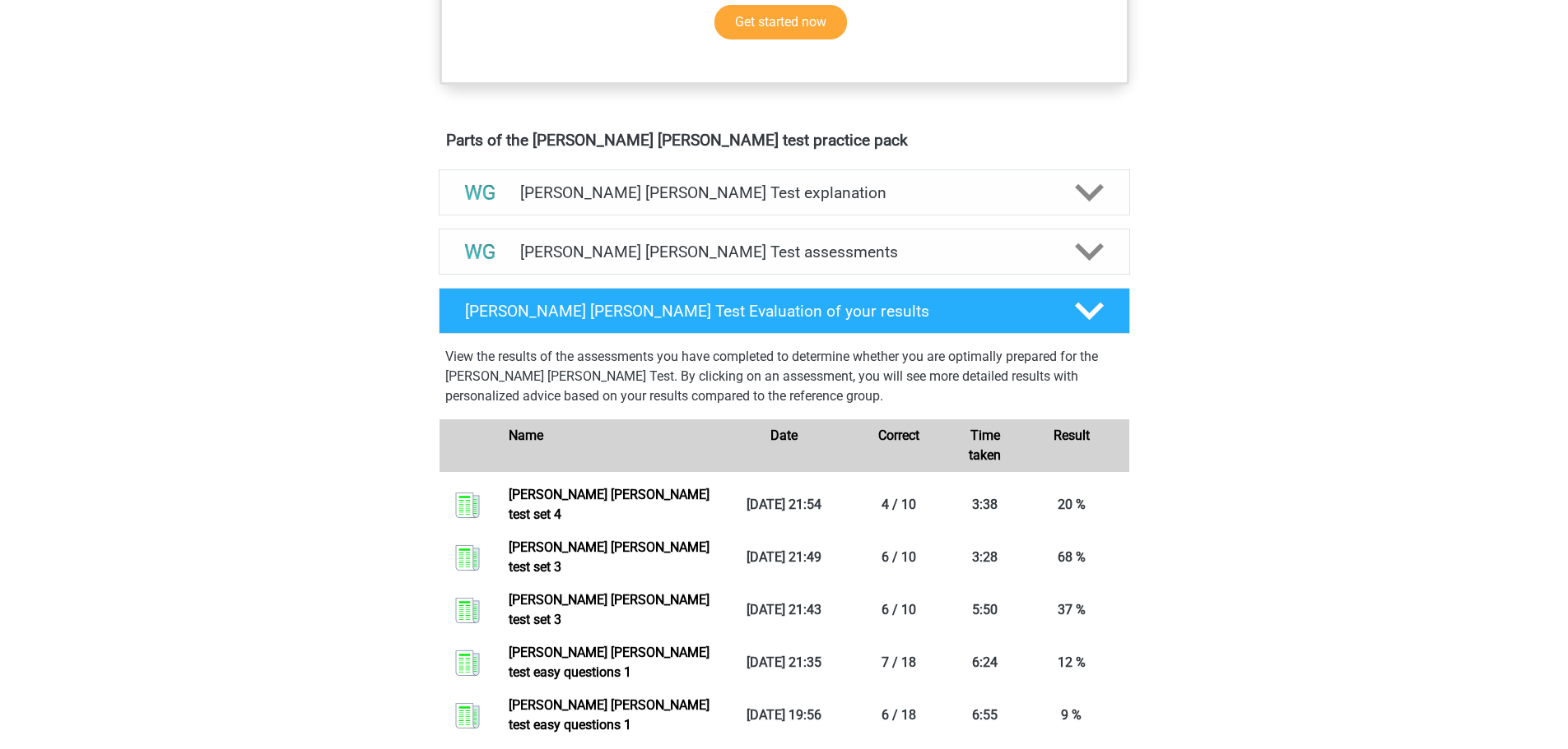
scroll to position [493, 0]
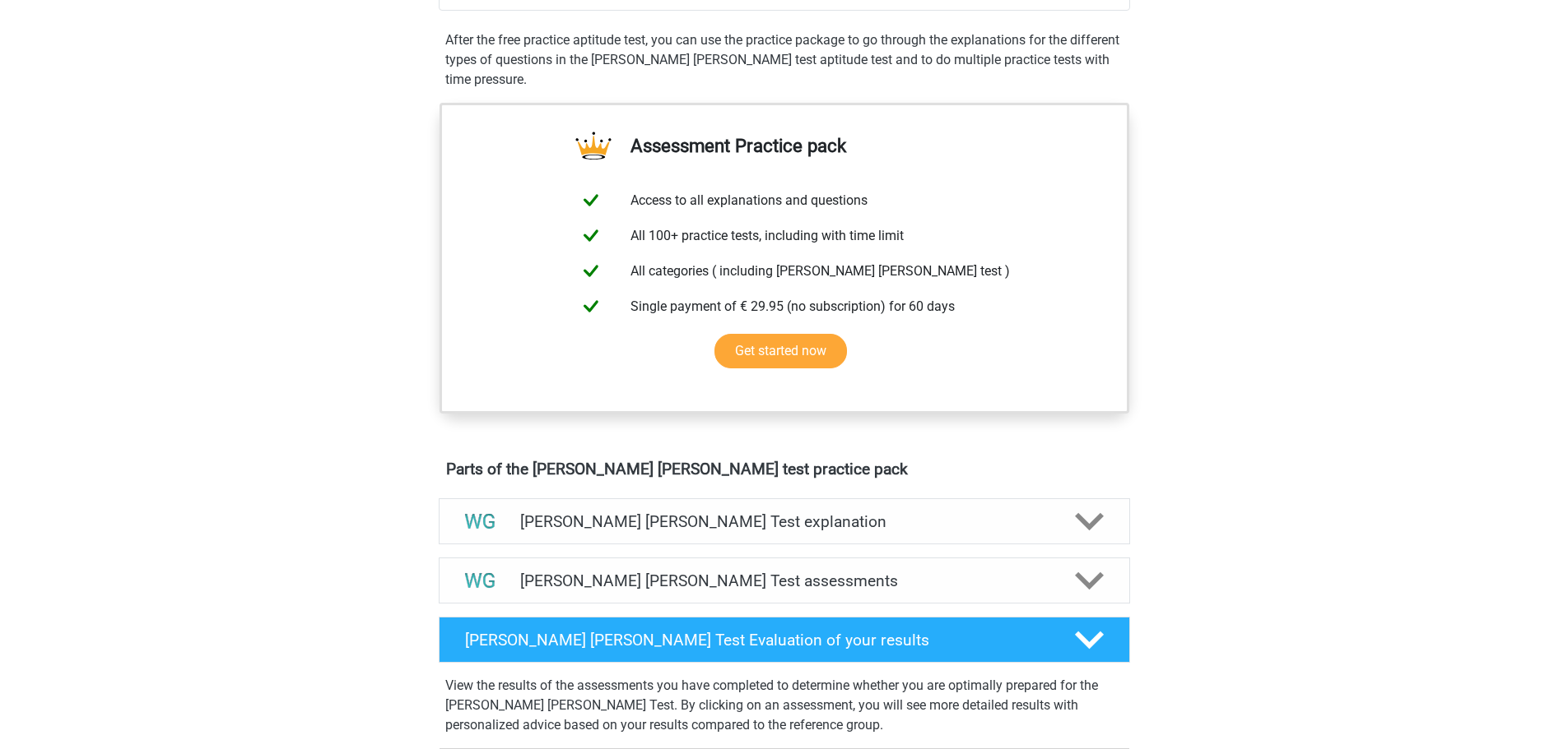
click at [686, 521] on h4 "[PERSON_NAME] [PERSON_NAME] Test explanation" at bounding box center [784, 522] width 528 height 19
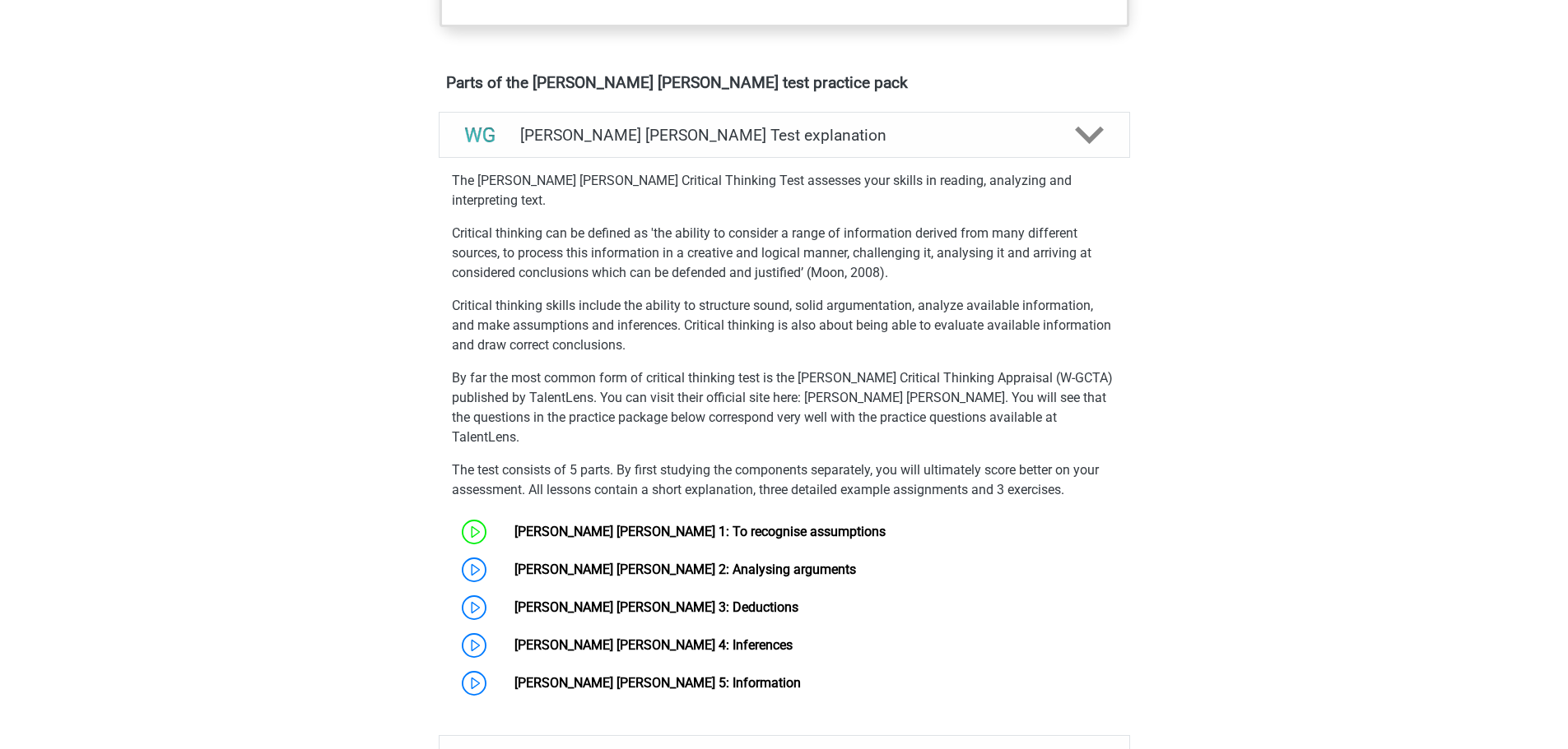
scroll to position [987, 0]
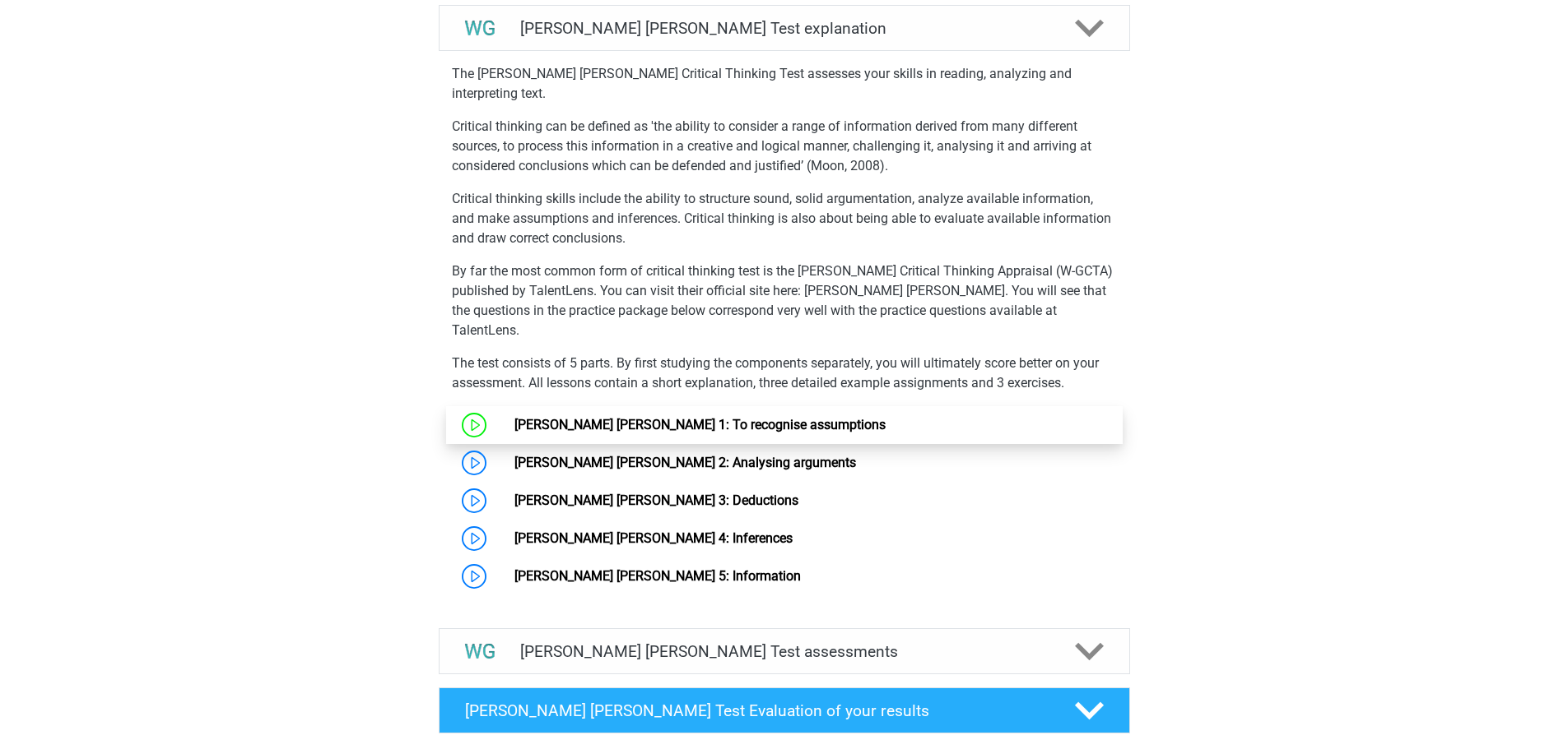
click at [515, 417] on link "Watson Glaser 1: To recognise assumptions" at bounding box center [700, 425] width 372 height 16
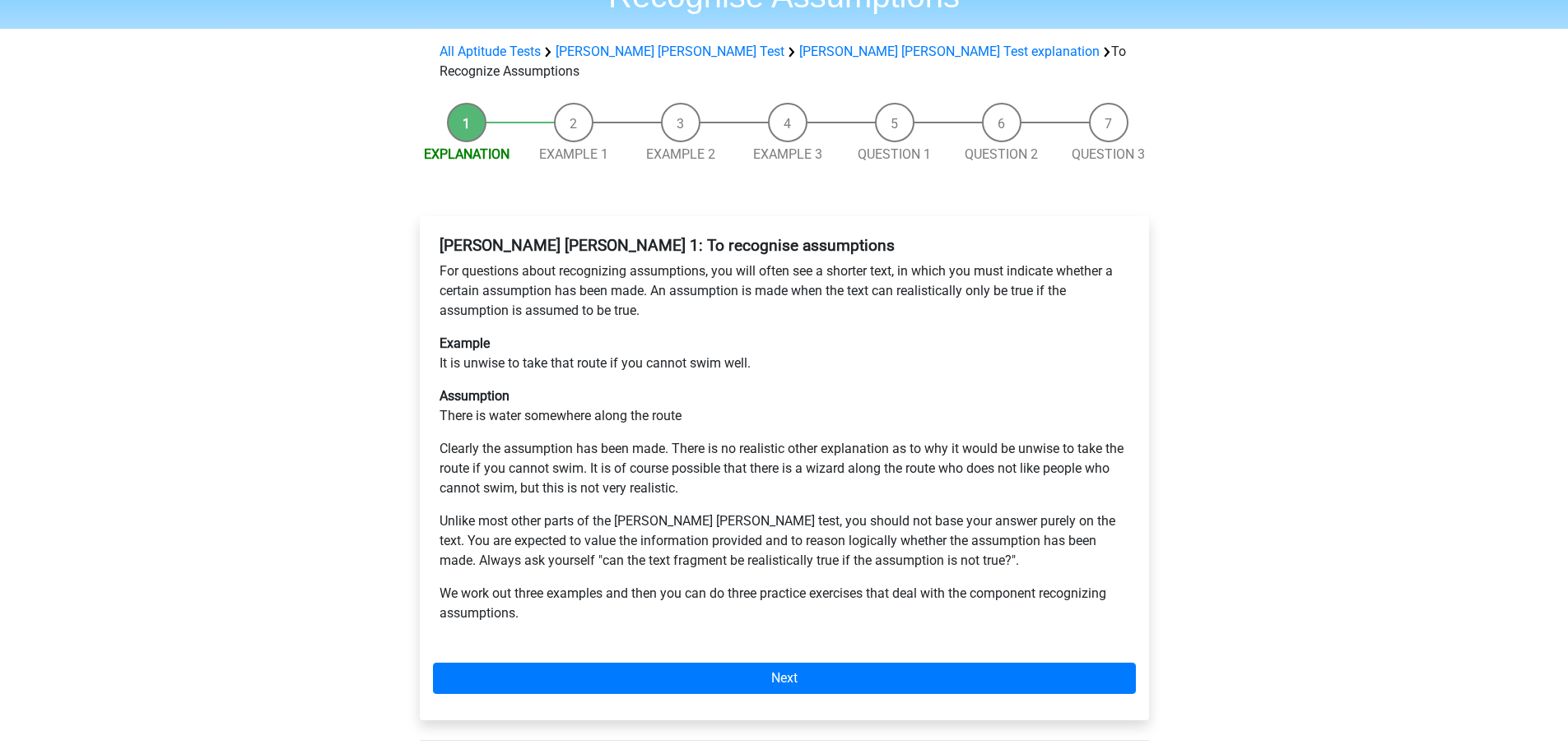
scroll to position [164, 0]
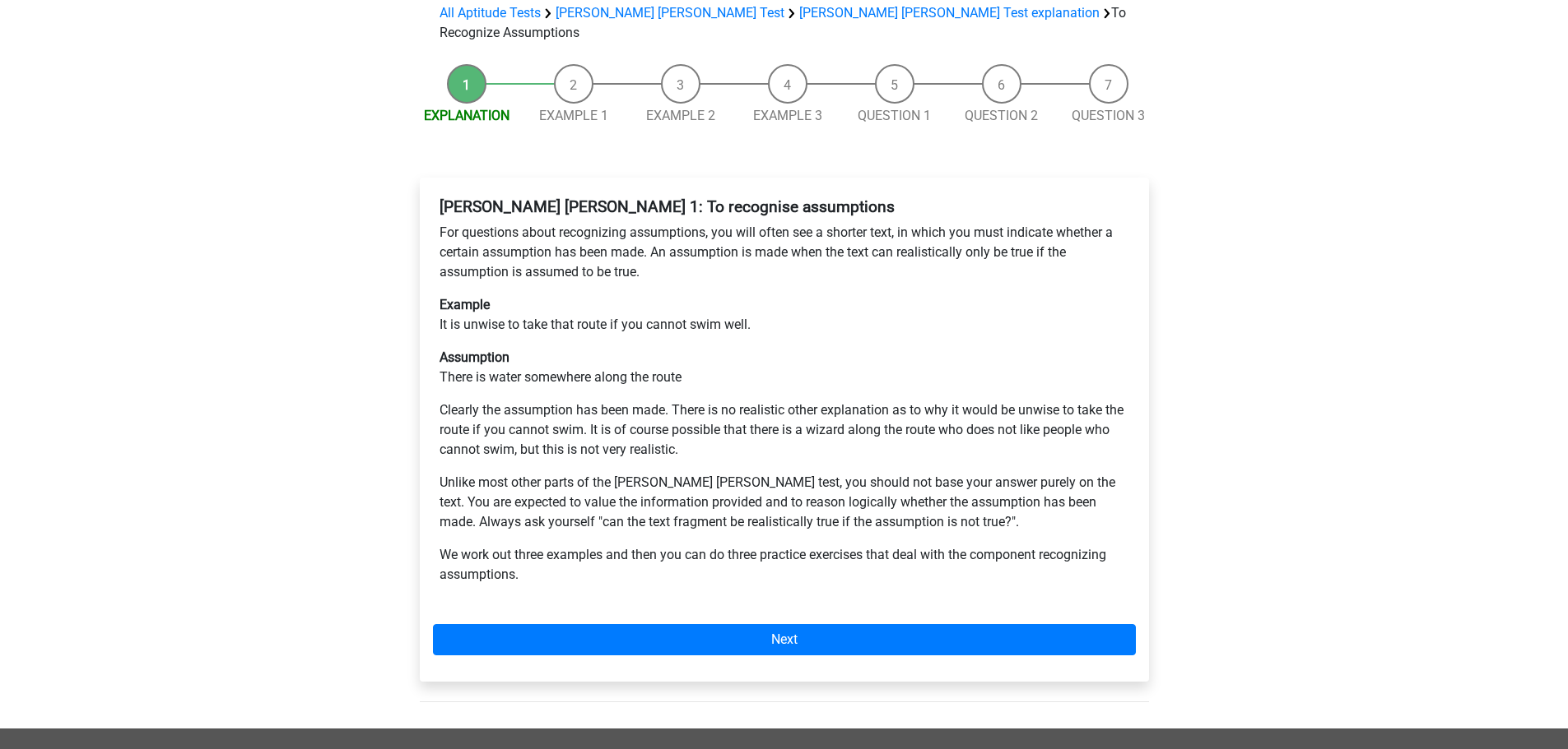
click at [568, 64] on li "Example 1" at bounding box center [573, 94] width 107 height 61
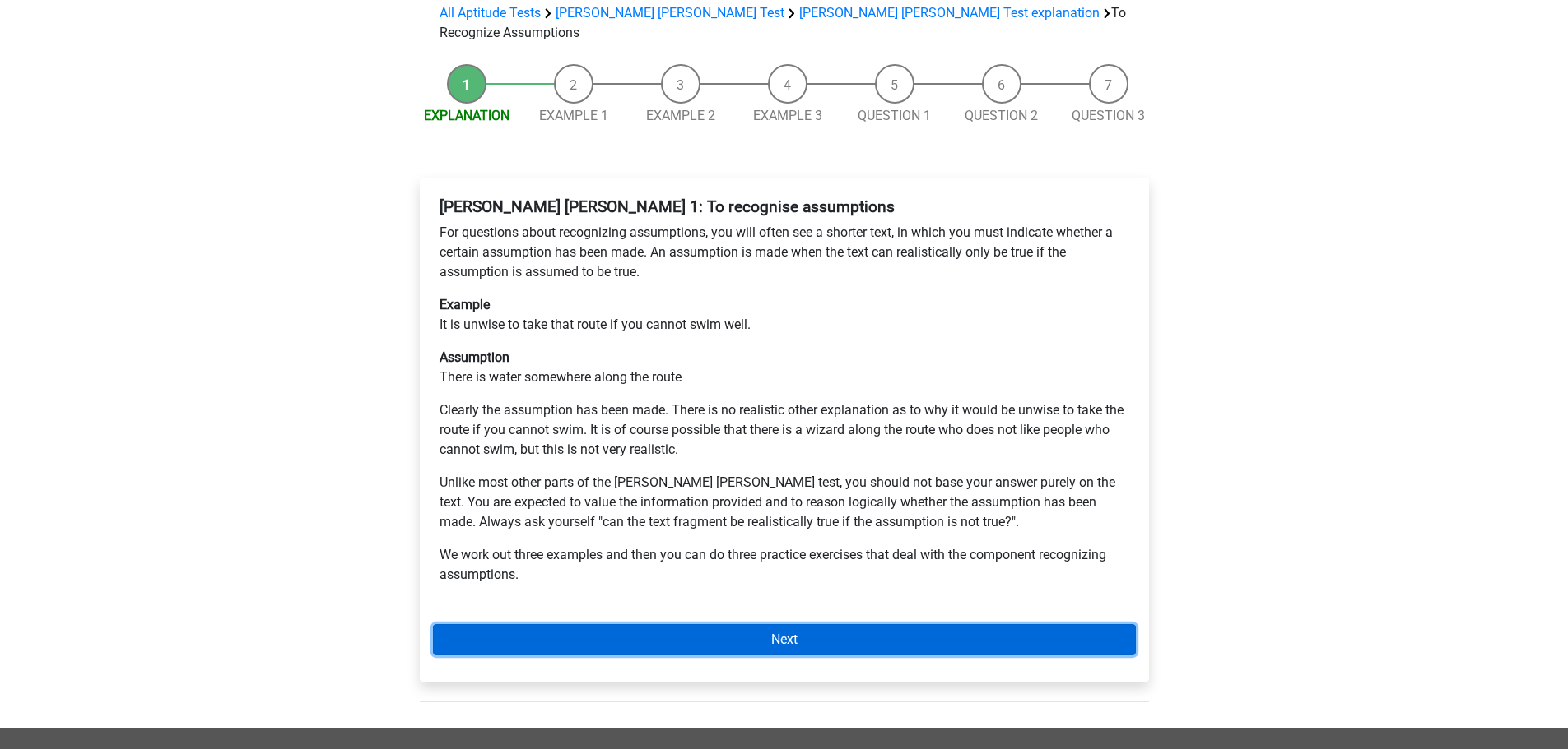
click at [786, 625] on link "Next" at bounding box center [784, 640] width 703 height 31
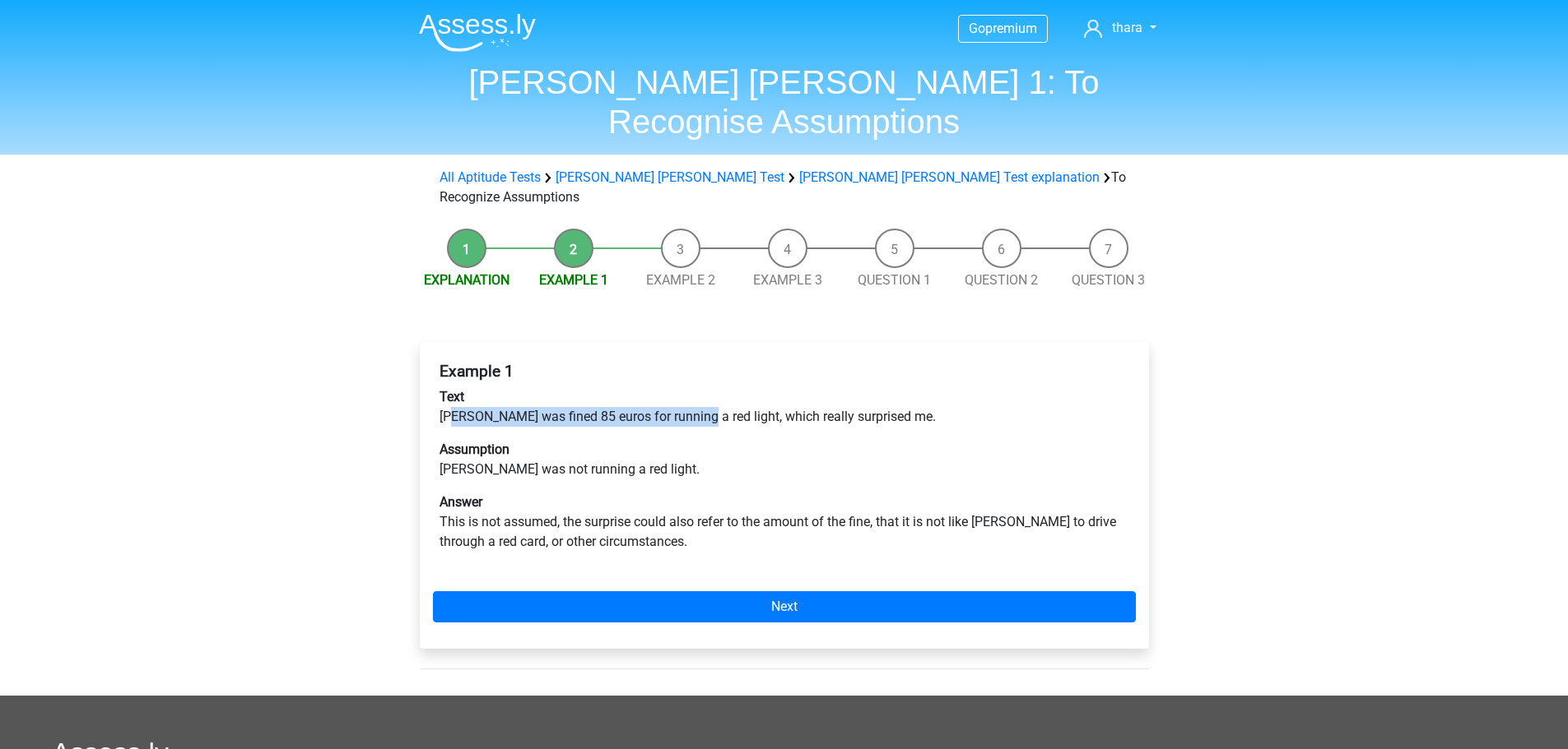
drag, startPoint x: 451, startPoint y: 358, endPoint x: 690, endPoint y: 357, distance: 239.0
click at [690, 387] on p "Text [PERSON_NAME] was fined 85 euros for running a red light, which really sur…" at bounding box center [784, 407] width 690 height 39
drag, startPoint x: 461, startPoint y: 406, endPoint x: 629, endPoint y: 410, distance: 168.0
click at [629, 440] on p "Assumption [PERSON_NAME] was not running a red light." at bounding box center [784, 459] width 690 height 39
click at [658, 440] on p "Assumption [PERSON_NAME] was not running a red light." at bounding box center [784, 459] width 690 height 39
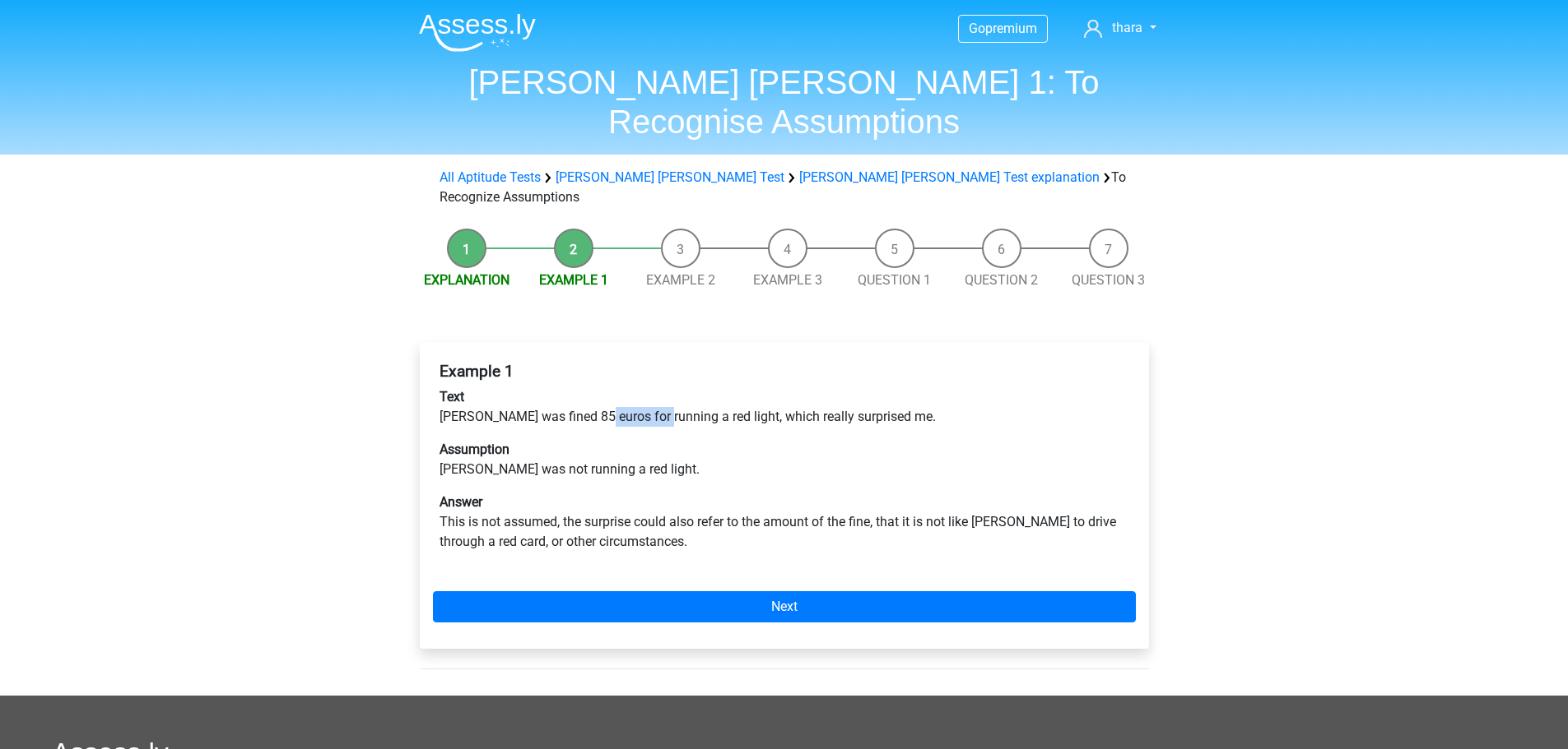
drag, startPoint x: 594, startPoint y: 358, endPoint x: 654, endPoint y: 361, distance: 60.1
click at [654, 387] on p "Text Peter was fined 85 euros for running a red light, which really surprised m…" at bounding box center [784, 407] width 690 height 39
click at [537, 440] on p "Assumption Peter was not running a red light." at bounding box center [784, 459] width 690 height 39
drag, startPoint x: 460, startPoint y: 460, endPoint x: 691, endPoint y: 470, distance: 231.2
click at [691, 493] on p "Answer This is not assumed, the surprise could also refer to the amount of the …" at bounding box center [784, 522] width 690 height 60
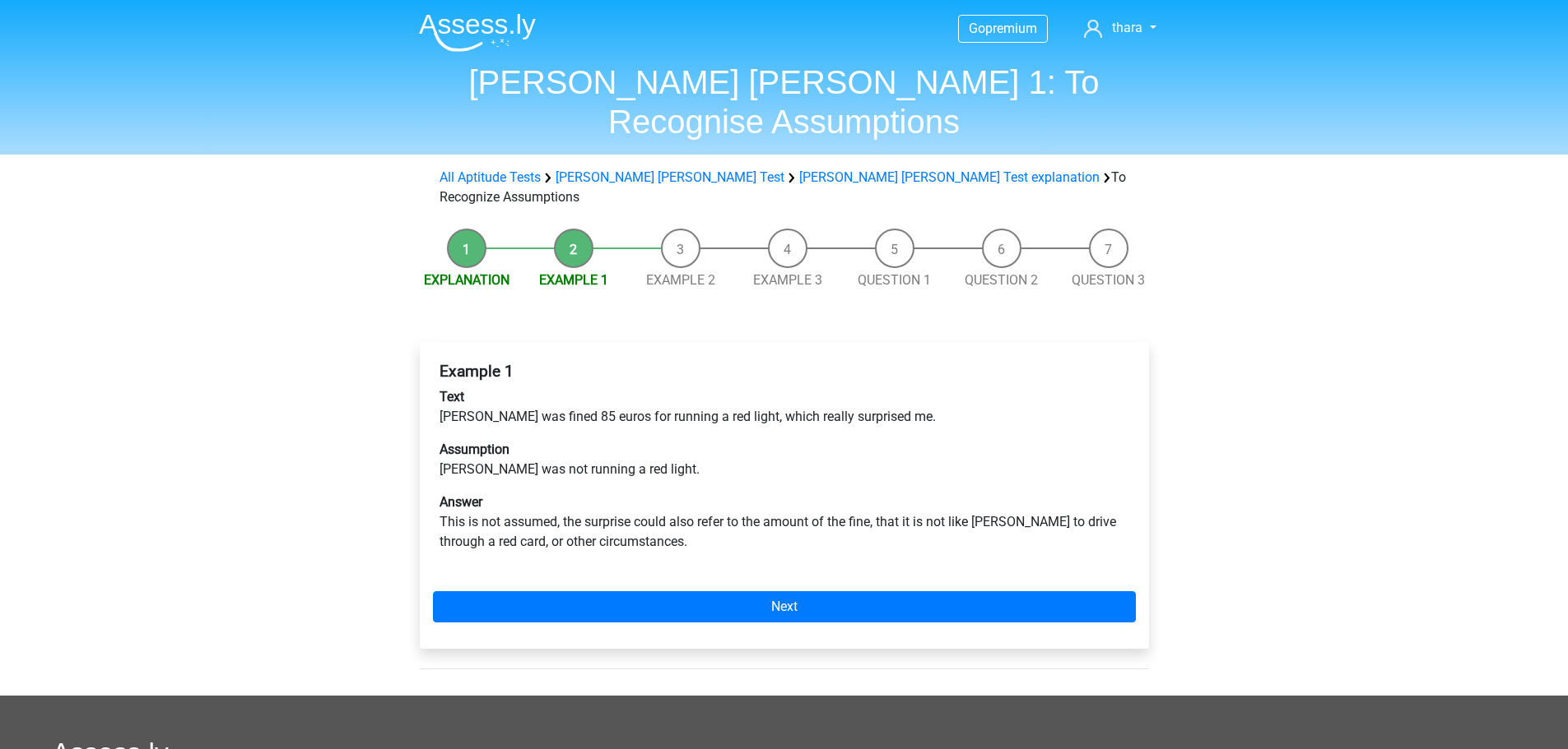
click at [705, 493] on p "Answer This is not assumed, the surprise could also refer to the amount of the …" at bounding box center [784, 522] width 690 height 60
drag, startPoint x: 486, startPoint y: 463, endPoint x: 525, endPoint y: 468, distance: 39.3
click at [525, 493] on p "Answer This is not assumed, the surprise could also refer to the amount of the …" at bounding box center [784, 522] width 690 height 60
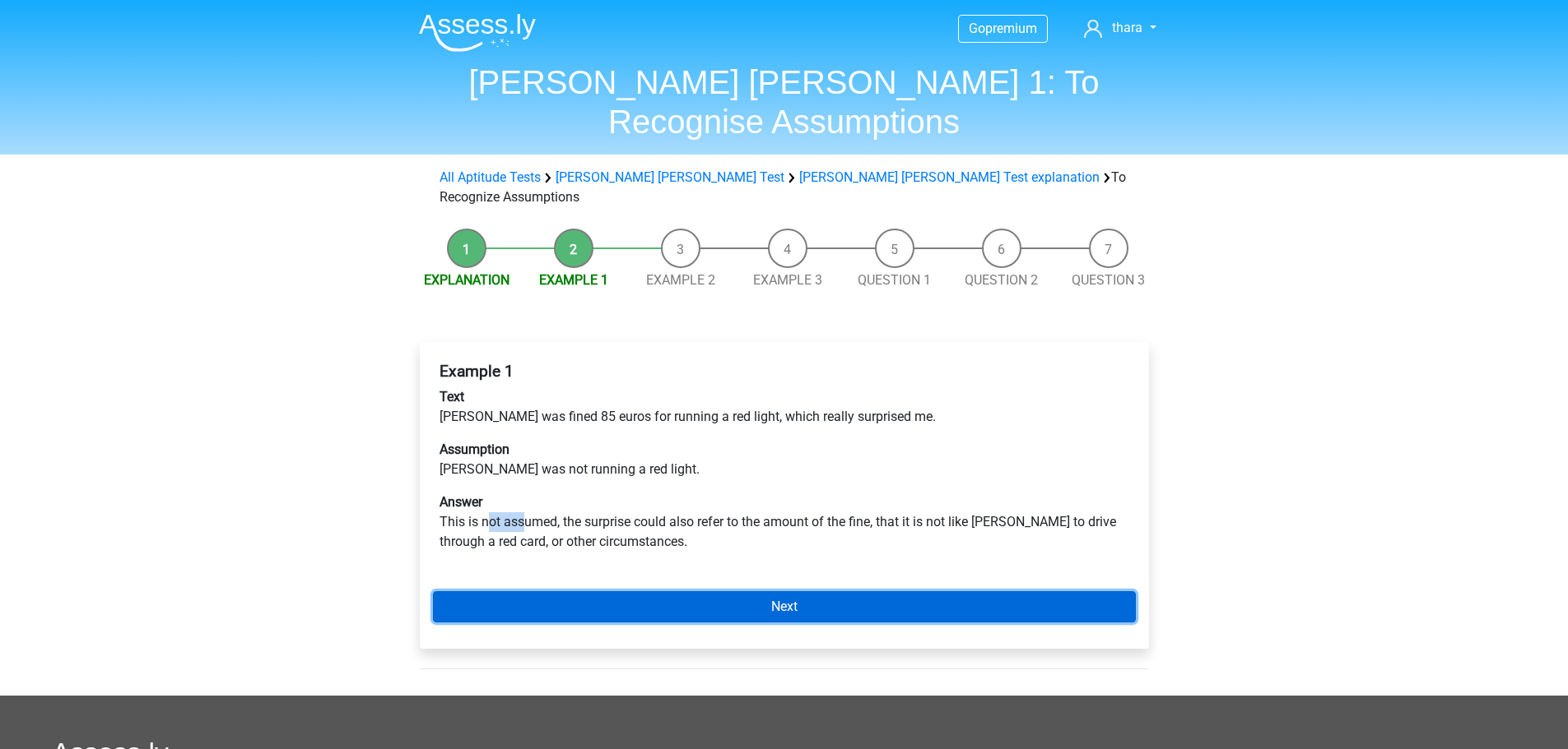
click at [789, 592] on link "Next" at bounding box center [784, 607] width 703 height 31
click at [771, 592] on link "Next" at bounding box center [784, 607] width 703 height 31
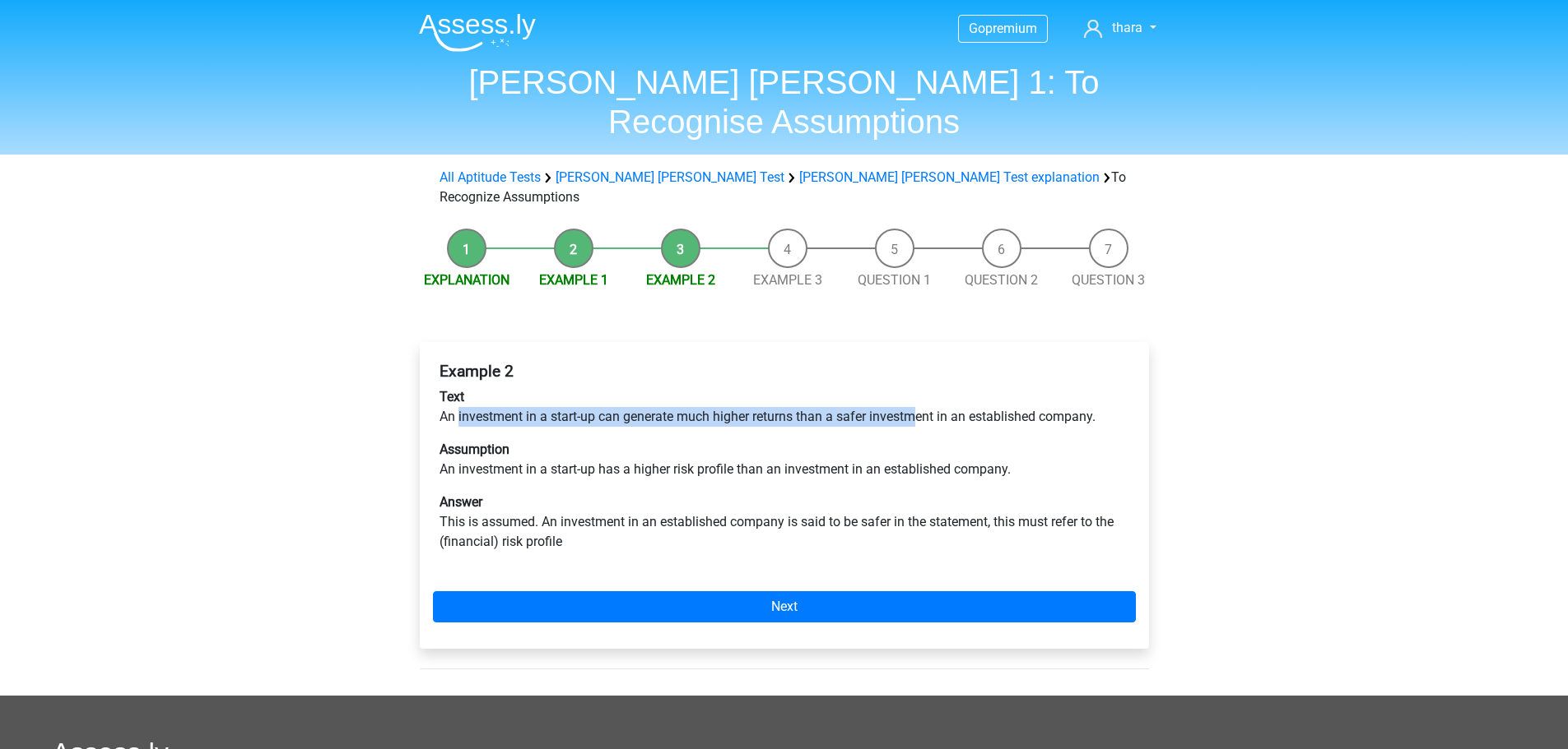
drag, startPoint x: 459, startPoint y: 355, endPoint x: 916, endPoint y: 361, distance: 457.0
click at [916, 387] on p "Text An investment in a start-up can generate much higher returns than a safer …" at bounding box center [784, 407] width 690 height 39
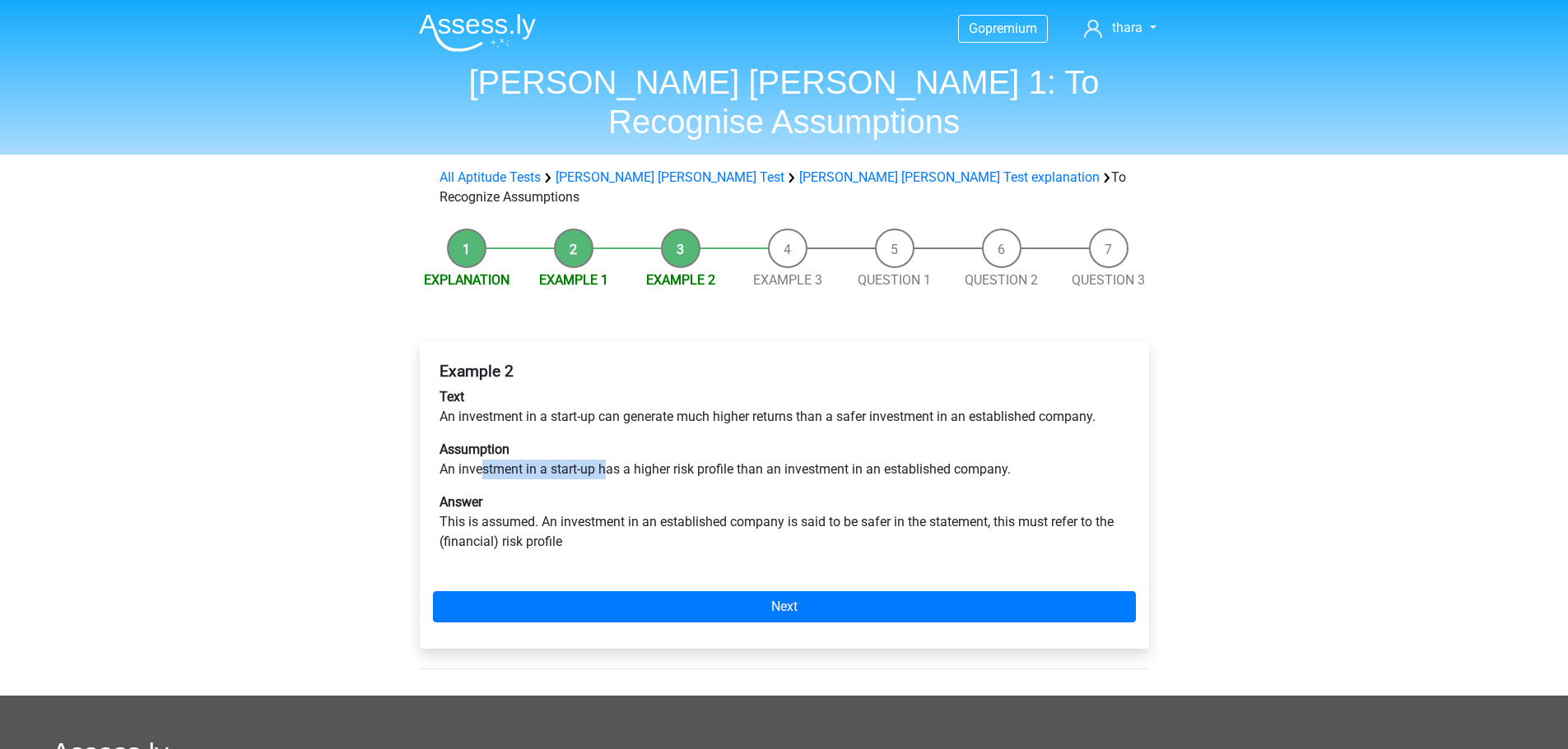
drag, startPoint x: 481, startPoint y: 416, endPoint x: 604, endPoint y: 409, distance: 123.2
click at [604, 440] on p "Assumption An investment in a start-up has a higher risk profile than an invest…" at bounding box center [784, 459] width 690 height 39
click at [509, 493] on p "Answer This is assumed. An investment in an established company is said to be s…" at bounding box center [784, 522] width 690 height 60
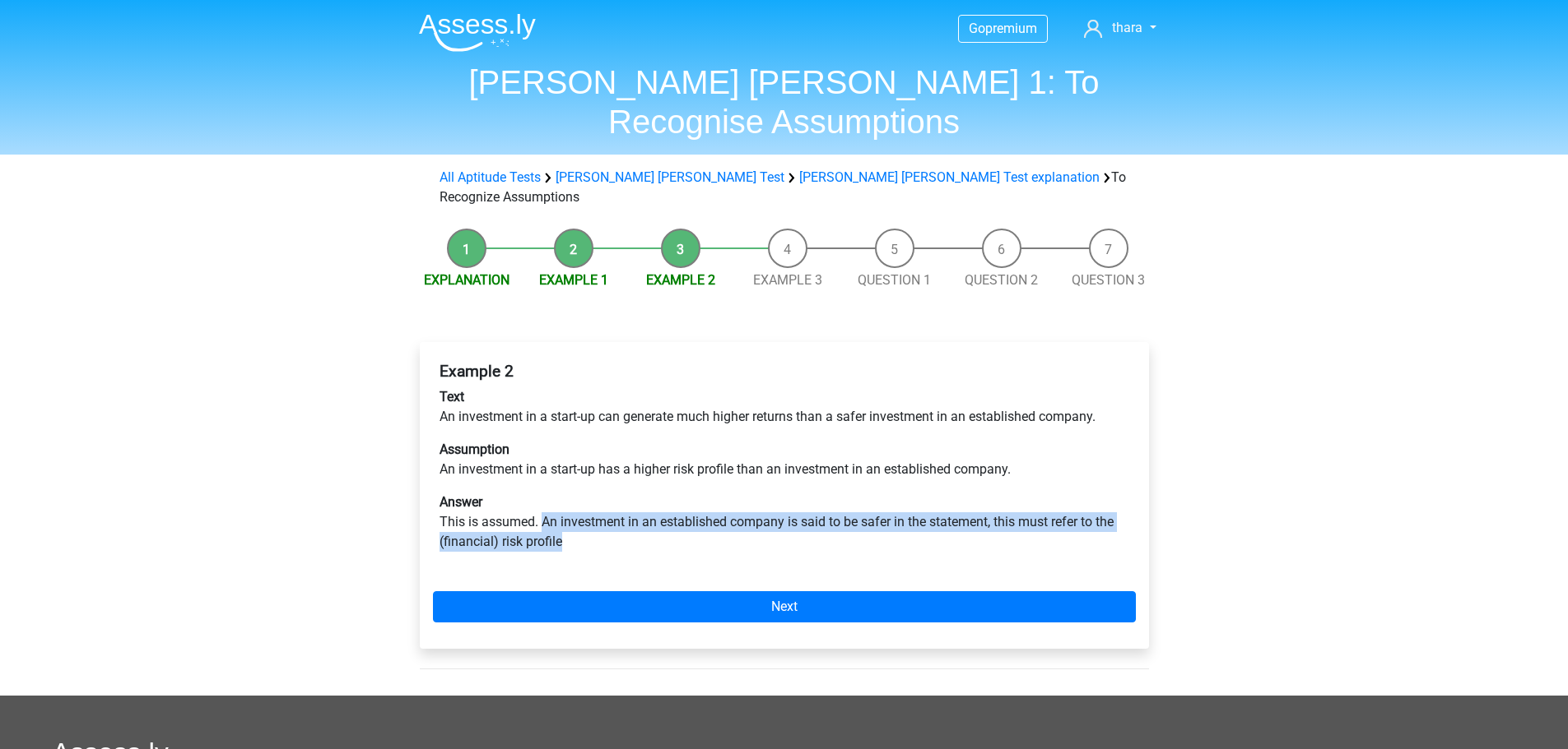
drag, startPoint x: 543, startPoint y: 461, endPoint x: 1013, endPoint y: 474, distance: 470.2
click at [1013, 493] on p "Answer This is assumed. An investment in an established company is said to be s…" at bounding box center [784, 522] width 690 height 60
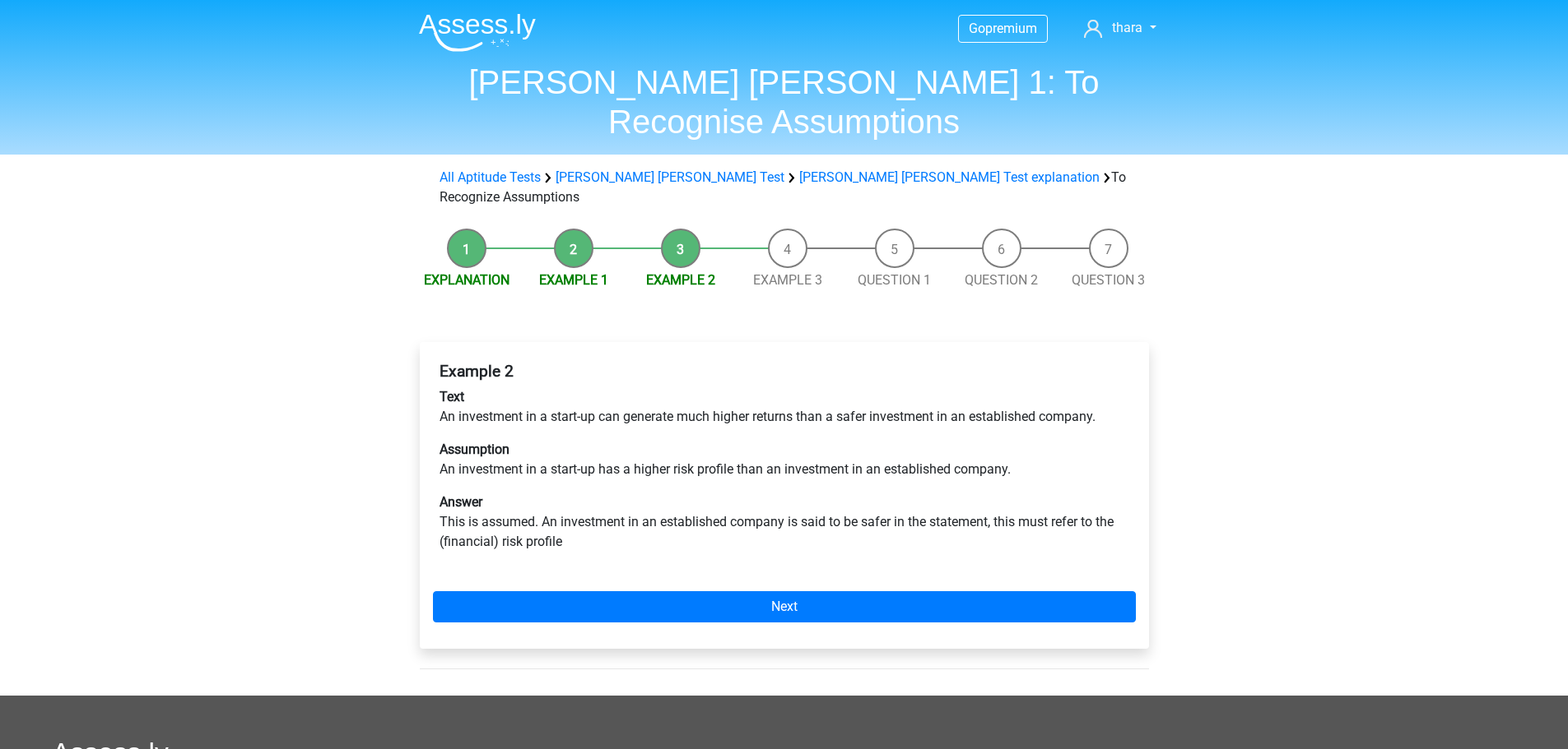
click at [652, 515] on div "Example 2 Text An investment in a start-up can generate much higher returns tha…" at bounding box center [784, 495] width 729 height 307
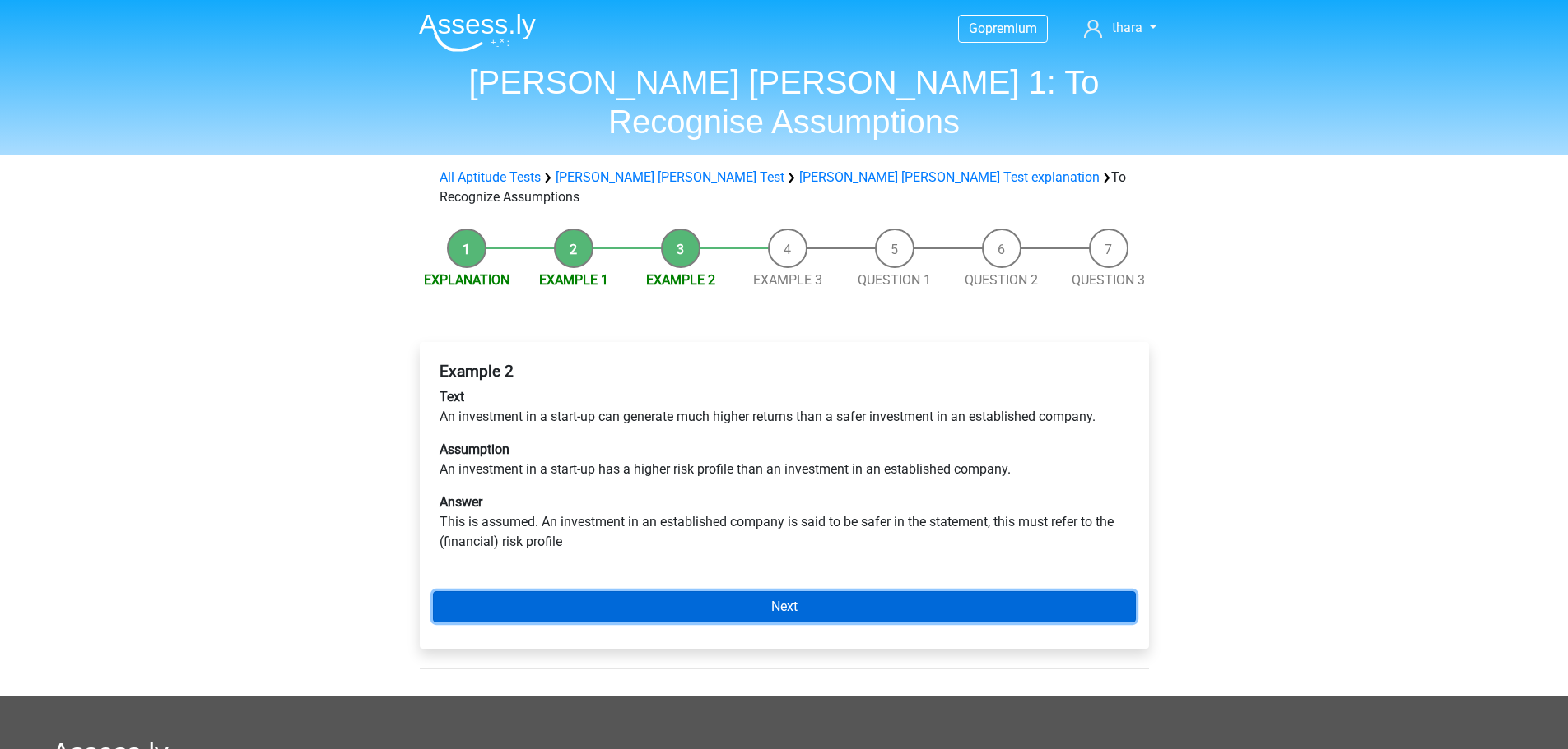
click at [682, 592] on link "Next" at bounding box center [784, 607] width 703 height 31
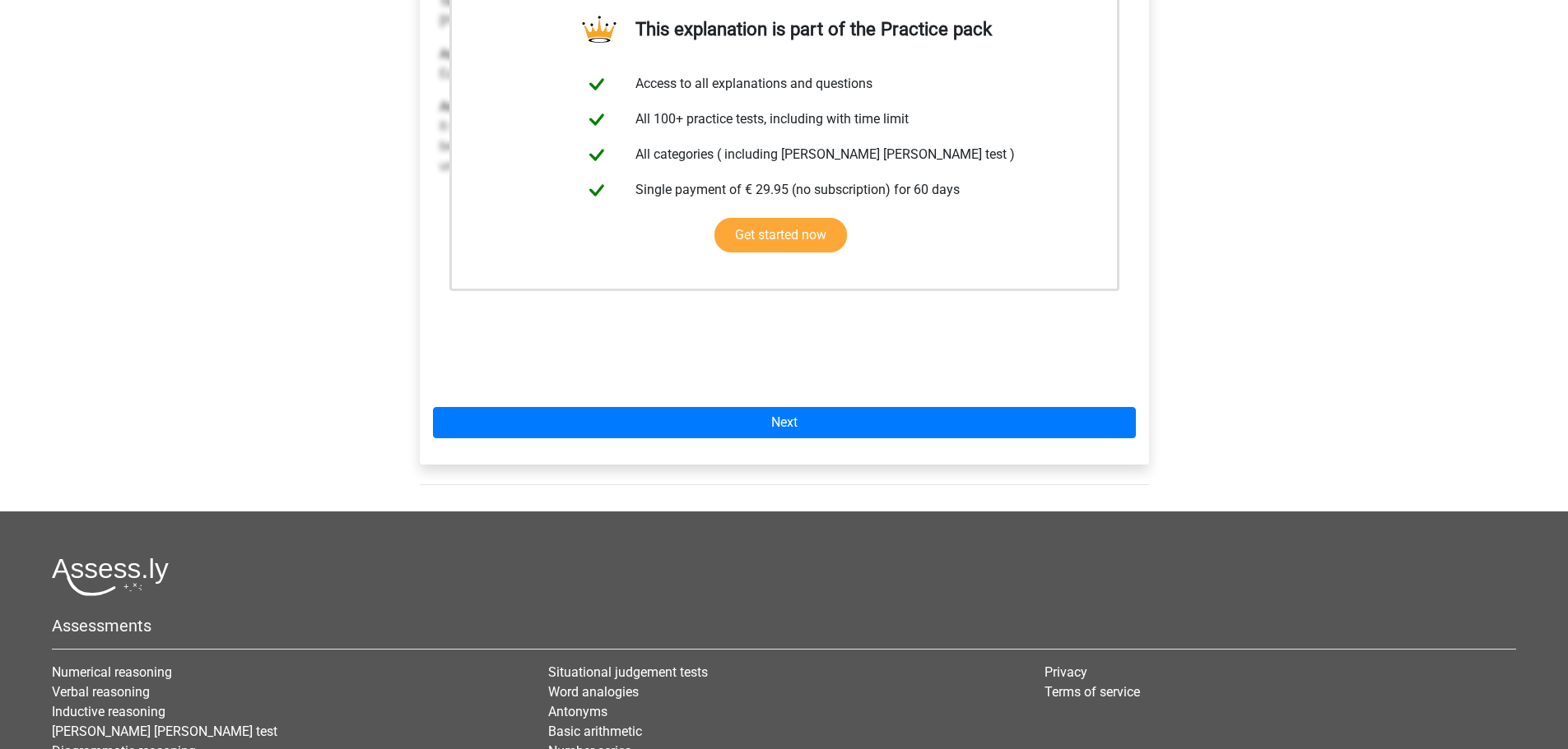
scroll to position [411, 0]
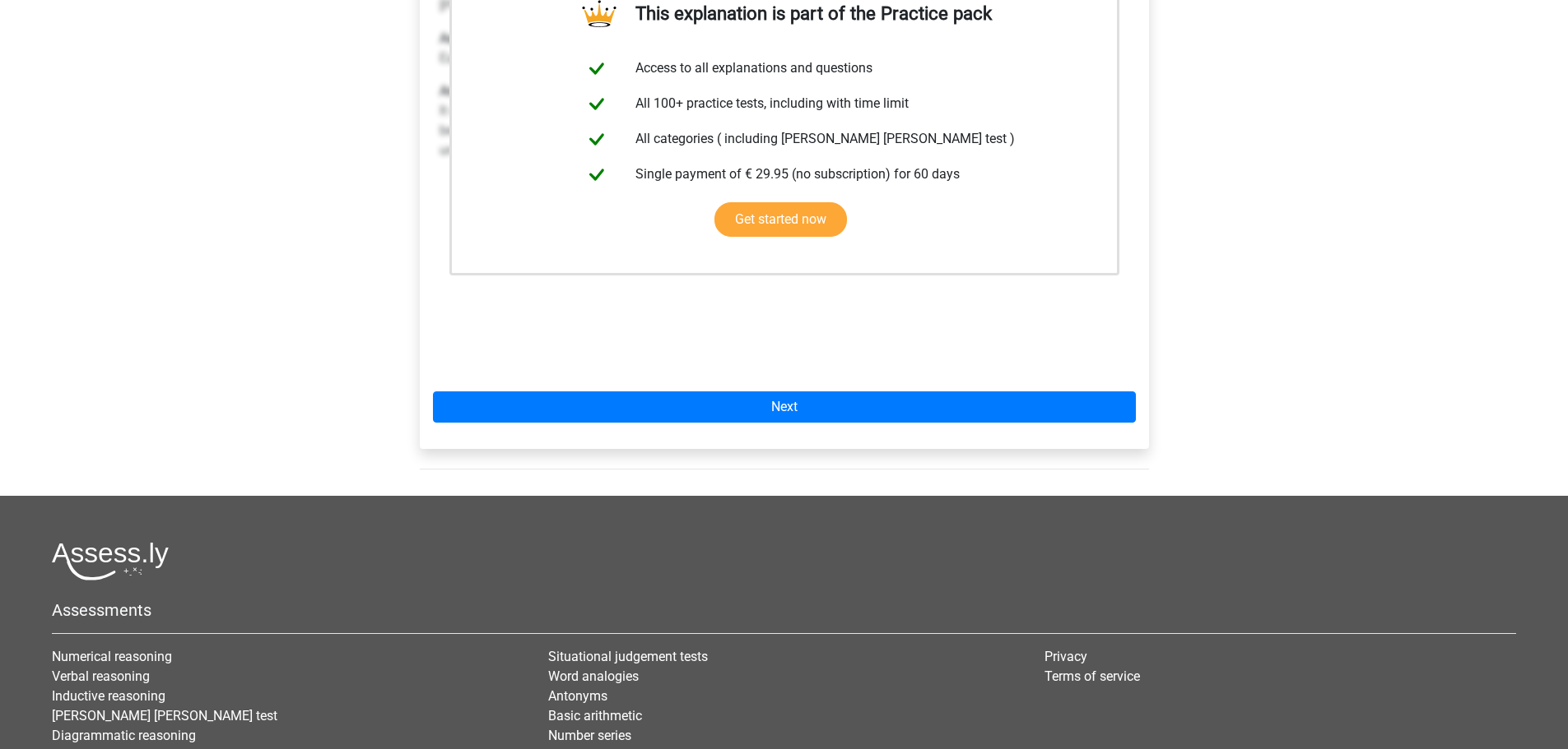
click at [776, 331] on div "This explanation is part of the Practice pack Access to all explanations and qu…" at bounding box center [784, 189] width 729 height 518
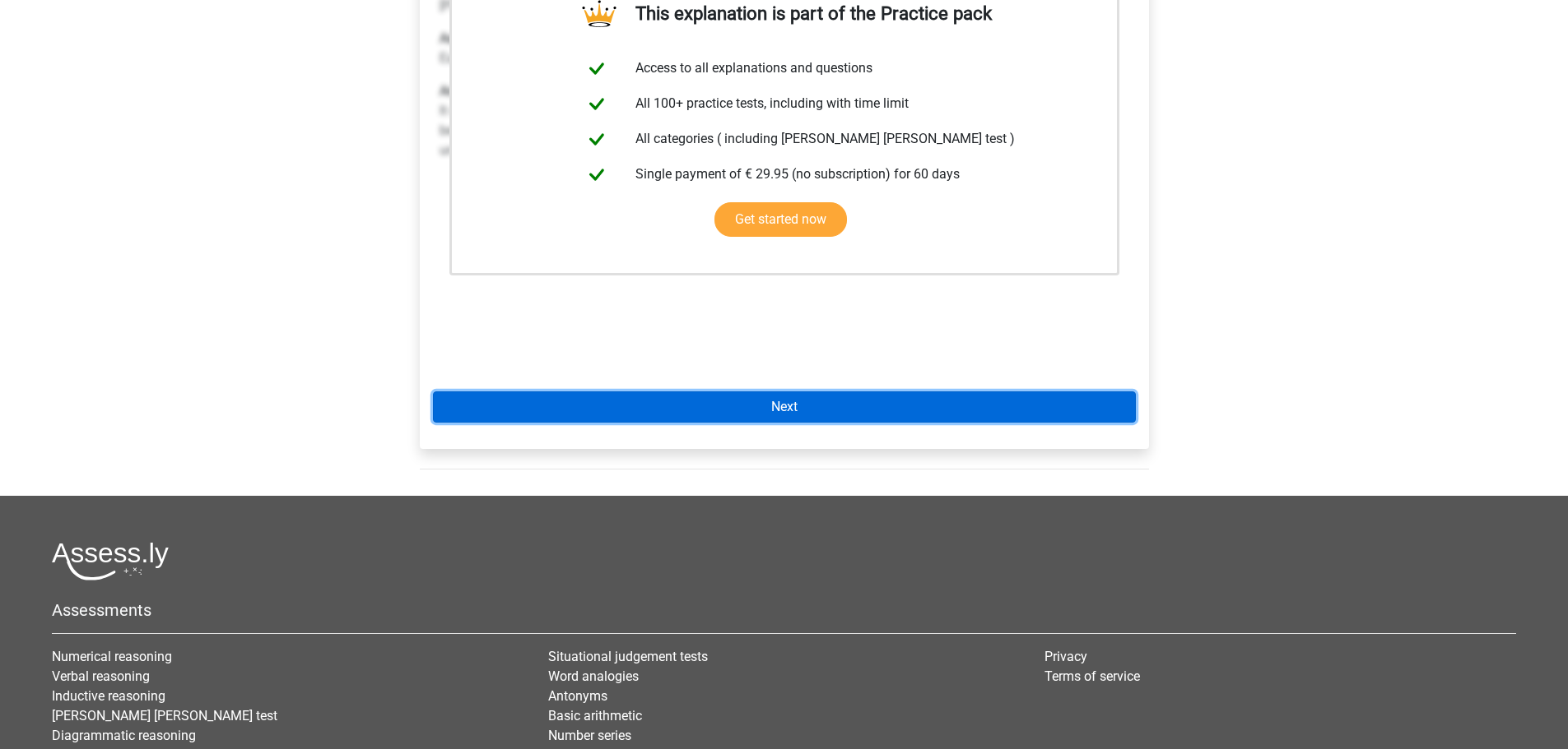
click at [774, 392] on link "Next" at bounding box center [784, 407] width 703 height 31
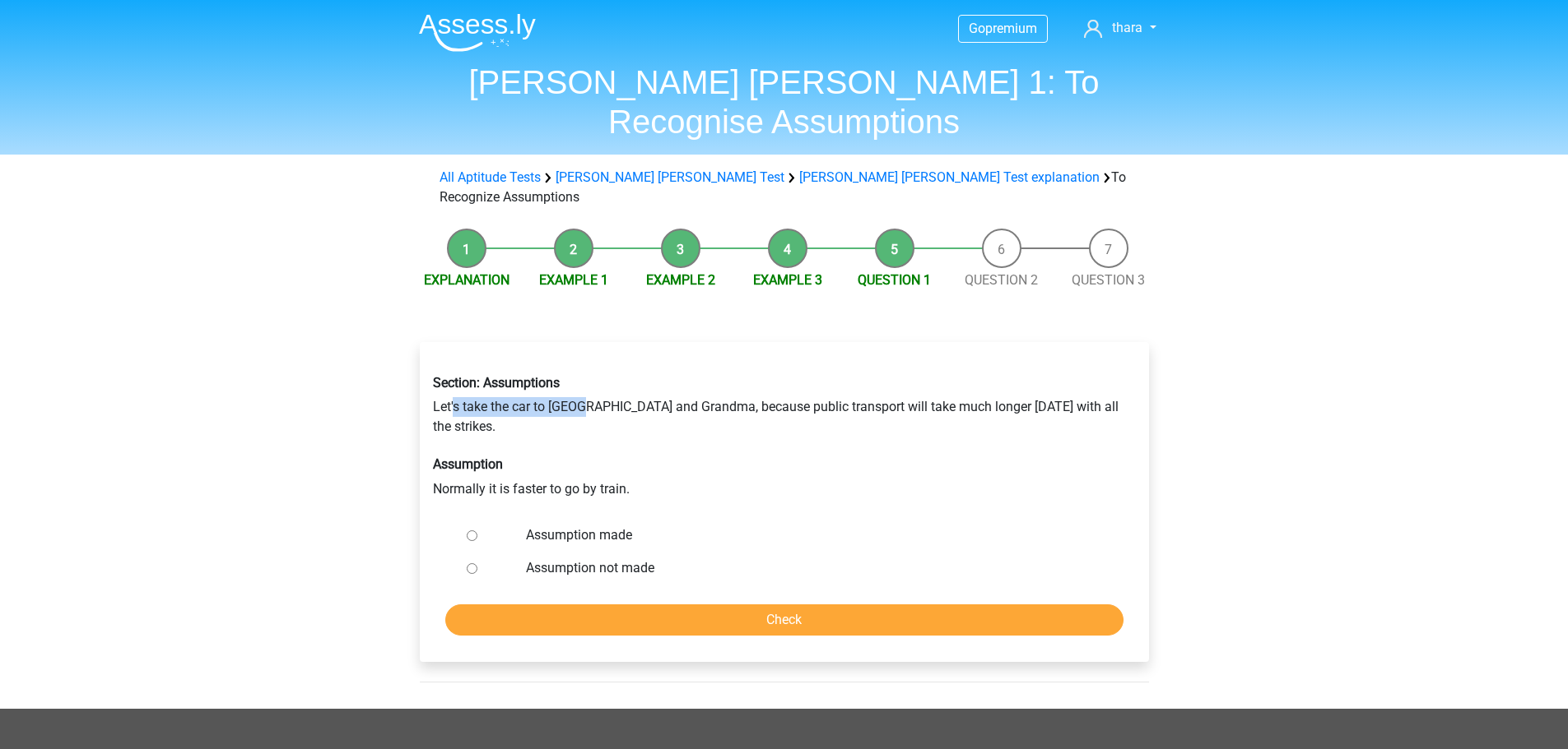
drag, startPoint x: 473, startPoint y: 353, endPoint x: 584, endPoint y: 351, distance: 111.0
click at [584, 362] on div "Section: Assumptions Let's take the car to Grandpa and Grandma, because public …" at bounding box center [784, 436] width 727 height 149
drag, startPoint x: 474, startPoint y: 415, endPoint x: 628, endPoint y: 409, distance: 154.1
click at [628, 409] on div "Section: Assumptions Let's take the car to Grandpa and Grandma, because public …" at bounding box center [784, 436] width 727 height 149
drag, startPoint x: 720, startPoint y: 355, endPoint x: 1029, endPoint y: 331, distance: 309.9
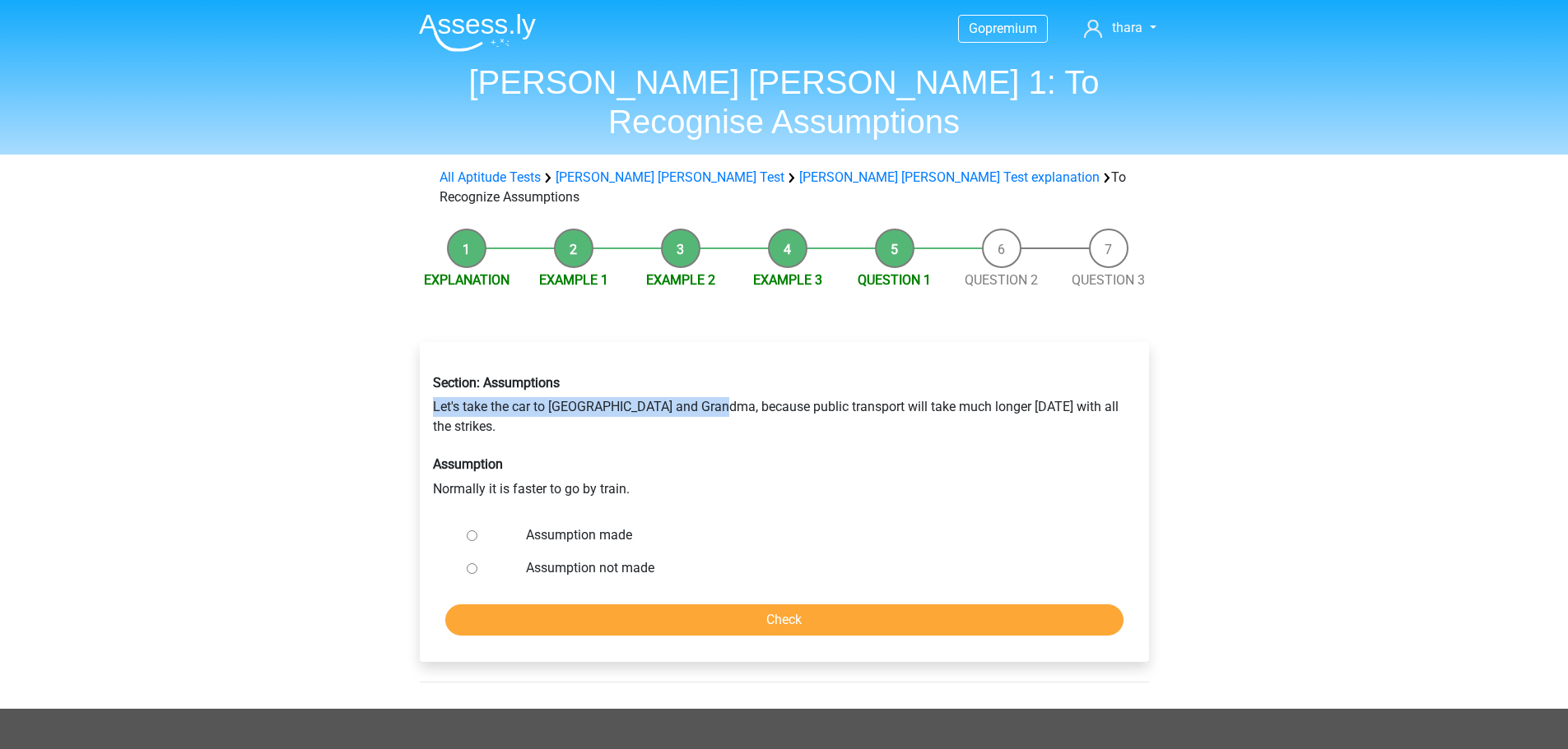
click at [1028, 362] on div "Section: Assumptions Let's take the car to Grandpa and Grandma, because public …" at bounding box center [784, 436] width 727 height 149
click at [964, 526] on label "Assumption made" at bounding box center [811, 536] width 570 height 20
click at [477, 530] on input "Assumption made" at bounding box center [472, 536] width 11 height 11
radio input "true"
click at [616, 559] on label "Assumption not made" at bounding box center [811, 569] width 570 height 20
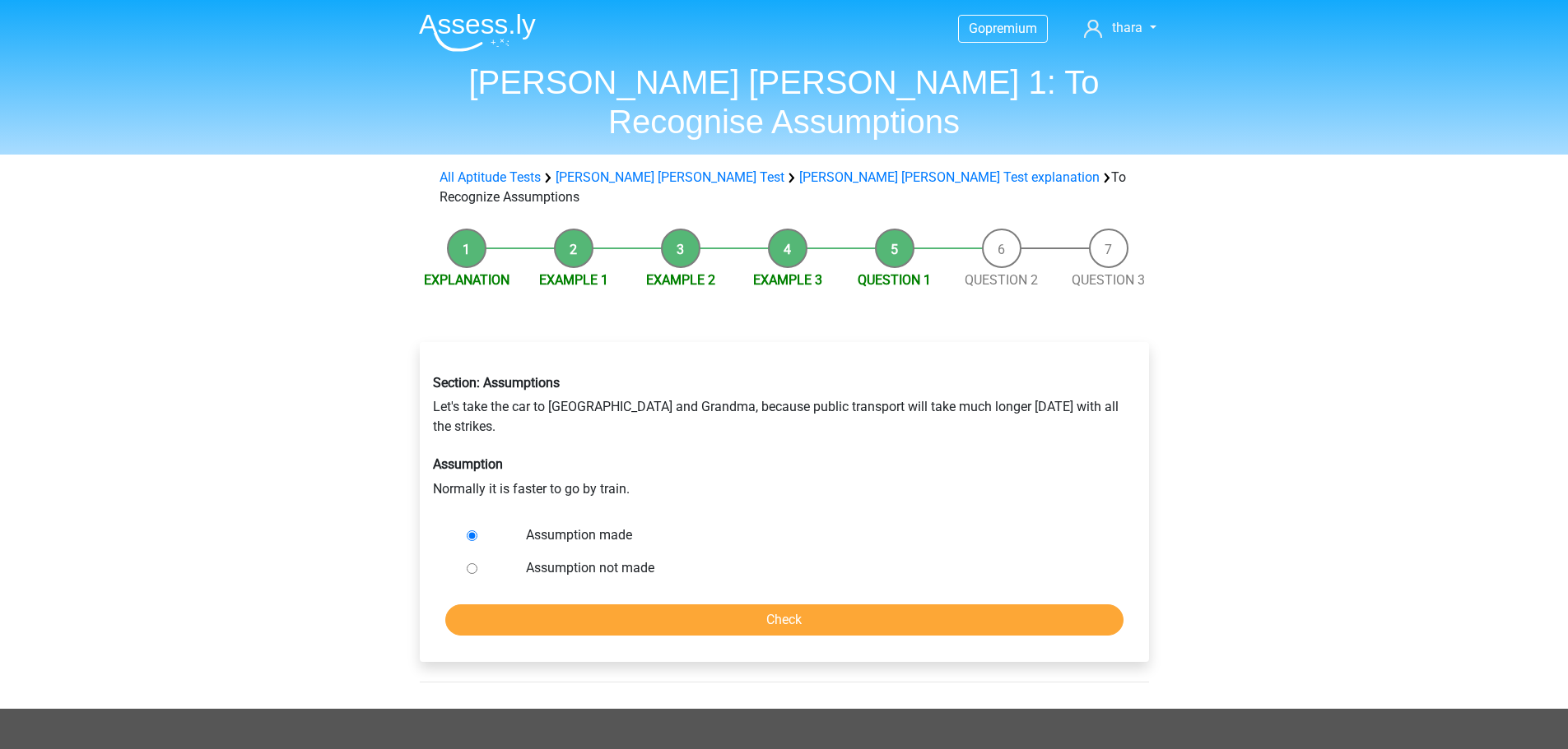
click at [477, 563] on input "Assumption not made" at bounding box center [472, 569] width 11 height 11
radio input "true"
click at [676, 604] on input "Check" at bounding box center [784, 619] width 678 height 31
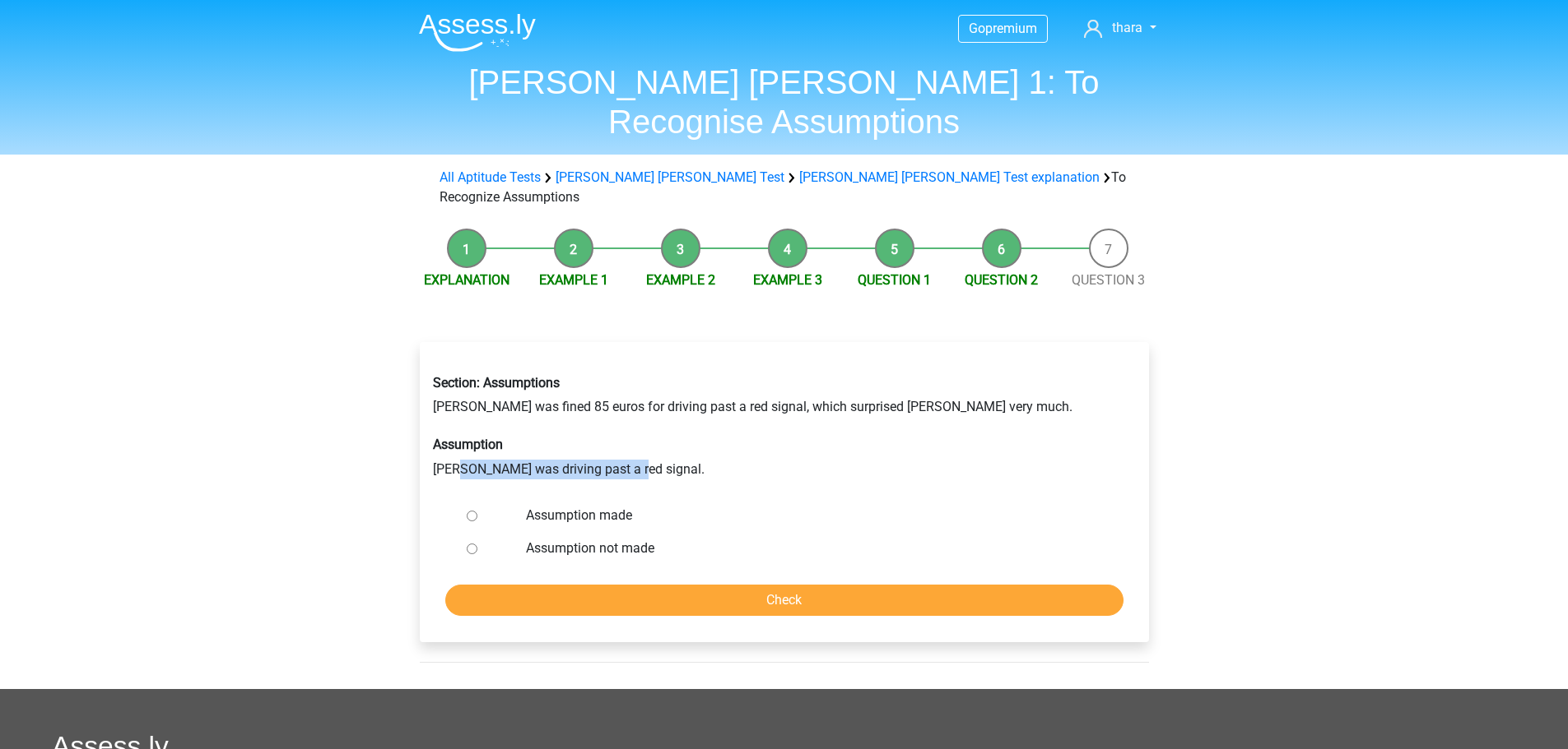
drag, startPoint x: 460, startPoint y: 410, endPoint x: 630, endPoint y: 402, distance: 170.2
click at [630, 402] on div "Section: Assumptions Peter was fined 85 euros for driving past a red signal, wh…" at bounding box center [784, 426] width 727 height 130
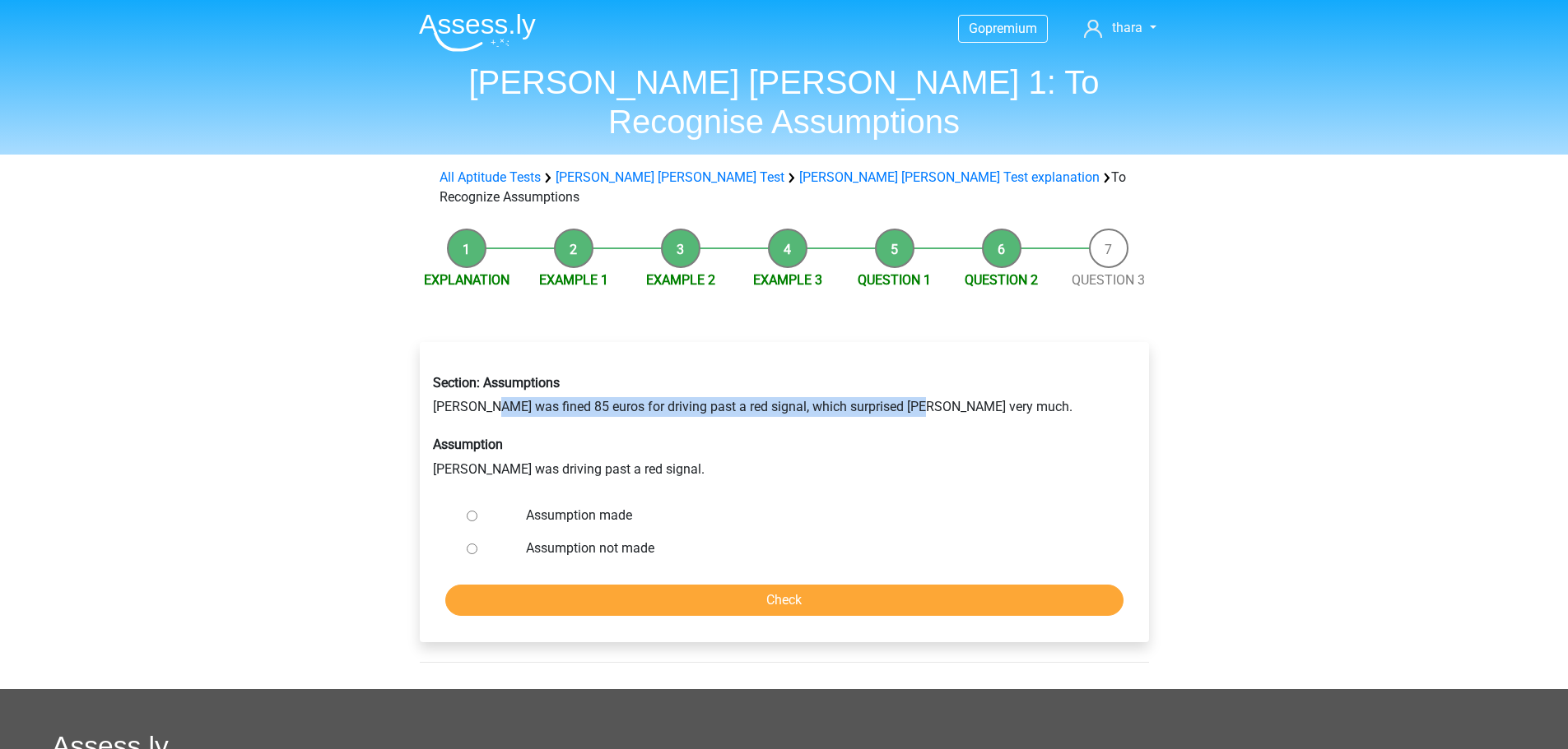
drag, startPoint x: 492, startPoint y: 347, endPoint x: 903, endPoint y: 334, distance: 411.2
click at [903, 362] on div "Section: Assumptions Peter was fined 85 euros for driving past a red signal, wh…" at bounding box center [784, 426] width 727 height 130
click at [1015, 362] on div "Section: Assumptions Peter was fined 85 euros for driving past a red signal, wh…" at bounding box center [784, 426] width 727 height 130
click at [623, 538] on label "Assumption not made" at bounding box center [811, 548] width 570 height 20
click at [477, 544] on input "Assumption not made" at bounding box center [472, 549] width 11 height 11
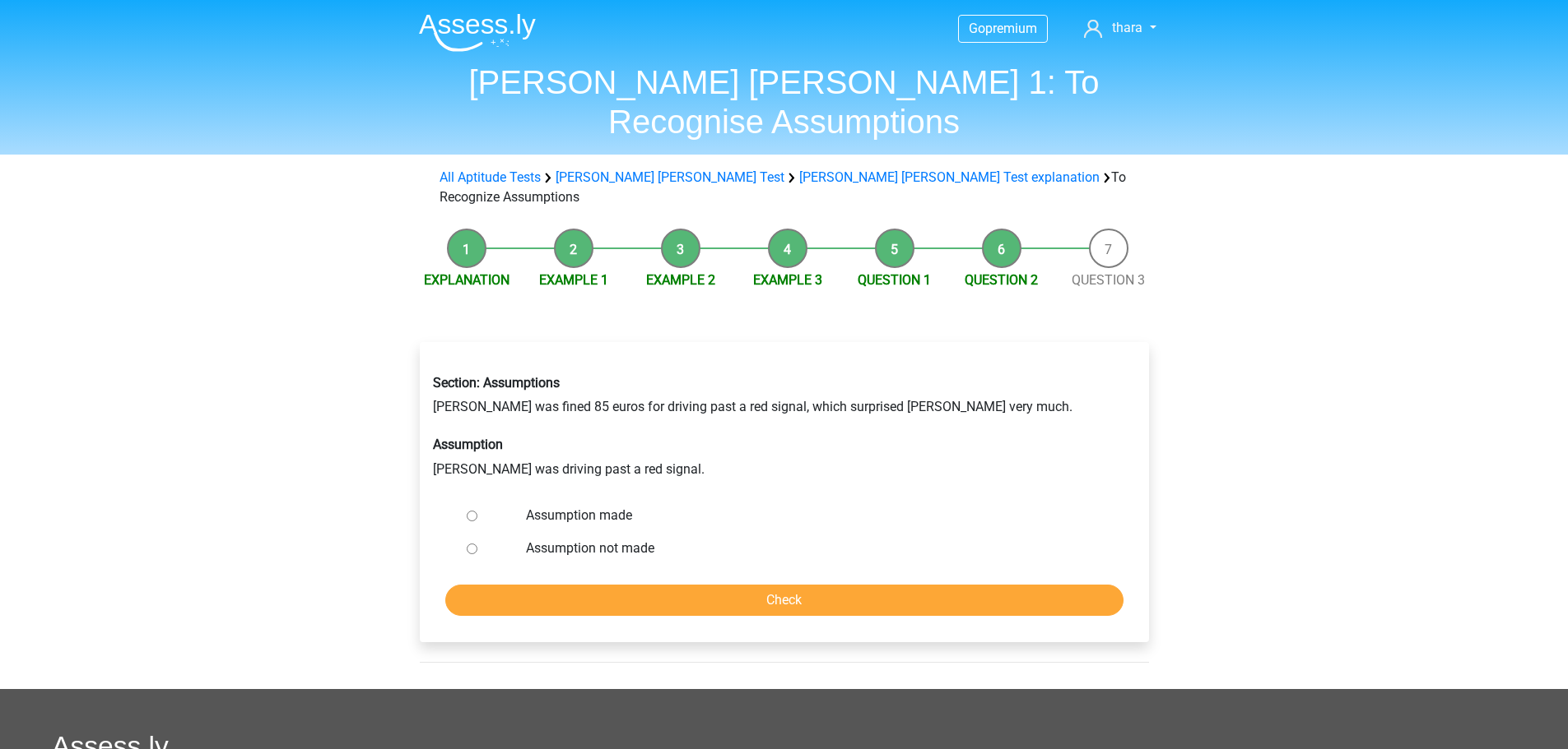
radio input "true"
click at [667, 526] on form "Assumption made Assumption not made Check" at bounding box center [784, 557] width 703 height 116
click at [797, 585] on input "Check" at bounding box center [784, 600] width 678 height 31
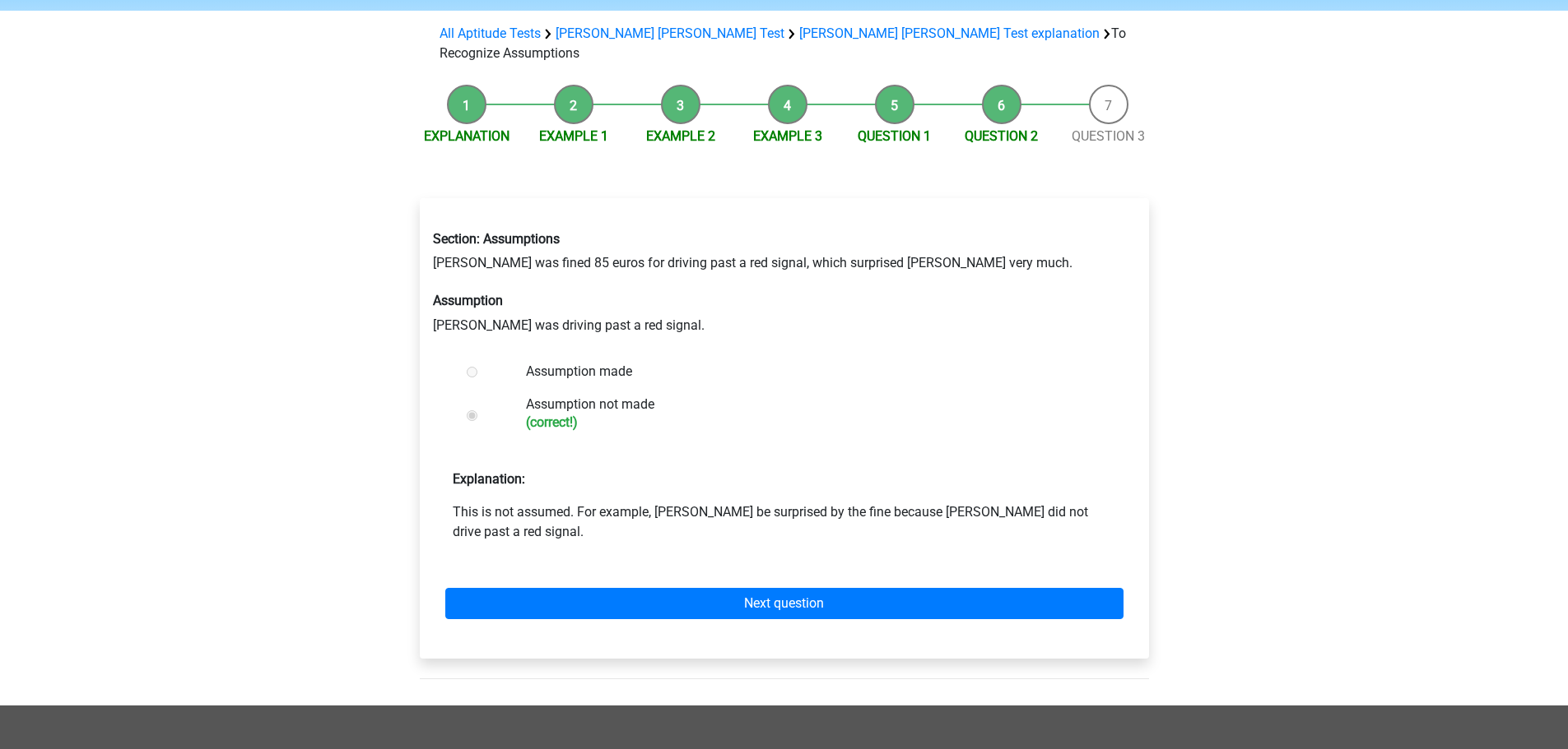
scroll to position [164, 0]
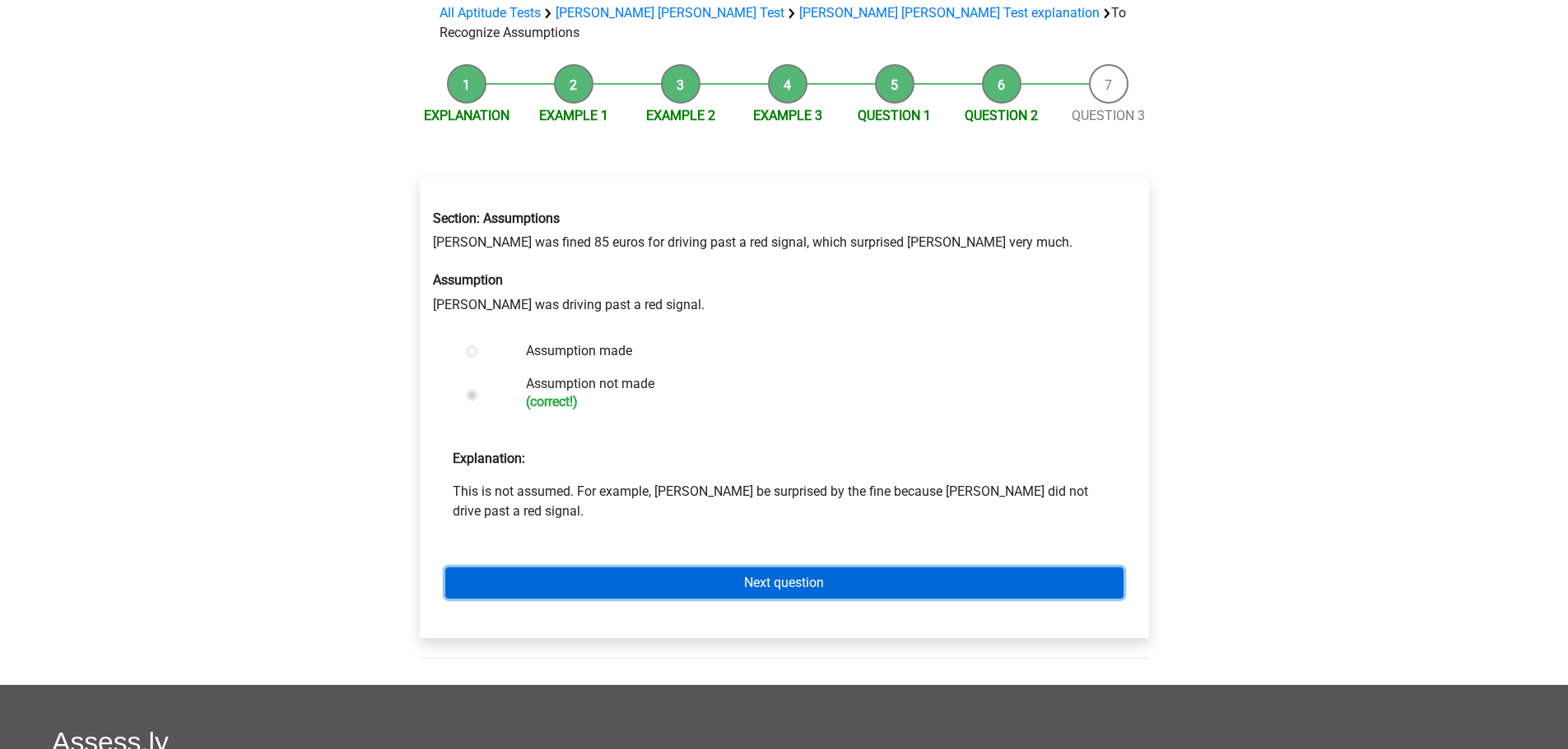
click at [803, 568] on link "Next question" at bounding box center [784, 583] width 678 height 31
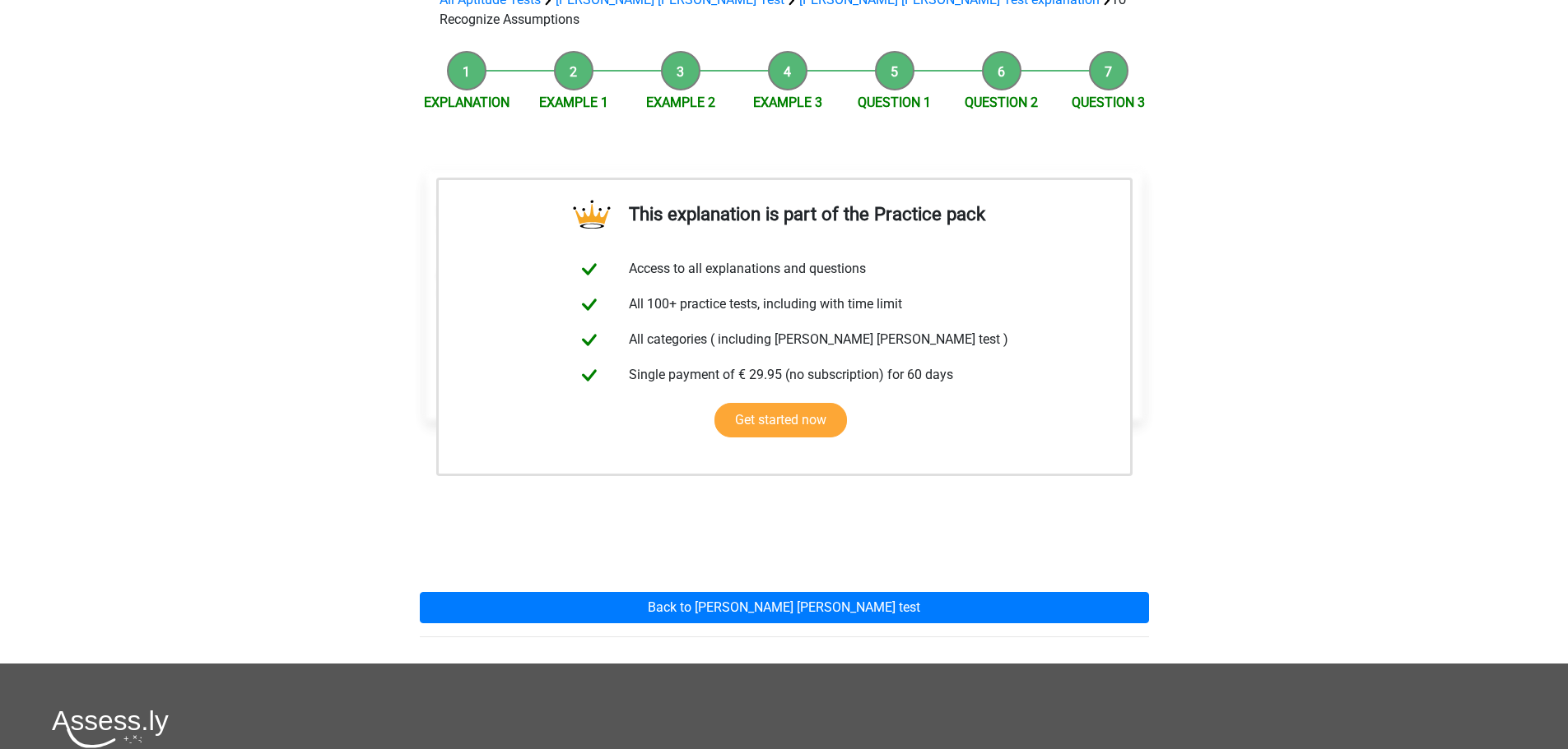
scroll to position [329, 0]
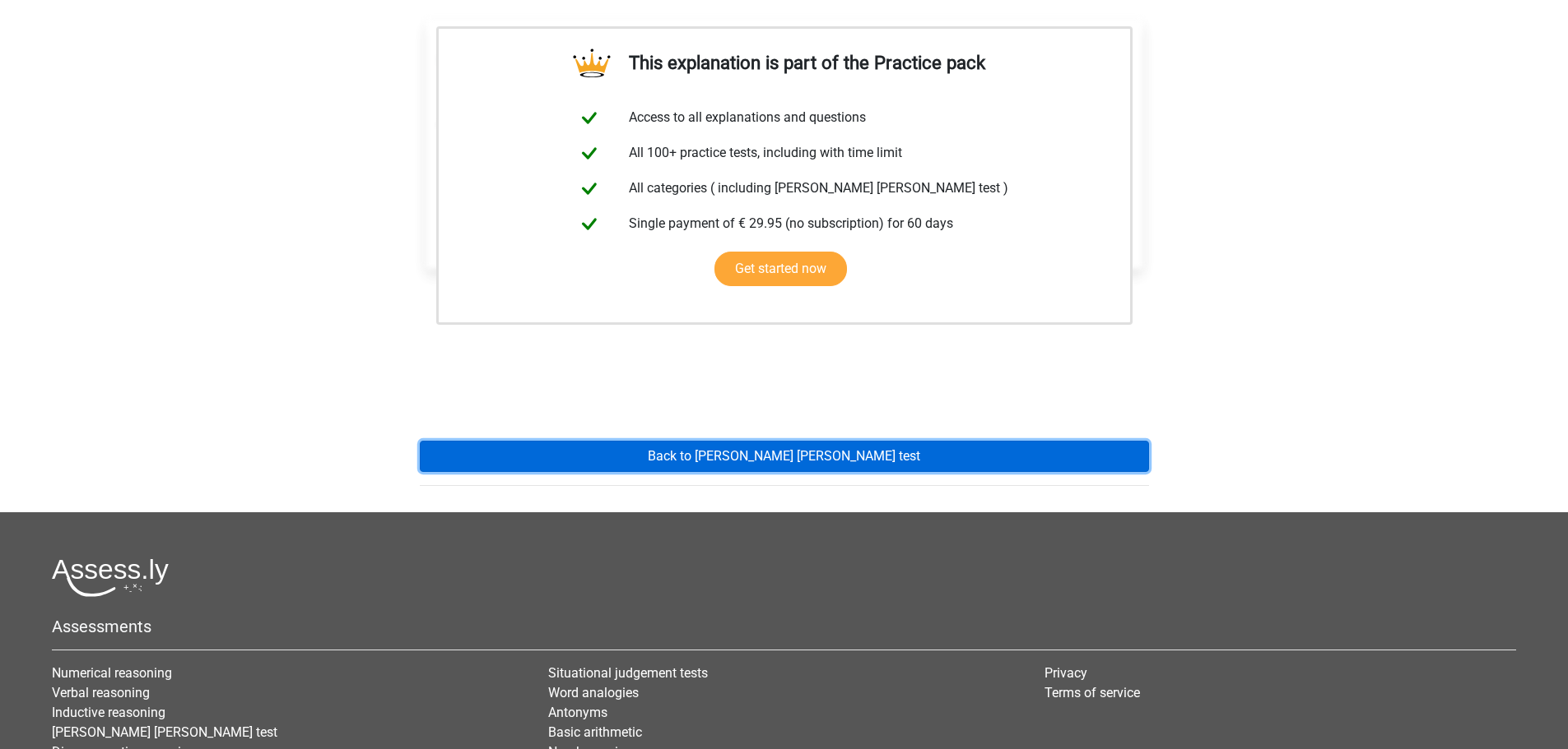
click at [780, 441] on link "Back to [PERSON_NAME] [PERSON_NAME] test" at bounding box center [784, 456] width 729 height 31
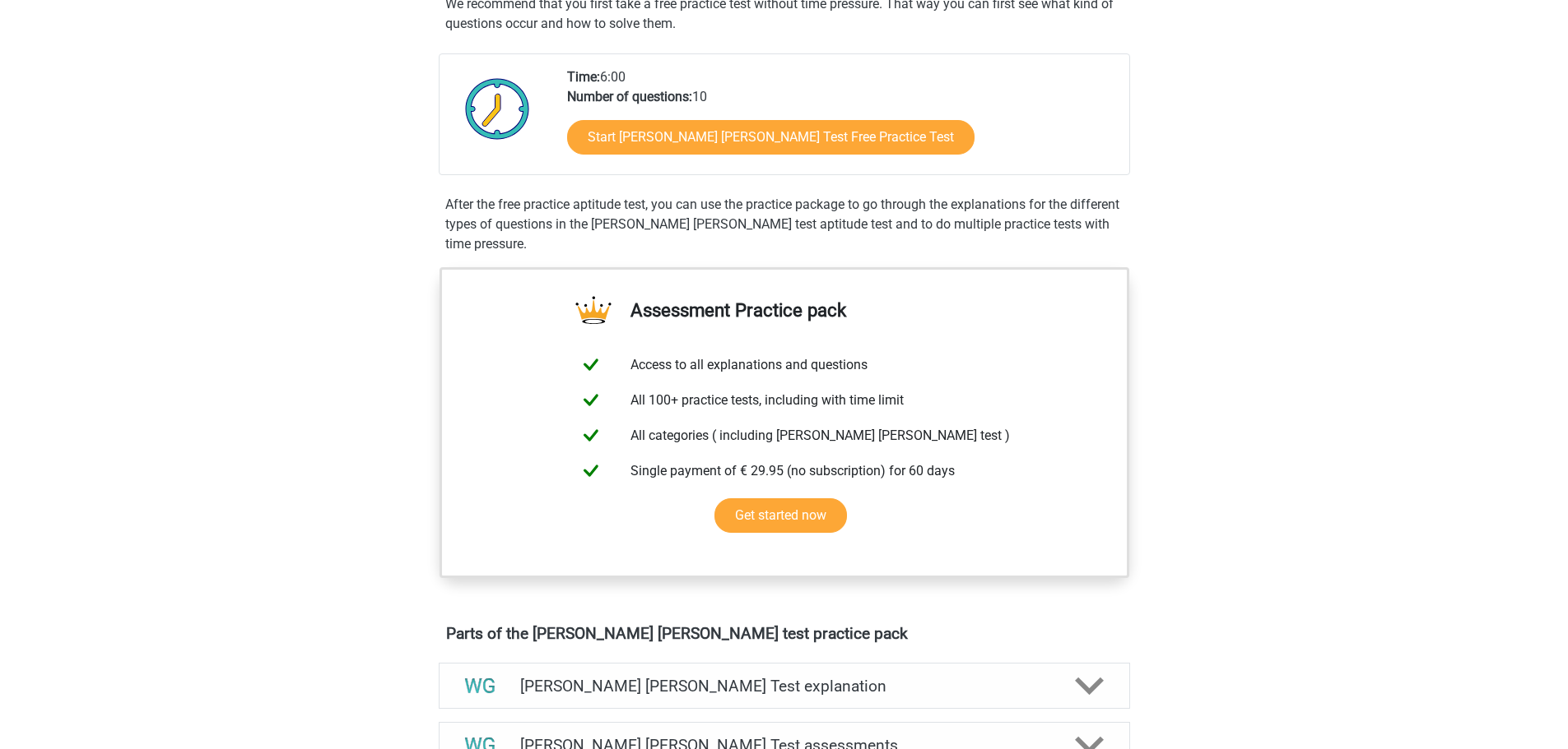
scroll to position [83, 0]
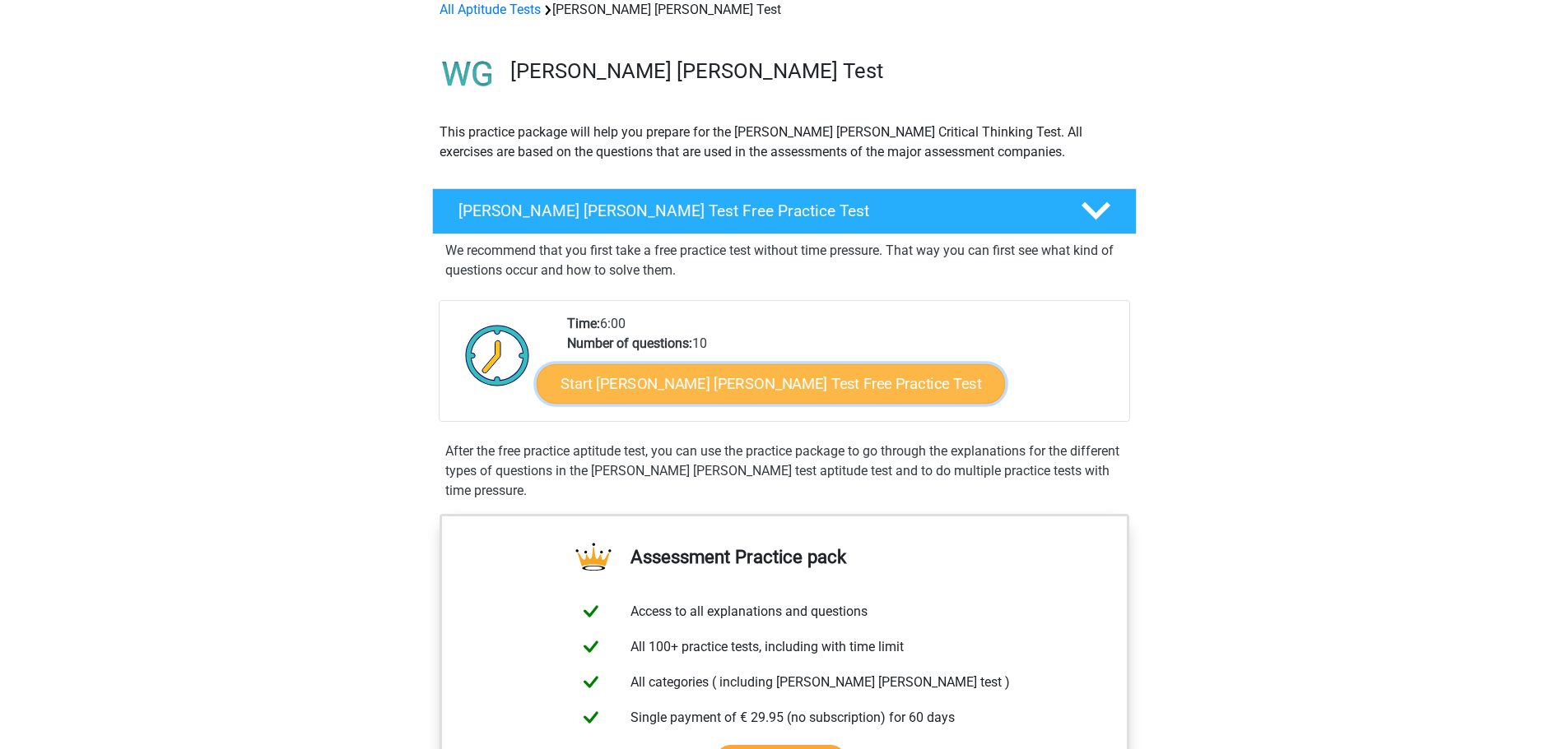
click at [765, 382] on link "Start Watson Glaser Test Free Practice Test" at bounding box center [771, 384] width 468 height 39
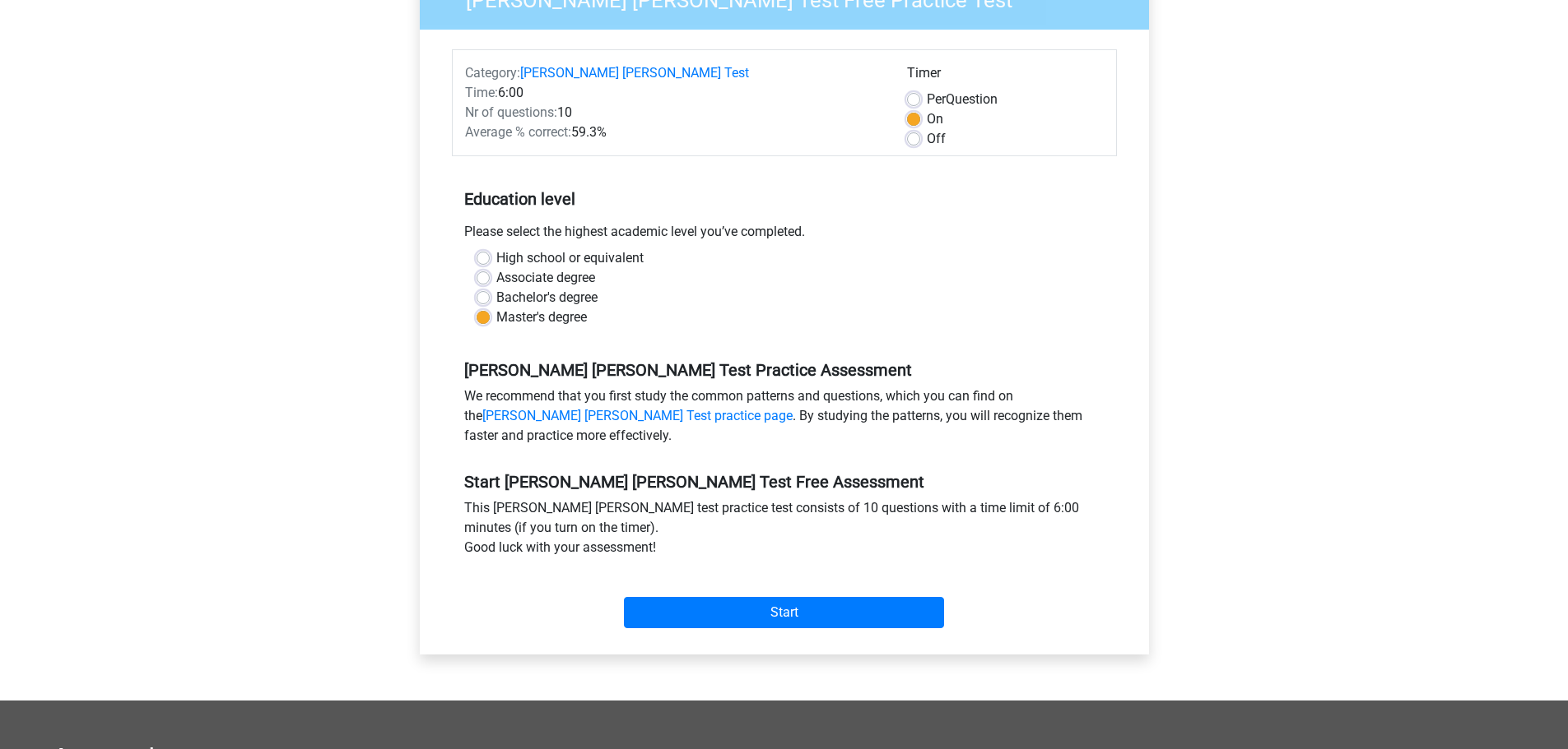
scroll to position [329, 0]
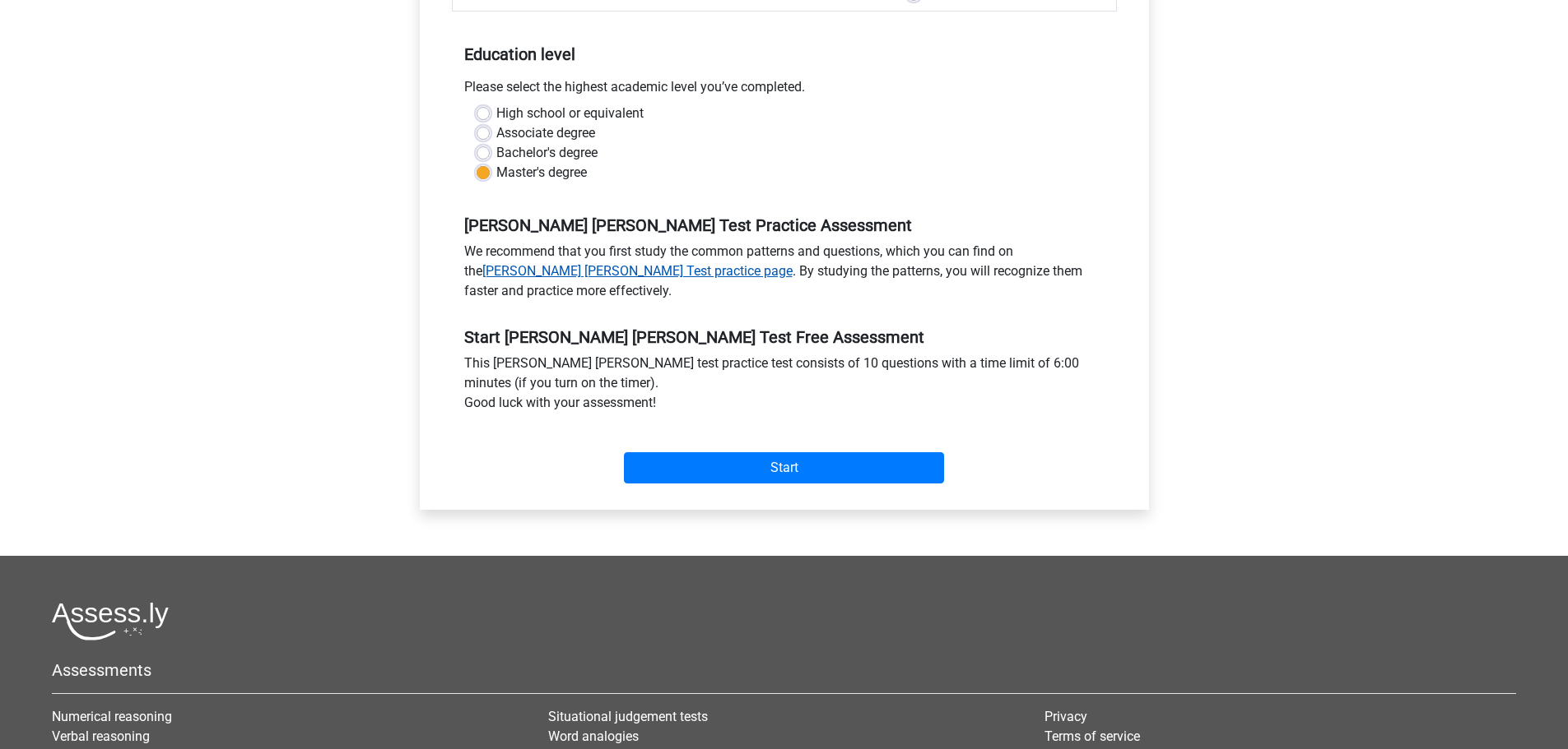
click at [604, 263] on link "[PERSON_NAME] [PERSON_NAME] Test practice page" at bounding box center [636, 271] width 310 height 16
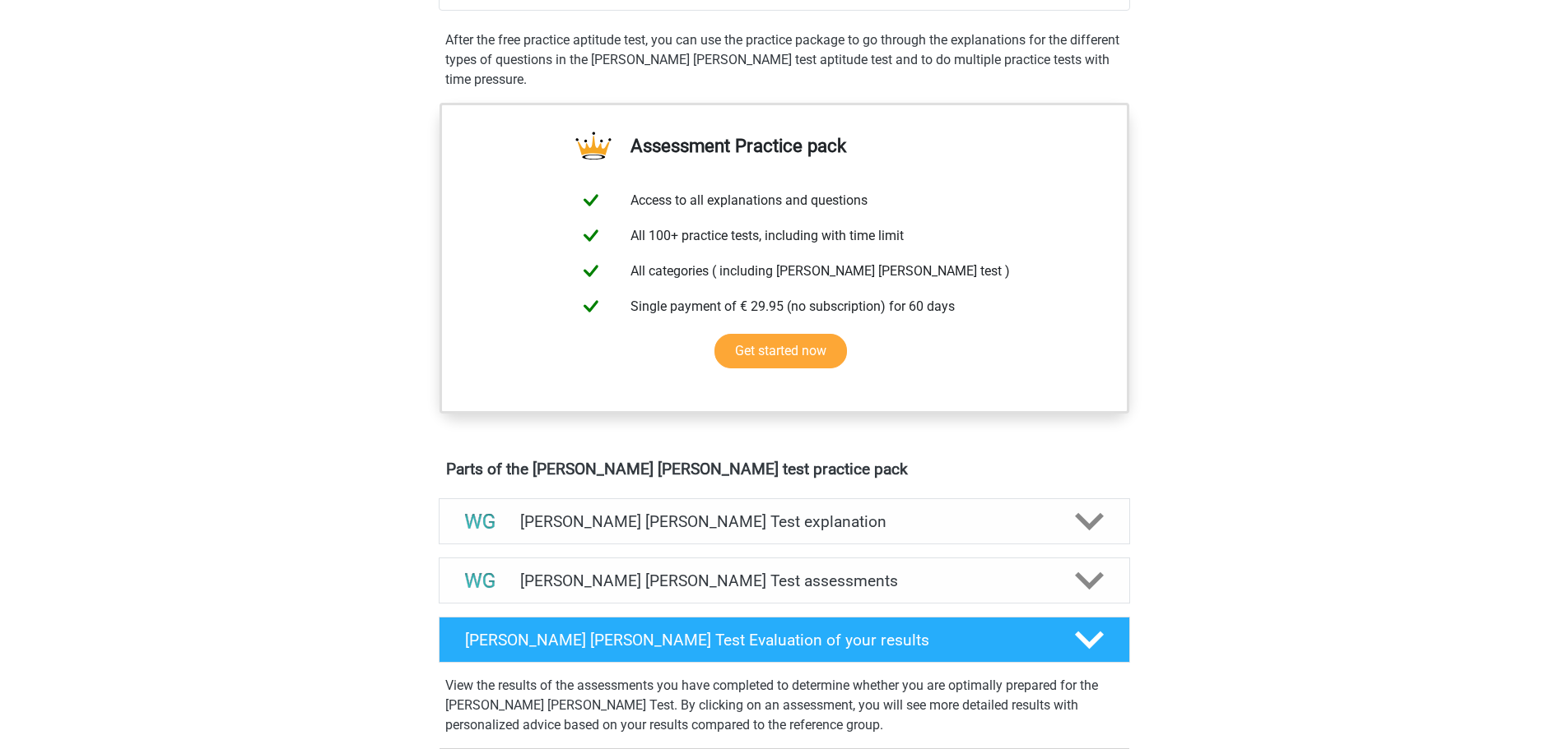
scroll to position [658, 0]
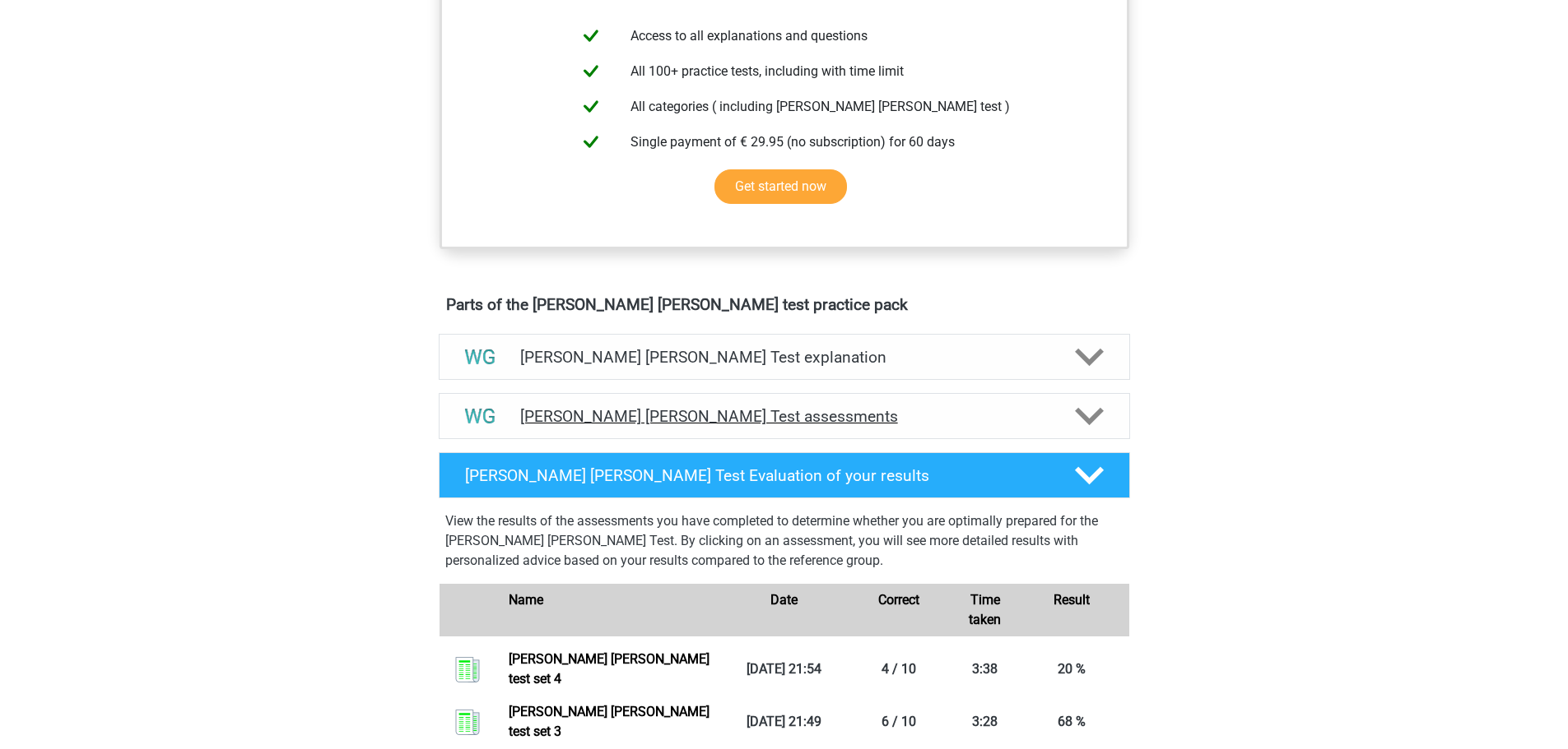
click at [649, 395] on div "Watson Glaser Test assessments" at bounding box center [784, 417] width 692 height 46
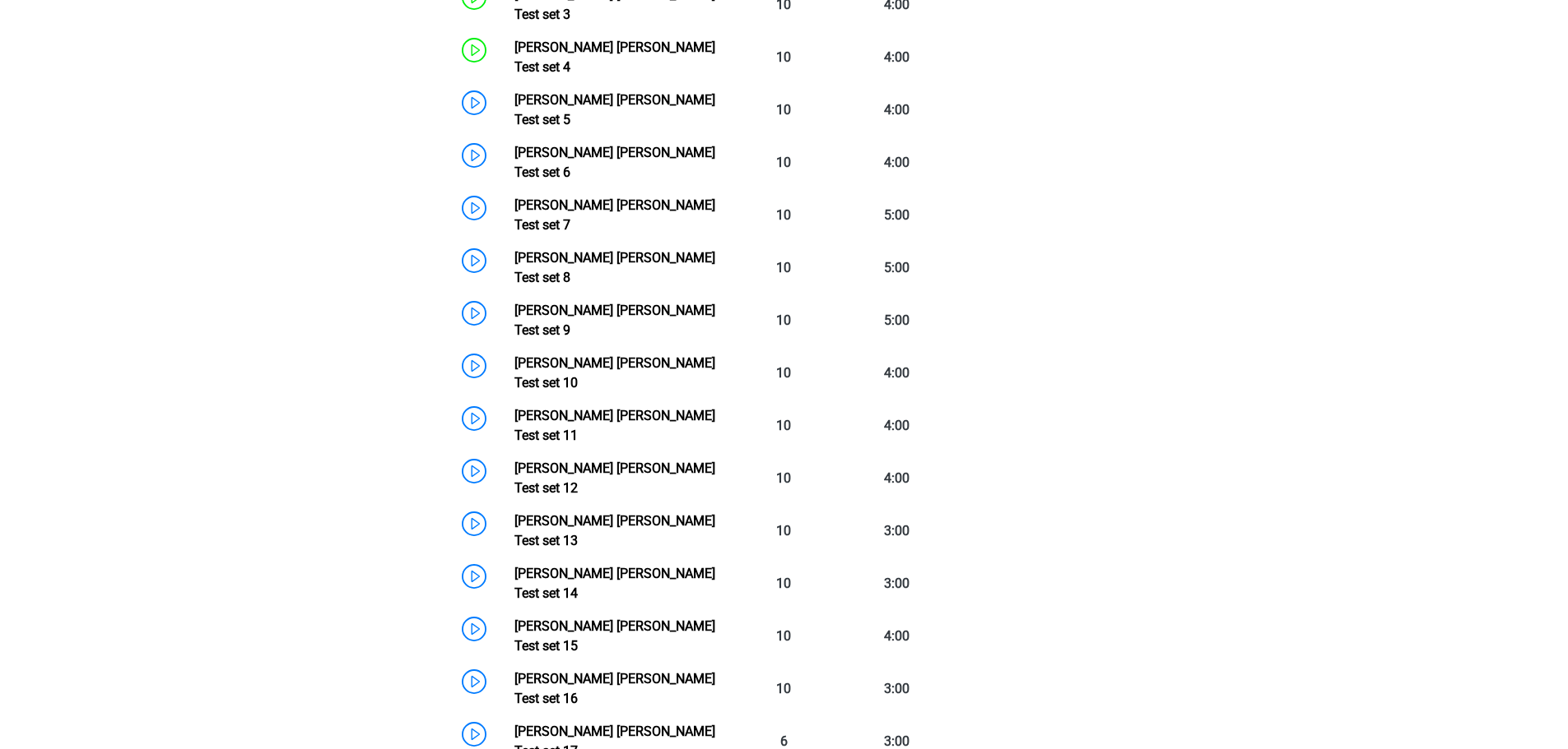
scroll to position [1645, 0]
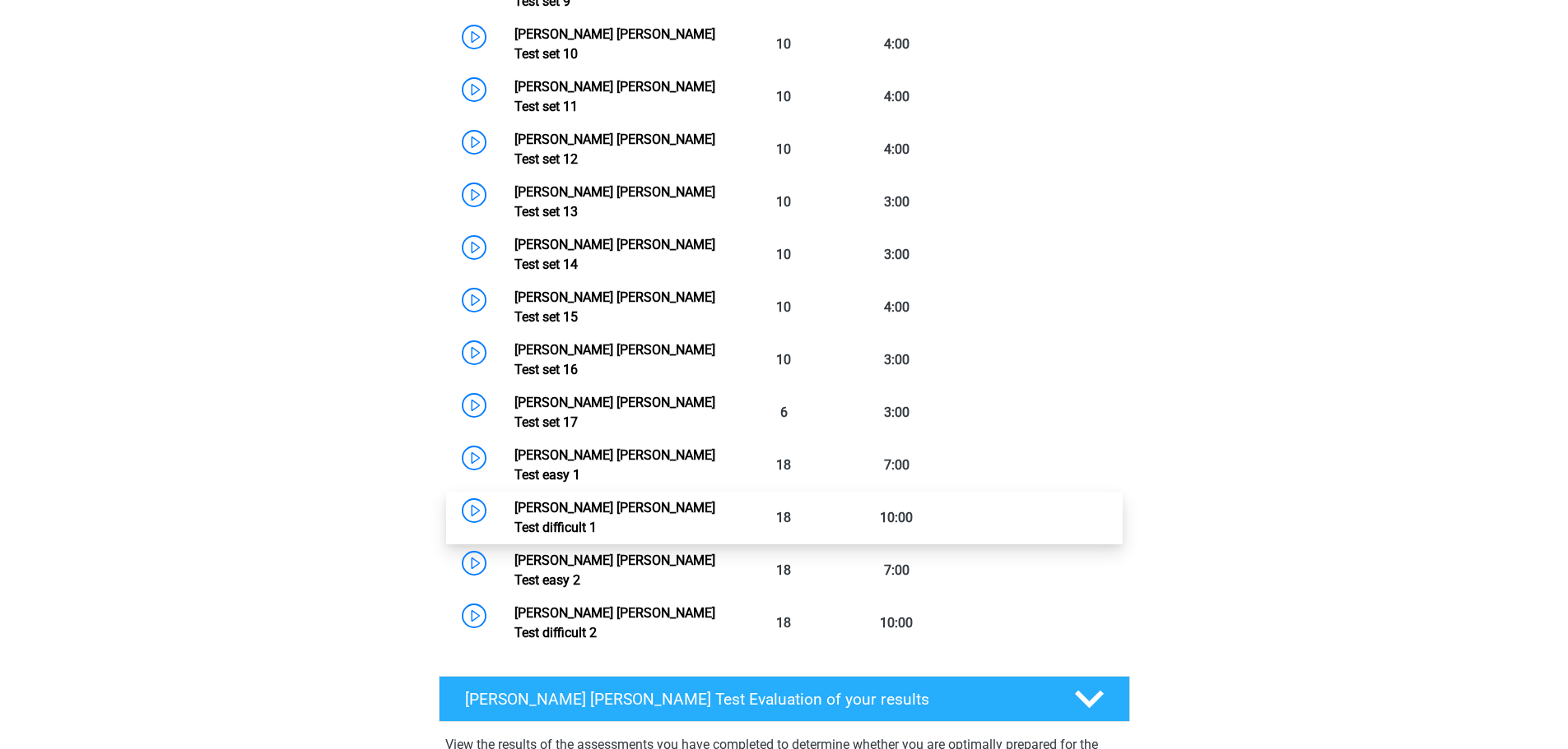
click at [515, 500] on link "Watson Glaser Test difficult 1" at bounding box center [615, 518] width 201 height 36
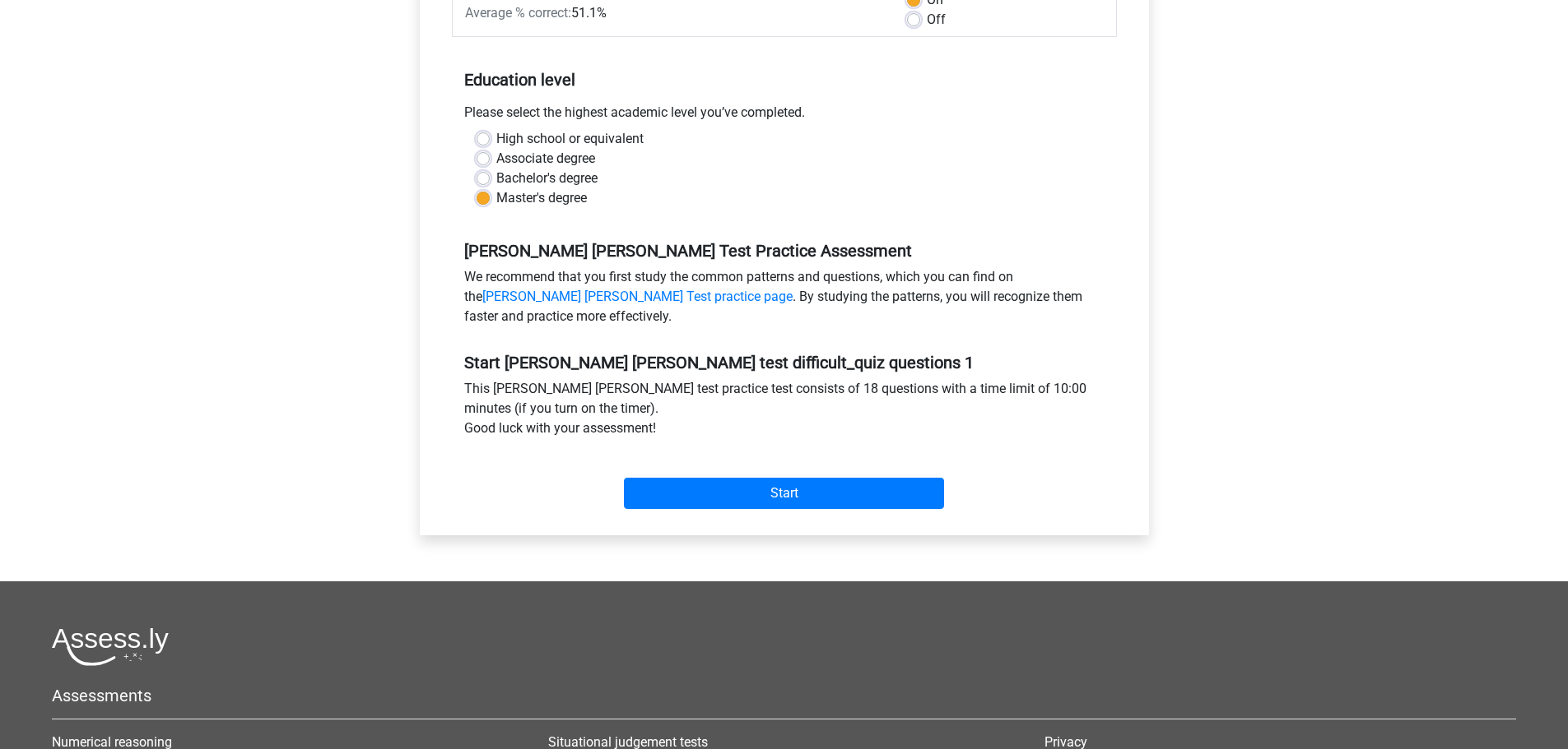
scroll to position [411, 0]
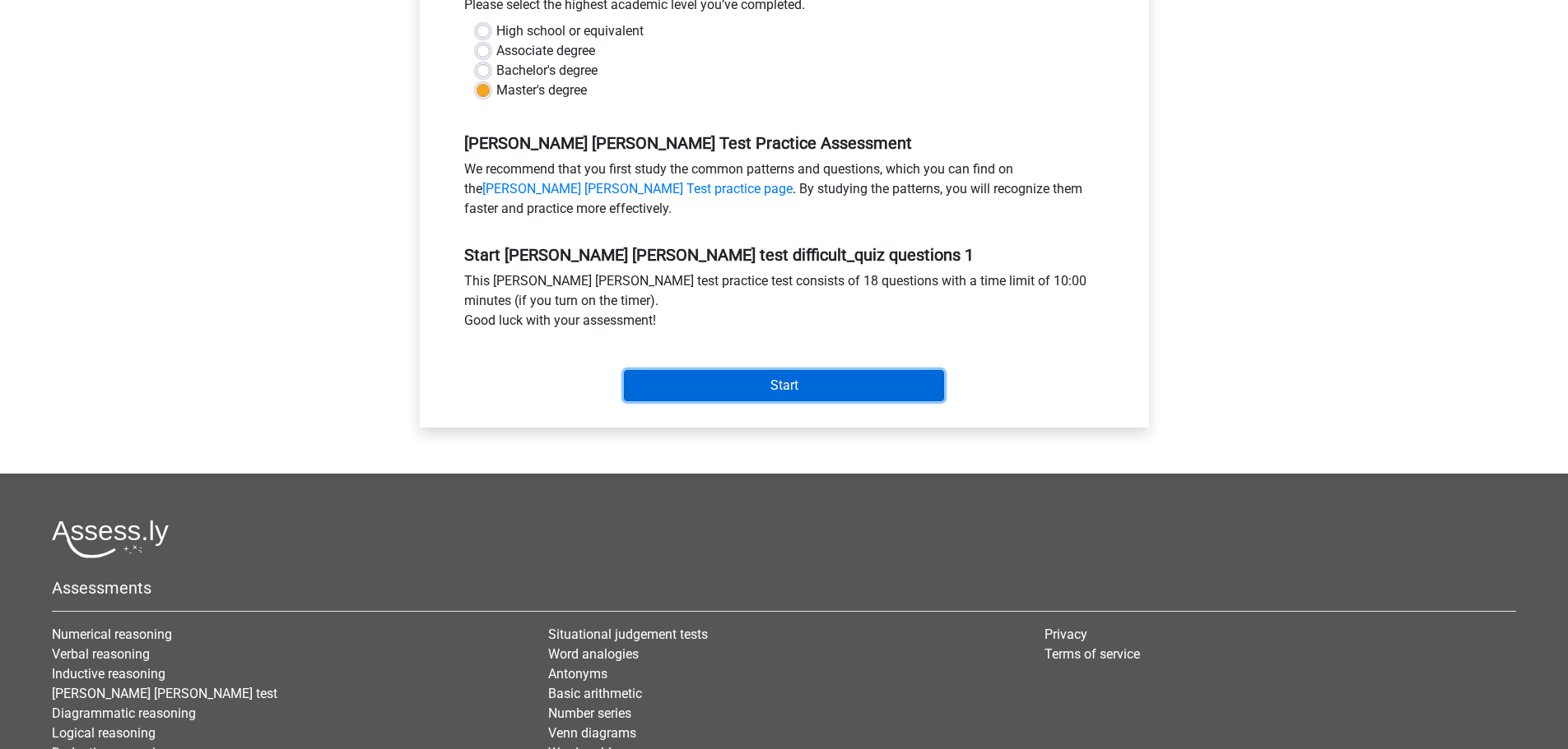
click at [796, 371] on input "Start" at bounding box center [784, 386] width 320 height 31
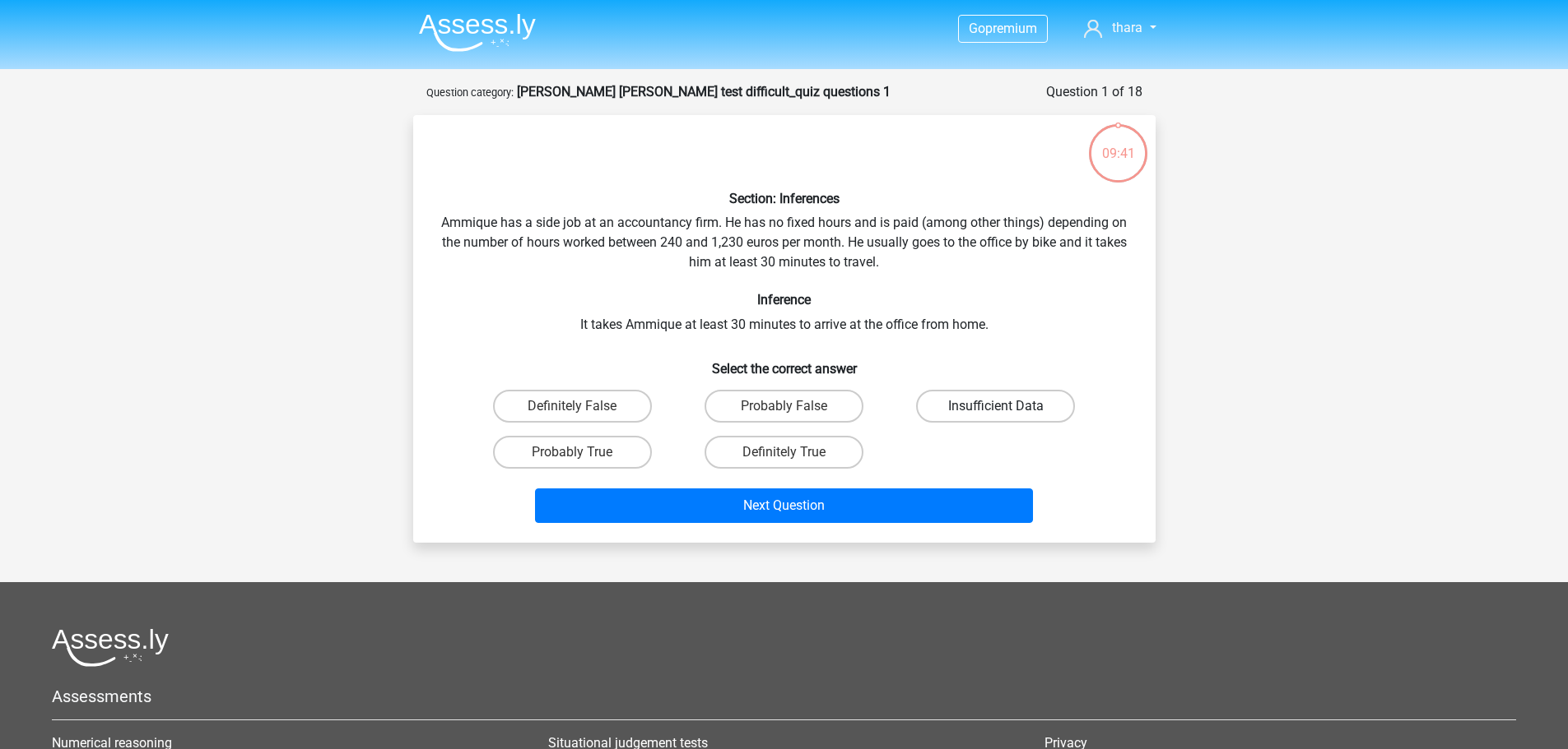
click at [992, 401] on label "Insufficient Data" at bounding box center [995, 406] width 159 height 33
click at [996, 406] on input "Insufficient Data" at bounding box center [1001, 411] width 11 height 11
radio input "true"
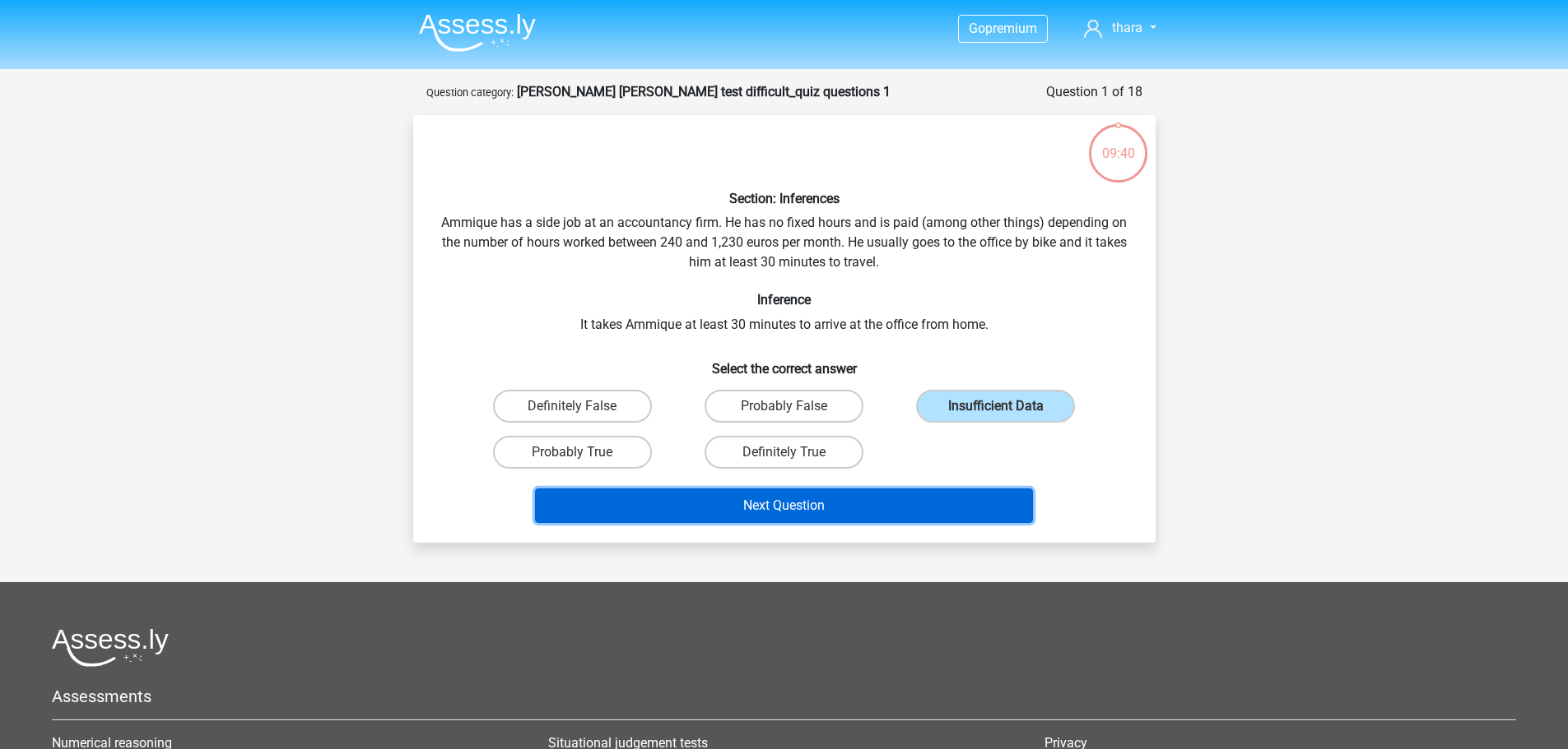
click at [800, 504] on button "Next Question" at bounding box center [784, 506] width 498 height 35
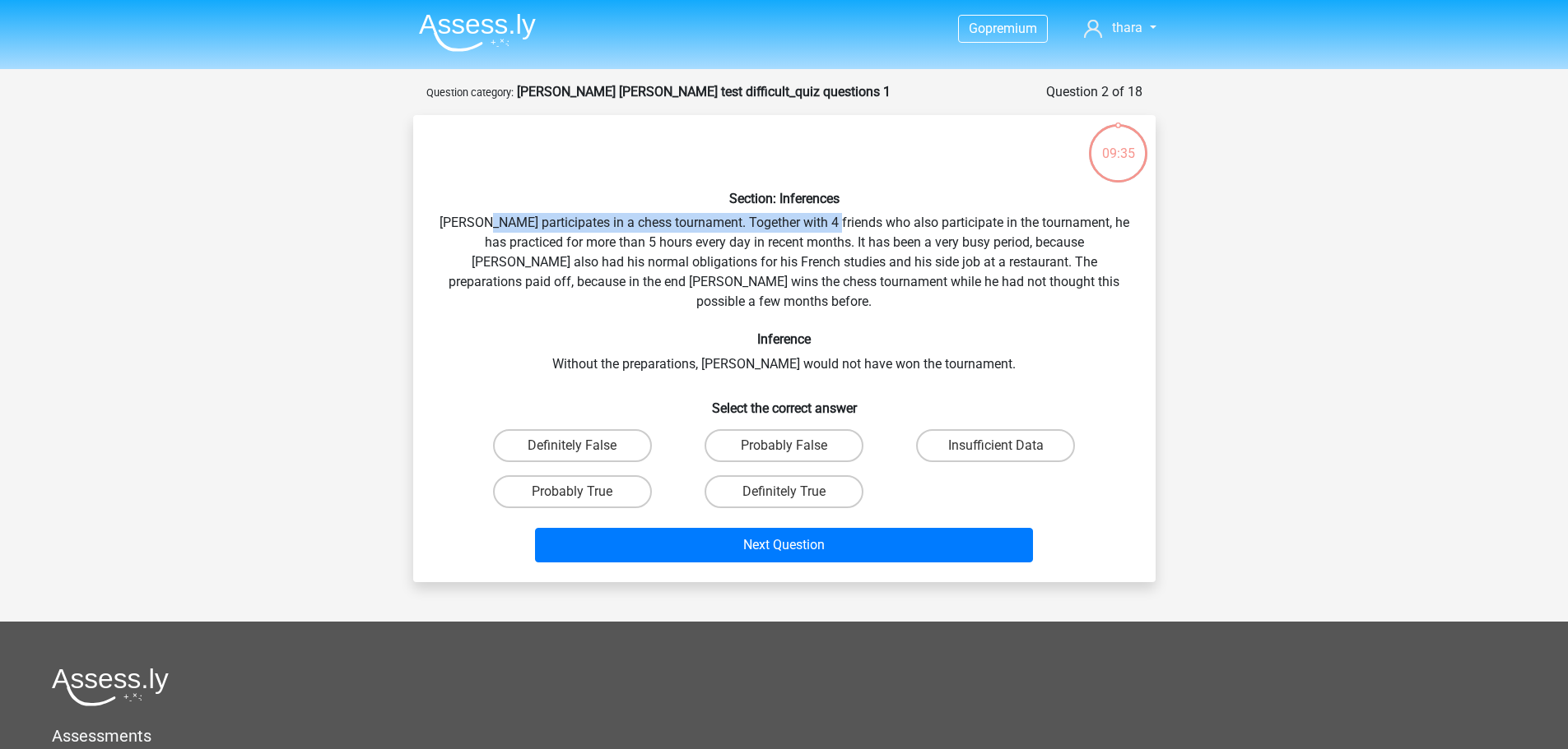
drag, startPoint x: 519, startPoint y: 229, endPoint x: 789, endPoint y: 212, distance: 270.5
click at [839, 211] on div "Section: Inferences Pablo participates in a chess tournament. Together with 4 f…" at bounding box center [784, 348] width 729 height 441
drag, startPoint x: 500, startPoint y: 246, endPoint x: 753, endPoint y: 246, distance: 253.0
click at [753, 246] on div "Section: Inferences Pablo participates in a chess tournament. Together with 4 f…" at bounding box center [784, 348] width 729 height 441
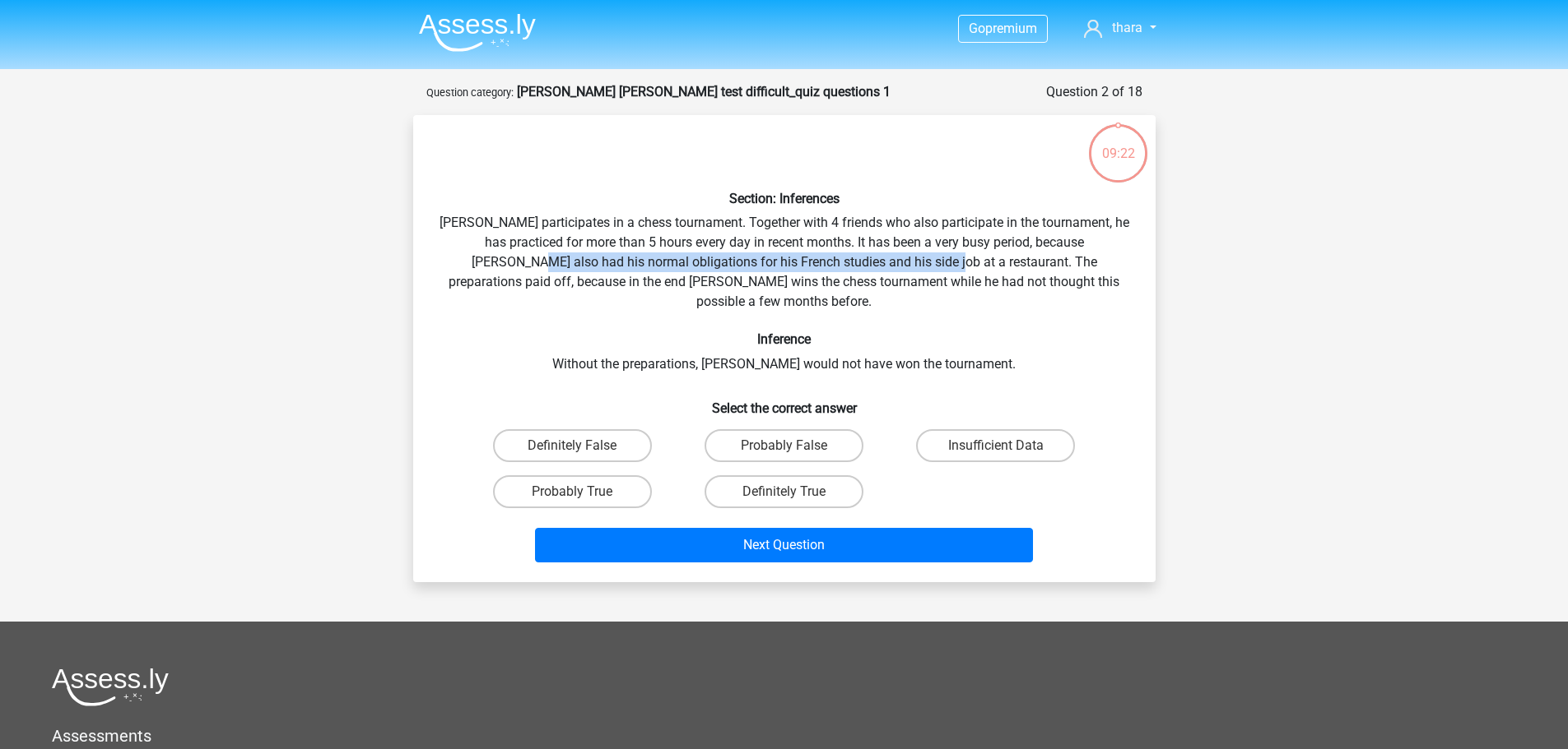
drag, startPoint x: 457, startPoint y: 265, endPoint x: 870, endPoint y: 257, distance: 413.1
click at [870, 257] on div "Section: Inferences Pablo participates in a chess tournament. Together with 4 f…" at bounding box center [784, 348] width 729 height 441
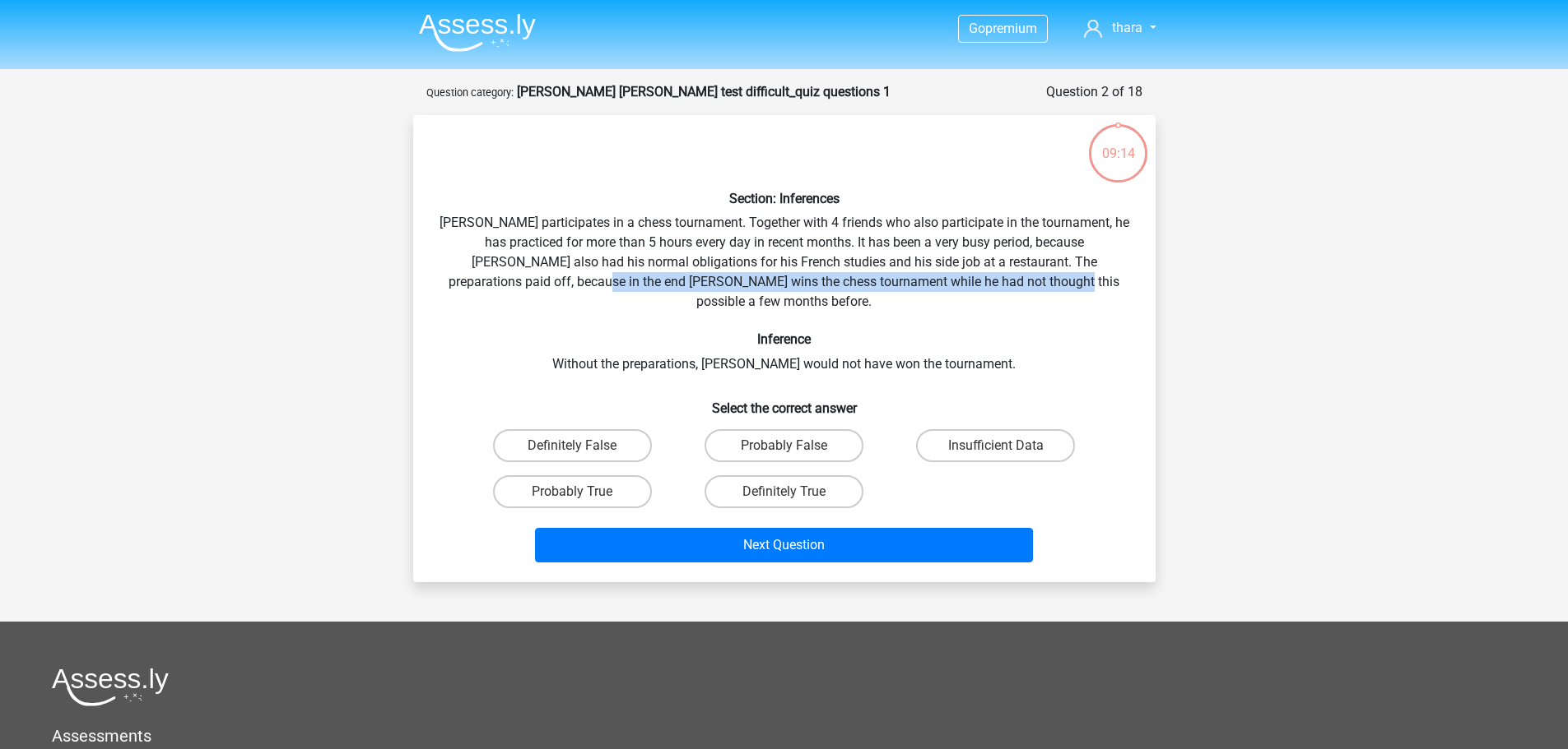
drag, startPoint x: 548, startPoint y: 283, endPoint x: 1004, endPoint y: 277, distance: 456.0
click at [1004, 277] on div "Section: Inferences Pablo participates in a chess tournament. Together with 4 f…" at bounding box center [784, 348] width 729 height 441
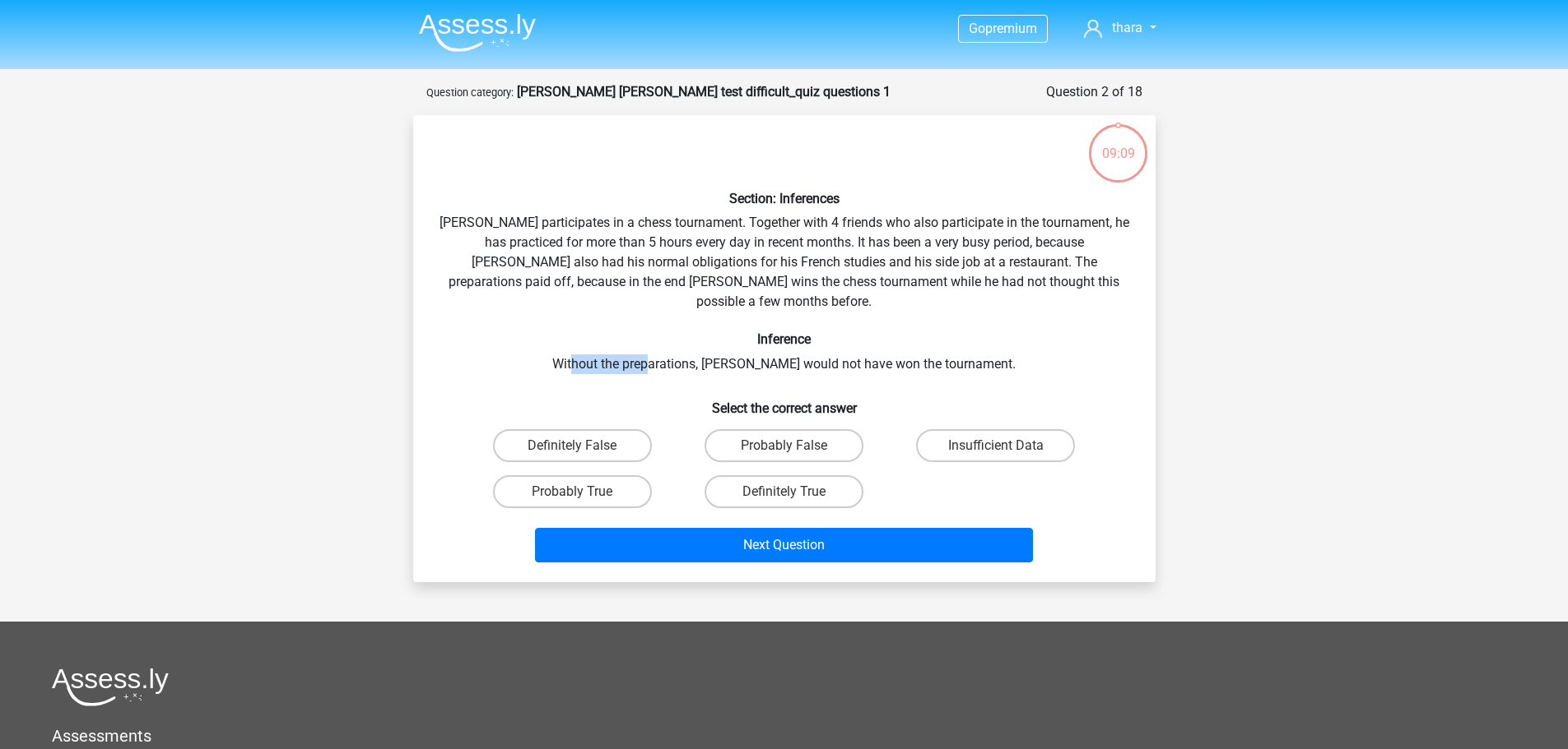
drag, startPoint x: 604, startPoint y: 345, endPoint x: 682, endPoint y: 336, distance: 78.5
click at [683, 337] on div "Section: Inferences Pablo participates in a chess tournament. Together with 4 f…" at bounding box center [784, 348] width 729 height 441
drag, startPoint x: 475, startPoint y: 259, endPoint x: 836, endPoint y: 258, distance: 361.0
click at [836, 258] on div "Section: Inferences Pablo participates in a chess tournament. Together with 4 f…" at bounding box center [784, 348] width 729 height 441
drag, startPoint x: 538, startPoint y: 227, endPoint x: 697, endPoint y: 219, distance: 159.2
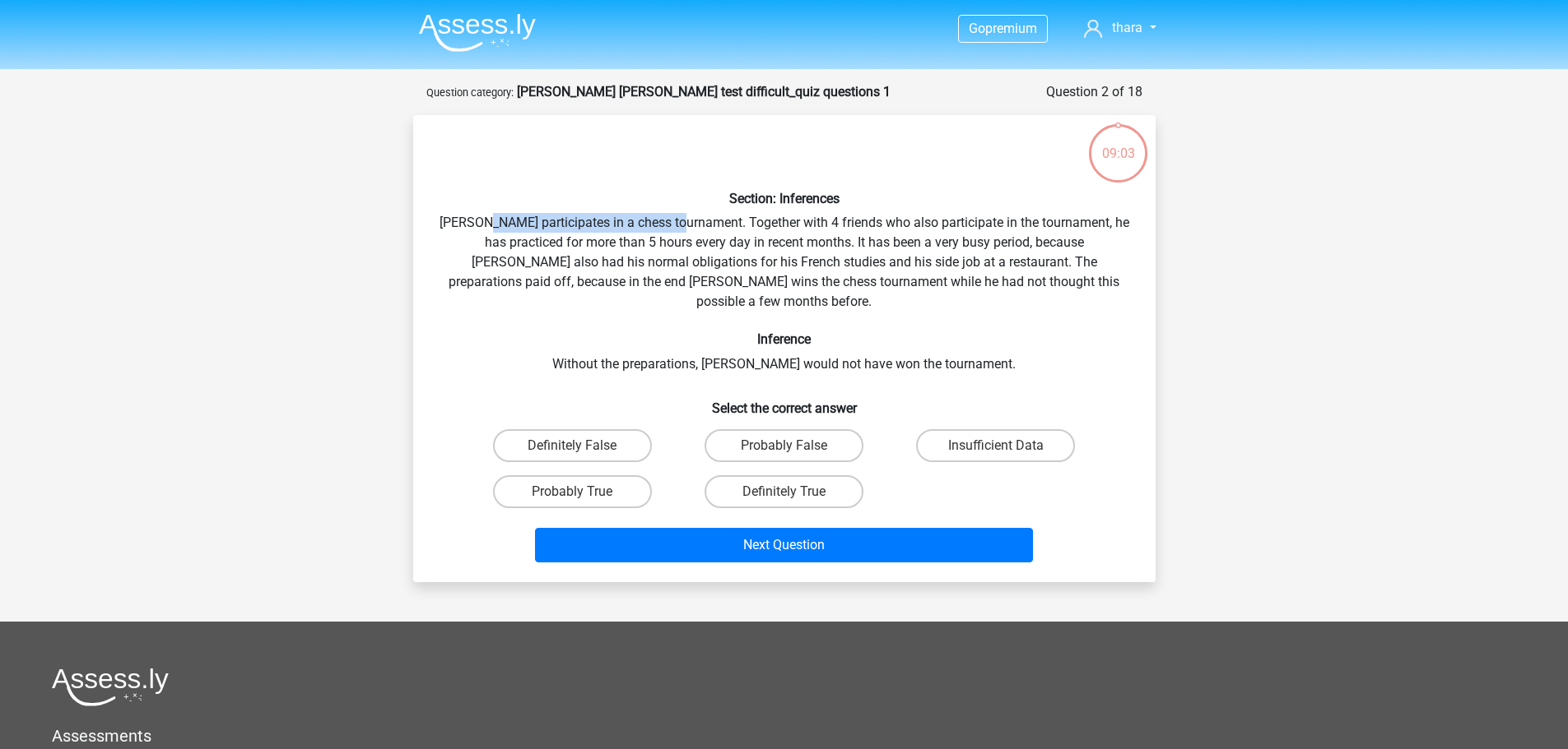
click at [697, 219] on div "Section: Inferences Pablo participates in a chess tournament. Together with 4 f…" at bounding box center [784, 348] width 729 height 441
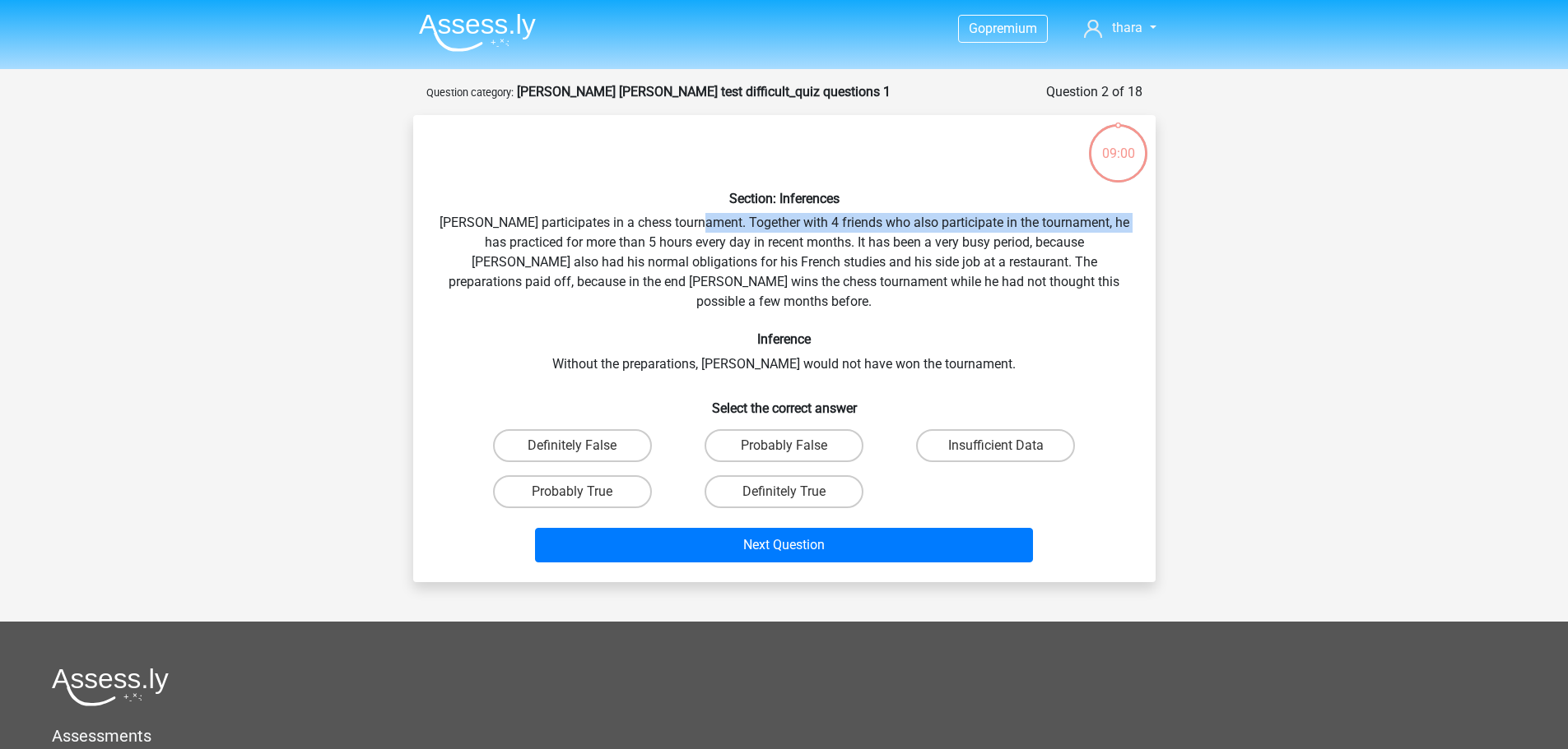
drag, startPoint x: 472, startPoint y: 243, endPoint x: 707, endPoint y: 233, distance: 235.2
click at [707, 233] on div "Section: Inferences Pablo participates in a chess tournament. Together with 4 f…" at bounding box center [784, 348] width 729 height 441
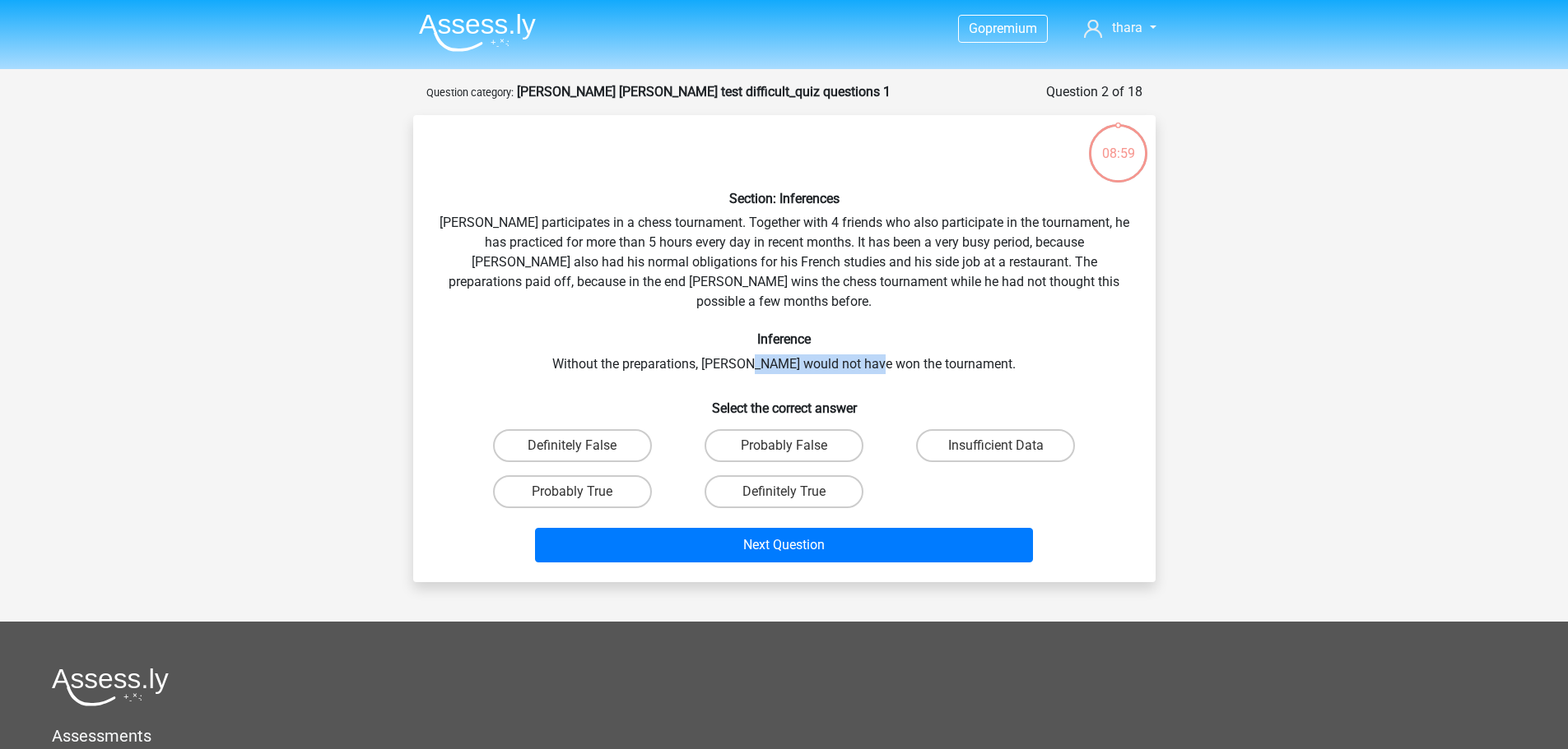
drag, startPoint x: 776, startPoint y: 345, endPoint x: 905, endPoint y: 338, distance: 129.2
click at [905, 338] on div "Section: Inferences Pablo participates in a chess tournament. Together with 4 f…" at bounding box center [784, 348] width 729 height 441
click at [981, 434] on label "Insufficient Data" at bounding box center [995, 445] width 159 height 33
click at [996, 446] on input "Insufficient Data" at bounding box center [1001, 451] width 11 height 11
radio input "true"
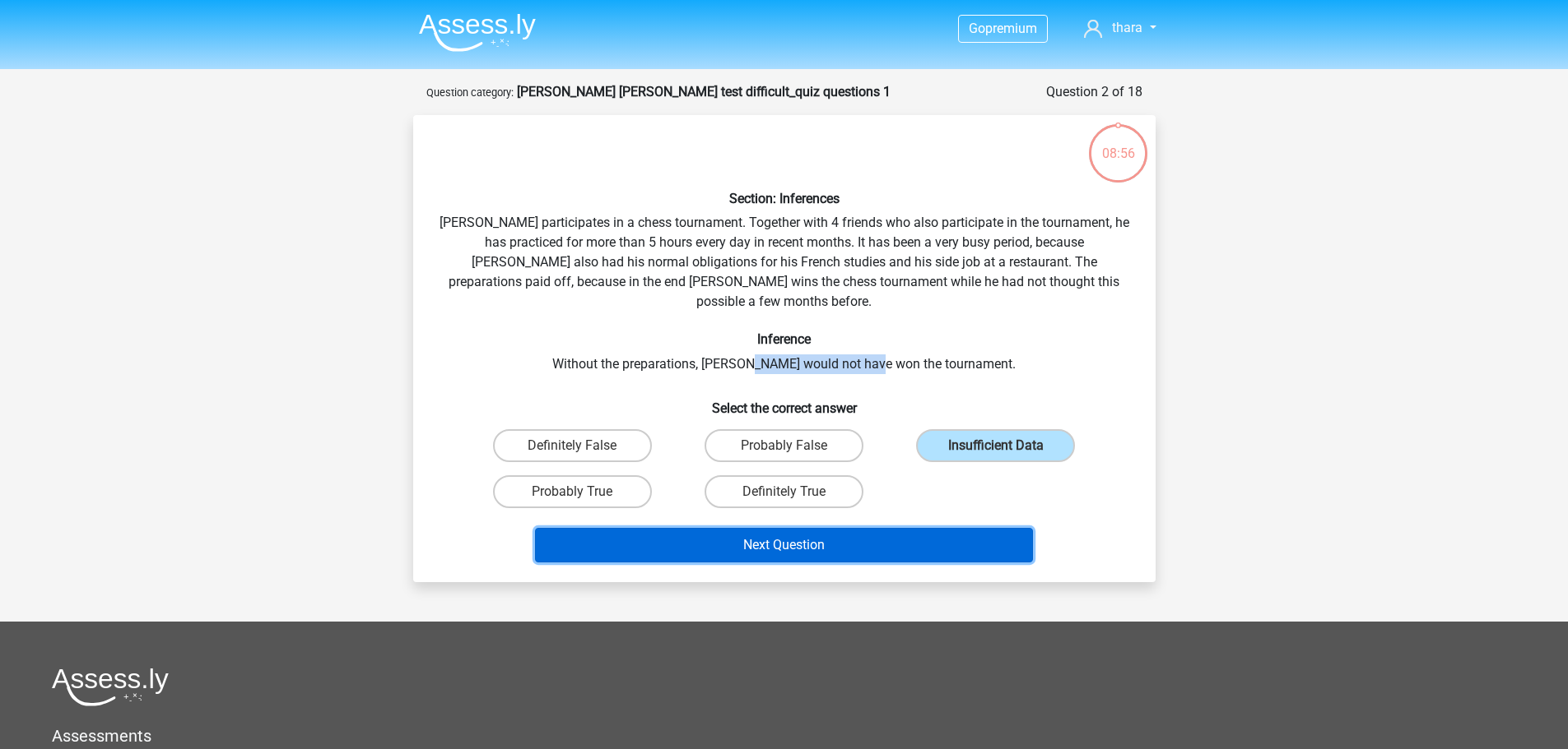
click at [901, 536] on button "Next Question" at bounding box center [784, 545] width 498 height 35
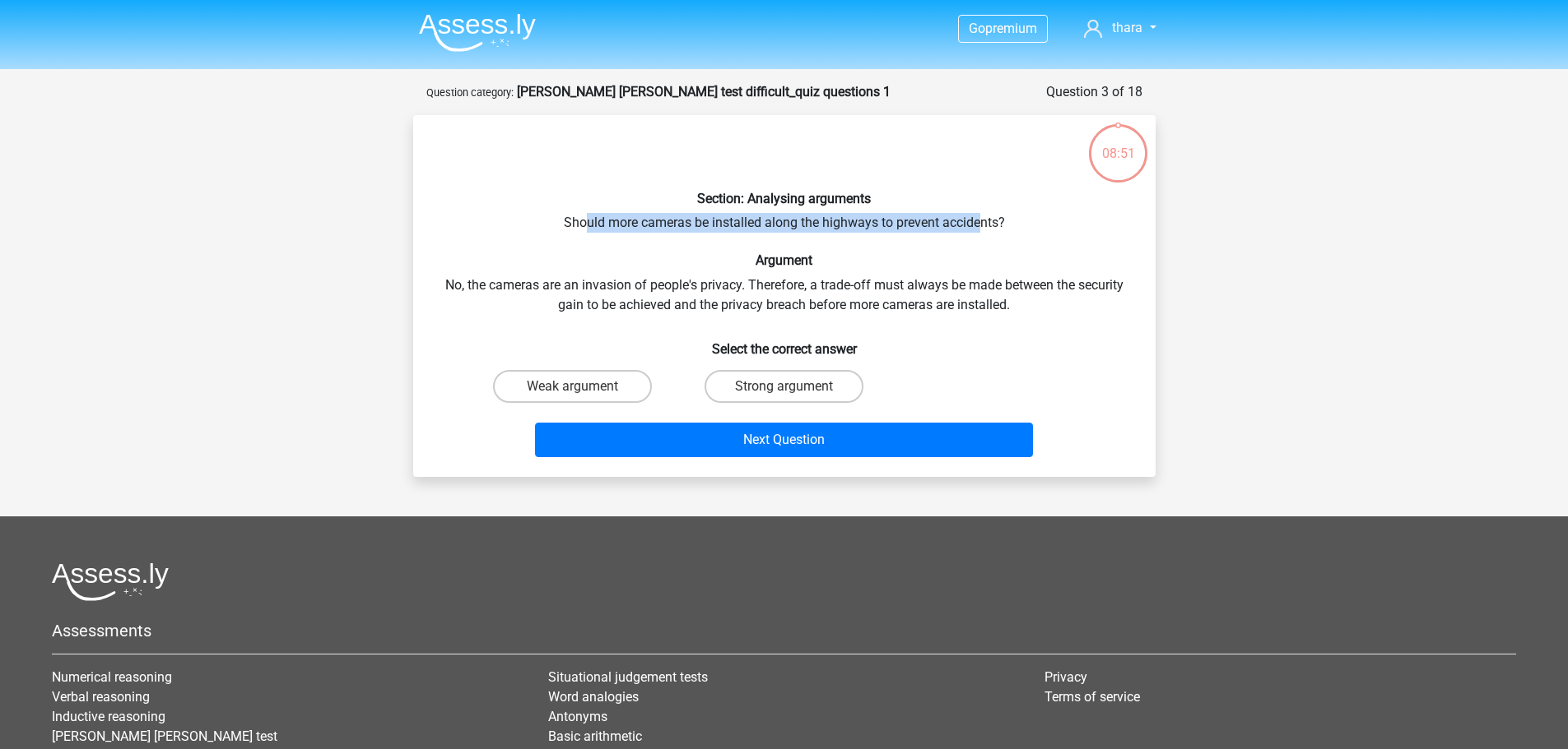
drag, startPoint x: 582, startPoint y: 219, endPoint x: 982, endPoint y: 219, distance: 400.0
click at [982, 219] on div "Section: Analysing arguments Should more cameras be installed along the highway…" at bounding box center [784, 296] width 729 height 336
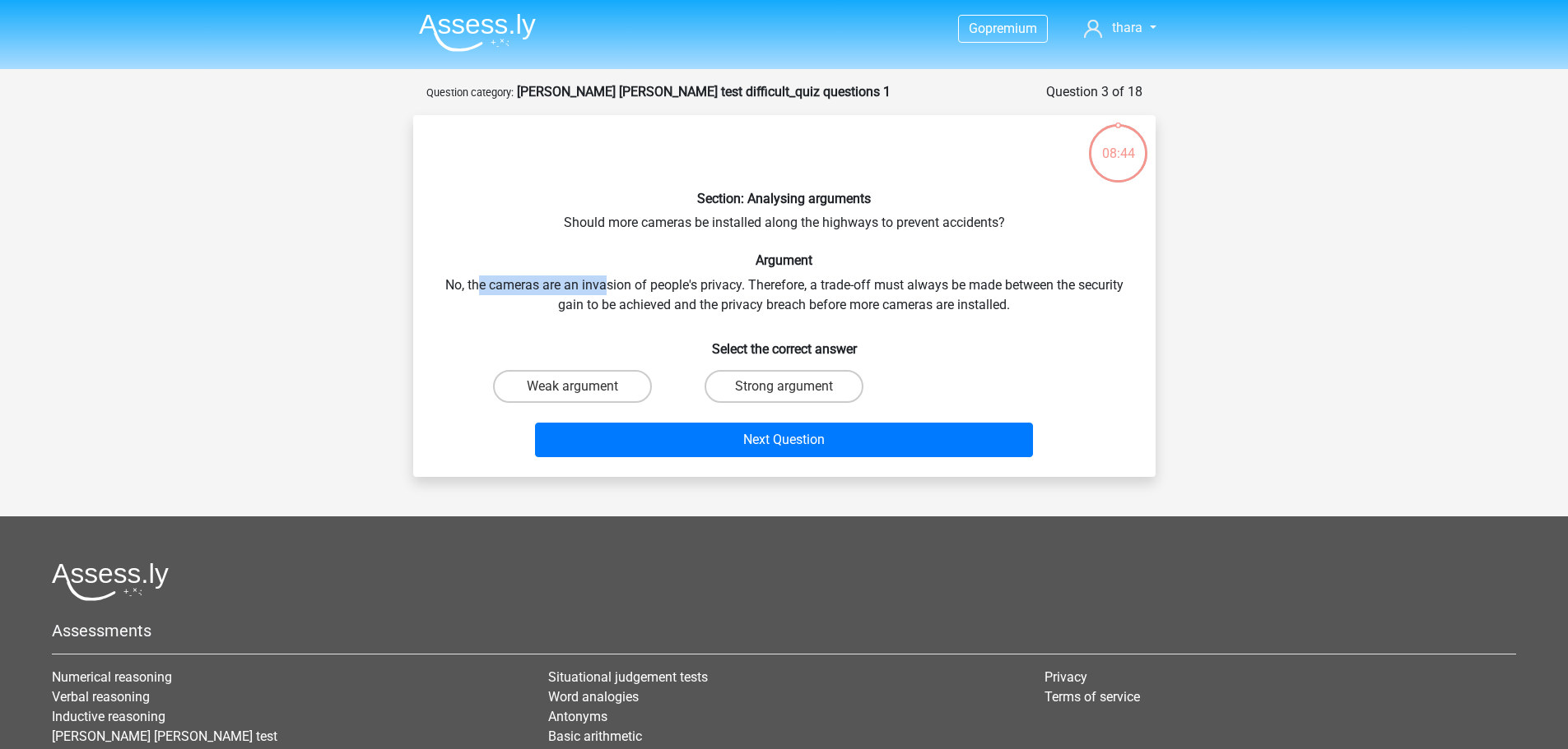
drag, startPoint x: 476, startPoint y: 283, endPoint x: 604, endPoint y: 284, distance: 128.0
click at [604, 284] on div "Section: Analysing arguments Should more cameras be installed along the highway…" at bounding box center [784, 296] width 729 height 336
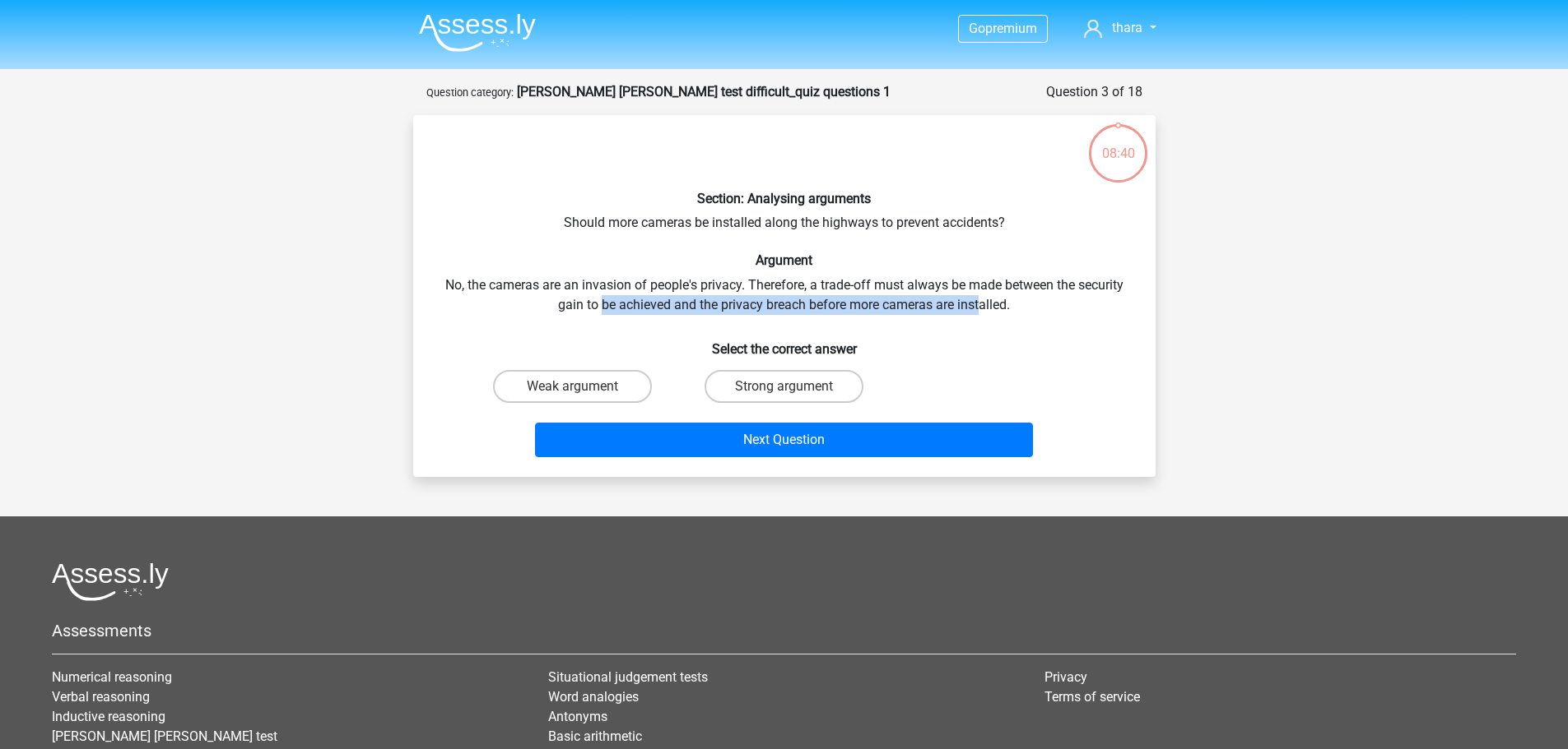
drag, startPoint x: 599, startPoint y: 303, endPoint x: 983, endPoint y: 304, distance: 384.0
click at [983, 304] on div "Section: Analysing arguments Should more cameras be installed along the highway…" at bounding box center [784, 296] width 729 height 336
click at [990, 346] on h6 "Select the correct answer" at bounding box center [784, 342] width 690 height 28
click at [809, 386] on label "Strong argument" at bounding box center [783, 386] width 159 height 33
click at [794, 386] on input "Strong argument" at bounding box center [788, 392] width 11 height 11
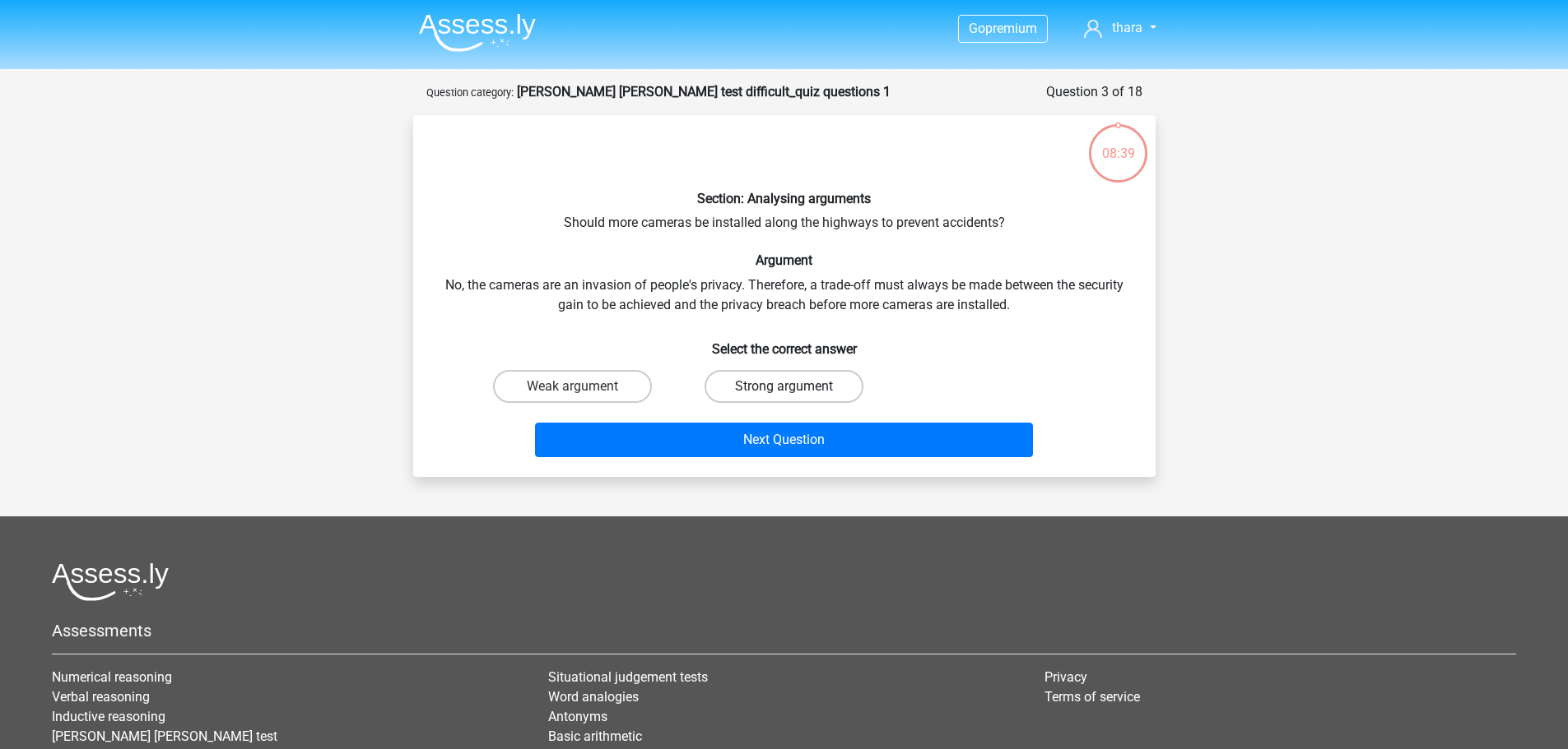
radio input "true"
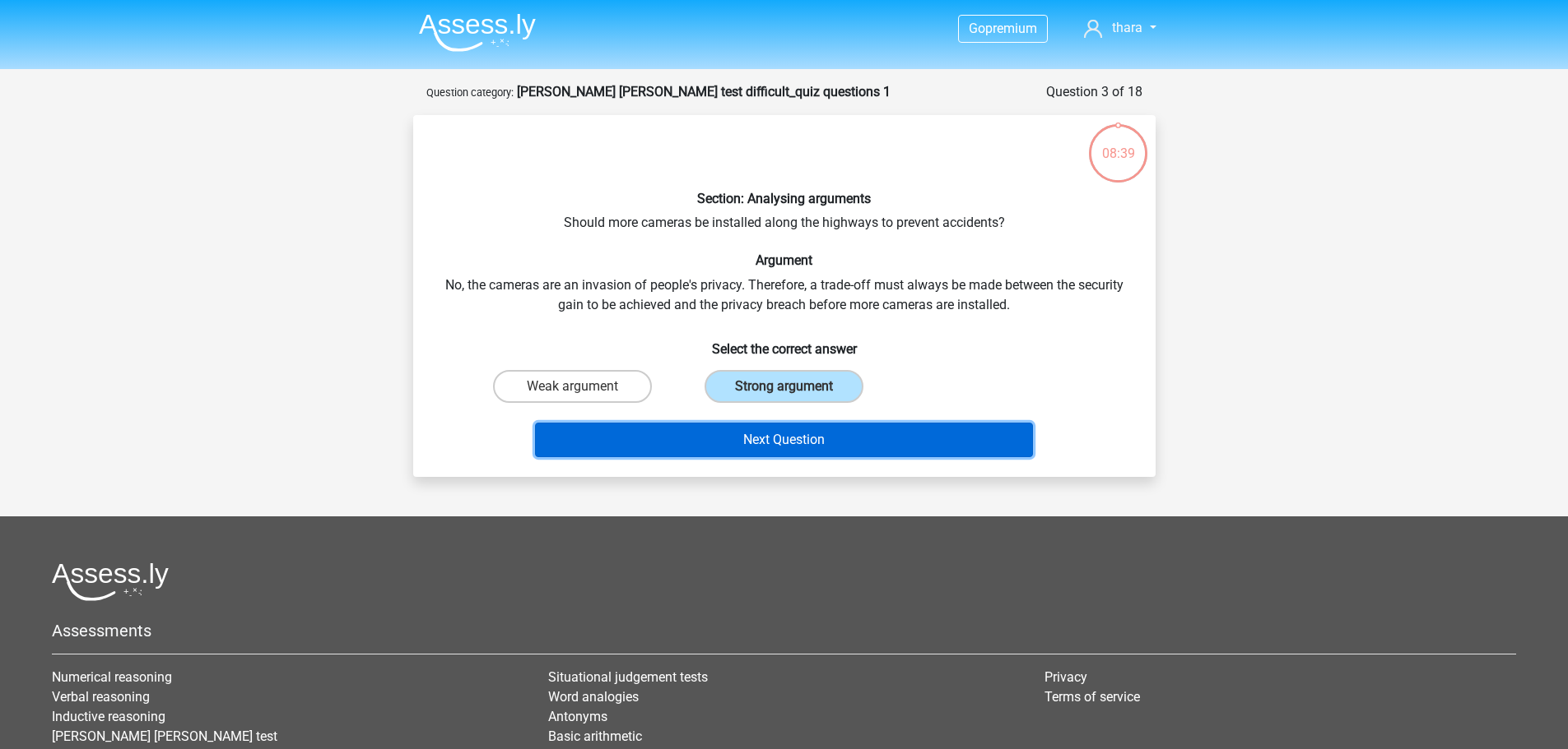
click at [783, 452] on button "Next Question" at bounding box center [784, 440] width 498 height 35
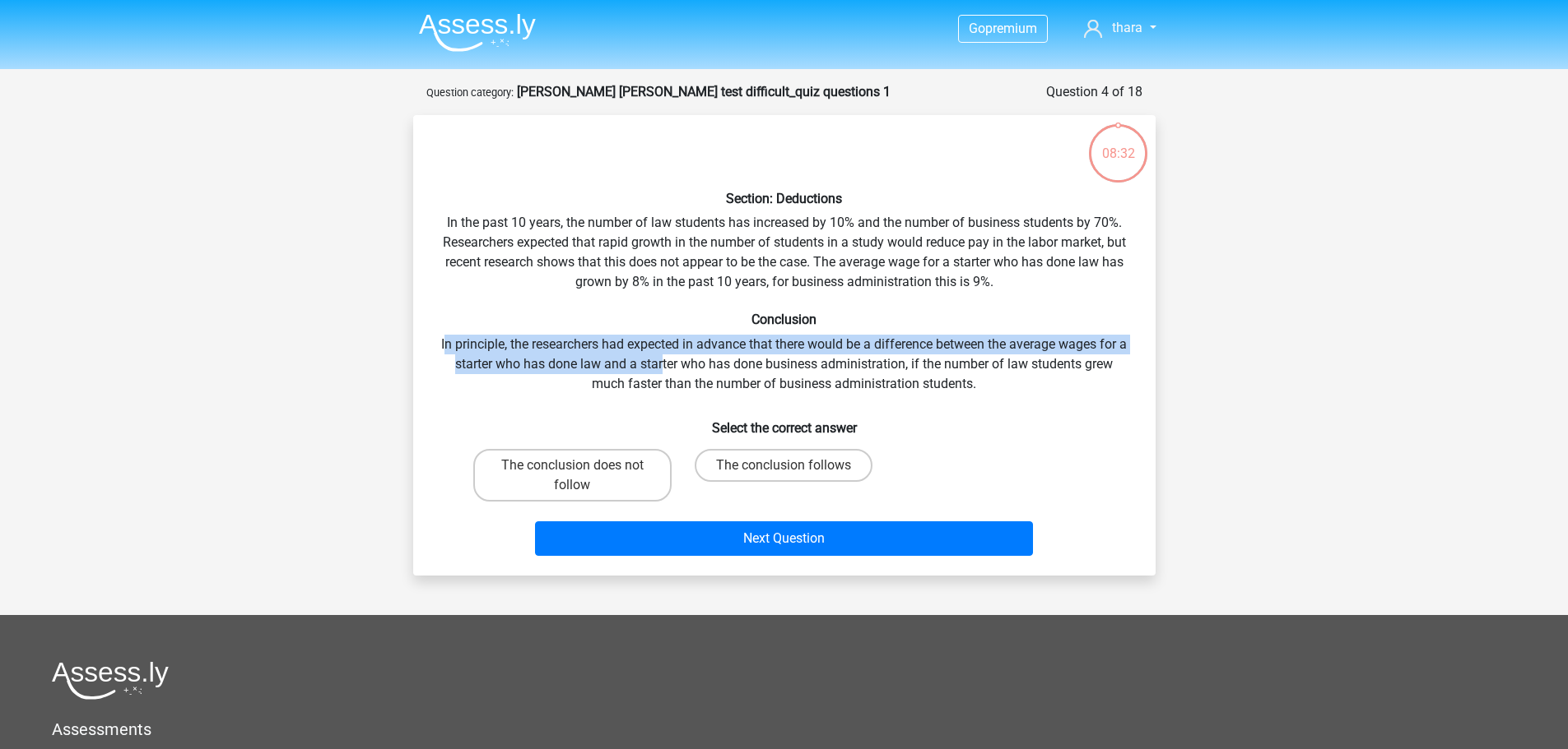
drag, startPoint x: 449, startPoint y: 347, endPoint x: 669, endPoint y: 363, distance: 220.6
click at [669, 363] on div "Section: Deductions In the past 10 years, the number of law students has increa…" at bounding box center [784, 345] width 729 height 434
click at [810, 460] on label "The conclusion follows" at bounding box center [783, 465] width 178 height 33
click at [794, 466] on input "The conclusion follows" at bounding box center [788, 471] width 11 height 11
radio input "true"
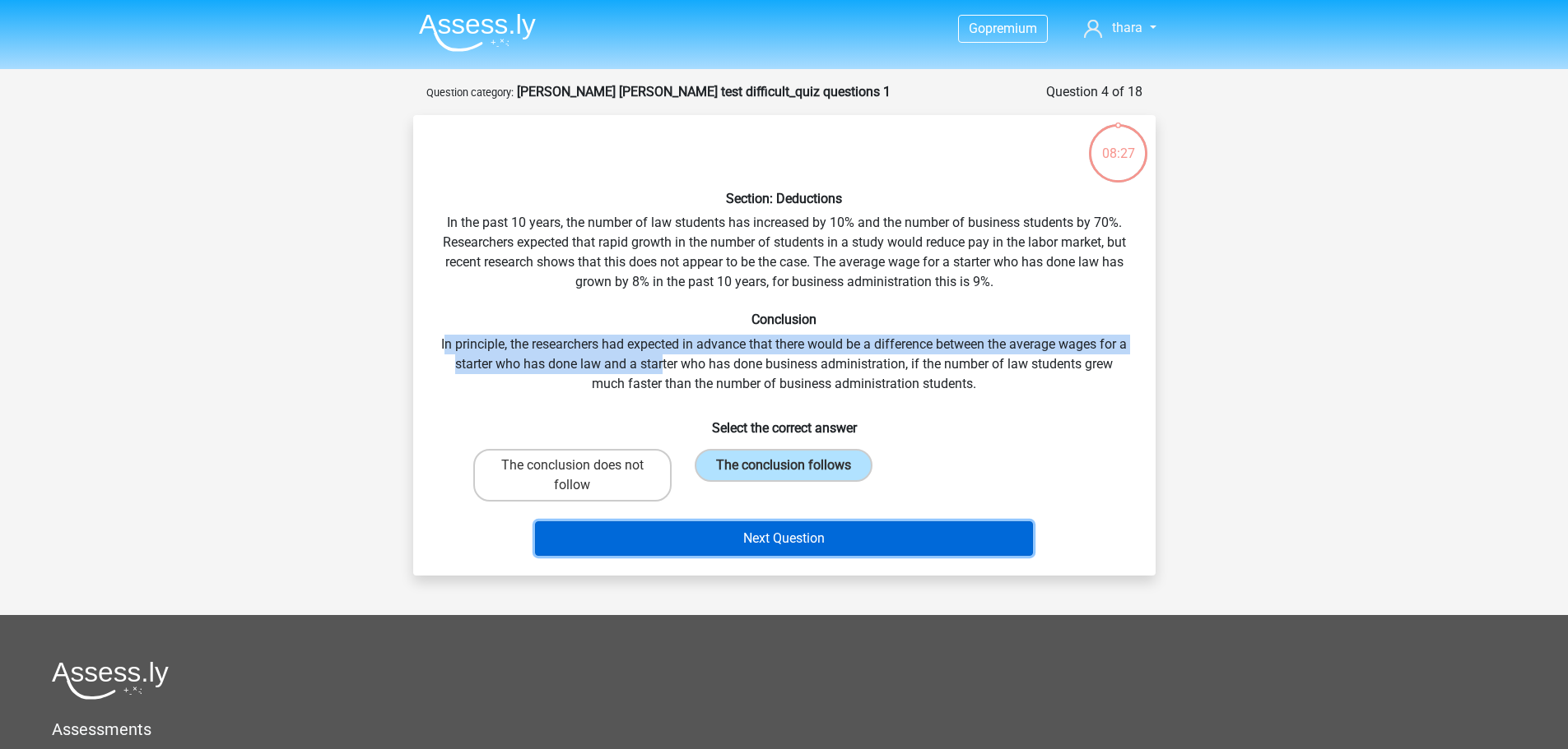
click at [824, 533] on button "Next Question" at bounding box center [784, 538] width 498 height 35
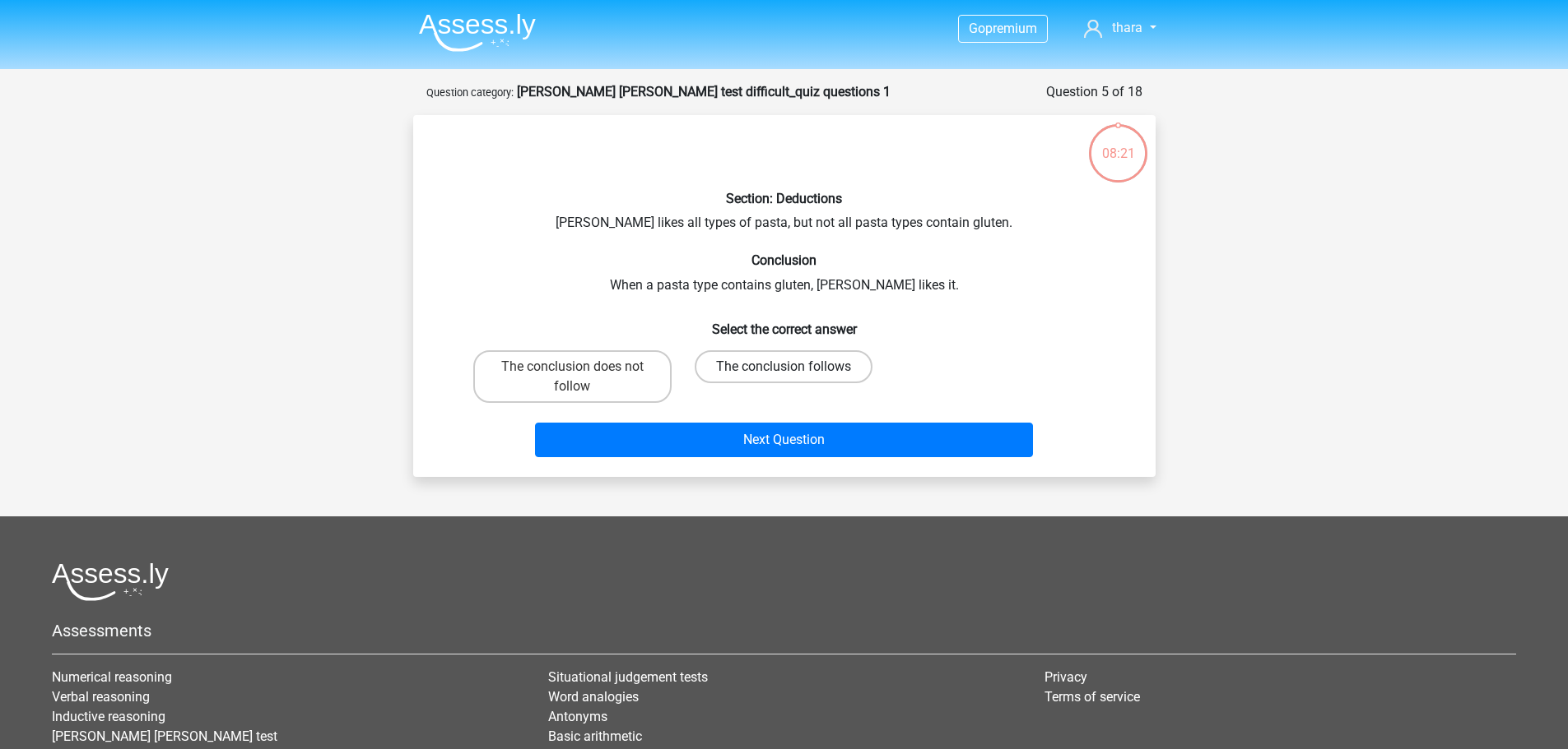
drag, startPoint x: 779, startPoint y: 363, endPoint x: 788, endPoint y: 381, distance: 20.1
click at [779, 364] on label "The conclusion follows" at bounding box center [783, 366] width 178 height 33
click at [783, 367] on input "The conclusion follows" at bounding box center [788, 372] width 11 height 11
radio input "true"
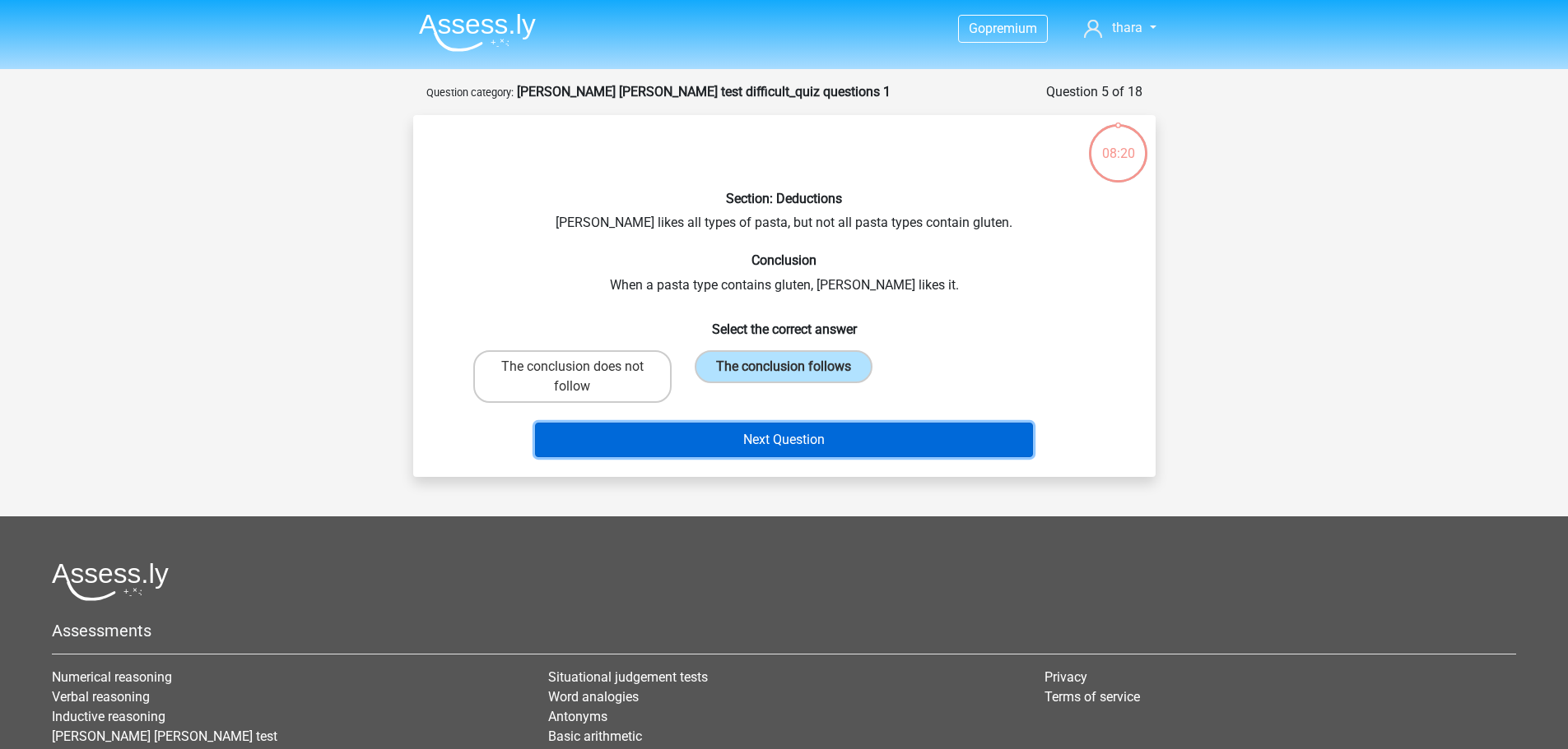
click at [816, 441] on button "Next Question" at bounding box center [784, 440] width 498 height 35
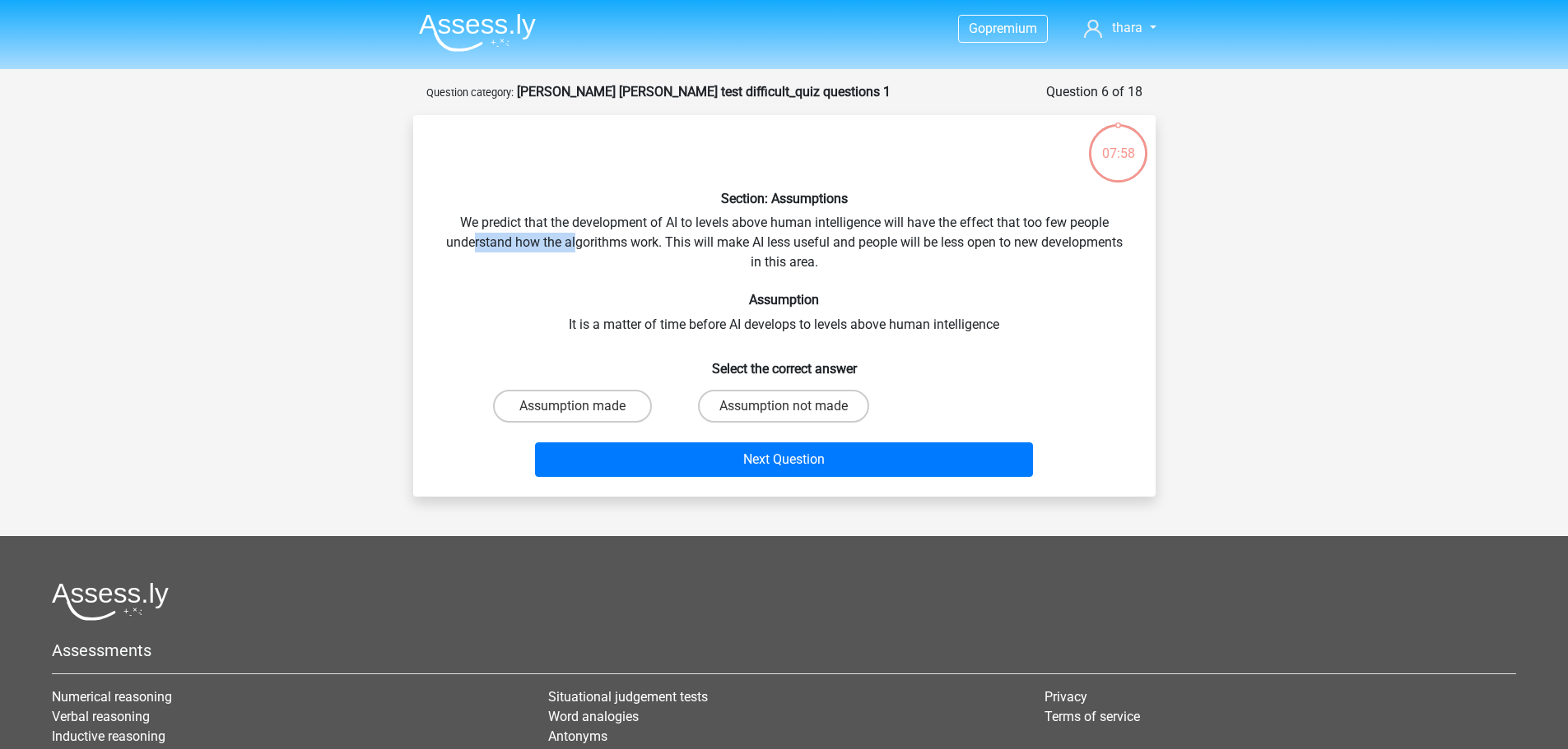
drag, startPoint x: 470, startPoint y: 239, endPoint x: 572, endPoint y: 243, distance: 102.1
click at [572, 243] on div "Section: Assumptions We predict that the development of AI to levels above huma…" at bounding box center [784, 306] width 729 height 355
drag, startPoint x: 485, startPoint y: 222, endPoint x: 603, endPoint y: 218, distance: 118.1
click at [603, 218] on div "Section: Assumptions We predict that the development of AI to levels above huma…" at bounding box center [784, 306] width 729 height 355
click at [615, 410] on label "Assumption made" at bounding box center [572, 406] width 159 height 33
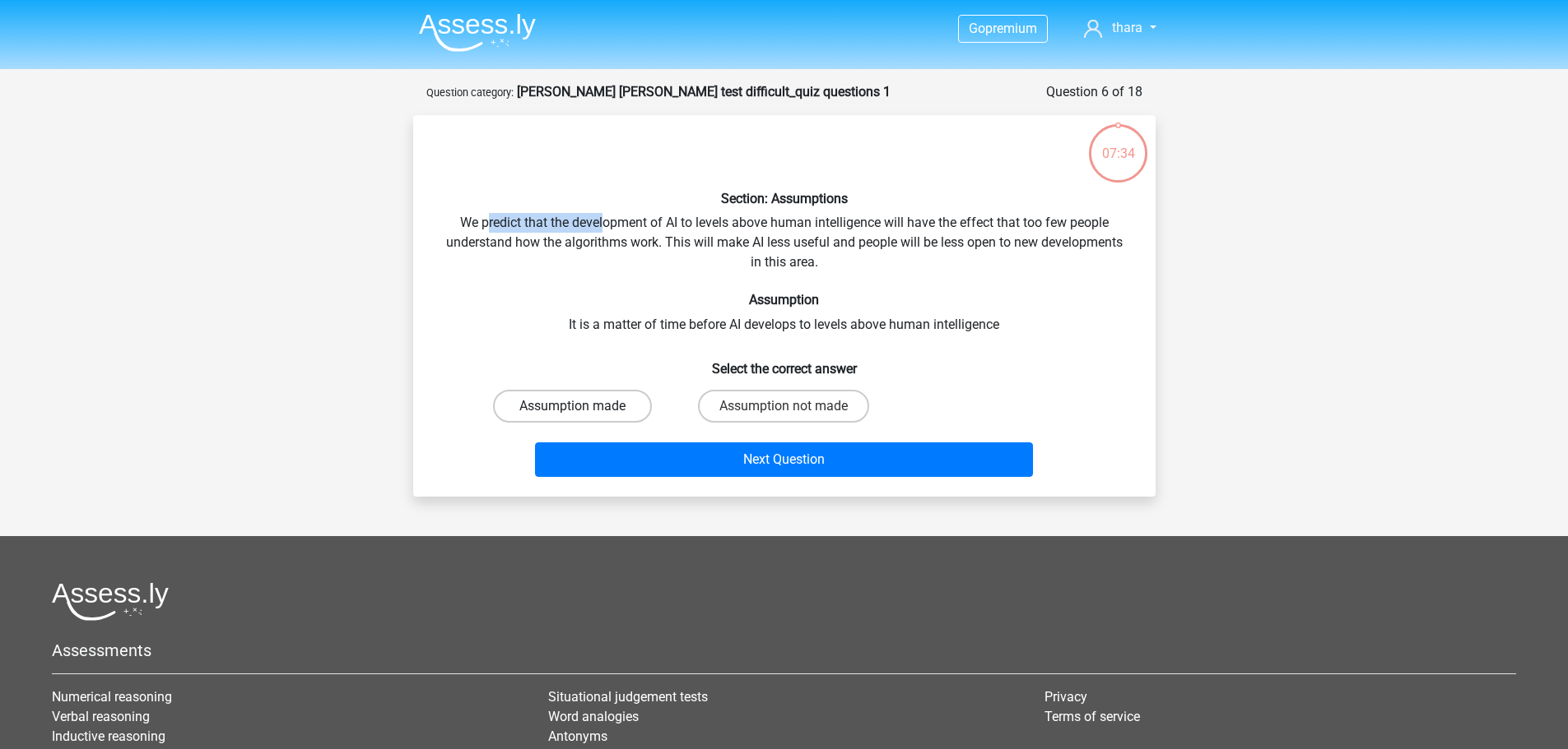
click at [582, 410] on input "Assumption made" at bounding box center [577, 411] width 11 height 11
radio input "true"
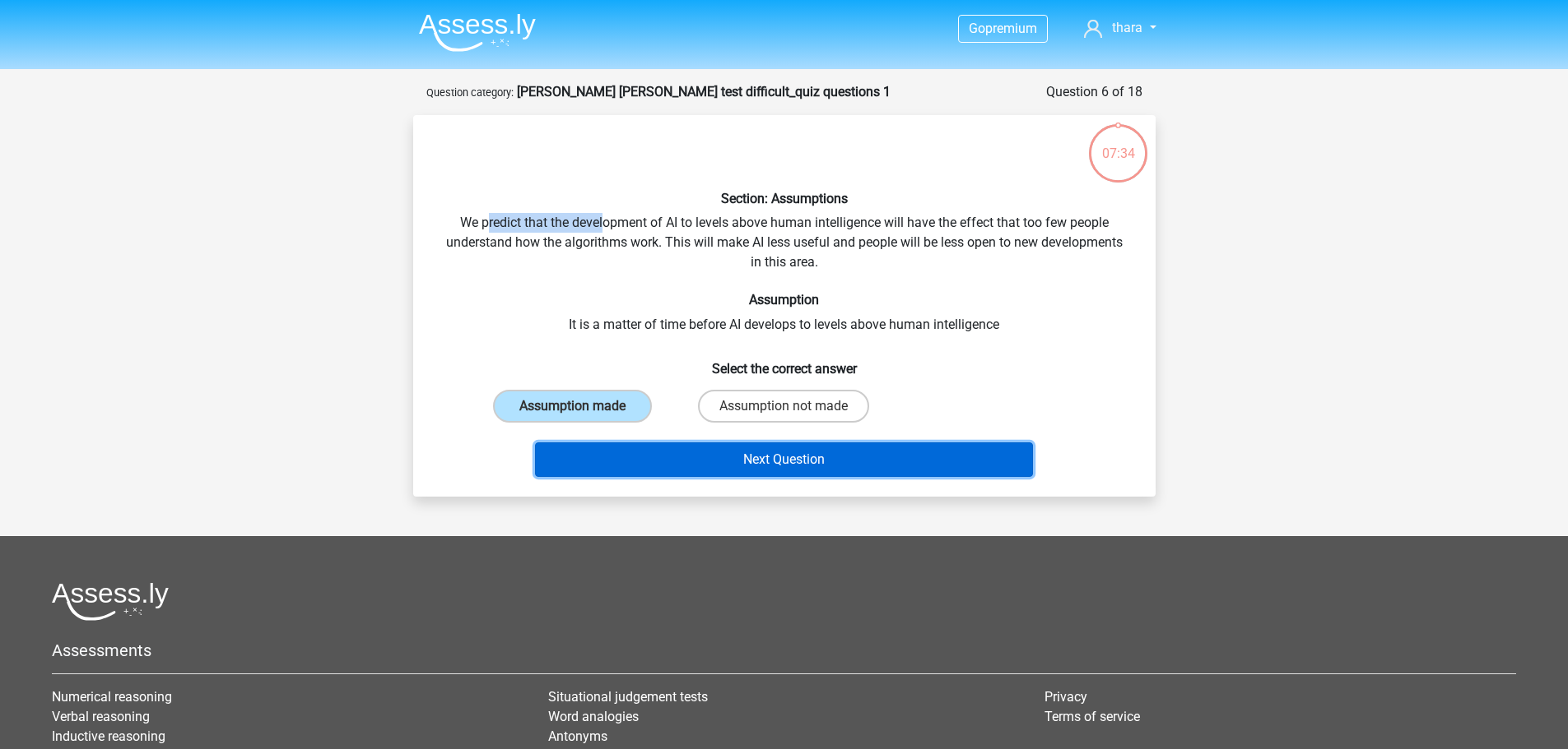
drag, startPoint x: 646, startPoint y: 445, endPoint x: 654, endPoint y: 466, distance: 22.5
click at [647, 447] on button "Next Question" at bounding box center [784, 459] width 498 height 35
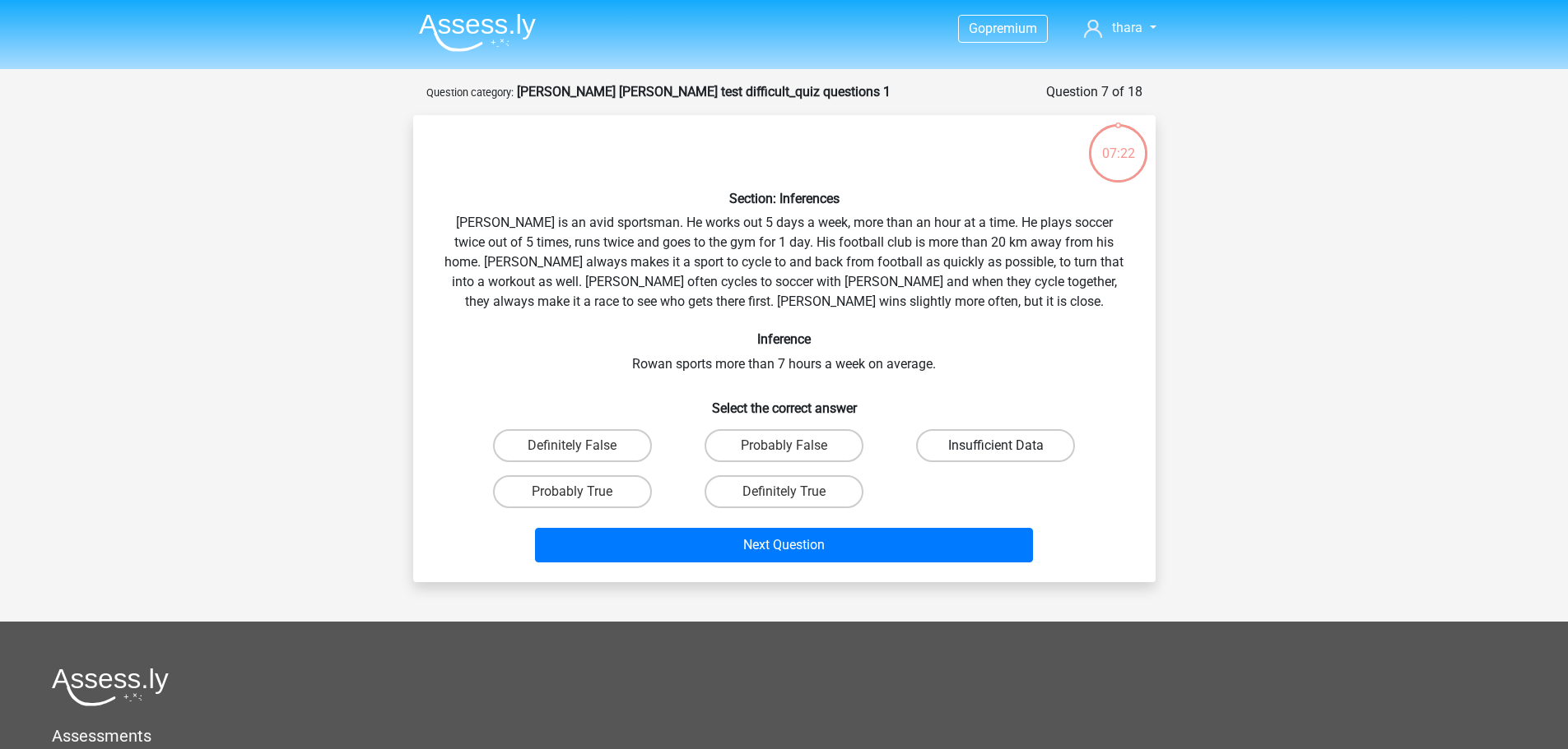
click at [1014, 447] on label "Insufficient Data" at bounding box center [995, 445] width 159 height 33
click at [1006, 447] on input "Insufficient Data" at bounding box center [1001, 451] width 11 height 11
radio input "true"
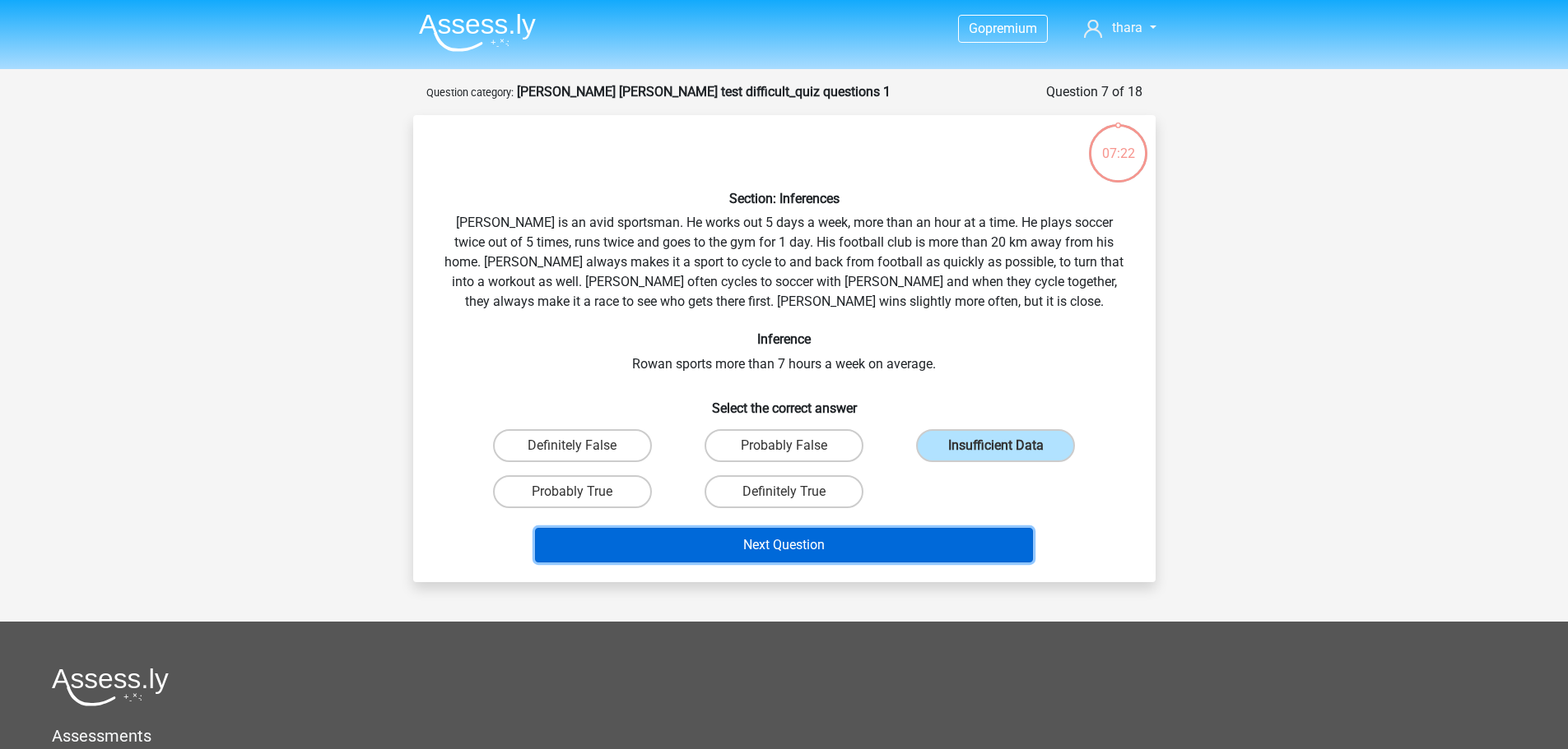
click at [825, 534] on button "Next Question" at bounding box center [784, 545] width 498 height 35
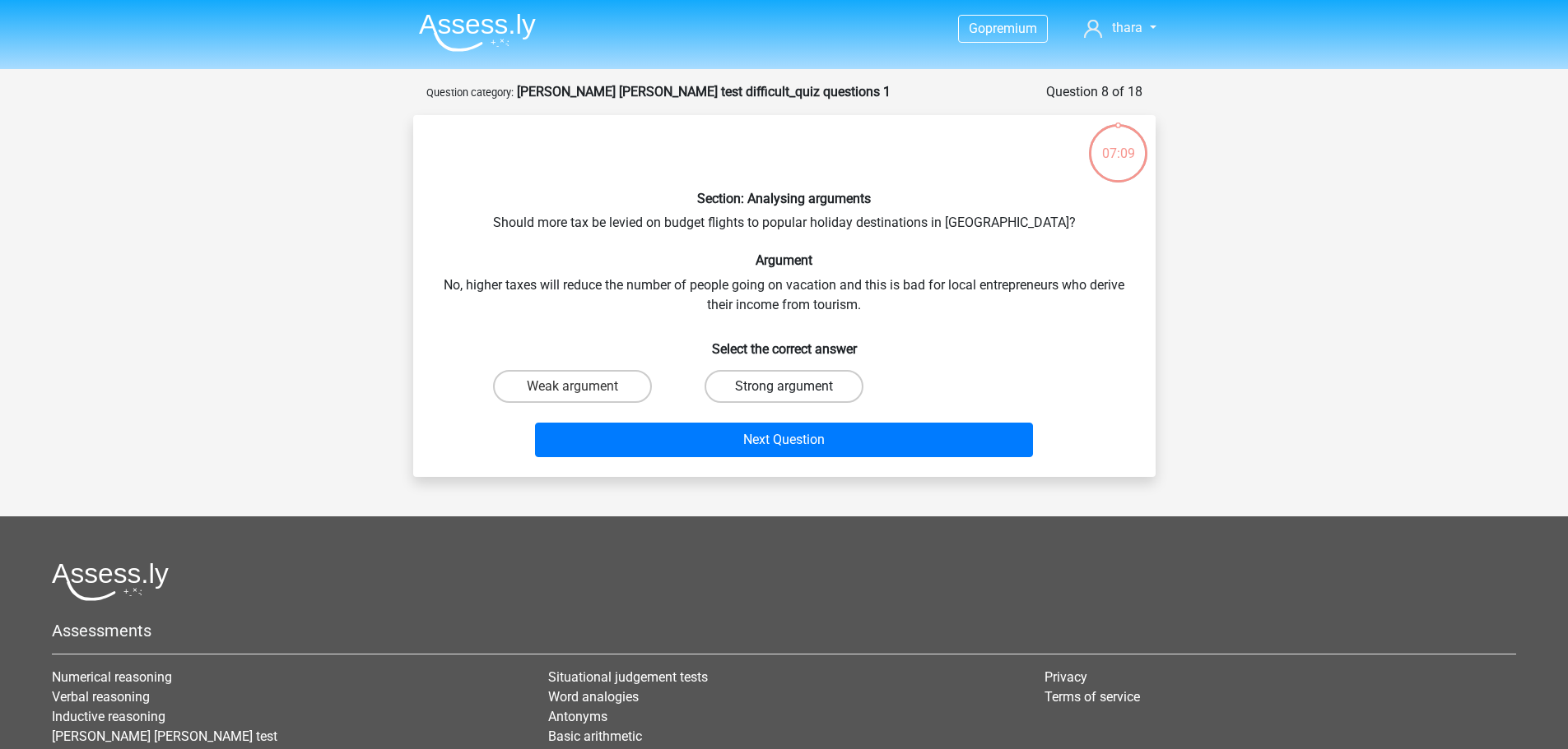
click at [764, 385] on label "Strong argument" at bounding box center [783, 386] width 159 height 33
click at [783, 386] on input "Strong argument" at bounding box center [788, 392] width 11 height 11
radio input "true"
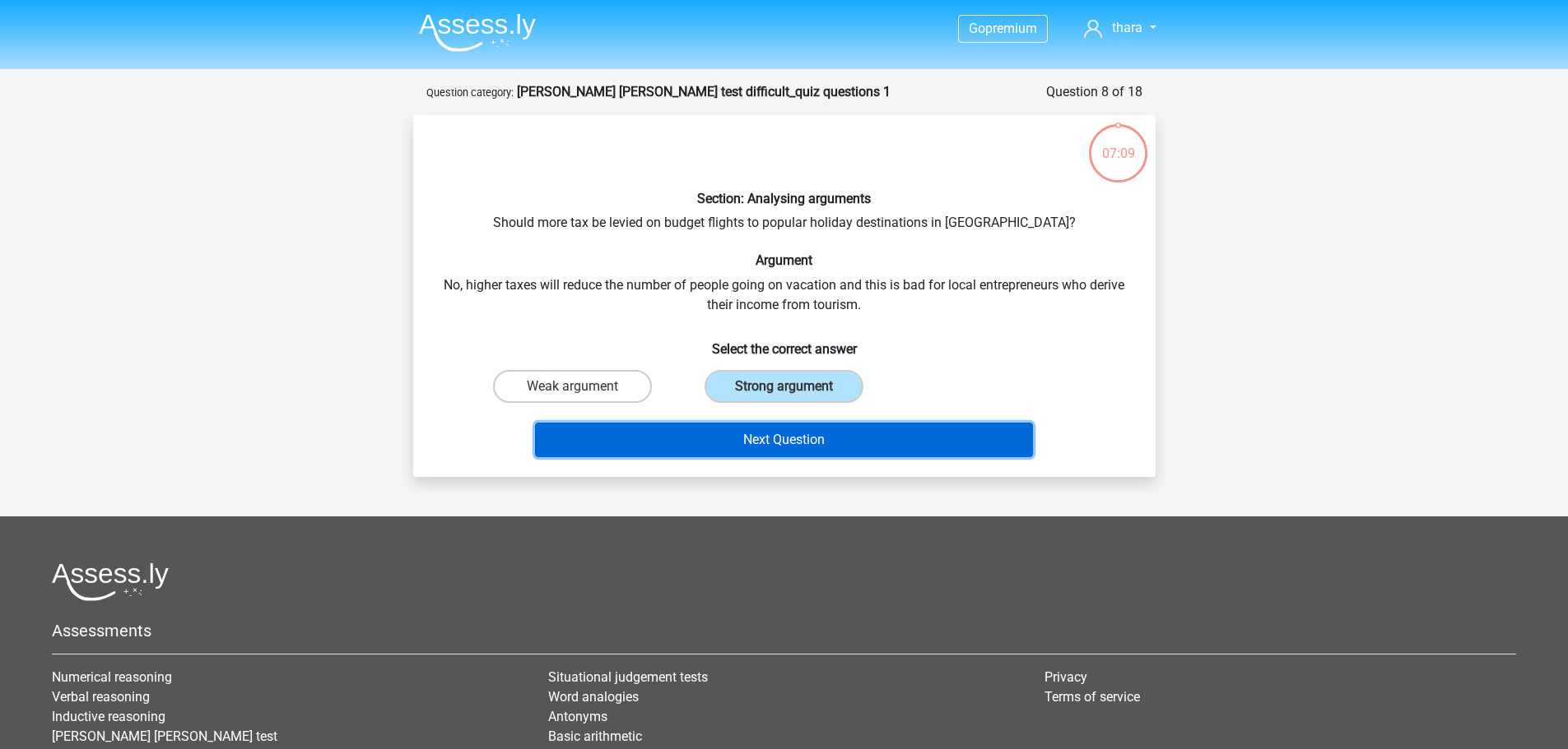
click at [769, 434] on button "Next Question" at bounding box center [784, 440] width 498 height 35
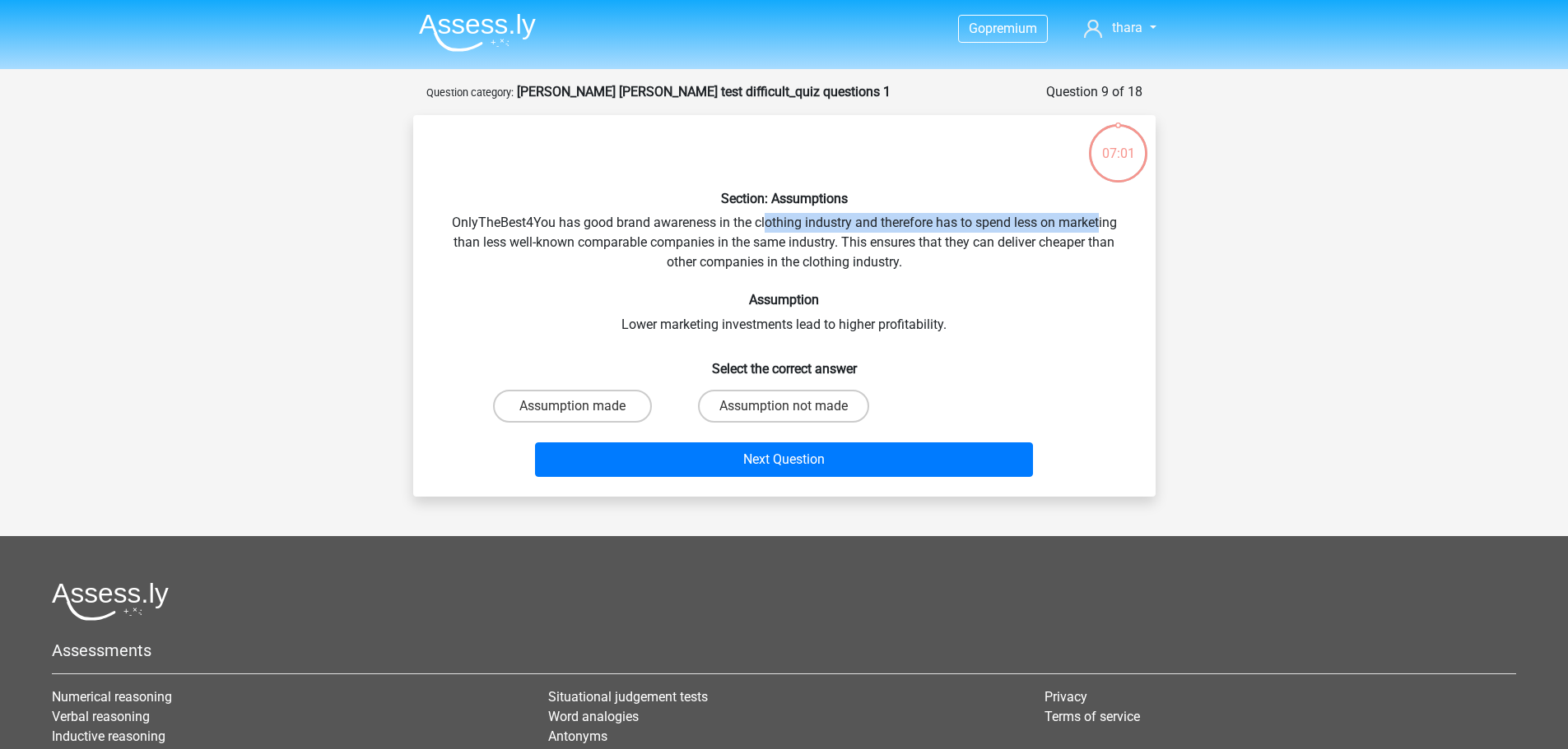
drag, startPoint x: 841, startPoint y: 217, endPoint x: 1101, endPoint y: 220, distance: 260.0
click at [1101, 220] on div "Section: Assumptions OnlyTheBest4You has good brand awareness in the clothing i…" at bounding box center [784, 306] width 729 height 355
drag, startPoint x: 859, startPoint y: 249, endPoint x: 1041, endPoint y: 250, distance: 182.0
click at [1041, 250] on div "Section: Assumptions OnlyTheBest4You has good brand awareness in the clothing i…" at bounding box center [784, 306] width 729 height 355
drag, startPoint x: 634, startPoint y: 332, endPoint x: 771, endPoint y: 331, distance: 137.0
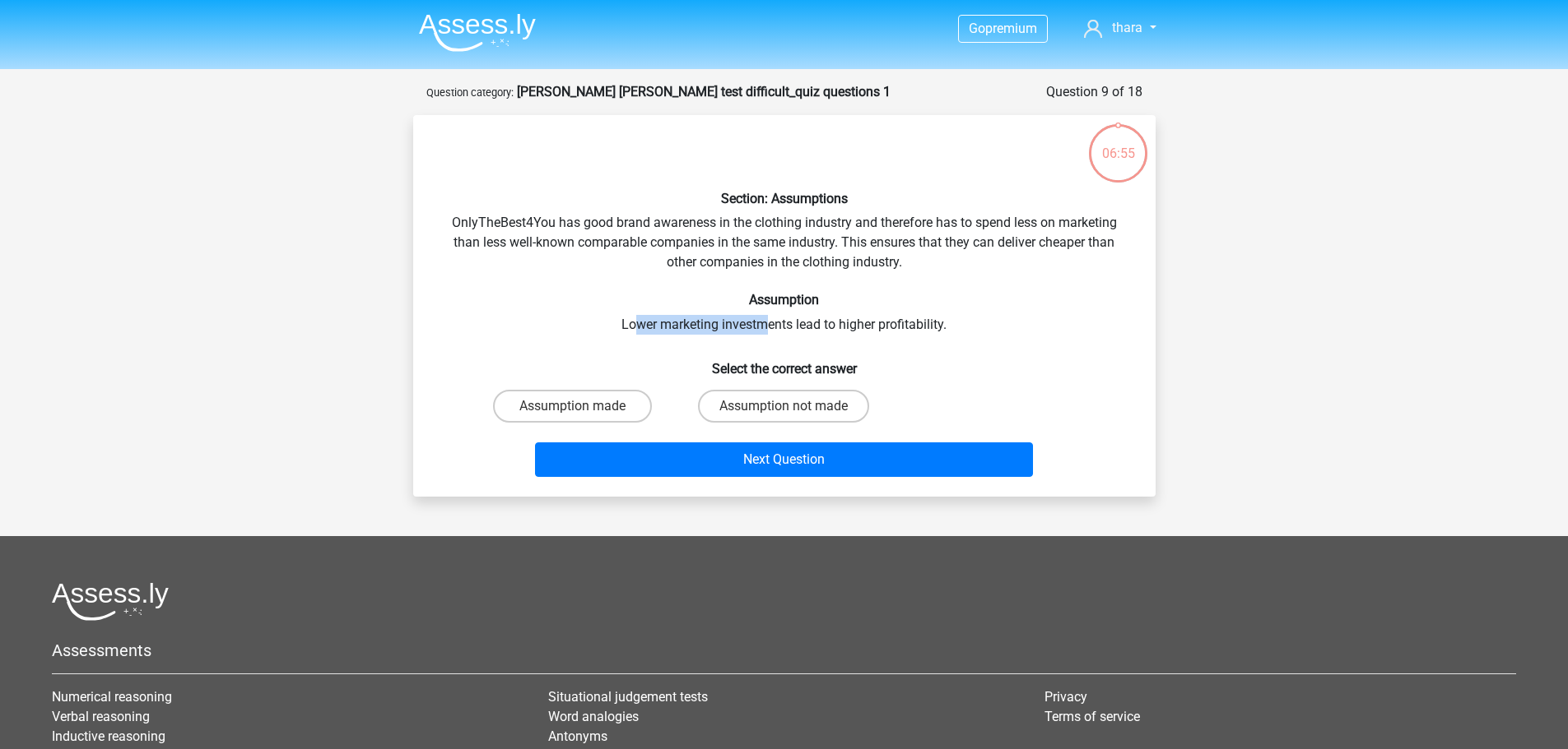
click at [771, 331] on div "Section: Assumptions OnlyTheBest4You has good brand awareness in the clothing i…" at bounding box center [784, 306] width 729 height 355
click at [749, 415] on label "Assumption not made" at bounding box center [783, 406] width 172 height 33
click at [783, 415] on input "Assumption not made" at bounding box center [788, 411] width 11 height 11
radio input "true"
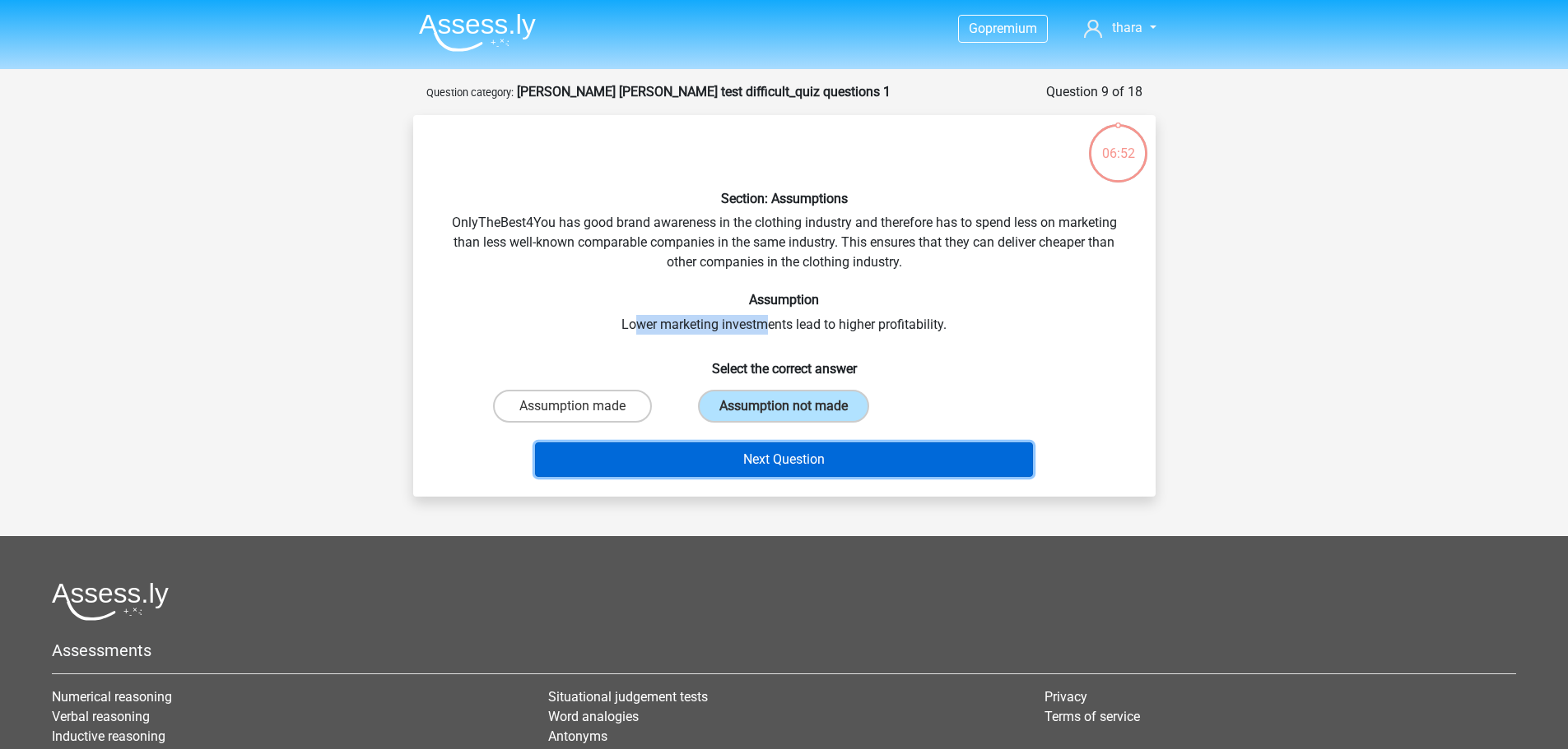
click at [764, 452] on button "Next Question" at bounding box center [784, 459] width 498 height 35
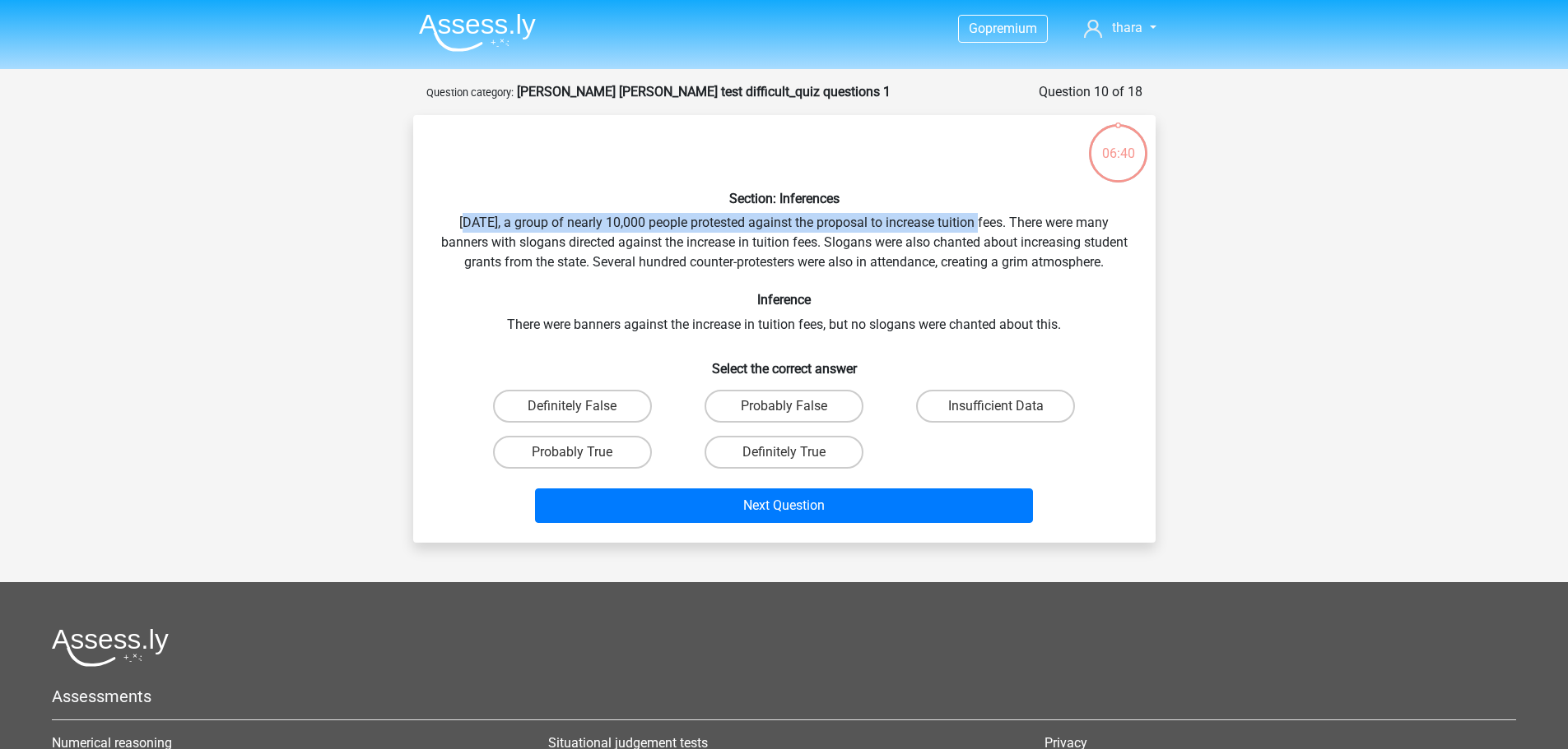
drag, startPoint x: 469, startPoint y: 219, endPoint x: 981, endPoint y: 211, distance: 512.1
click at [981, 211] on div "Section: Inferences [DATE], a group of nearly 10,000 people protested against t…" at bounding box center [784, 329] width 729 height 402
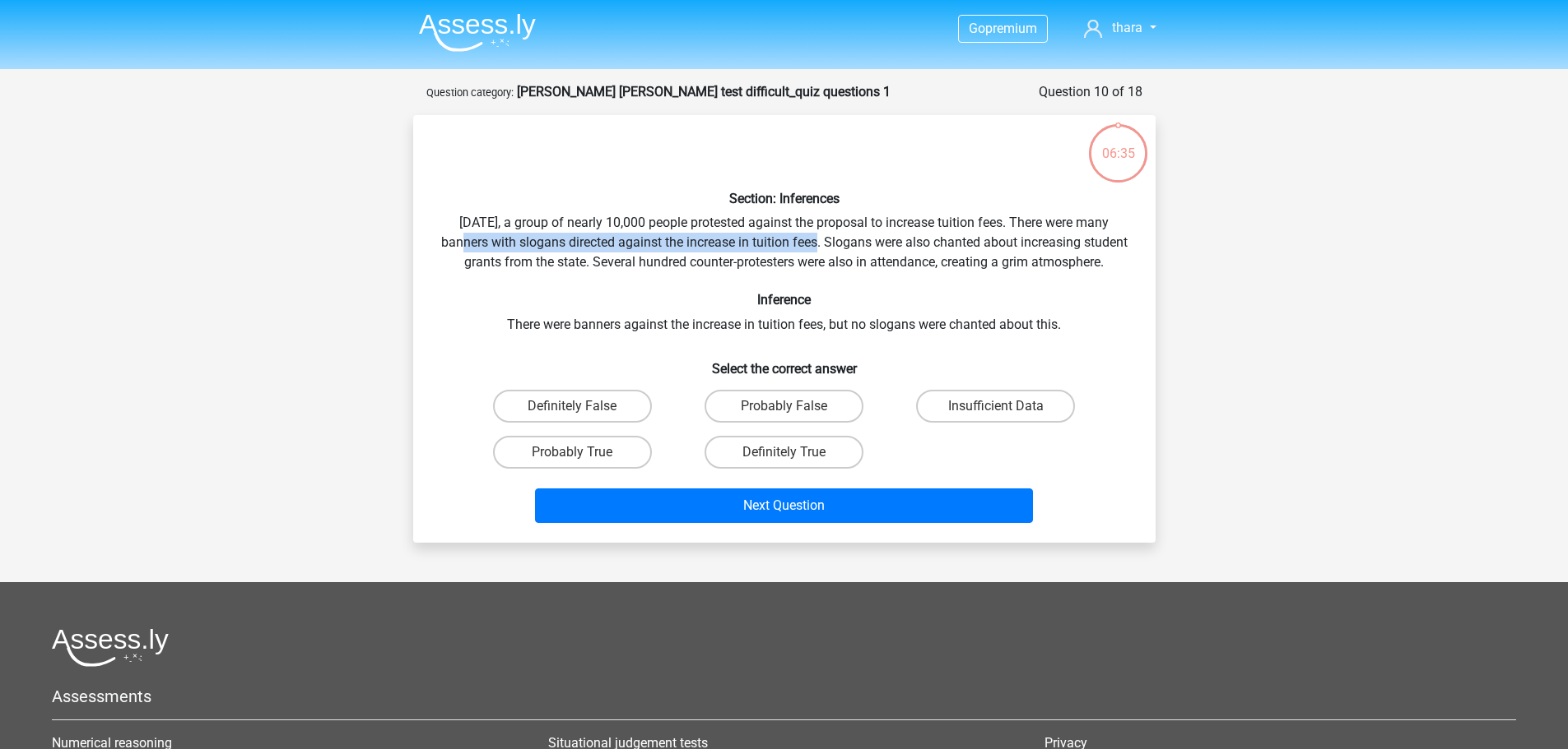
drag, startPoint x: 455, startPoint y: 247, endPoint x: 817, endPoint y: 239, distance: 362.1
click at [817, 239] on div "Section: Inferences [DATE], a group of nearly 10,000 people protested against t…" at bounding box center [784, 329] width 729 height 402
drag, startPoint x: 488, startPoint y: 263, endPoint x: 805, endPoint y: 260, distance: 317.0
click at [805, 260] on div "Section: Inferences [DATE], a group of nearly 10,000 people protested against t…" at bounding box center [784, 329] width 729 height 402
drag, startPoint x: 526, startPoint y: 344, endPoint x: 647, endPoint y: 334, distance: 121.4
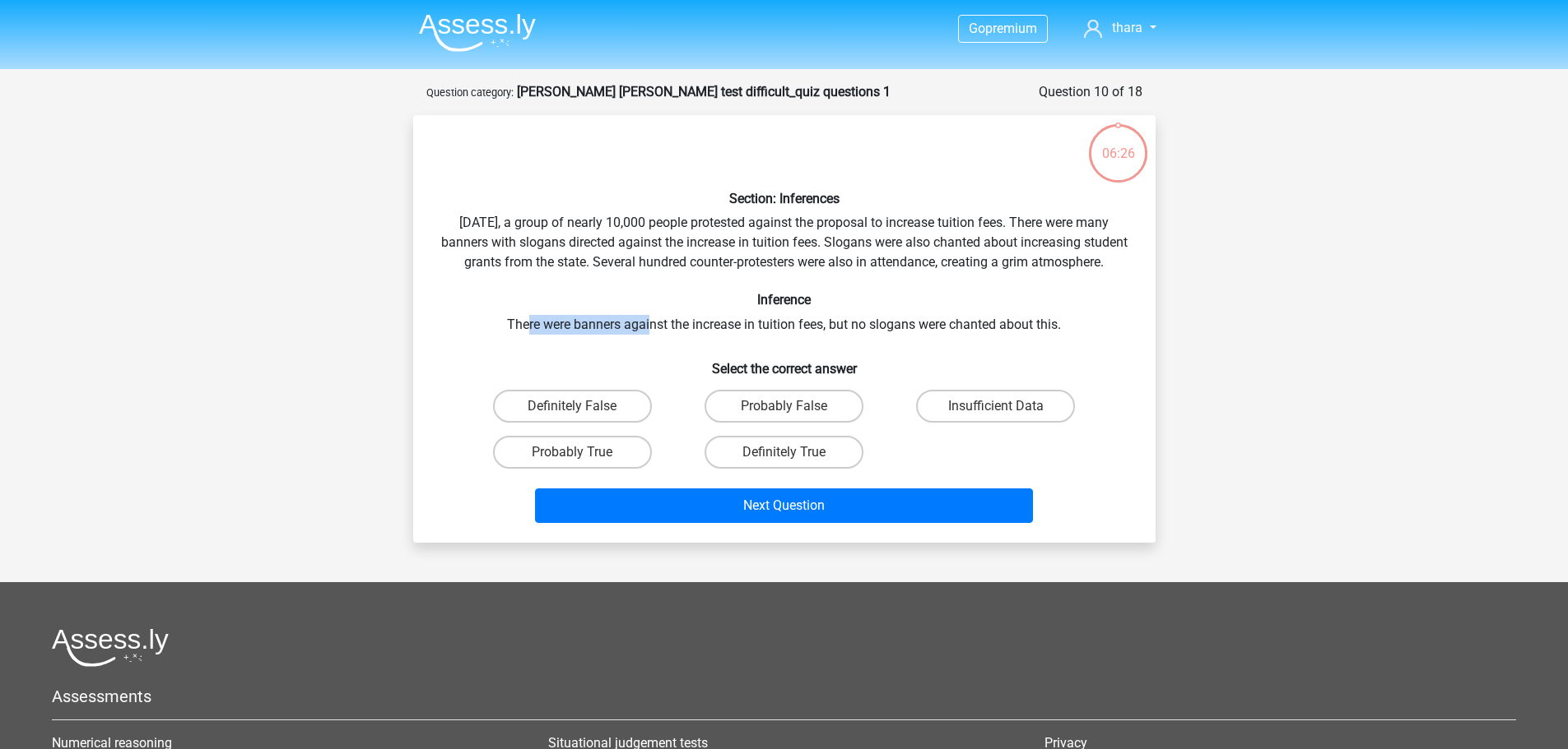
click at [647, 334] on div "Section: Inferences [DATE], a group of nearly 10,000 people protested against t…" at bounding box center [784, 329] width 729 height 402
click at [678, 345] on div "Section: Inferences Last Saturday, a group of nearly 10,000 people protested ag…" at bounding box center [784, 329] width 729 height 402
drag, startPoint x: 724, startPoint y: 344, endPoint x: 1038, endPoint y: 338, distance: 314.1
click at [1031, 323] on div "Section: Inferences Last Saturday, a group of nearly 10,000 people protested ag…" at bounding box center [784, 329] width 729 height 402
click at [1177, 332] on div "Go premium thara thariniamaran@gmail.com" at bounding box center [784, 508] width 1568 height 1016
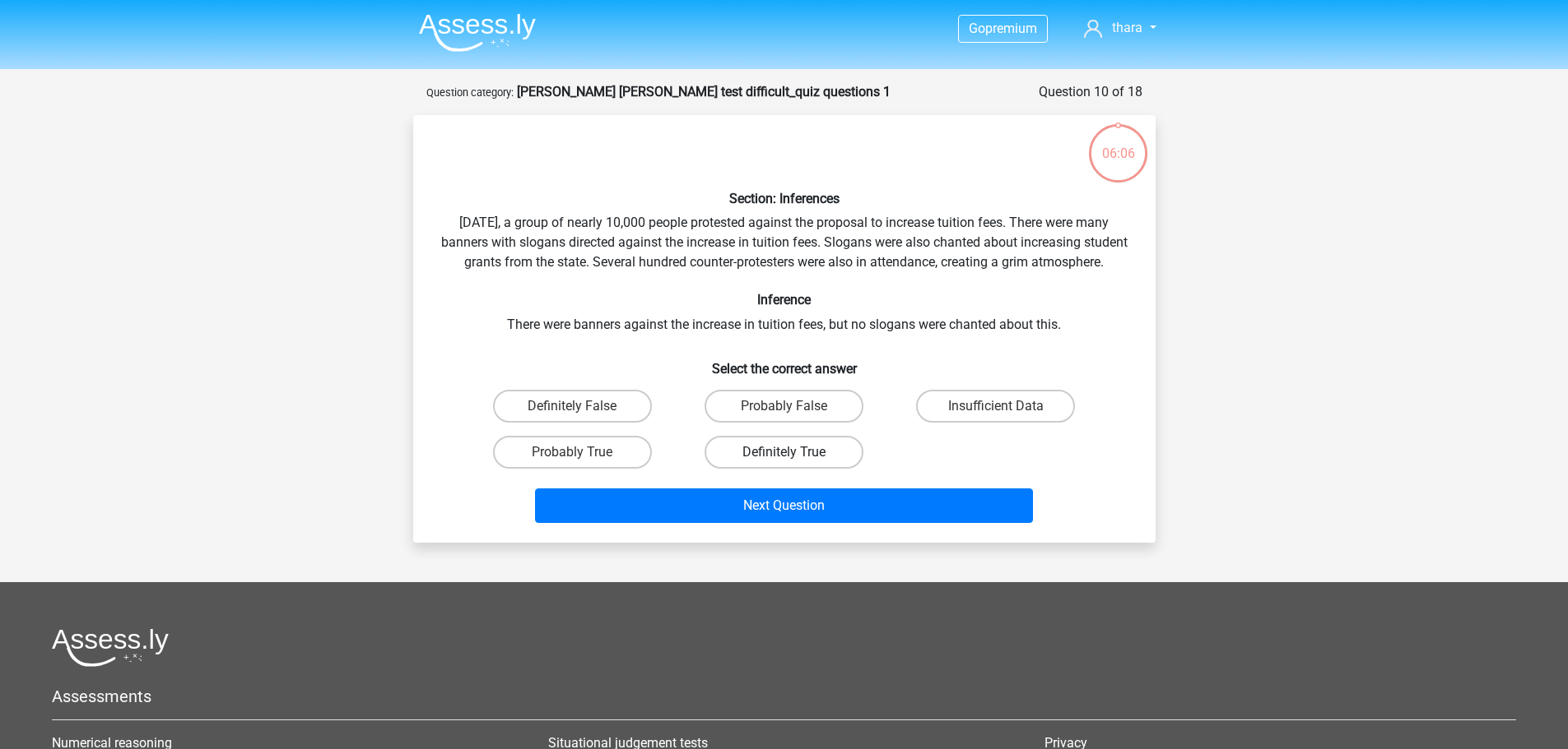
click at [843, 465] on label "Definitely True" at bounding box center [783, 452] width 159 height 33
click at [794, 463] on input "Definitely True" at bounding box center [788, 458] width 11 height 11
radio input "true"
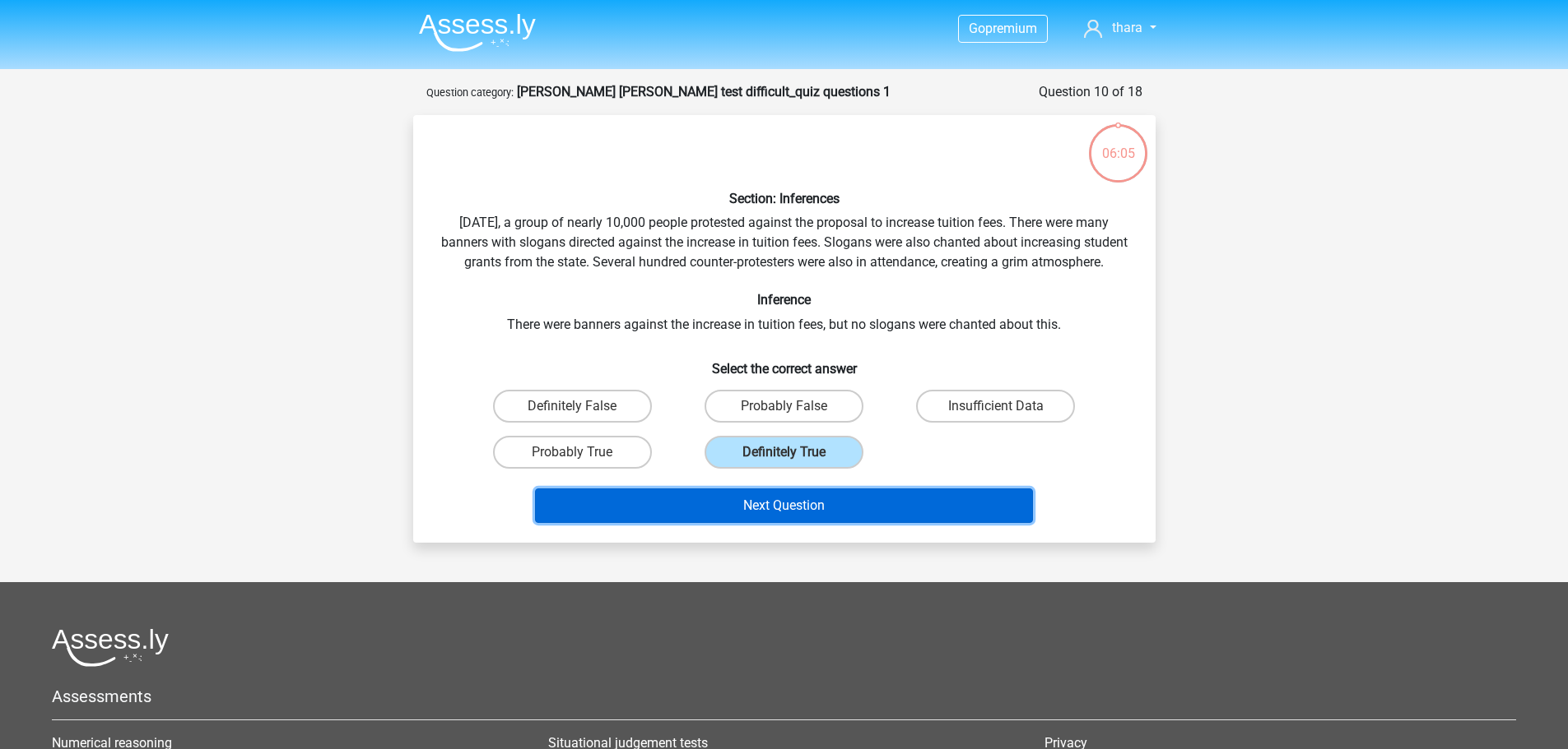
click at [838, 510] on button "Next Question" at bounding box center [784, 506] width 498 height 35
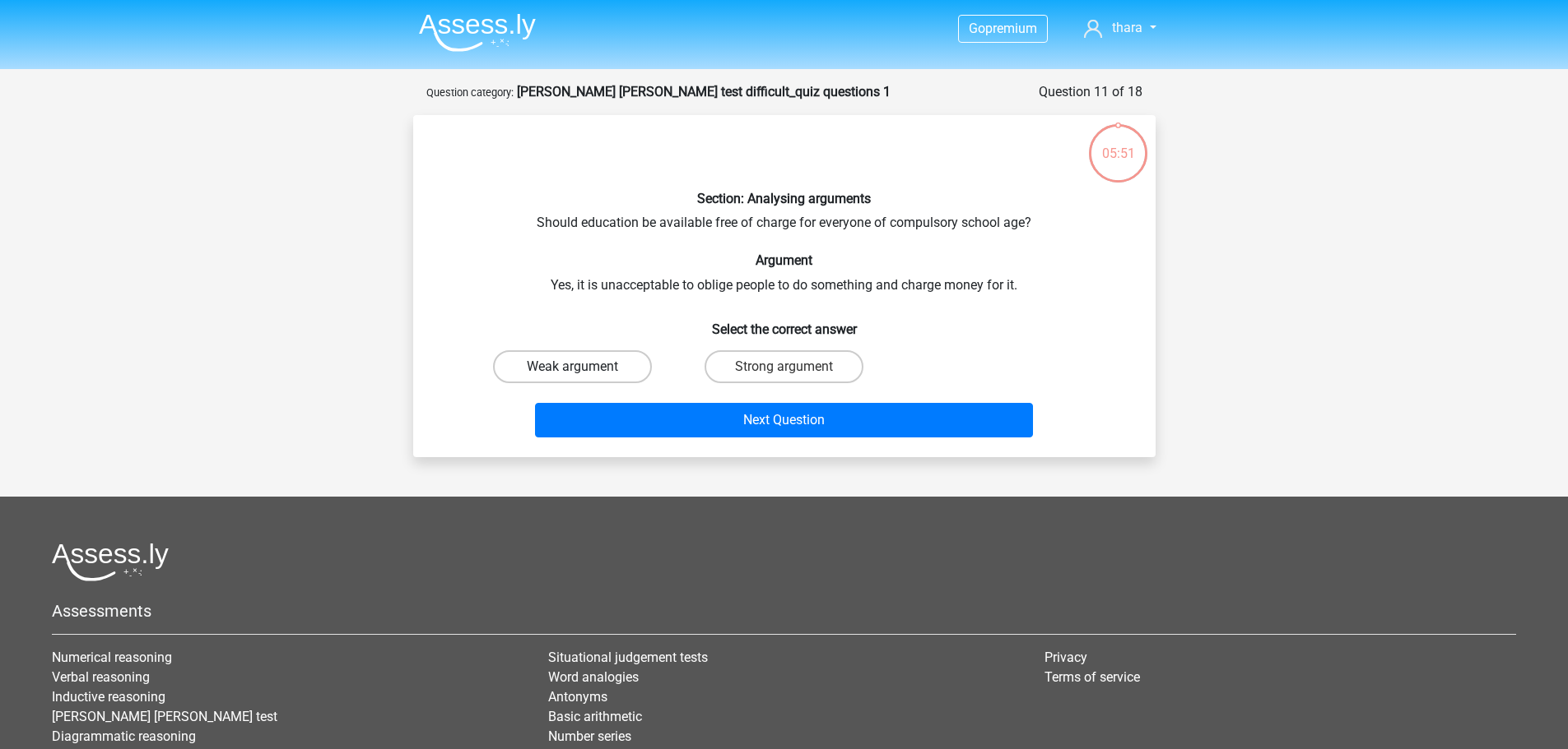
click at [563, 359] on label "Weak argument" at bounding box center [572, 366] width 159 height 33
click at [572, 367] on input "Weak argument" at bounding box center [577, 372] width 11 height 11
radio input "true"
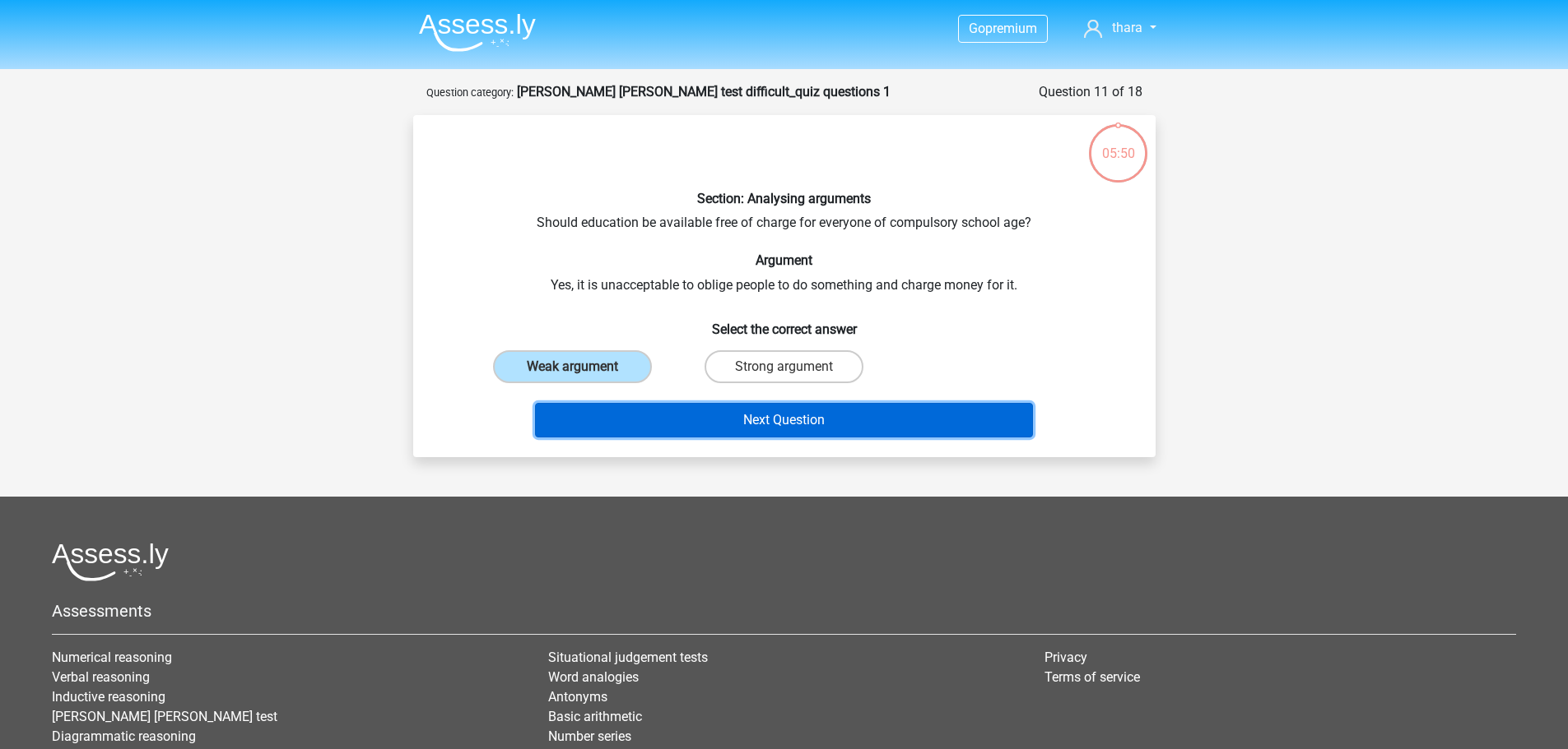
click at [655, 416] on button "Next Question" at bounding box center [784, 420] width 498 height 35
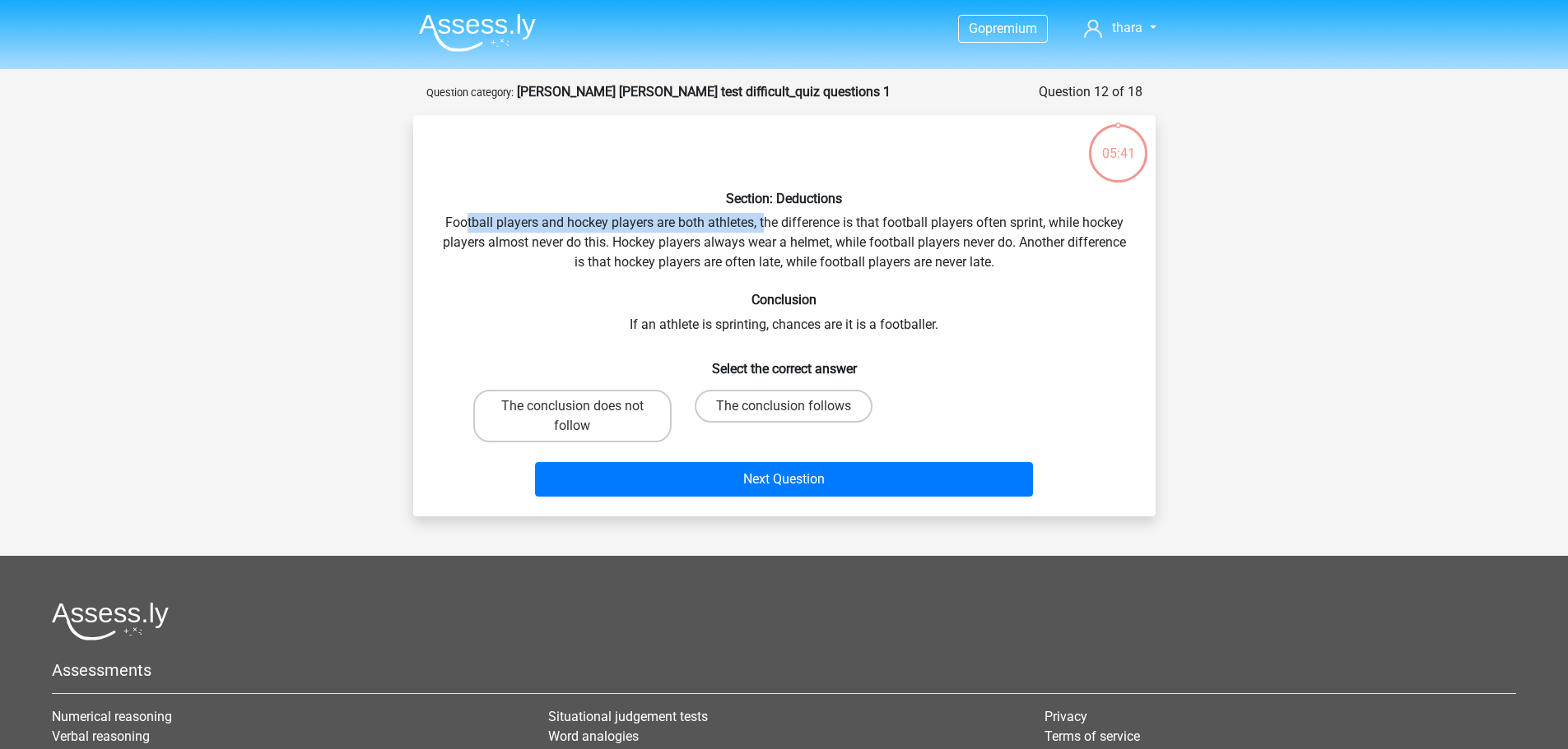
drag, startPoint x: 463, startPoint y: 219, endPoint x: 761, endPoint y: 230, distance: 298.2
click at [761, 230] on div "Section: Deductions Football players and hockey players are both athletes, the …" at bounding box center [784, 315] width 729 height 375
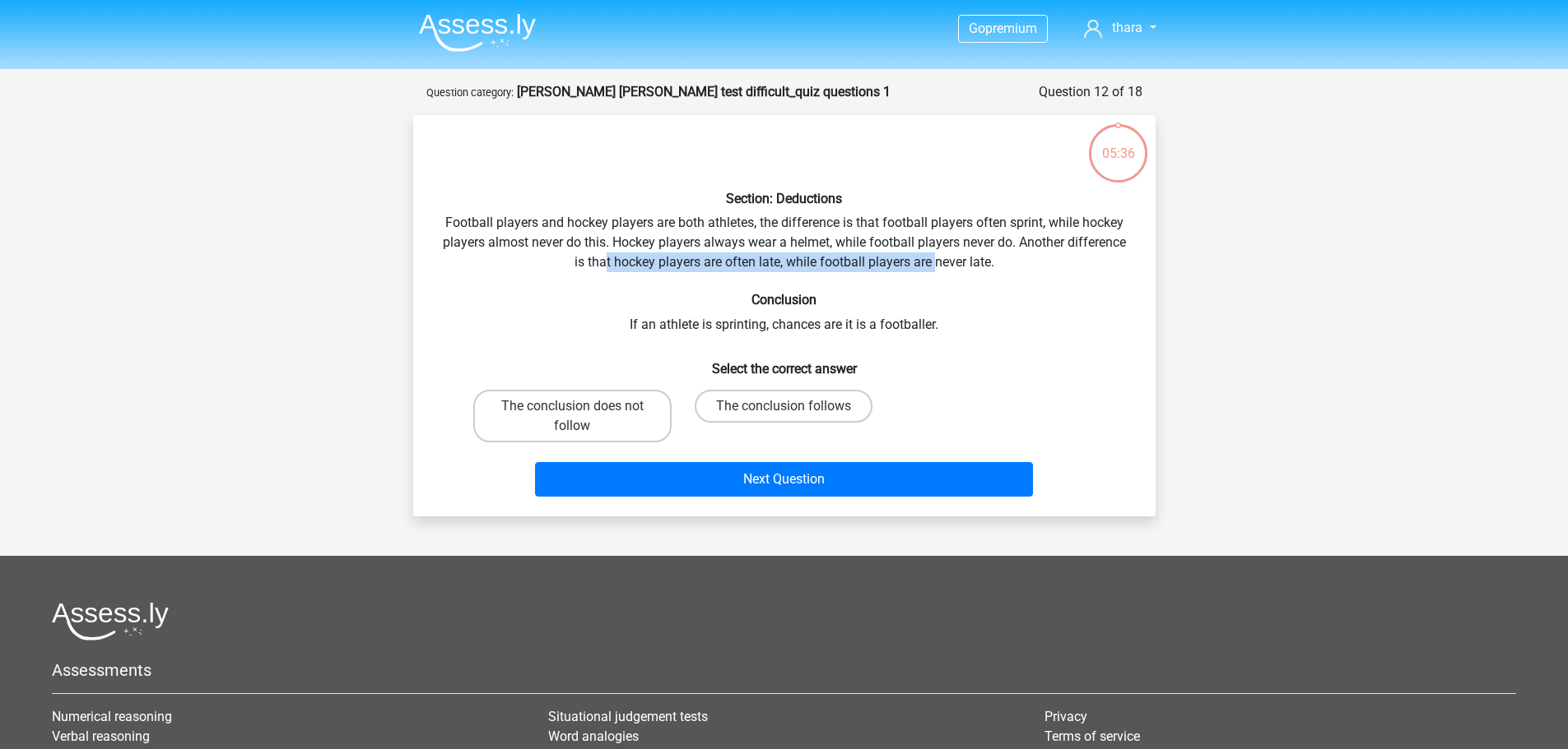
drag, startPoint x: 604, startPoint y: 265, endPoint x: 935, endPoint y: 259, distance: 331.1
click at [935, 259] on div "Section: Deductions Football players and hockey players are both athletes, the …" at bounding box center [784, 315] width 729 height 375
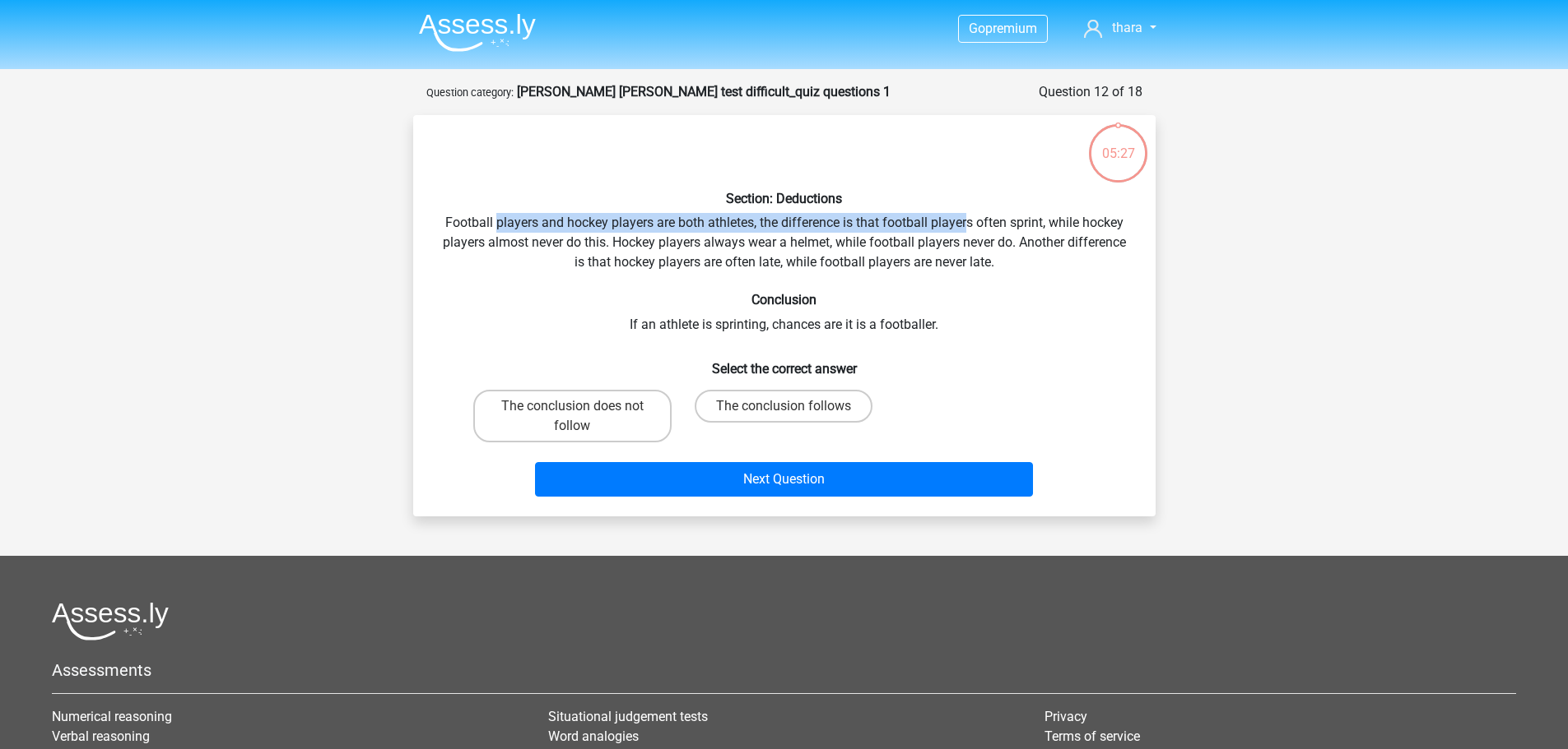
drag, startPoint x: 500, startPoint y: 231, endPoint x: 968, endPoint y: 219, distance: 468.2
click at [968, 219] on div "Section: Deductions Football players and hockey players are both athletes, the …" at bounding box center [784, 315] width 729 height 375
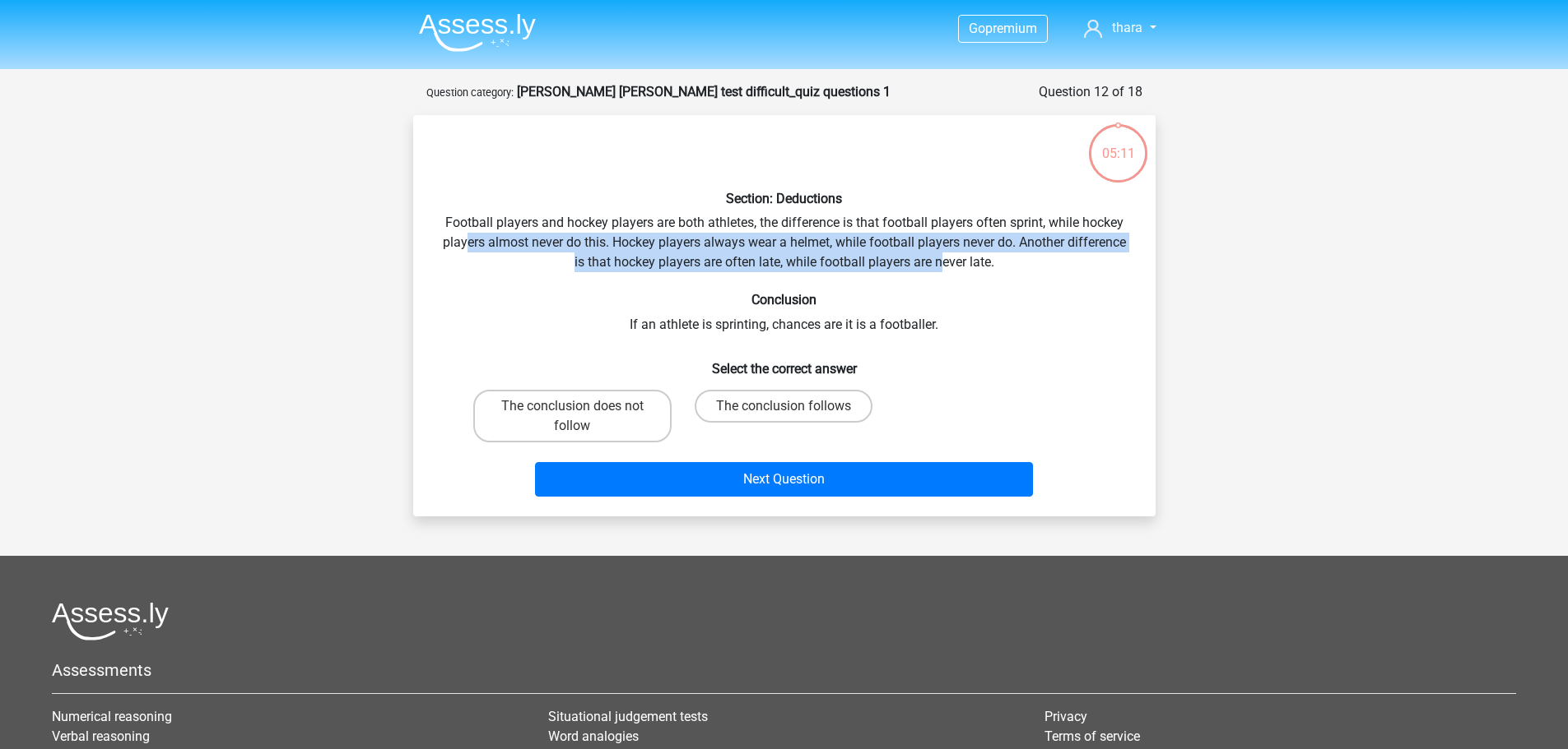
drag, startPoint x: 461, startPoint y: 244, endPoint x: 945, endPoint y: 260, distance: 484.3
click at [945, 260] on div "Section: Deductions Football players and hockey players are both athletes, the …" at bounding box center [784, 315] width 729 height 375
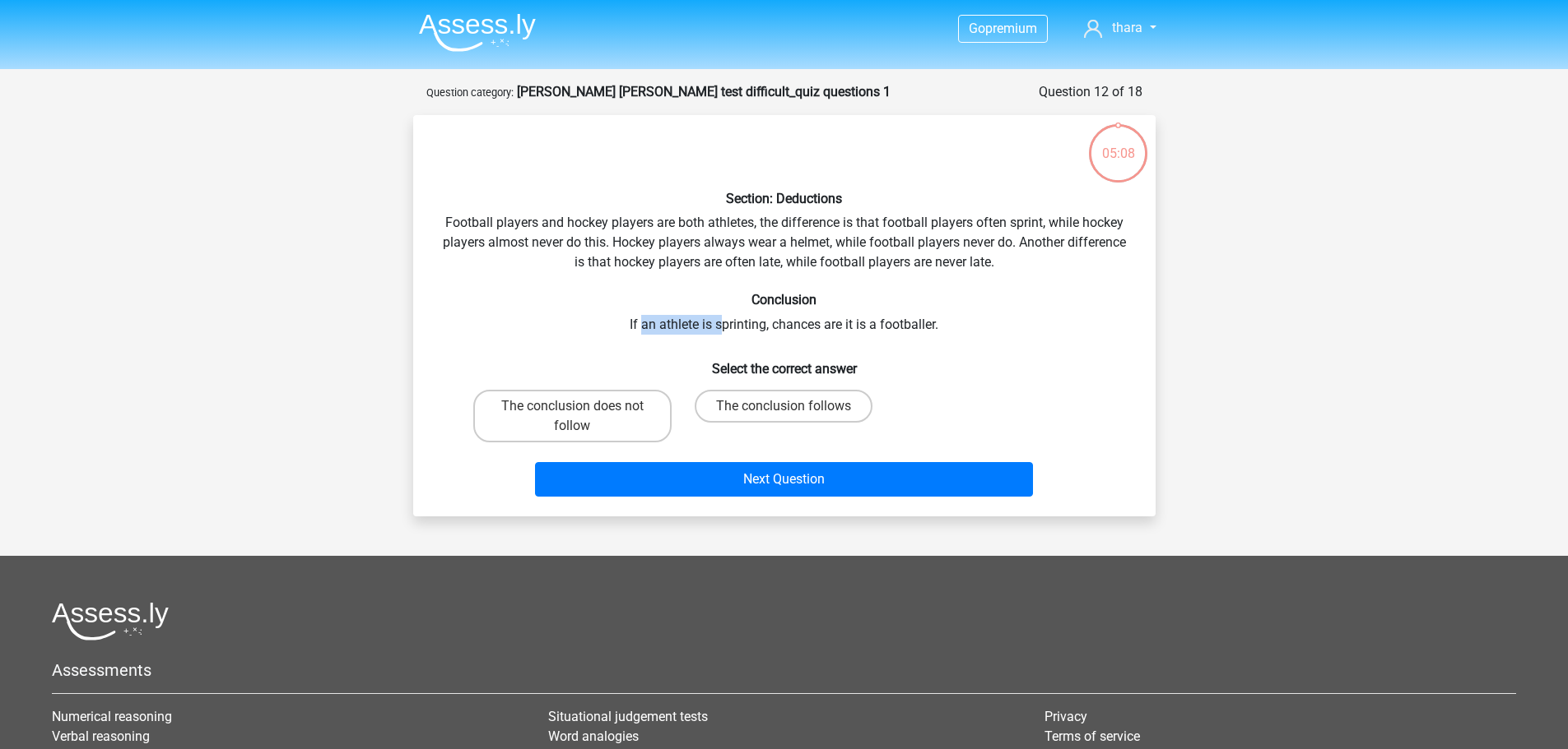
drag, startPoint x: 640, startPoint y: 327, endPoint x: 723, endPoint y: 326, distance: 83.0
click at [723, 326] on div "Section: Deductions Football players and hockey players are both athletes, the …" at bounding box center [784, 315] width 729 height 375
click at [771, 402] on label "The conclusion follows" at bounding box center [783, 406] width 178 height 33
click at [783, 406] on input "The conclusion follows" at bounding box center [788, 411] width 11 height 11
radio input "true"
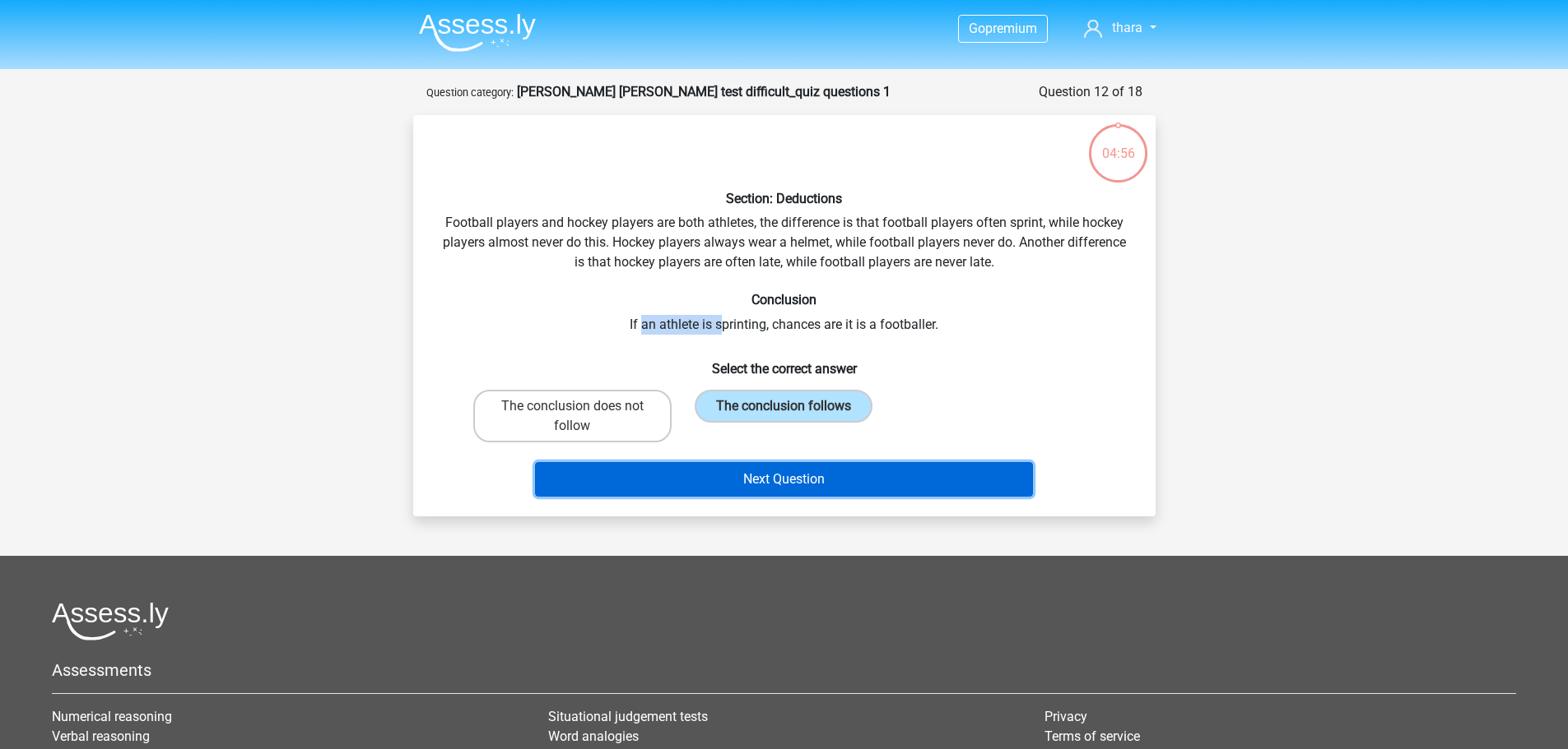
click at [764, 487] on button "Next Question" at bounding box center [784, 479] width 498 height 35
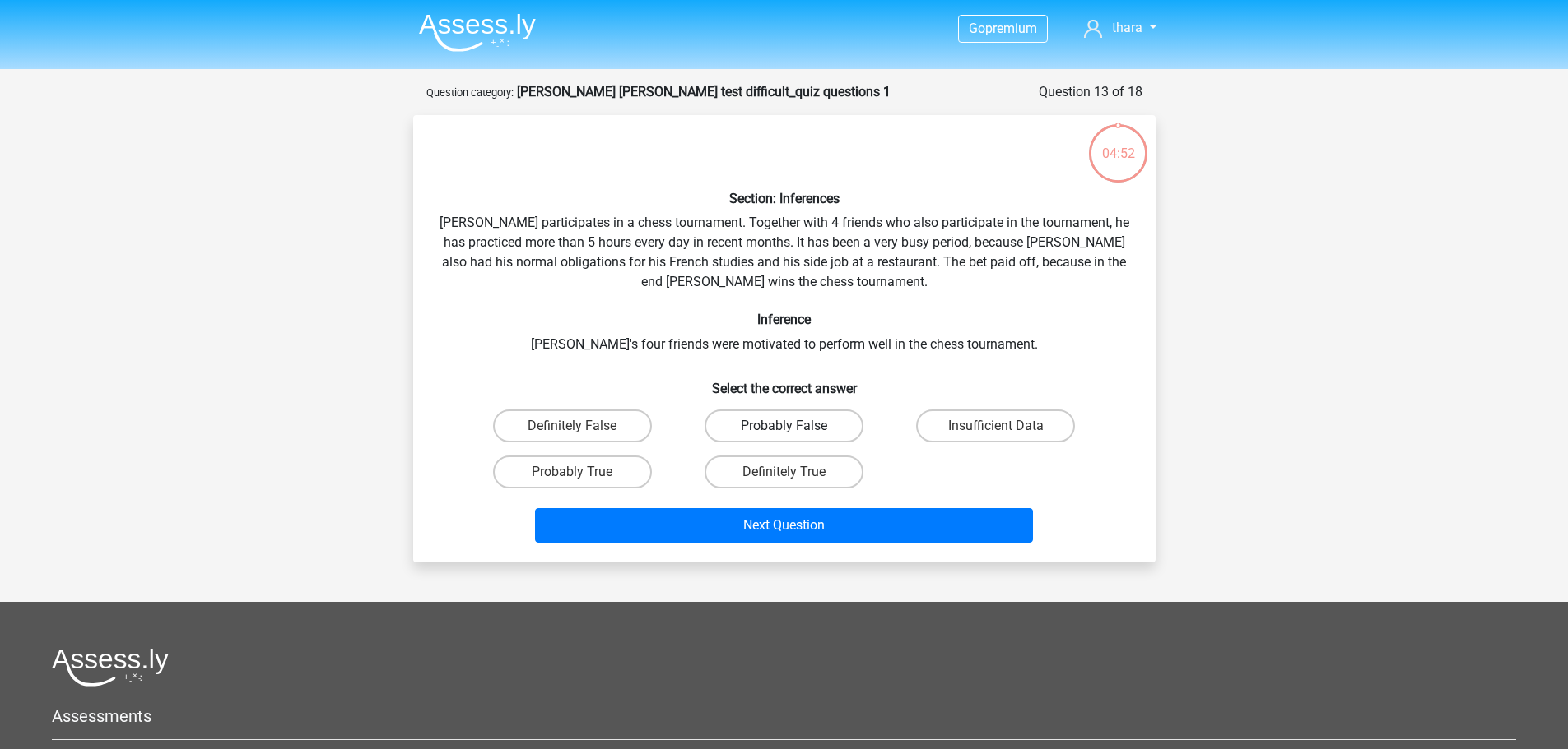
click at [757, 426] on label "Probably False" at bounding box center [783, 426] width 159 height 33
click at [783, 426] on input "Probably False" at bounding box center [788, 432] width 11 height 11
radio input "true"
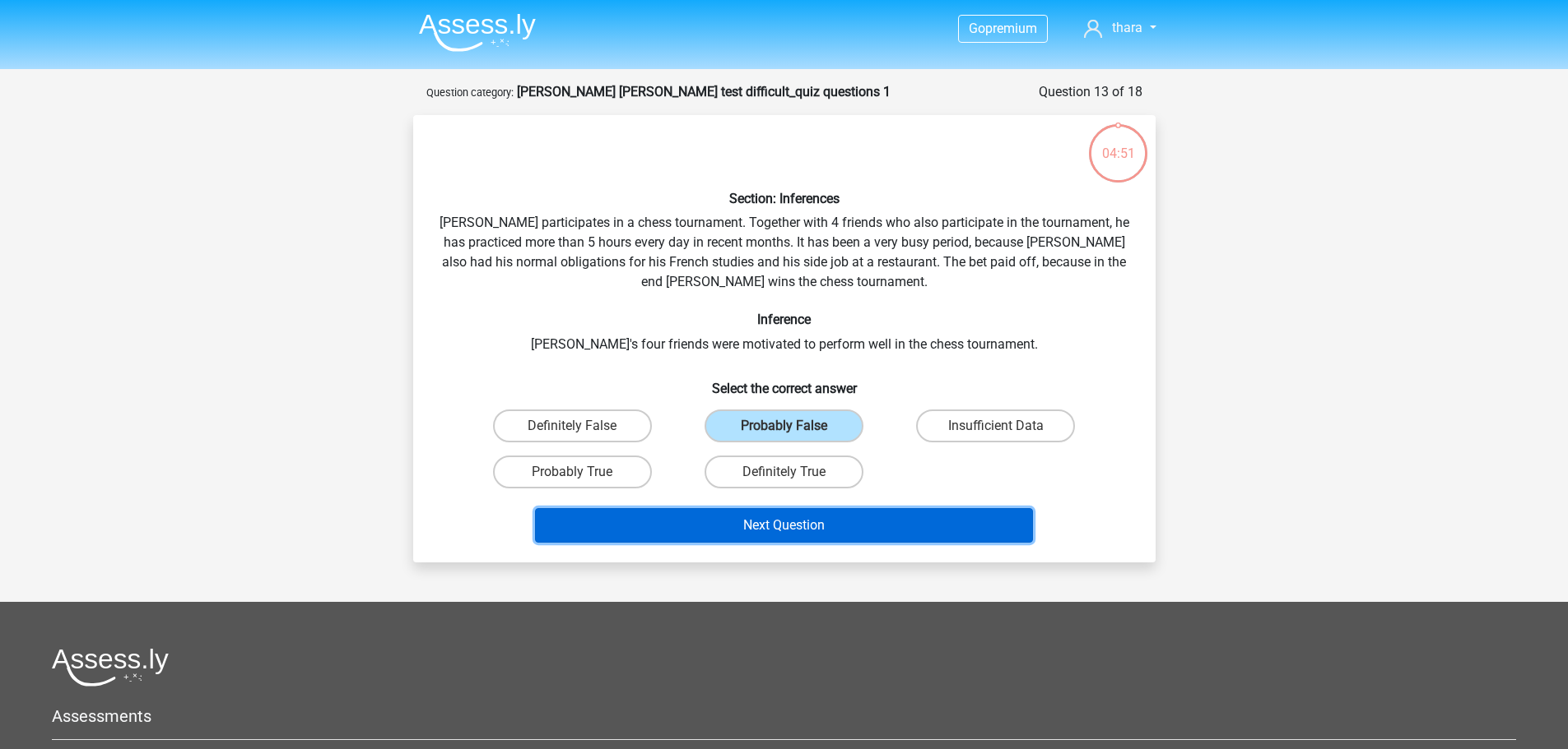
click at [758, 524] on button "Next Question" at bounding box center [784, 525] width 498 height 35
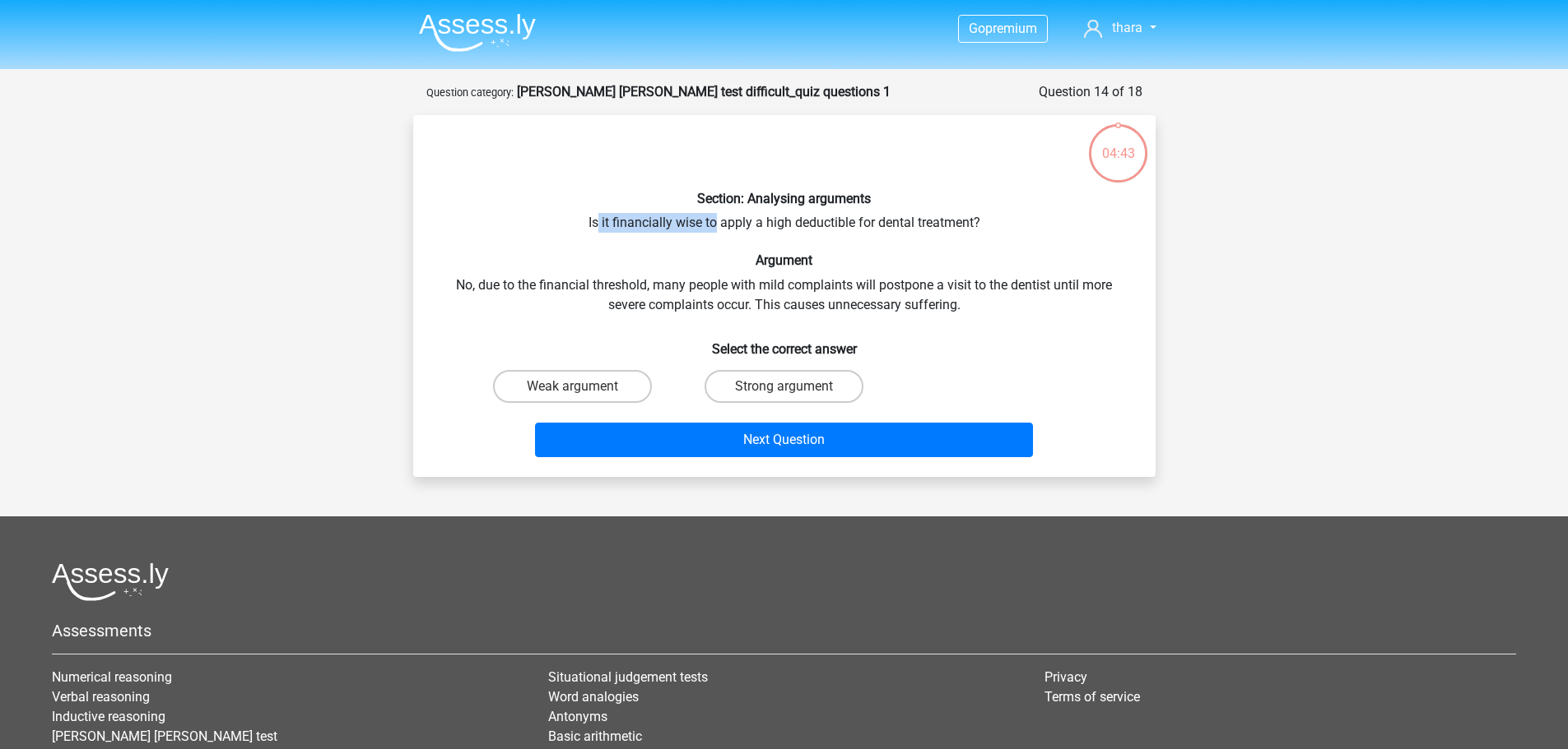
drag, startPoint x: 599, startPoint y: 225, endPoint x: 715, endPoint y: 215, distance: 116.4
click at [715, 215] on div "Section: Analysing arguments Is it financially wise to apply a high deductible …" at bounding box center [784, 296] width 729 height 336
drag, startPoint x: 970, startPoint y: 290, endPoint x: 1036, endPoint y: 288, distance: 66.0
click at [1036, 288] on div "Section: Analysing arguments Is it financially wise to apply a high deductible …" at bounding box center [784, 296] width 729 height 336
click at [724, 307] on div "Section: Analysing arguments Is it financially wise to apply a high deductible …" at bounding box center [784, 296] width 729 height 336
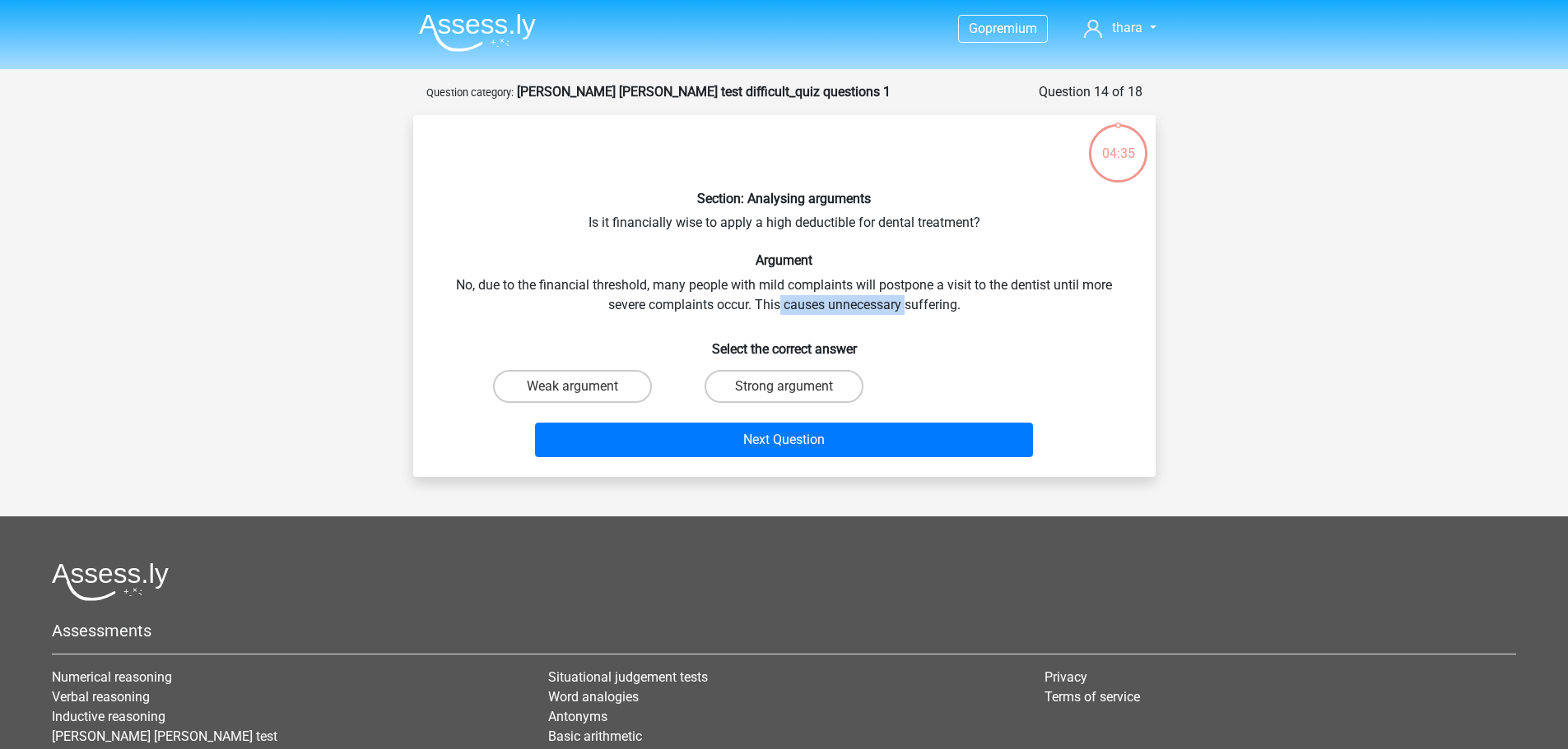
drag, startPoint x: 892, startPoint y: 307, endPoint x: 912, endPoint y: 307, distance: 20.0
click at [908, 307] on div "Section: Analysing arguments Is it financially wise to apply a high deductible …" at bounding box center [784, 296] width 729 height 336
click at [992, 317] on div "Section: Analysing arguments Is it financially wise to apply a high deductible …" at bounding box center [784, 296] width 729 height 336
click at [631, 379] on label "Weak argument" at bounding box center [572, 386] width 159 height 33
click at [582, 386] on input "Weak argument" at bounding box center [577, 392] width 11 height 11
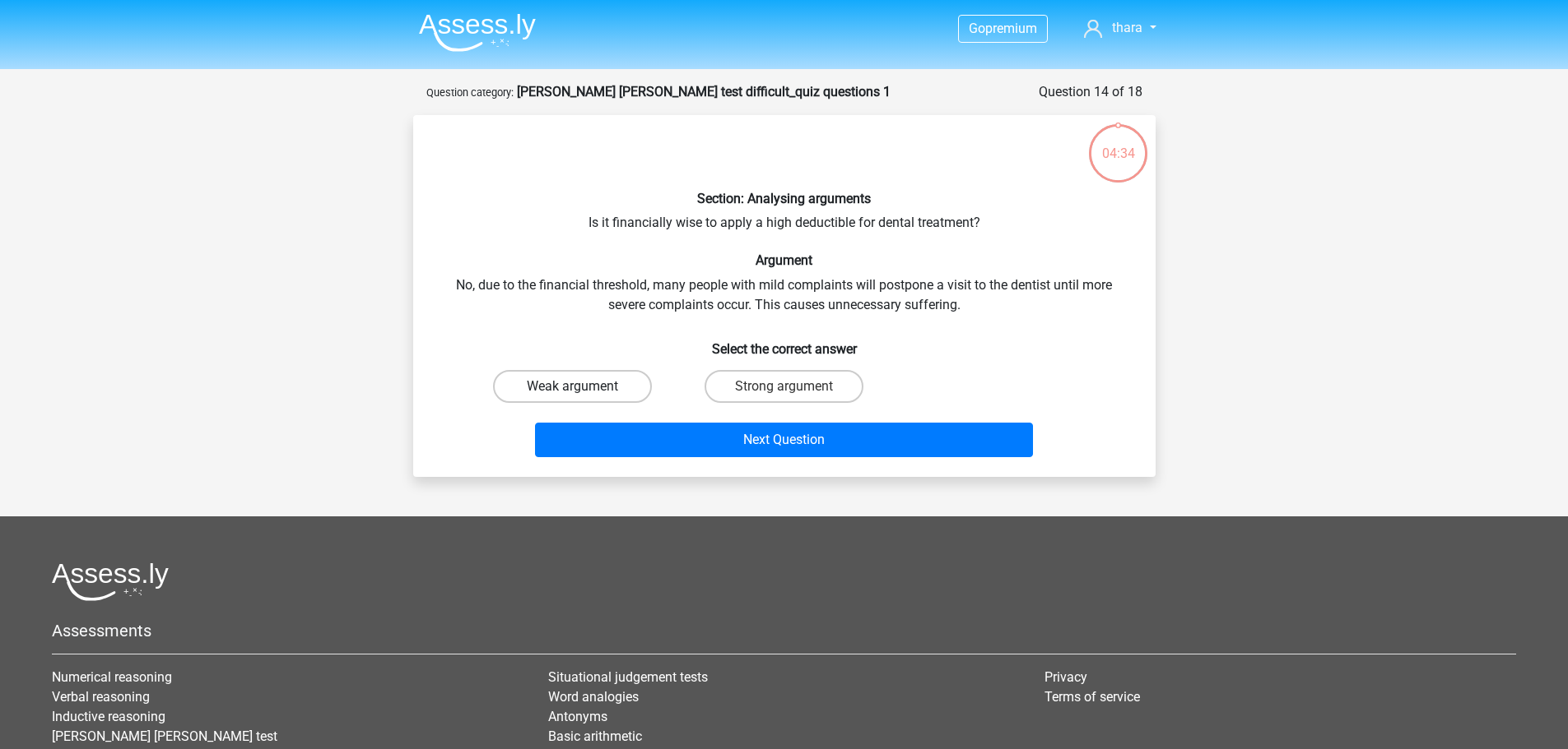
radio input "true"
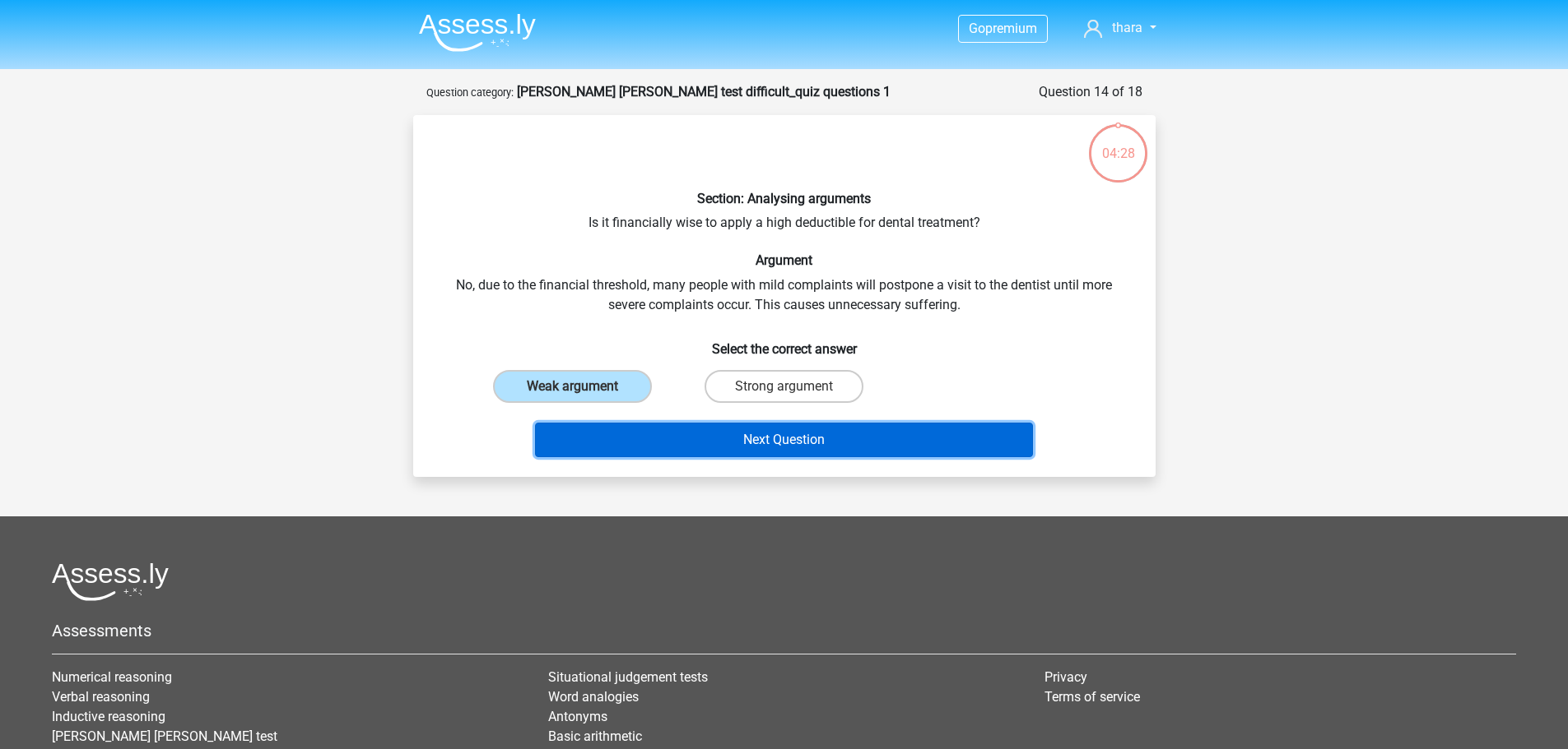
click at [702, 437] on button "Next Question" at bounding box center [784, 440] width 498 height 35
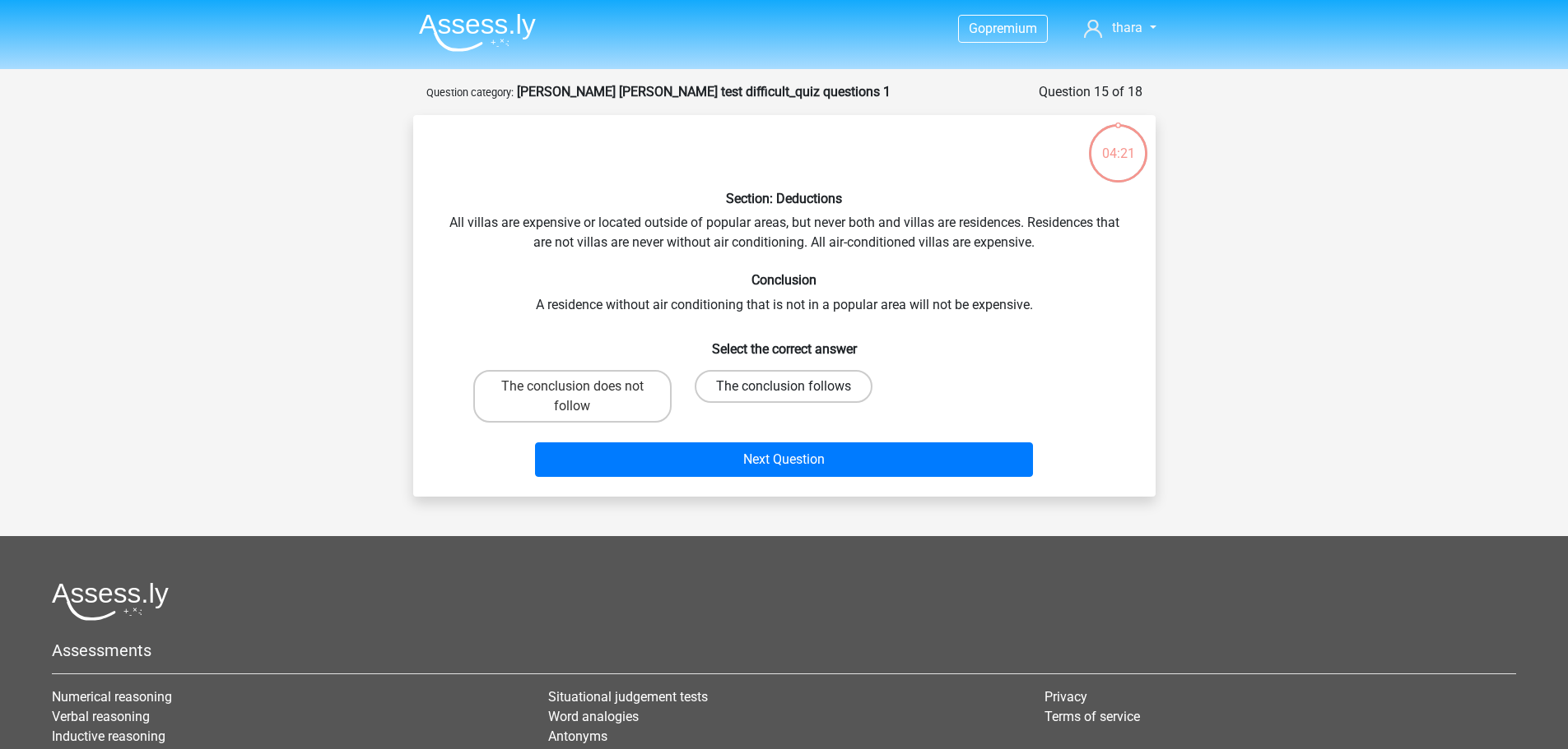
click at [764, 394] on label "The conclusion follows" at bounding box center [783, 386] width 178 height 33
click at [783, 394] on input "The conclusion follows" at bounding box center [788, 392] width 11 height 11
radio input "true"
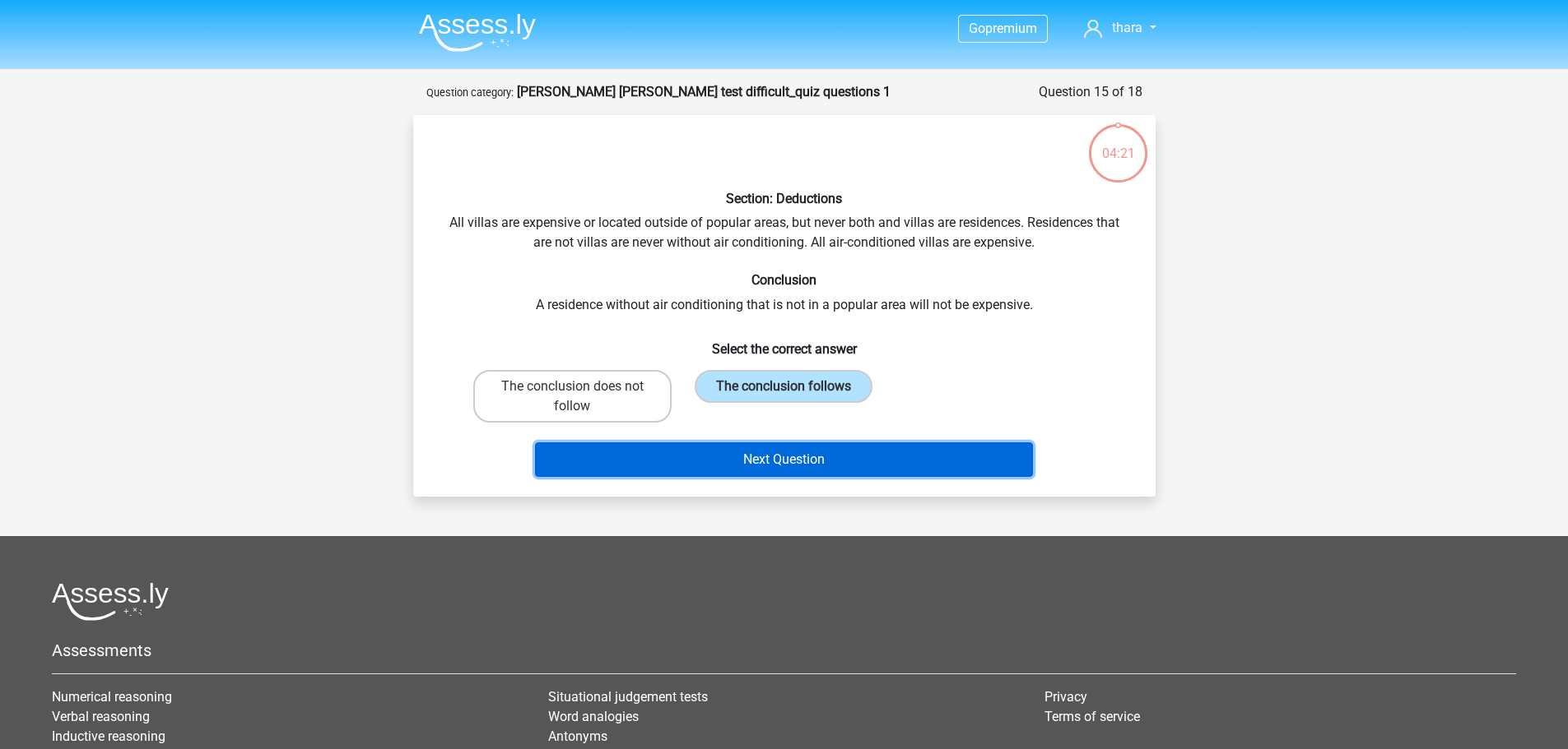
click at [761, 461] on button "Next Question" at bounding box center [784, 459] width 498 height 35
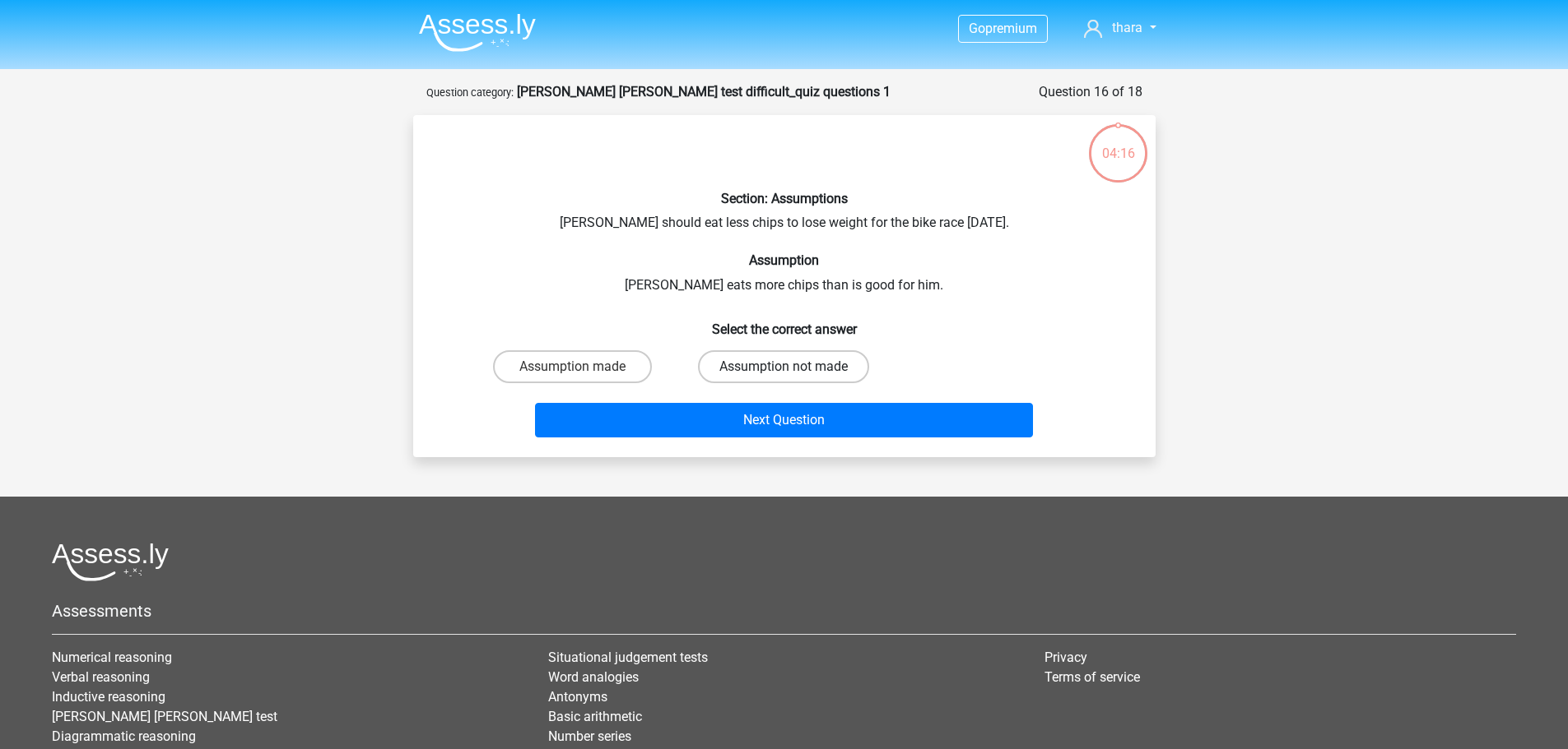
click at [758, 371] on label "Assumption not made" at bounding box center [783, 366] width 172 height 33
click at [783, 371] on input "Assumption not made" at bounding box center [788, 372] width 11 height 11
radio input "true"
click at [531, 380] on label "Assumption made" at bounding box center [572, 366] width 159 height 33
click at [572, 378] on input "Assumption made" at bounding box center [577, 372] width 11 height 11
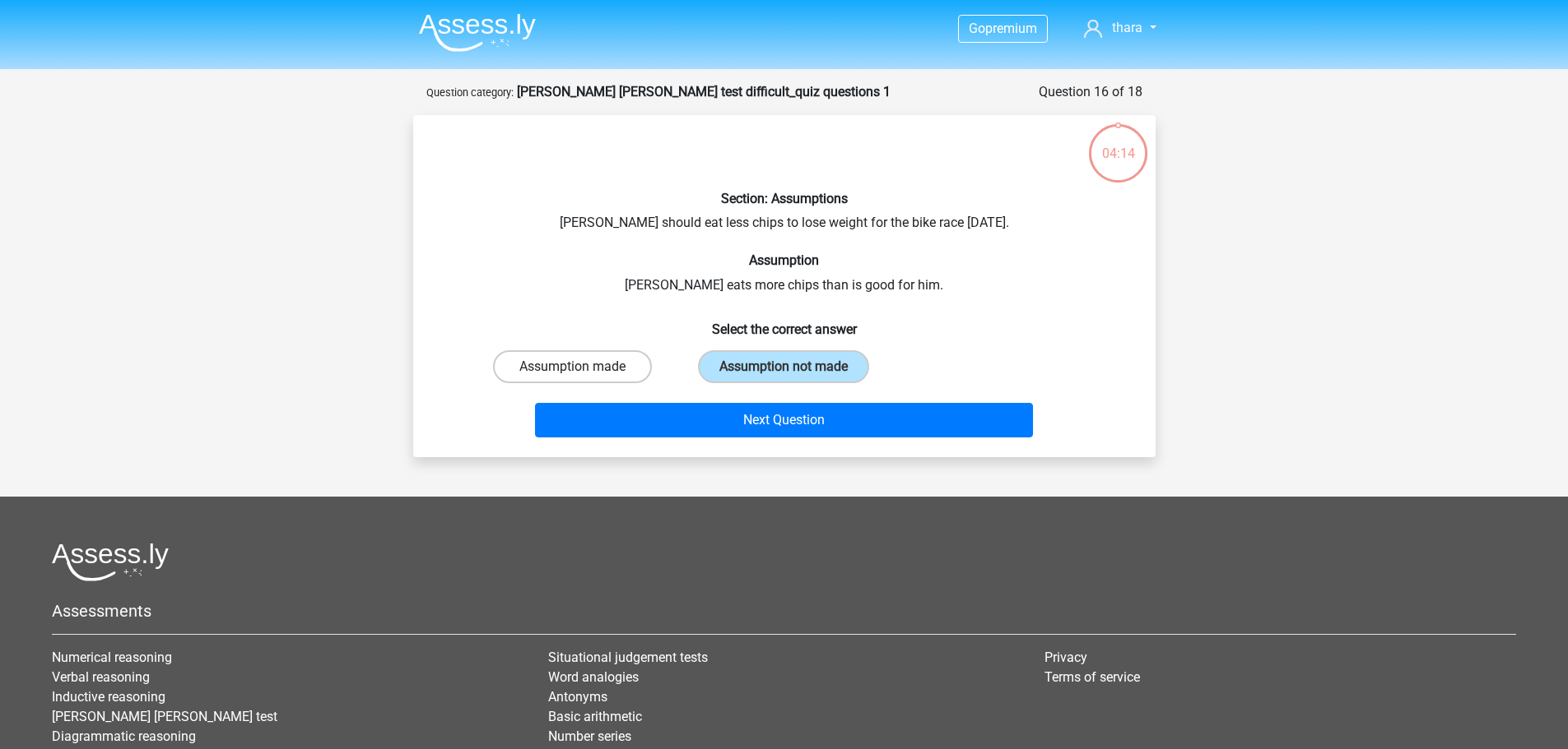
radio input "true"
click at [819, 363] on label "Assumption not made" at bounding box center [783, 366] width 172 height 33
click at [794, 367] on input "Assumption not made" at bounding box center [788, 372] width 11 height 11
radio input "true"
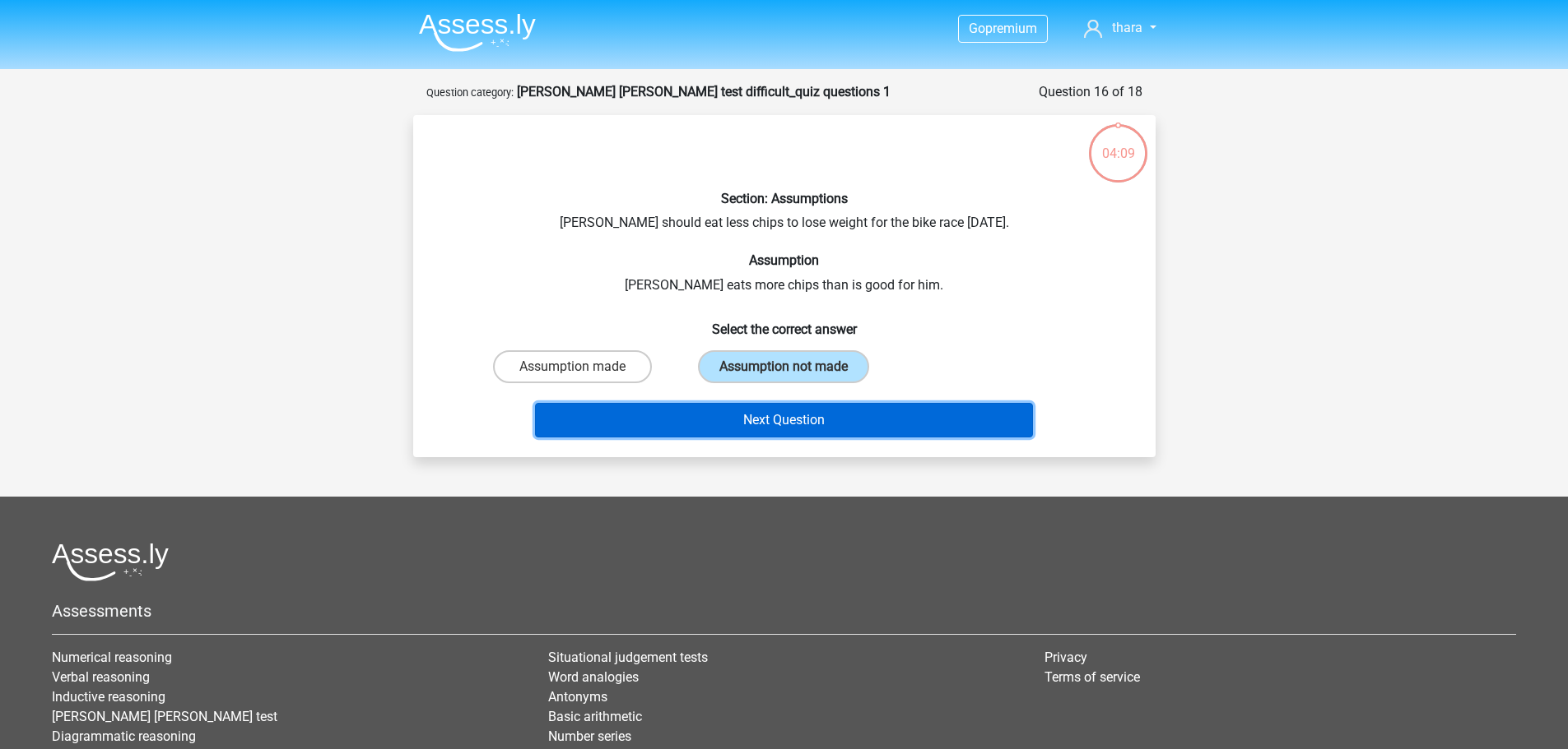
click at [788, 427] on button "Next Question" at bounding box center [784, 420] width 498 height 35
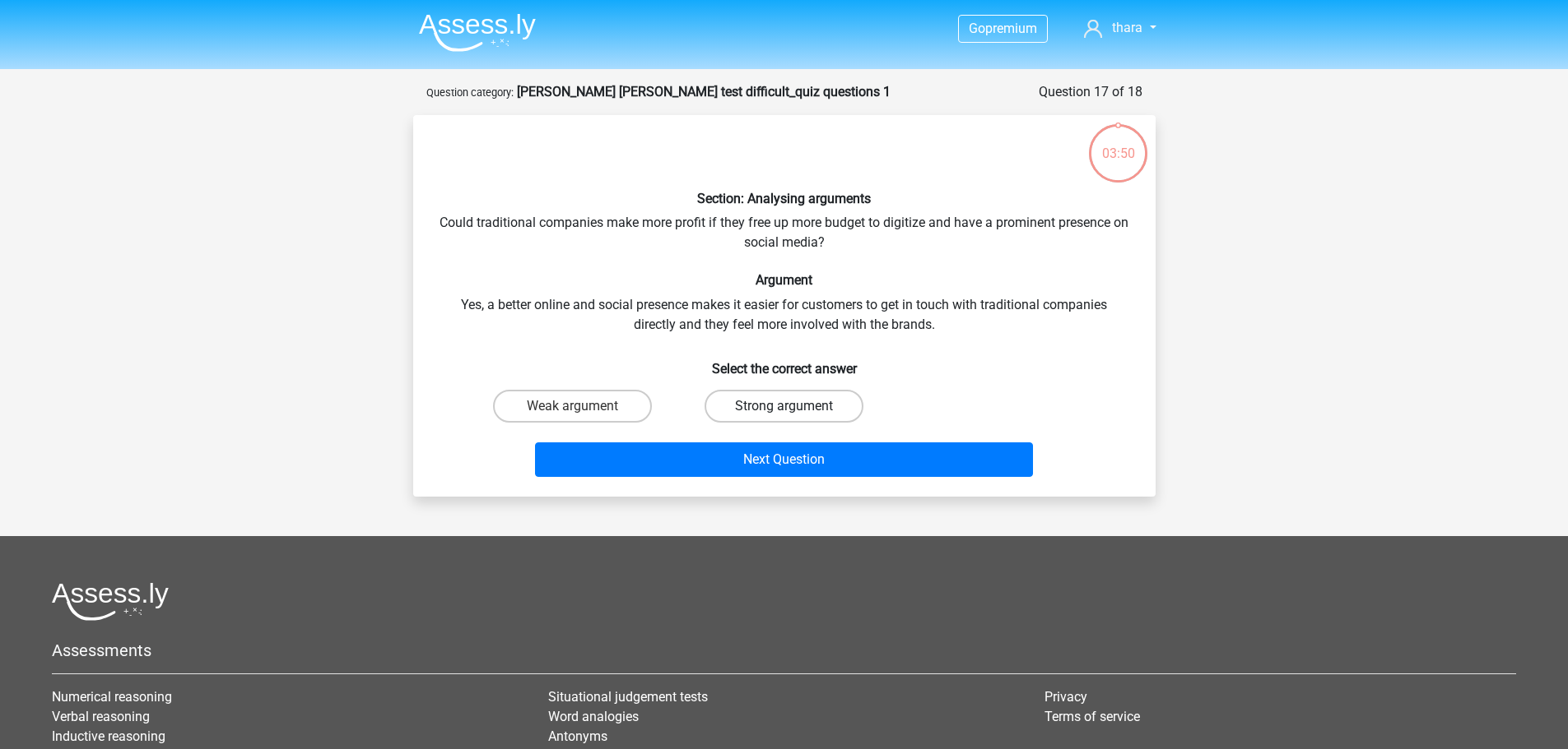
click at [774, 417] on label "Strong argument" at bounding box center [783, 406] width 159 height 33
click at [783, 417] on input "Strong argument" at bounding box center [788, 411] width 11 height 11
radio input "true"
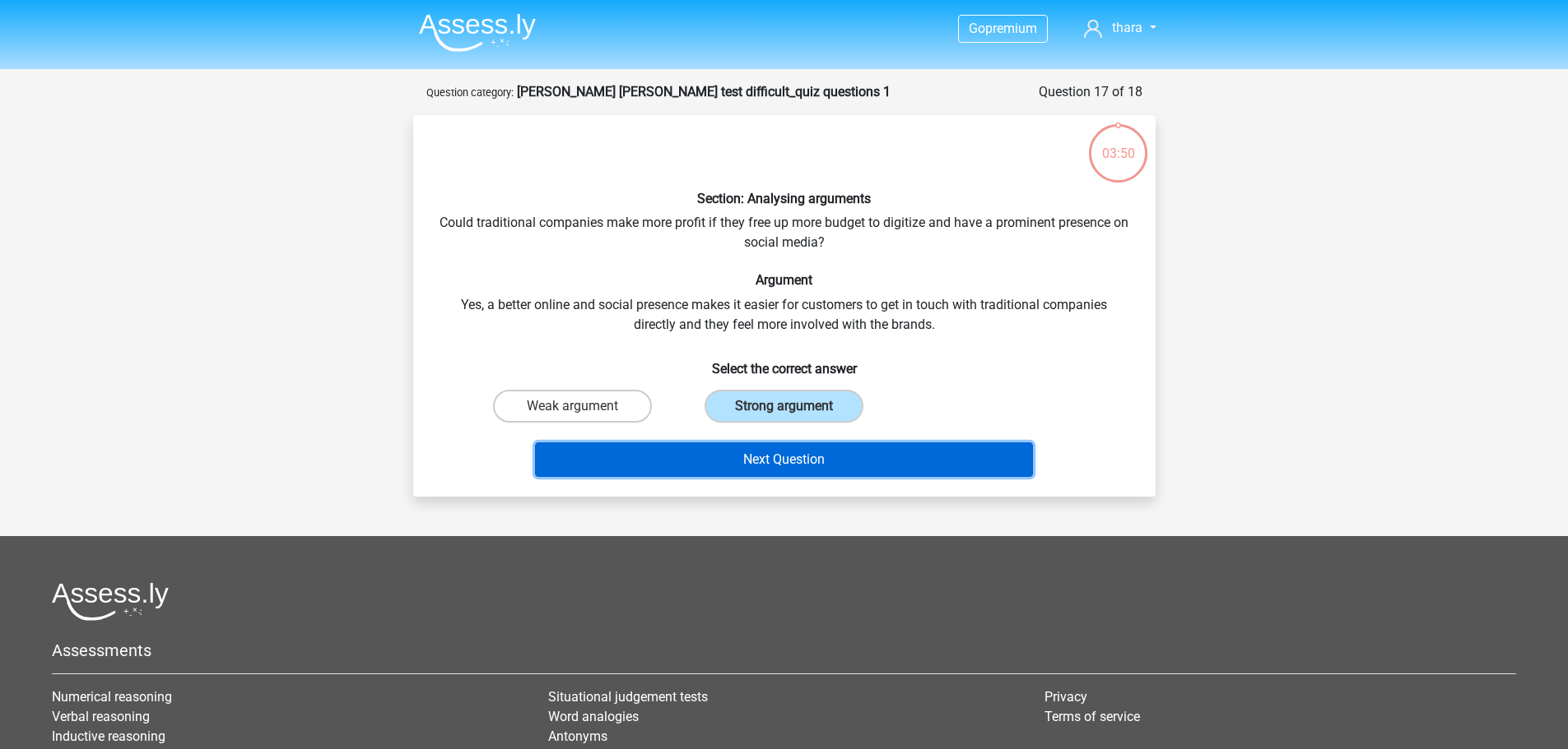
click at [799, 464] on button "Next Question" at bounding box center [784, 459] width 498 height 35
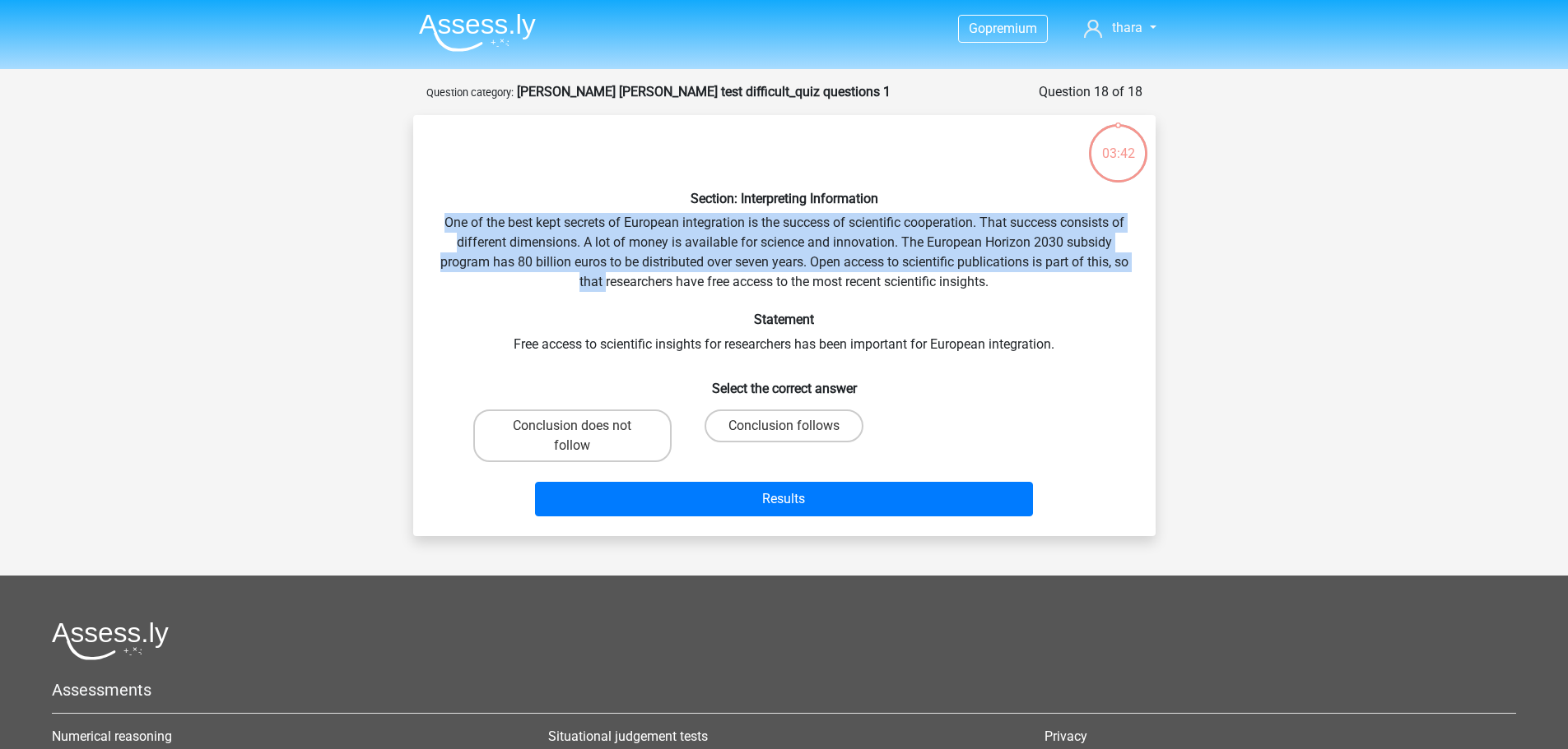
drag, startPoint x: 439, startPoint y: 222, endPoint x: 610, endPoint y: 277, distance: 179.6
click at [610, 277] on div "Section: Interpreting Information One of the best kept secrets of European inte…" at bounding box center [784, 325] width 729 height 394
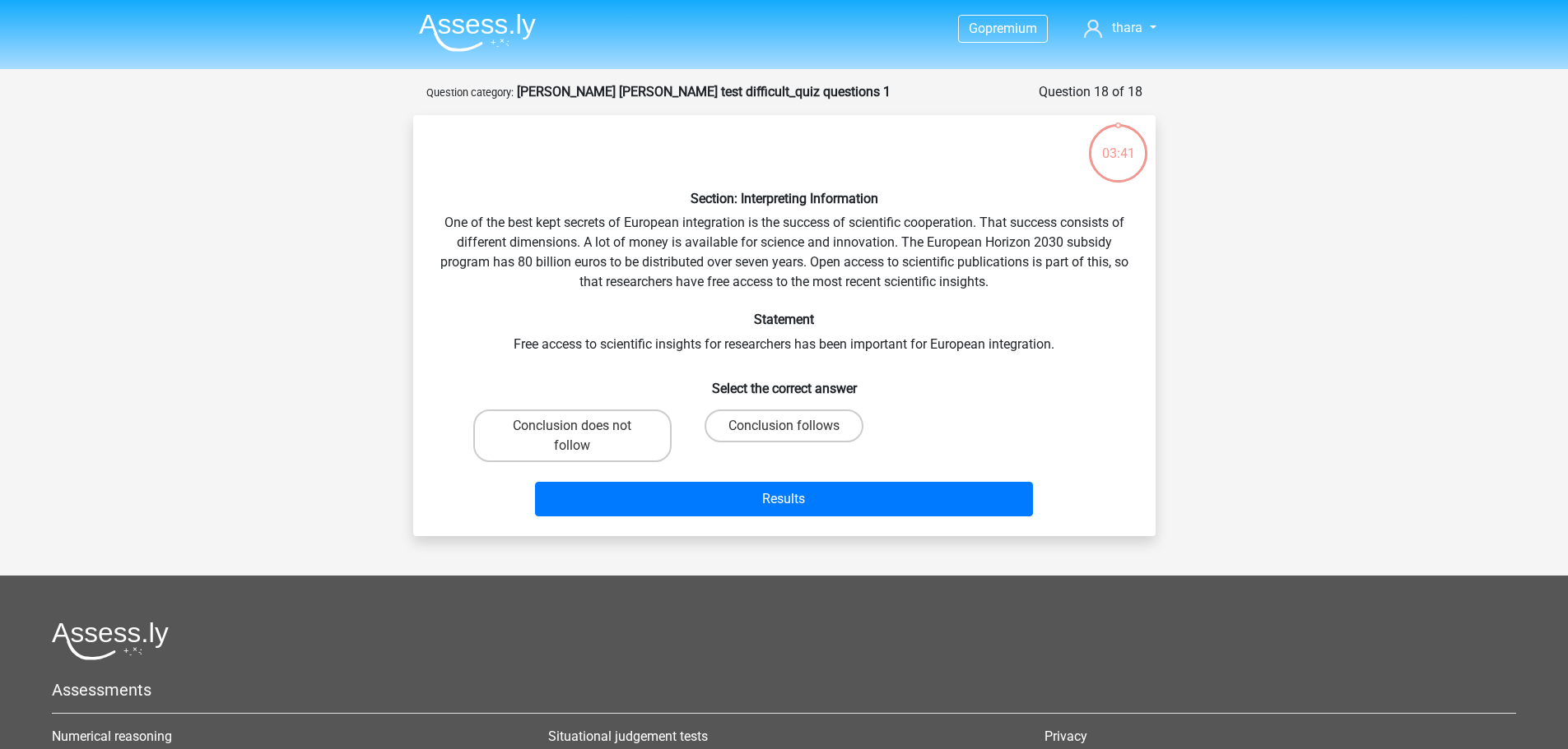
click at [628, 331] on div "Section: Interpreting Information One of the best kept secrets of European inte…" at bounding box center [784, 325] width 729 height 394
click at [780, 434] on label "Conclusion follows" at bounding box center [783, 426] width 159 height 33
click at [783, 434] on input "Conclusion follows" at bounding box center [788, 432] width 11 height 11
radio input "true"
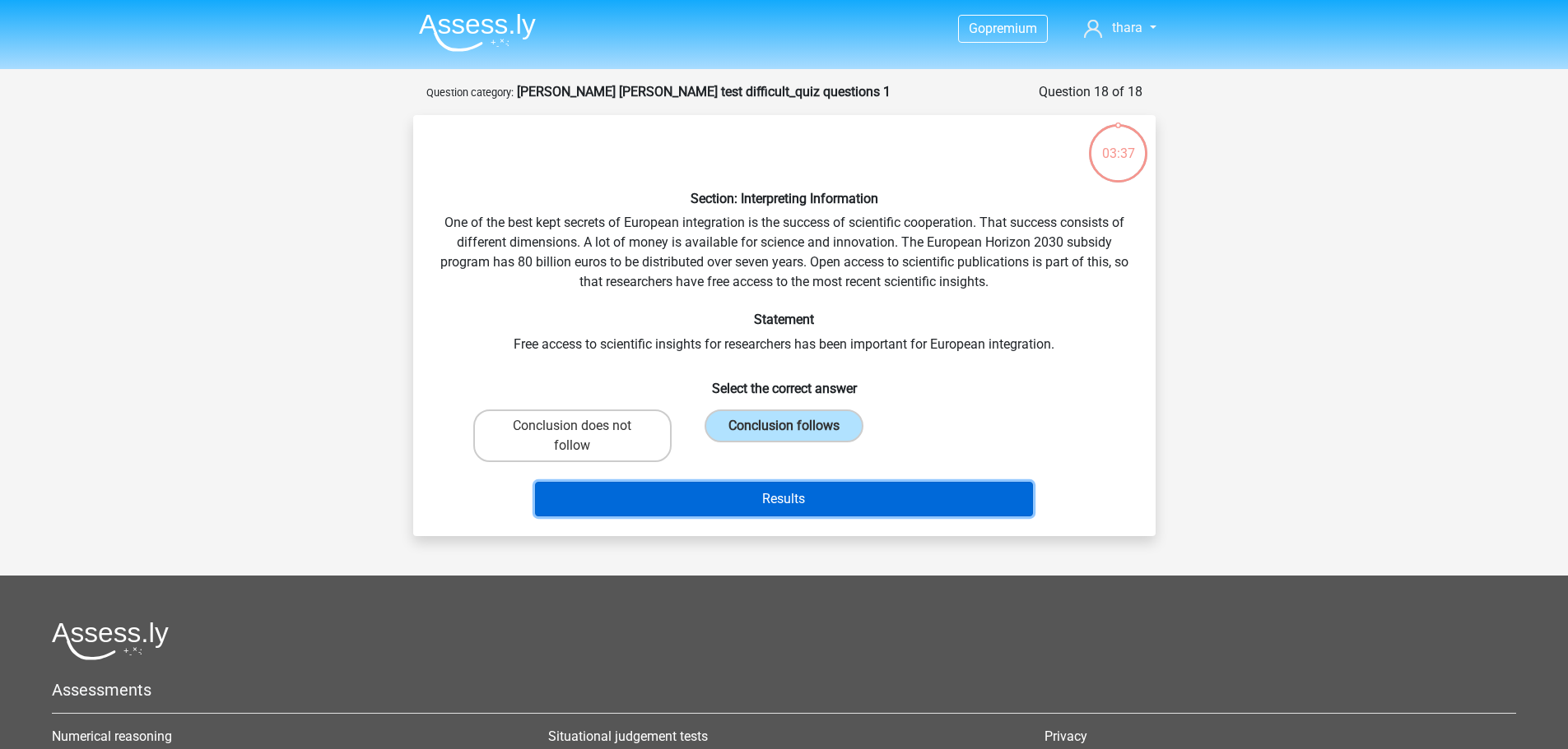
click at [775, 496] on button "Results" at bounding box center [784, 498] width 498 height 35
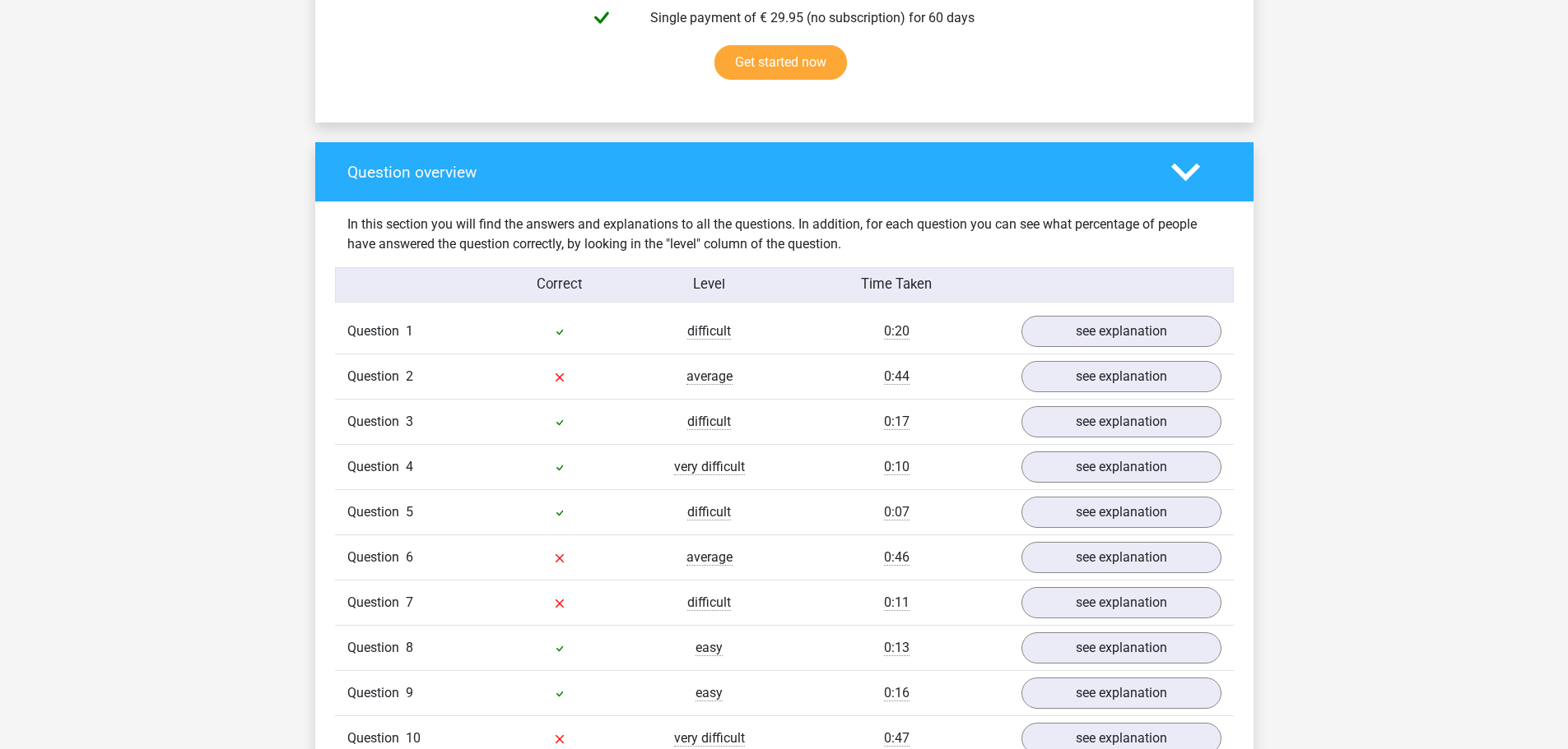
scroll to position [1151, 0]
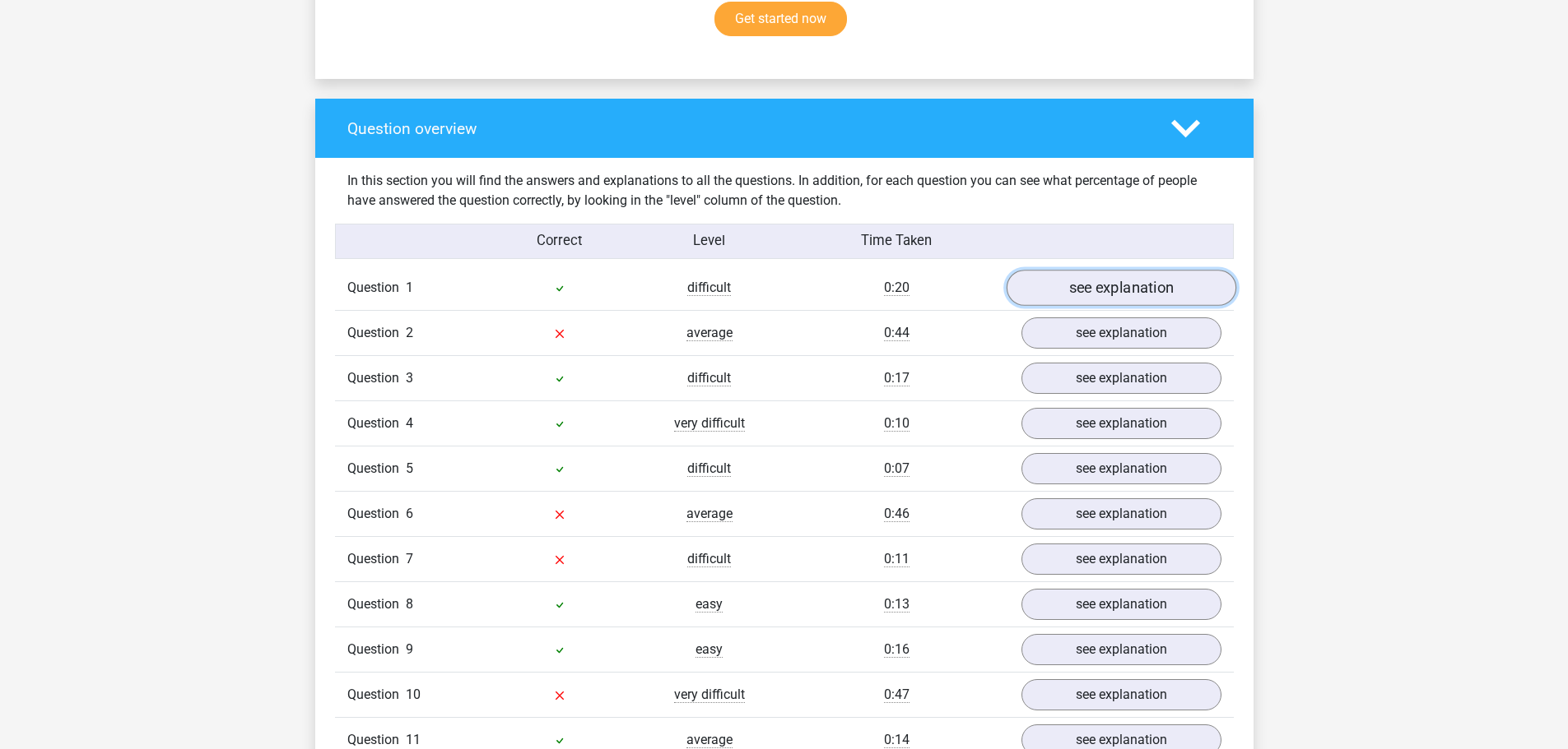
click at [1068, 273] on link "see explanation" at bounding box center [1120, 289] width 229 height 36
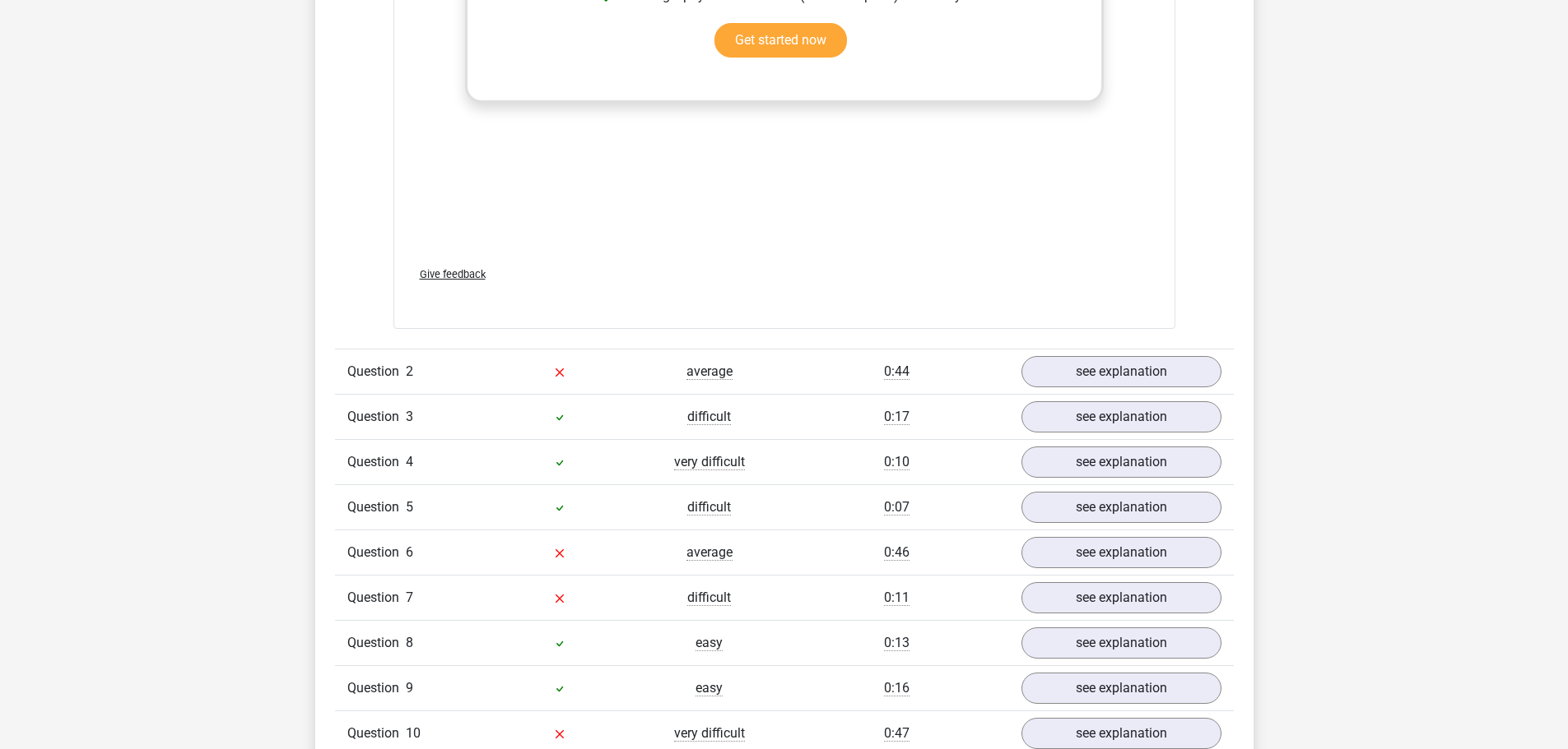
scroll to position [2056, 0]
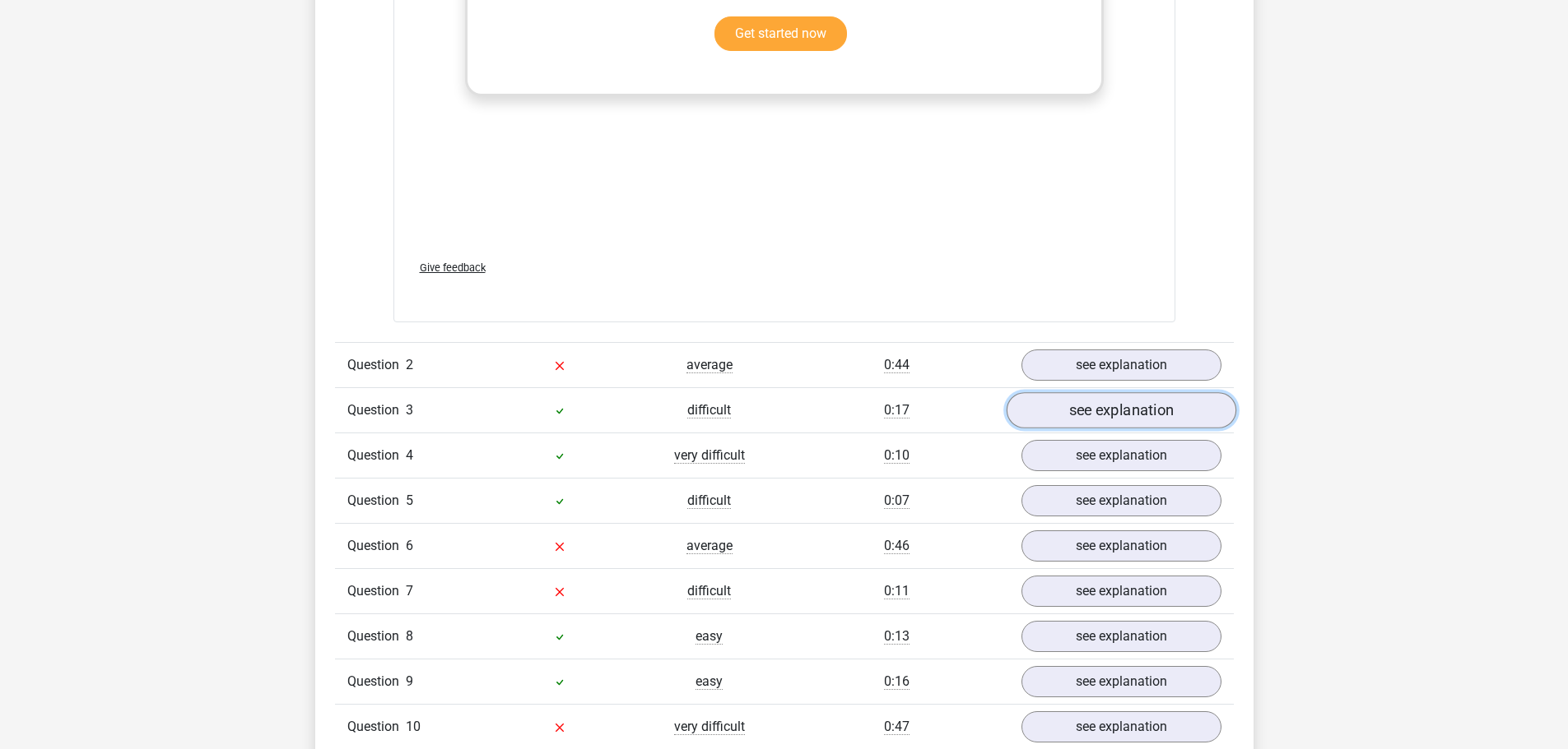
click at [1123, 393] on link "see explanation" at bounding box center [1120, 410] width 229 height 36
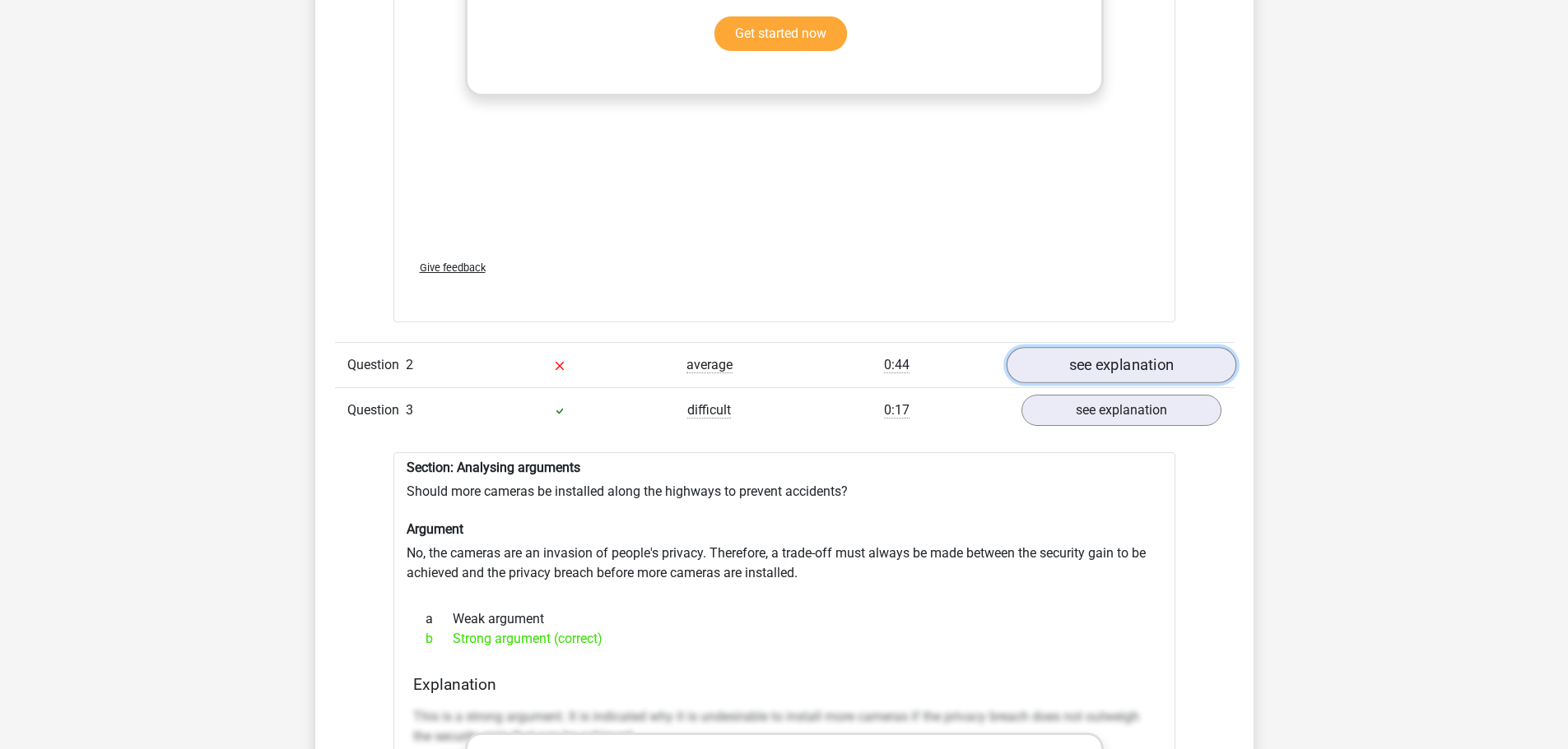
click at [1119, 347] on link "see explanation" at bounding box center [1120, 365] width 229 height 36
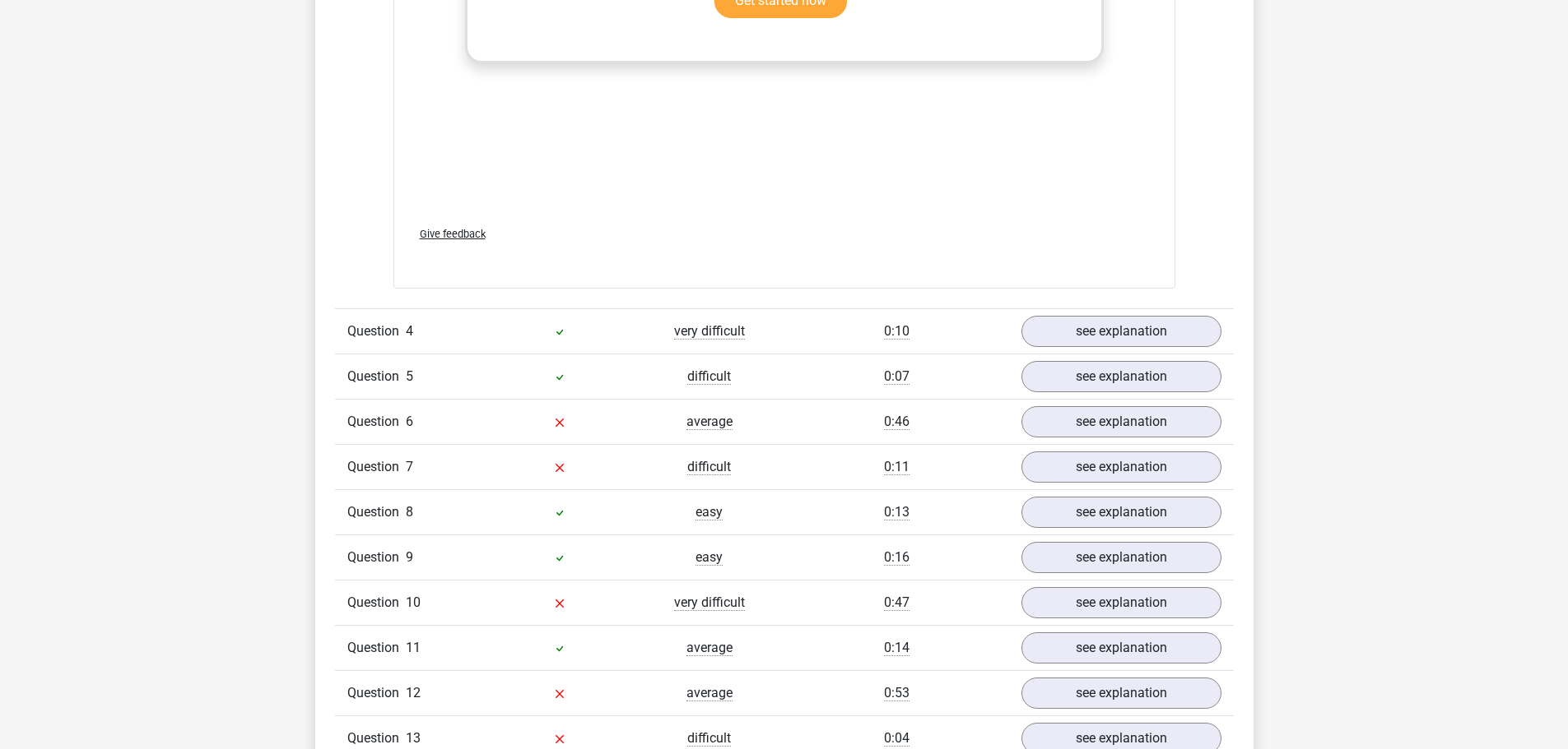
scroll to position [4195, 0]
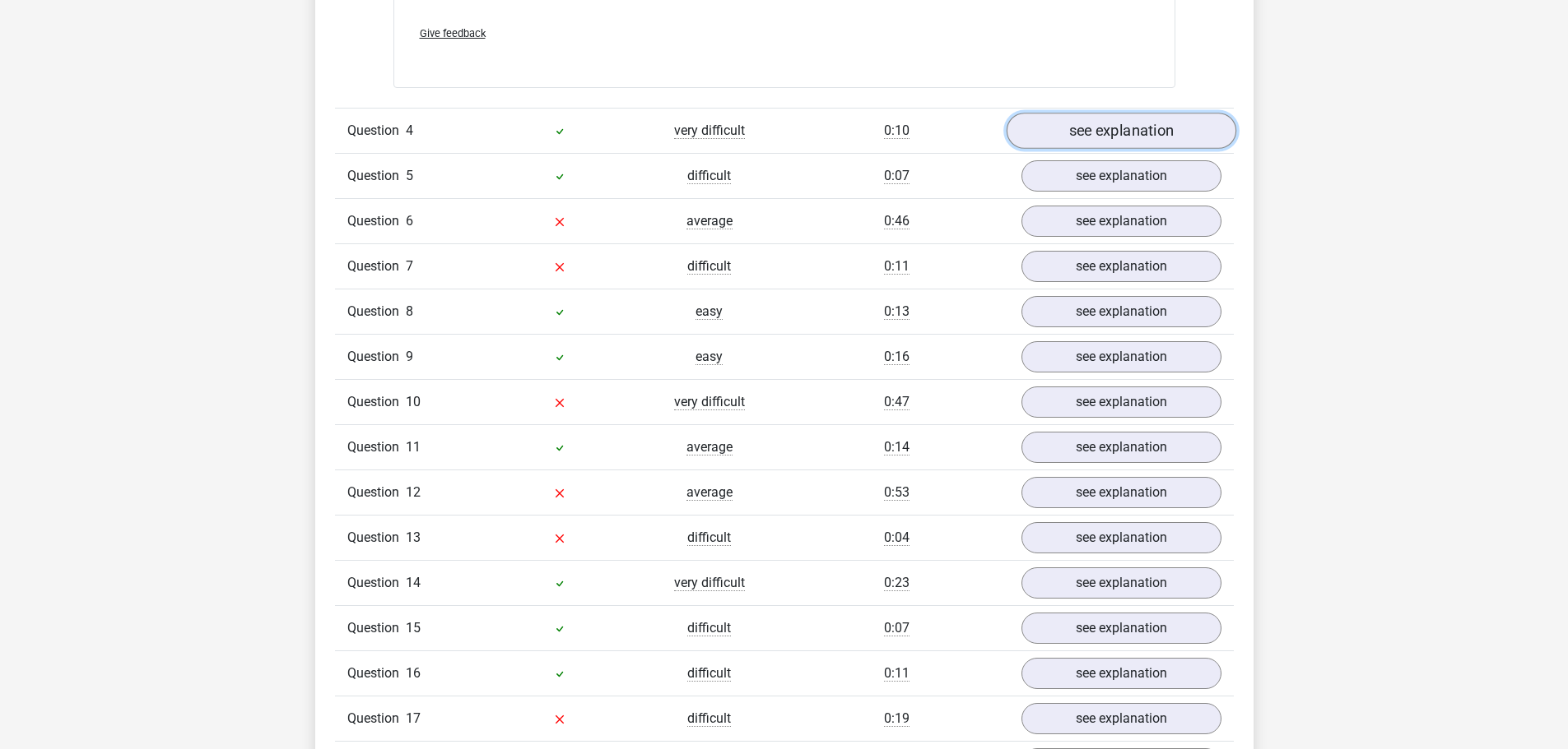
click at [1103, 113] on link "see explanation" at bounding box center [1120, 131] width 229 height 36
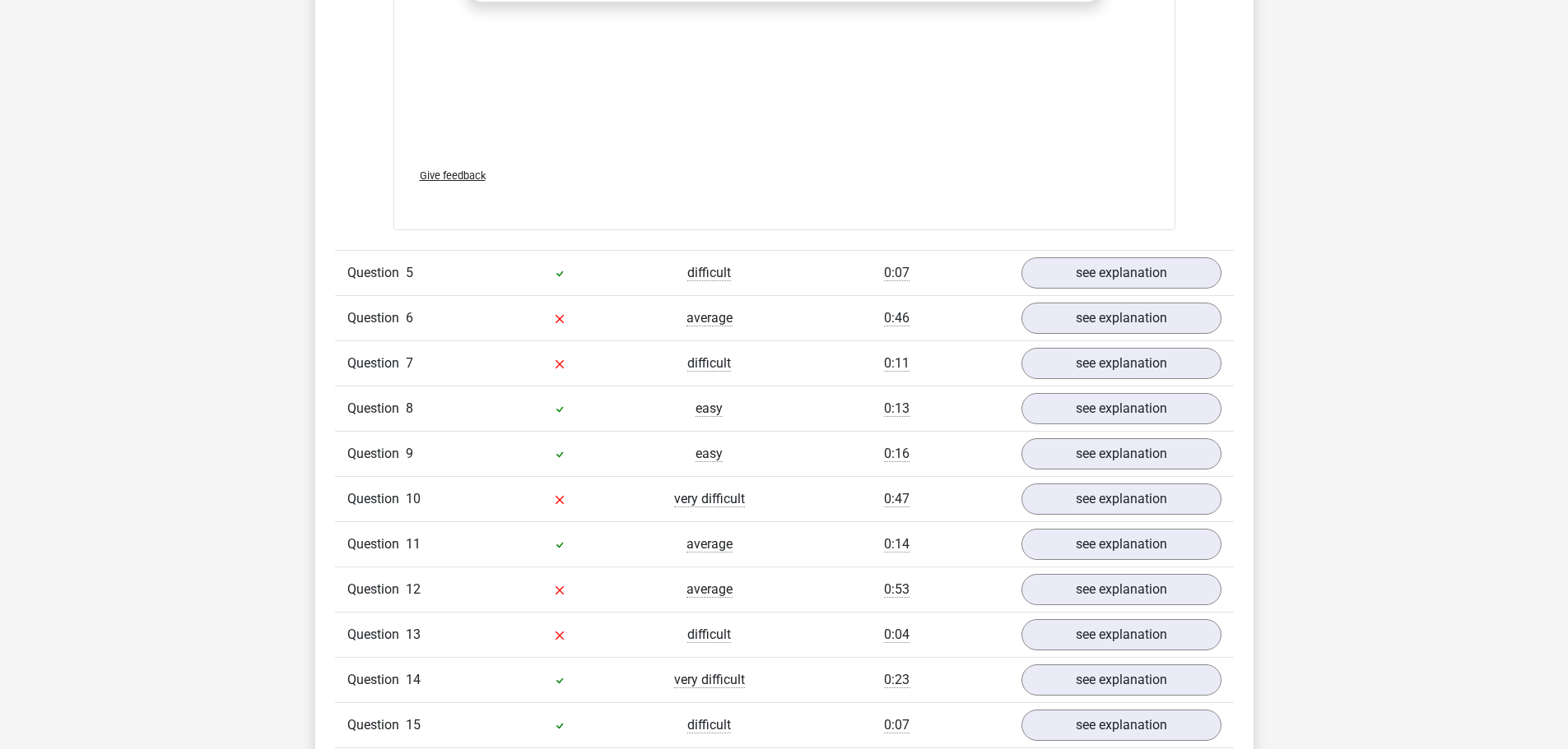
scroll to position [5017, 0]
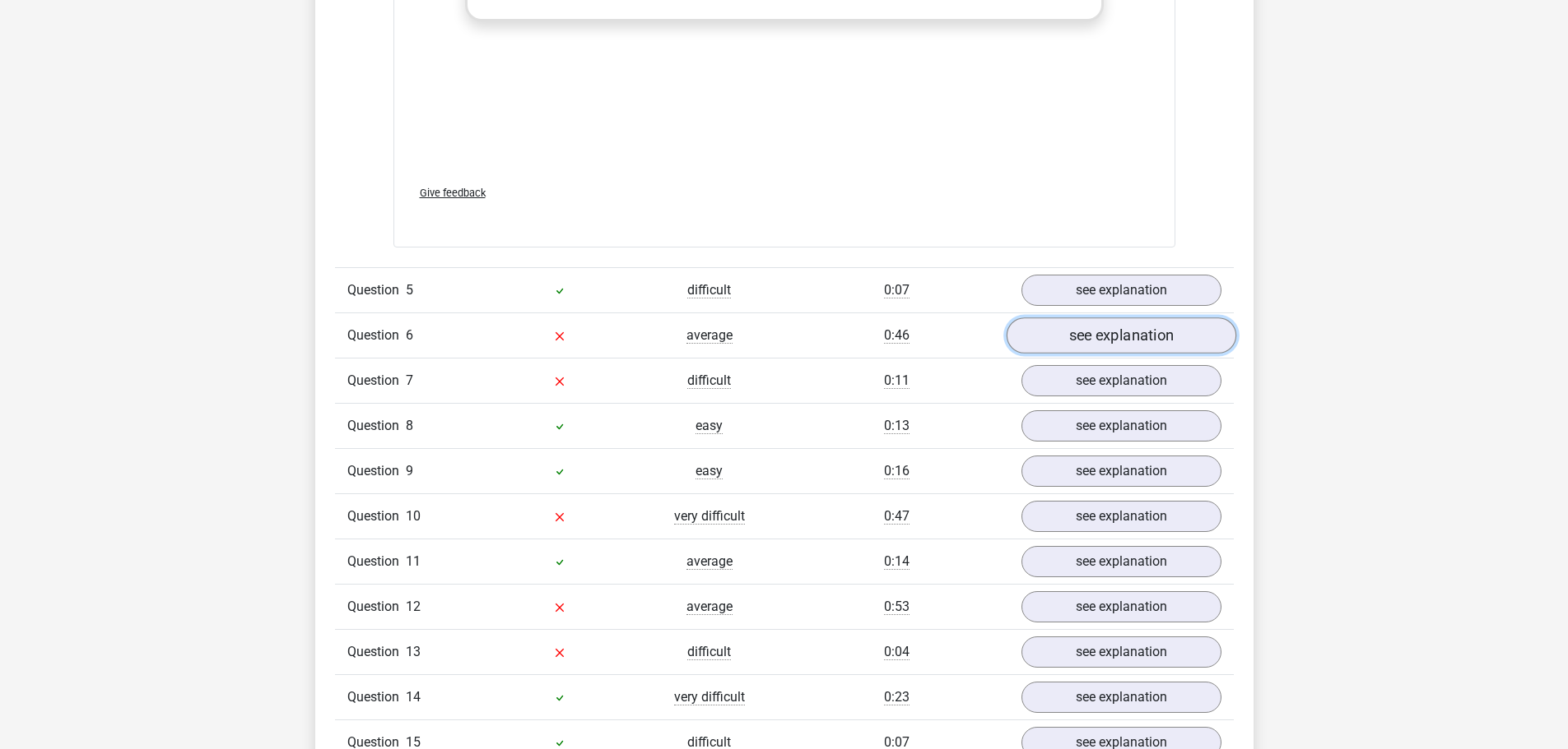
click at [1214, 317] on link "see explanation" at bounding box center [1120, 335] width 229 height 36
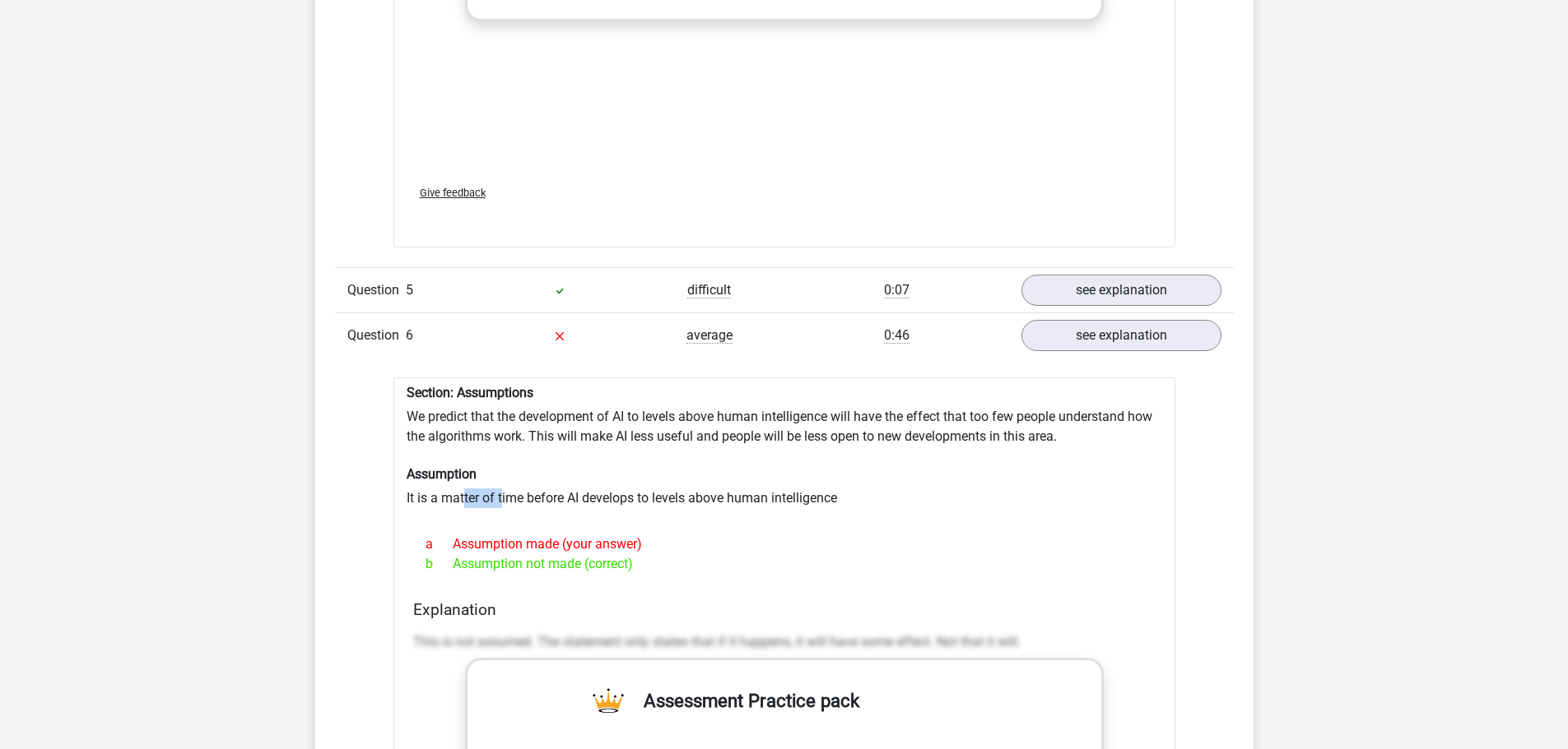
drag, startPoint x: 466, startPoint y: 468, endPoint x: 502, endPoint y: 466, distance: 36.1
drag, startPoint x: 416, startPoint y: 472, endPoint x: 576, endPoint y: 471, distance: 160.0
drag, startPoint x: 708, startPoint y: 459, endPoint x: 839, endPoint y: 449, distance: 131.4
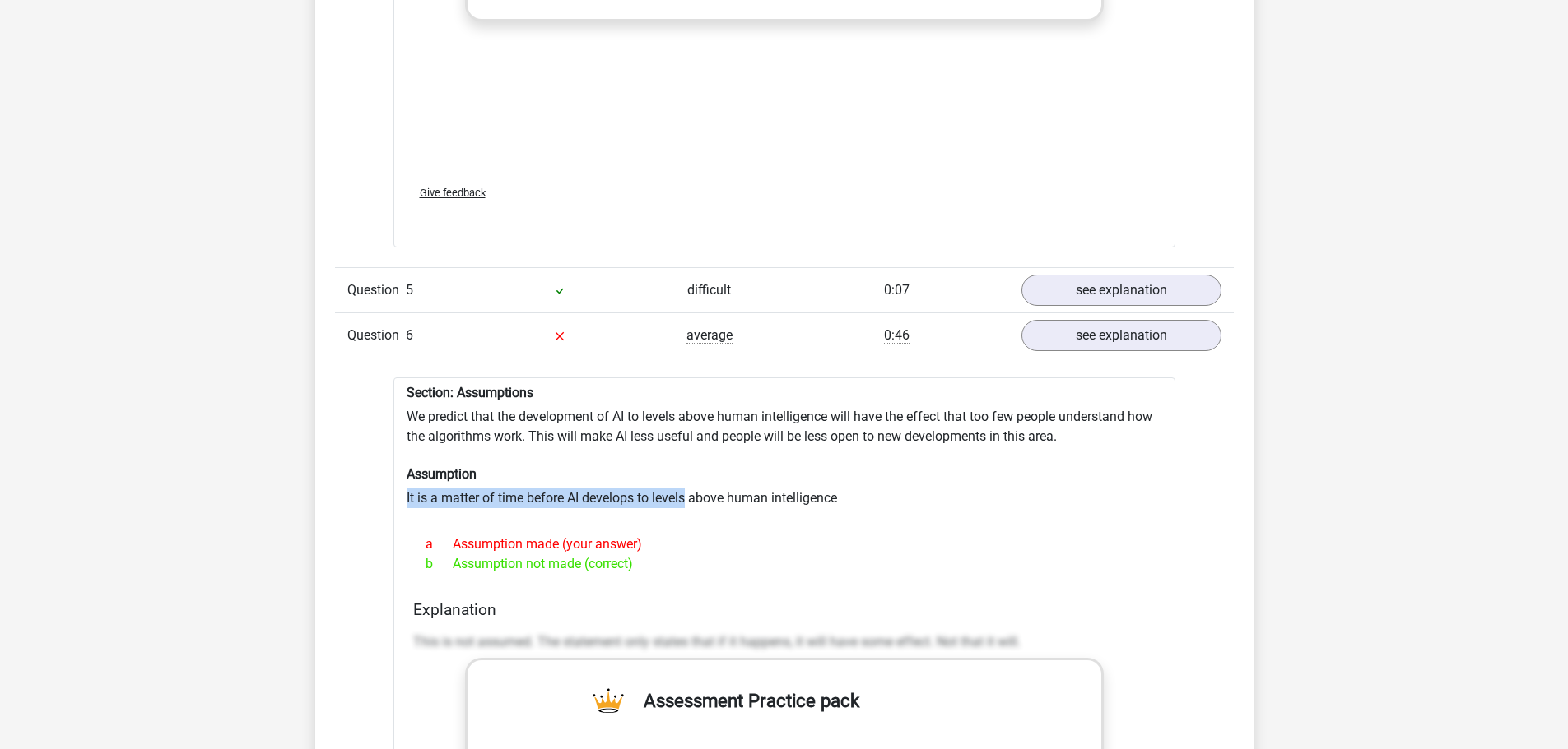
click at [894, 508] on div at bounding box center [784, 514] width 756 height 13
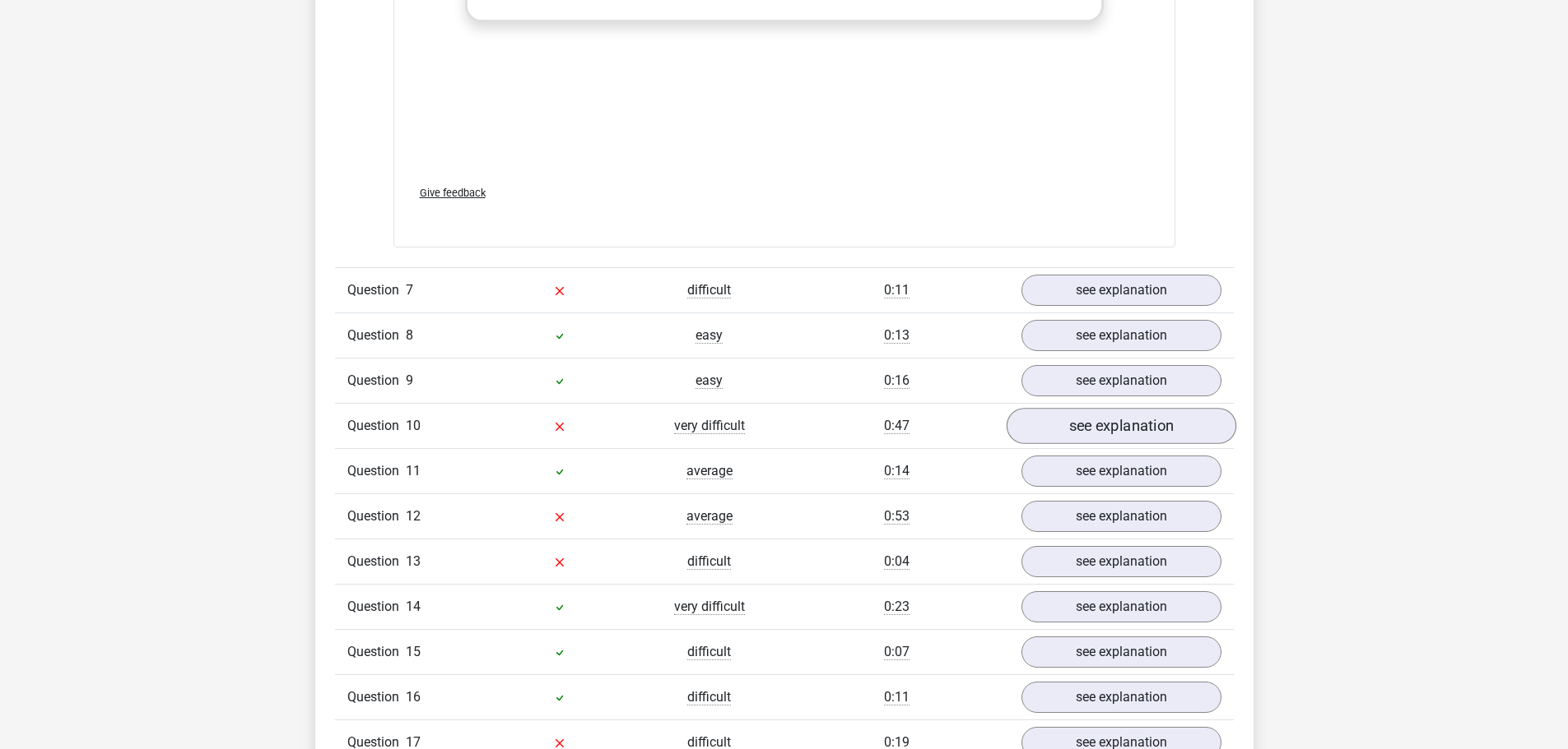
scroll to position [6004, 0]
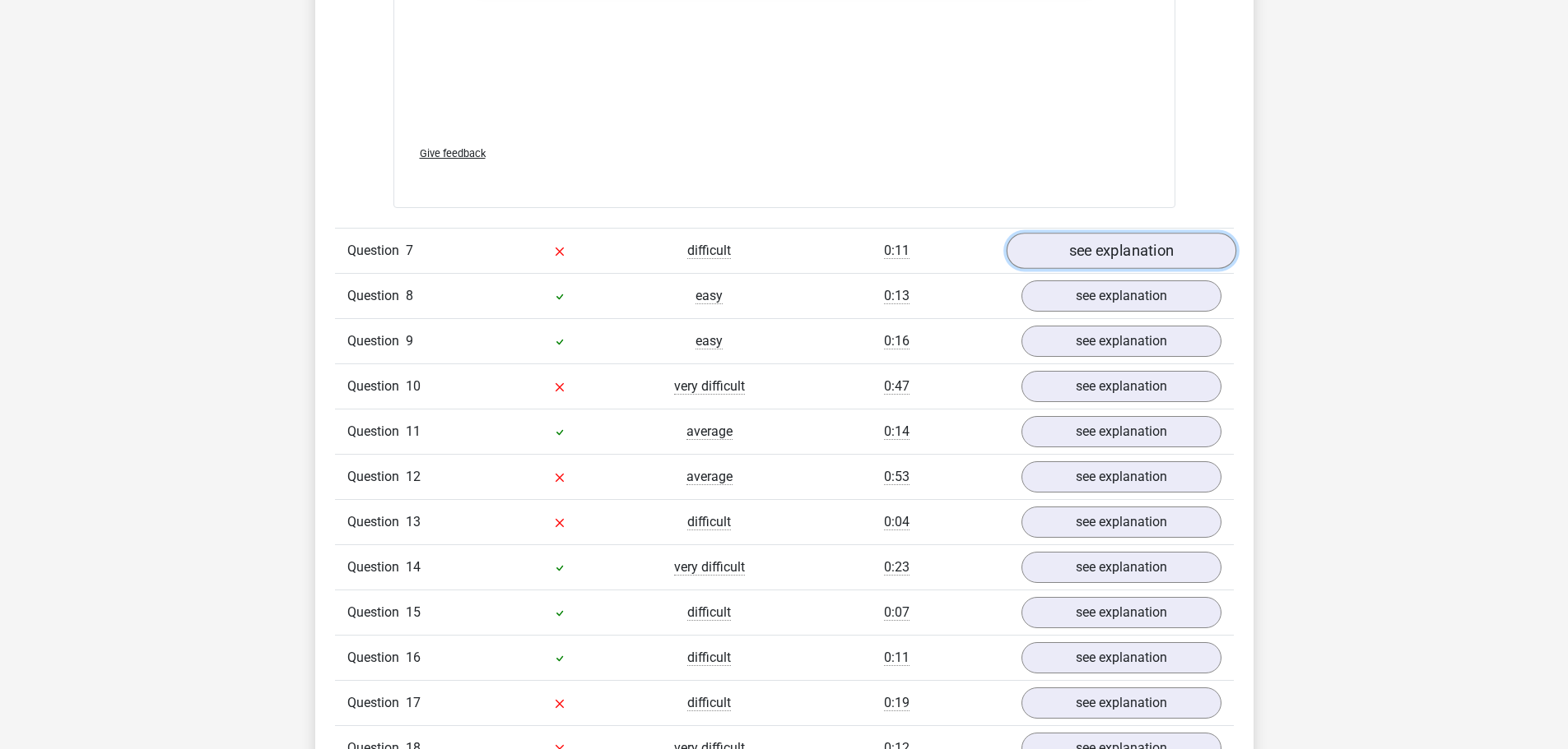
click at [1085, 233] on link "see explanation" at bounding box center [1120, 251] width 229 height 36
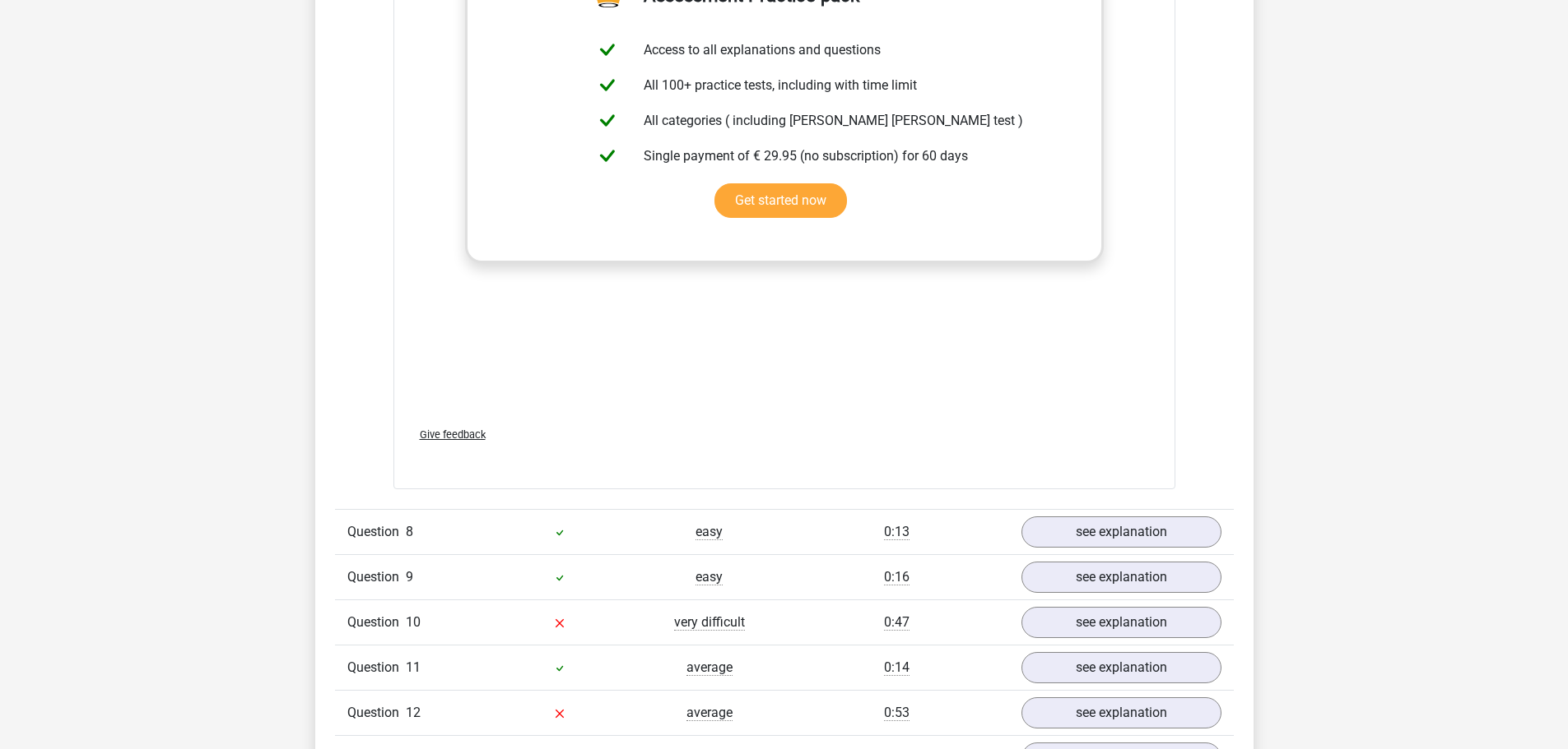
scroll to position [6909, 0]
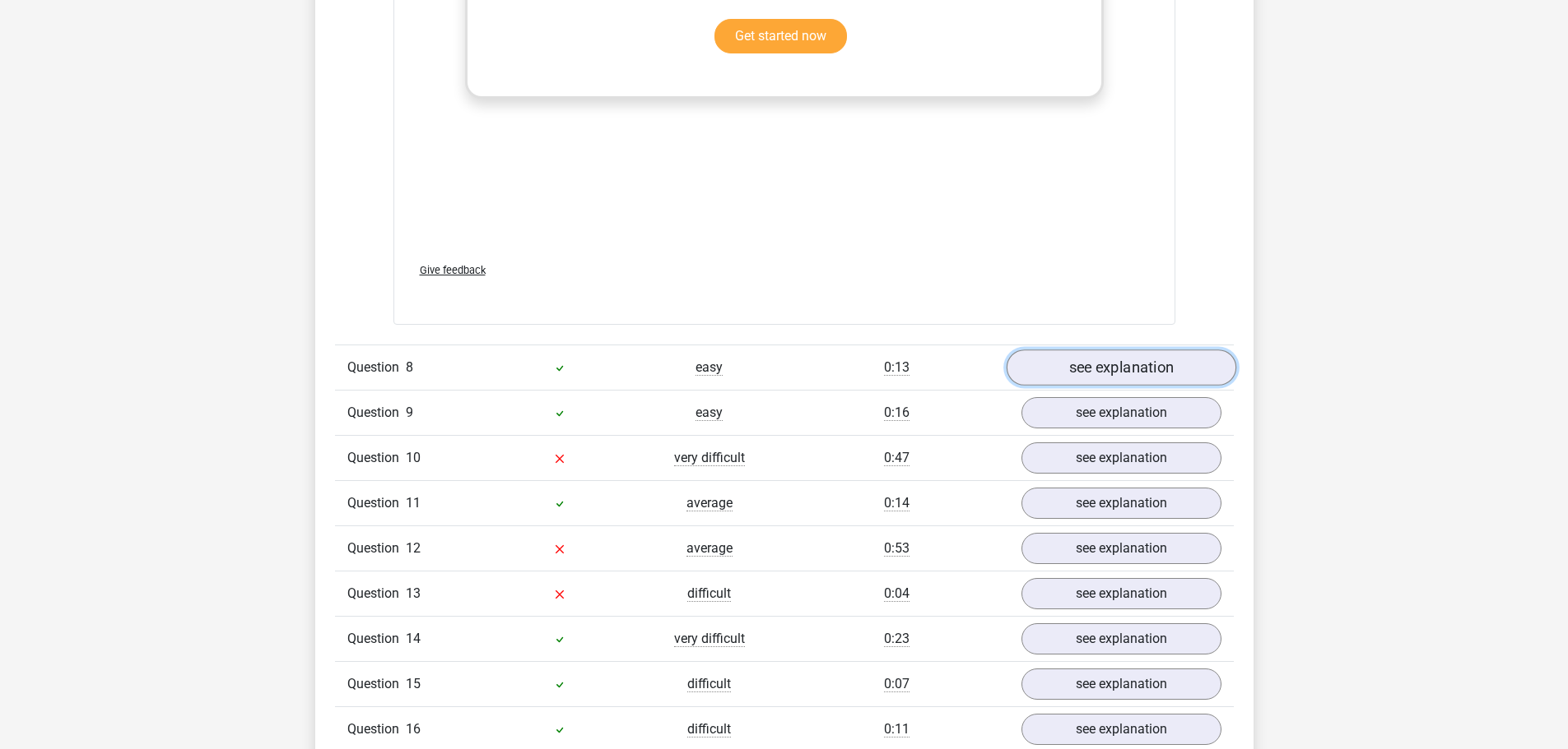
click at [1108, 349] on link "see explanation" at bounding box center [1120, 367] width 229 height 36
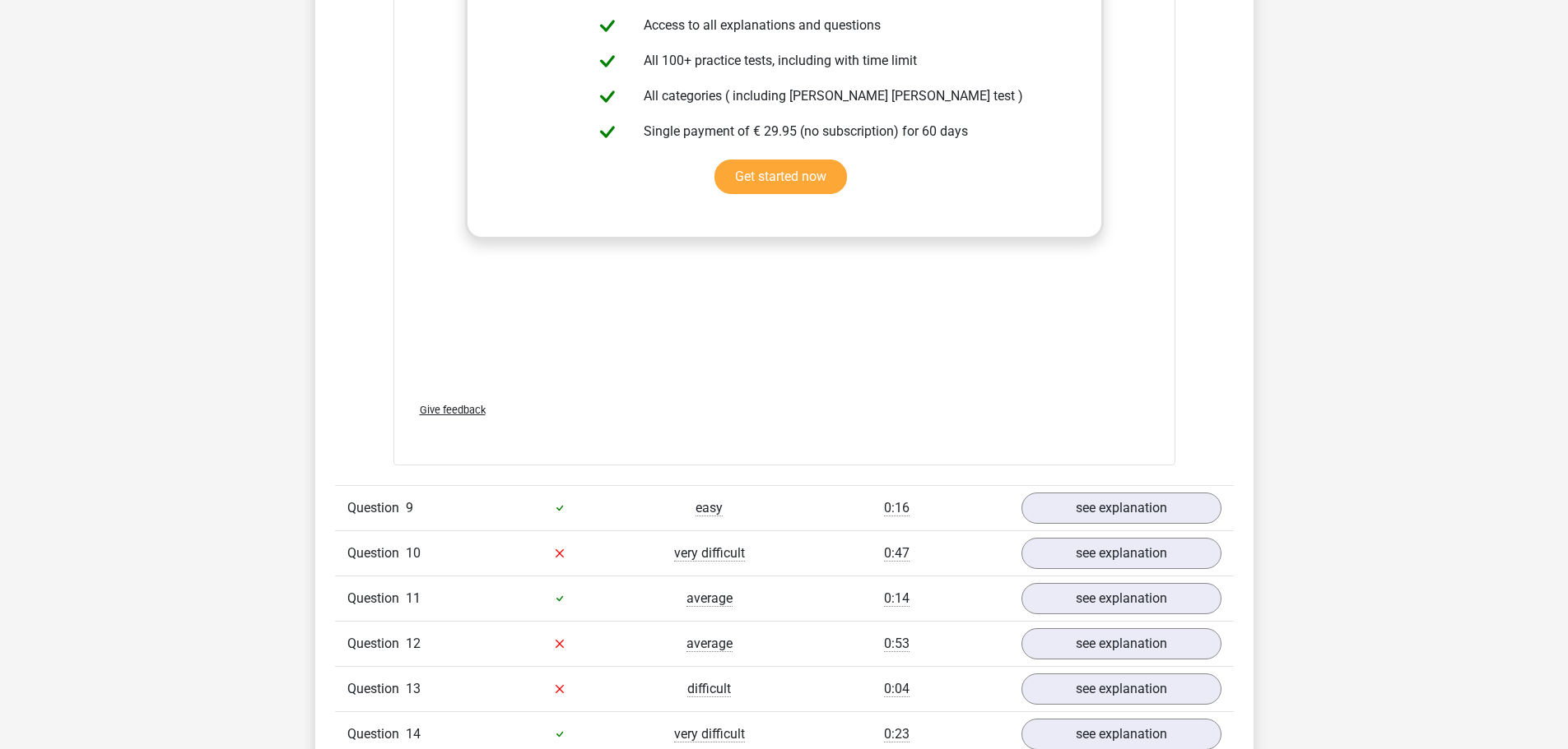
scroll to position [7814, 0]
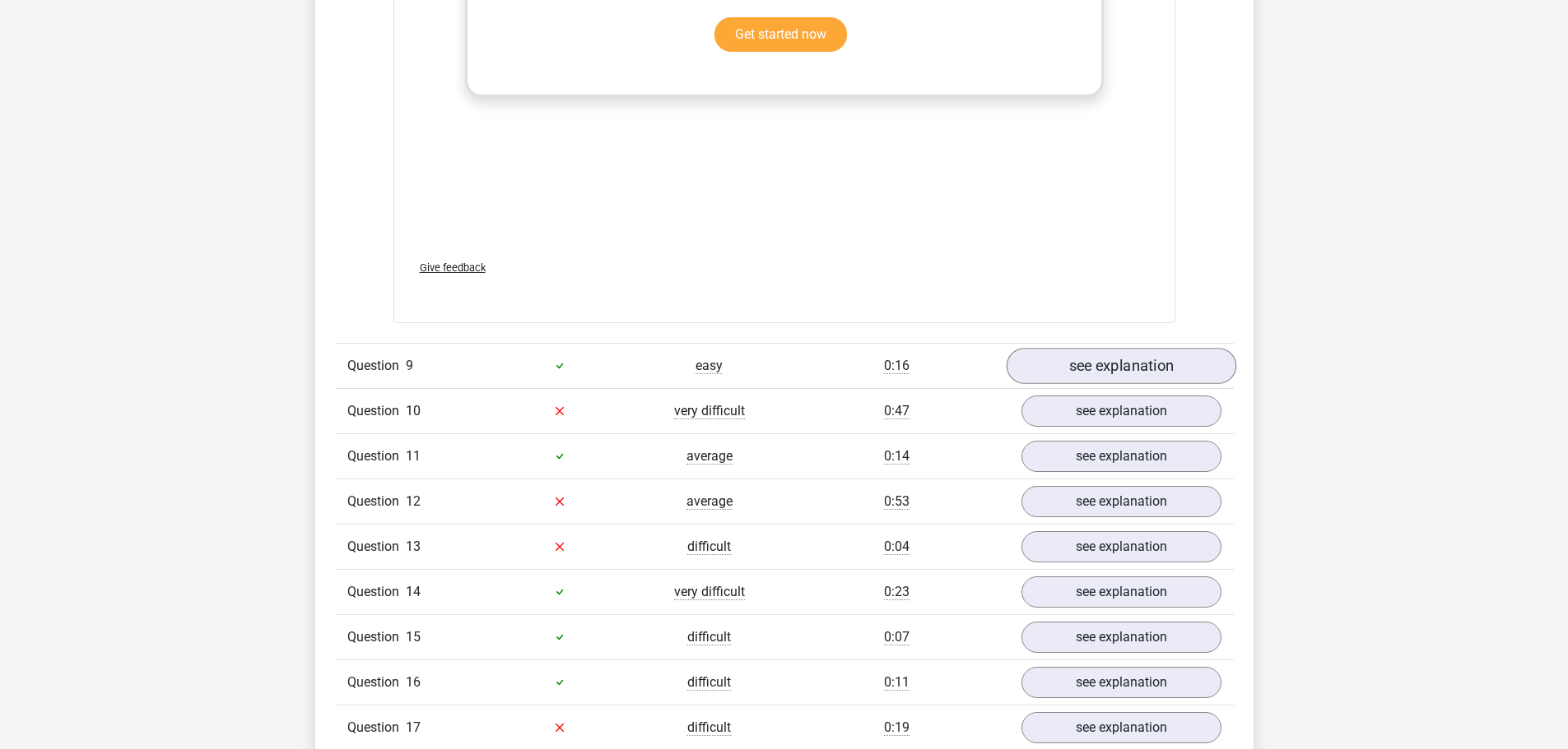
drag, startPoint x: 1176, startPoint y: 315, endPoint x: 1151, endPoint y: 345, distance: 39.1
click at [1172, 343] on div "Question 9 easy 0:16 see explanation" at bounding box center [784, 365] width 899 height 45
click at [1152, 348] on link "see explanation" at bounding box center [1120, 366] width 229 height 36
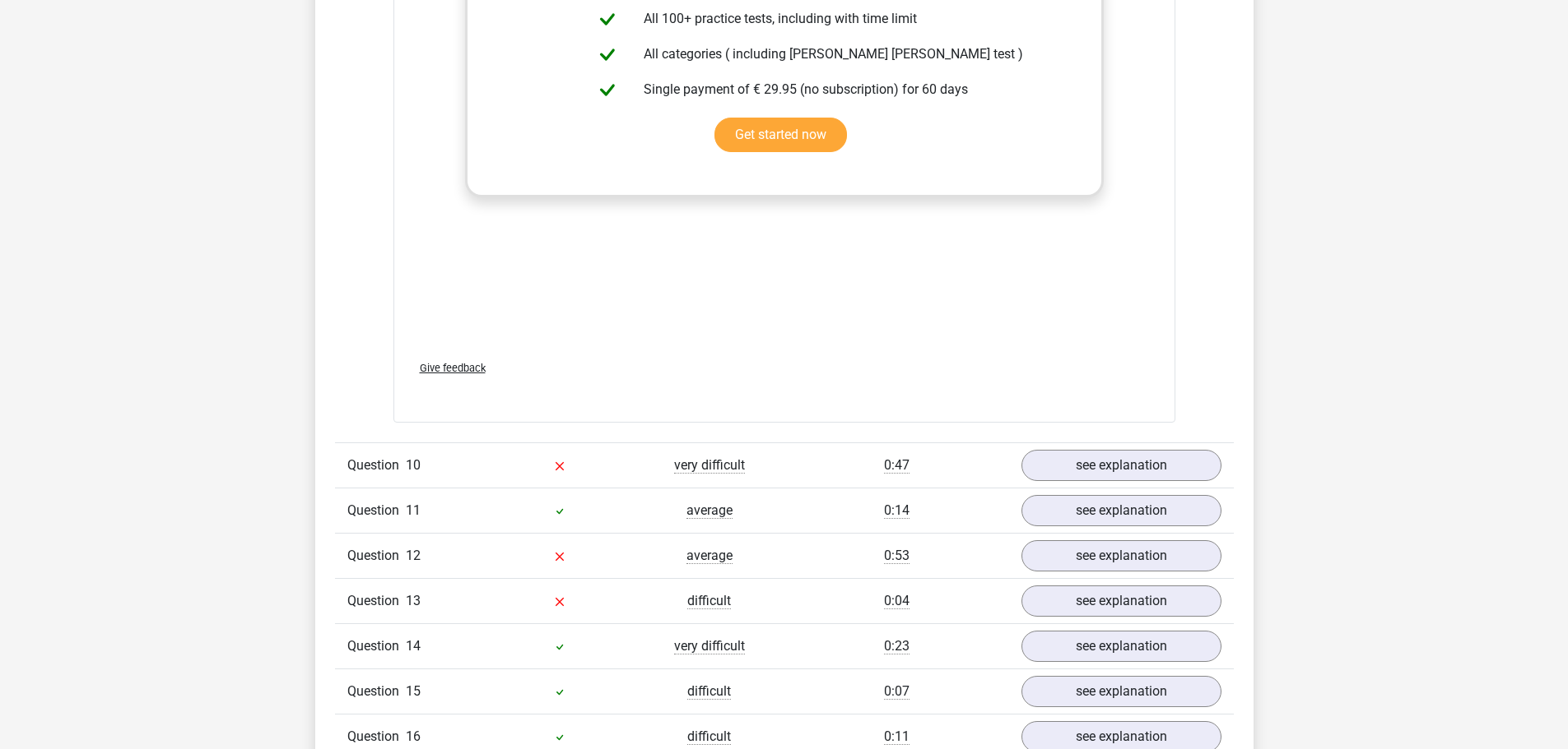
scroll to position [8966, 0]
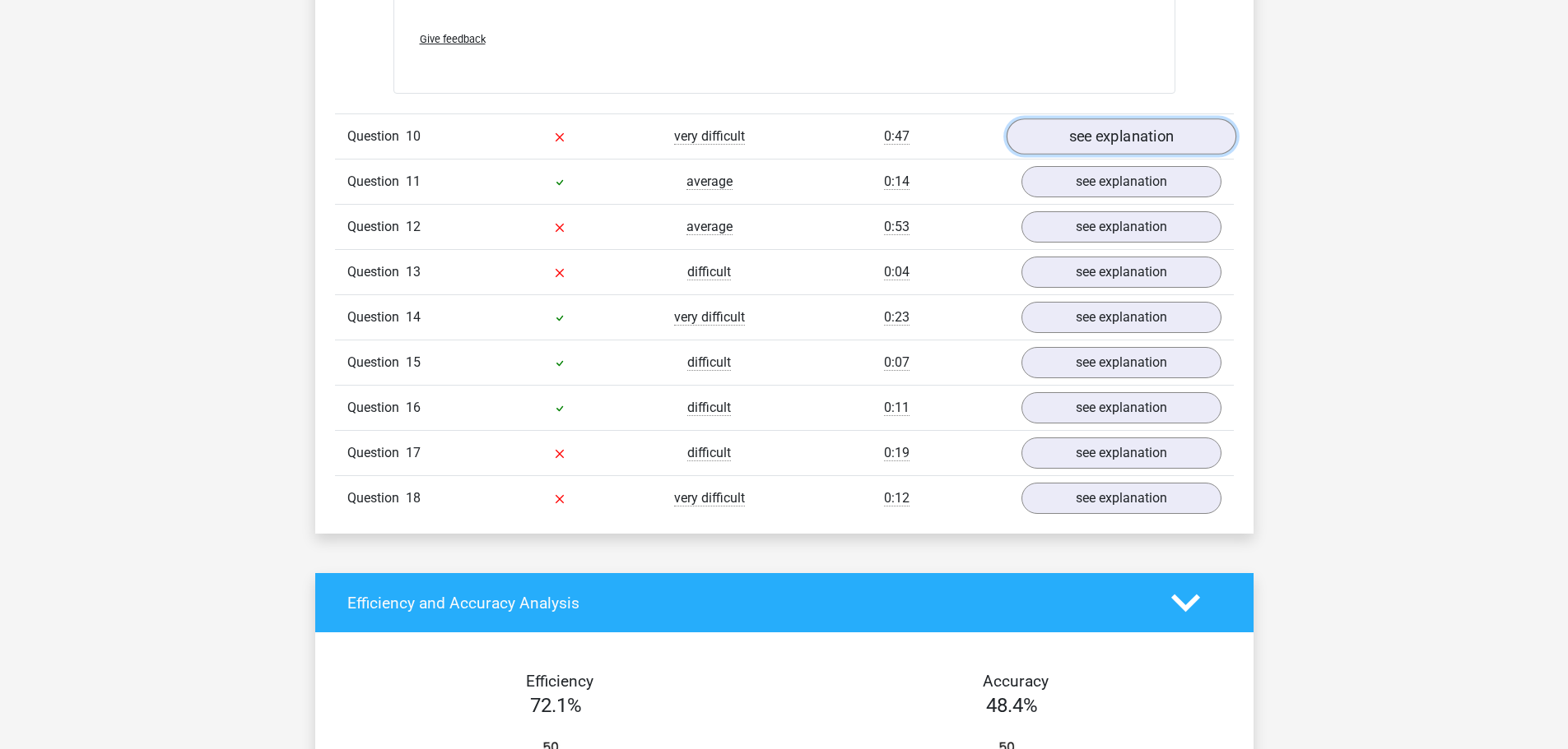
click at [1159, 118] on link "see explanation" at bounding box center [1120, 136] width 229 height 36
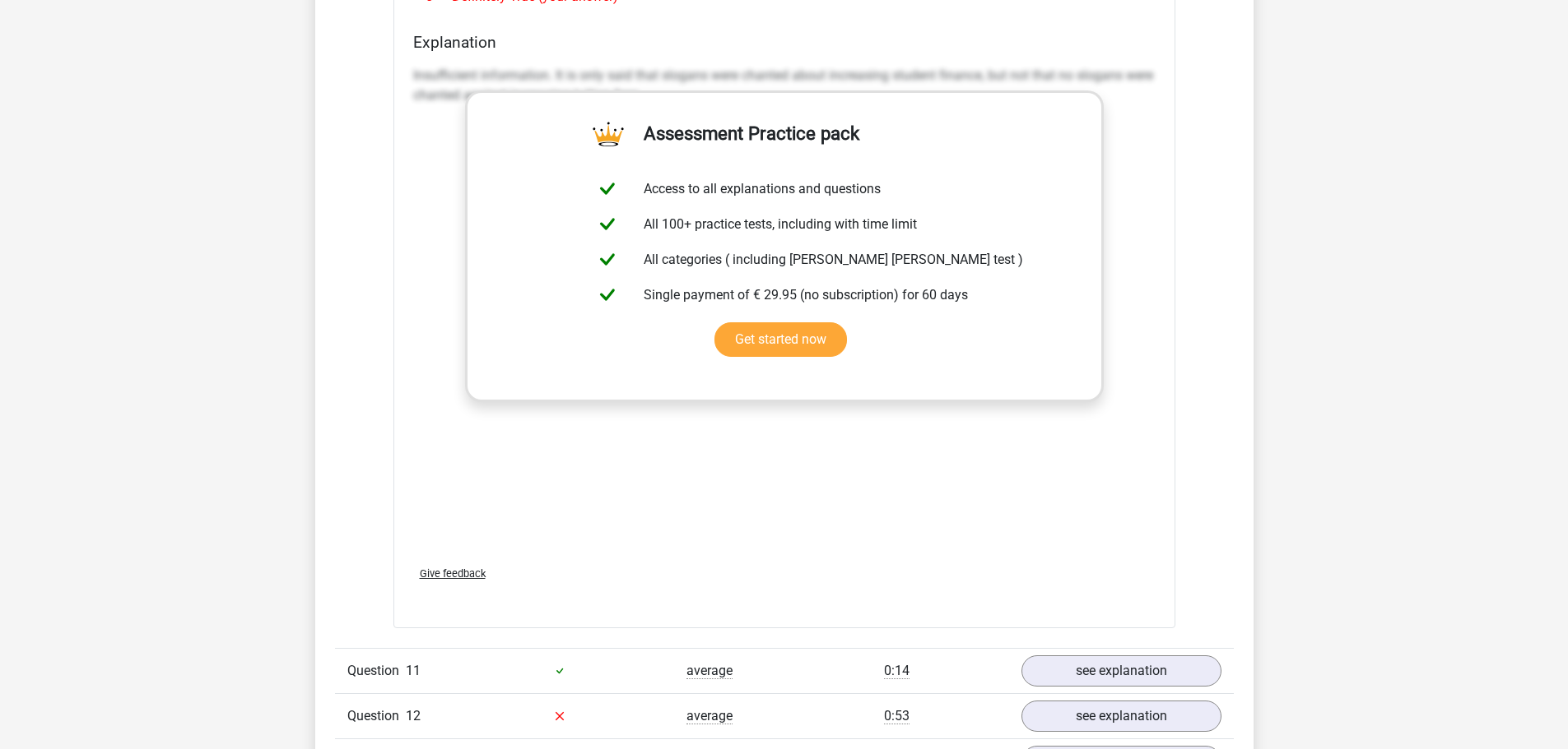
scroll to position [9542, 0]
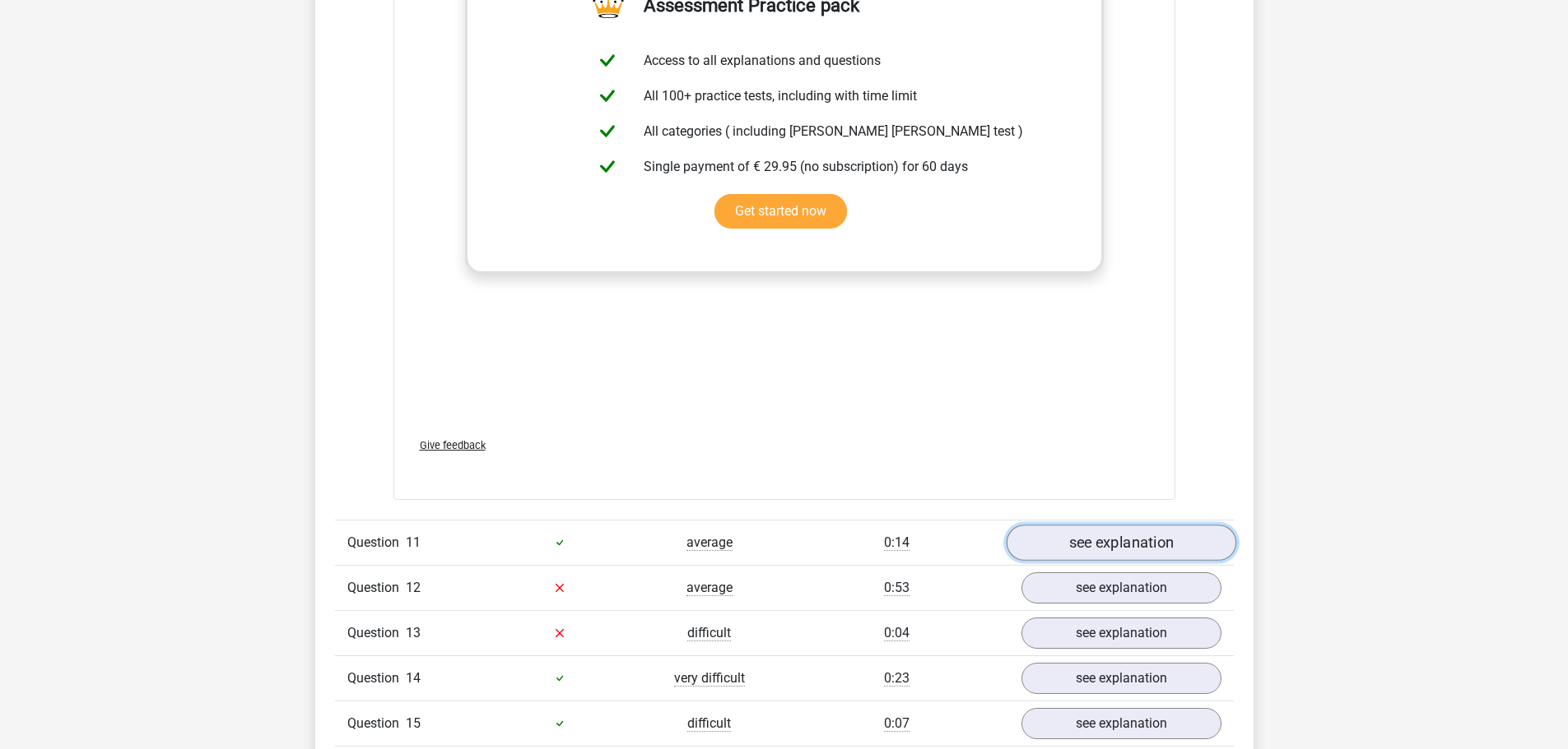
click at [1132, 525] on link "see explanation" at bounding box center [1120, 543] width 229 height 36
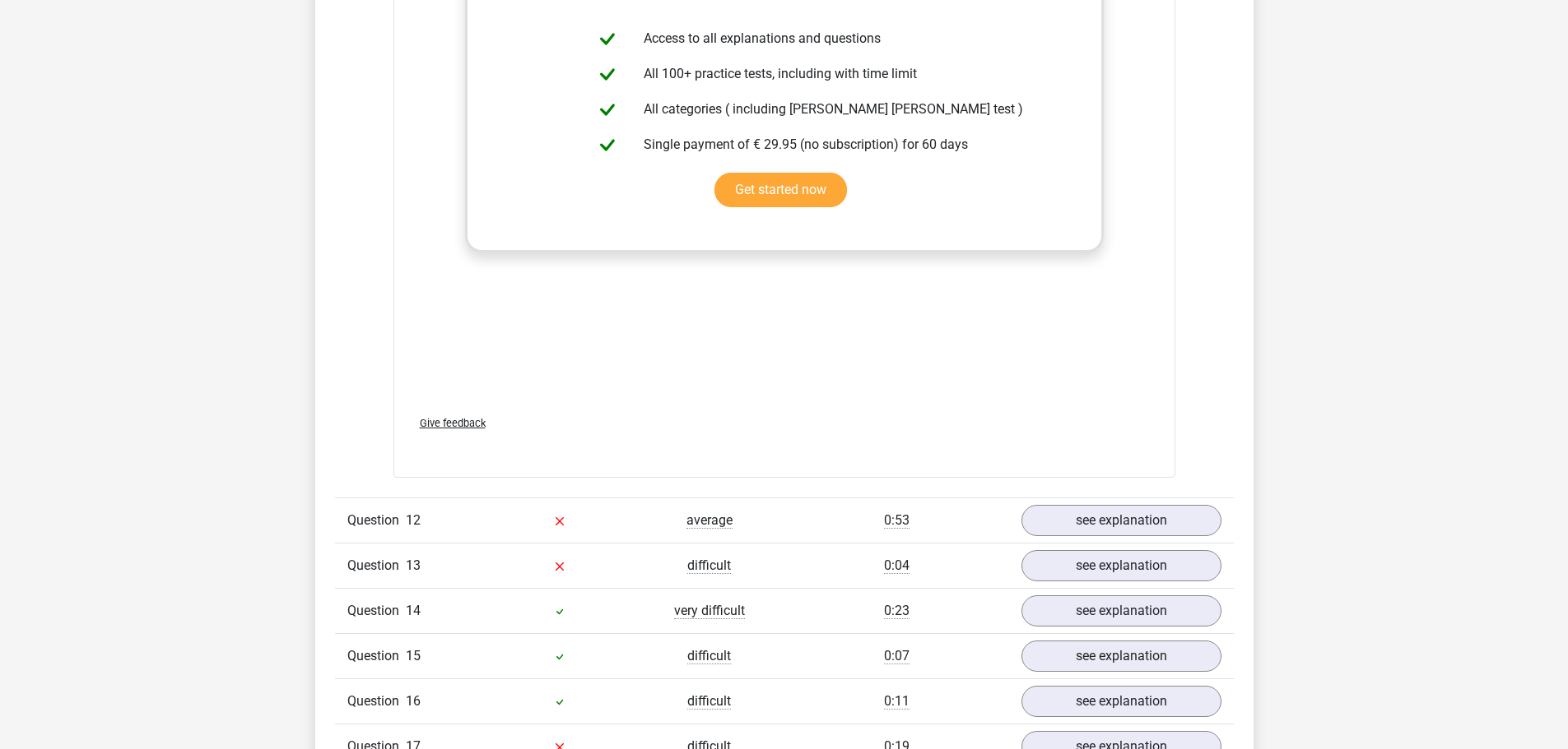
scroll to position [10693, 0]
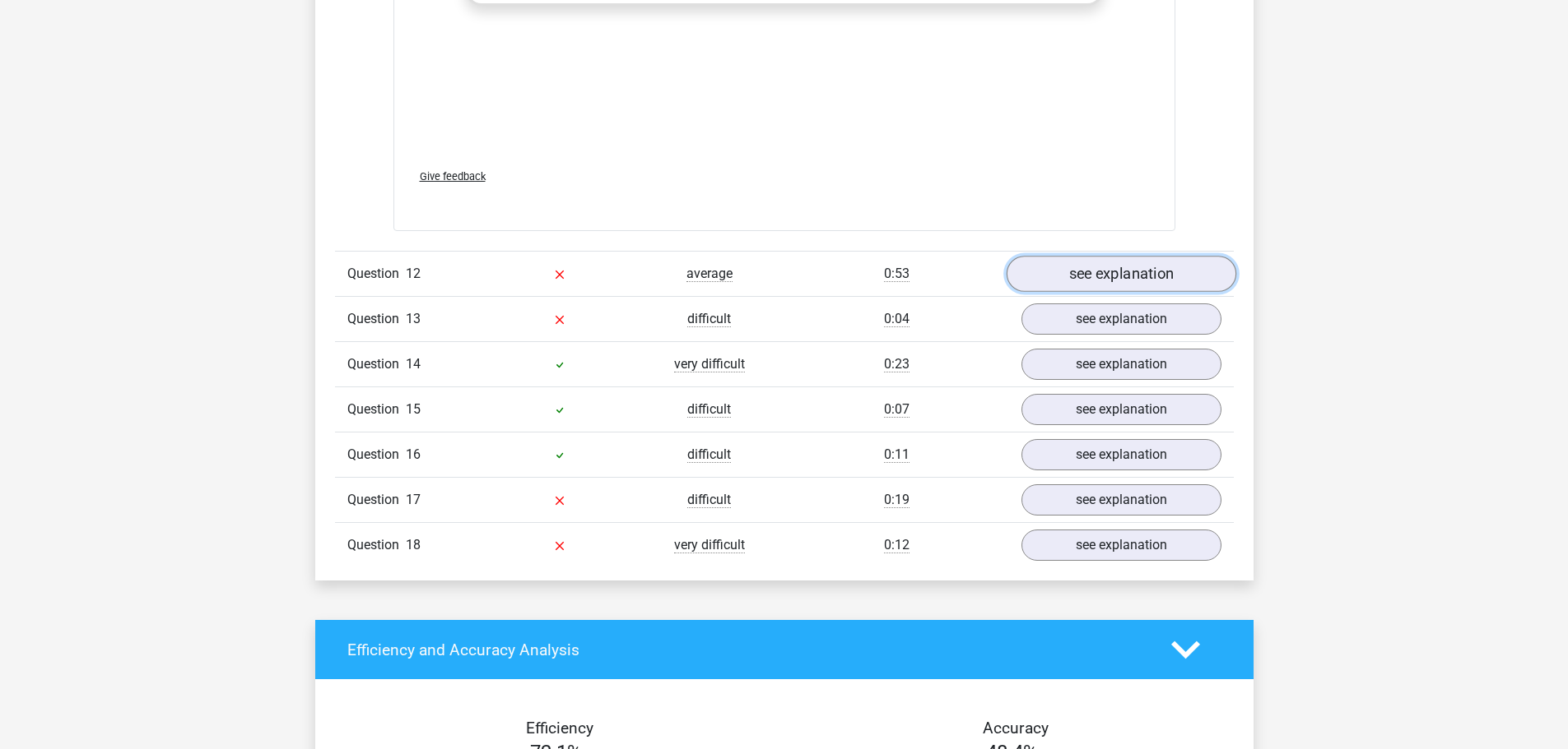
click at [1112, 256] on link "see explanation" at bounding box center [1120, 274] width 229 height 36
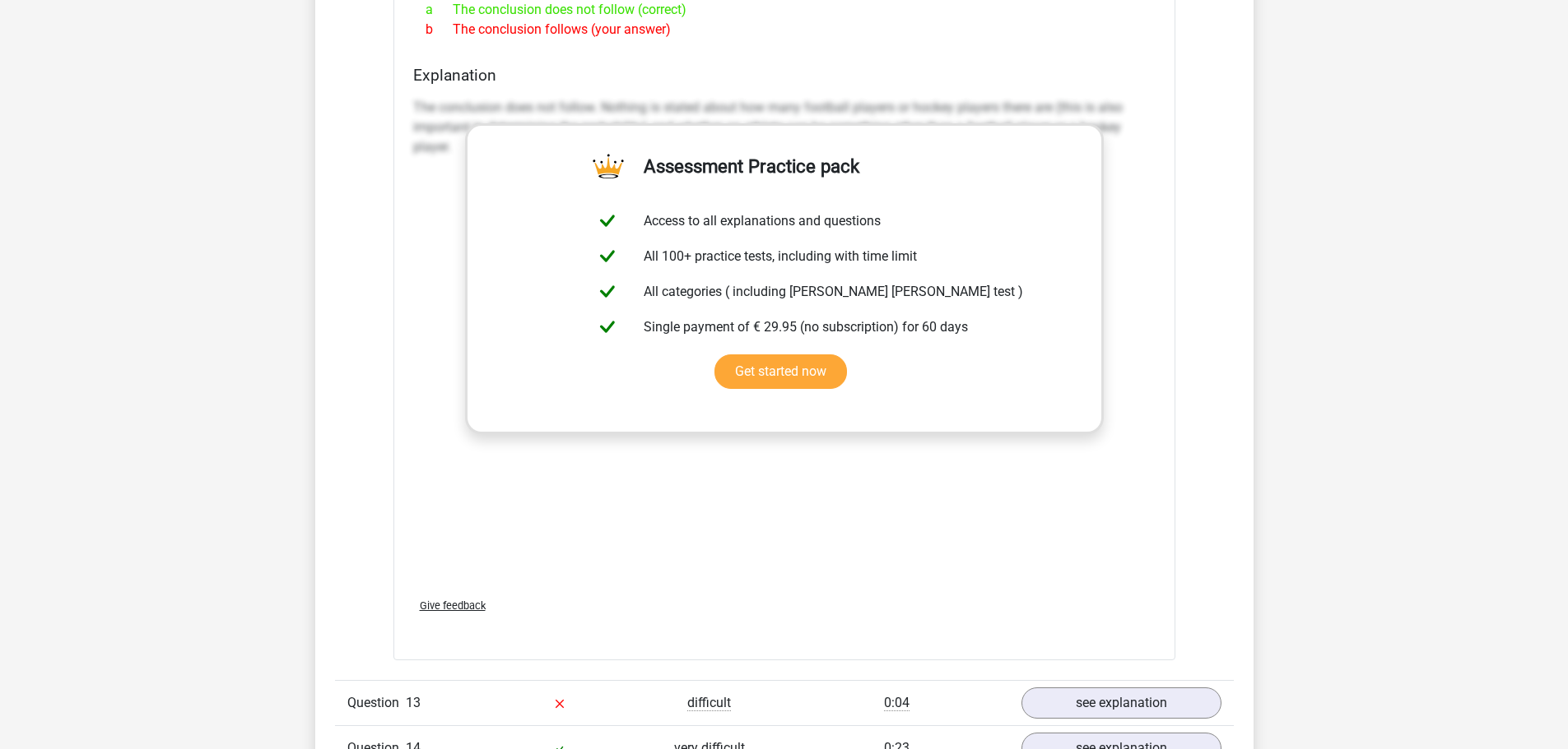
scroll to position [11516, 0]
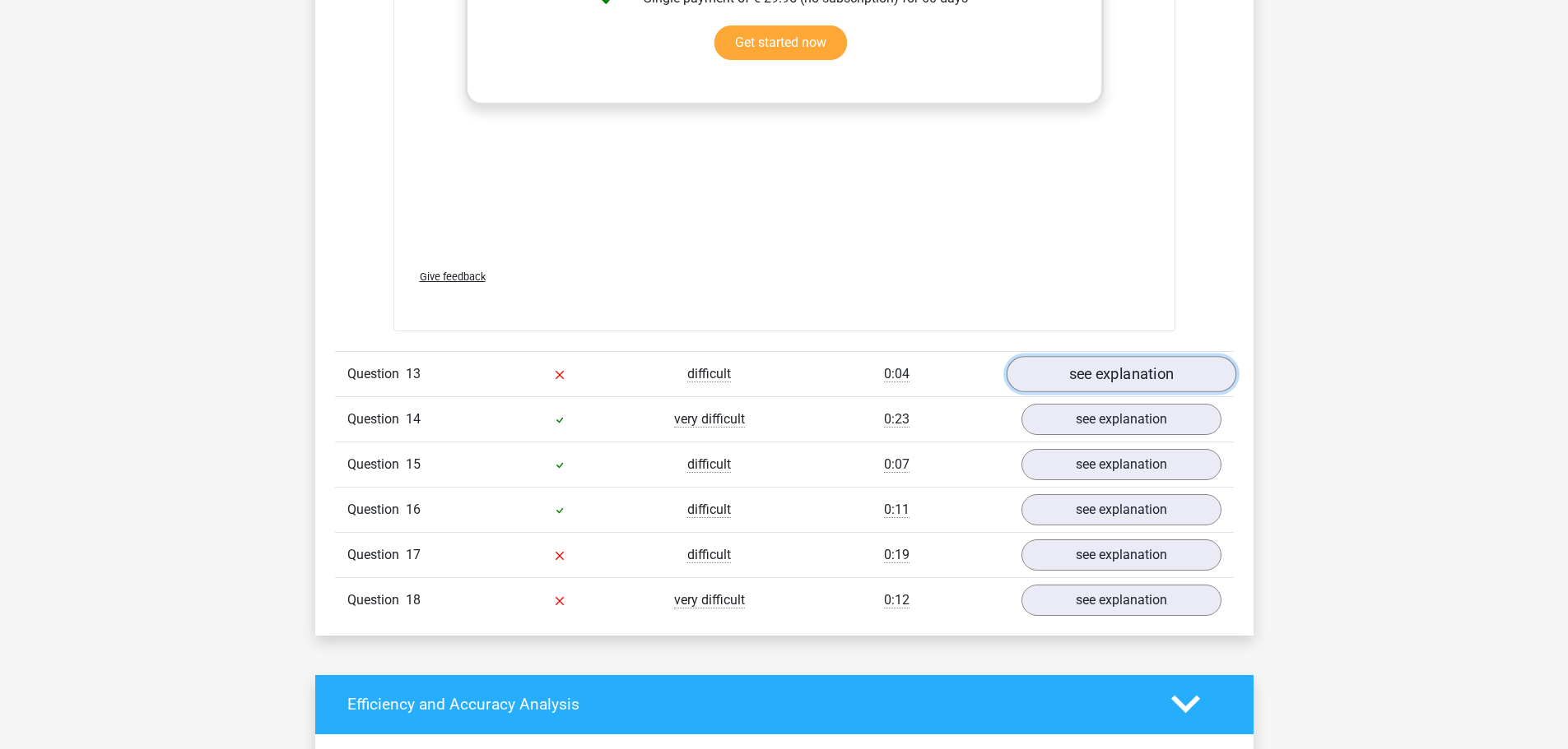
click at [1101, 356] on link "see explanation" at bounding box center [1120, 374] width 229 height 36
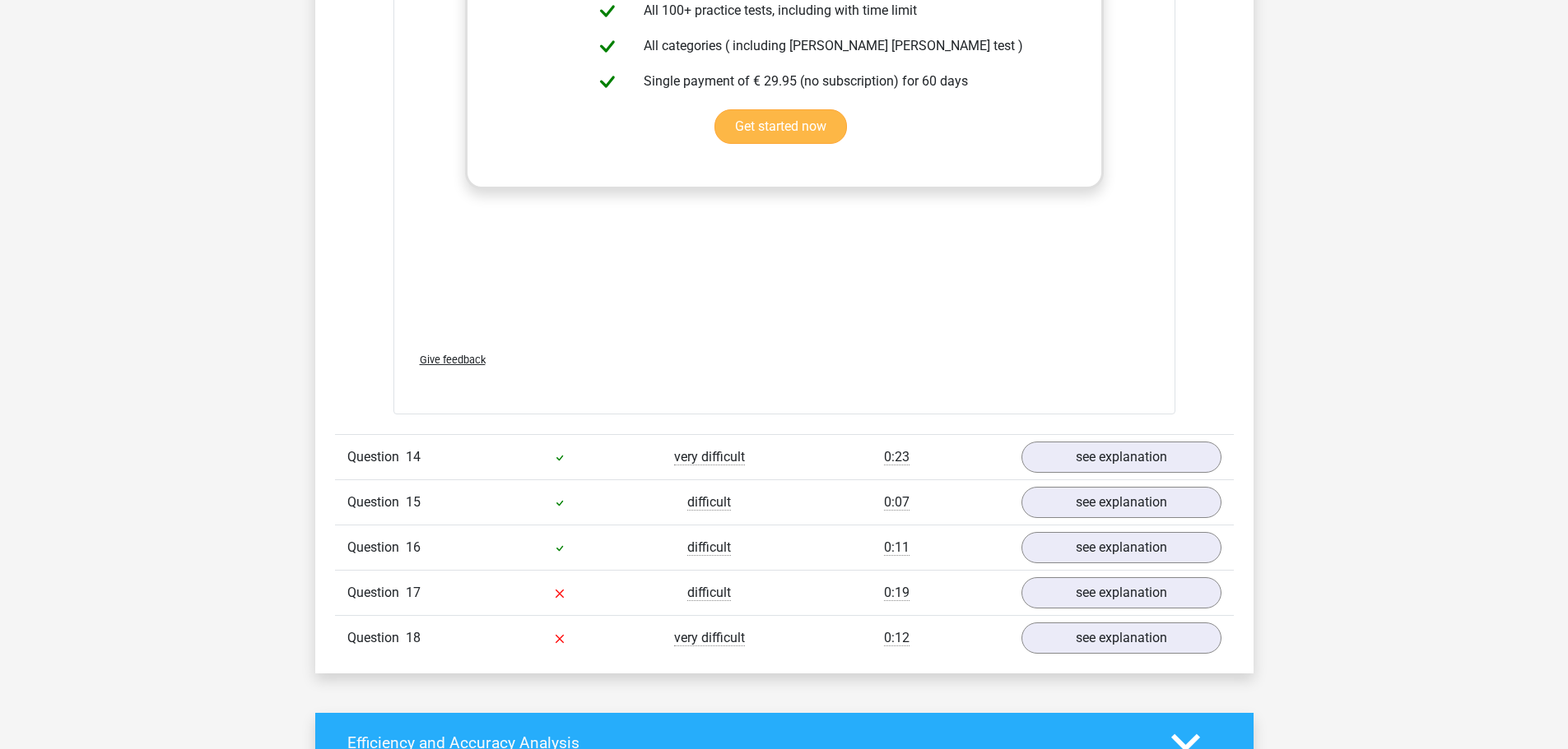
scroll to position [12585, 0]
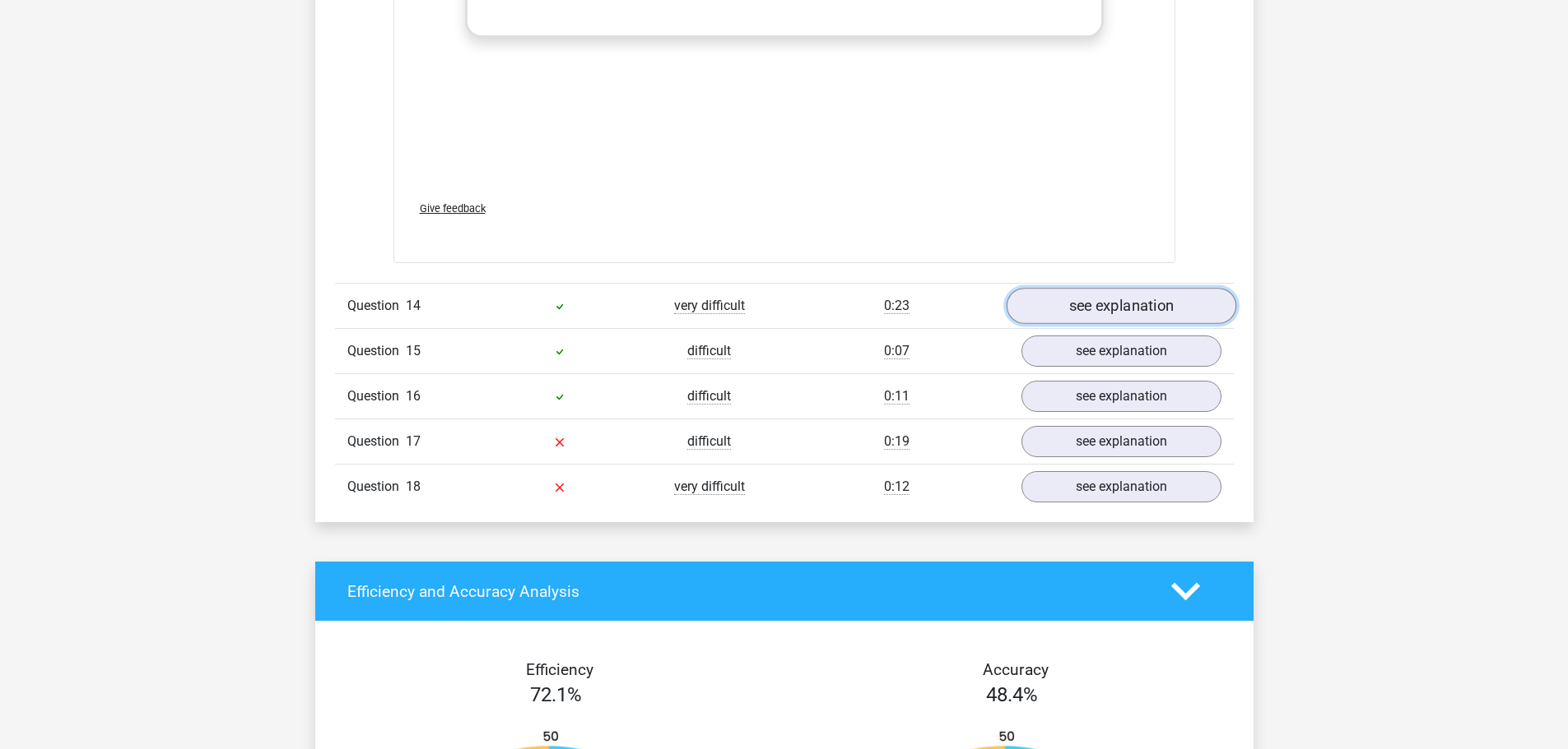
click at [1121, 289] on link "see explanation" at bounding box center [1120, 307] width 229 height 36
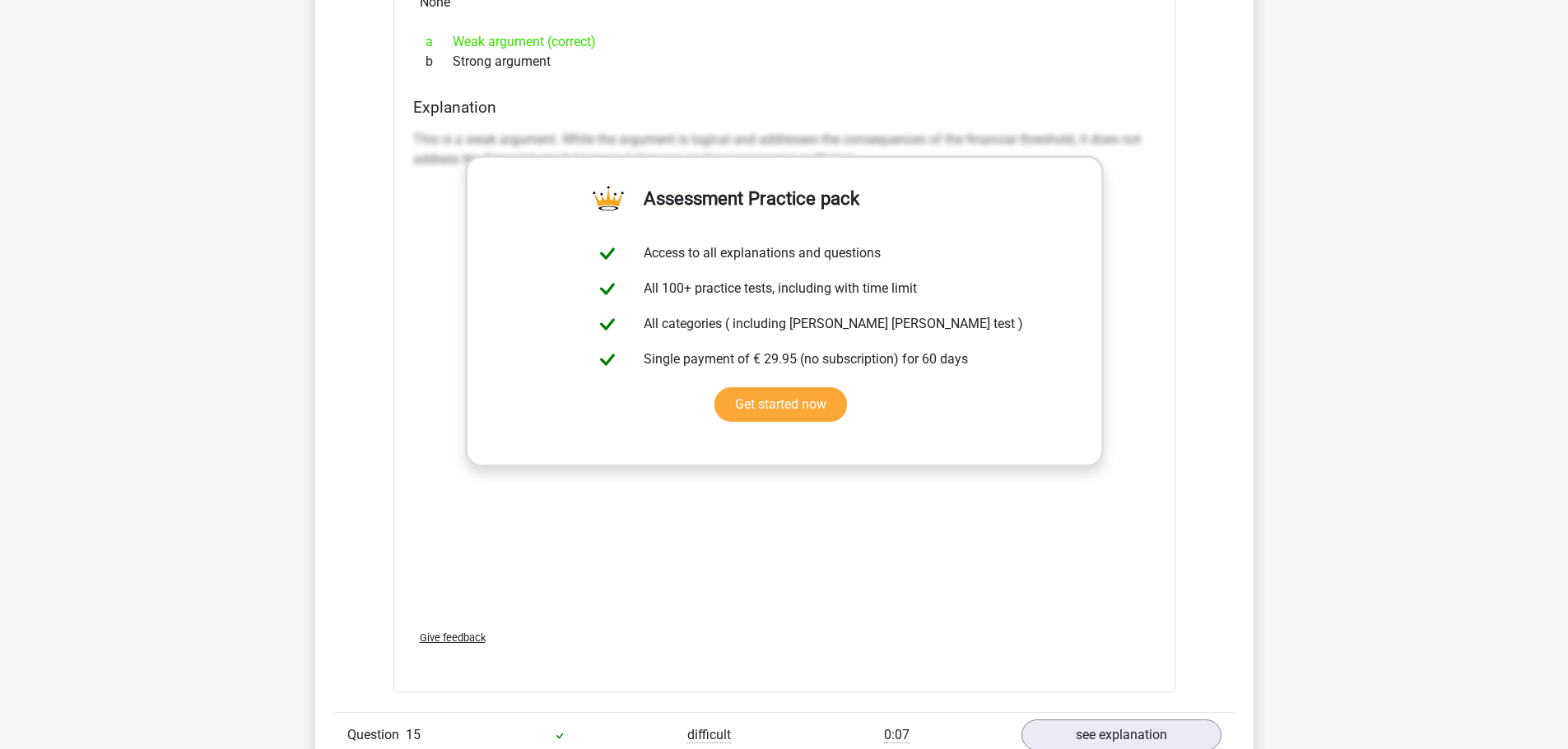
scroll to position [13325, 0]
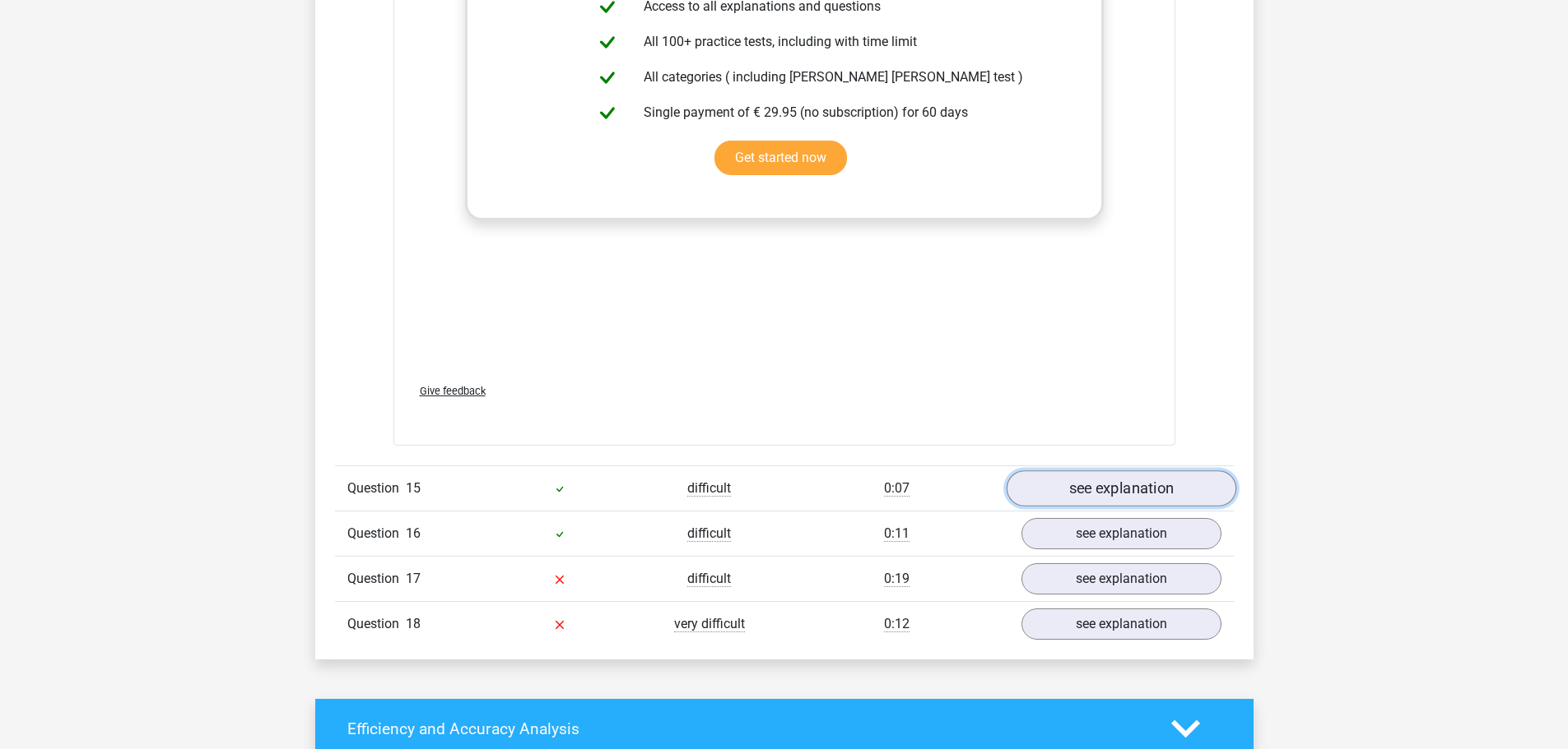
click at [1109, 471] on link "see explanation" at bounding box center [1120, 489] width 229 height 36
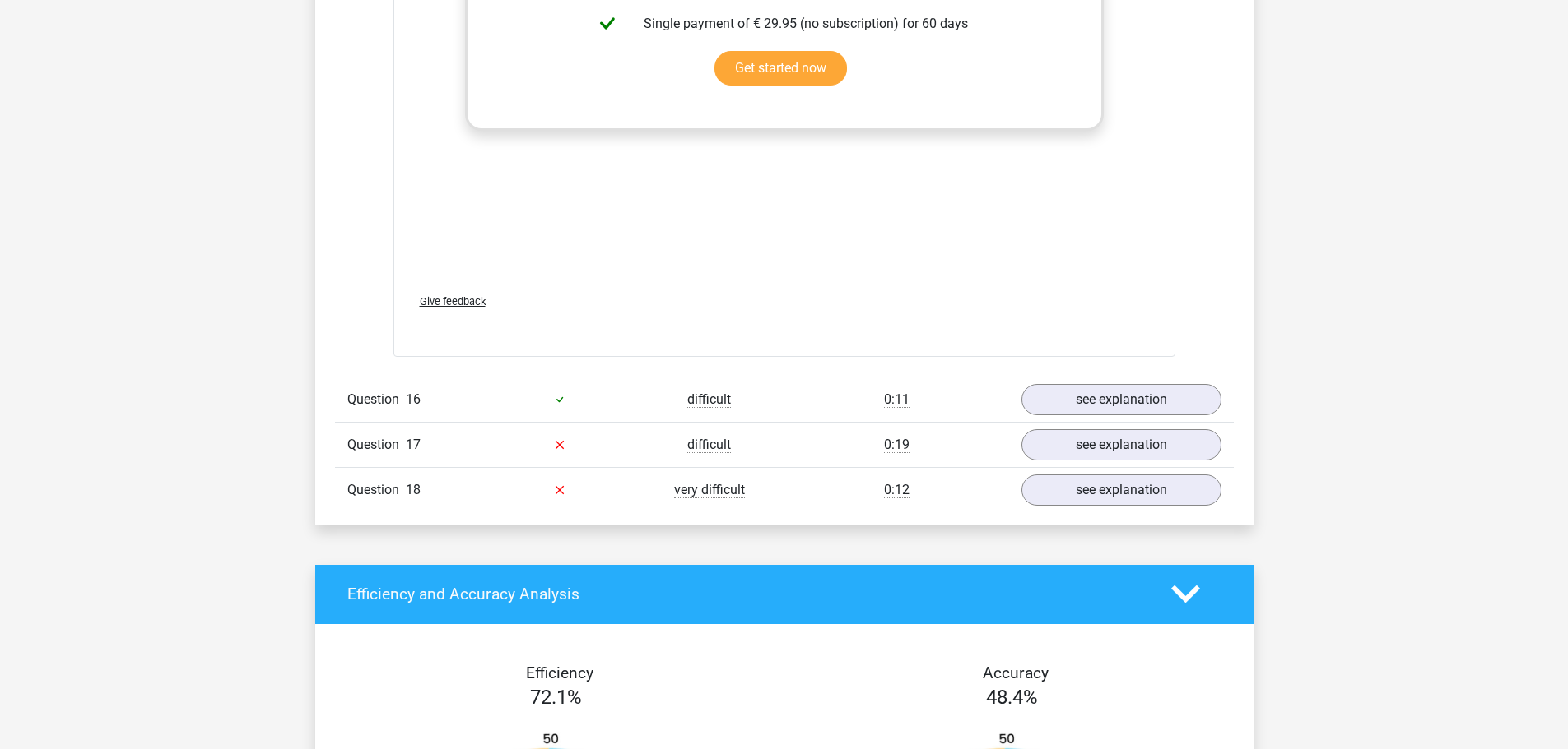
scroll to position [14476, 0]
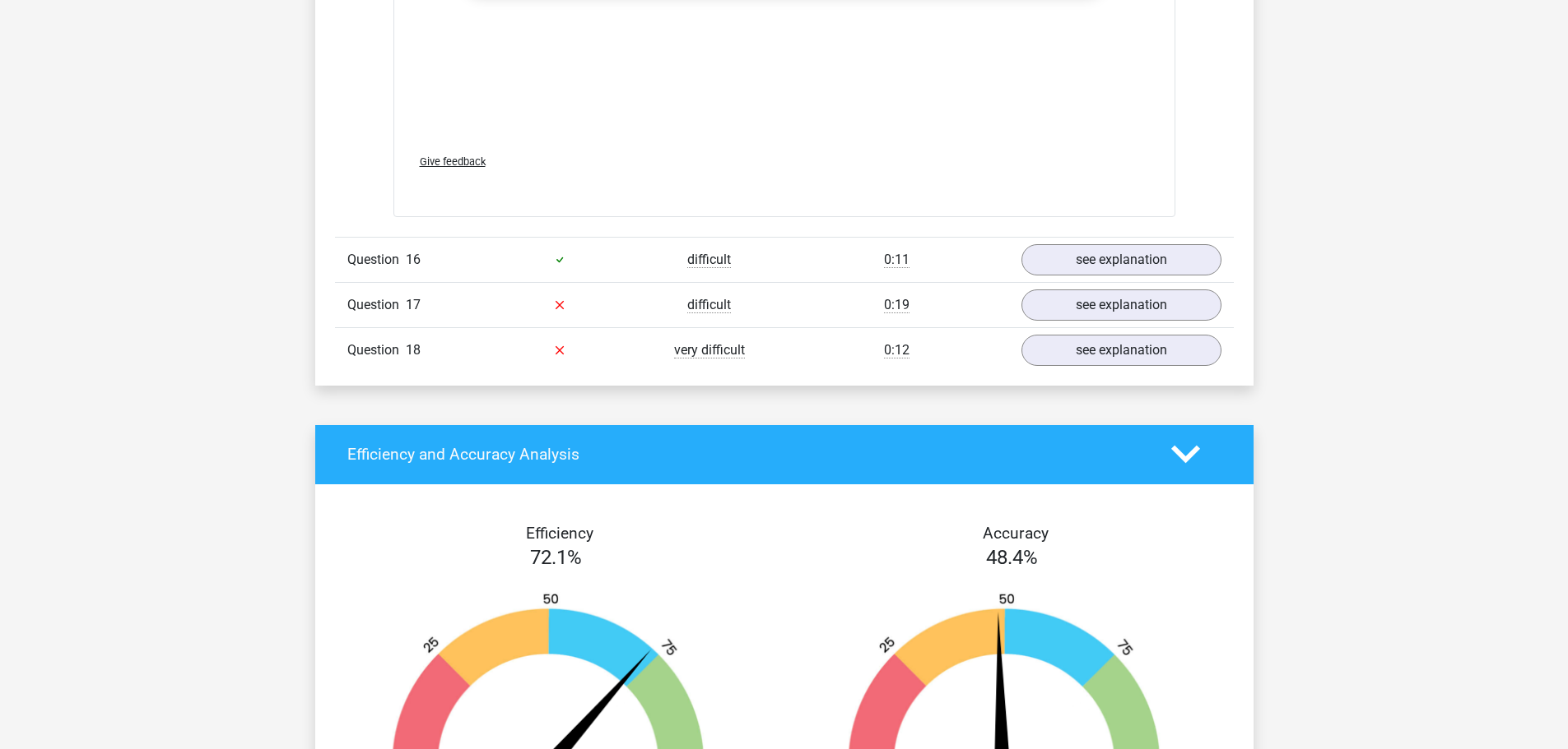
click at [1116, 237] on div "Question 16 difficult 0:11 see explanation" at bounding box center [784, 259] width 899 height 45
click at [1105, 242] on link "see explanation" at bounding box center [1120, 259] width 229 height 36
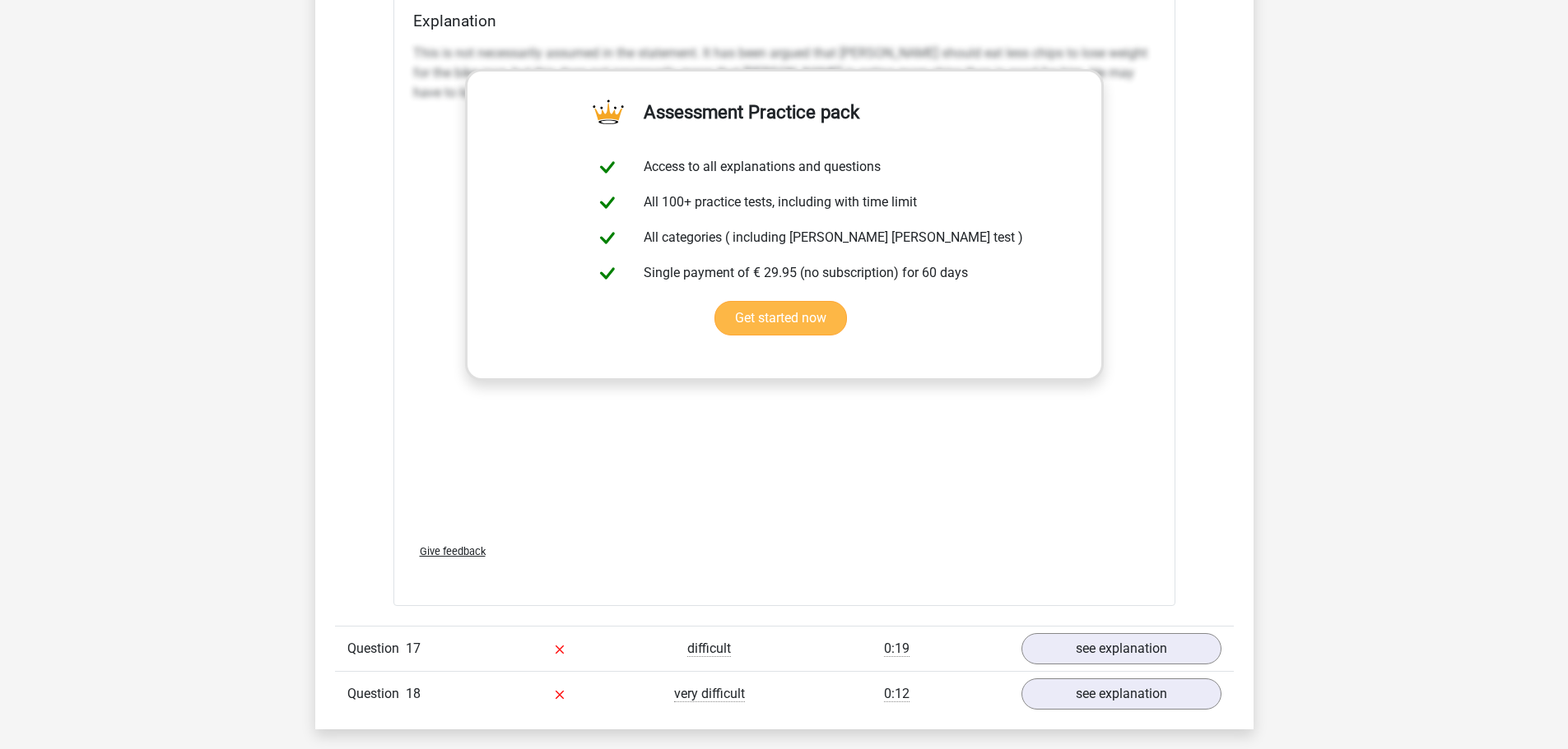
scroll to position [15217, 0]
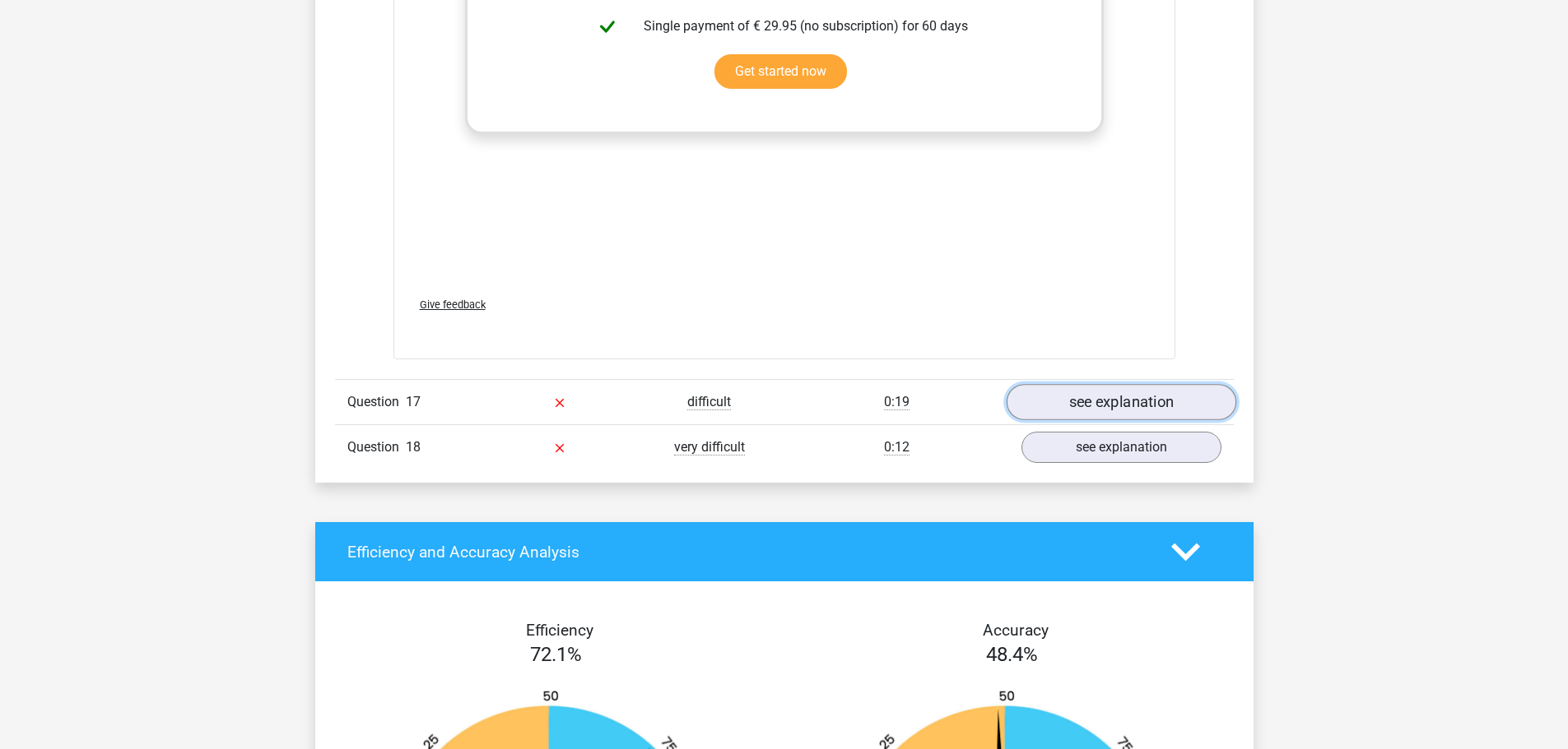
click at [1112, 384] on link "see explanation" at bounding box center [1120, 402] width 229 height 36
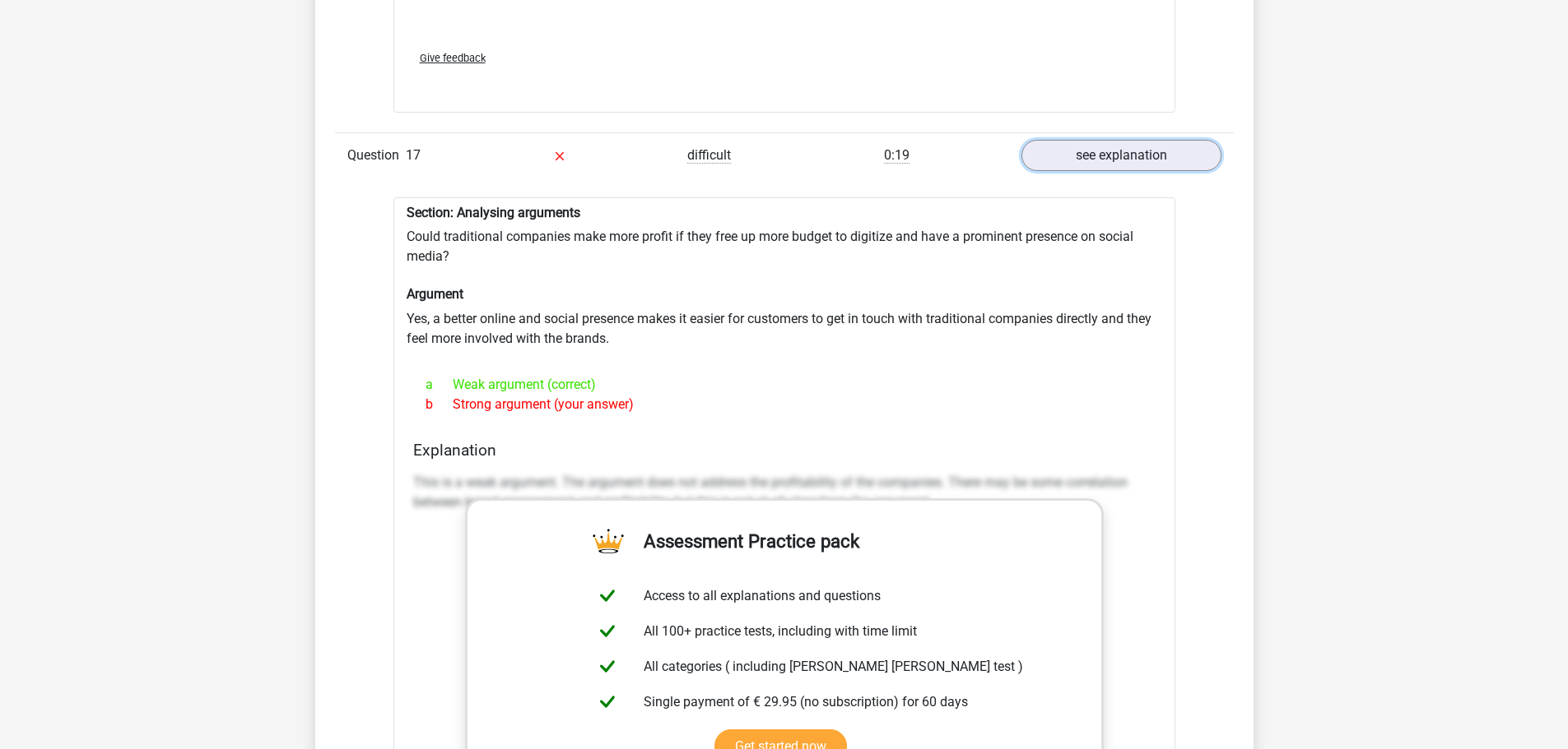
scroll to position [15957, 0]
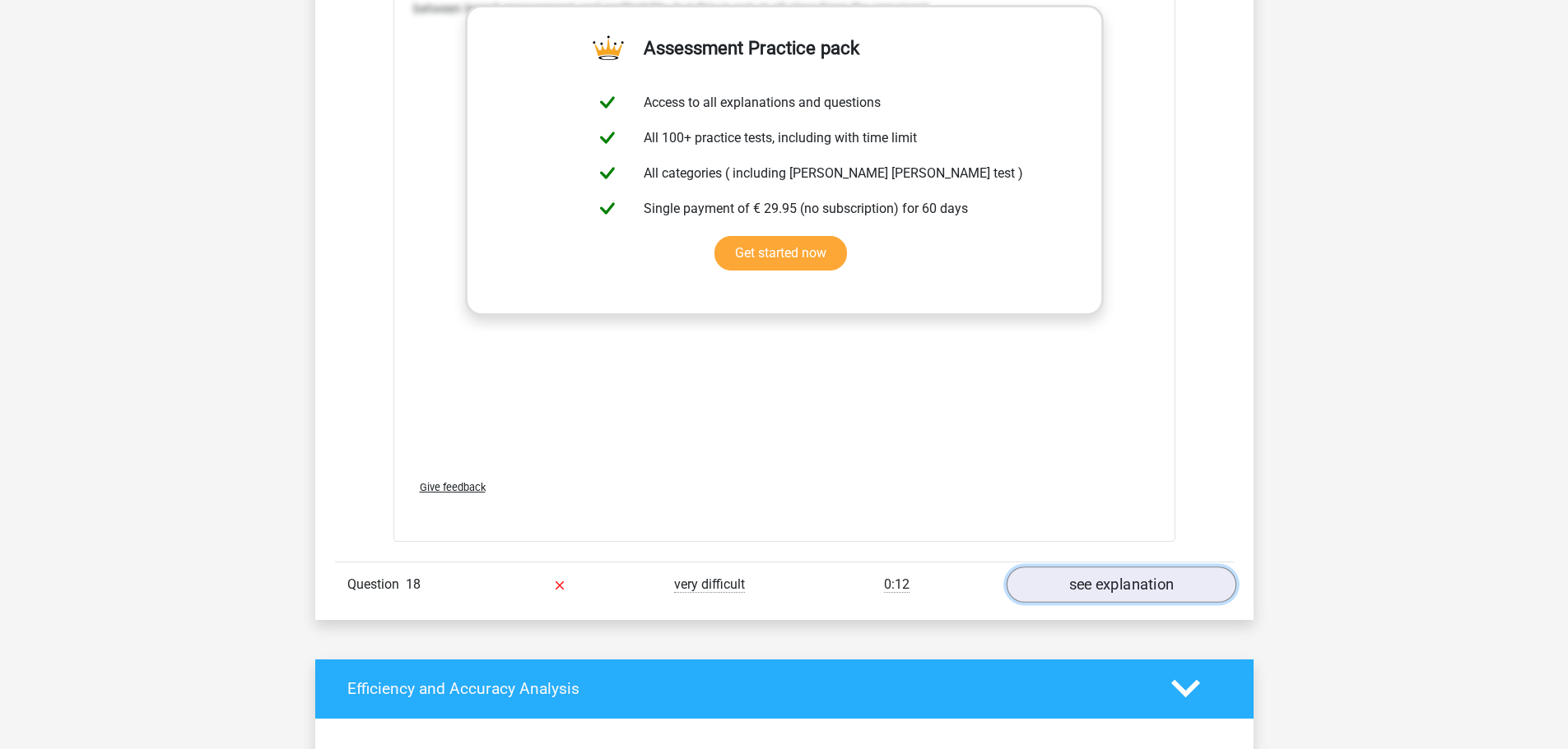
click at [1108, 567] on link "see explanation" at bounding box center [1120, 585] width 229 height 36
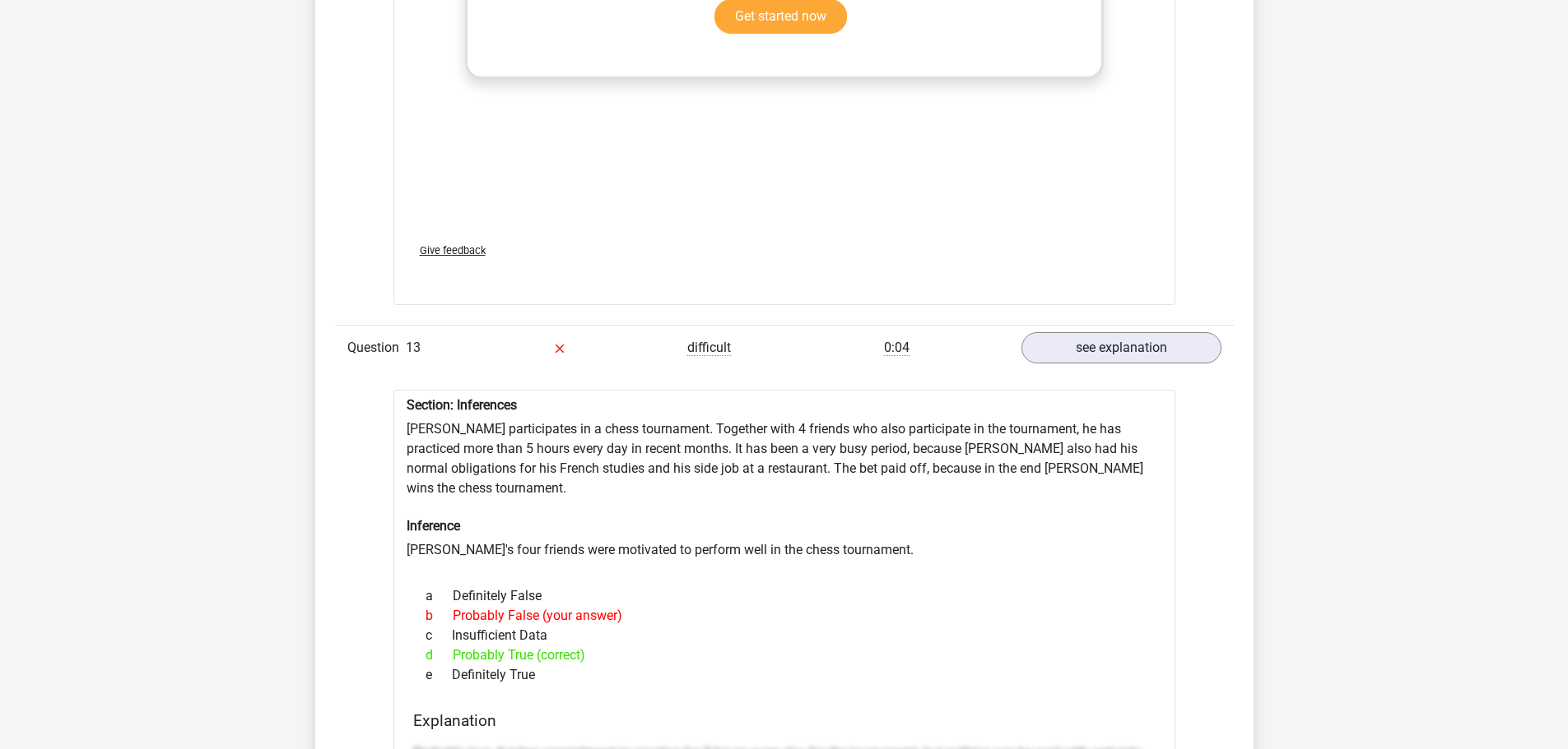
scroll to position [11470, 0]
